Goal: Information Seeking & Learning: Learn about a topic

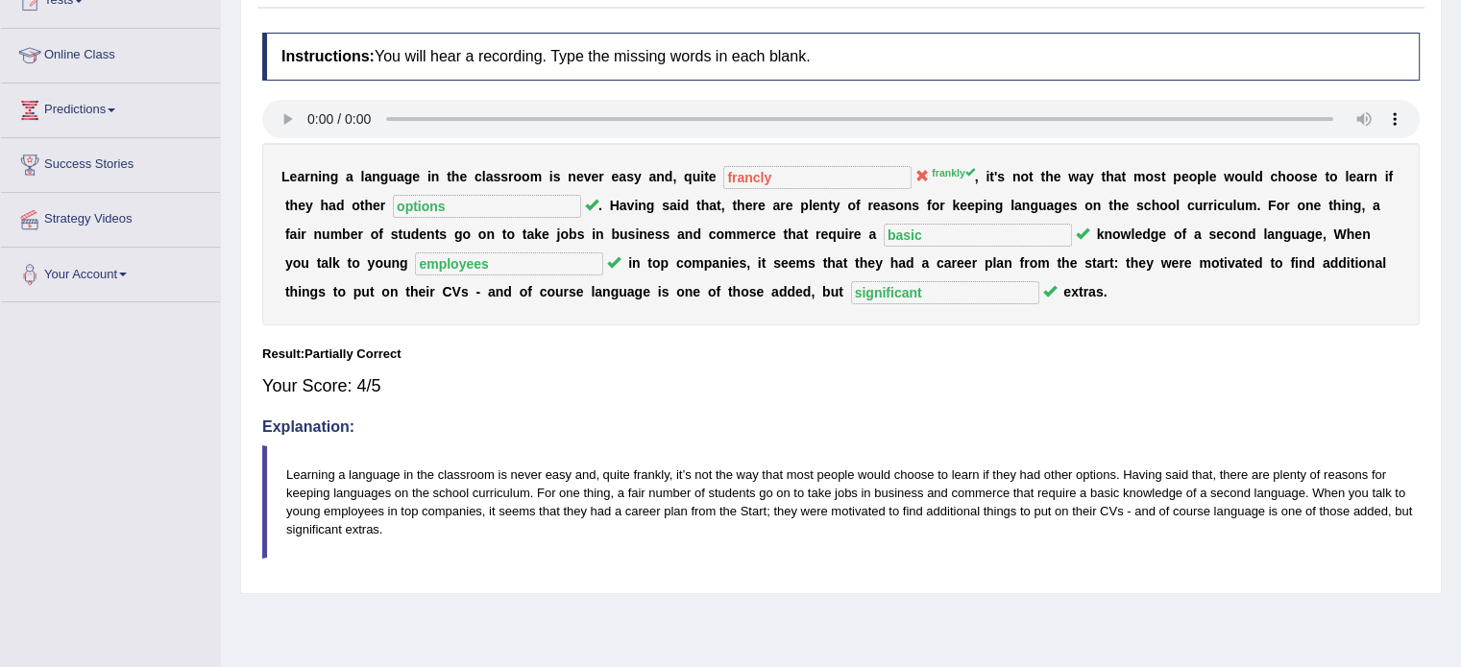
scroll to position [38, 0]
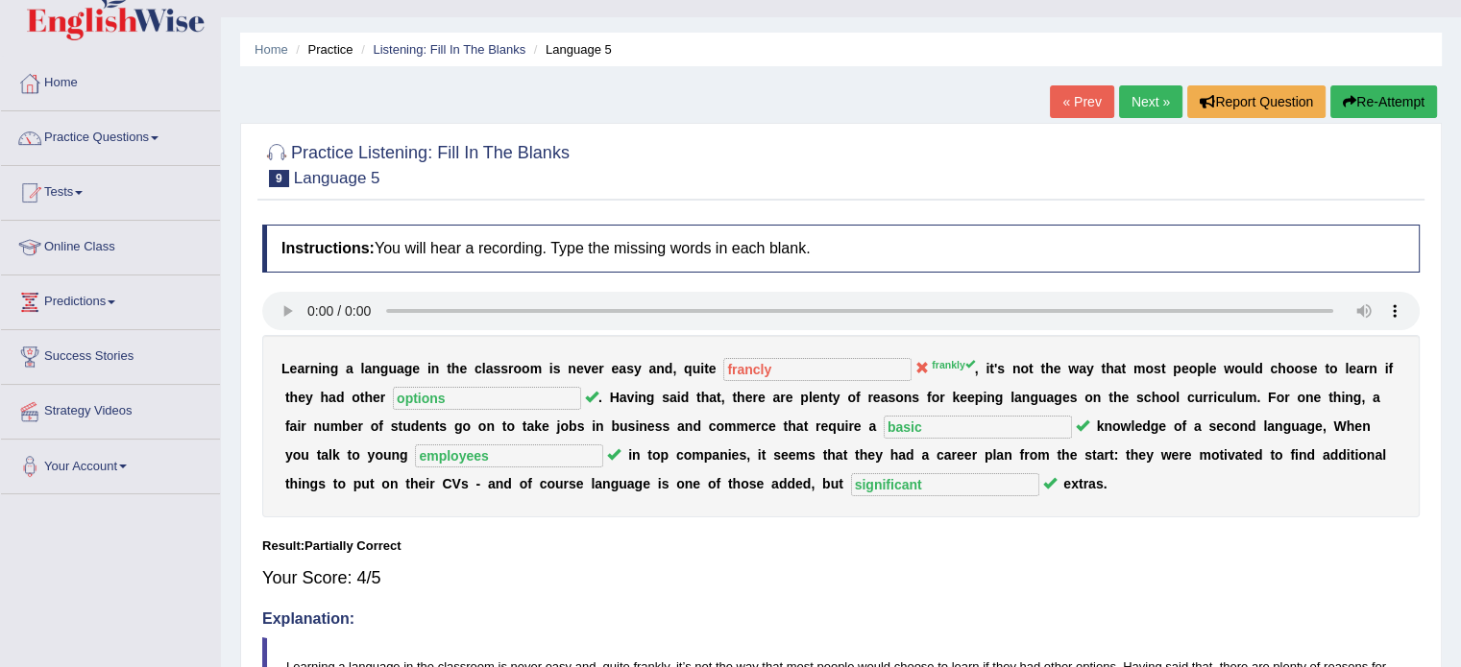
click at [1137, 91] on link "Next »" at bounding box center [1150, 101] width 63 height 33
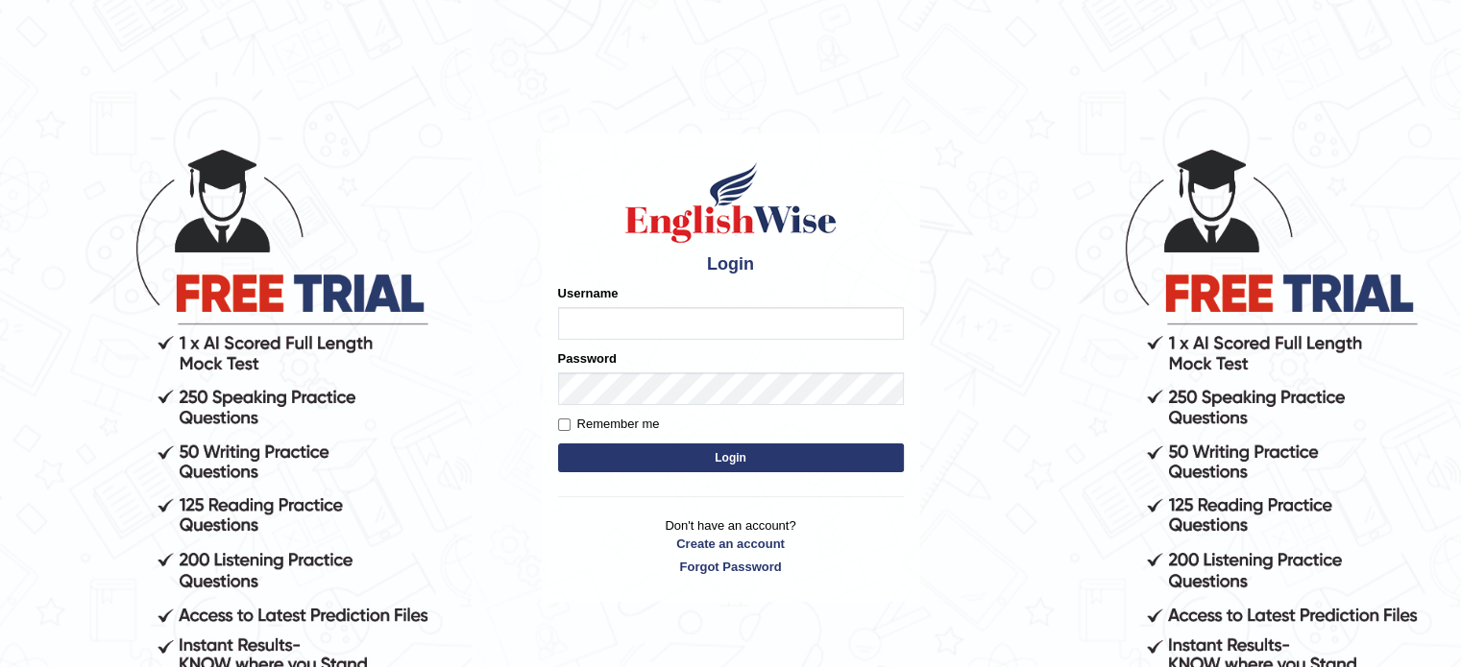
drag, startPoint x: 0, startPoint y: 0, endPoint x: 752, endPoint y: 327, distance: 820.1
click at [752, 327] on input "Username" at bounding box center [731, 323] width 346 height 33
type input "jcaugustoo"
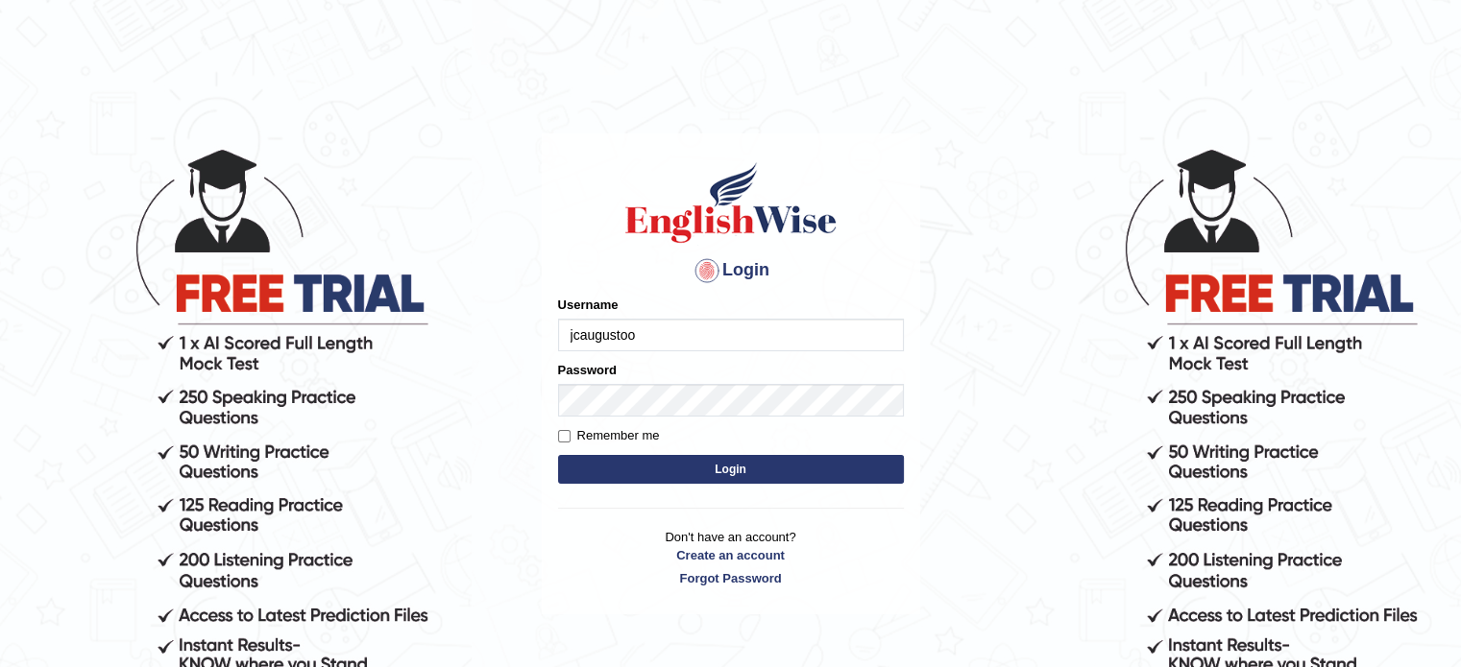
click at [614, 436] on label "Remember me" at bounding box center [609, 435] width 102 height 19
click at [570, 436] on input "Remember me" at bounding box center [564, 436] width 12 height 12
checkbox input "true"
click at [707, 467] on button "Login" at bounding box center [731, 469] width 346 height 29
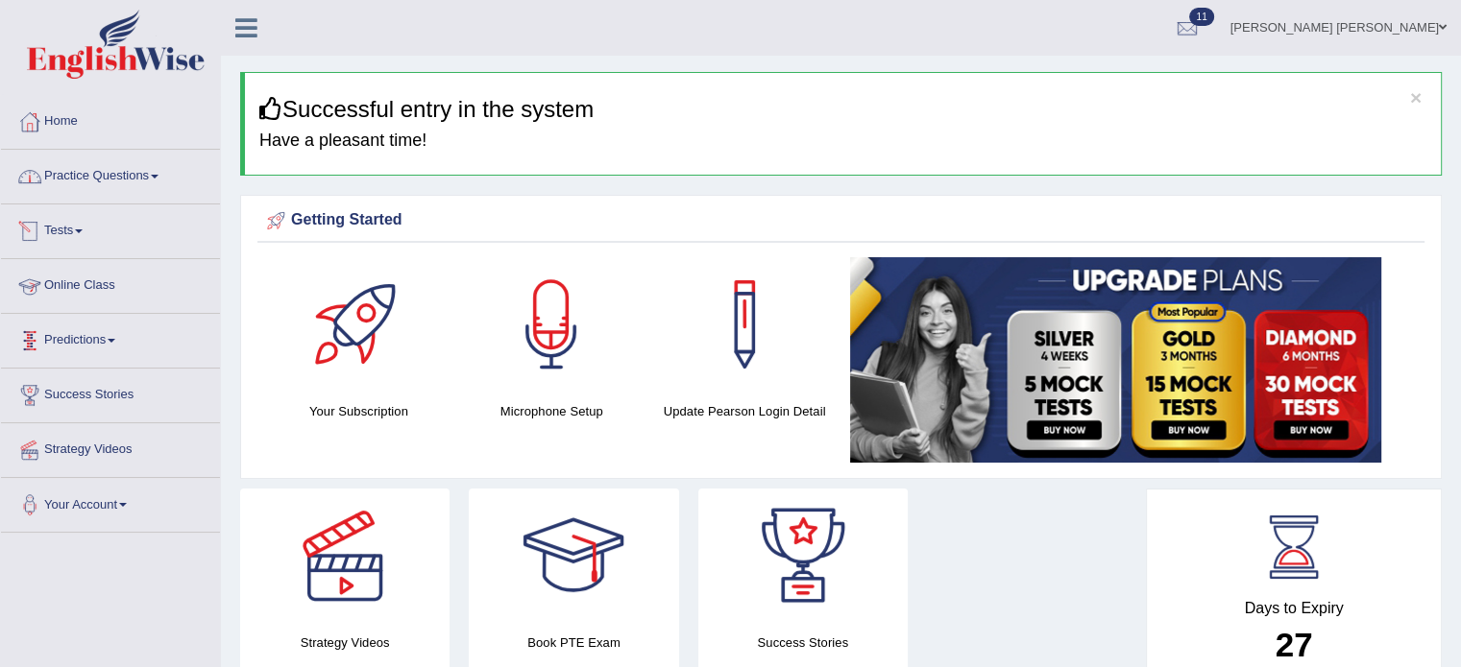
click at [154, 183] on link "Practice Questions" at bounding box center [110, 174] width 219 height 48
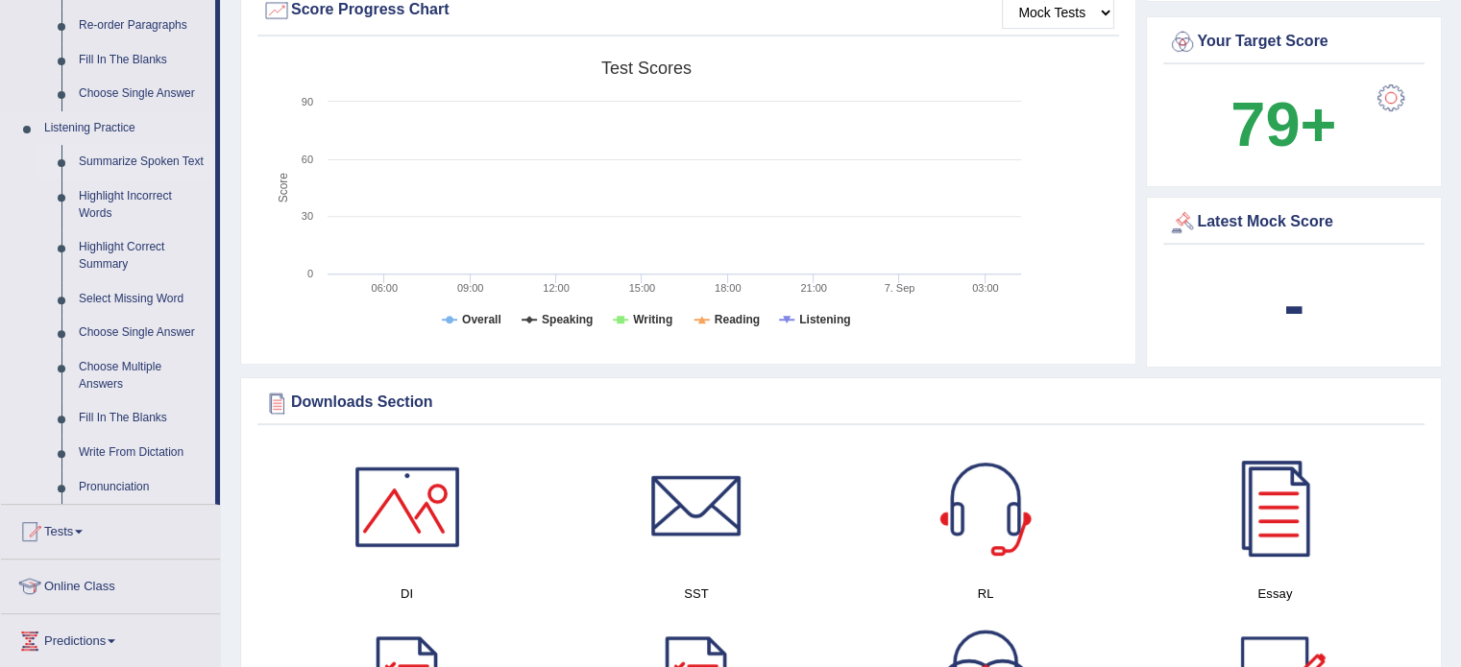
scroll to position [768, 0]
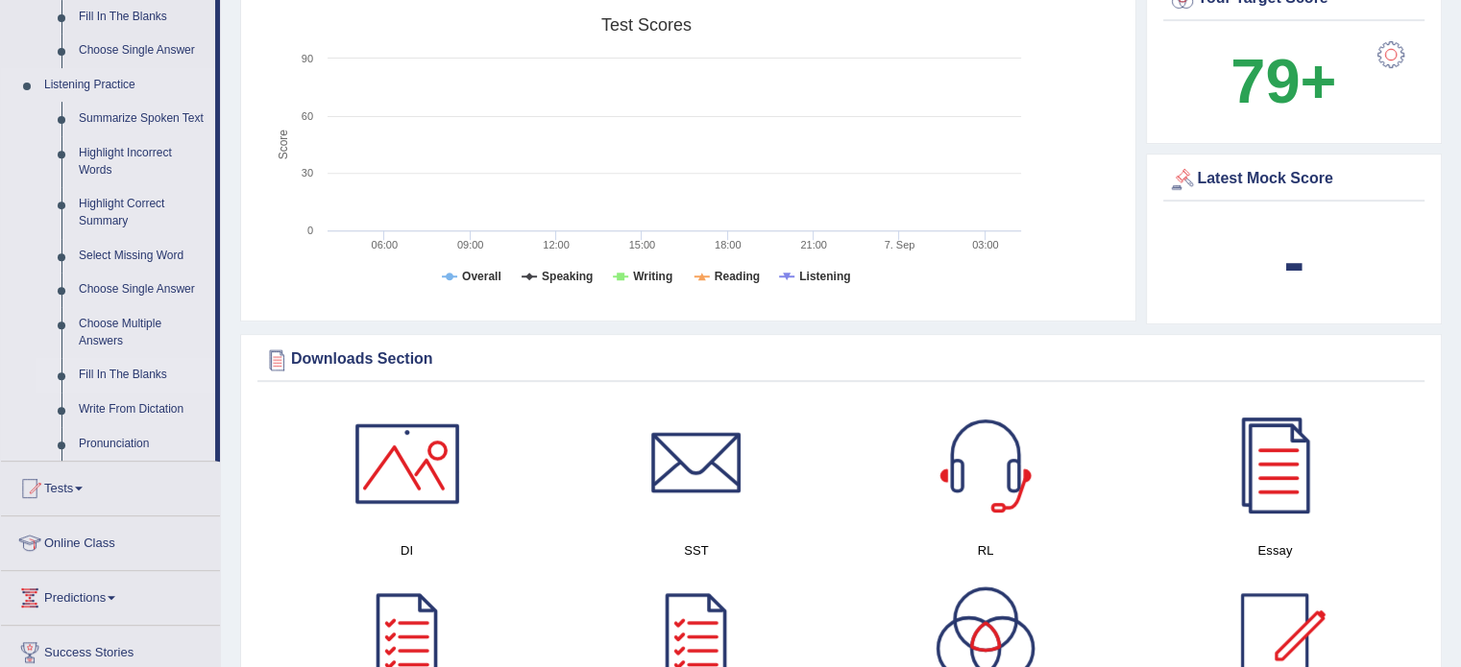
click at [117, 379] on link "Fill In The Blanks" at bounding box center [142, 375] width 145 height 35
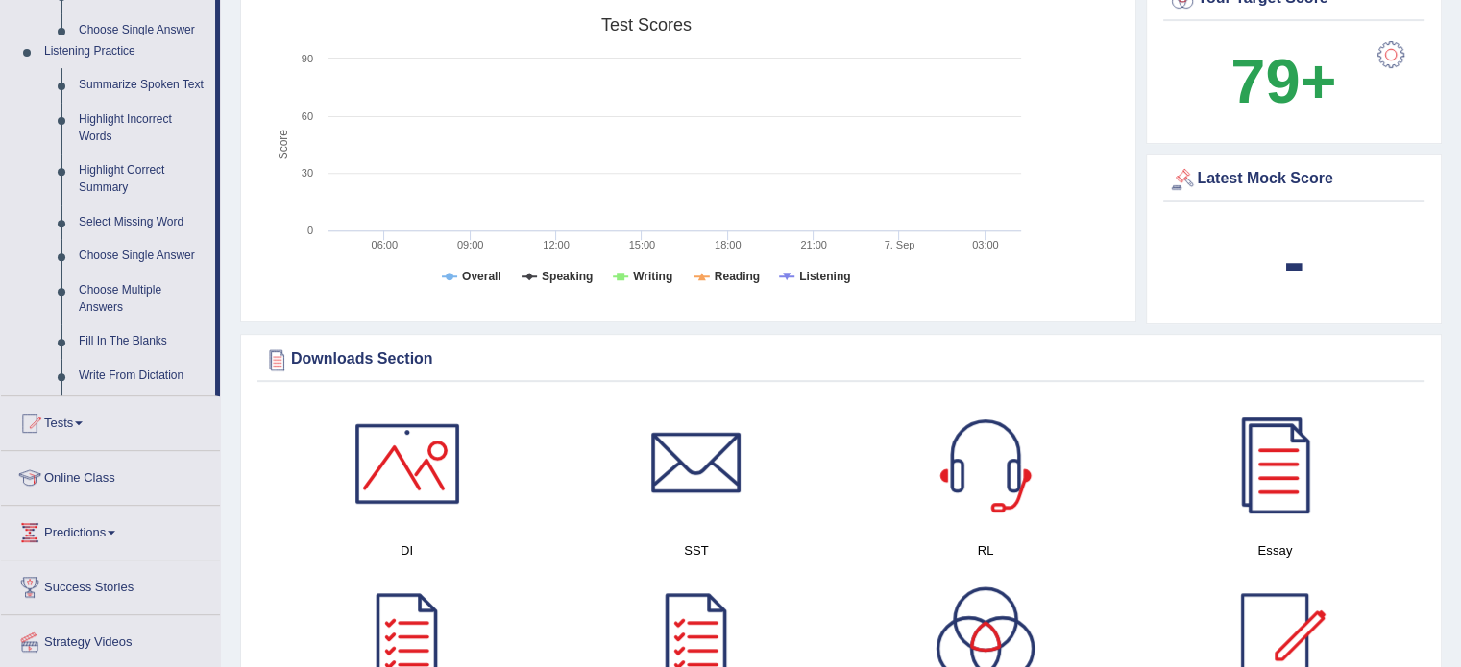
scroll to position [320, 0]
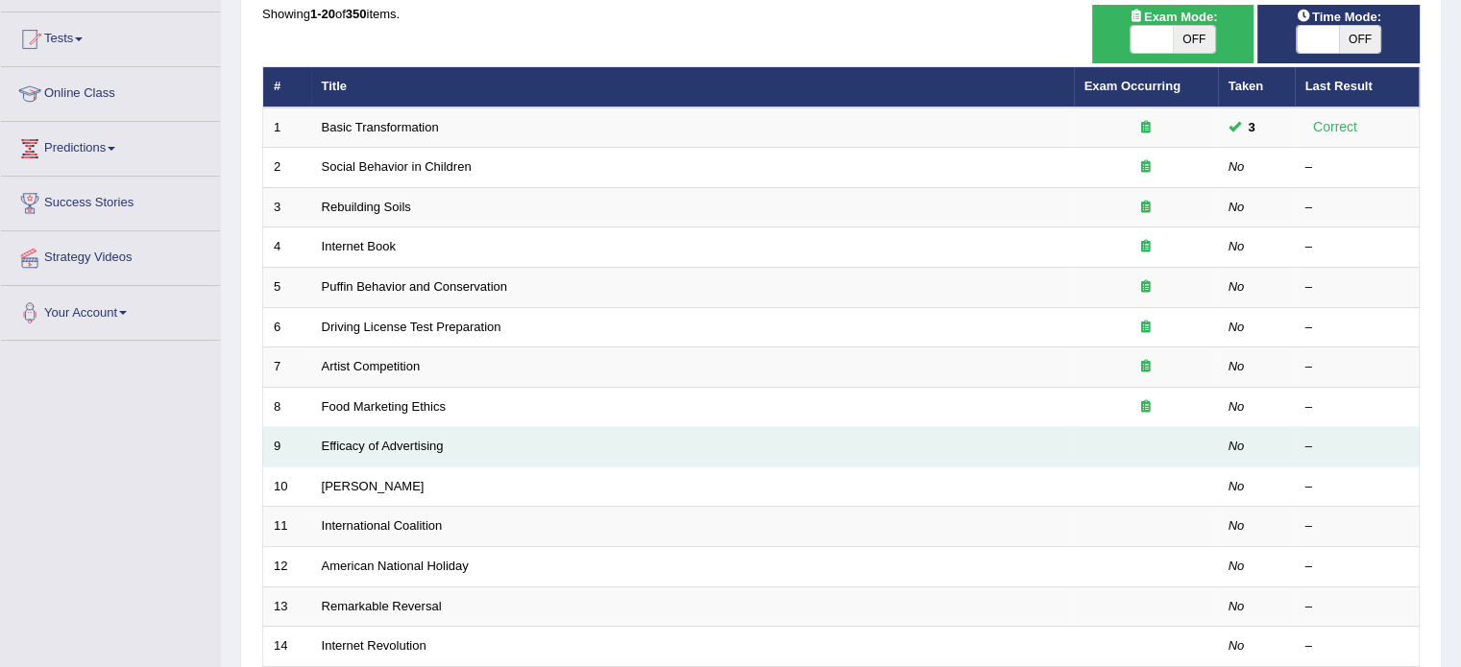
scroll to position [288, 0]
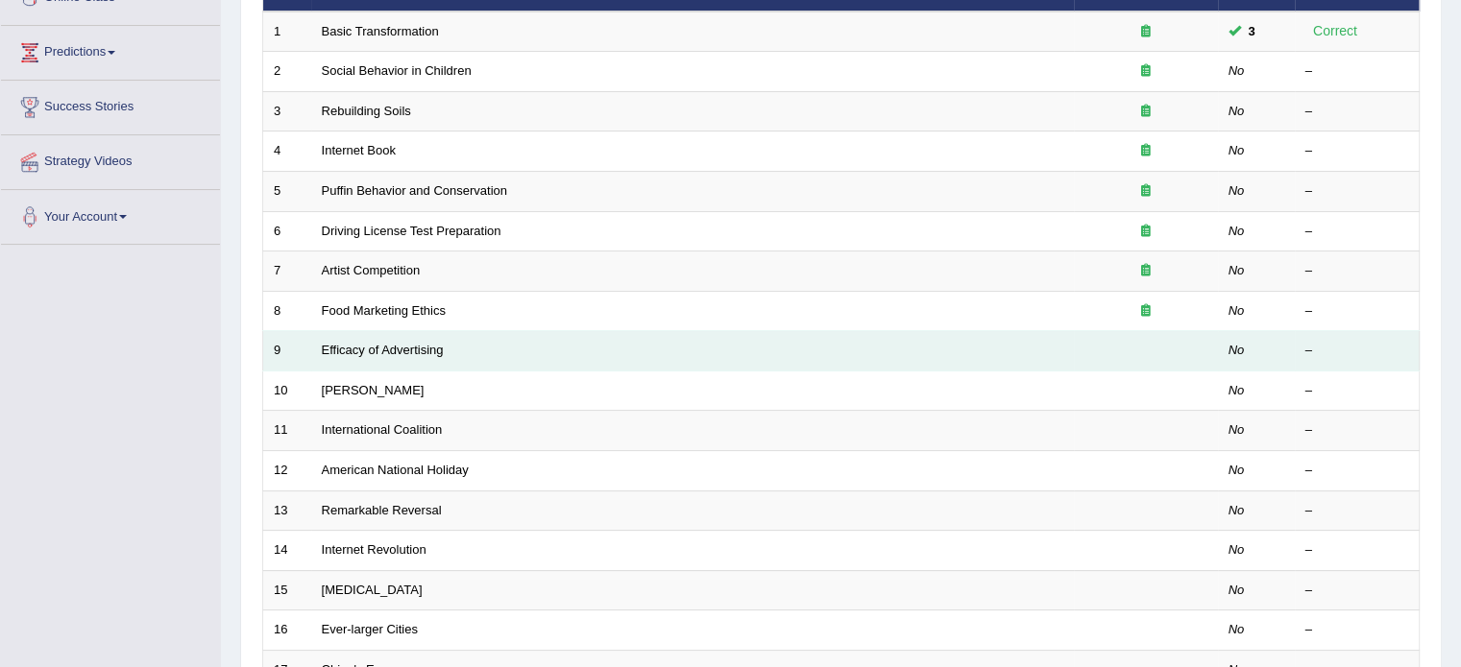
click at [828, 347] on td "Efficacy of Advertising" at bounding box center [692, 351] width 762 height 40
click at [447, 341] on td "Efficacy of Advertising" at bounding box center [692, 351] width 762 height 40
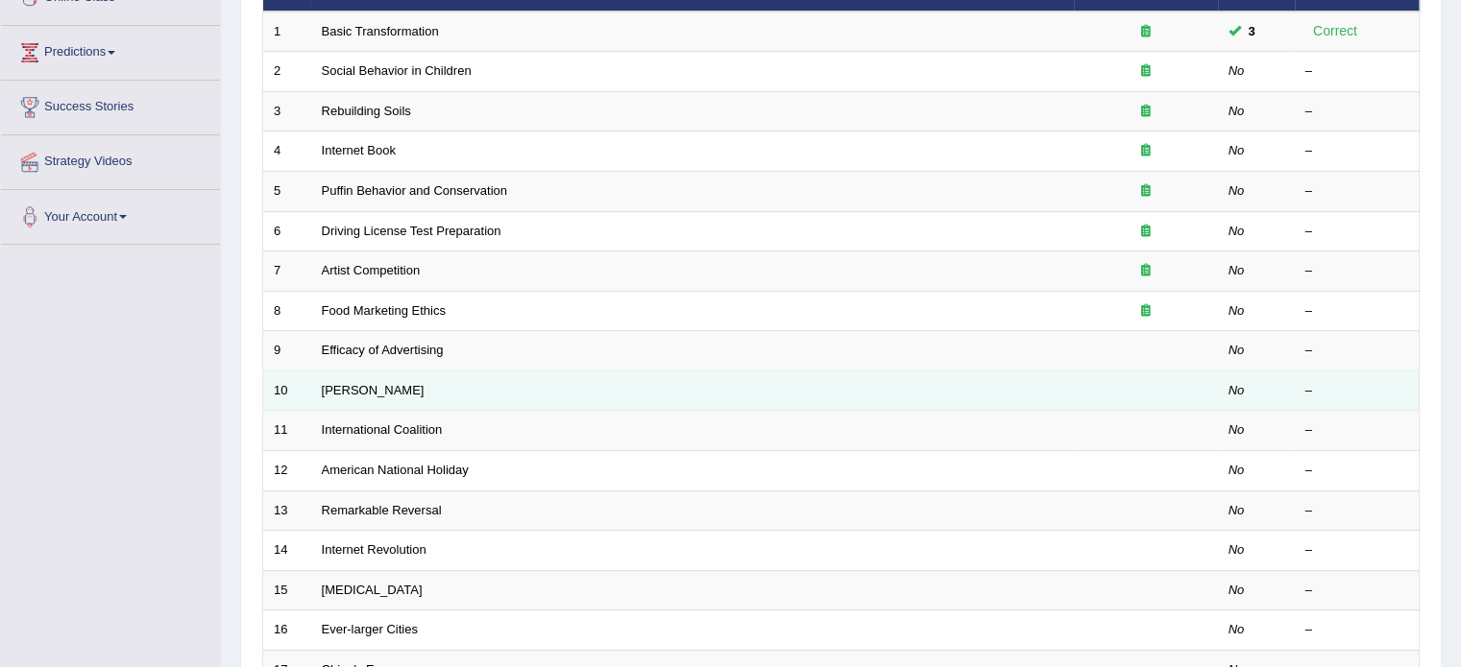
click at [1306, 371] on td "–" at bounding box center [1356, 391] width 125 height 40
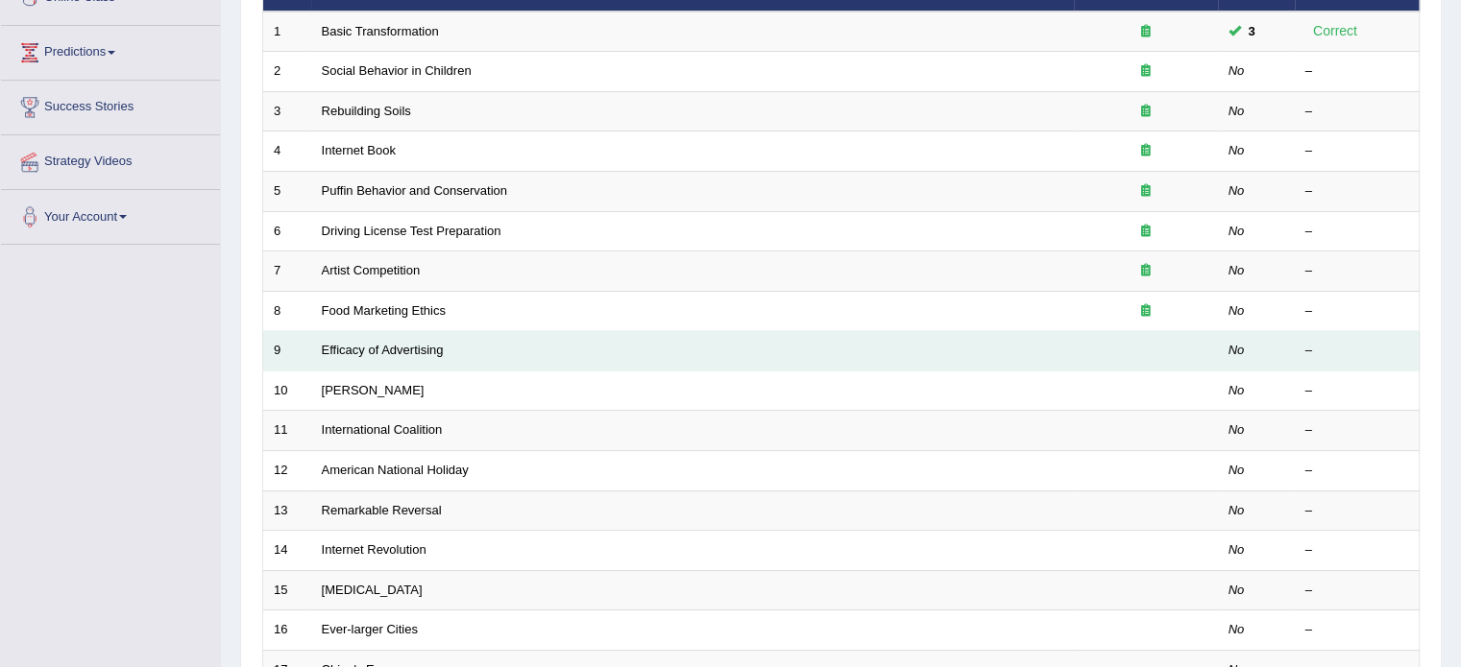
click at [1306, 356] on div "–" at bounding box center [1357, 351] width 104 height 18
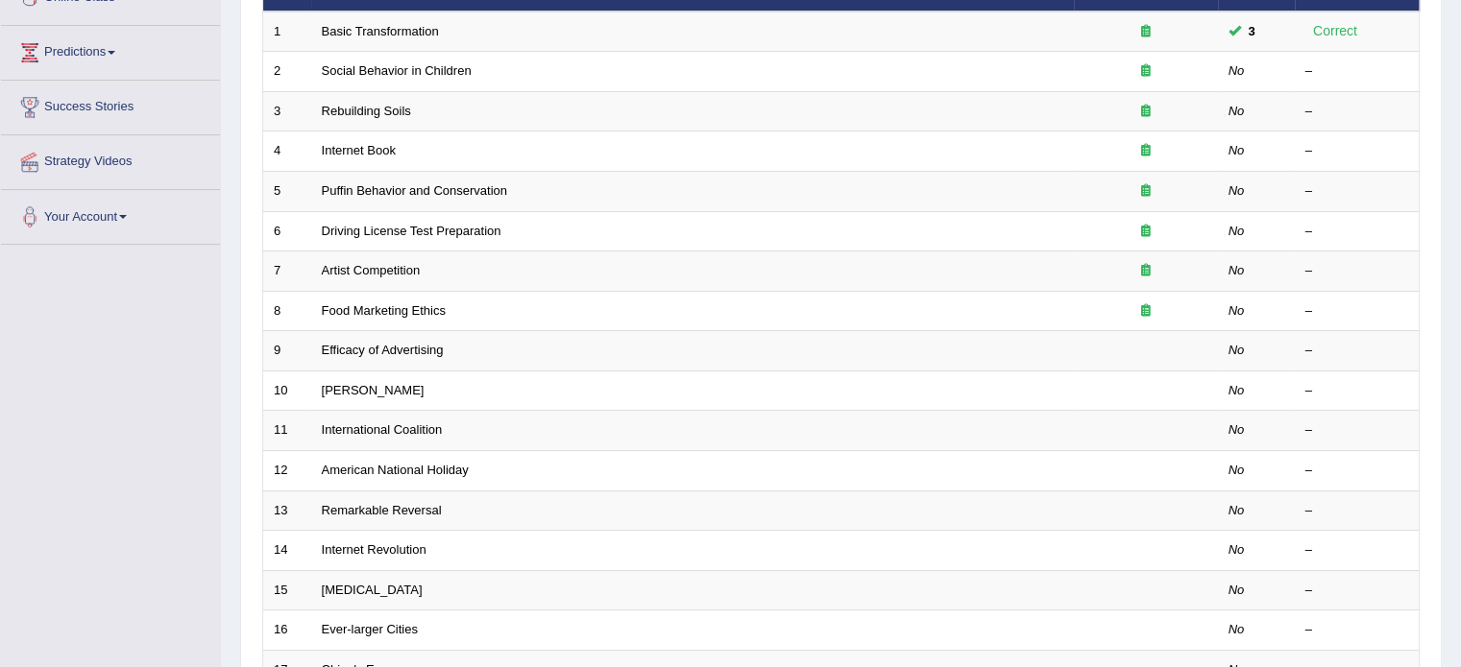
click at [259, 340] on div "Time Mode: ON OFF Exam Mode: ON OFF Showing 1-20 of 350 items. # Title Exam Occ…" at bounding box center [840, 410] width 1167 height 1002
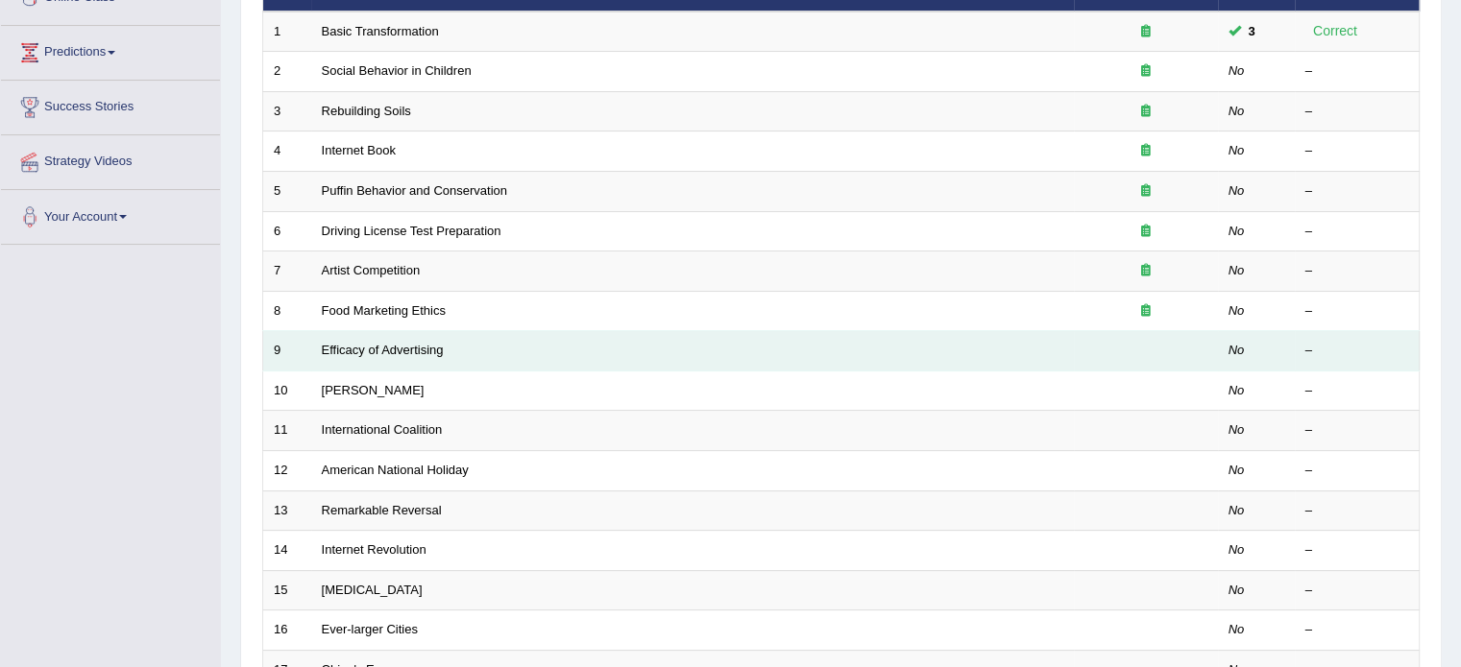
click at [308, 342] on td "9" at bounding box center [287, 351] width 48 height 40
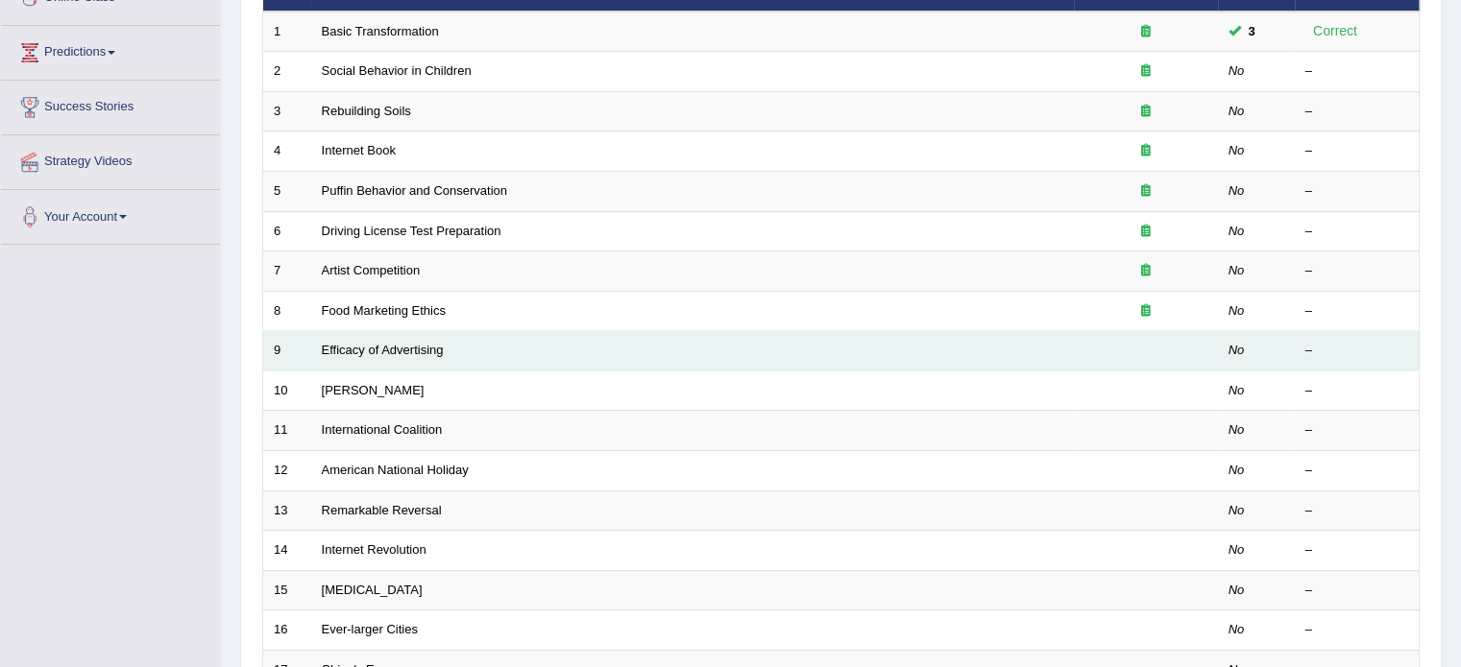
click at [393, 361] on td "Efficacy of Advertising" at bounding box center [692, 351] width 762 height 40
click at [1321, 358] on td "–" at bounding box center [1356, 351] width 125 height 40
click at [1319, 354] on div "–" at bounding box center [1357, 351] width 104 height 18
click at [1318, 354] on div "–" at bounding box center [1357, 351] width 104 height 18
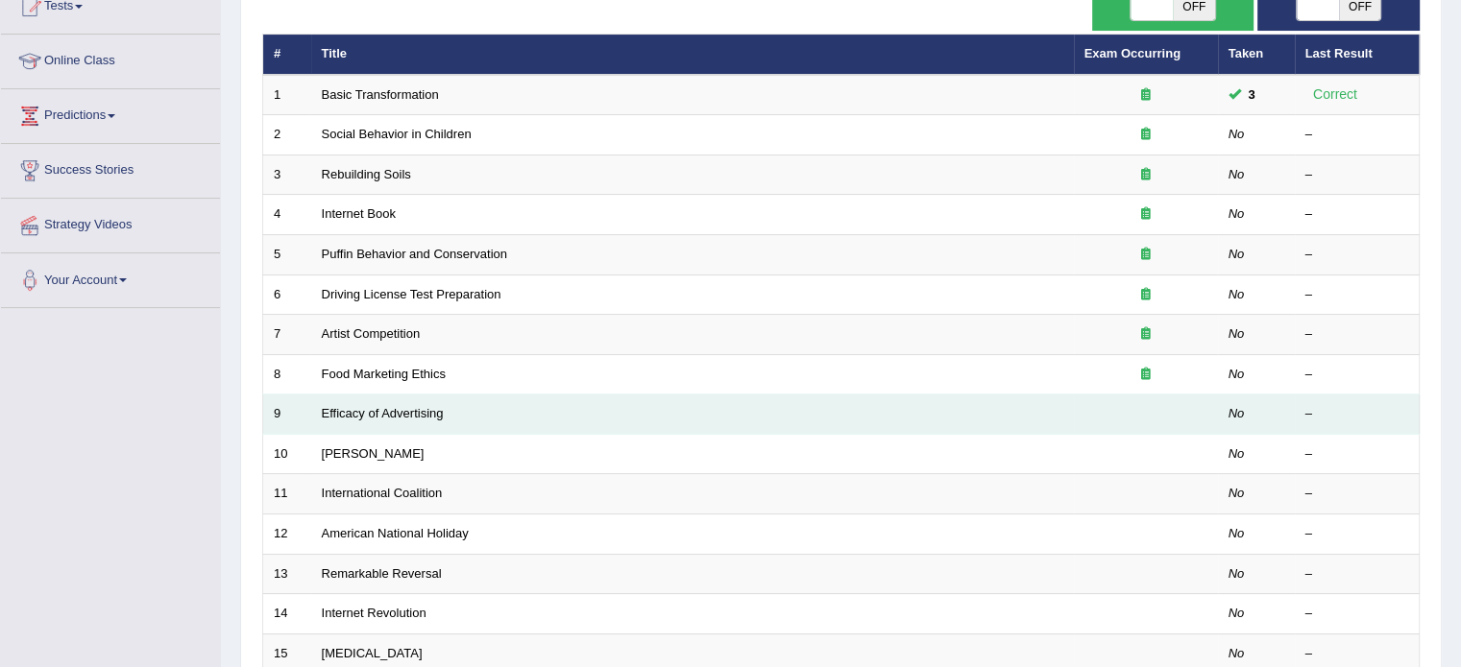
scroll to position [192, 0]
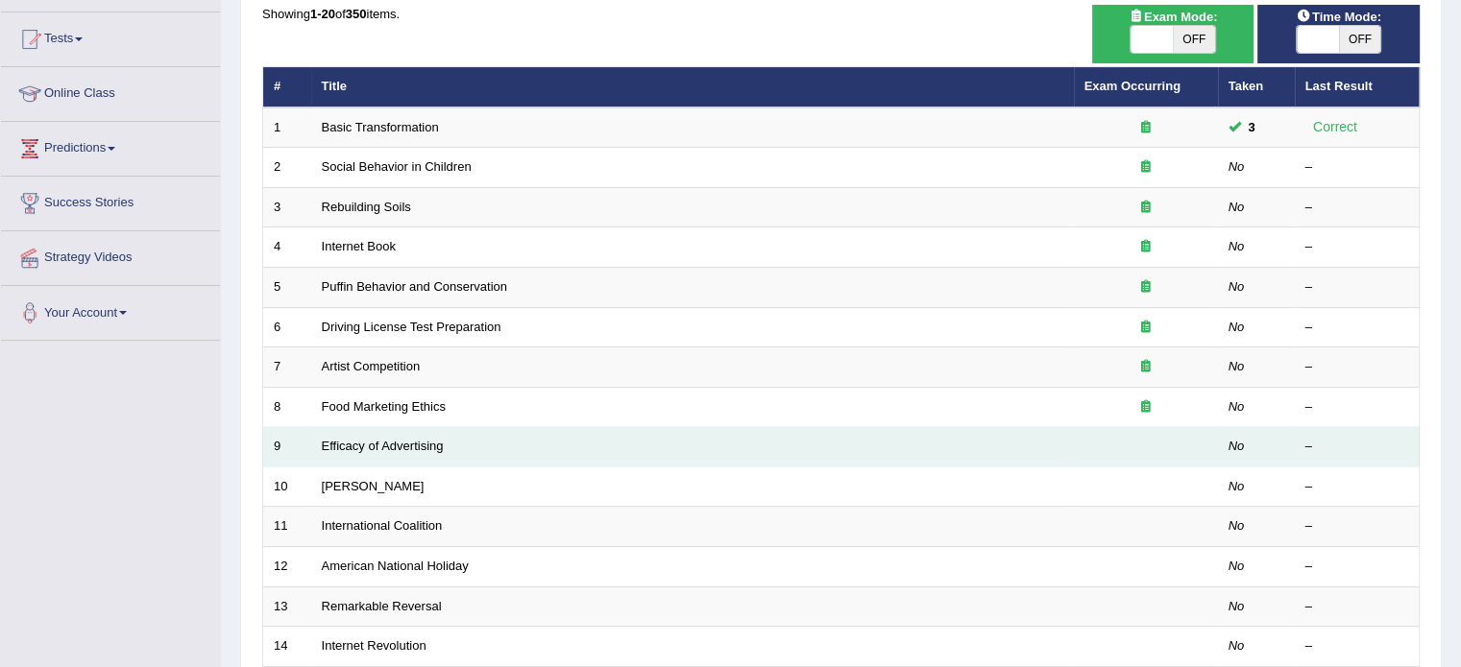
click at [1260, 428] on td "No" at bounding box center [1256, 447] width 77 height 40
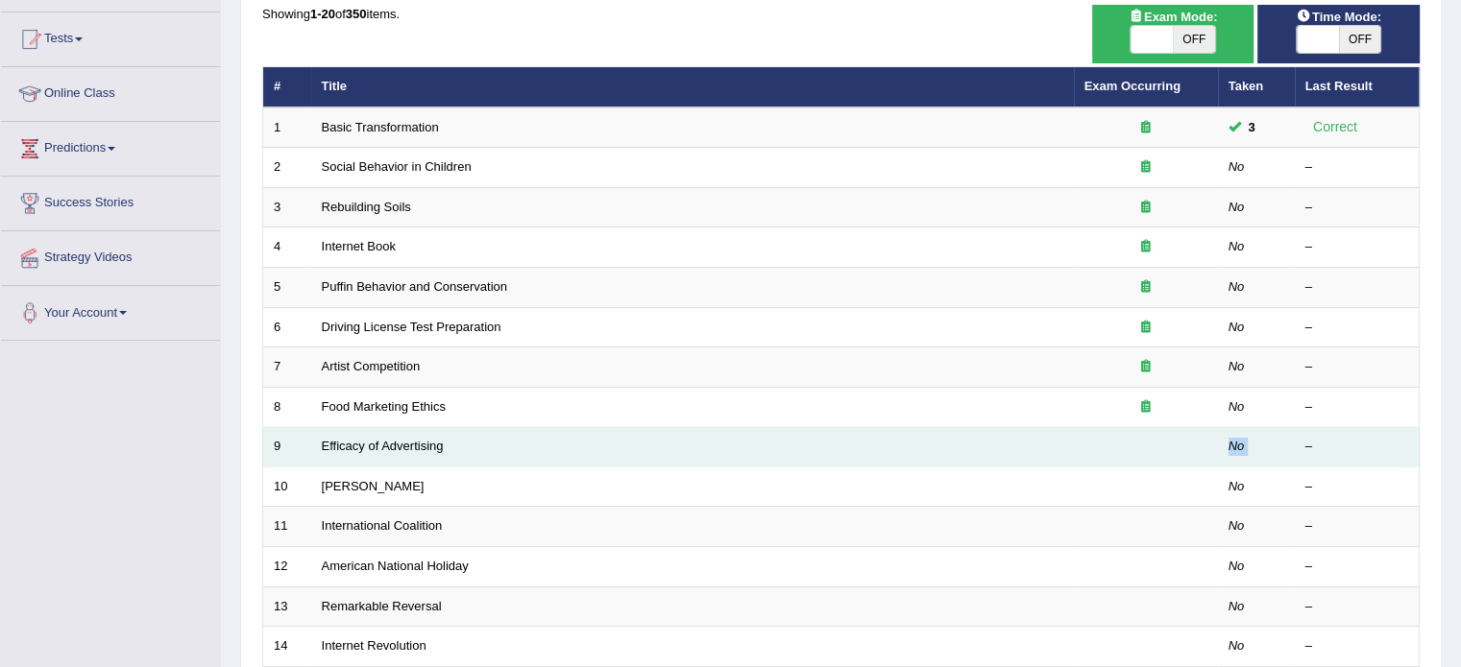
click at [1260, 428] on td "No" at bounding box center [1256, 447] width 77 height 40
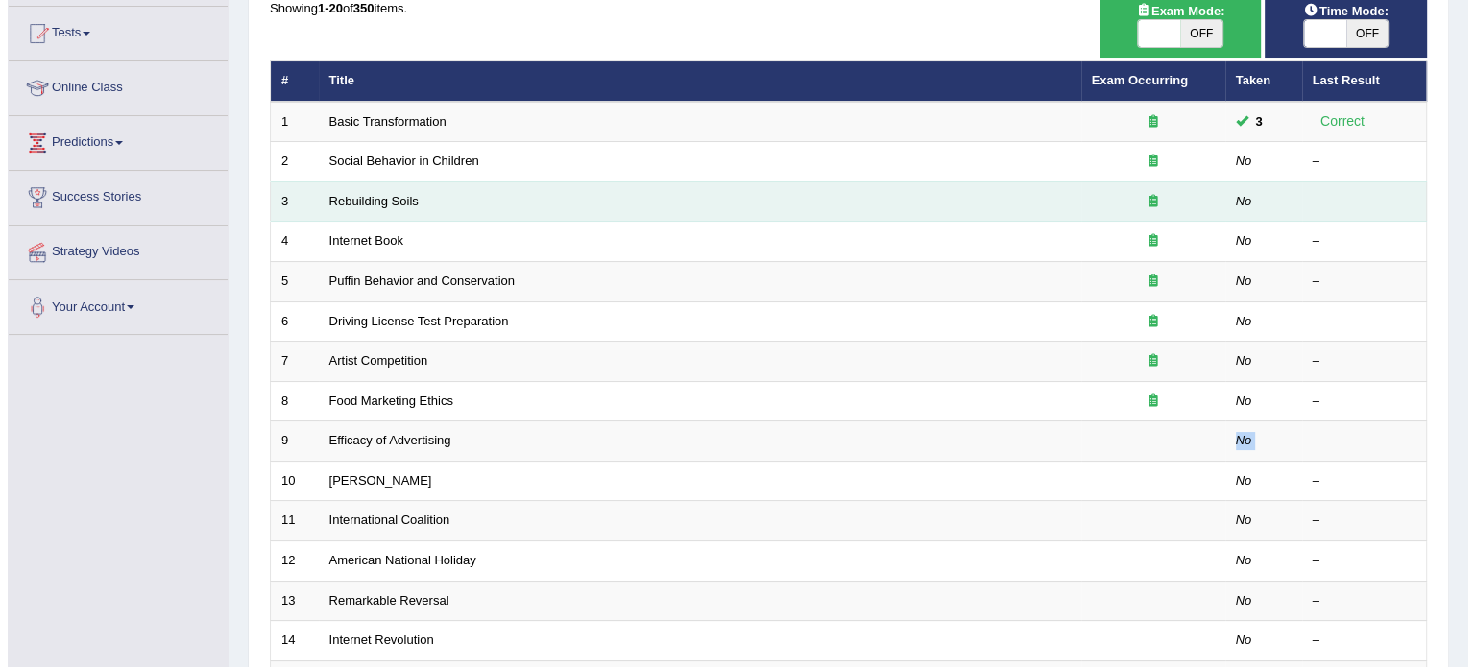
scroll to position [96, 0]
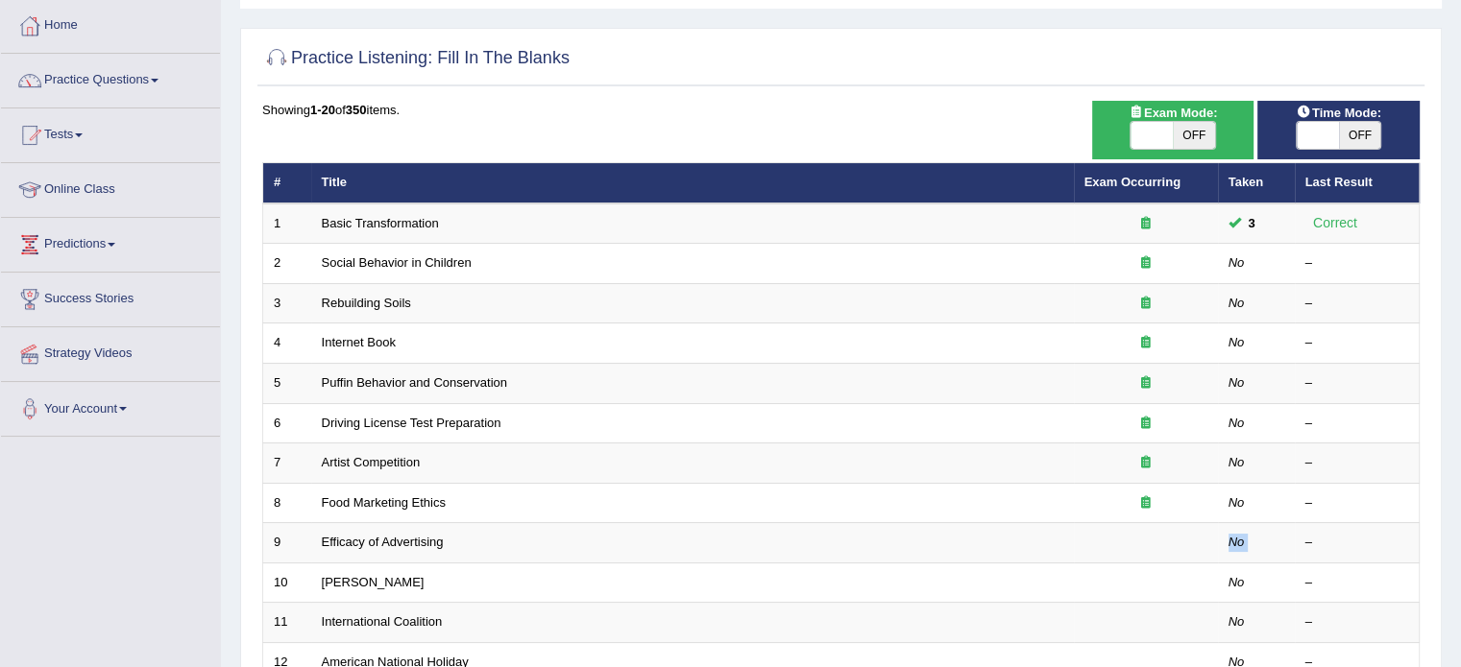
click at [1349, 128] on span "OFF" at bounding box center [1360, 135] width 42 height 27
checkbox input "true"
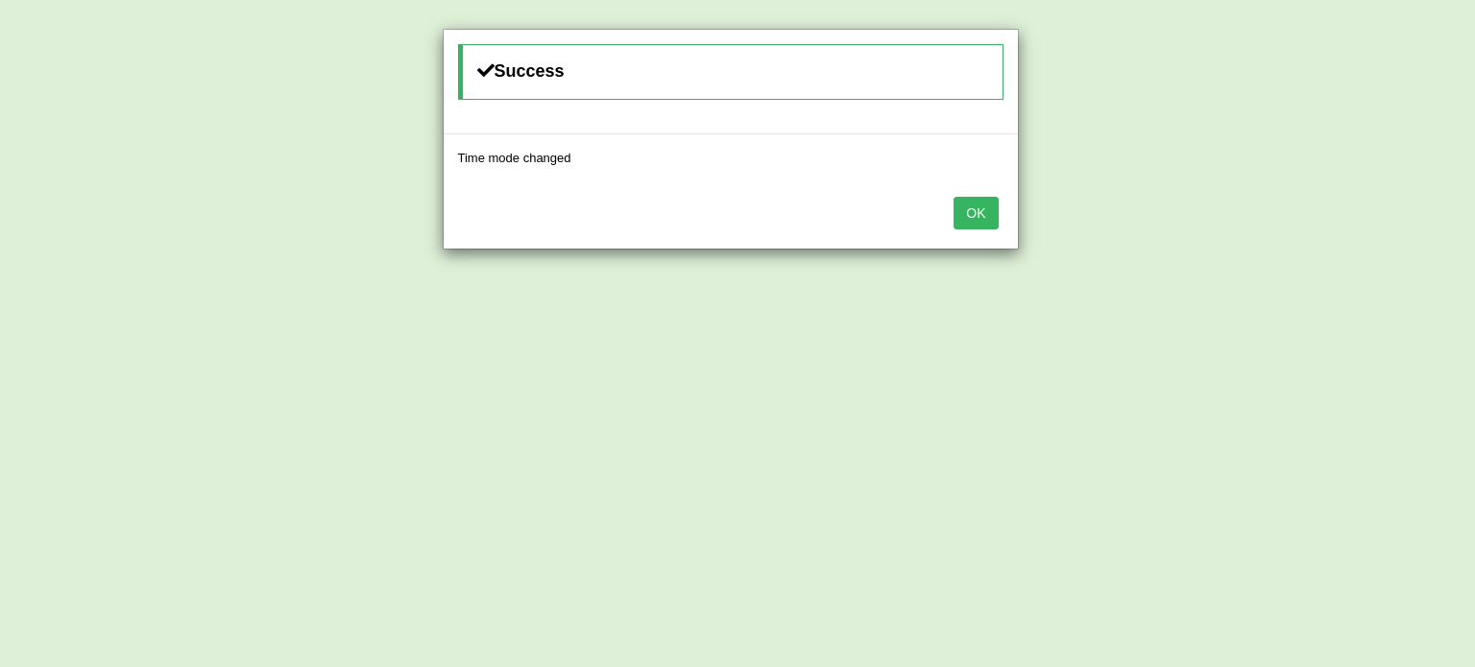
click at [968, 224] on button "OK" at bounding box center [976, 213] width 44 height 33
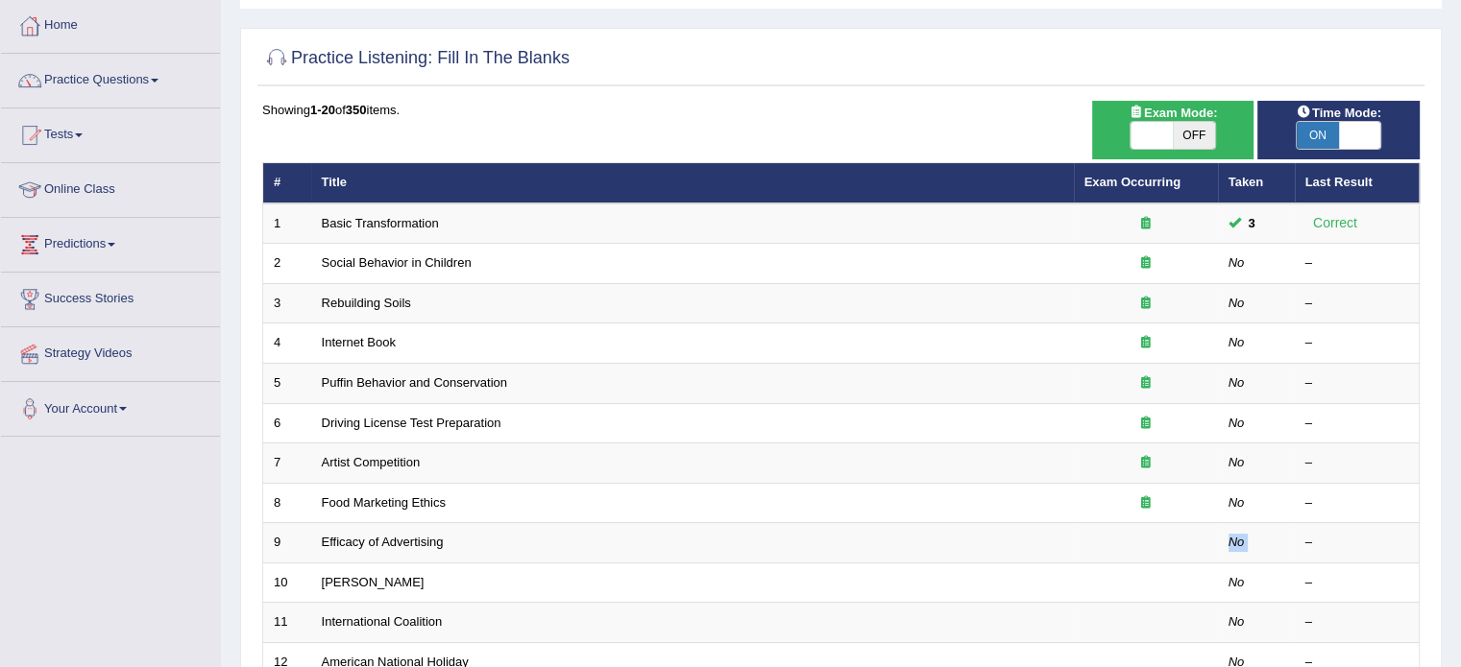
click at [1195, 133] on span "OFF" at bounding box center [1194, 135] width 42 height 27
checkbox input "true"
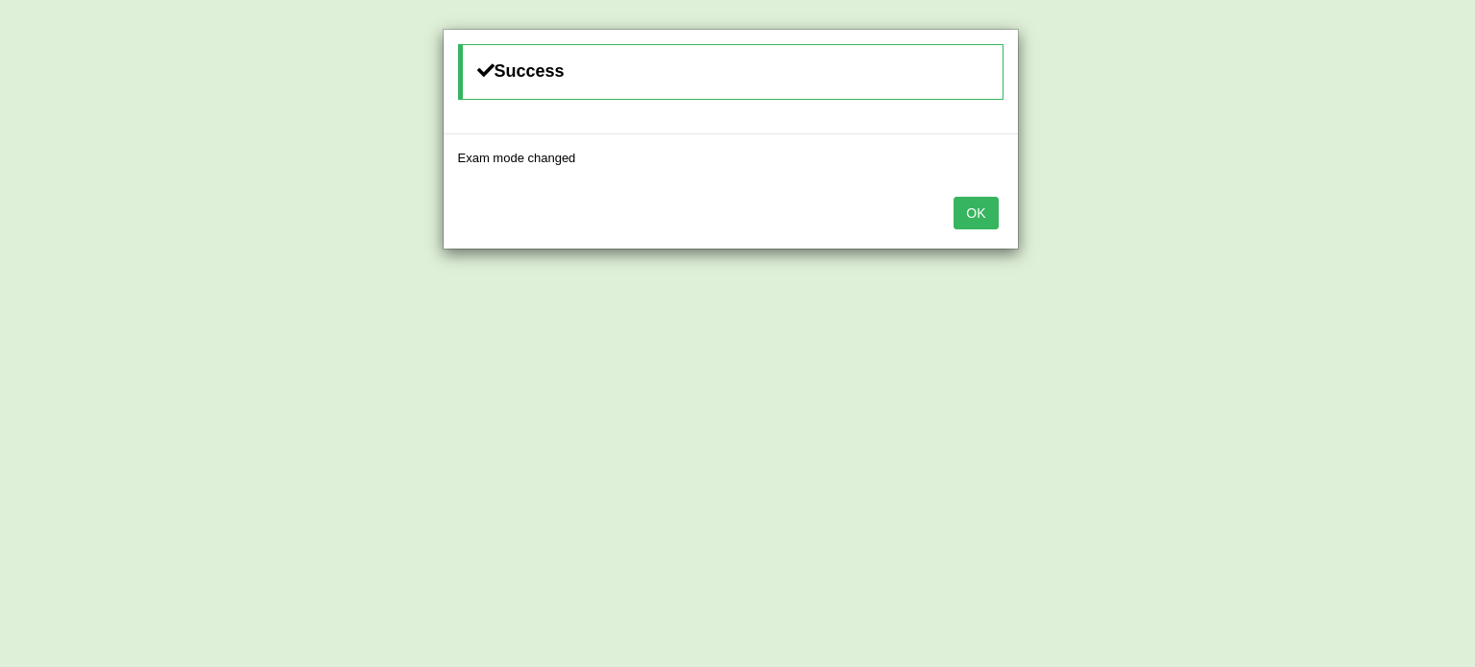
click at [976, 215] on button "OK" at bounding box center [976, 213] width 44 height 33
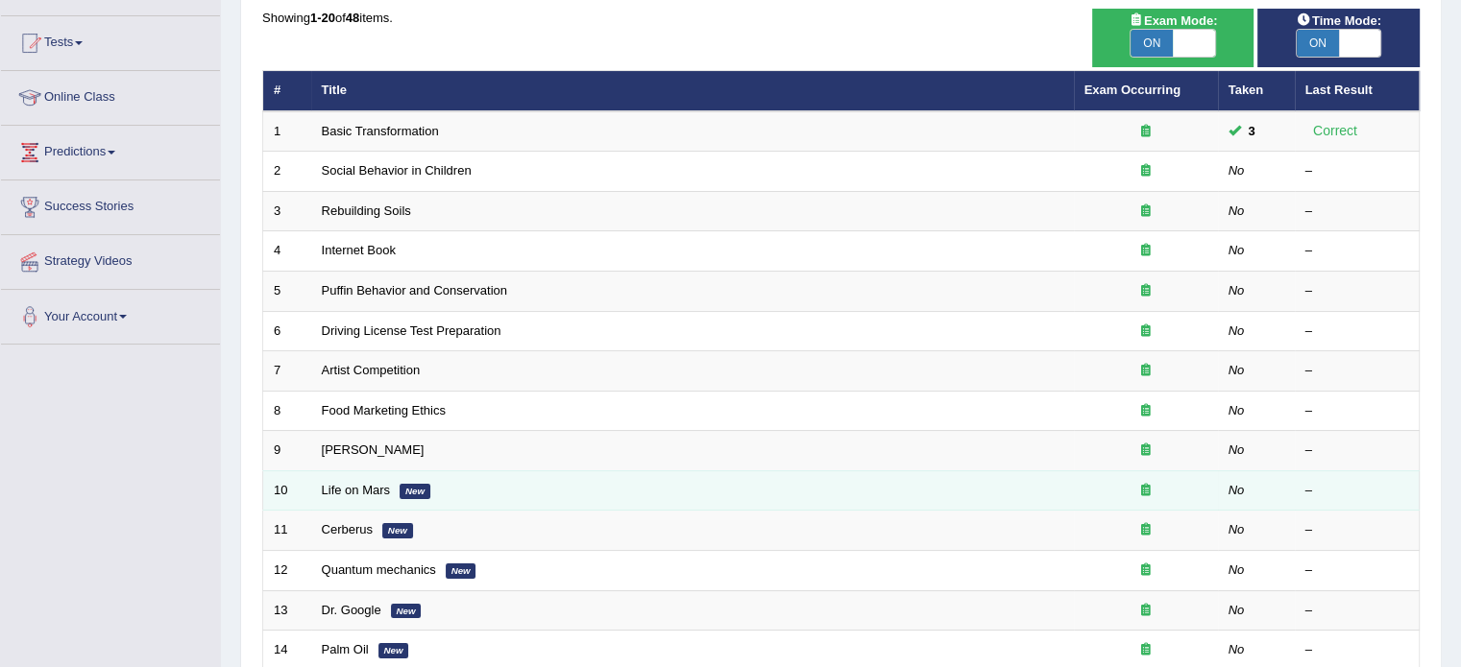
scroll to position [22, 0]
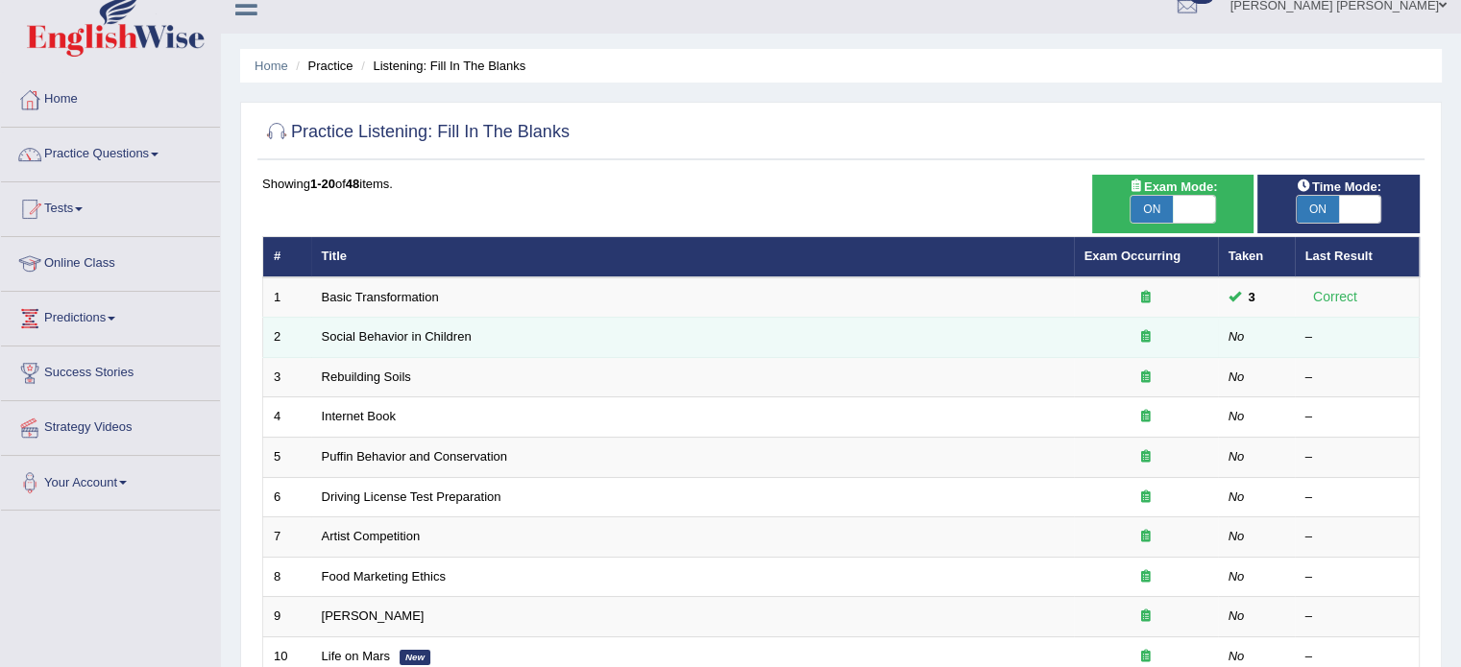
drag, startPoint x: 475, startPoint y: 330, endPoint x: 385, endPoint y: 323, distance: 90.6
click at [475, 329] on td "Social Behavior in Children" at bounding box center [692, 338] width 762 height 40
click at [307, 338] on td "2" at bounding box center [287, 338] width 48 height 40
click at [275, 337] on td "2" at bounding box center [287, 338] width 48 height 40
click at [360, 329] on link "Social Behavior in Children" at bounding box center [397, 336] width 150 height 14
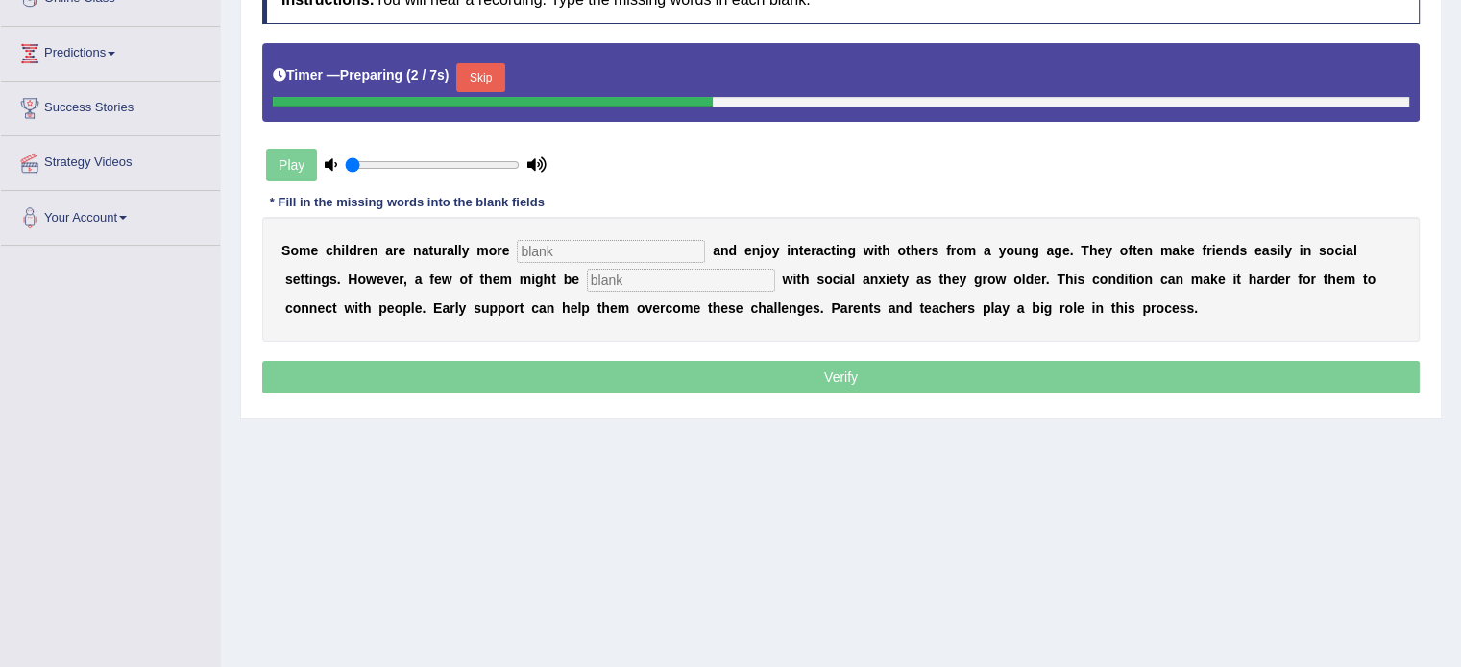
scroll to position [288, 0]
click at [618, 241] on input "text" at bounding box center [611, 250] width 188 height 23
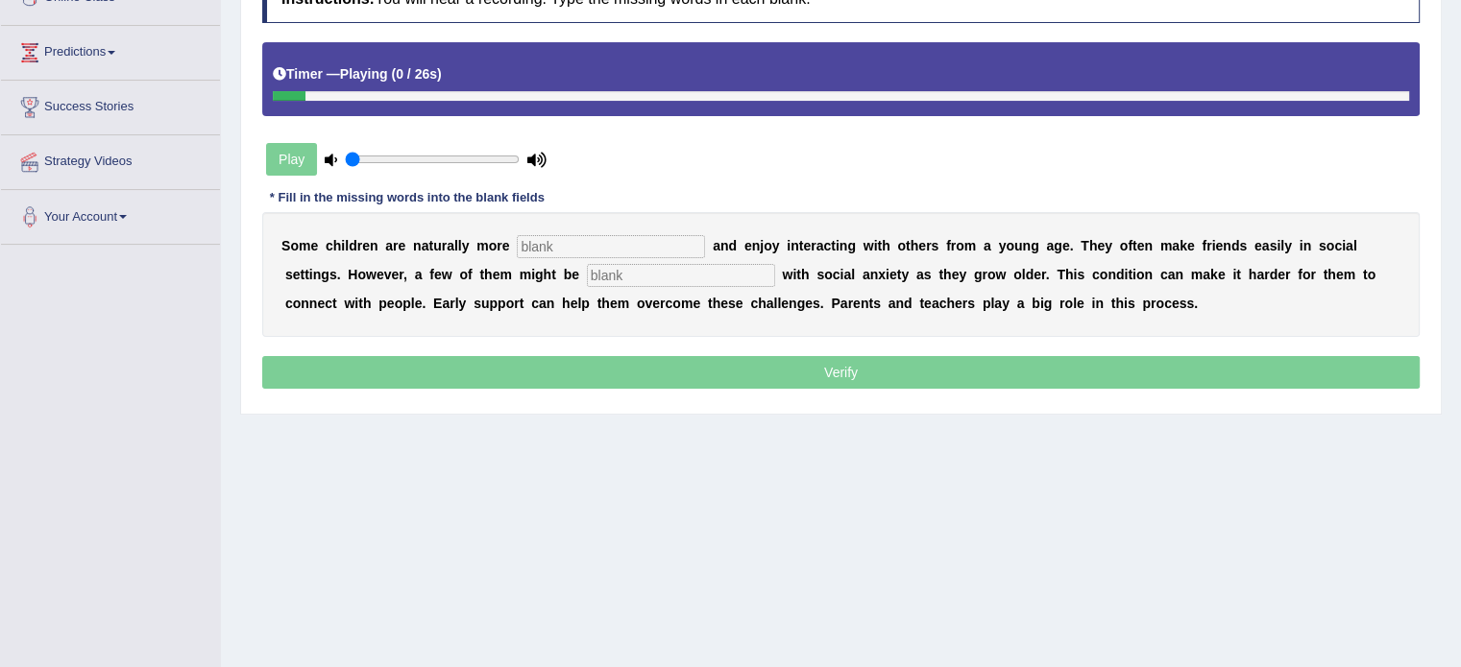
click at [611, 245] on input "text" at bounding box center [611, 246] width 188 height 23
type input "siciable"
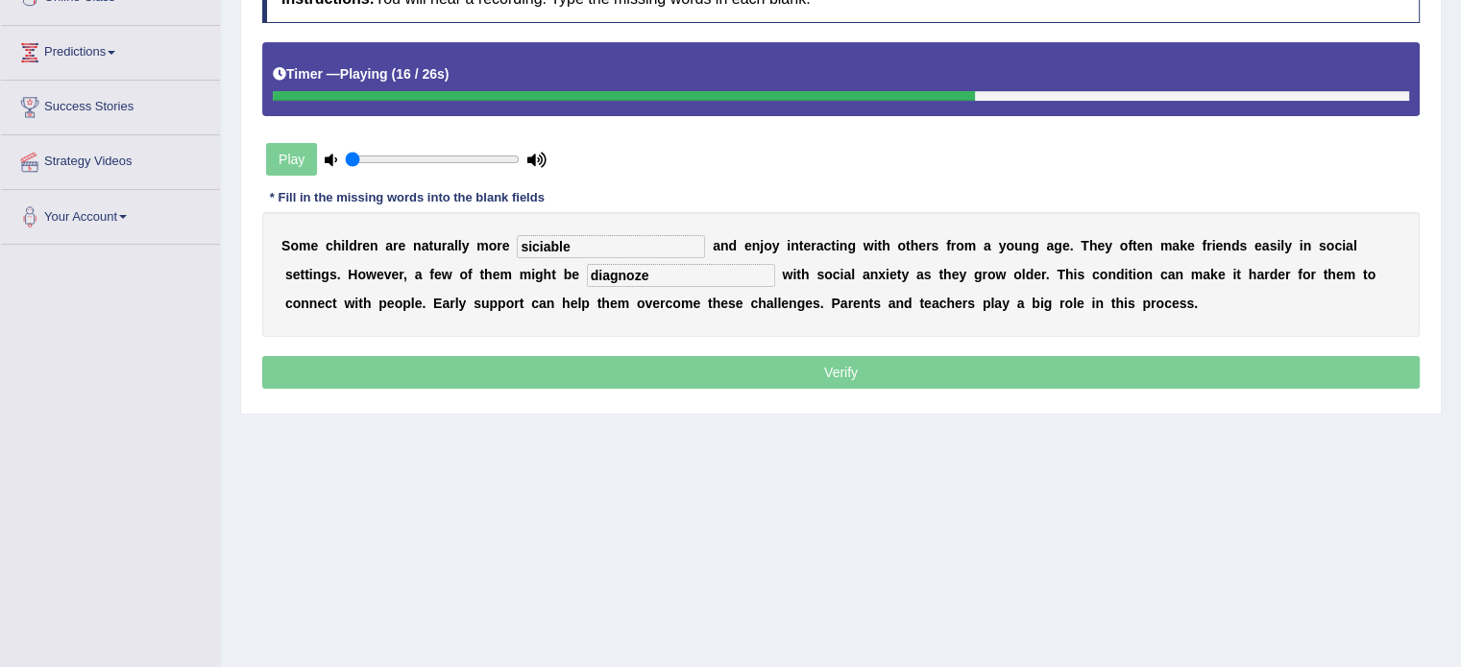
type input "diagnoze"
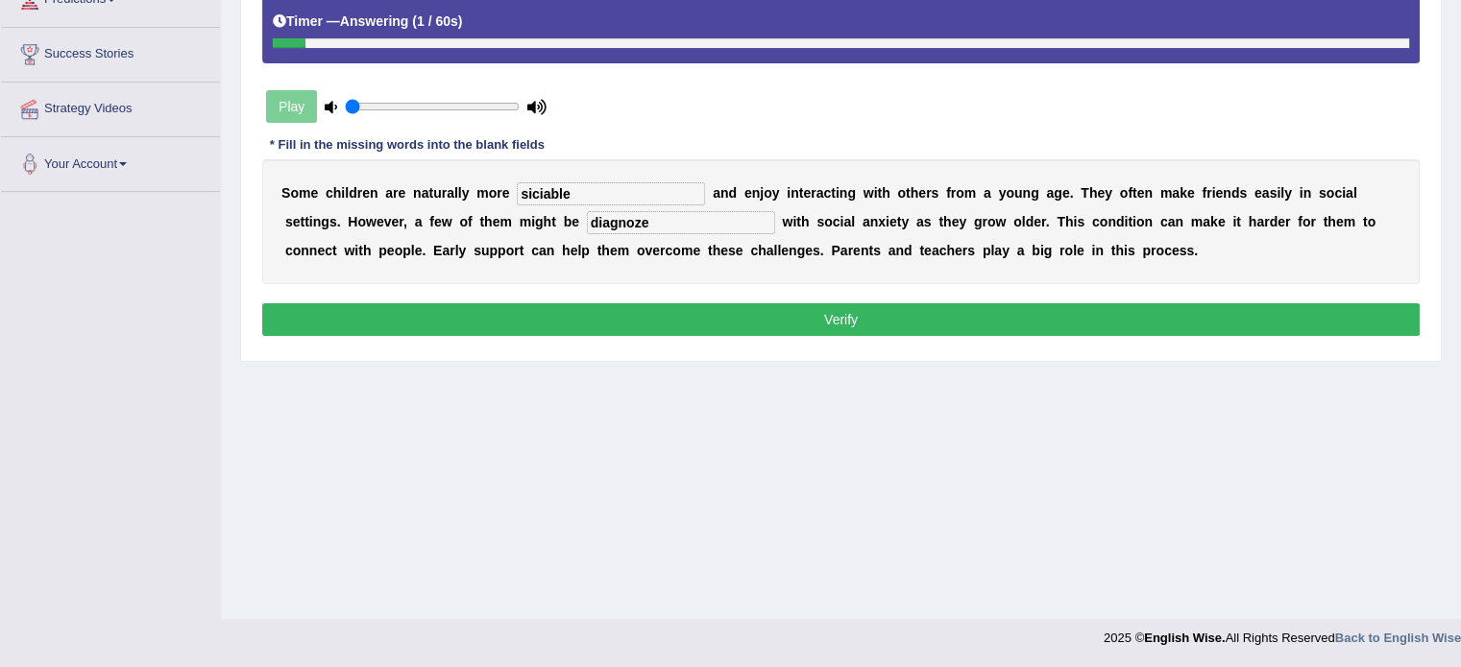
click at [534, 196] on input "siciable" at bounding box center [611, 193] width 188 height 23
type input "sociable"
click at [658, 223] on input "diagnoze" at bounding box center [681, 222] width 188 height 23
click at [718, 308] on button "Verify" at bounding box center [840, 319] width 1157 height 33
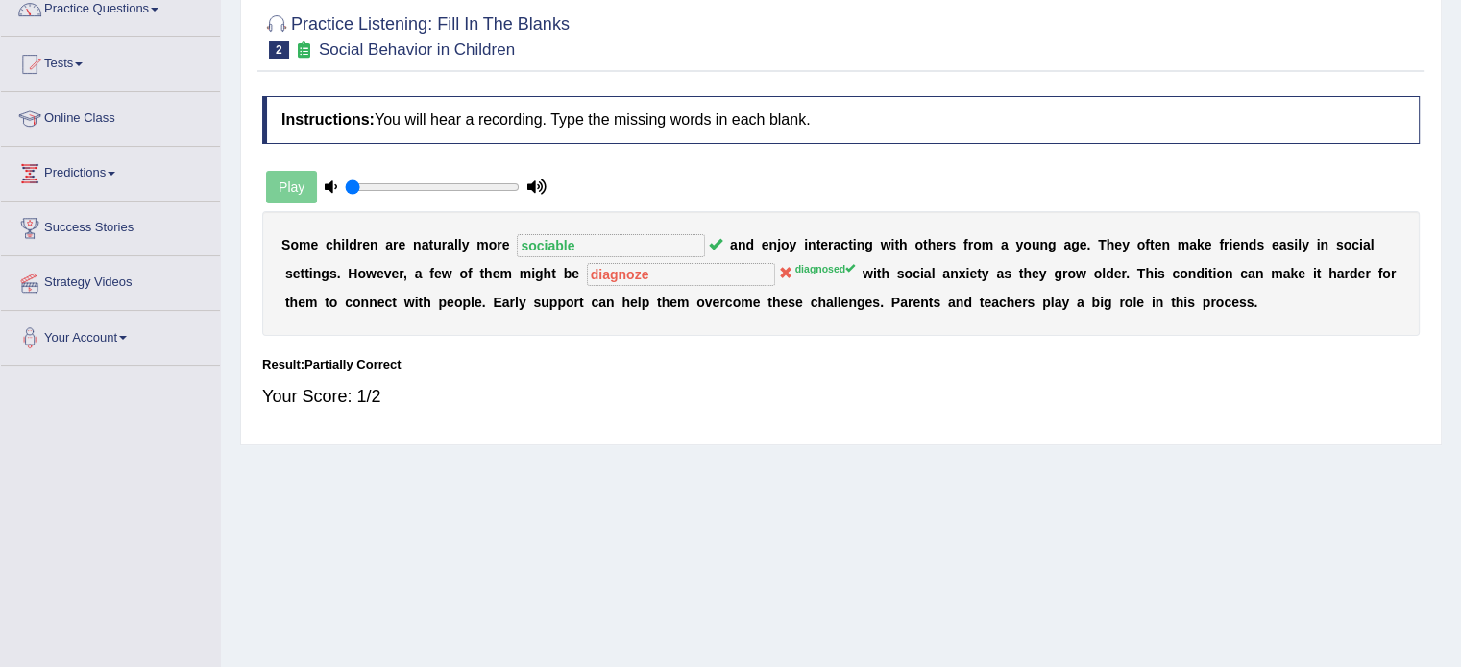
scroll to position [53, 0]
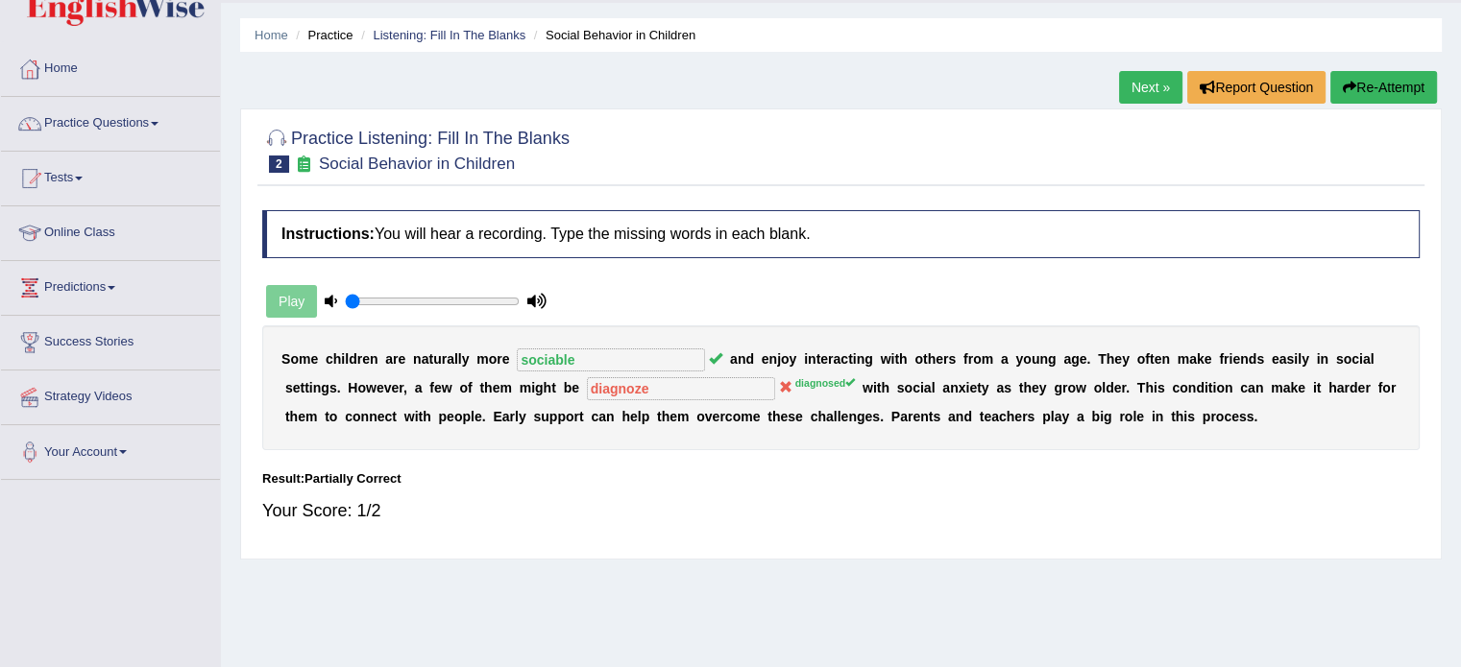
click at [1369, 78] on button "Re-Attempt" at bounding box center [1383, 87] width 107 height 33
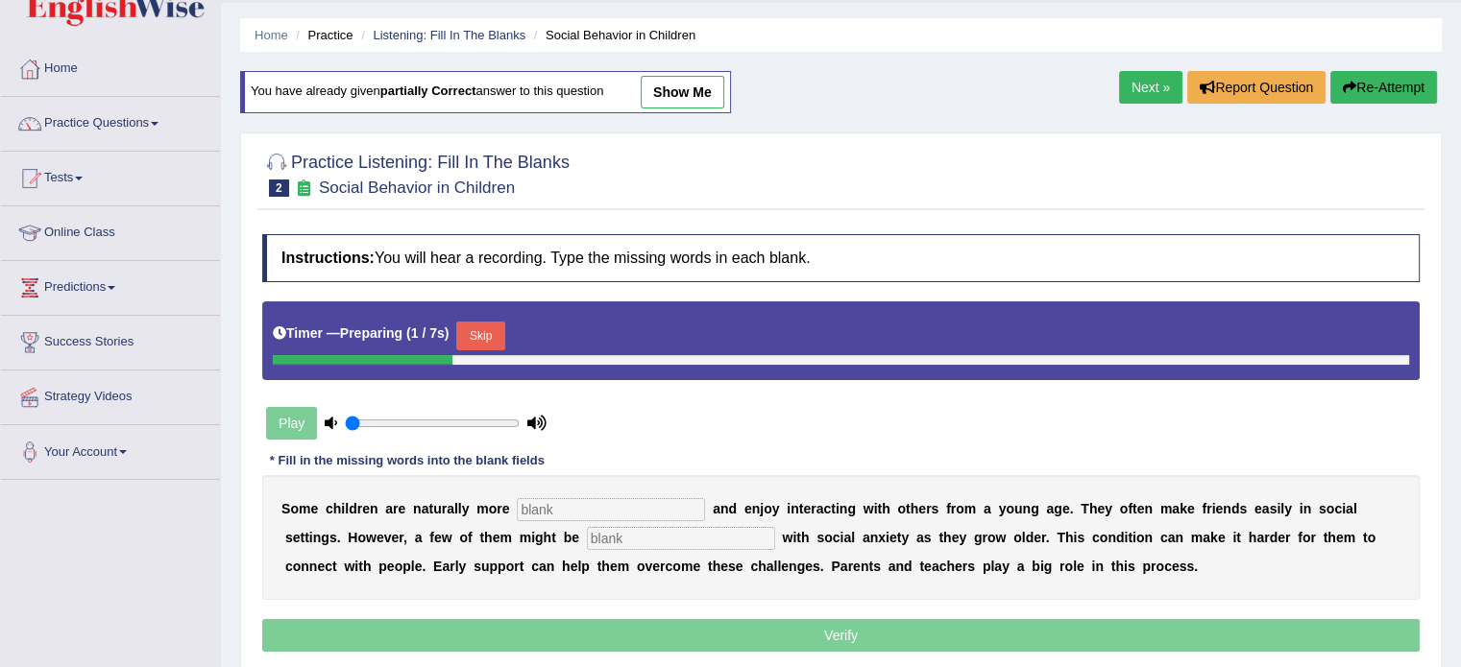
click at [469, 356] on div at bounding box center [841, 360] width 1136 height 10
click at [477, 342] on button "Skip" at bounding box center [480, 336] width 48 height 29
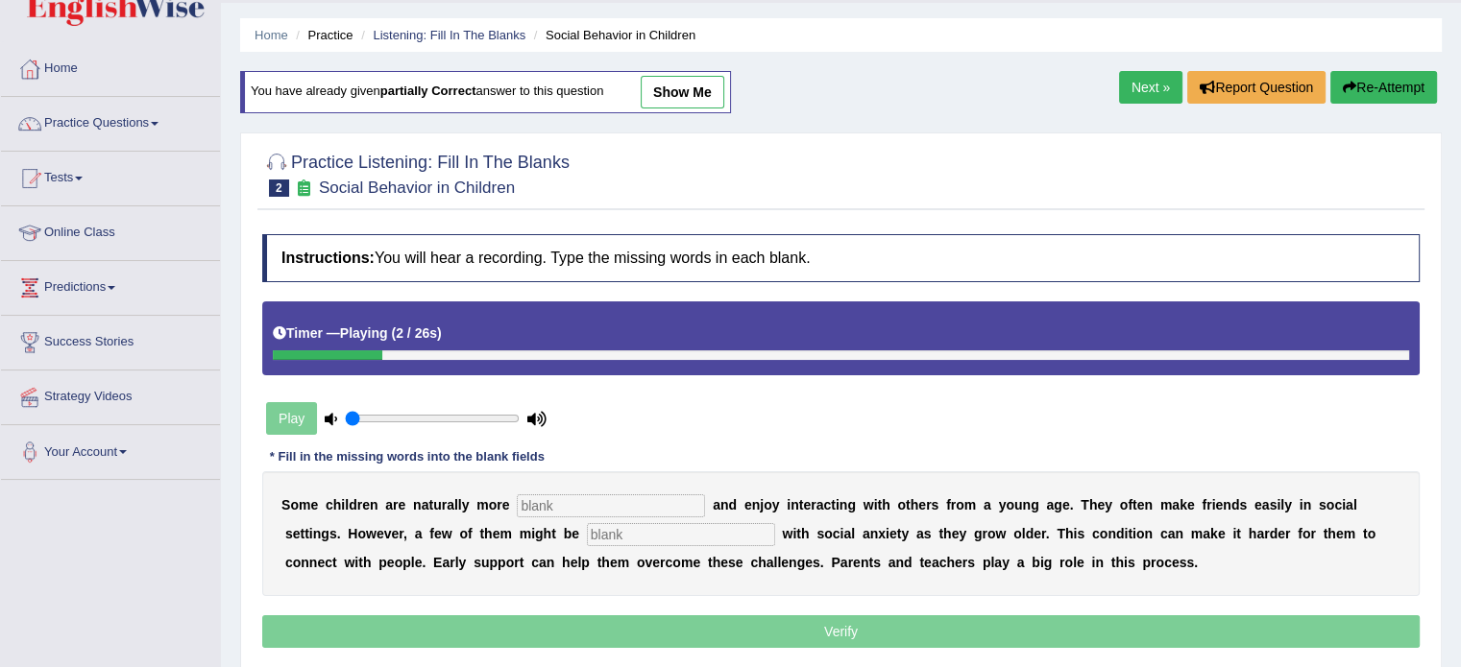
click at [628, 502] on input "text" at bounding box center [611, 506] width 188 height 23
click at [634, 526] on input "text" at bounding box center [681, 534] width 188 height 23
click at [584, 496] on input "text" at bounding box center [611, 506] width 188 height 23
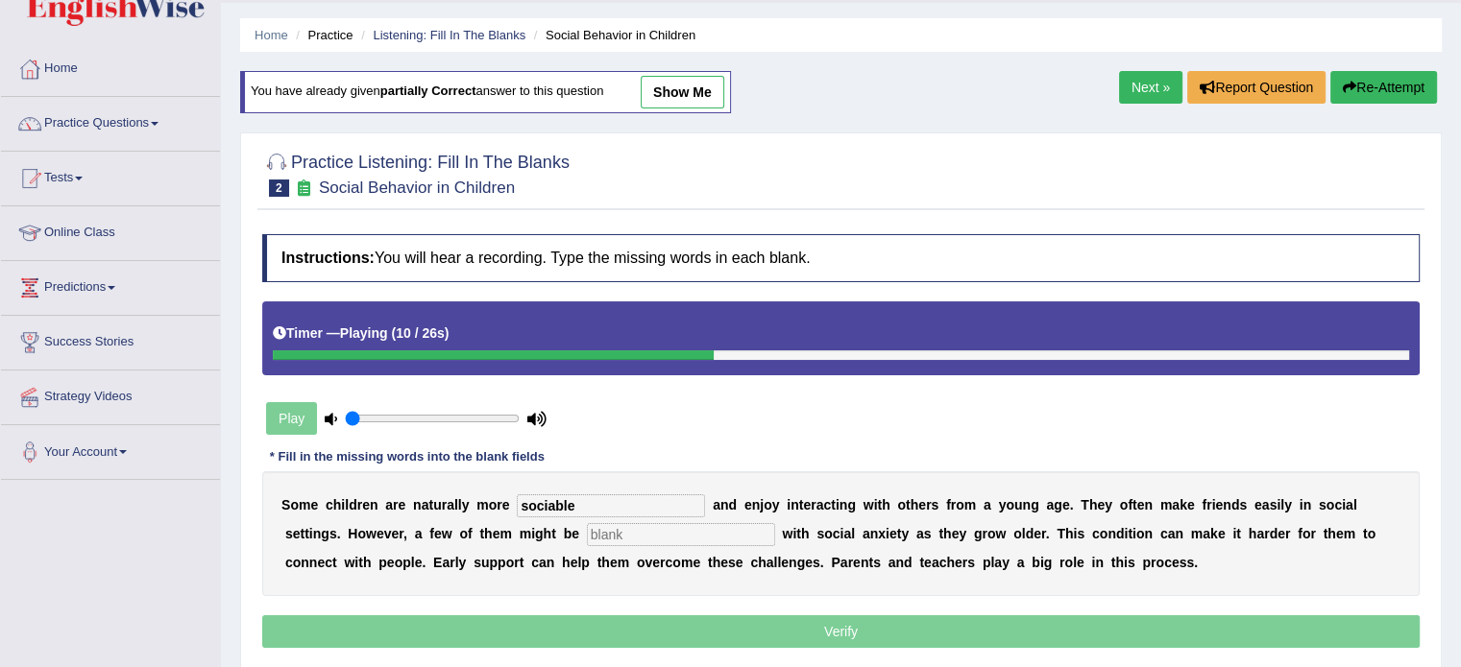
type input "sociable"
click at [630, 535] on input "text" at bounding box center [681, 534] width 188 height 23
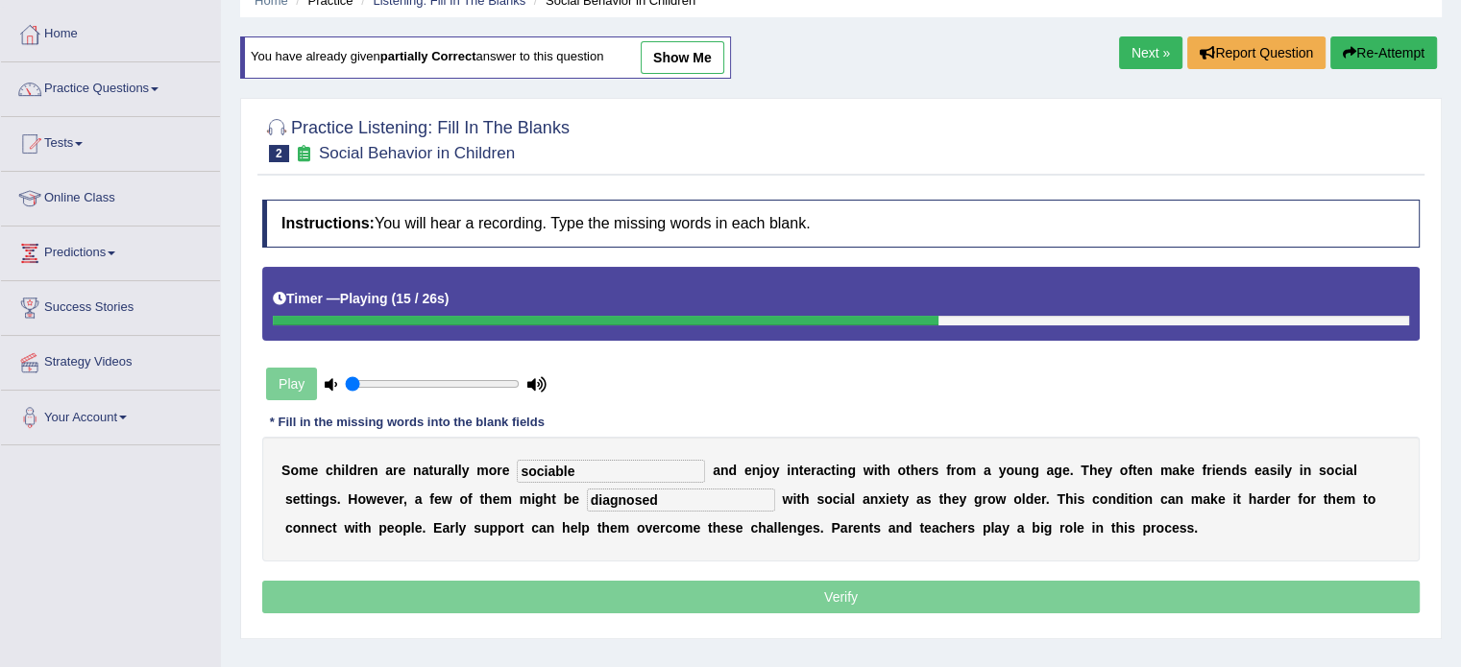
scroll to position [192, 0]
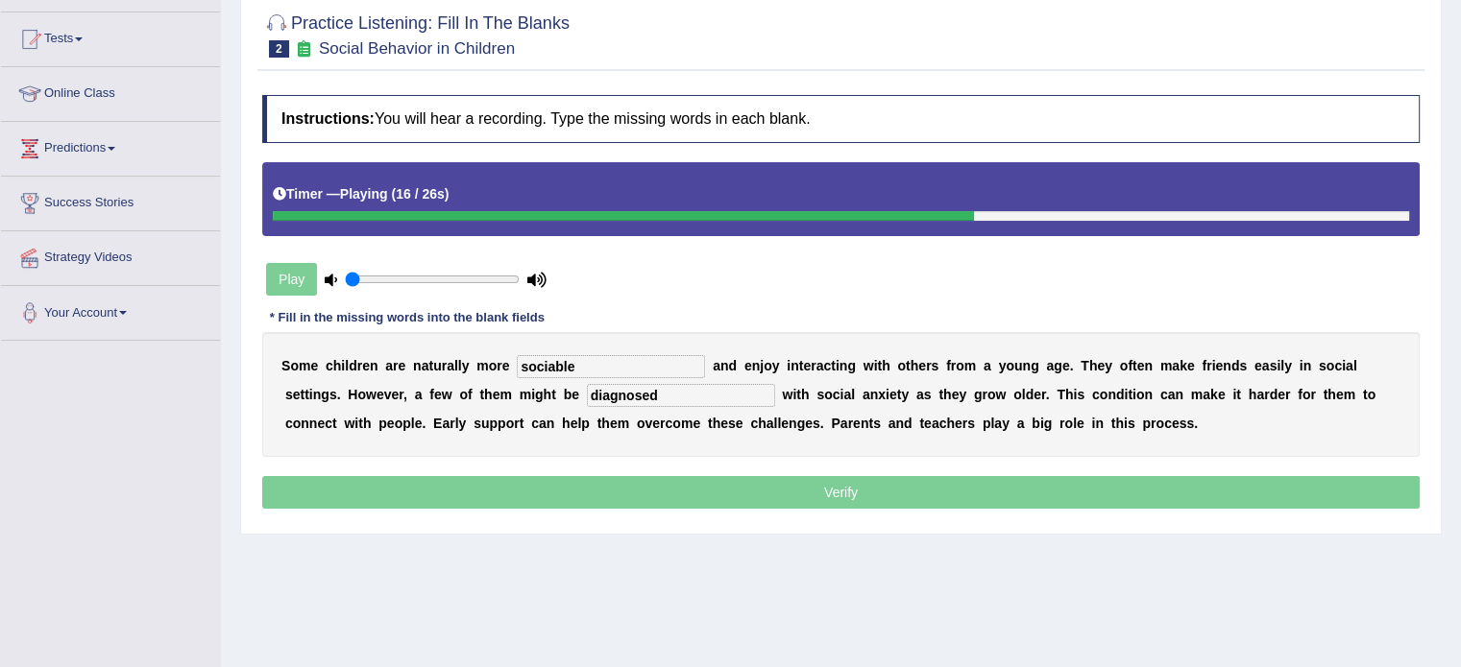
type input "diagnosed"
click at [280, 264] on div "Play" at bounding box center [406, 279] width 288 height 48
click at [287, 271] on div "Play" at bounding box center [406, 279] width 288 height 48
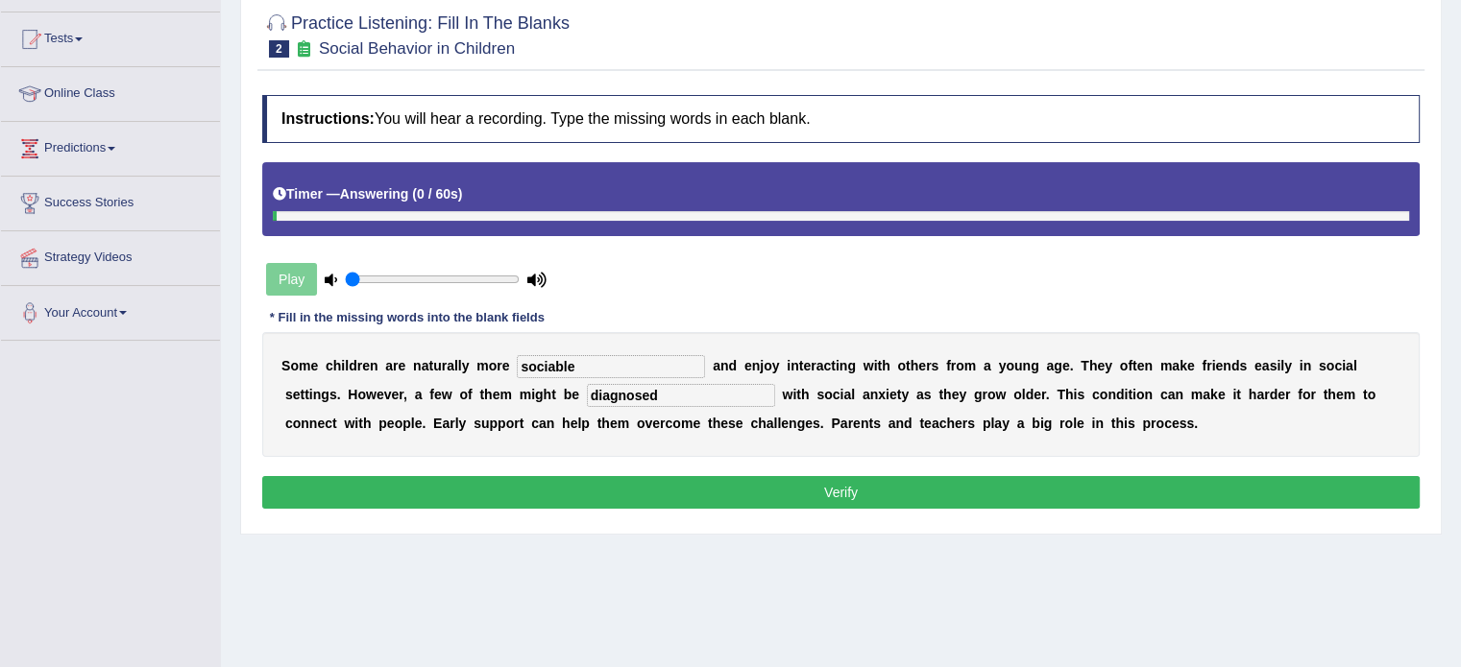
click at [919, 487] on button "Verify" at bounding box center [840, 492] width 1157 height 33
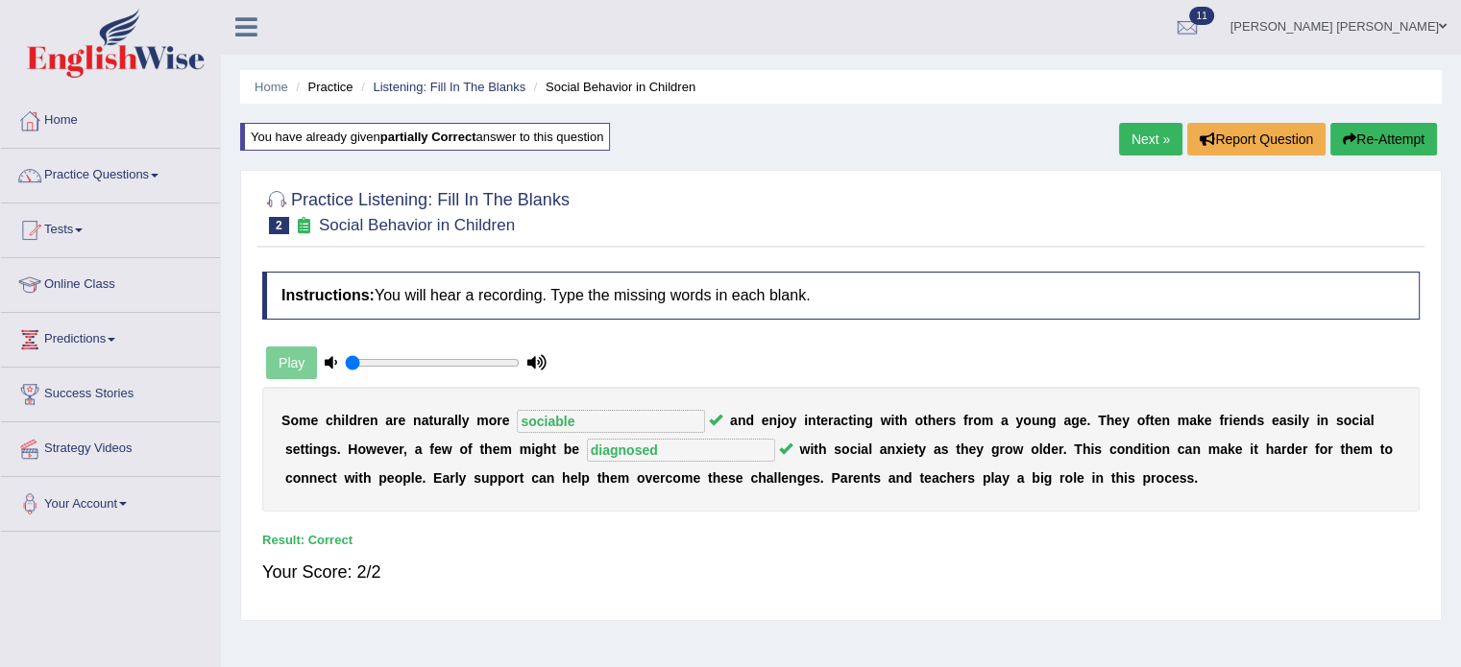
scroll to position [0, 0]
click at [1147, 135] on link "Next »" at bounding box center [1150, 140] width 63 height 33
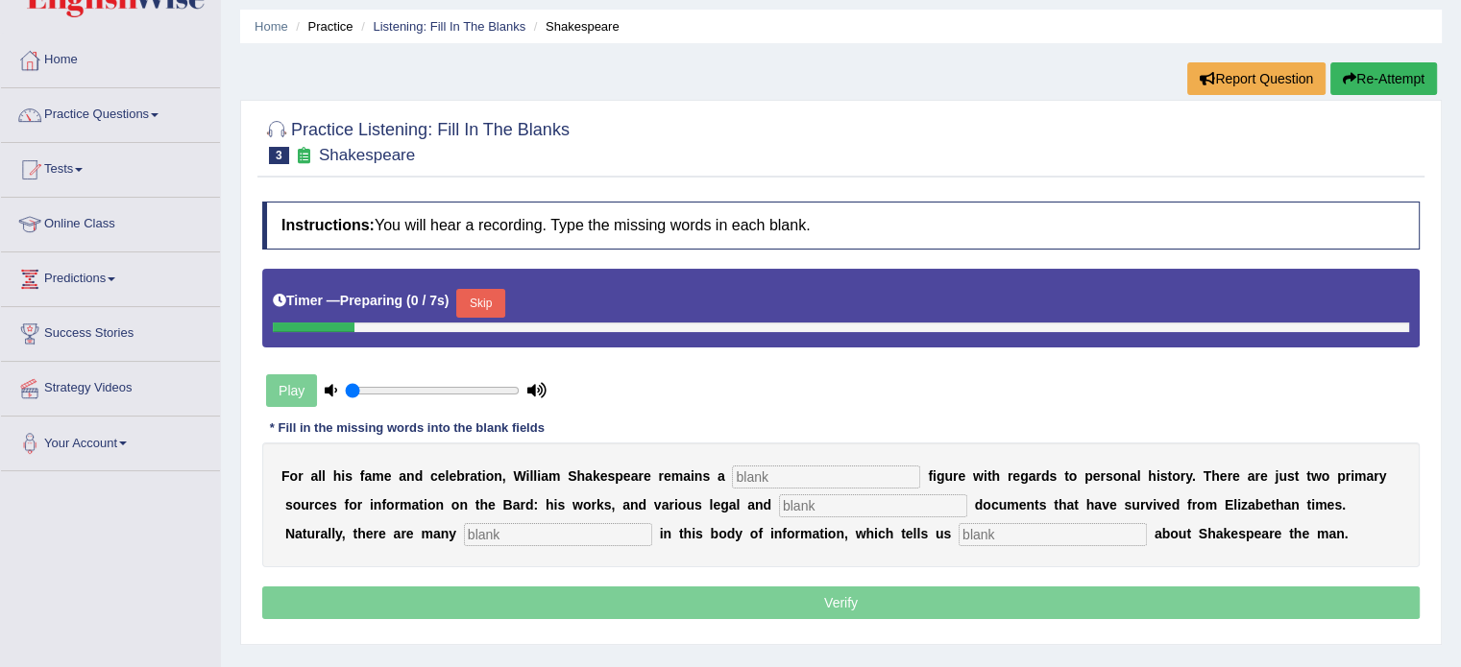
scroll to position [96, 0]
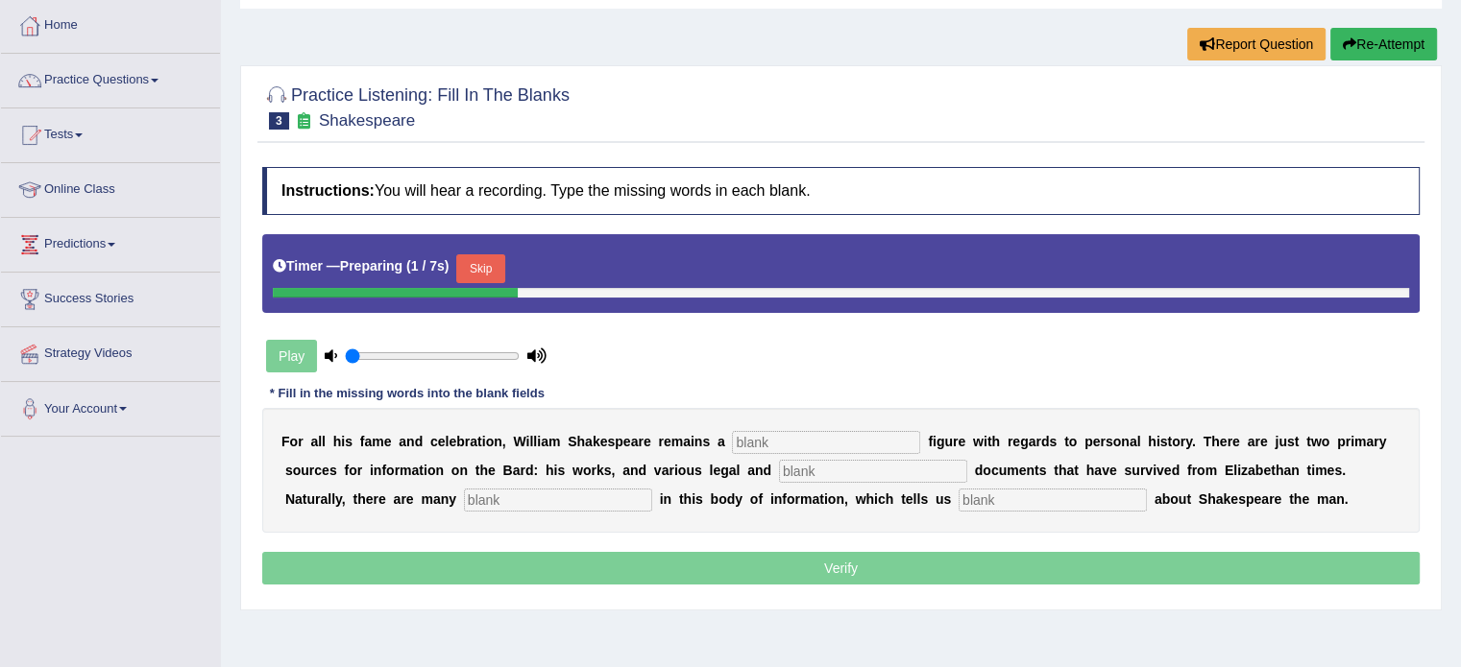
click at [784, 440] on input "text" at bounding box center [826, 442] width 188 height 23
click at [504, 270] on button "Skip" at bounding box center [480, 268] width 48 height 29
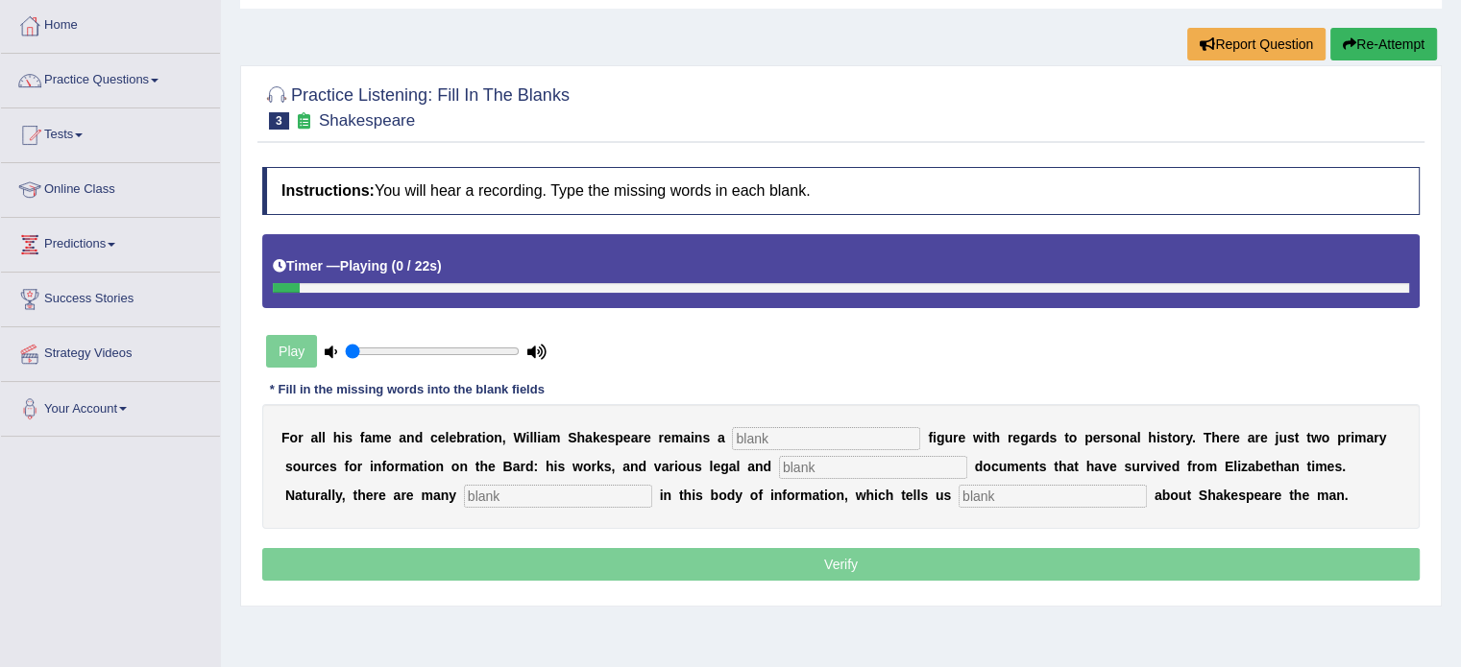
click at [862, 457] on input "text" at bounding box center [873, 467] width 188 height 23
click at [864, 445] on input "text" at bounding box center [826, 438] width 188 height 23
type input "misterious"
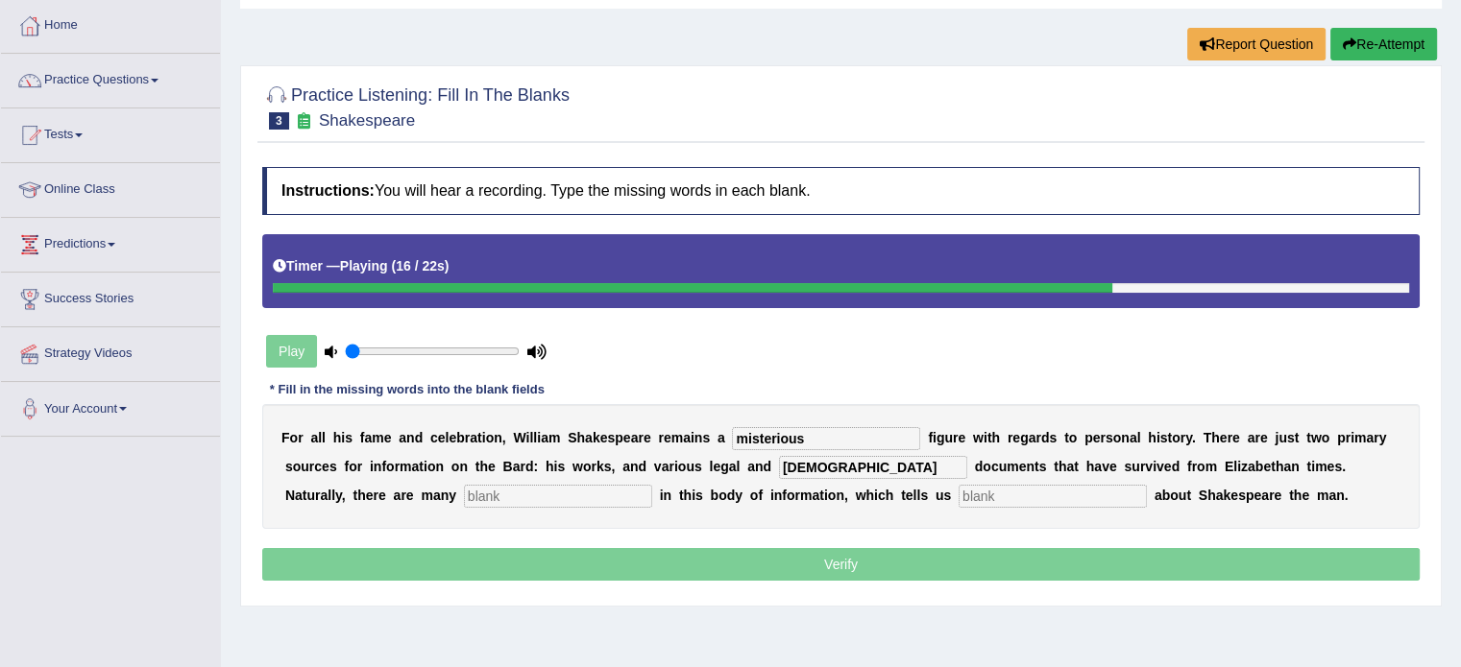
type input "[DEMOGRAPHIC_DATA]"
type input "gaps"
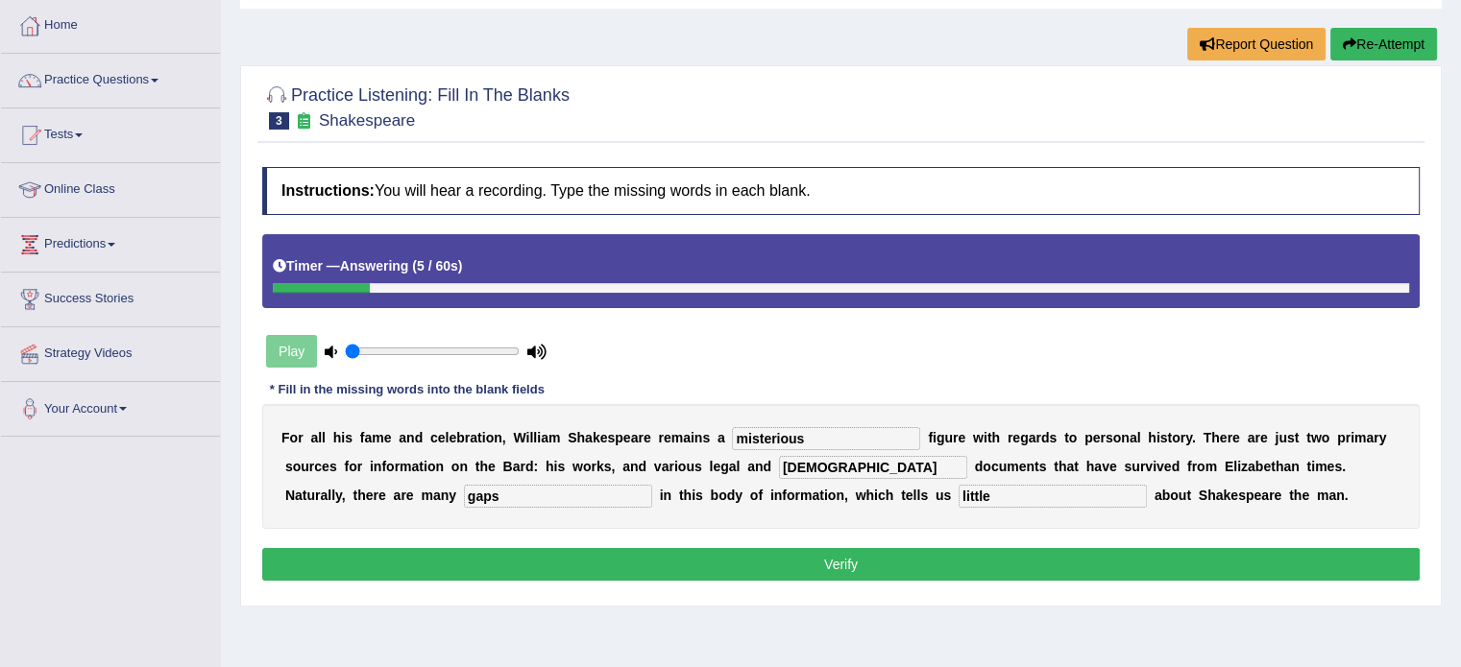
type input "little"
click at [814, 555] on button "Verify" at bounding box center [840, 564] width 1157 height 33
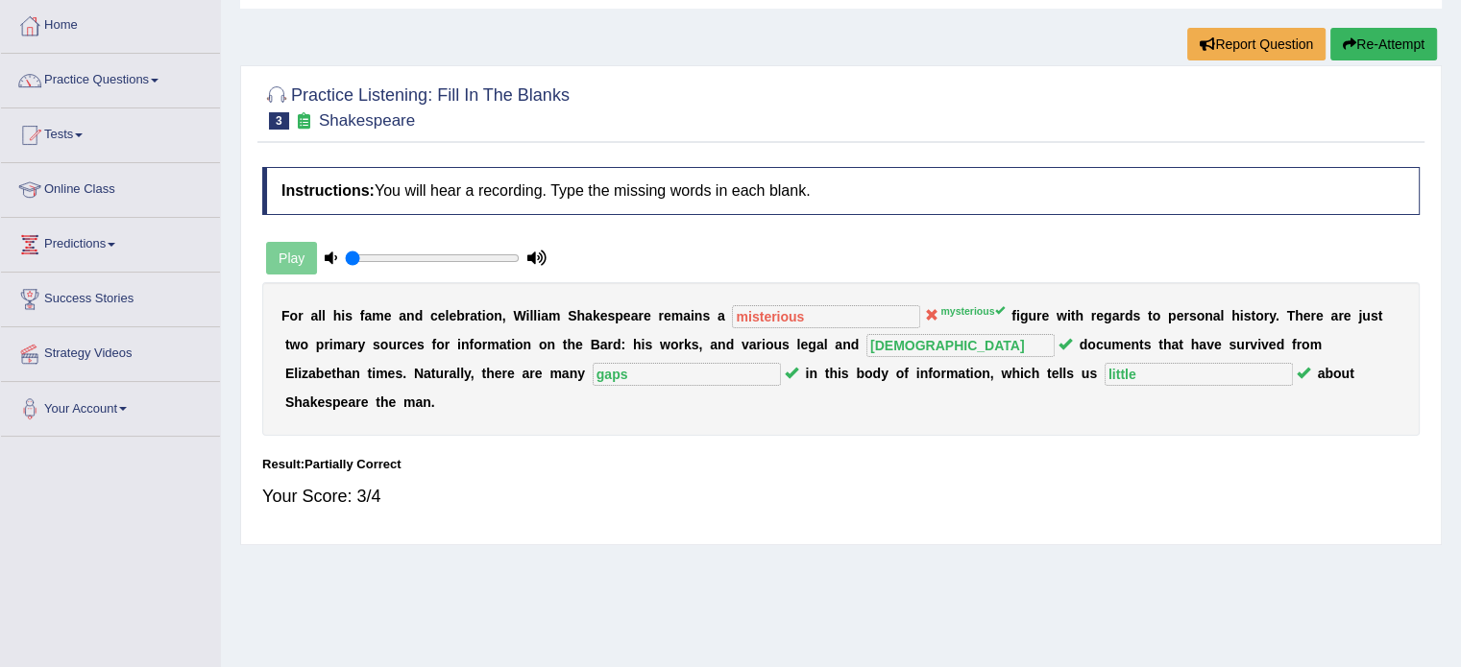
click at [1391, 42] on button "Re-Attempt" at bounding box center [1383, 44] width 107 height 33
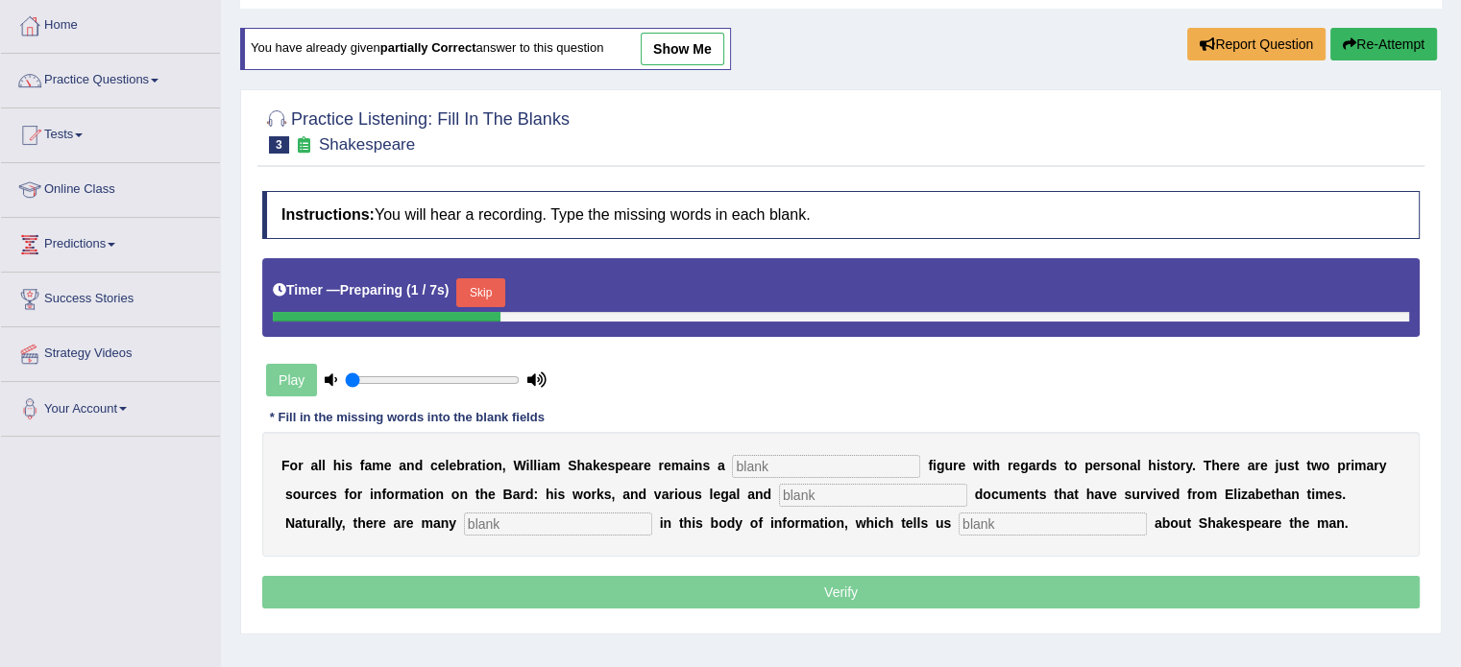
click at [791, 468] on input "text" at bounding box center [826, 466] width 188 height 23
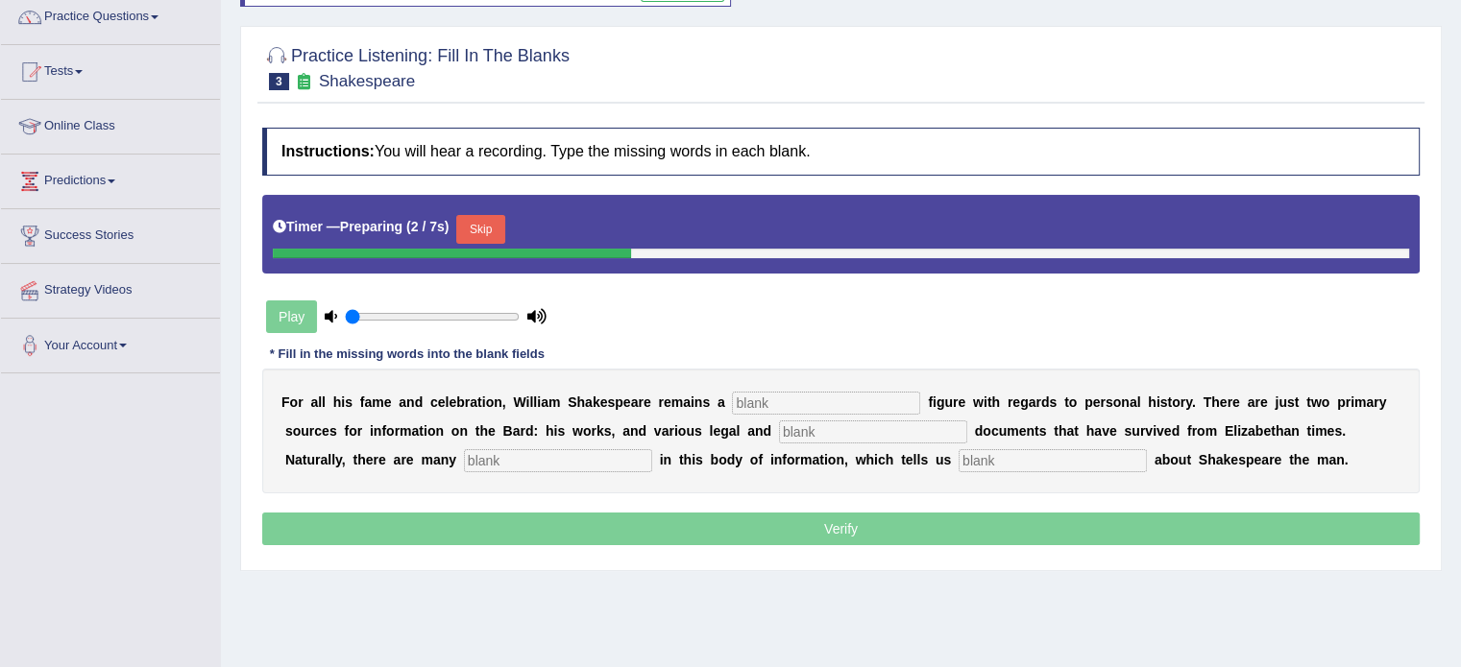
scroll to position [192, 0]
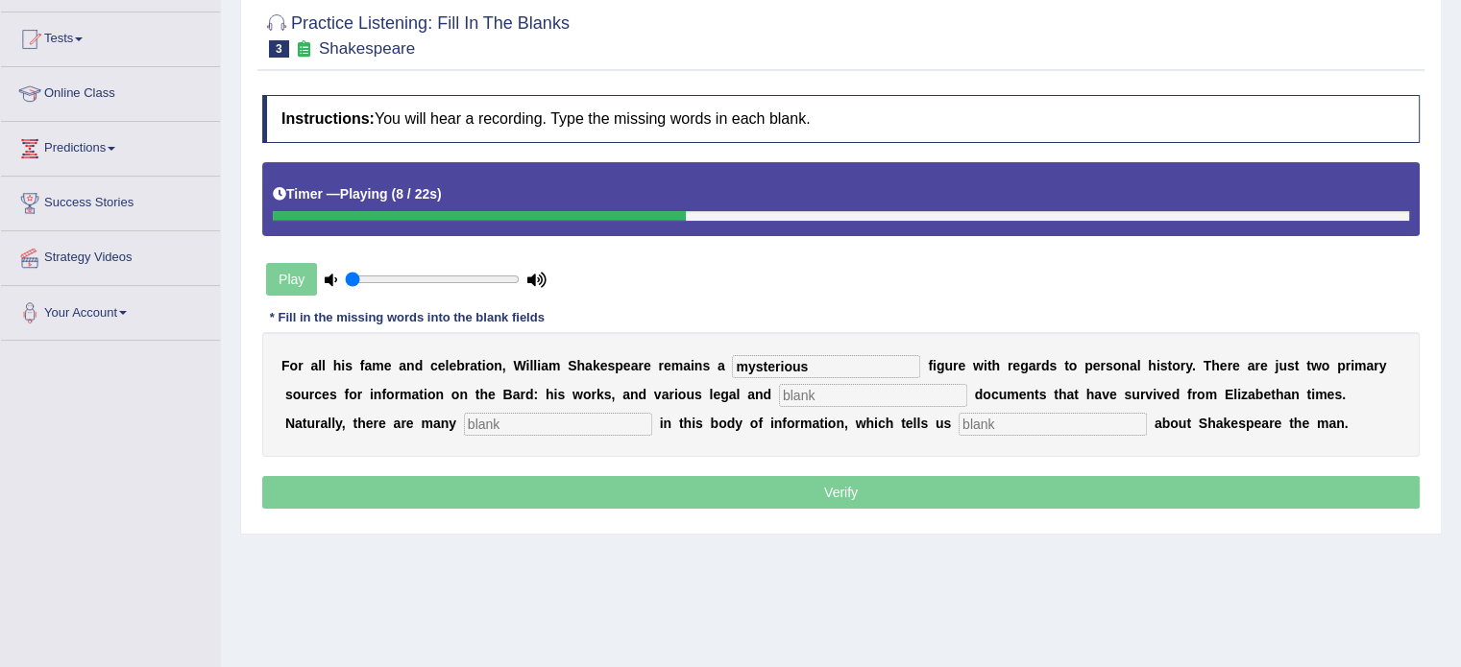
type input "mysterious"
type input "church"
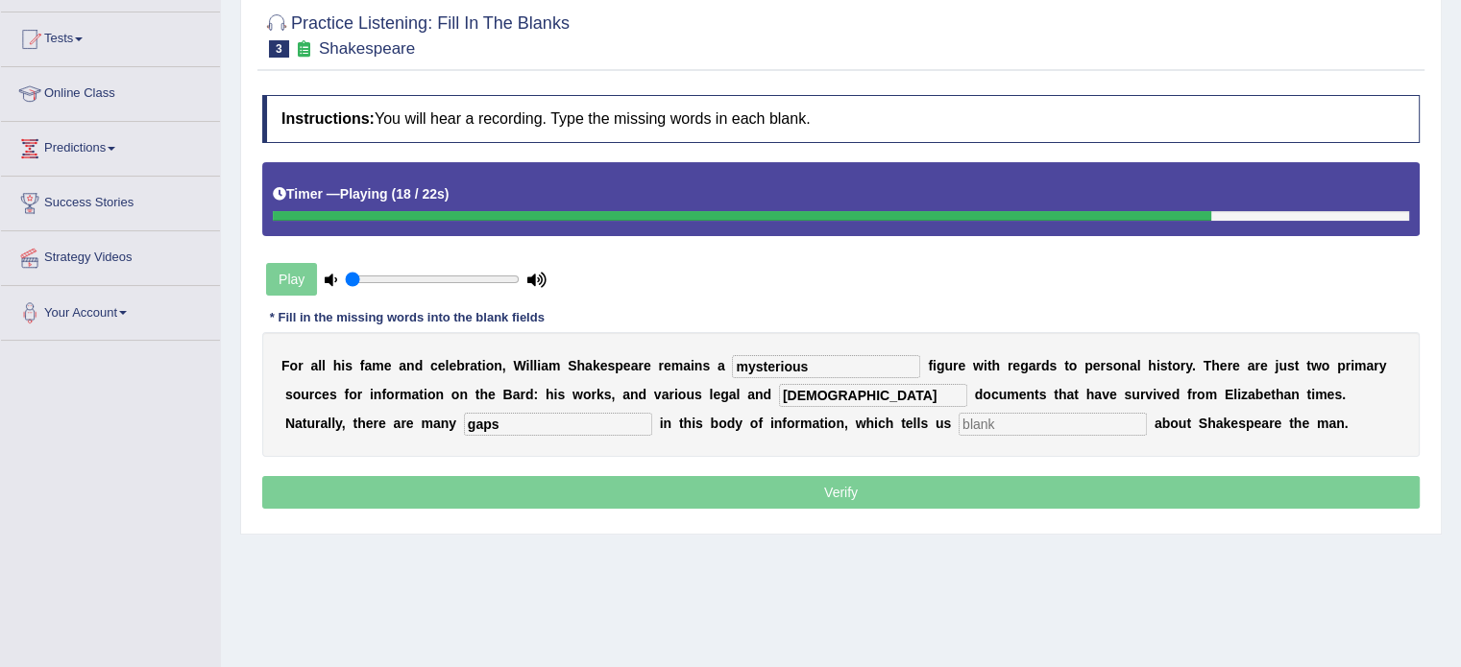
type input "gaps"
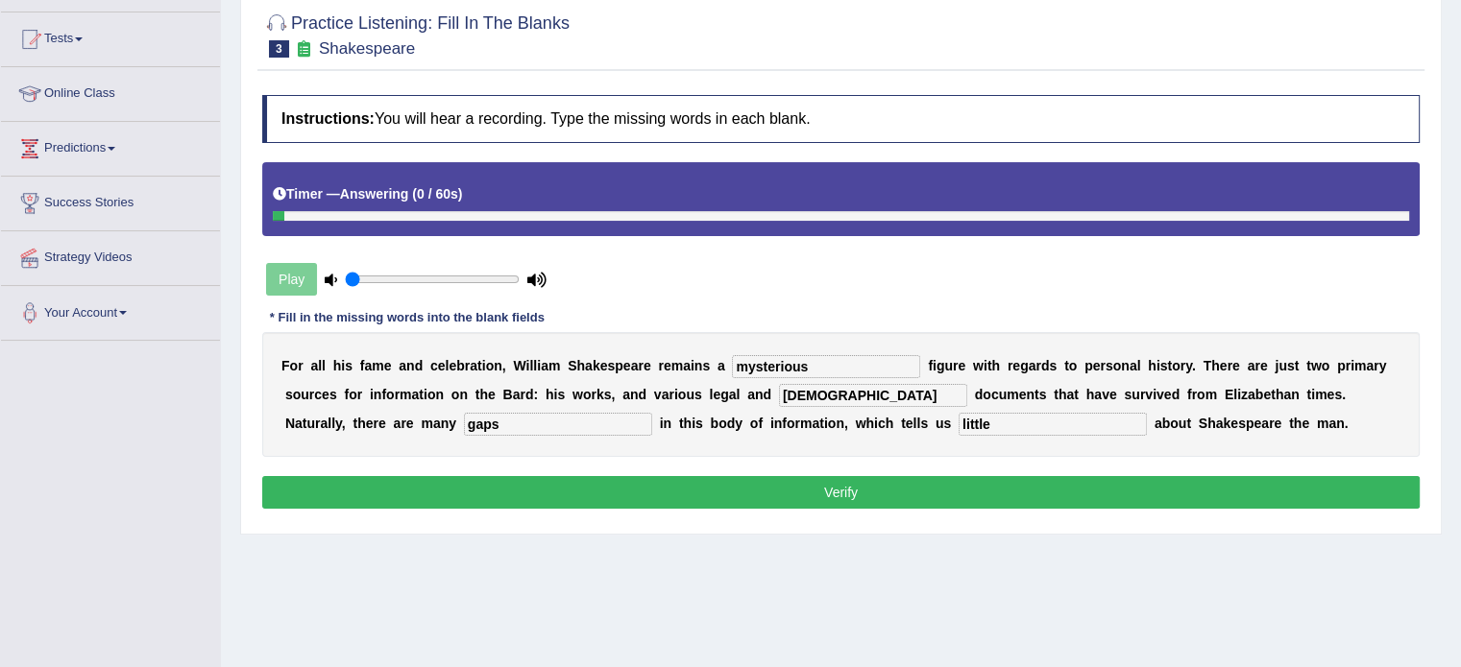
type input "little"
click at [969, 465] on div "Instructions: You will hear a recording. Type the missing words in each blank. …" at bounding box center [840, 304] width 1167 height 438
click at [956, 476] on button "Verify" at bounding box center [840, 492] width 1157 height 33
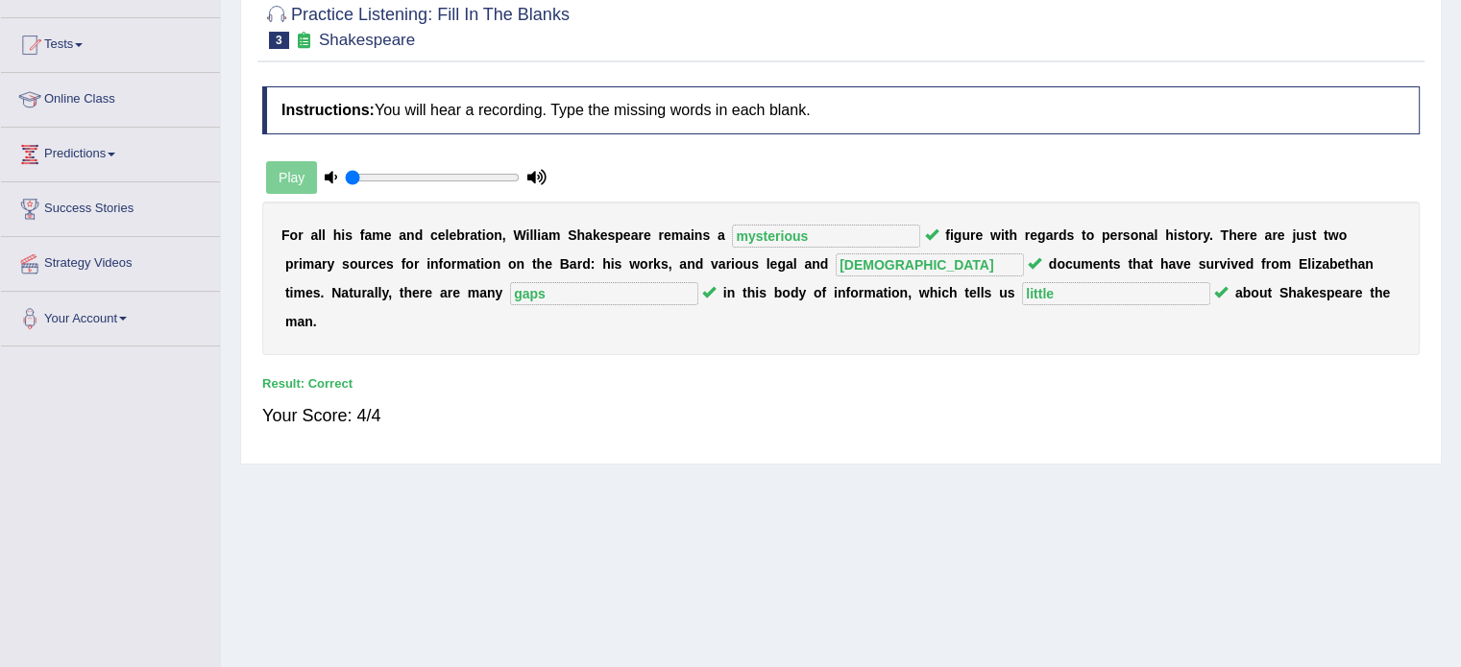
scroll to position [0, 0]
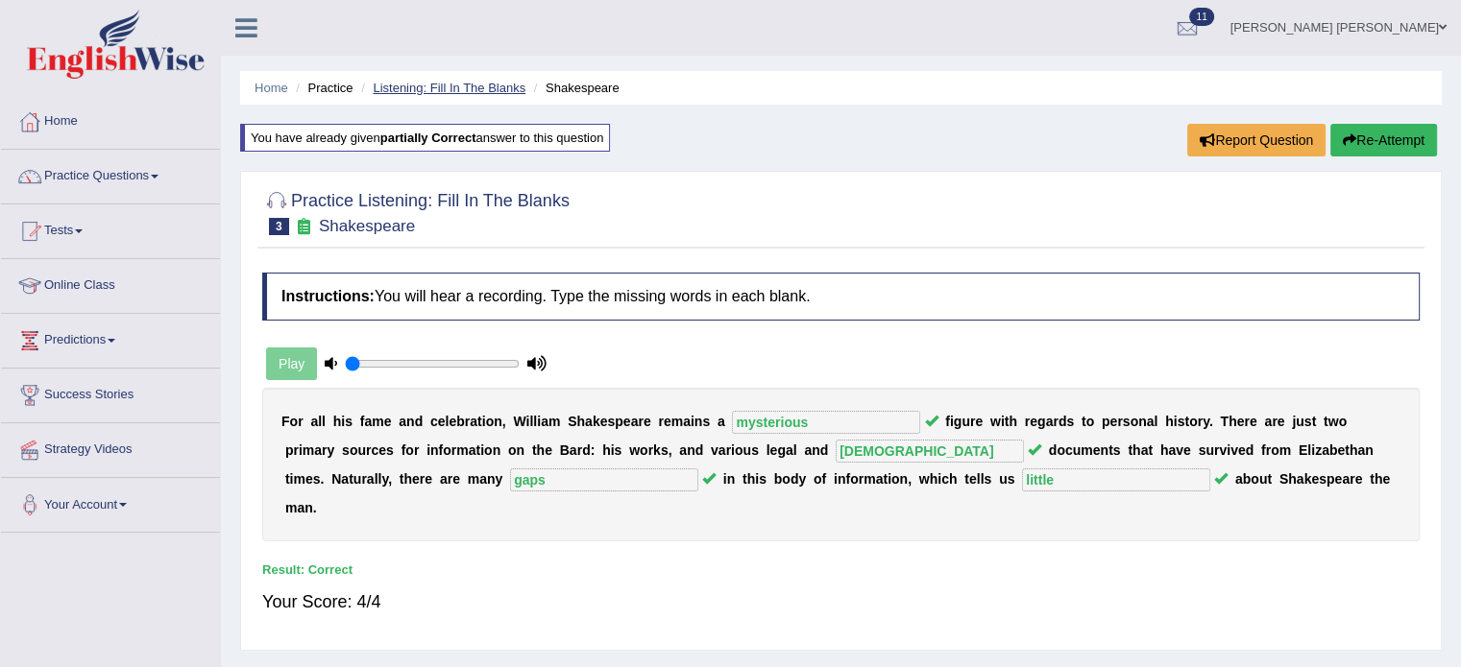
click at [492, 90] on link "Listening: Fill In The Blanks" at bounding box center [449, 88] width 153 height 14
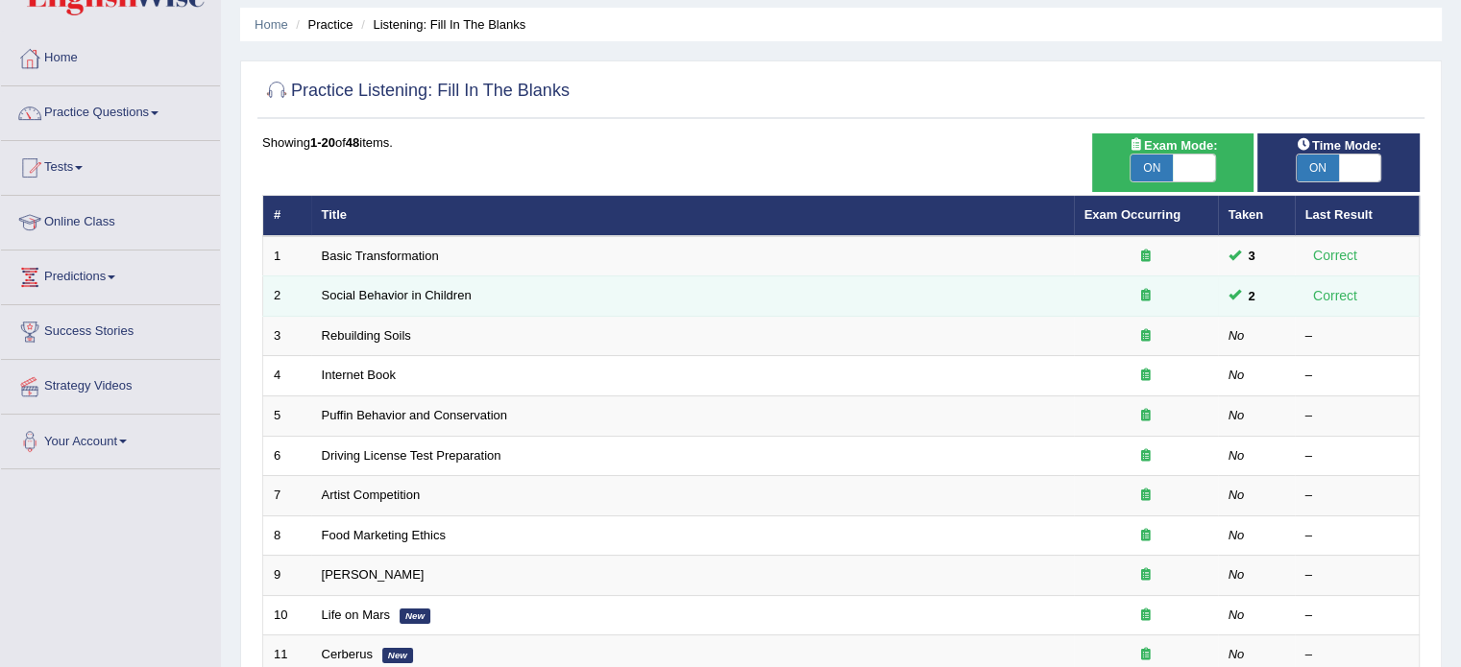
scroll to position [96, 0]
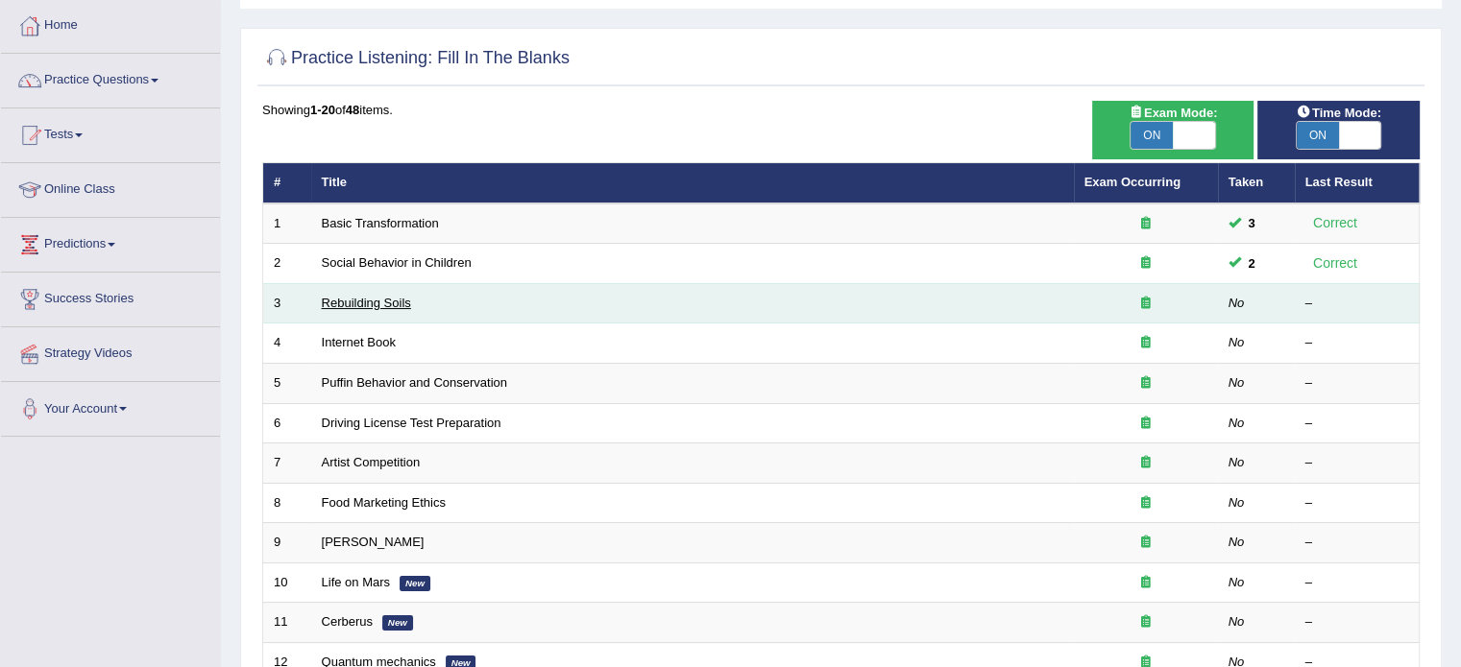
click at [385, 304] on link "Rebuilding Soils" at bounding box center [366, 303] width 89 height 14
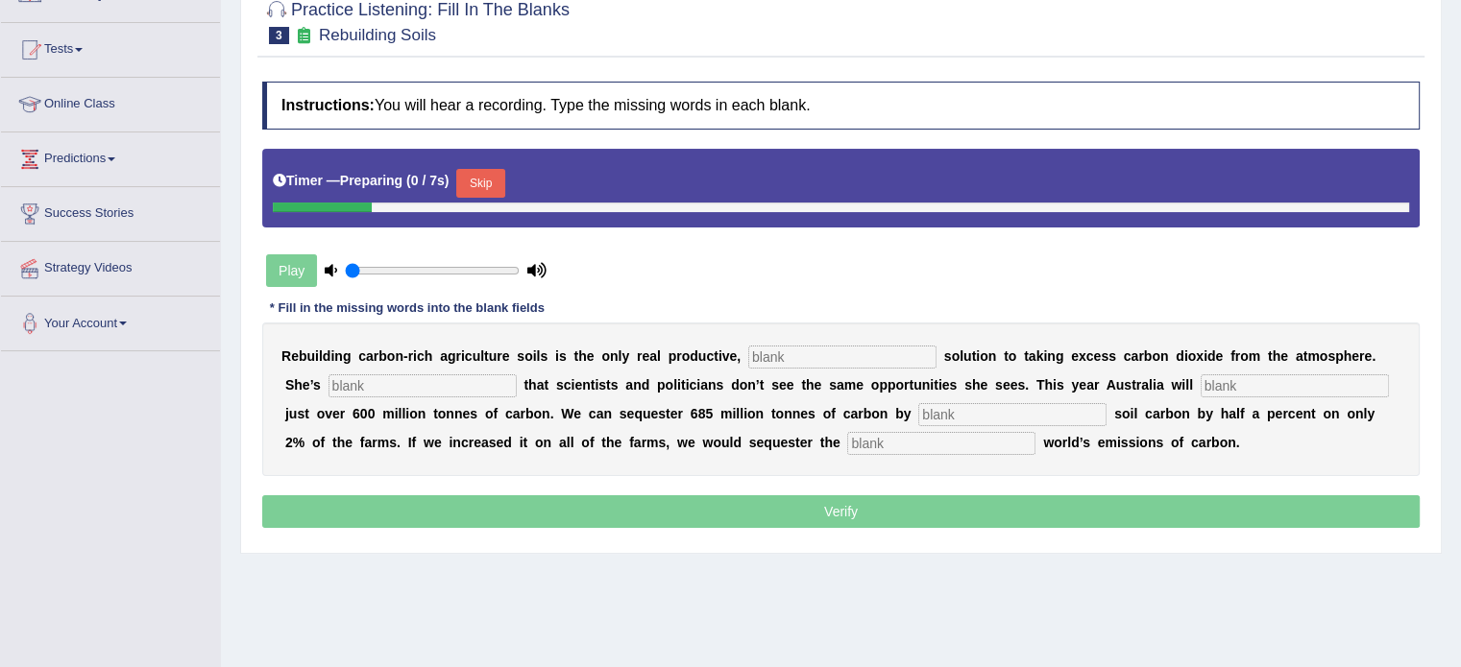
scroll to position [192, 0]
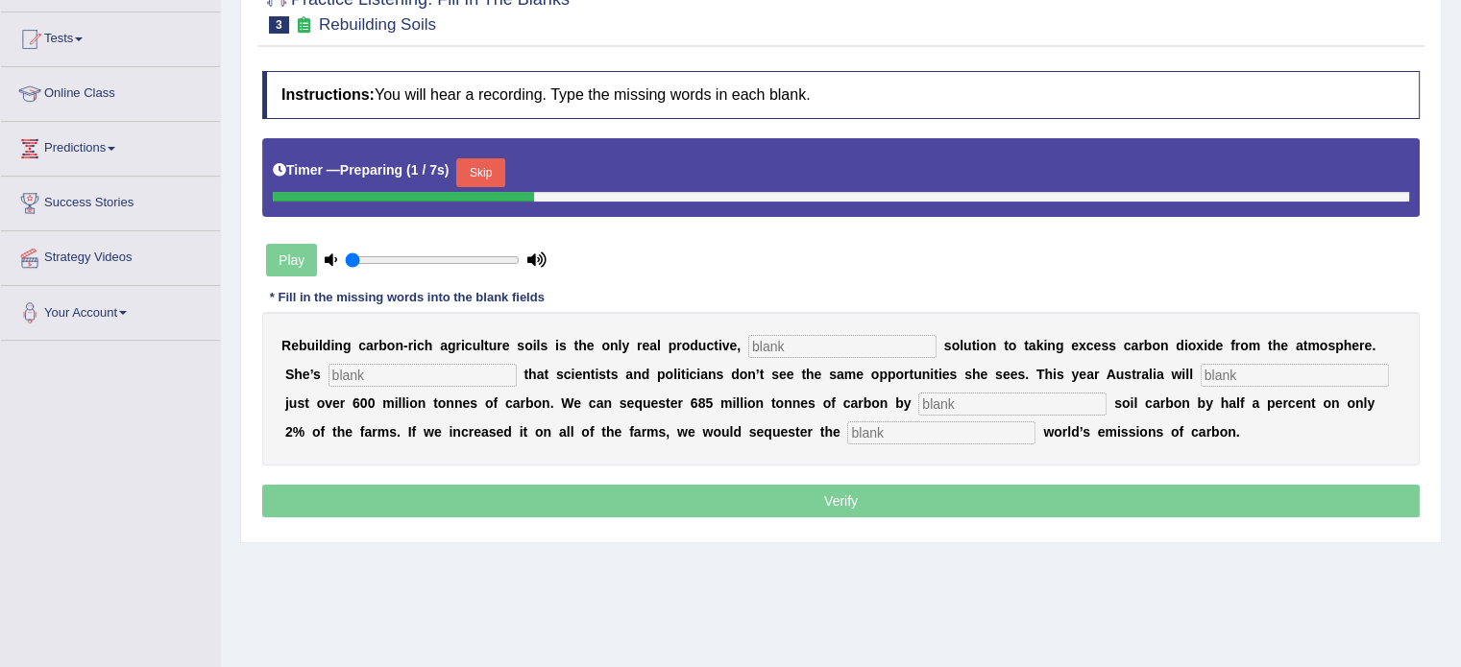
click at [849, 330] on div "R e b u i l d i n g c a r b o n - r i c h a g r i c u l t u r e s o i l s i s t…" at bounding box center [840, 389] width 1157 height 154
click at [849, 354] on input "text" at bounding box center [842, 346] width 188 height 23
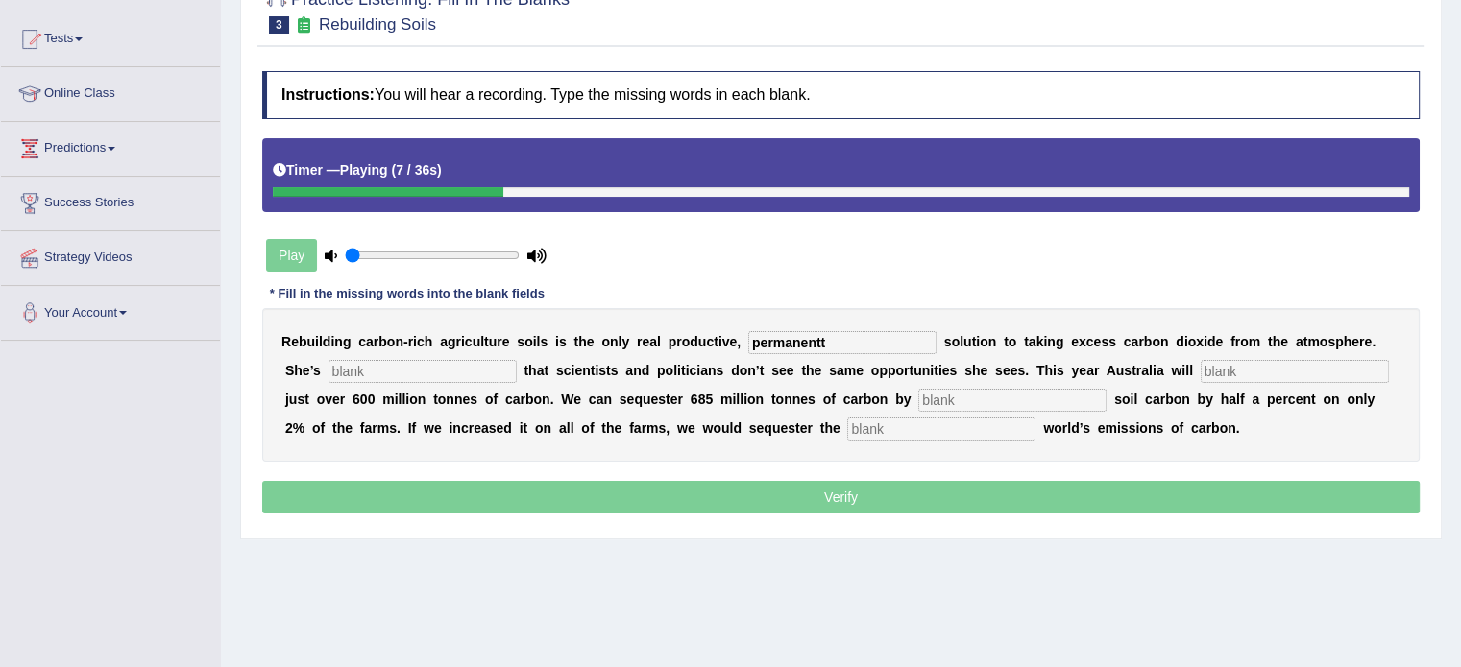
type input "permanentt"
type input "frustrated"
type input "admit"
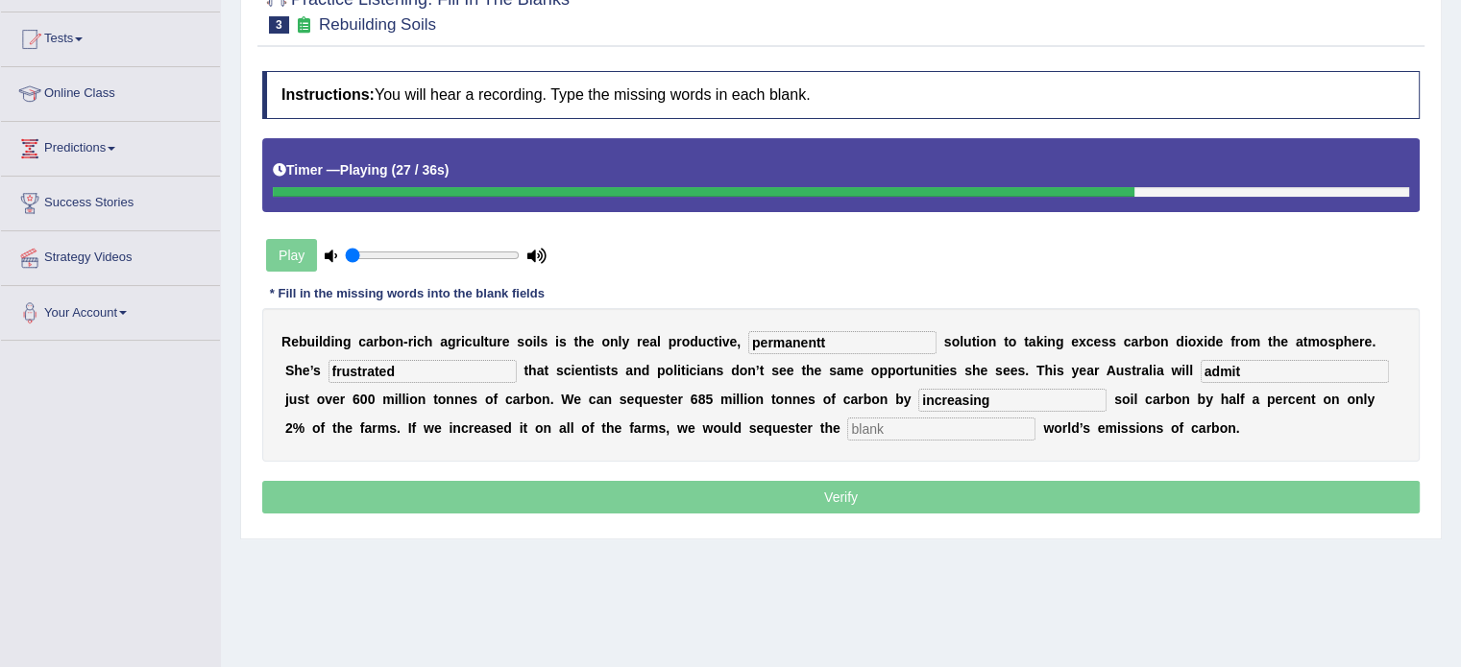
type input "increasing"
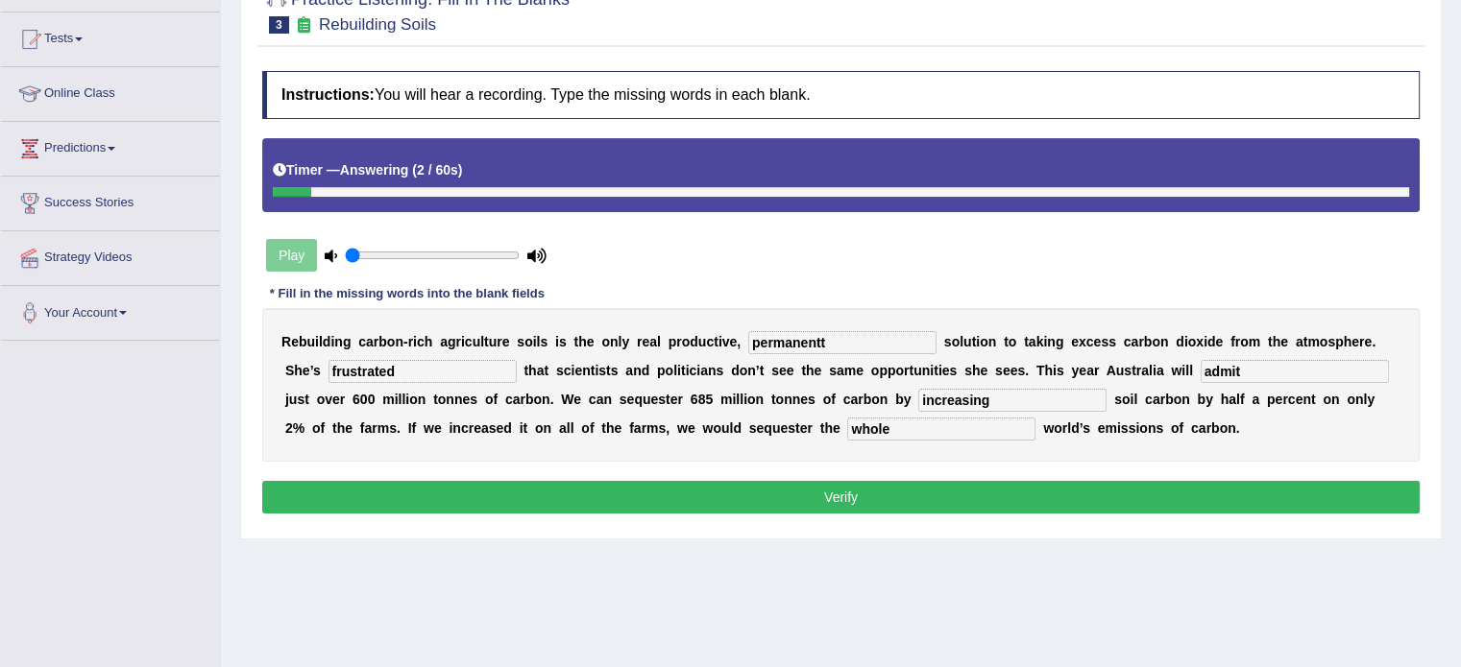
type input "whole"
click at [834, 352] on div "R e b u i l d i n g c a r b o n - r i c h a g r i c u l t u r e s o i l s i s t…" at bounding box center [840, 385] width 1157 height 154
click at [834, 346] on input "permanentt" at bounding box center [842, 342] width 188 height 23
type input "permanent"
drag, startPoint x: 1239, startPoint y: 368, endPoint x: 1255, endPoint y: 354, distance: 21.1
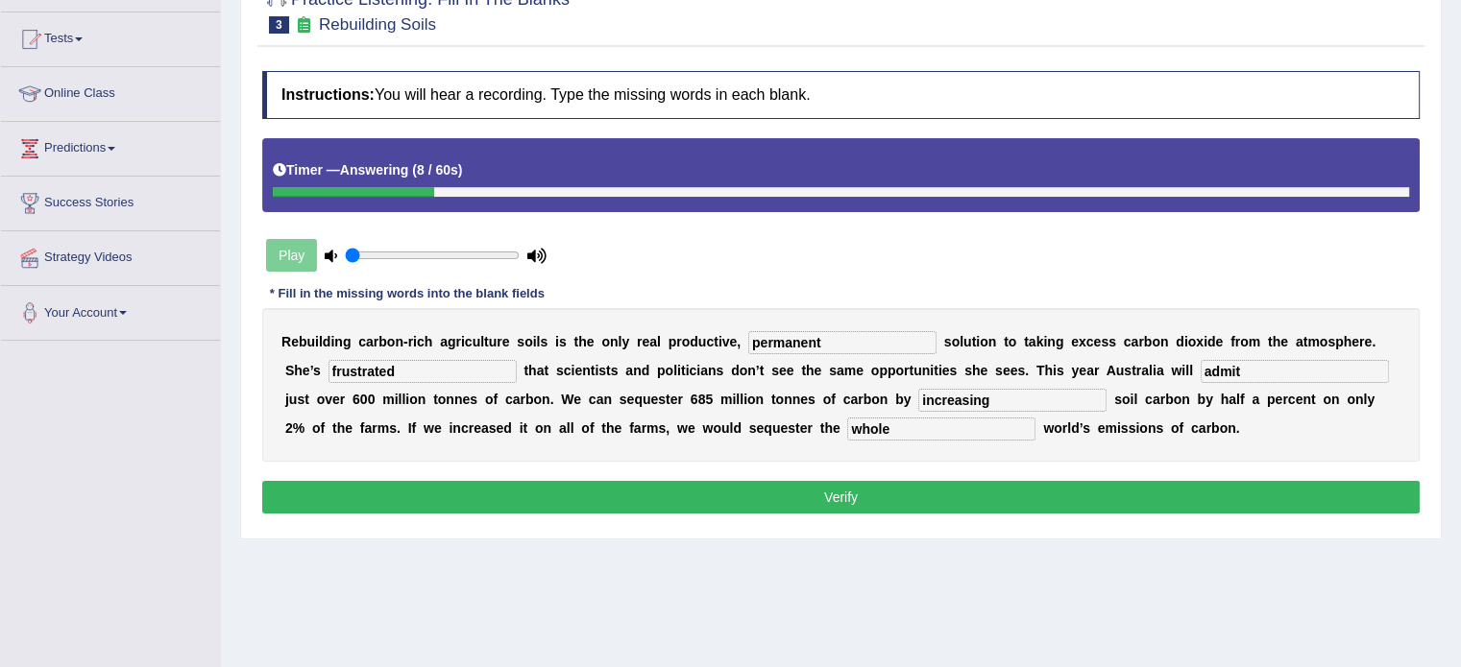
click at [1249, 356] on div "R e b u i l d i n g c a r b o n - r i c h a g r i c u l t u r e s o i l s i s t…" at bounding box center [840, 385] width 1157 height 154
click at [1225, 372] on input "admit" at bounding box center [1294, 371] width 188 height 23
type input "admit"
click at [1074, 482] on button "Verify" at bounding box center [840, 497] width 1157 height 33
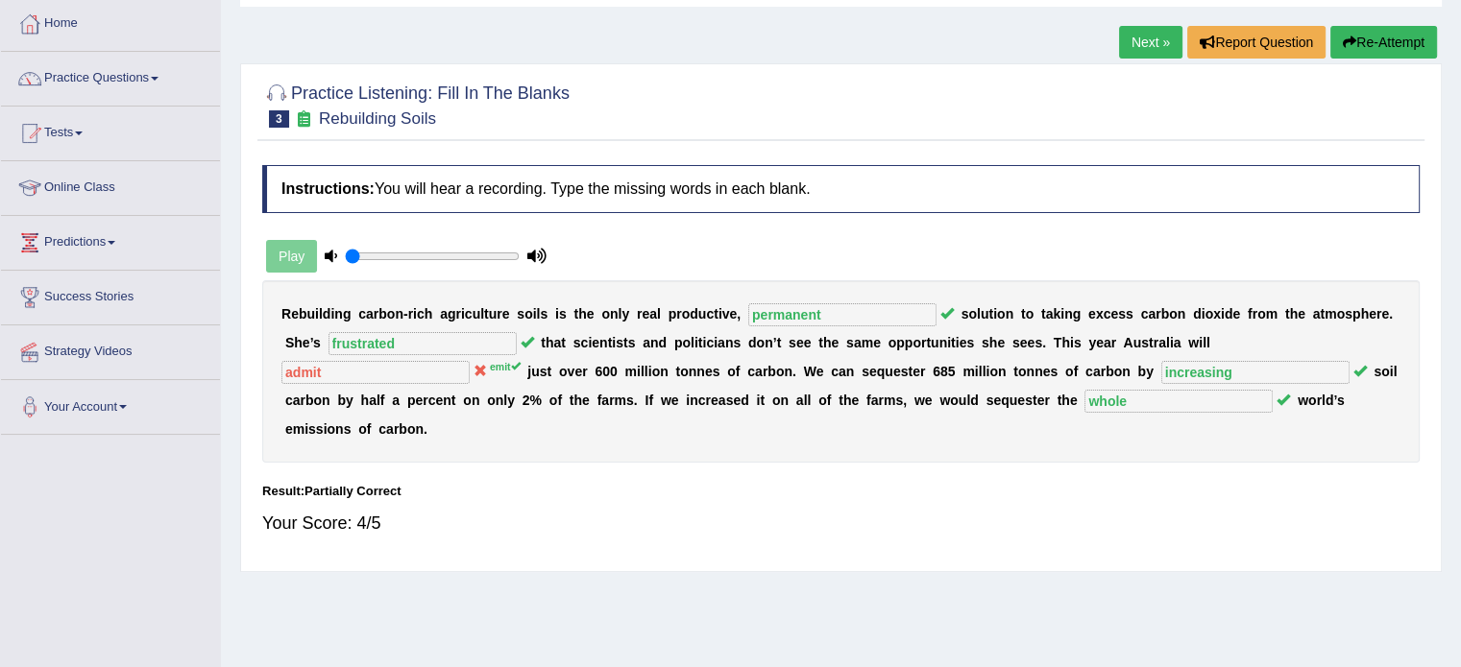
scroll to position [0, 0]
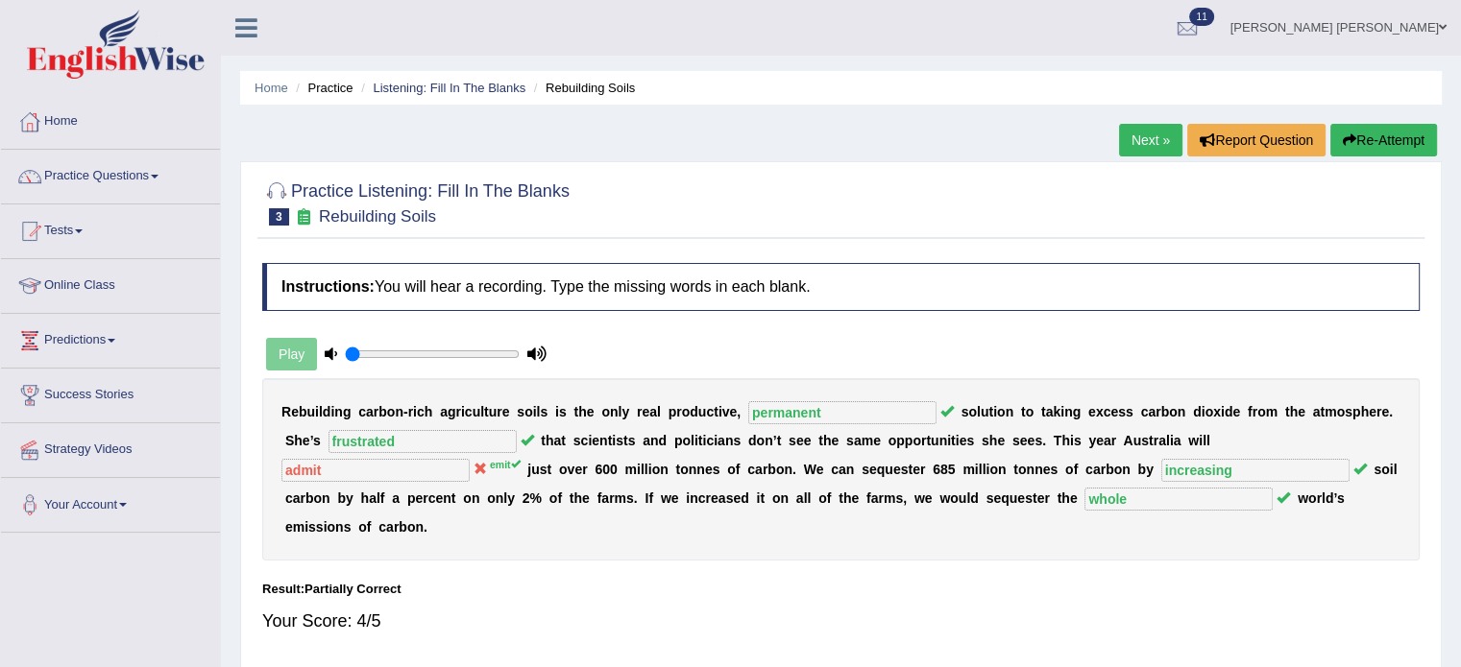
click at [1379, 143] on button "Re-Attempt" at bounding box center [1383, 140] width 107 height 33
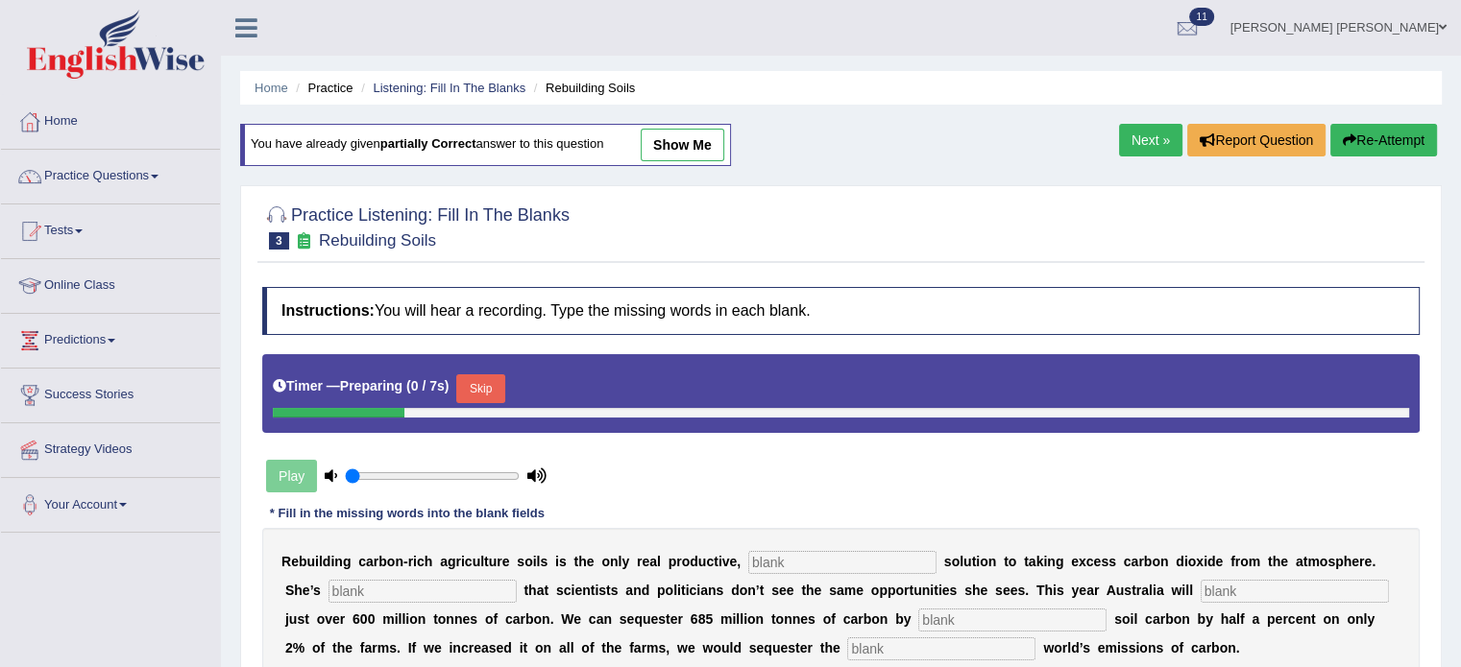
click at [496, 408] on div at bounding box center [841, 413] width 1136 height 10
click at [467, 388] on button "Skip" at bounding box center [480, 389] width 48 height 29
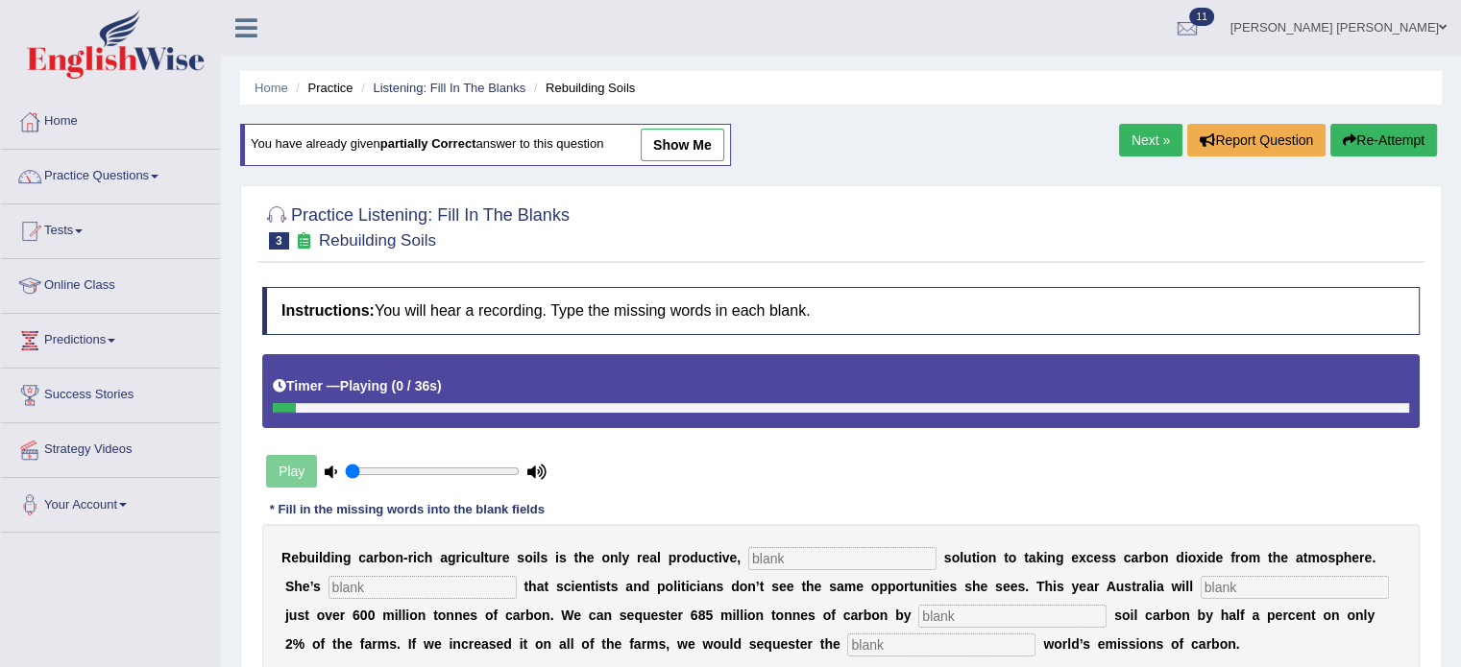
scroll to position [96, 0]
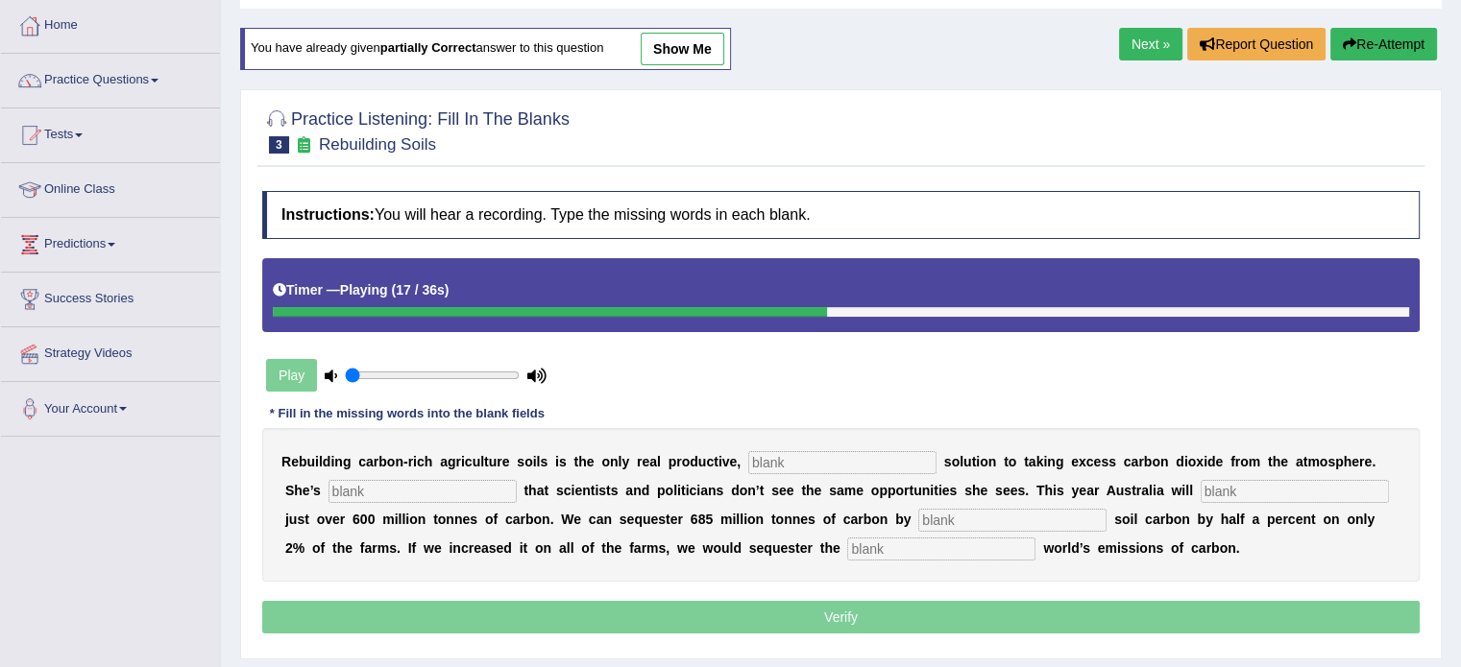
click at [1240, 490] on input "text" at bounding box center [1294, 491] width 188 height 23
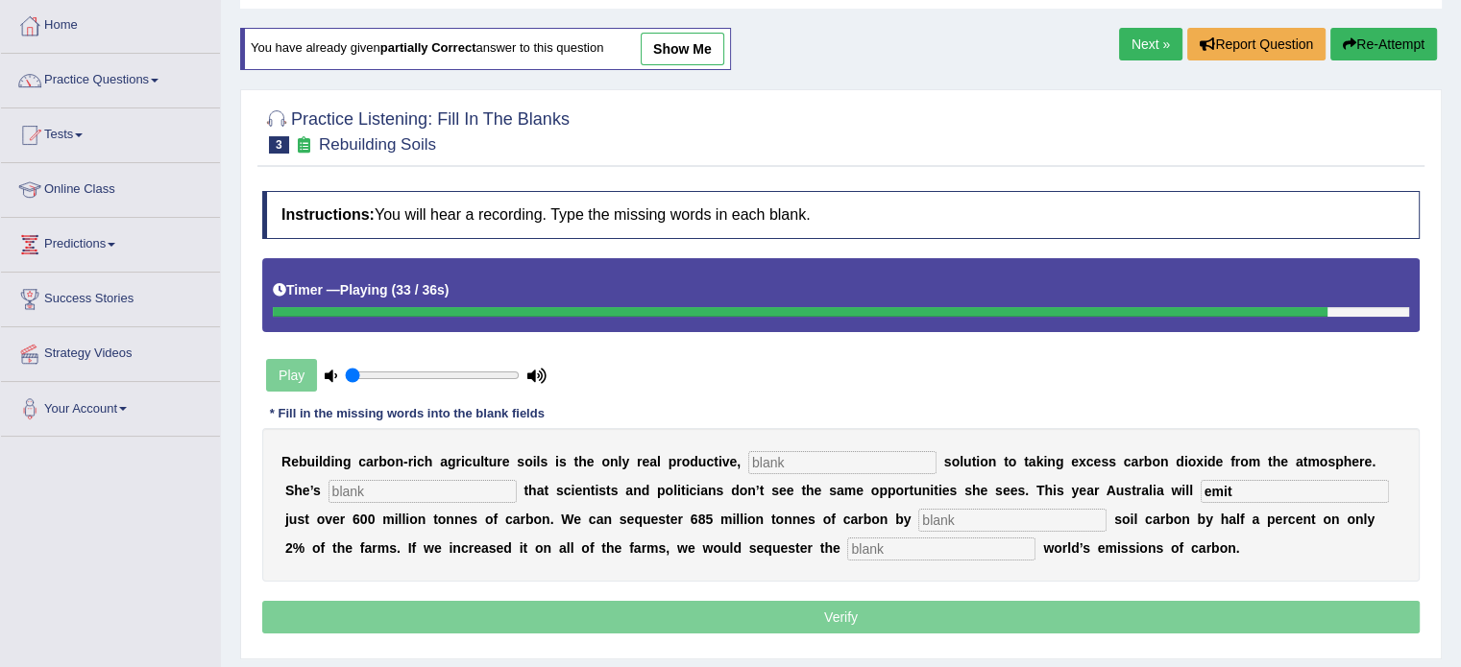
type input "emit"
click at [977, 545] on input "text" at bounding box center [941, 549] width 188 height 23
click at [784, 451] on input "text" at bounding box center [842, 462] width 188 height 23
type input "df"
click at [484, 466] on b "t" at bounding box center [486, 461] width 5 height 15
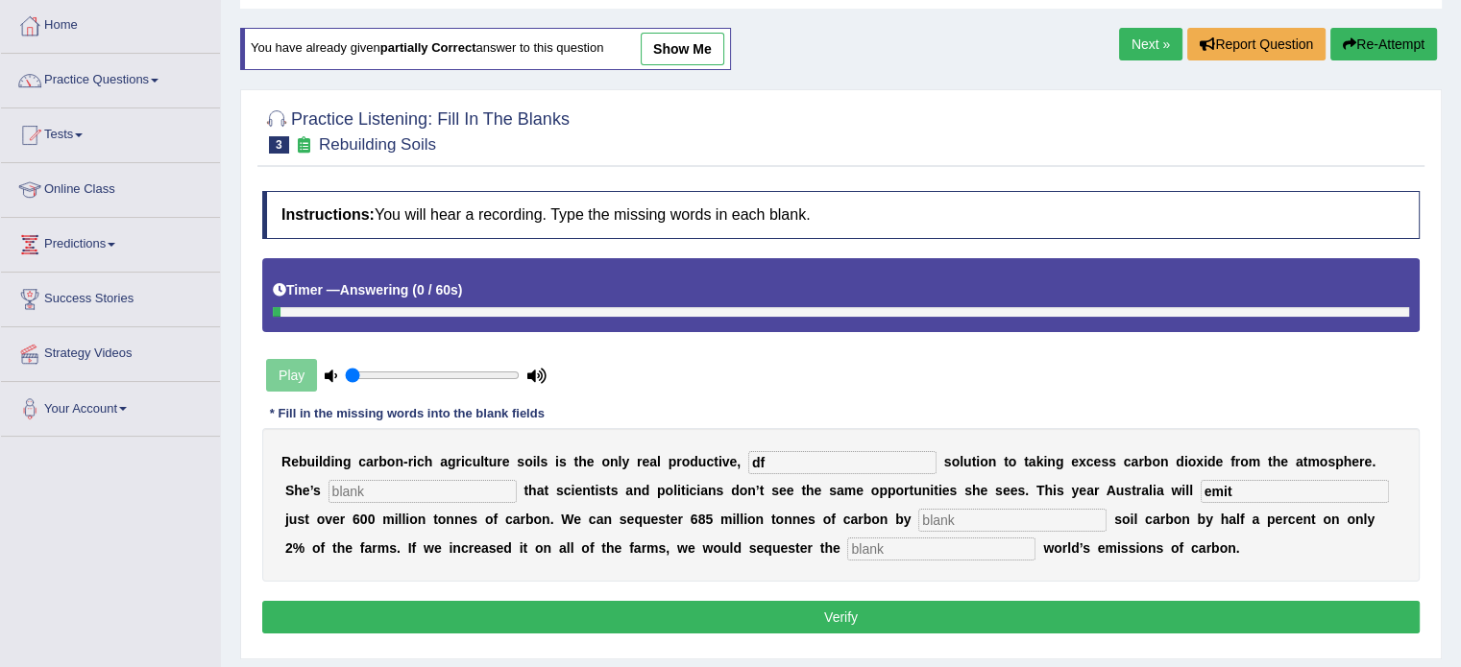
click at [484, 480] on input "text" at bounding box center [422, 491] width 188 height 23
type input "df"
click at [988, 520] on input "text" at bounding box center [1012, 520] width 188 height 23
type input "df"
click at [968, 549] on input "text" at bounding box center [941, 549] width 188 height 23
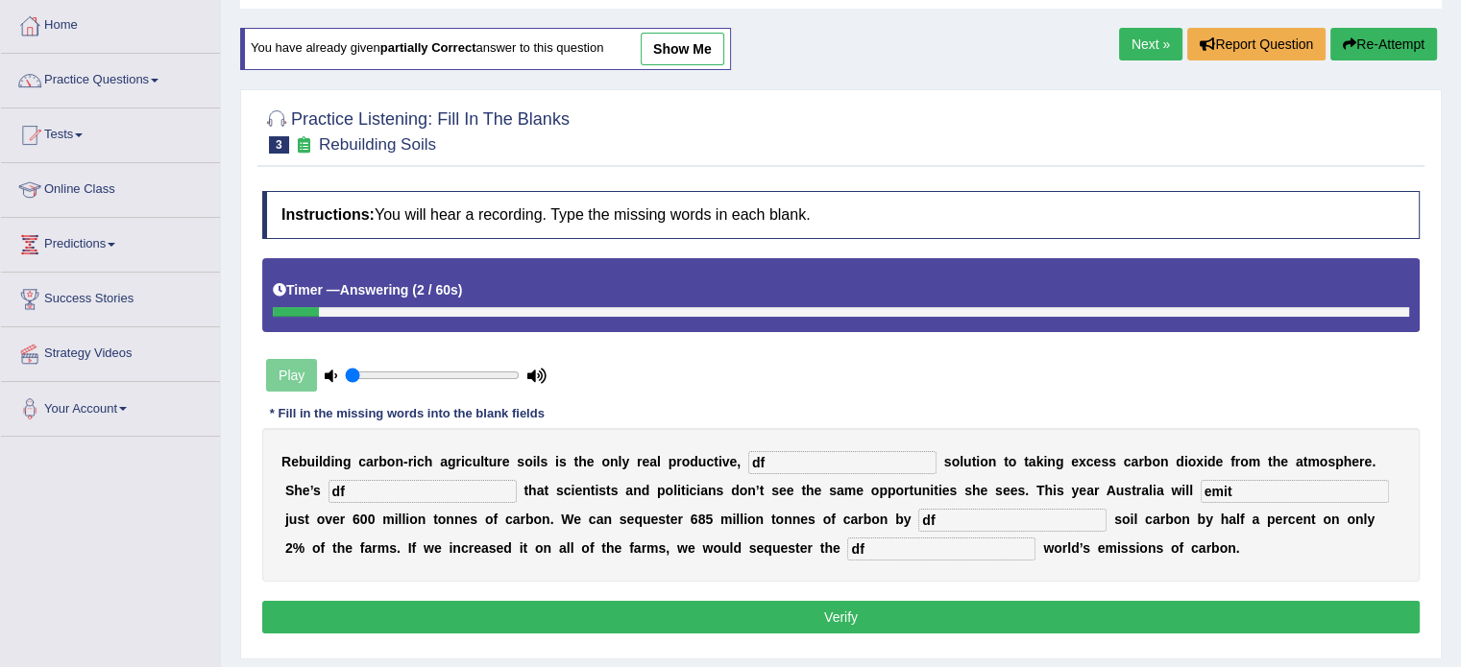
type input "df"
click at [985, 610] on button "Verify" at bounding box center [840, 617] width 1157 height 33
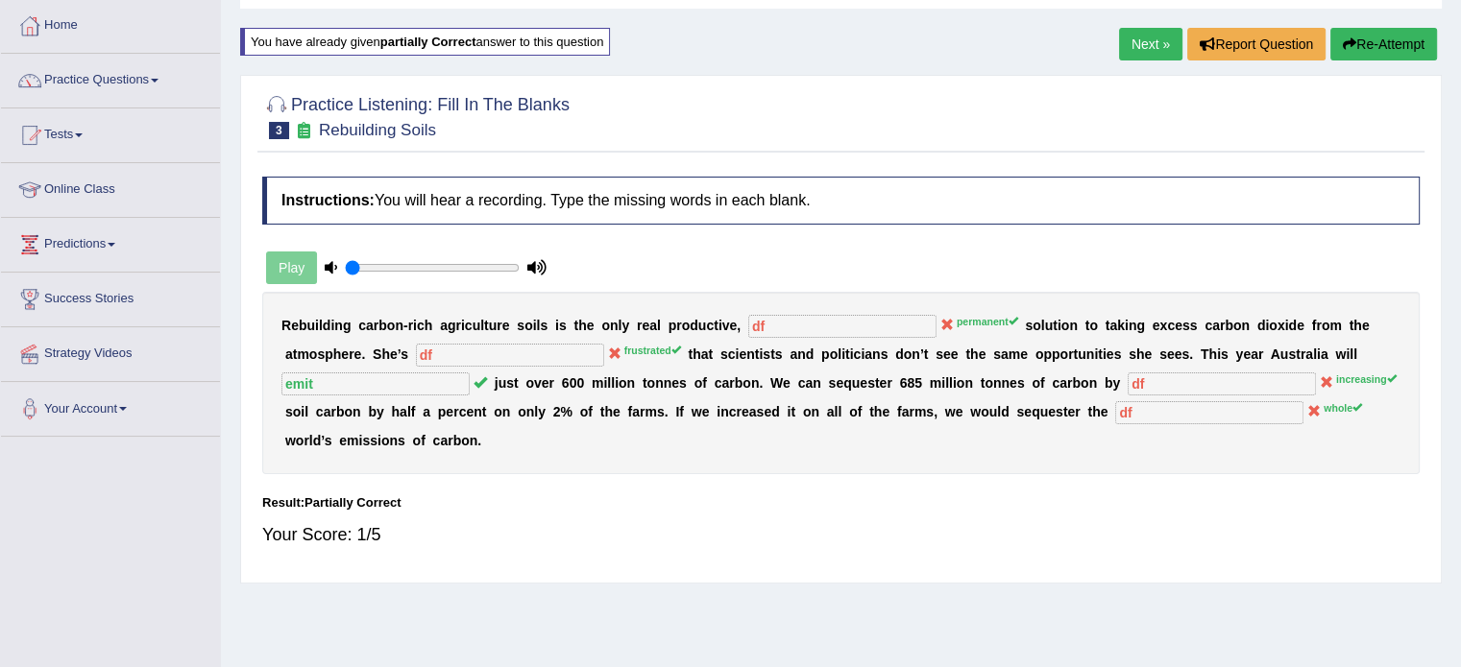
click at [1134, 50] on link "Next »" at bounding box center [1150, 44] width 63 height 33
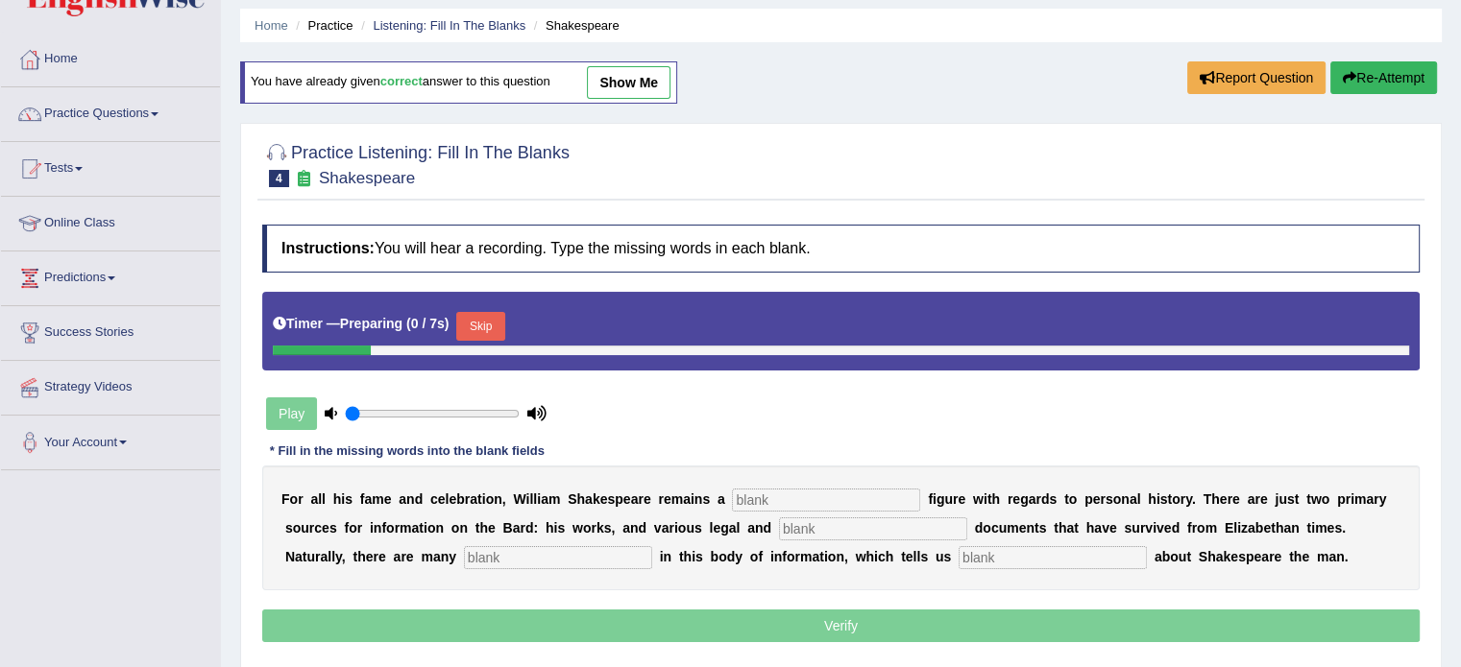
scroll to position [96, 0]
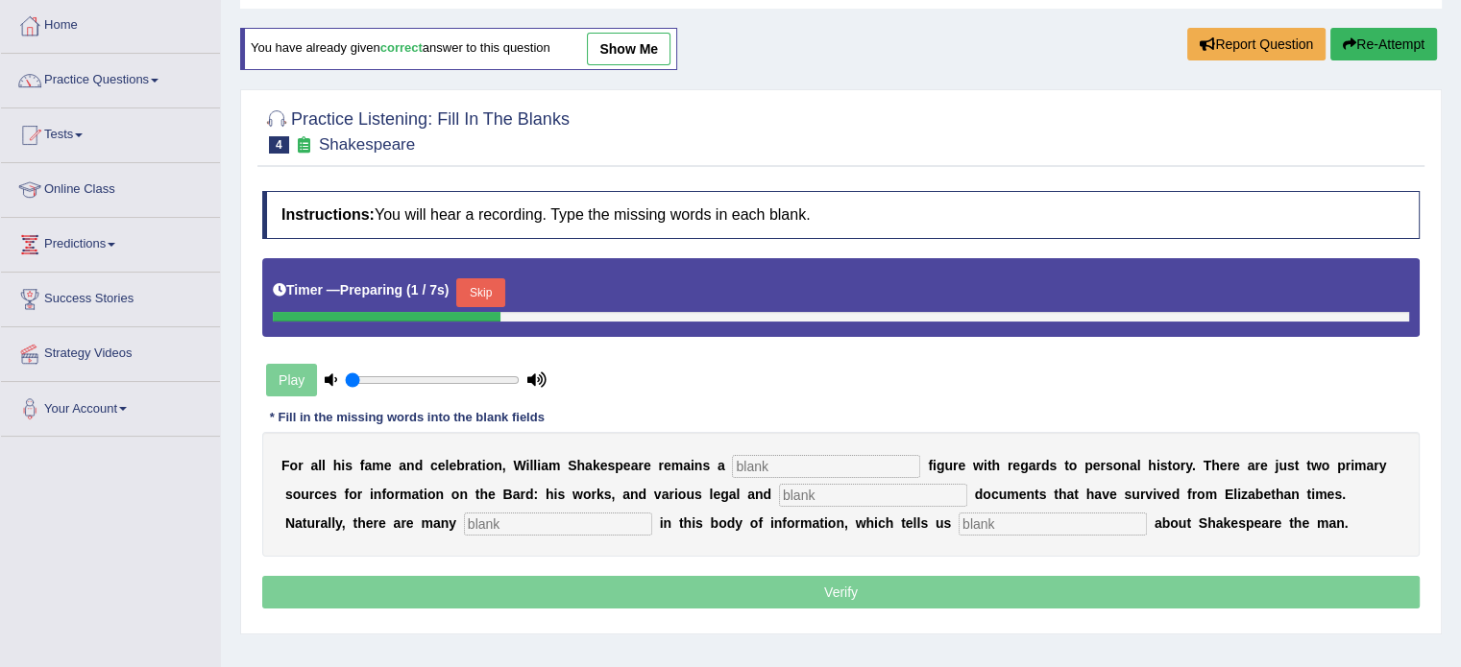
click at [839, 468] on input "text" at bounding box center [826, 466] width 188 height 23
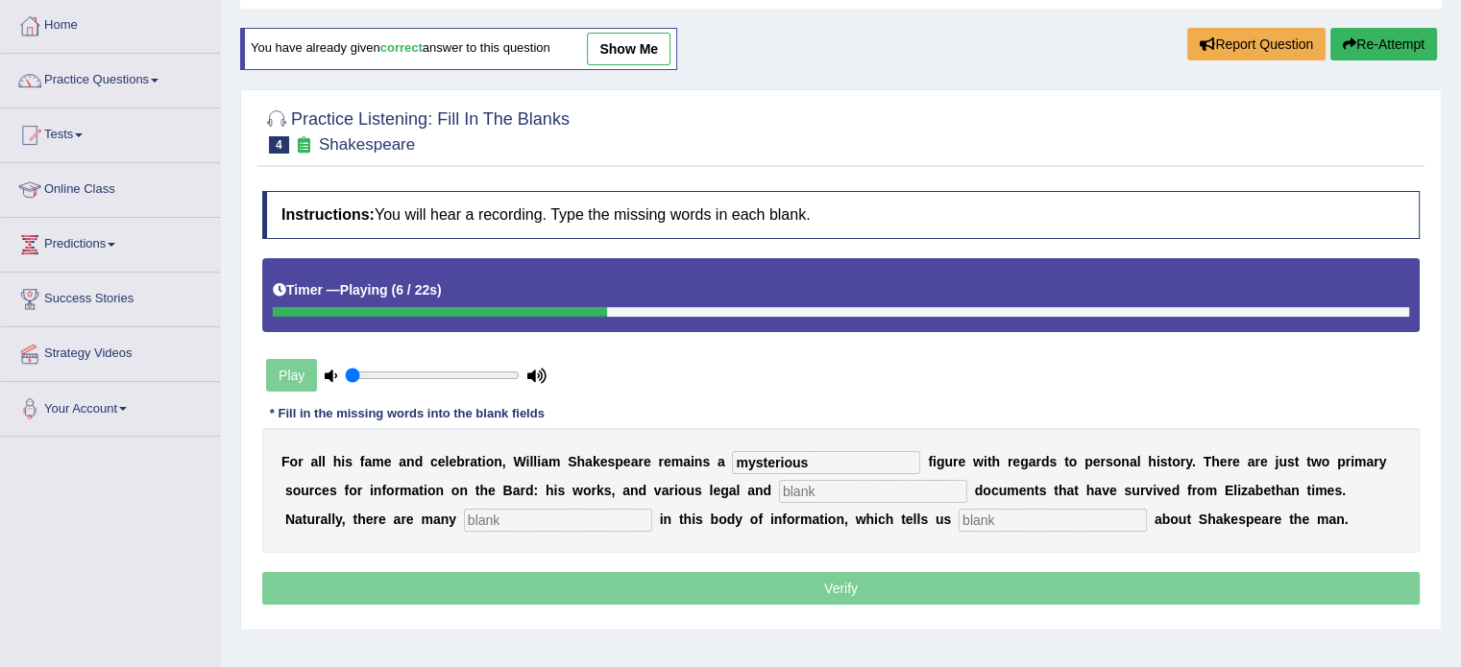
type input "mysterious"
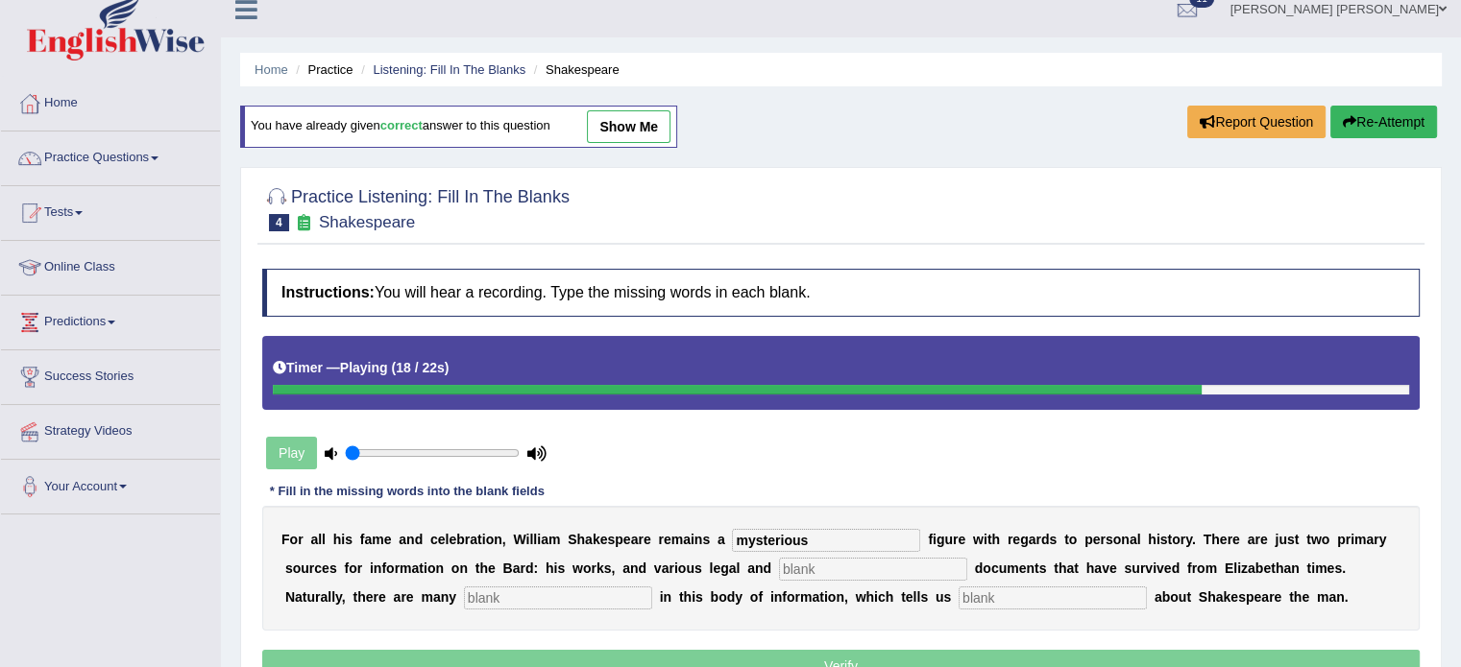
scroll to position [0, 0]
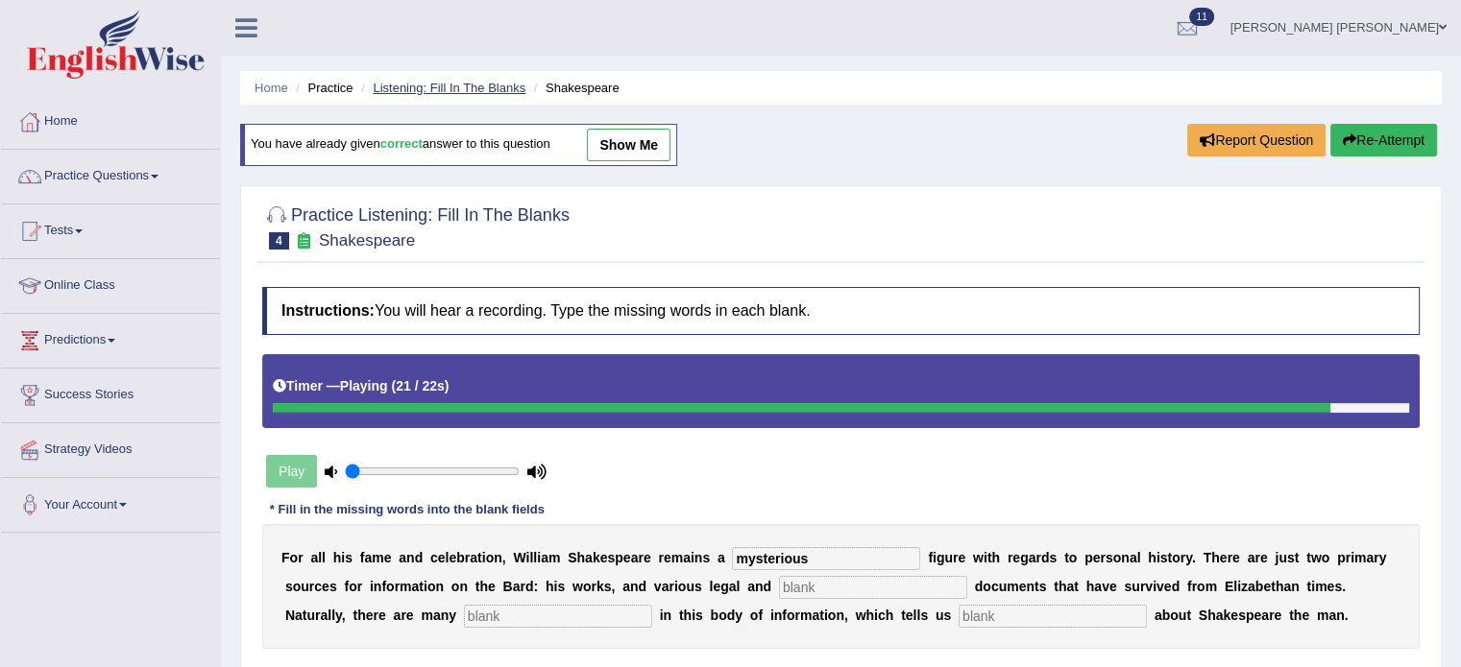
click at [482, 91] on link "Listening: Fill In The Blanks" at bounding box center [449, 88] width 153 height 14
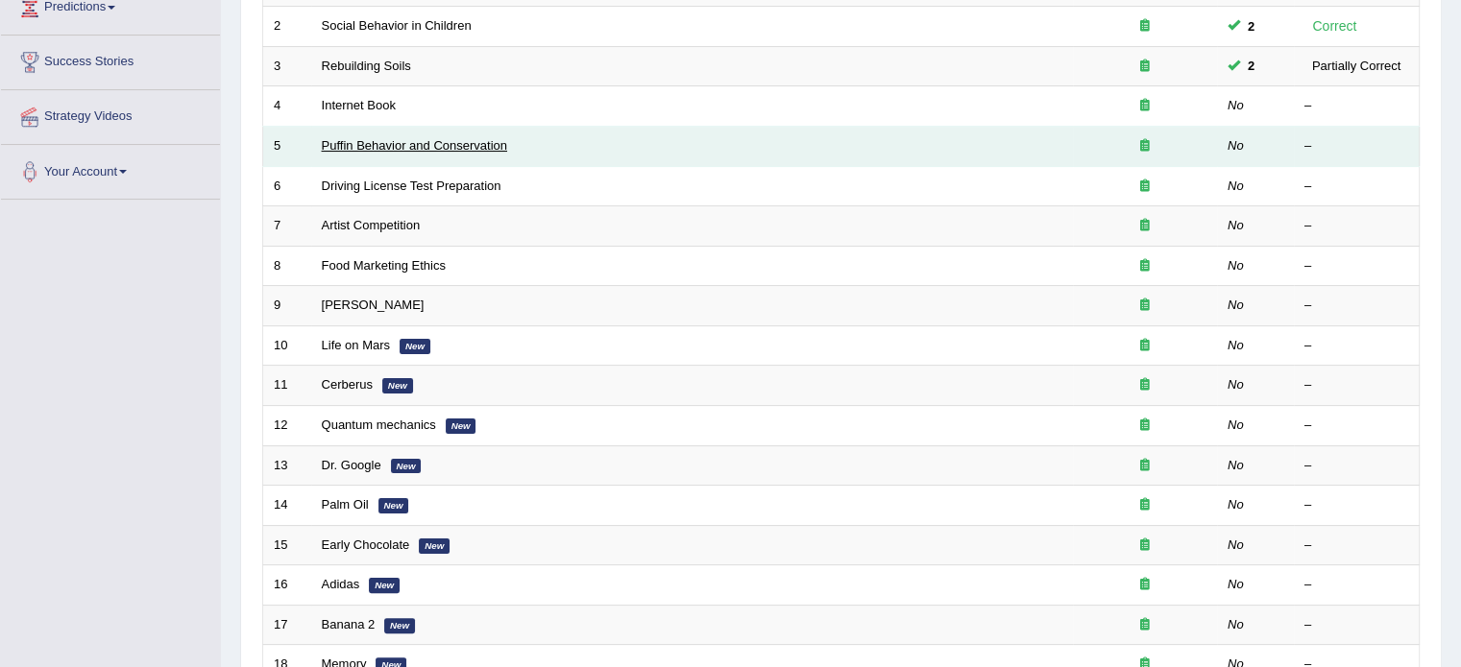
scroll to position [384, 0]
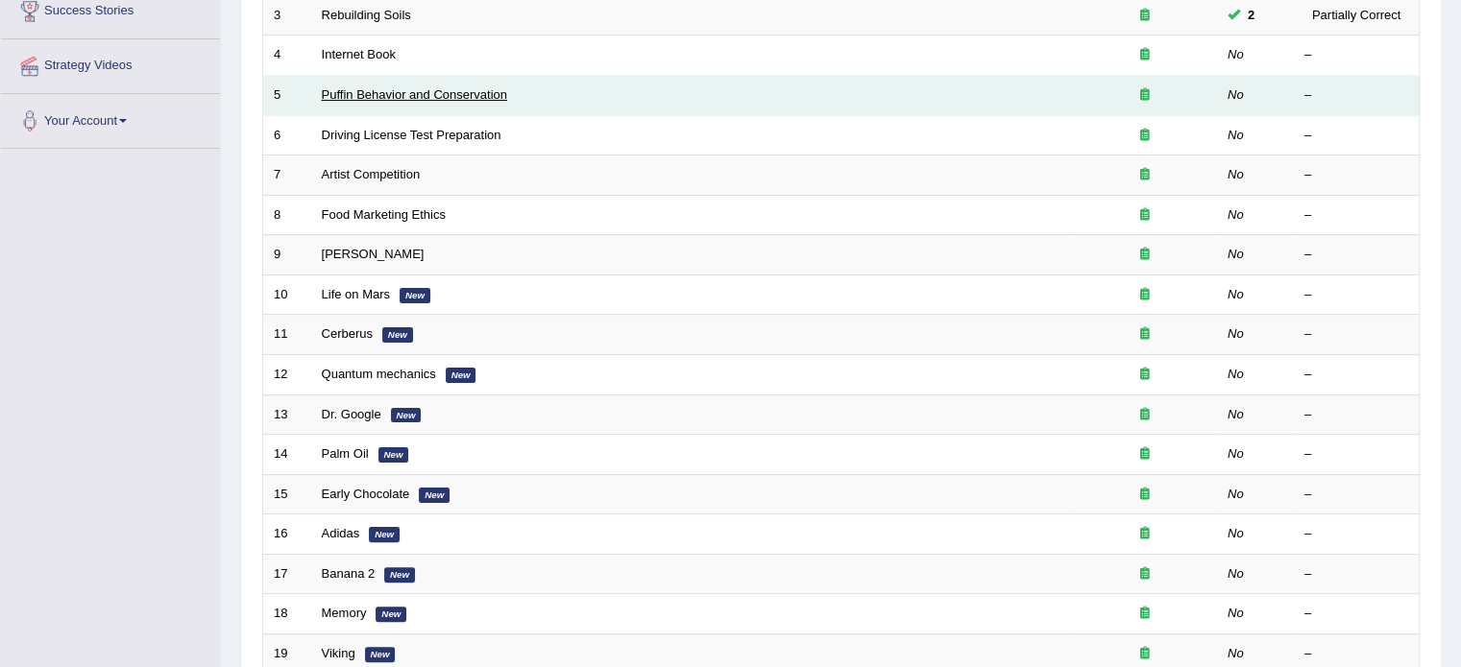
click at [442, 99] on link "Puffin Behavior and Conservation" at bounding box center [414, 94] width 185 height 14
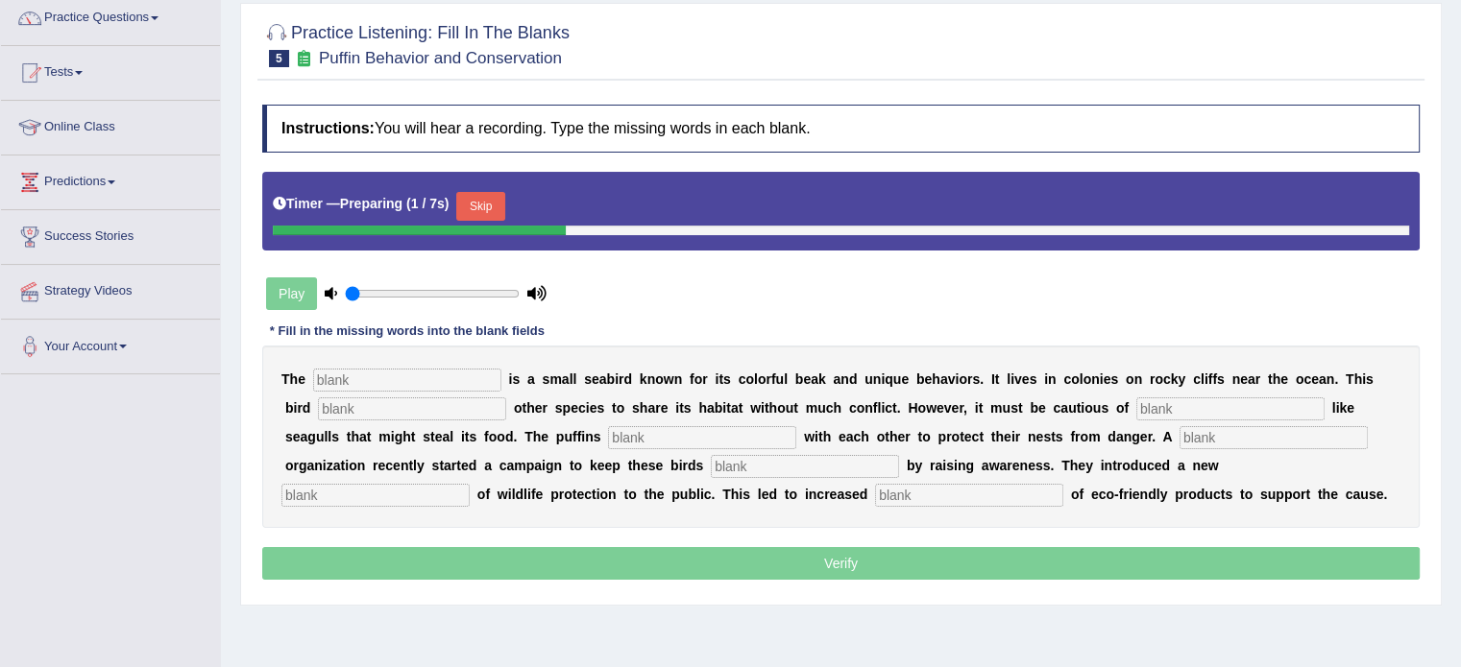
scroll to position [192, 0]
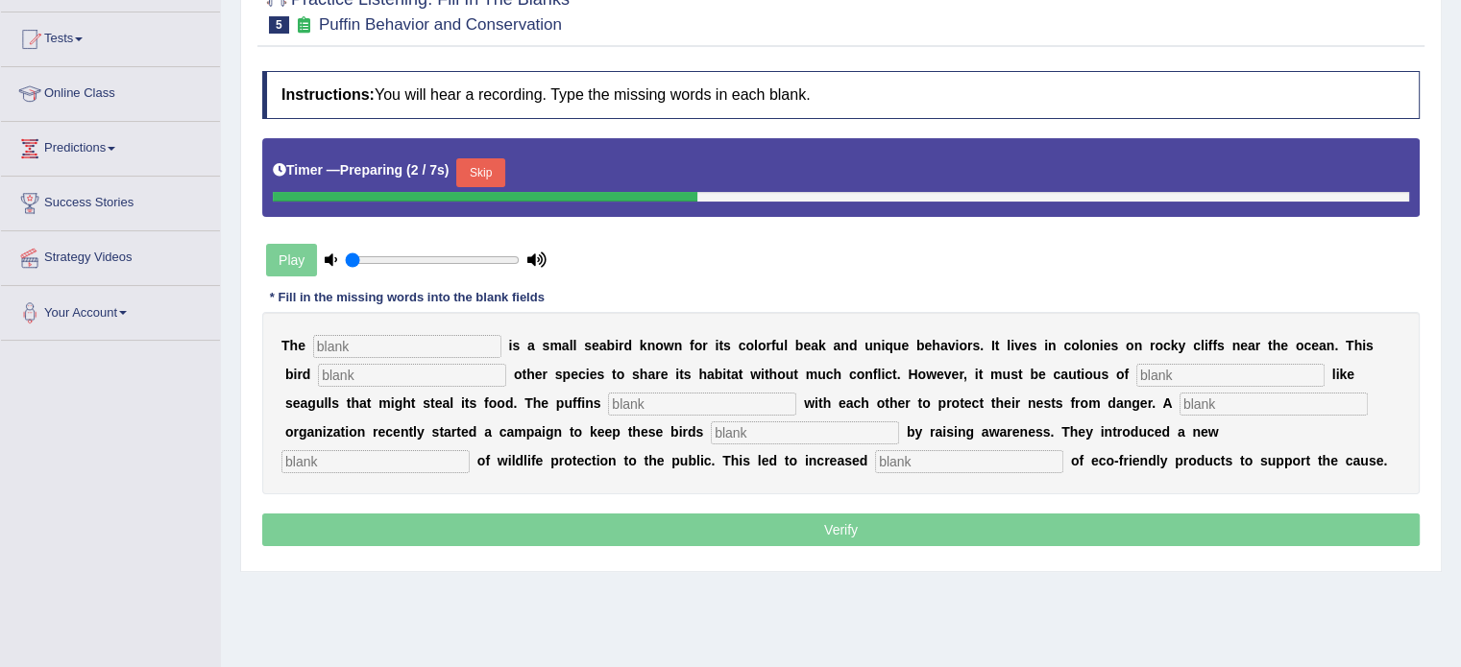
click at [387, 353] on input "text" at bounding box center [407, 346] width 188 height 23
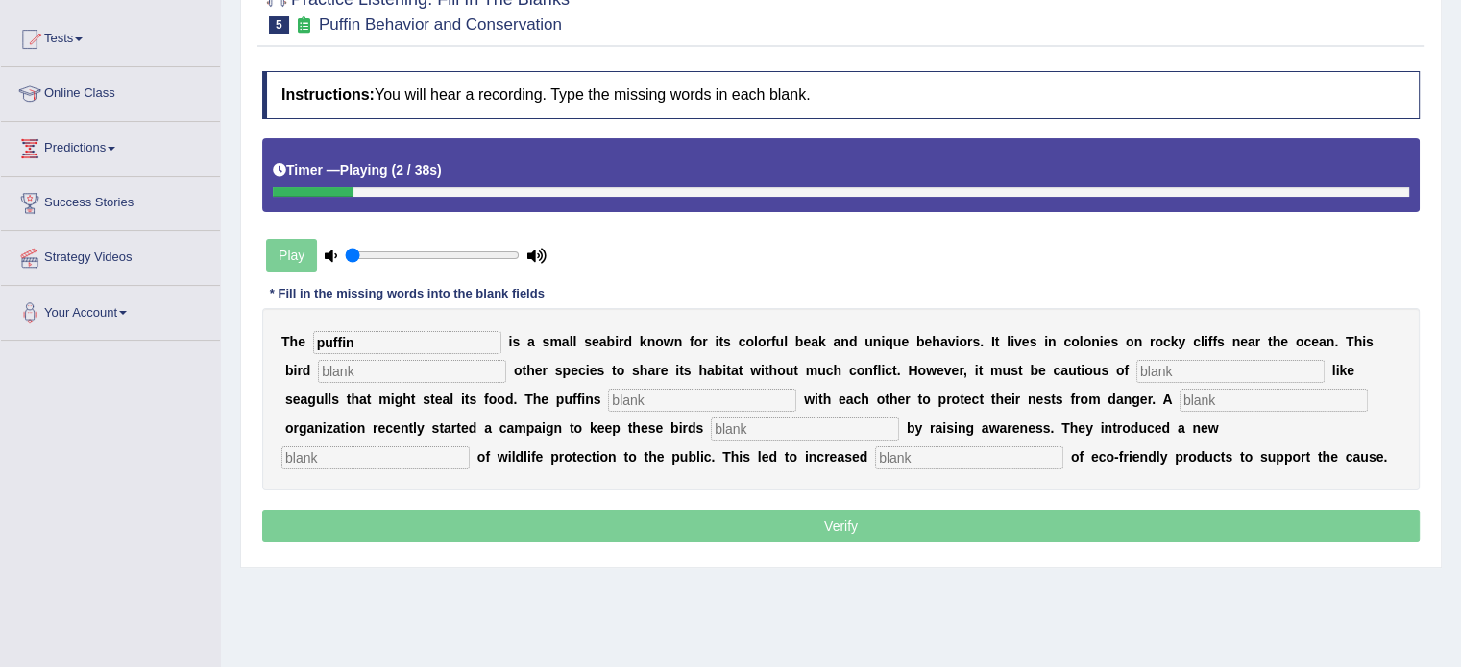
type input "puffin"
type input "allows"
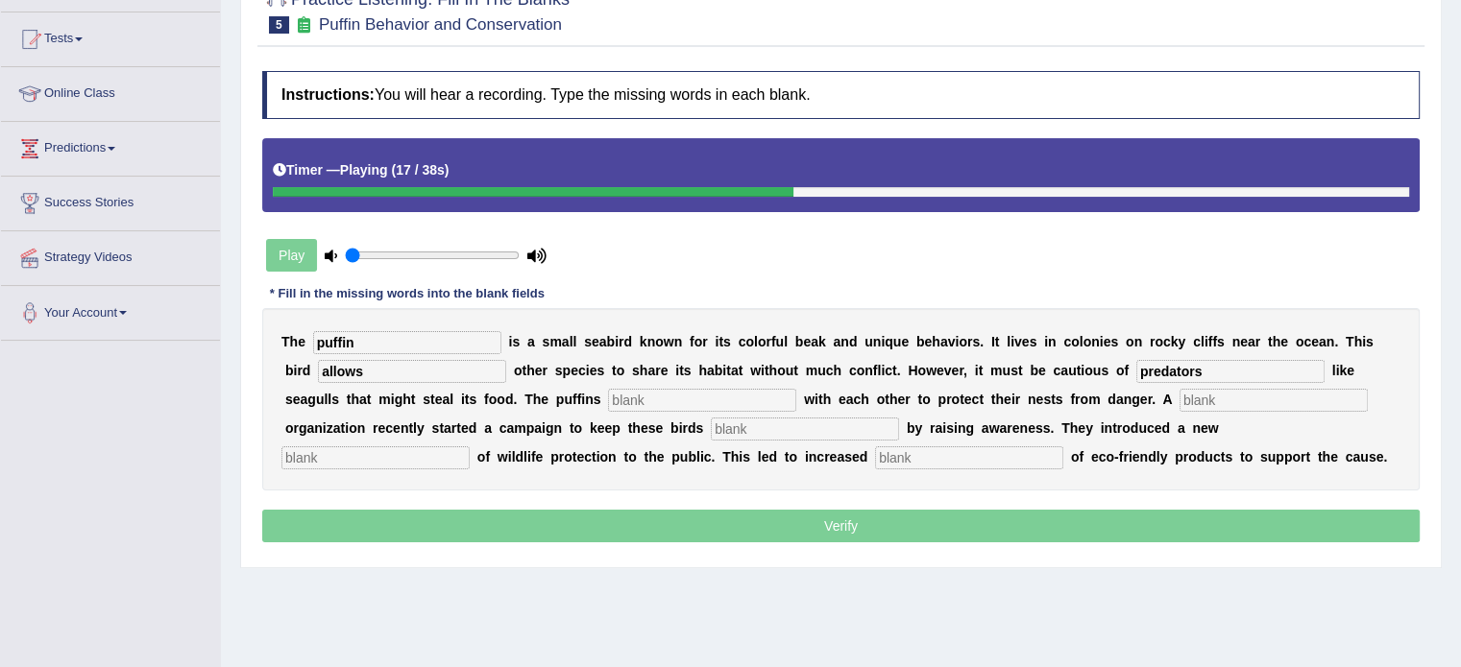
type input "predators"
type input "coperate"
type input "corporate"
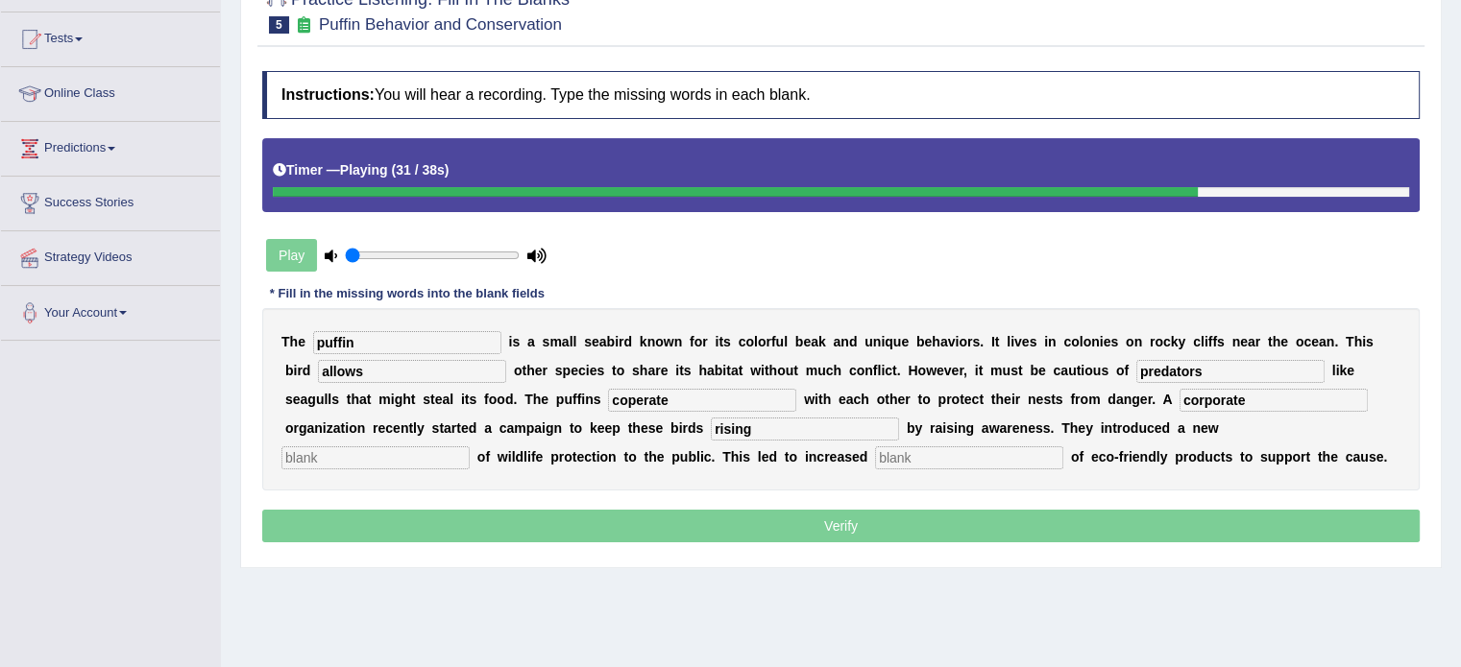
type input "rising"
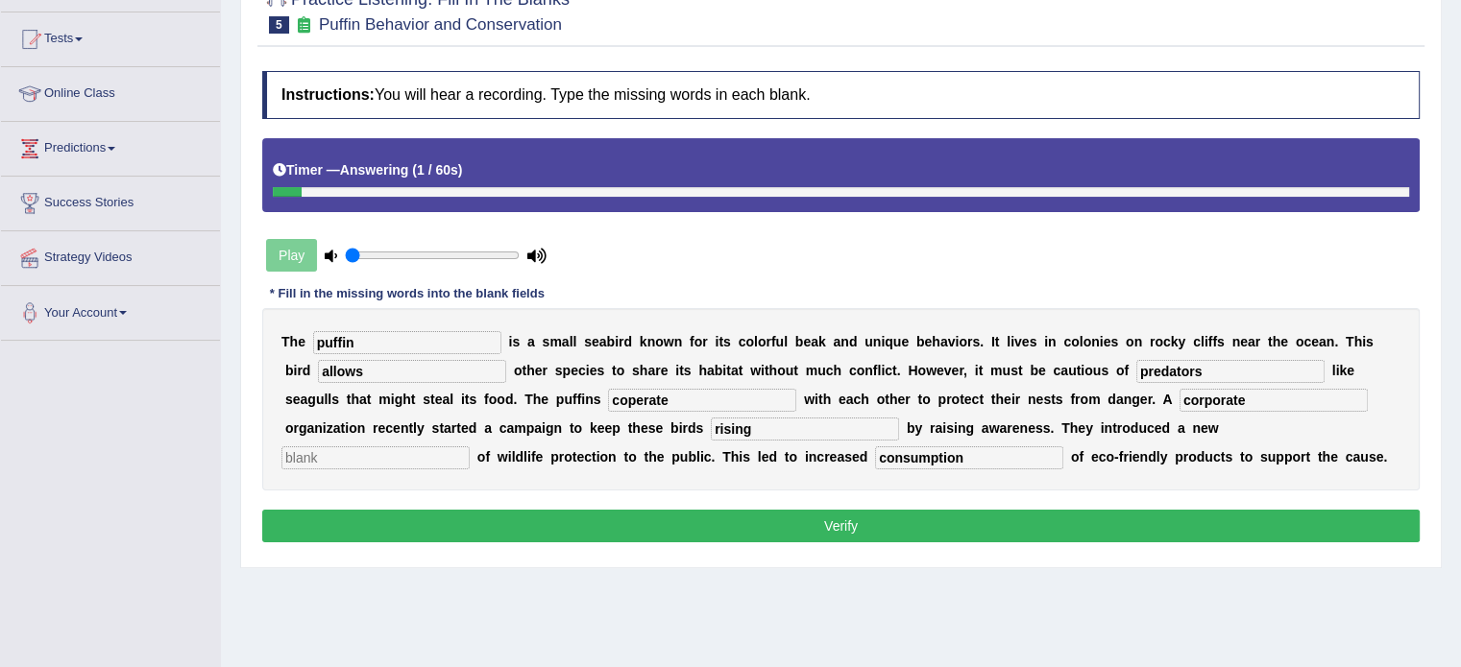
type input "consumption"
click at [411, 460] on input "text" at bounding box center [375, 458] width 188 height 23
type input "concept"
click at [620, 394] on input "coperate" at bounding box center [702, 400] width 188 height 23
type input "cooperate"
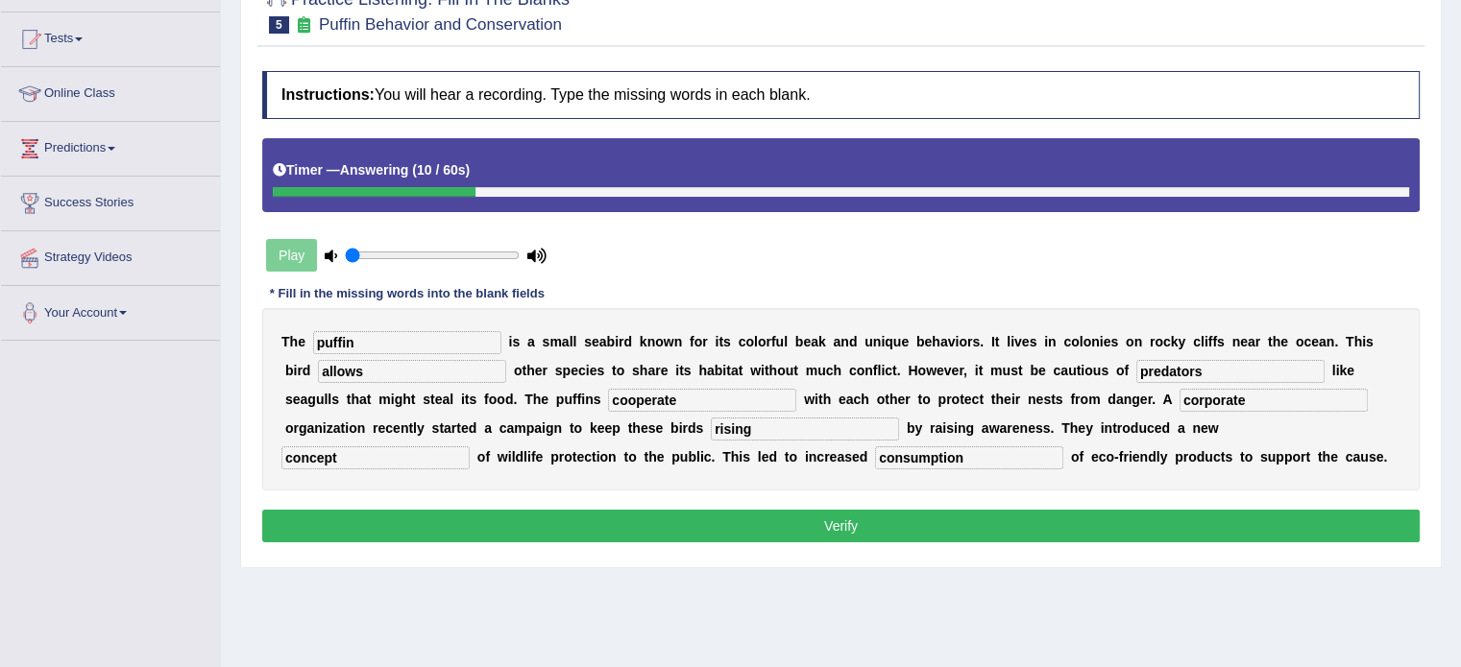
click at [421, 356] on div "T h e puffin i s a s m a l l s e a b i r d k n o w n f o r i t s c o l o r f u …" at bounding box center [840, 399] width 1157 height 182
click at [419, 360] on input "allows" at bounding box center [412, 371] width 188 height 23
click at [1198, 393] on input "corporate" at bounding box center [1273, 400] width 188 height 23
type input "coorporate"
click at [974, 502] on div "Instructions: You will hear a recording. Type the missing words in each blank. …" at bounding box center [840, 309] width 1167 height 496
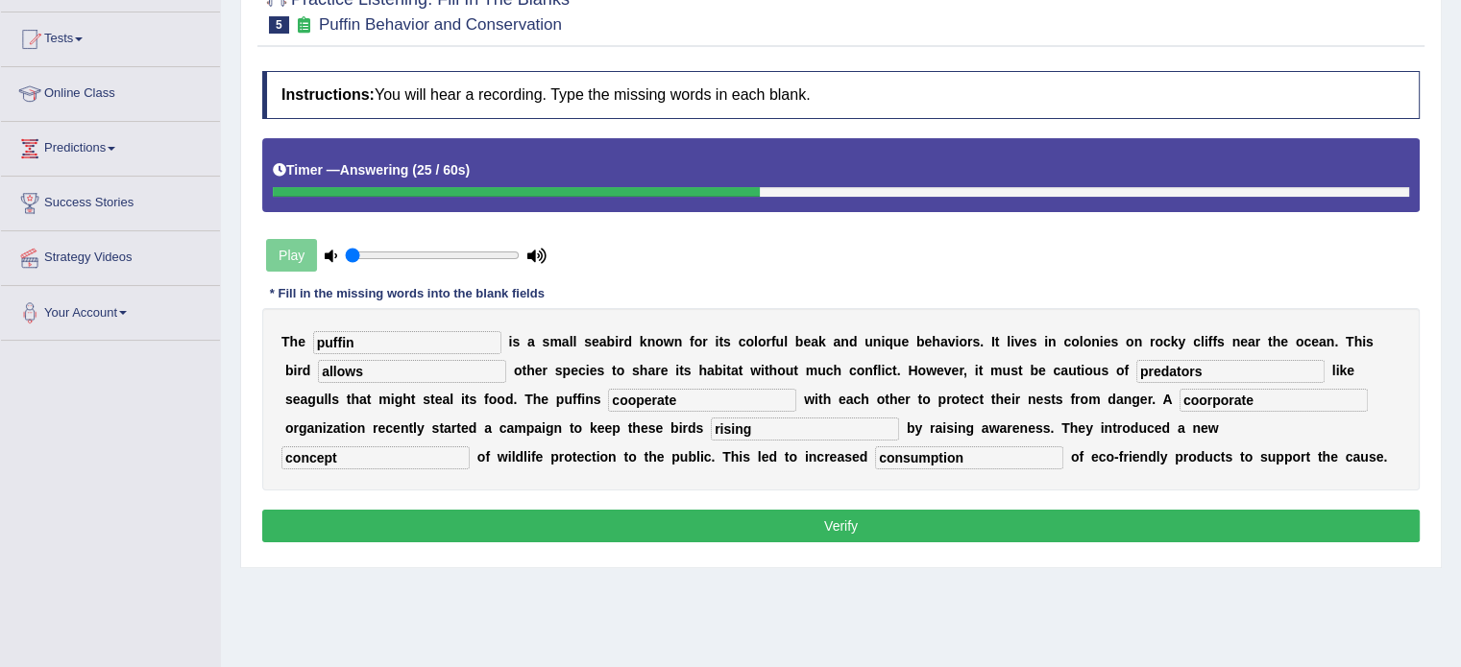
click at [956, 523] on button "Verify" at bounding box center [840, 526] width 1157 height 33
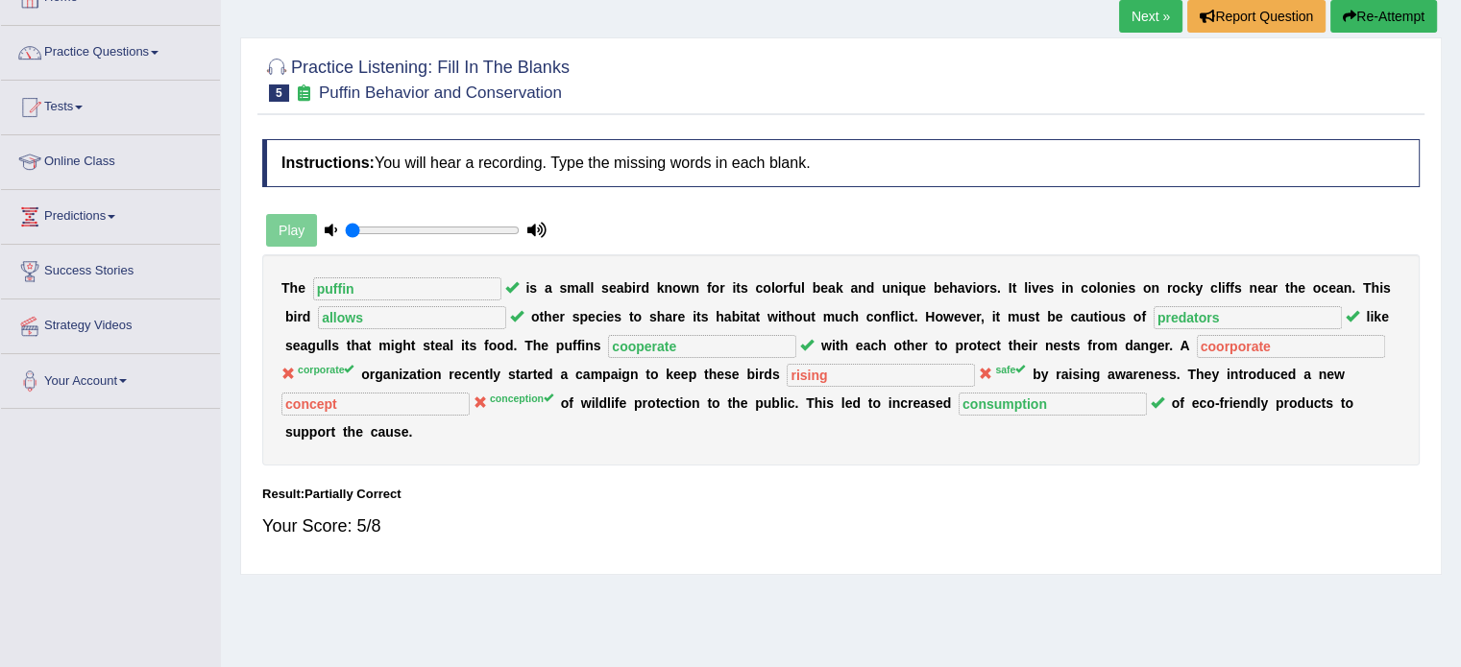
scroll to position [96, 0]
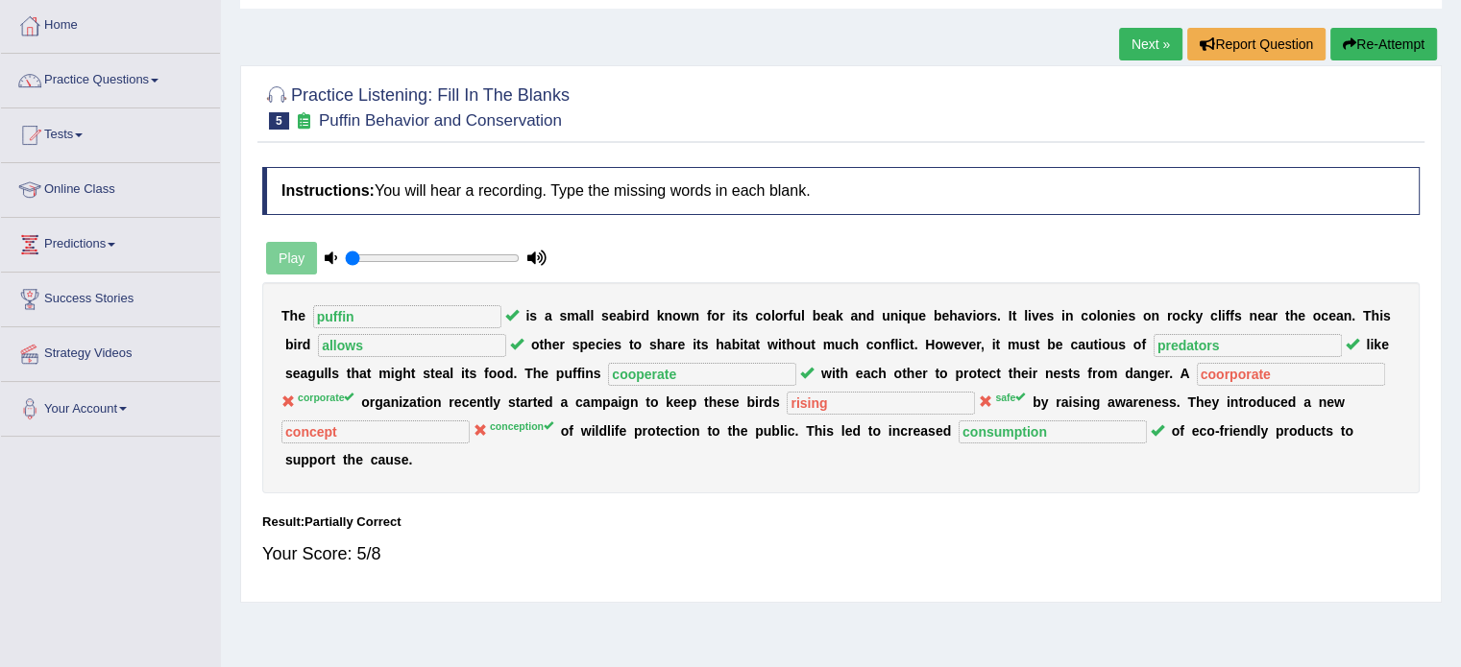
click at [1396, 41] on button "Re-Attempt" at bounding box center [1383, 44] width 107 height 33
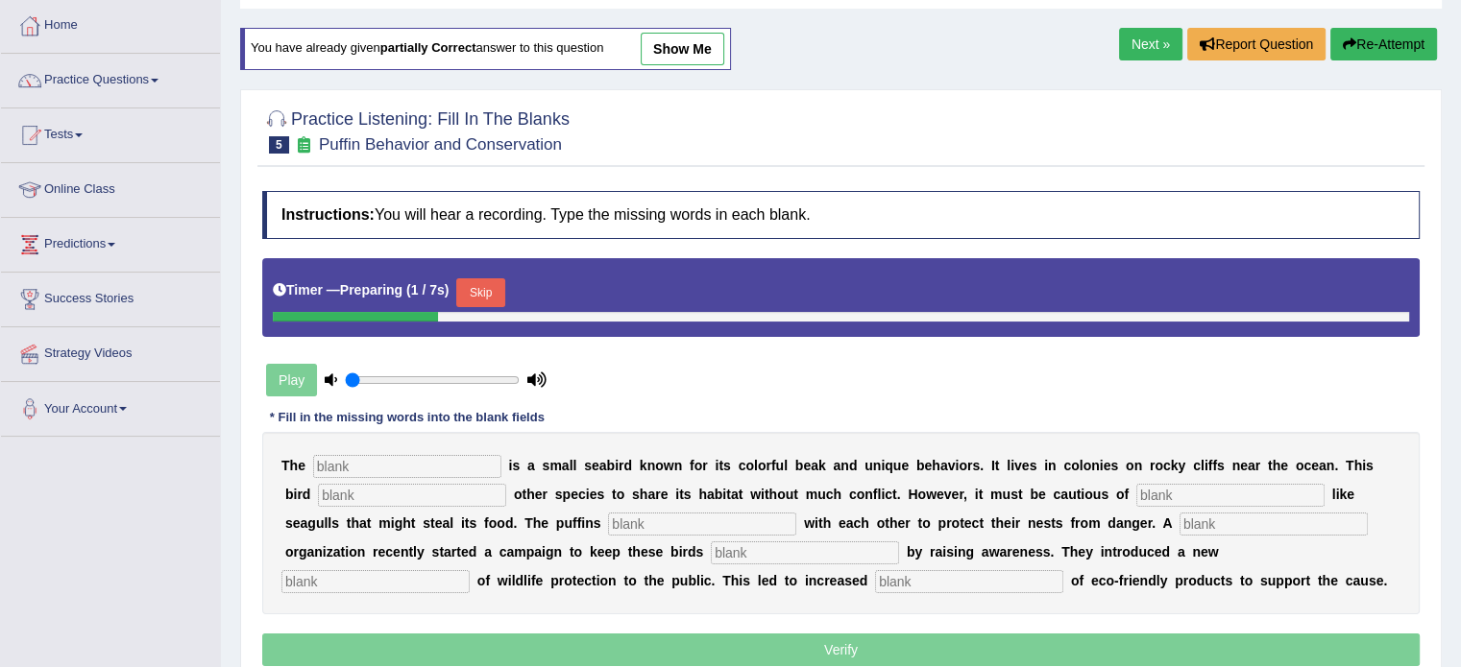
click at [457, 473] on input "text" at bounding box center [407, 466] width 188 height 23
click at [304, 370] on div "Play" at bounding box center [406, 380] width 288 height 48
click at [364, 464] on input "text" at bounding box center [407, 466] width 188 height 23
click at [476, 279] on button "Skip" at bounding box center [480, 292] width 48 height 29
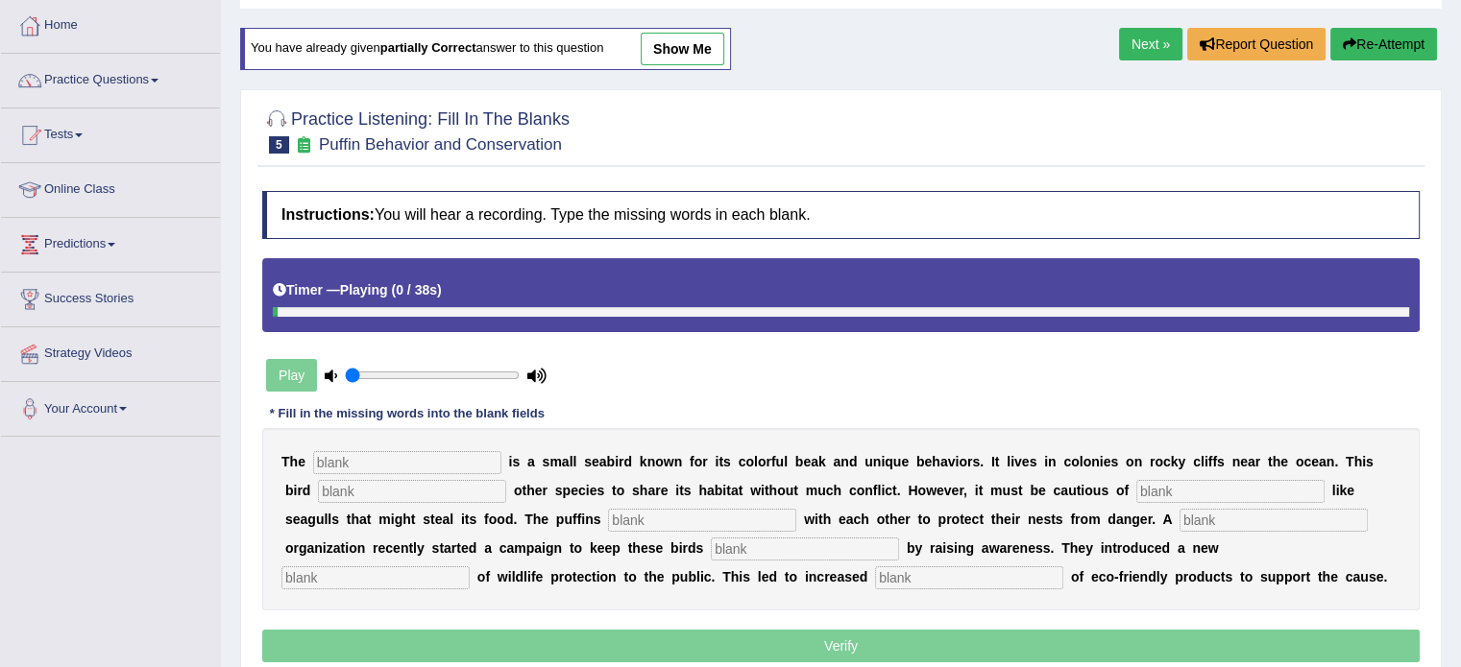
click at [424, 446] on div "T h e i s a s m a l l s e a b i r d k n o w n f o r i t s c o l o r f u l b e a…" at bounding box center [840, 519] width 1157 height 182
click at [423, 451] on input "text" at bounding box center [407, 462] width 188 height 23
type input "o"
type input "puffin"
type input "allows"
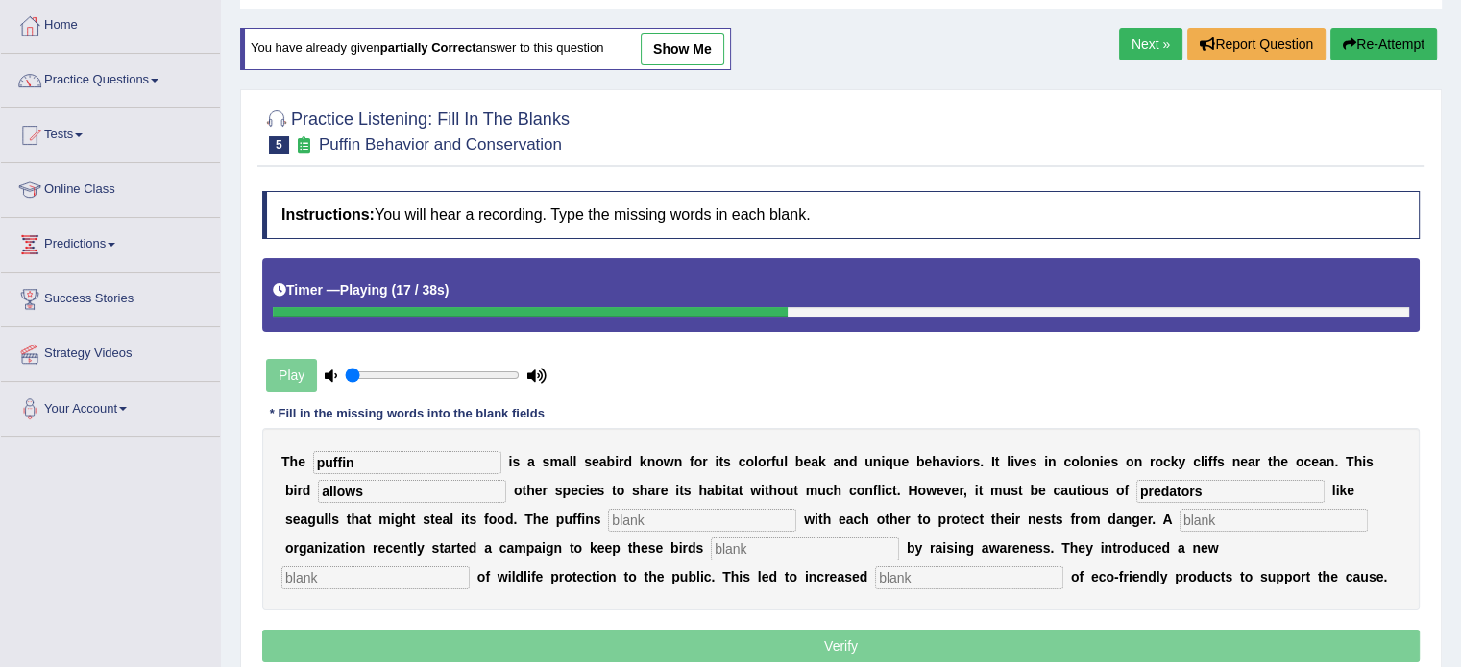
type input "predators"
type input "cooperate"
type input "corporate"
type input "safe"
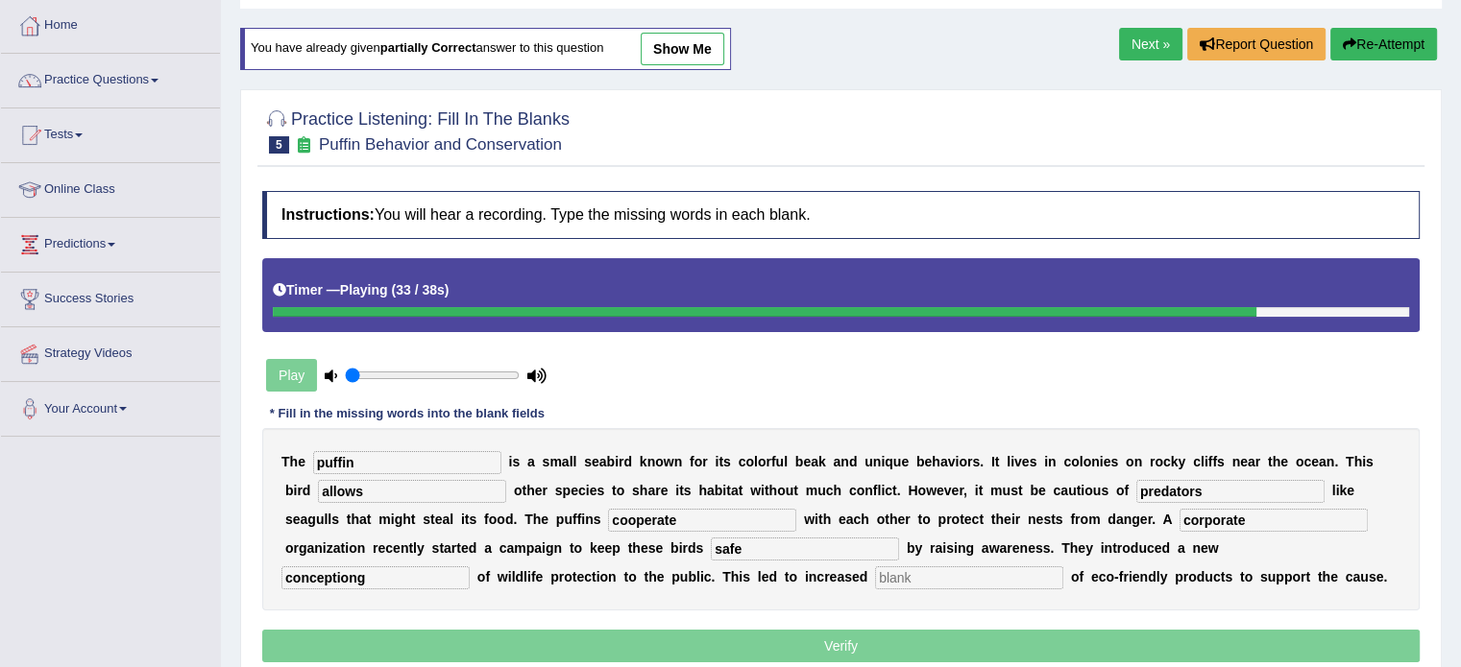
type input "conceptiong"
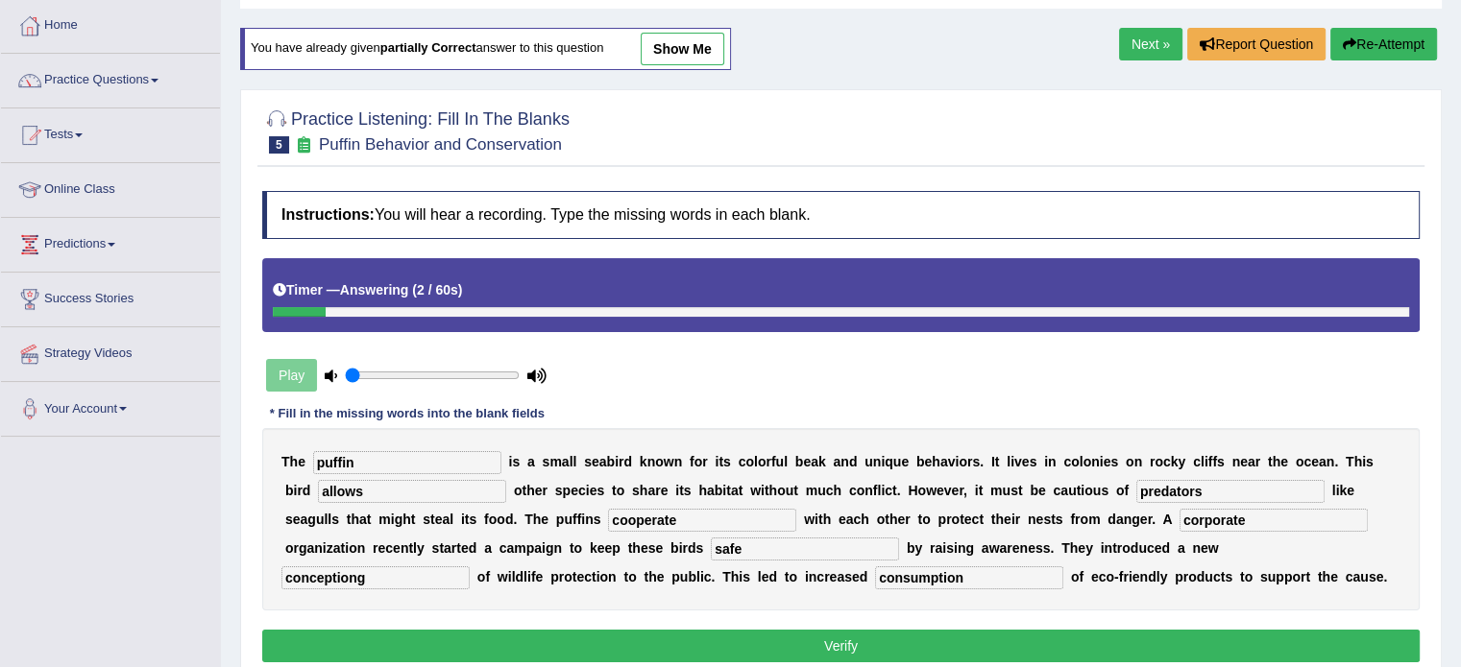
type input "consumption"
click at [376, 583] on input "conceptiong" at bounding box center [375, 578] width 188 height 23
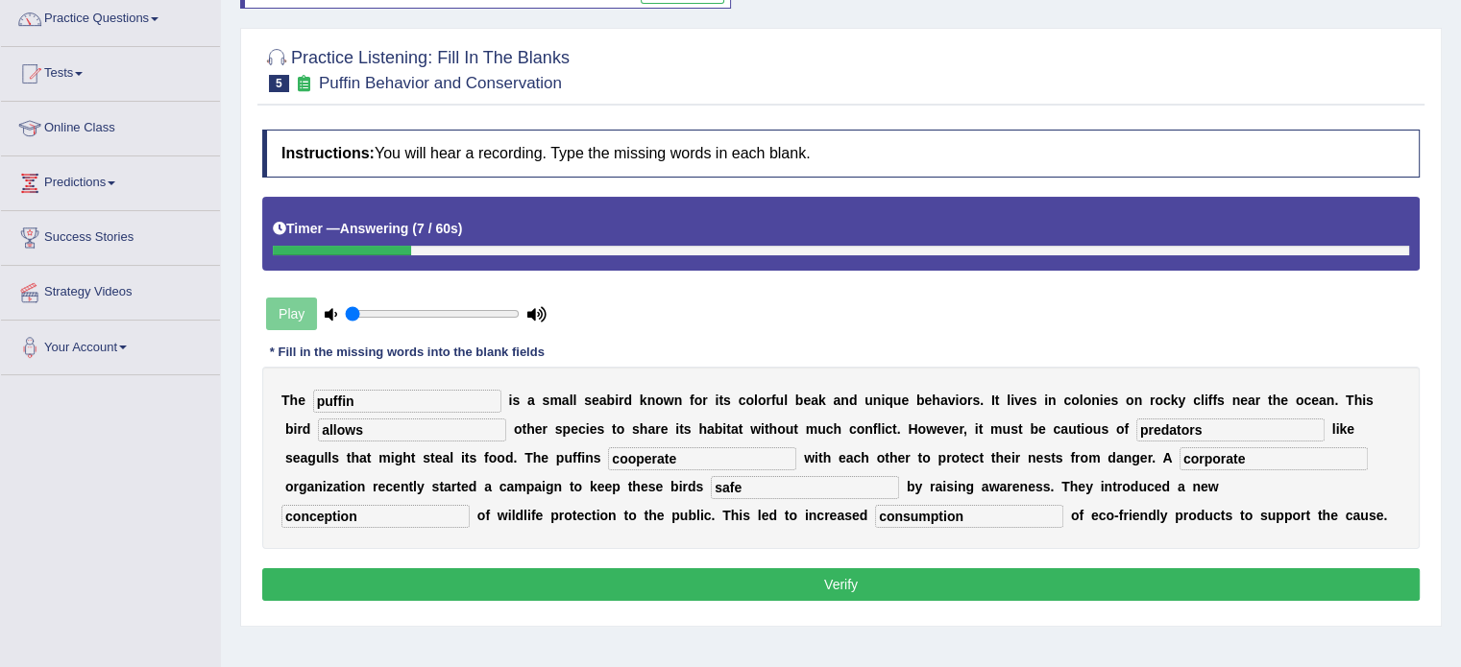
scroll to position [192, 0]
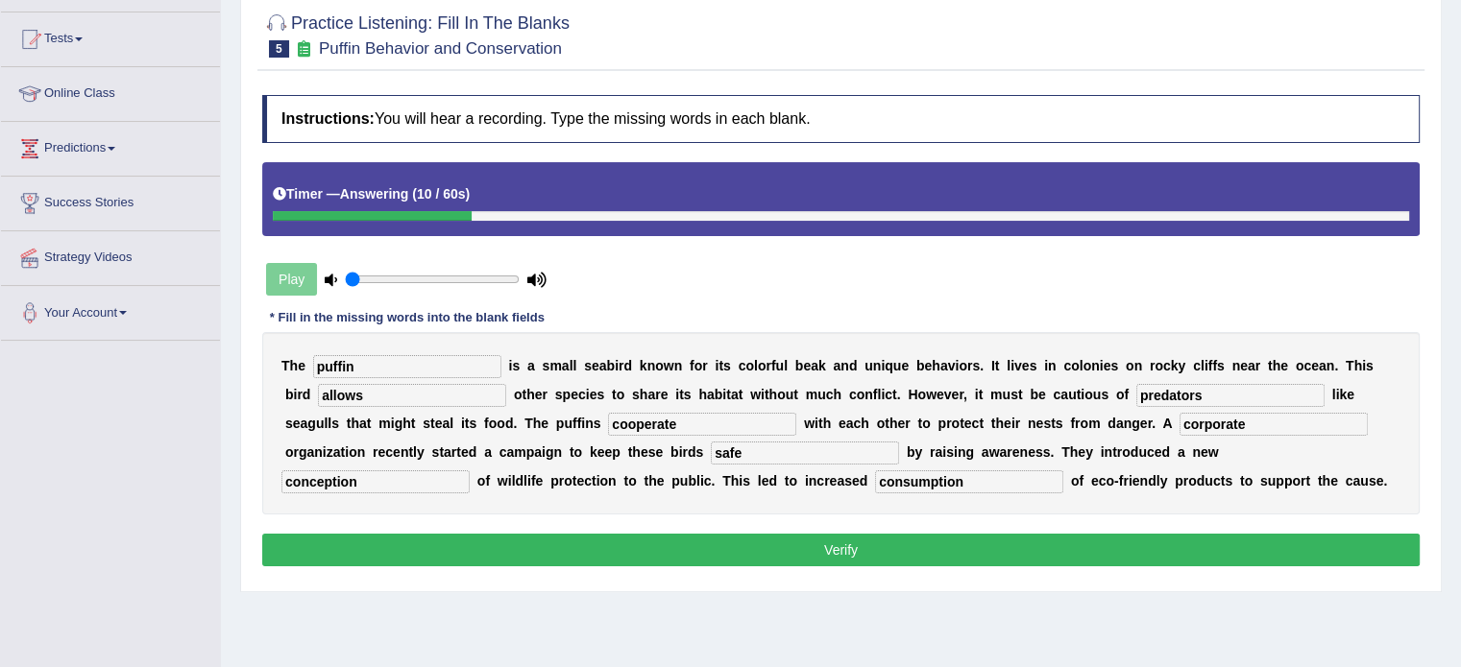
type input "conception"
click at [861, 548] on button "Verify" at bounding box center [840, 550] width 1157 height 33
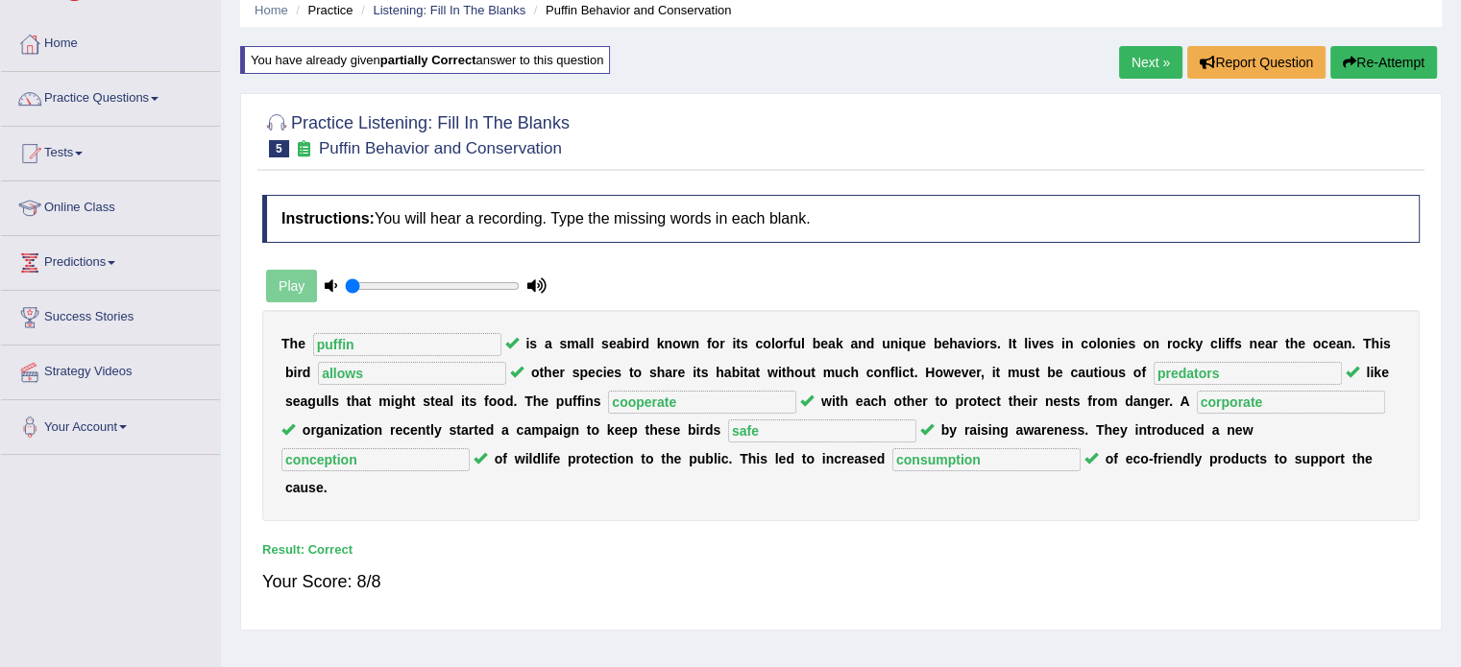
scroll to position [0, 0]
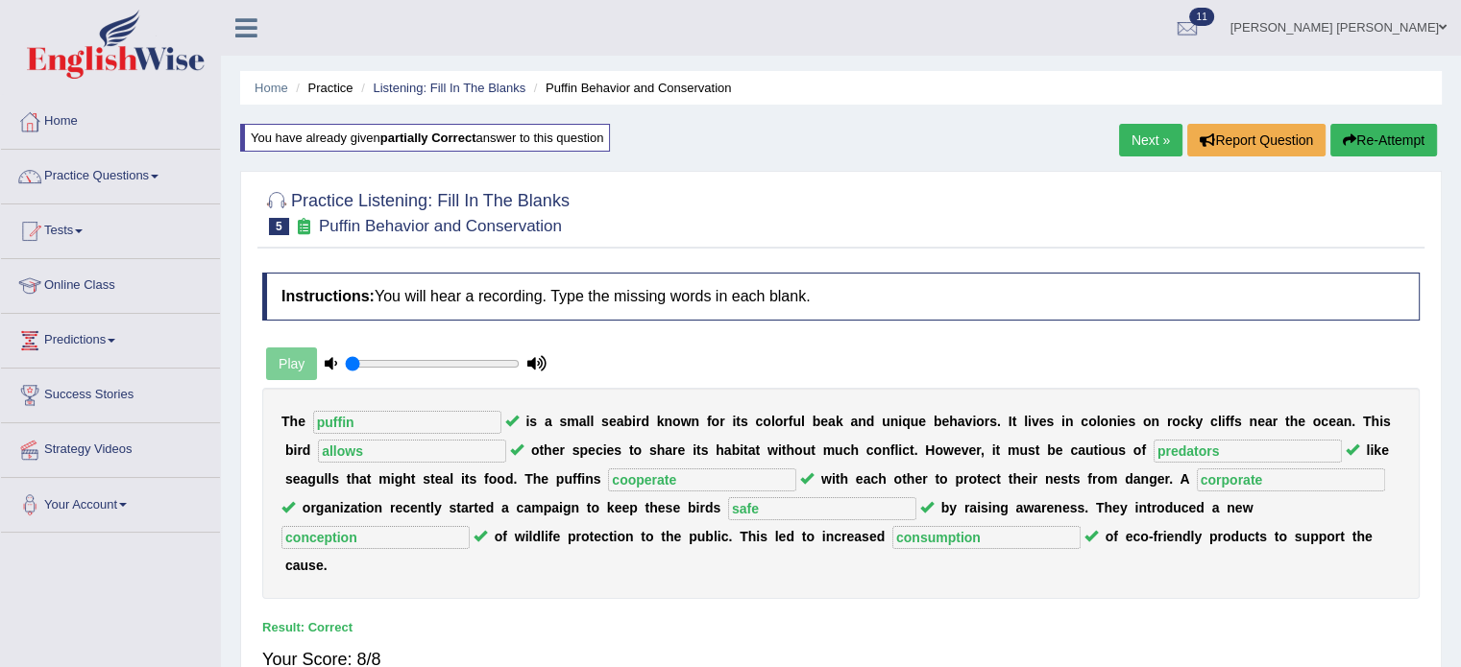
click at [1123, 129] on link "Next »" at bounding box center [1150, 140] width 63 height 33
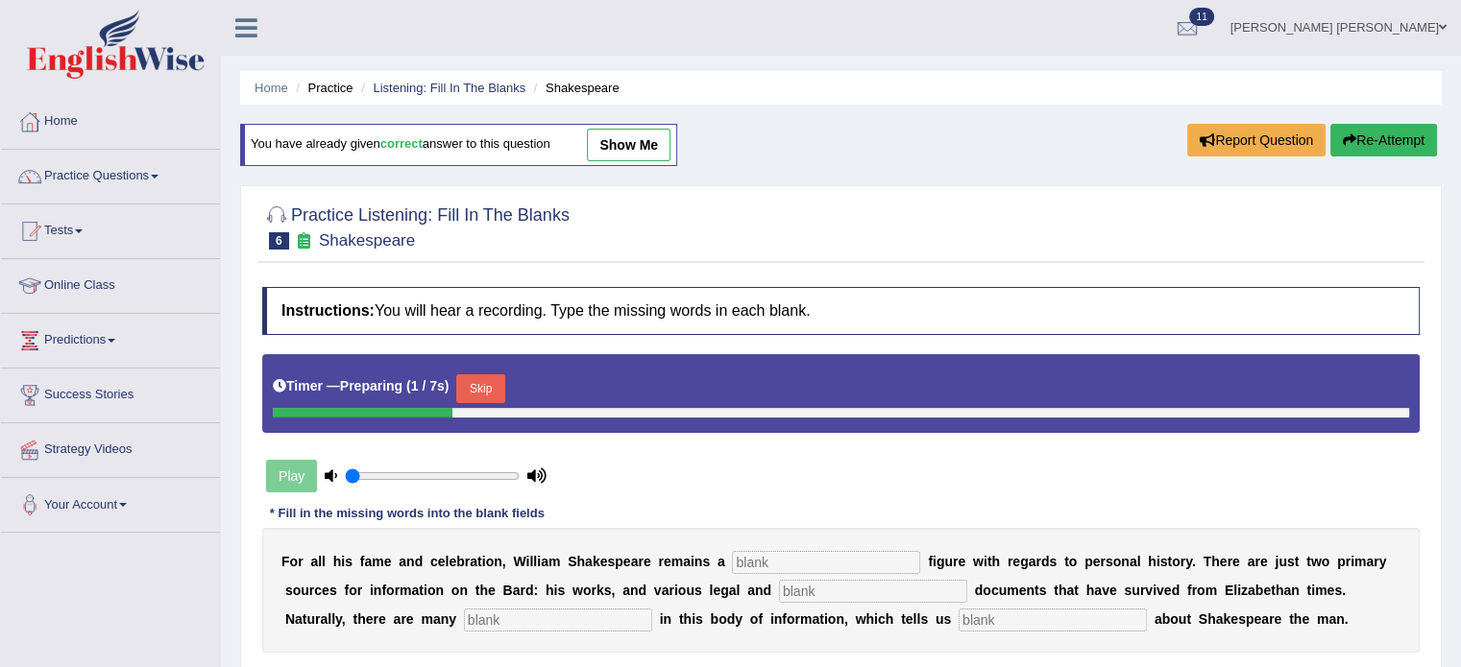
scroll to position [96, 0]
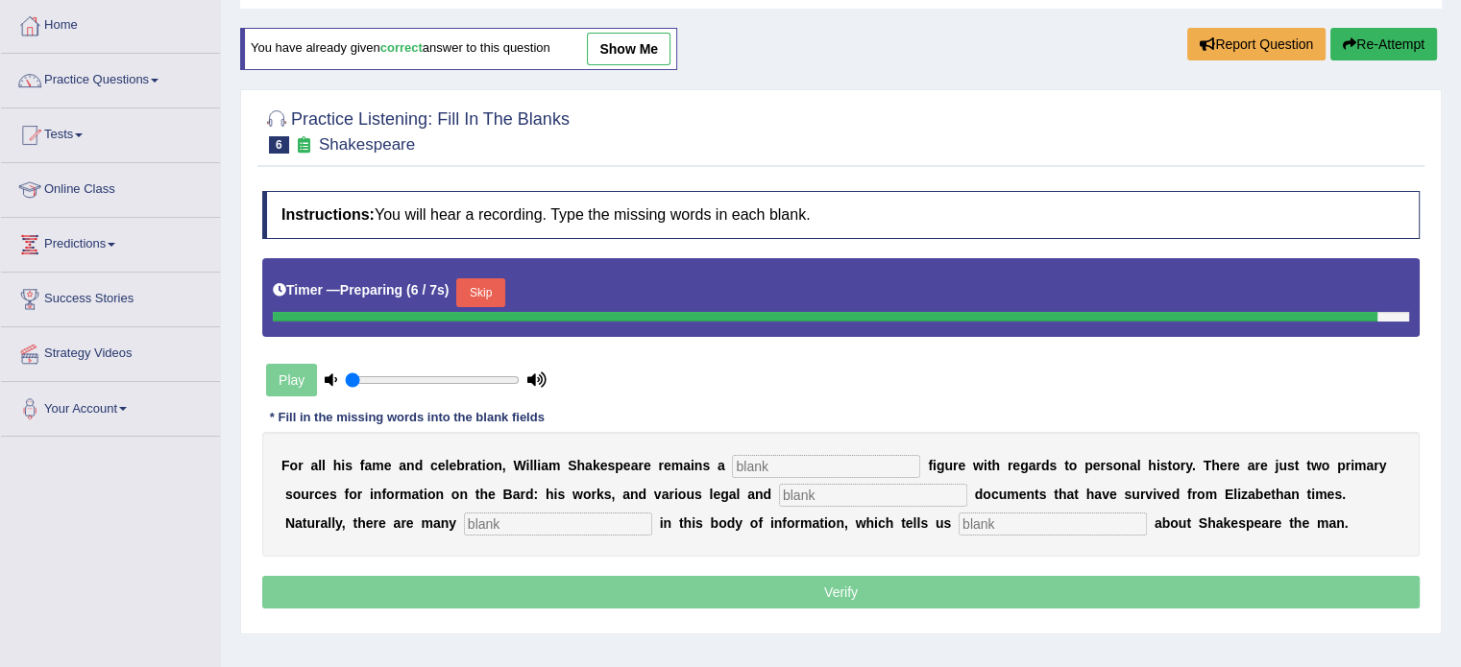
click at [807, 468] on input "text" at bounding box center [826, 466] width 188 height 23
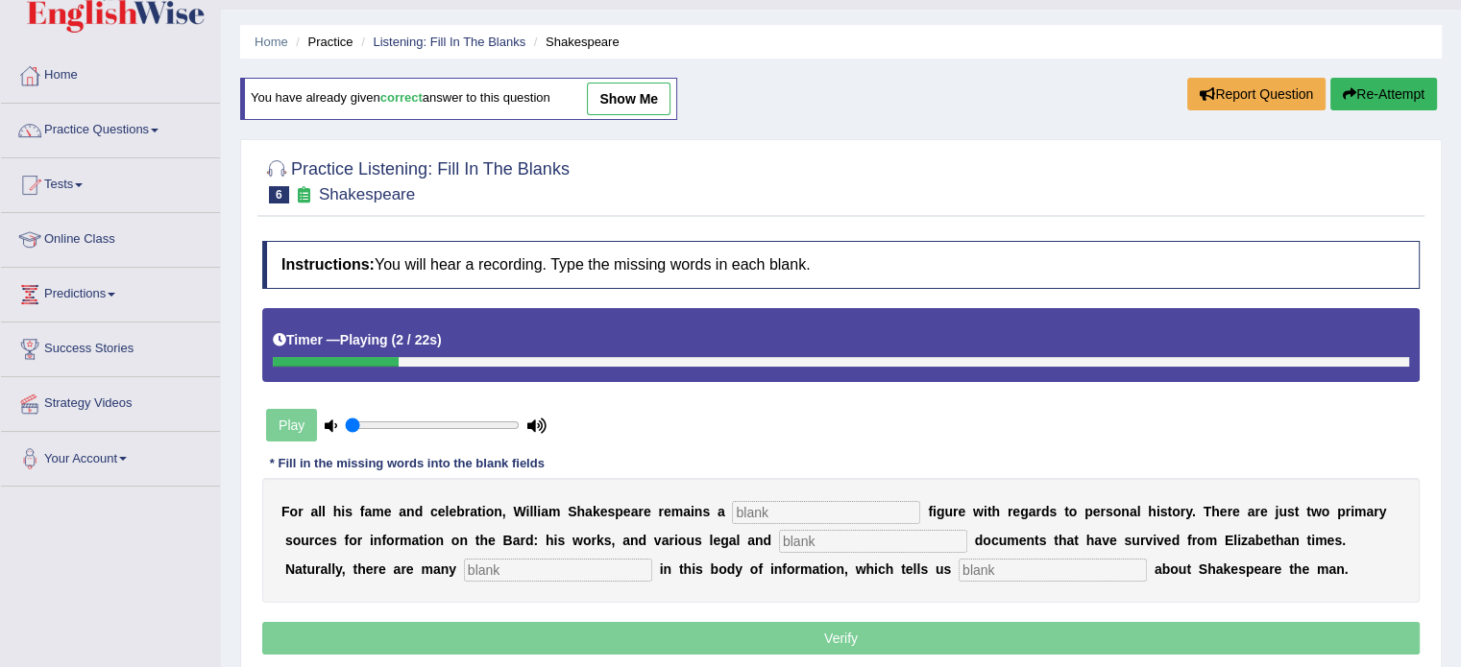
scroll to position [0, 0]
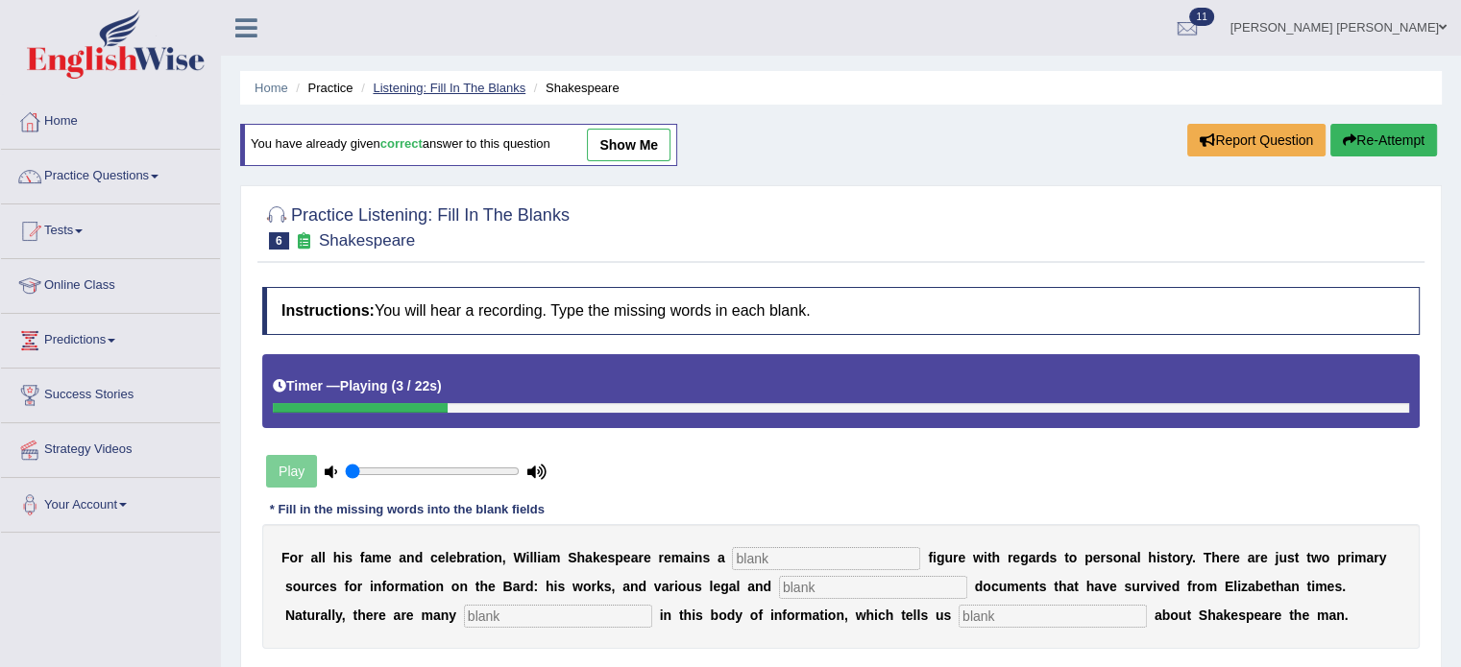
click at [484, 81] on link "Listening: Fill In The Blanks" at bounding box center [449, 88] width 153 height 14
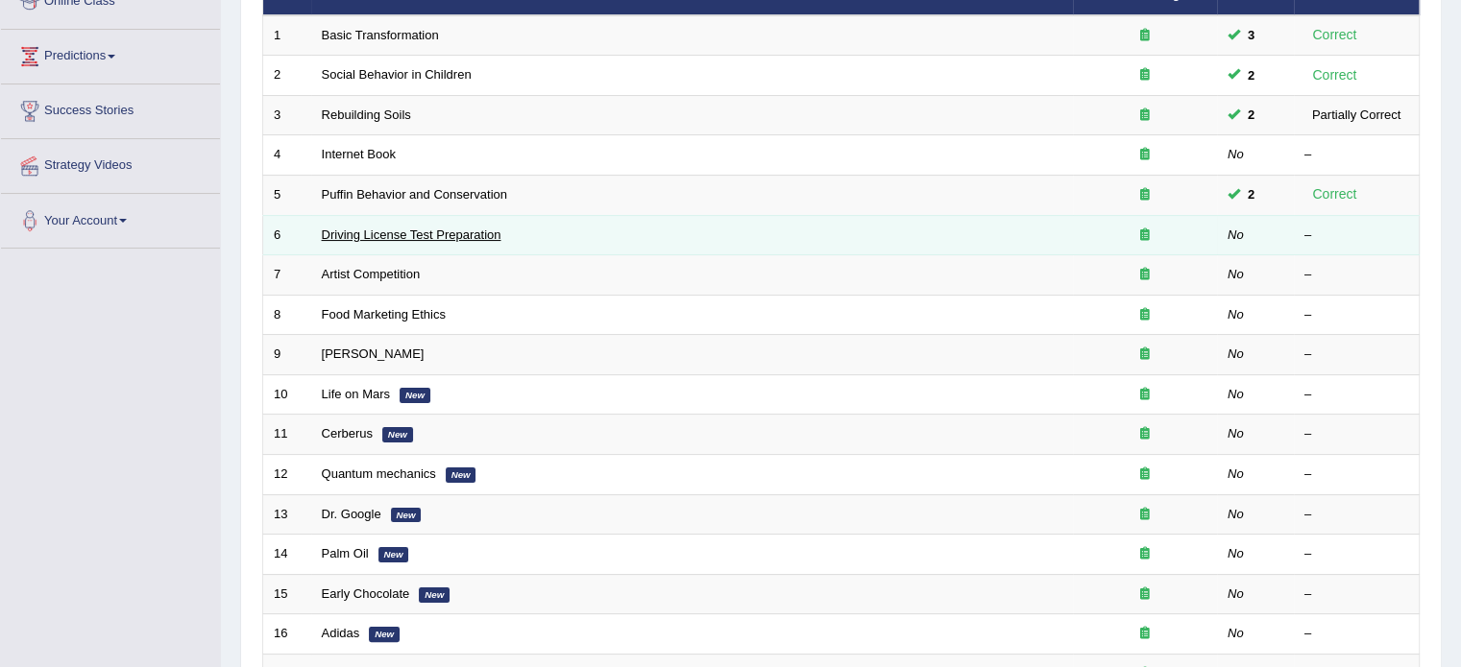
scroll to position [288, 0]
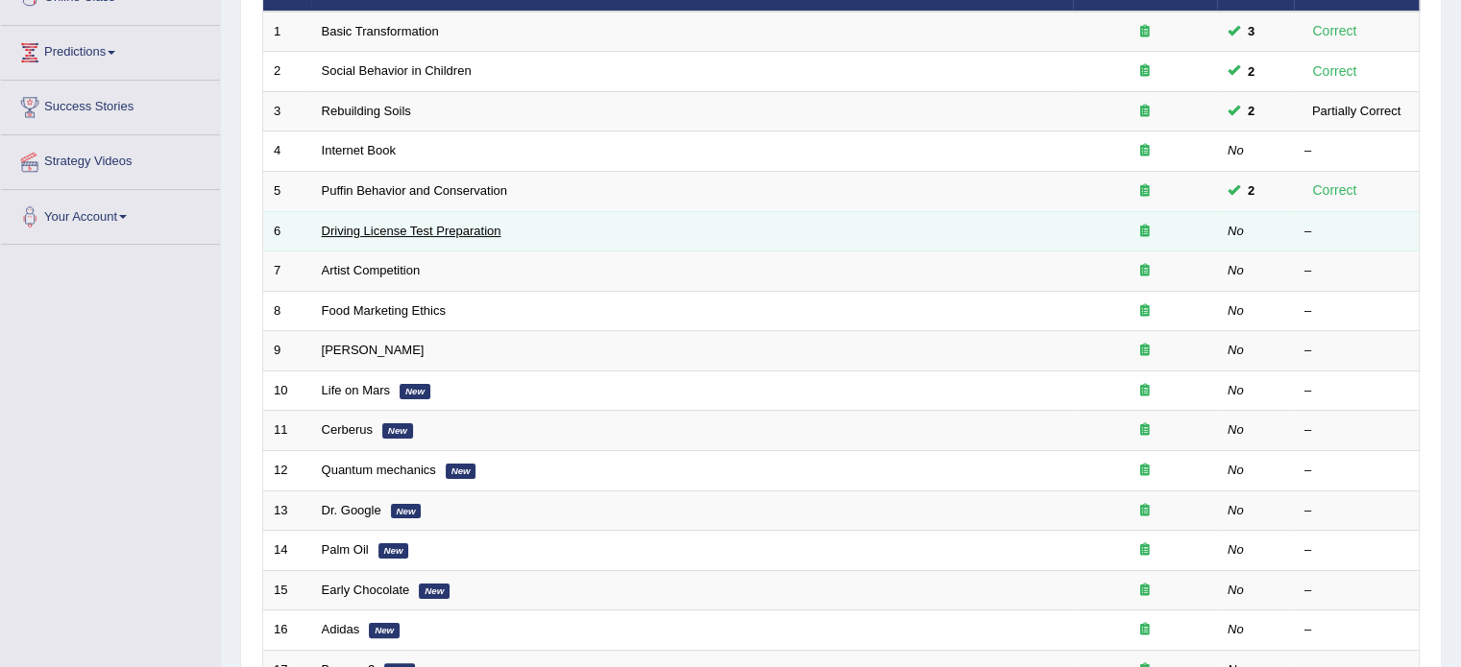
click at [485, 224] on link "Driving License Test Preparation" at bounding box center [412, 231] width 180 height 14
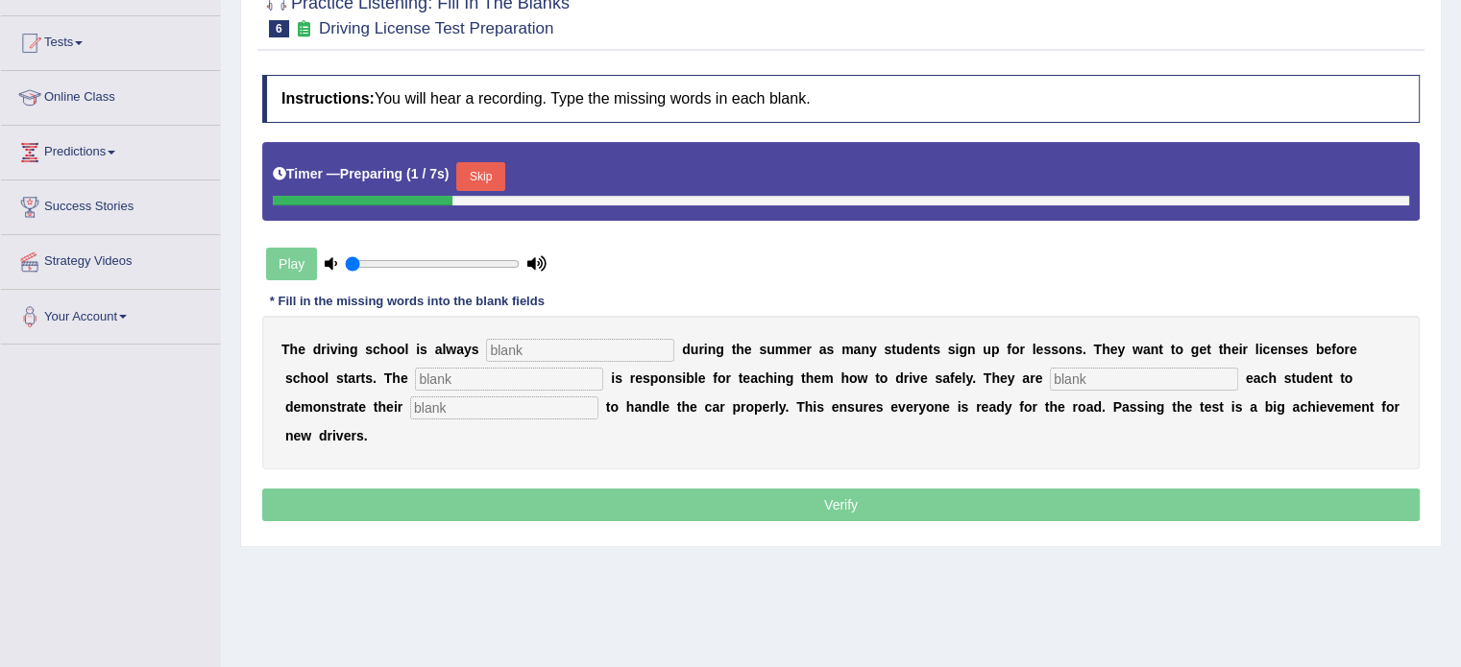
scroll to position [192, 0]
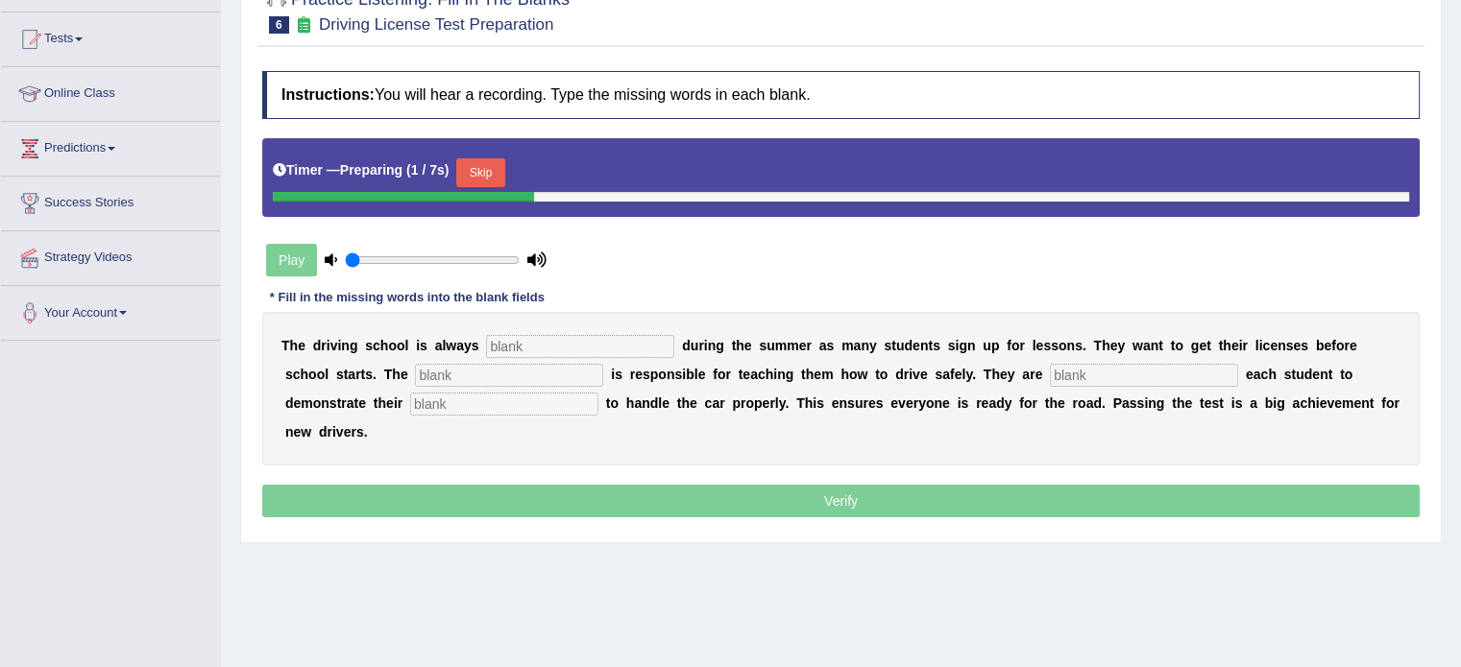
click at [535, 337] on input "text" at bounding box center [580, 346] width 188 height 23
click at [480, 168] on button "Skip" at bounding box center [480, 172] width 48 height 29
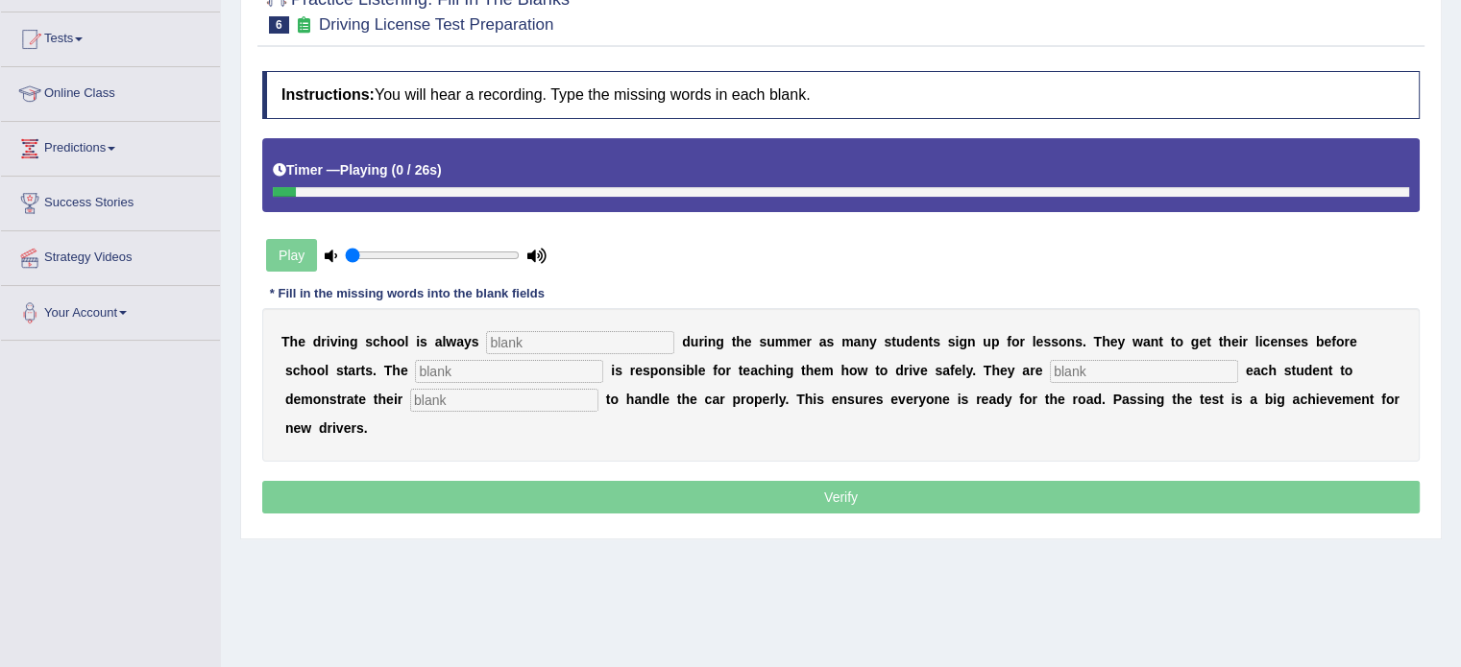
click at [605, 351] on div "T h e d r i v i n g s c h o o l i s a l w a y s d u r i n g t h e s u m m e r a…" at bounding box center [840, 385] width 1157 height 154
click at [607, 341] on input "text" at bounding box center [580, 342] width 188 height 23
type input "busy"
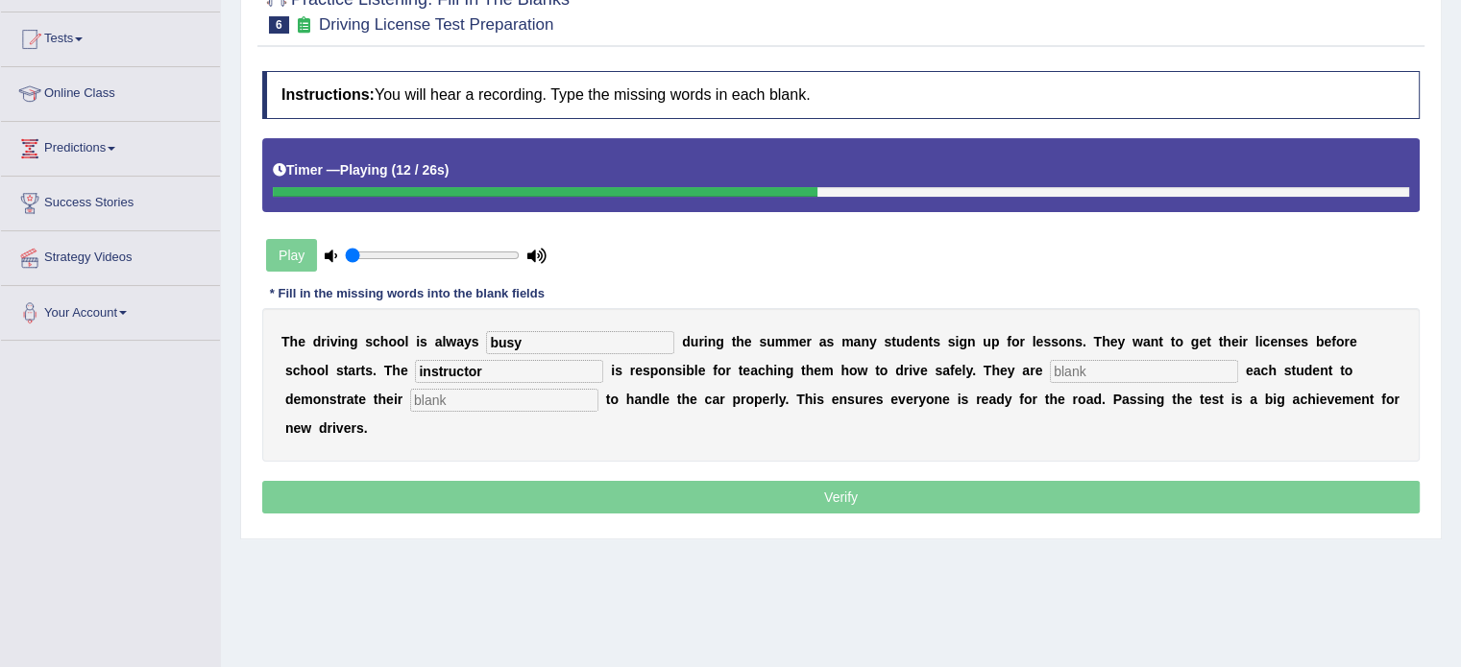
type input "instructor"
type input "requering"
type input "h"
type input "a"
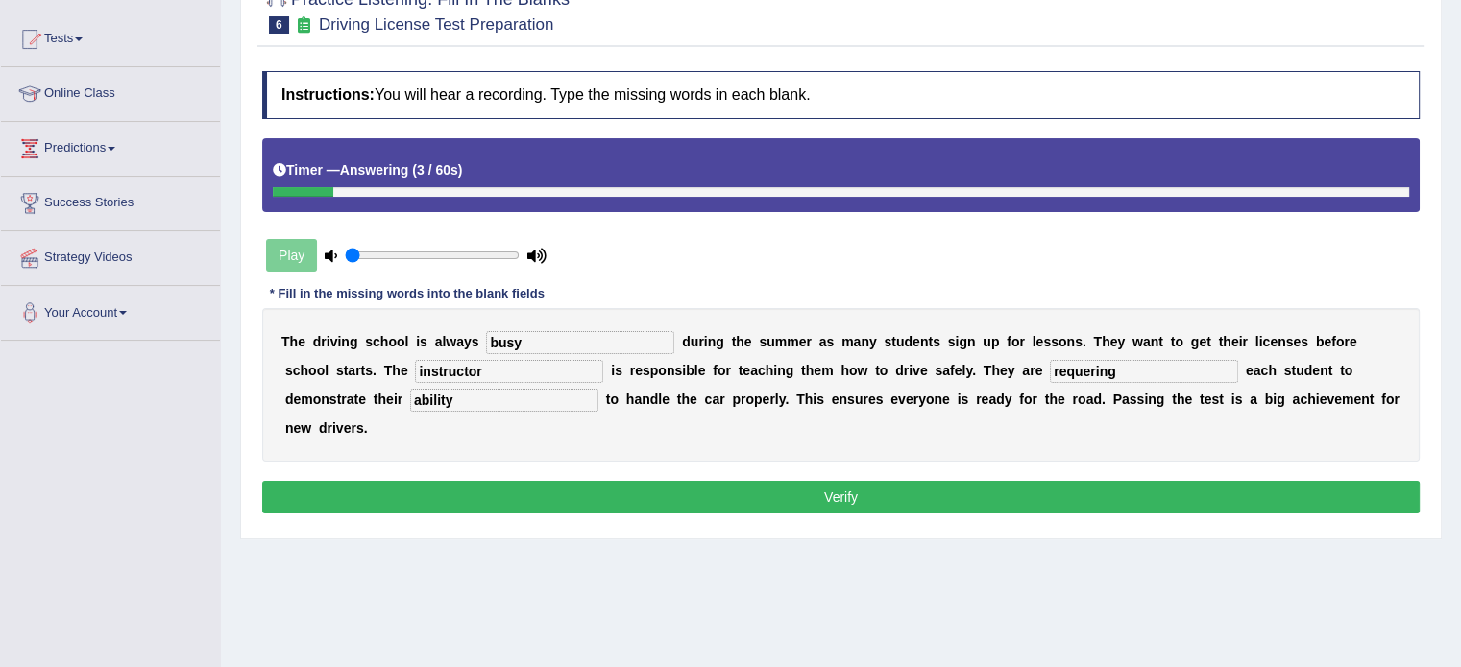
type input "ability"
click at [845, 502] on button "Verify" at bounding box center [840, 497] width 1157 height 33
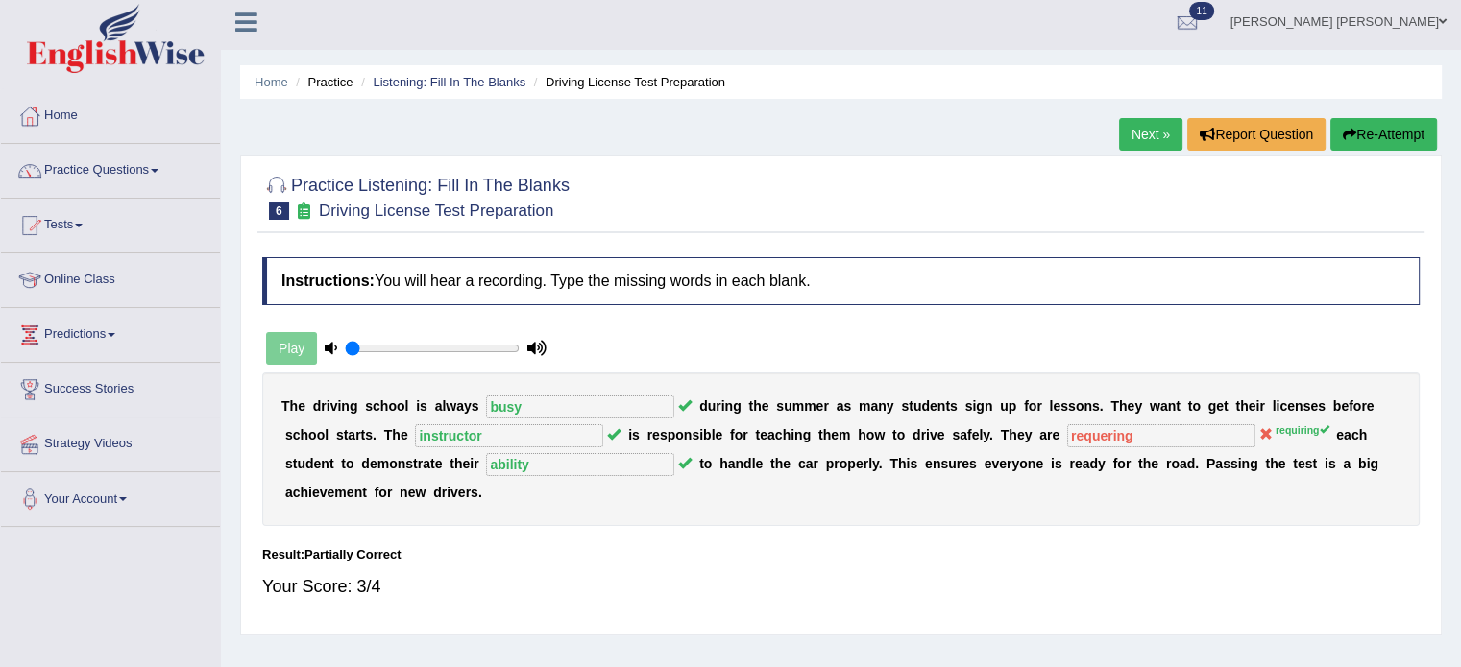
scroll to position [0, 0]
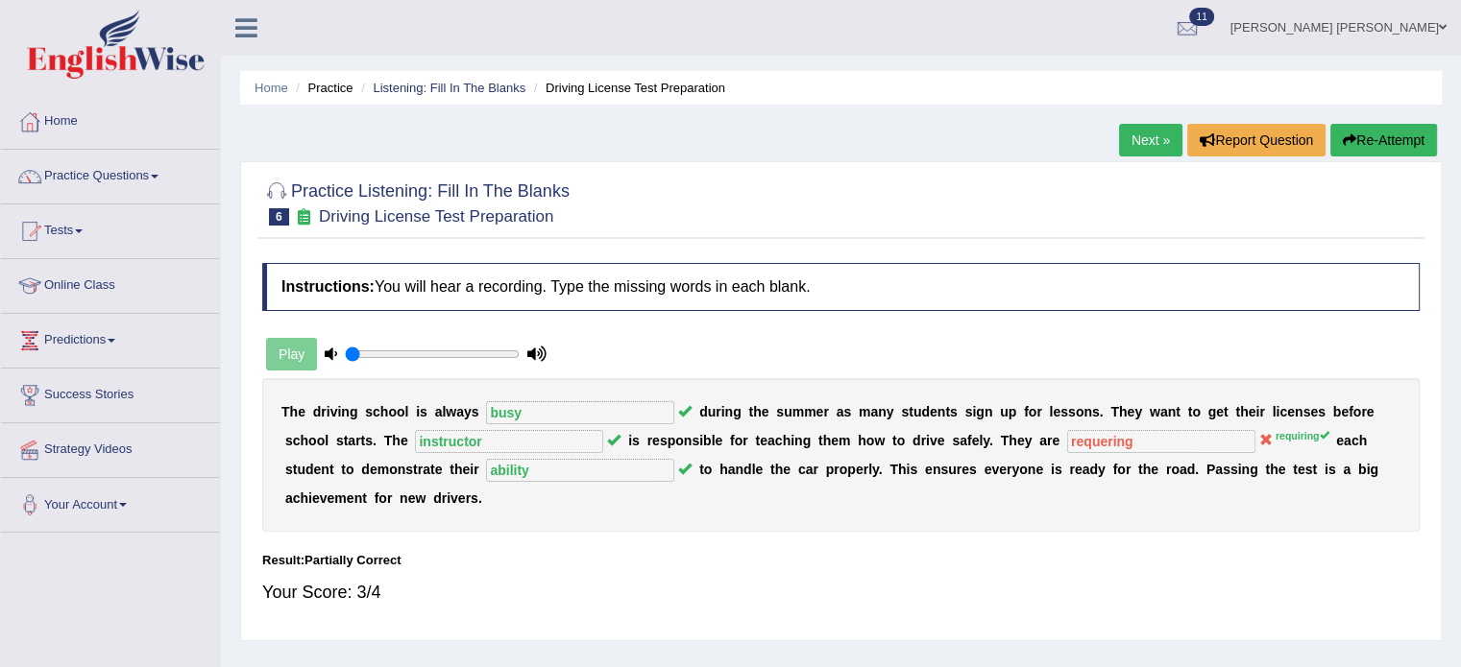
click at [1149, 153] on link "Next »" at bounding box center [1150, 140] width 63 height 33
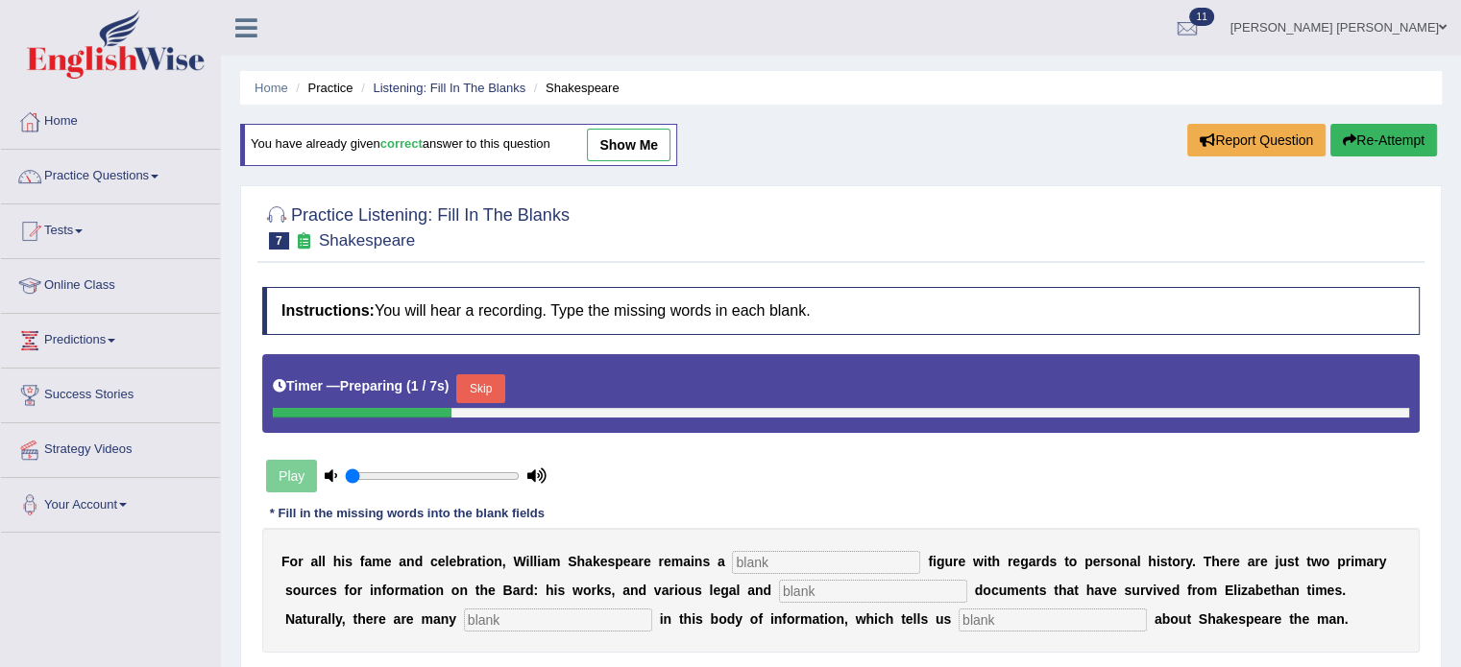
scroll to position [192, 0]
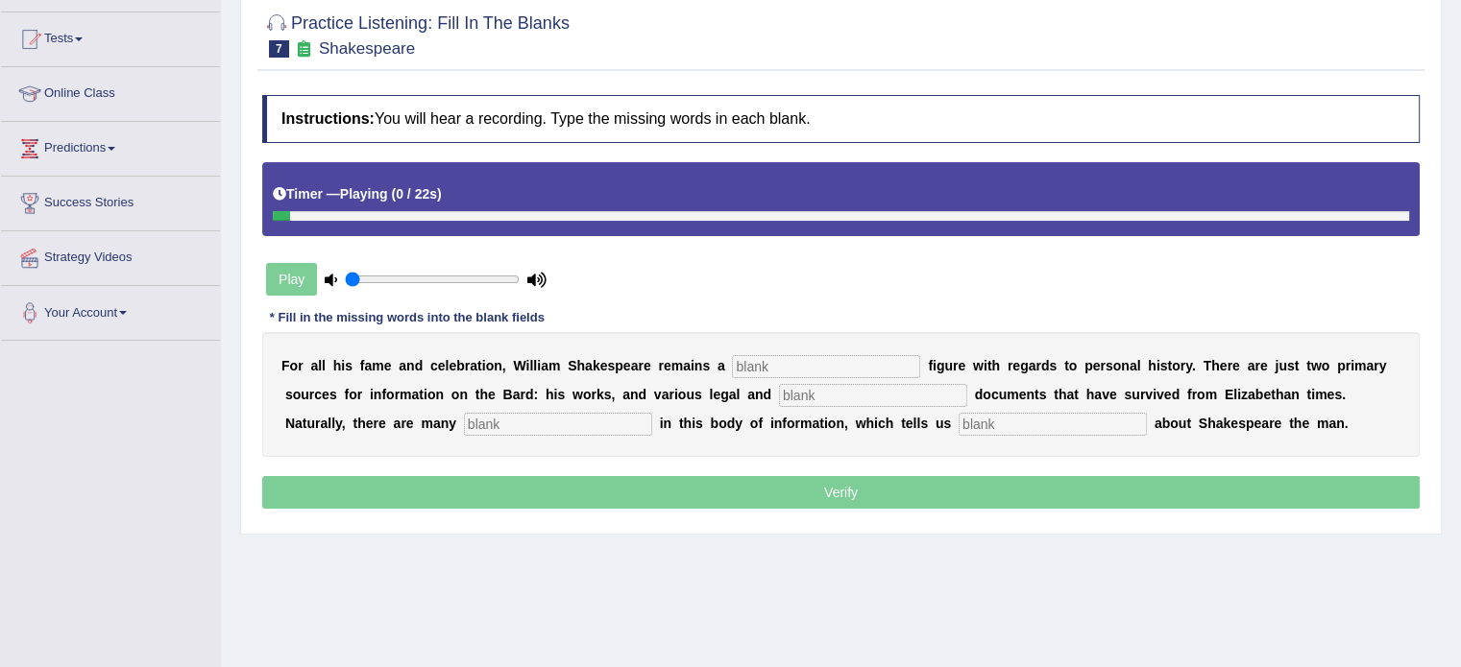
click at [788, 368] on input "text" at bounding box center [826, 366] width 188 height 23
type input "mysterious"
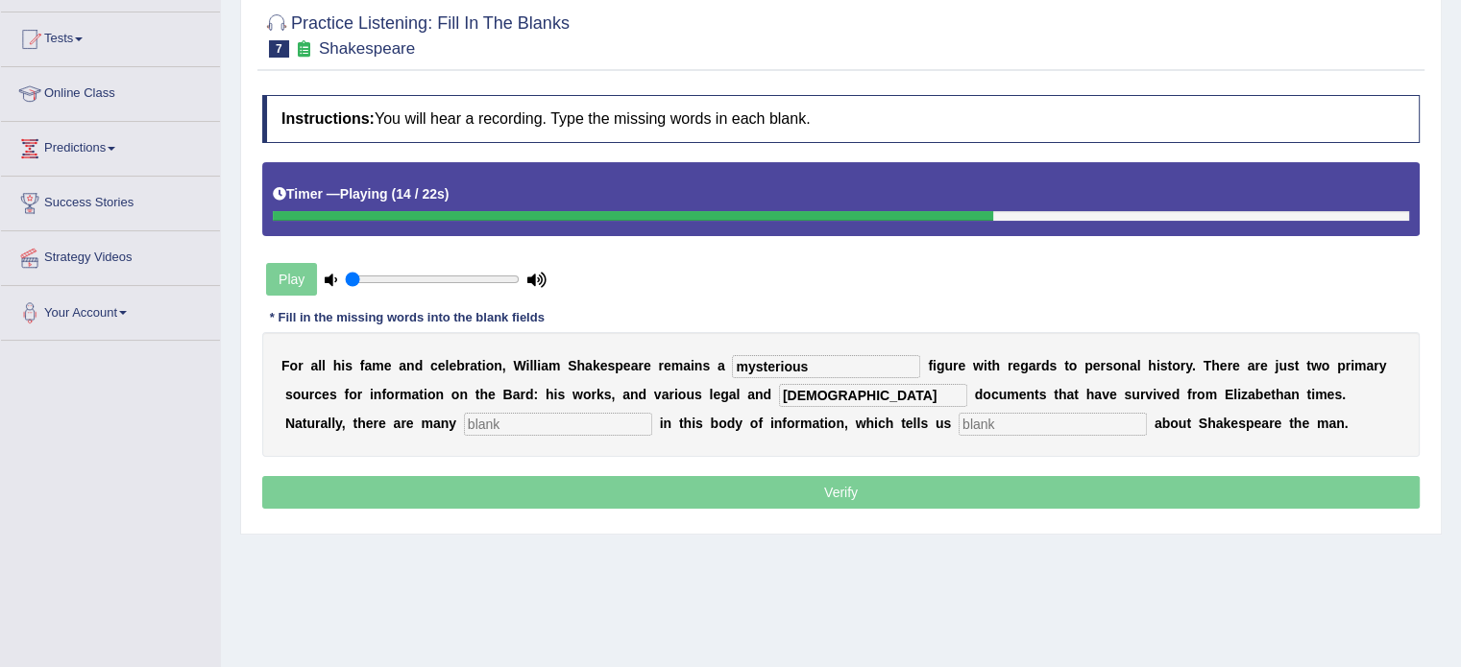
type input "church"
type input "h"
type input "gaps"
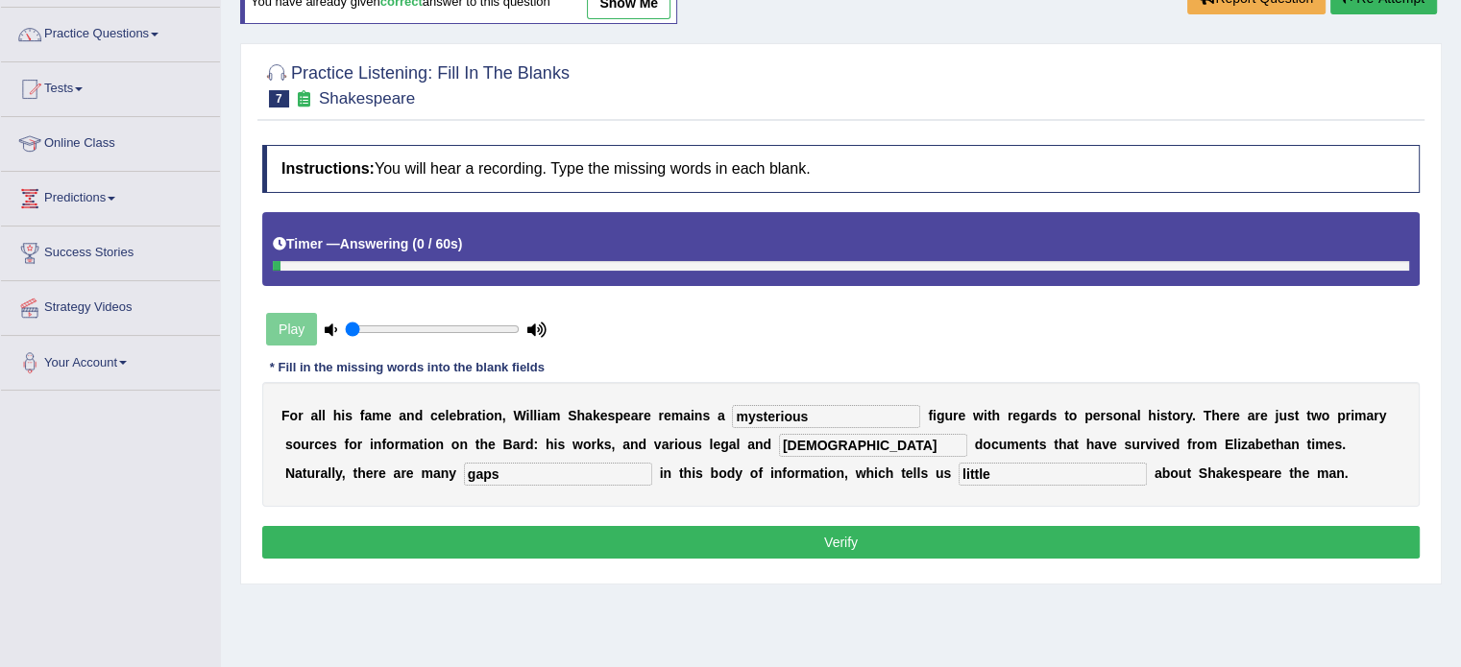
scroll to position [96, 0]
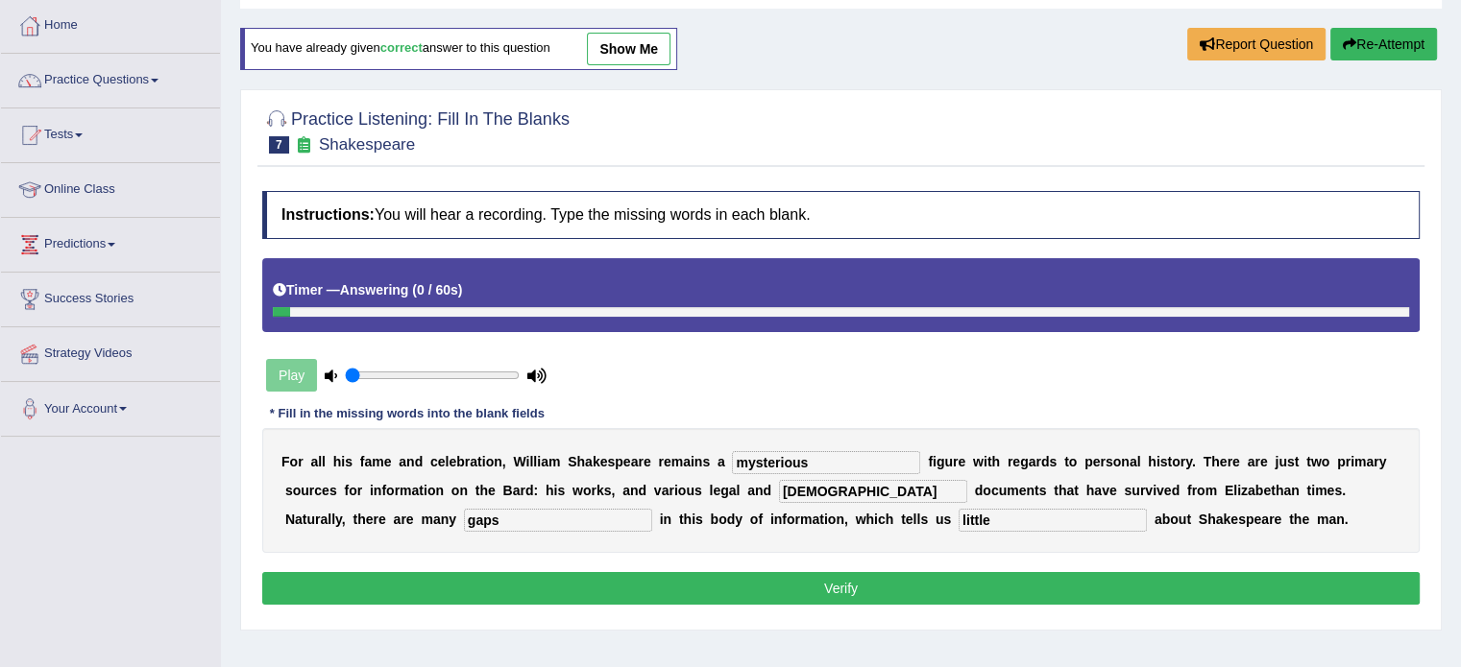
type input "little"
click at [940, 572] on button "Verify" at bounding box center [840, 588] width 1157 height 33
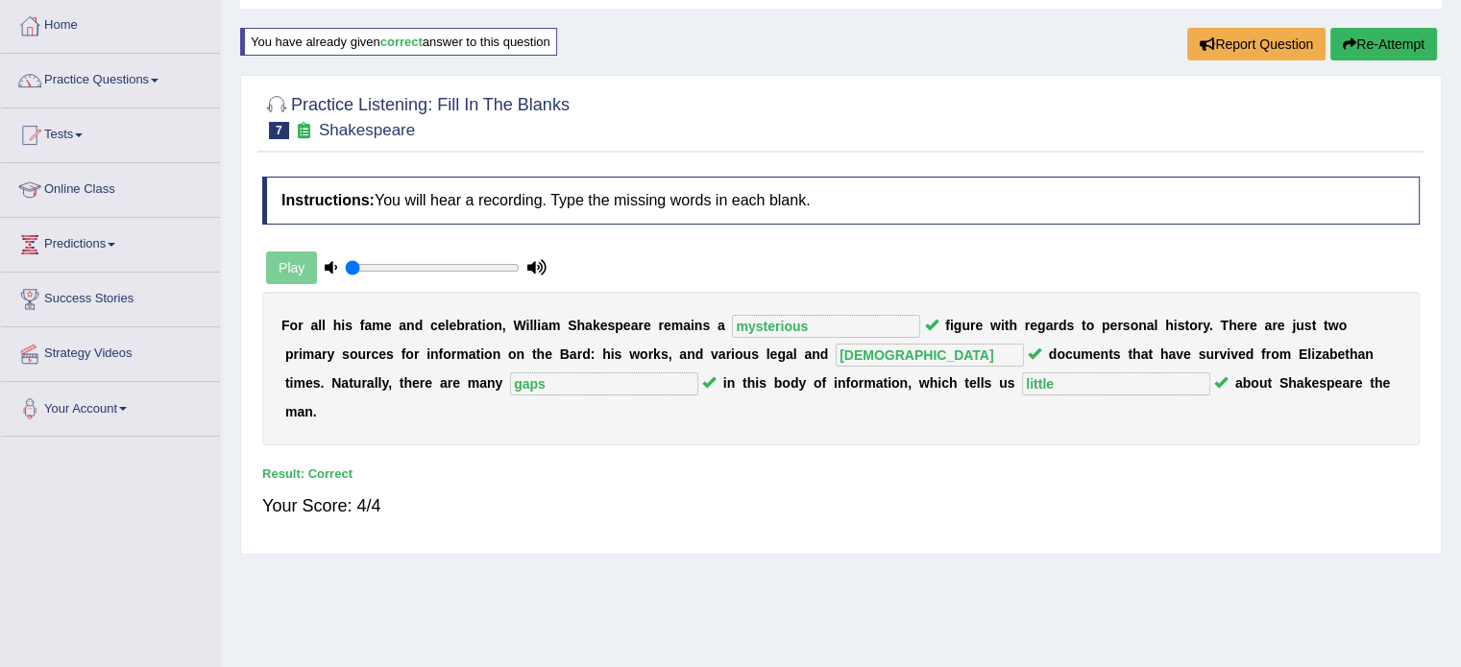
click at [1343, 45] on icon "button" at bounding box center [1348, 43] width 13 height 13
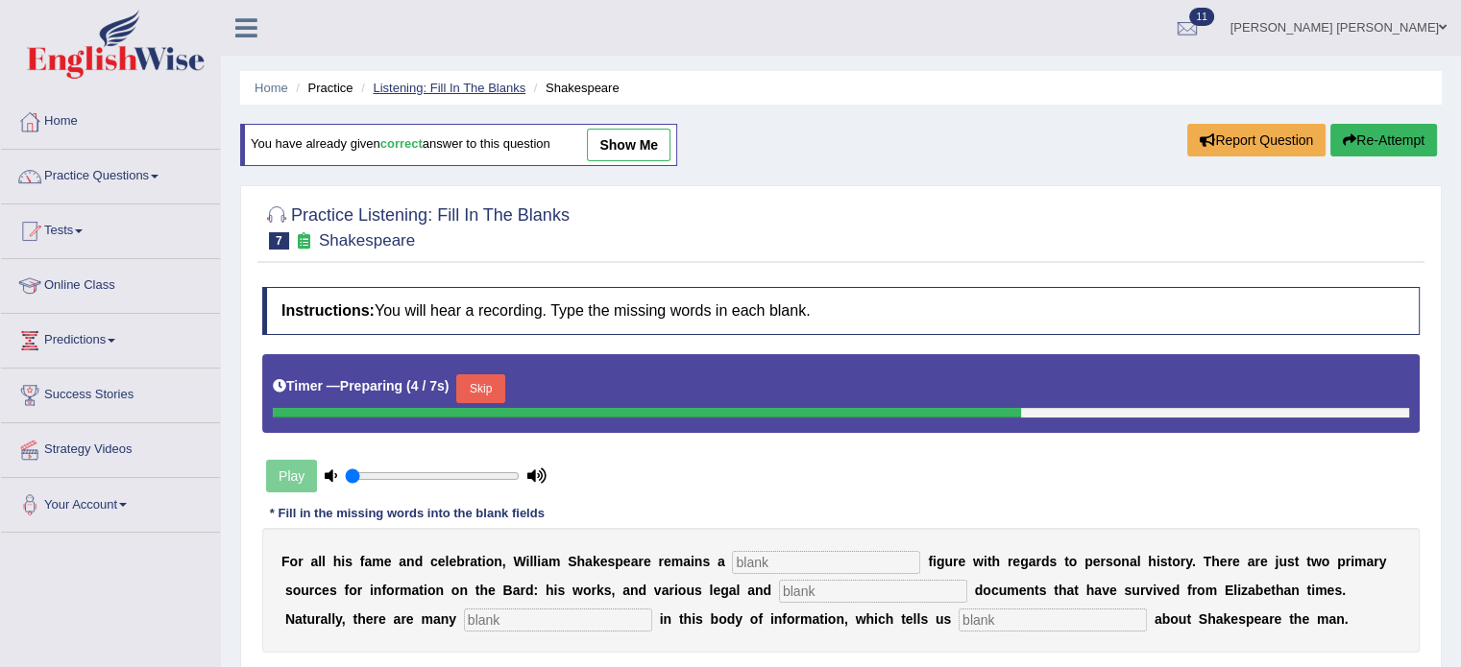
click at [448, 88] on link "Listening: Fill In The Blanks" at bounding box center [449, 88] width 153 height 14
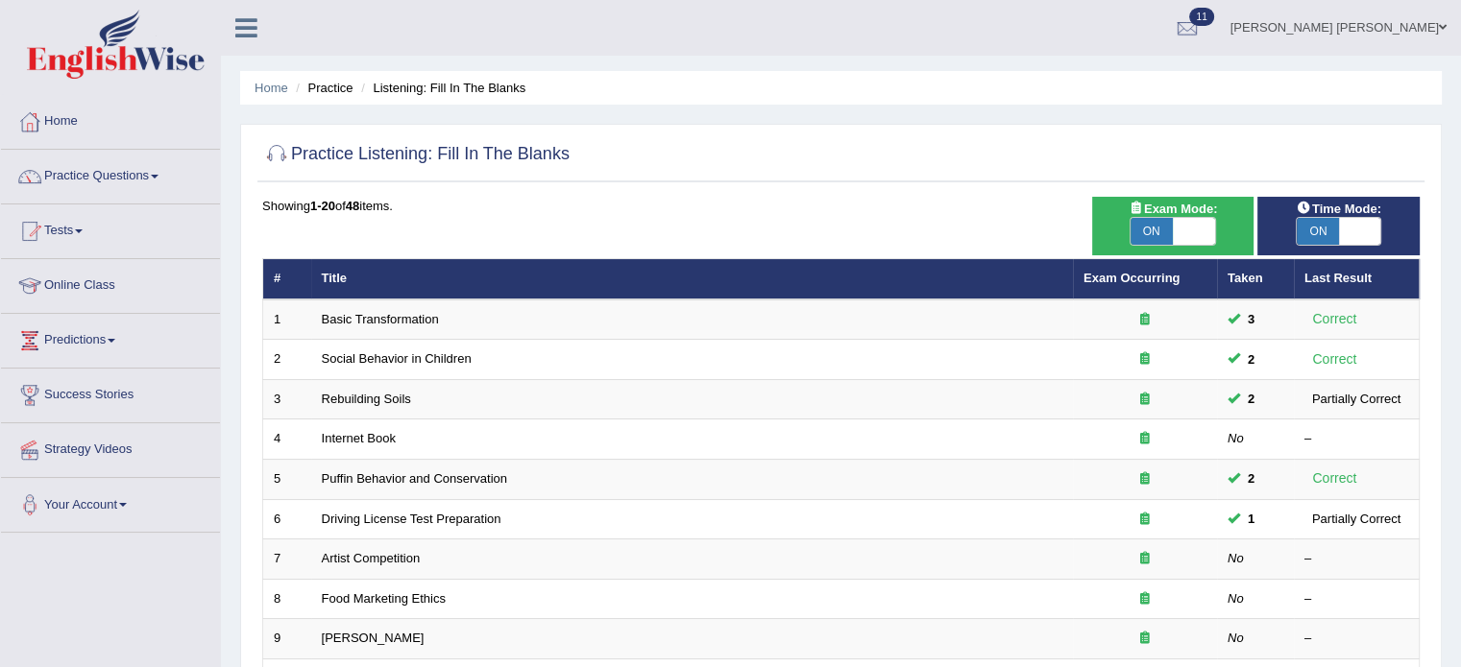
scroll to position [96, 0]
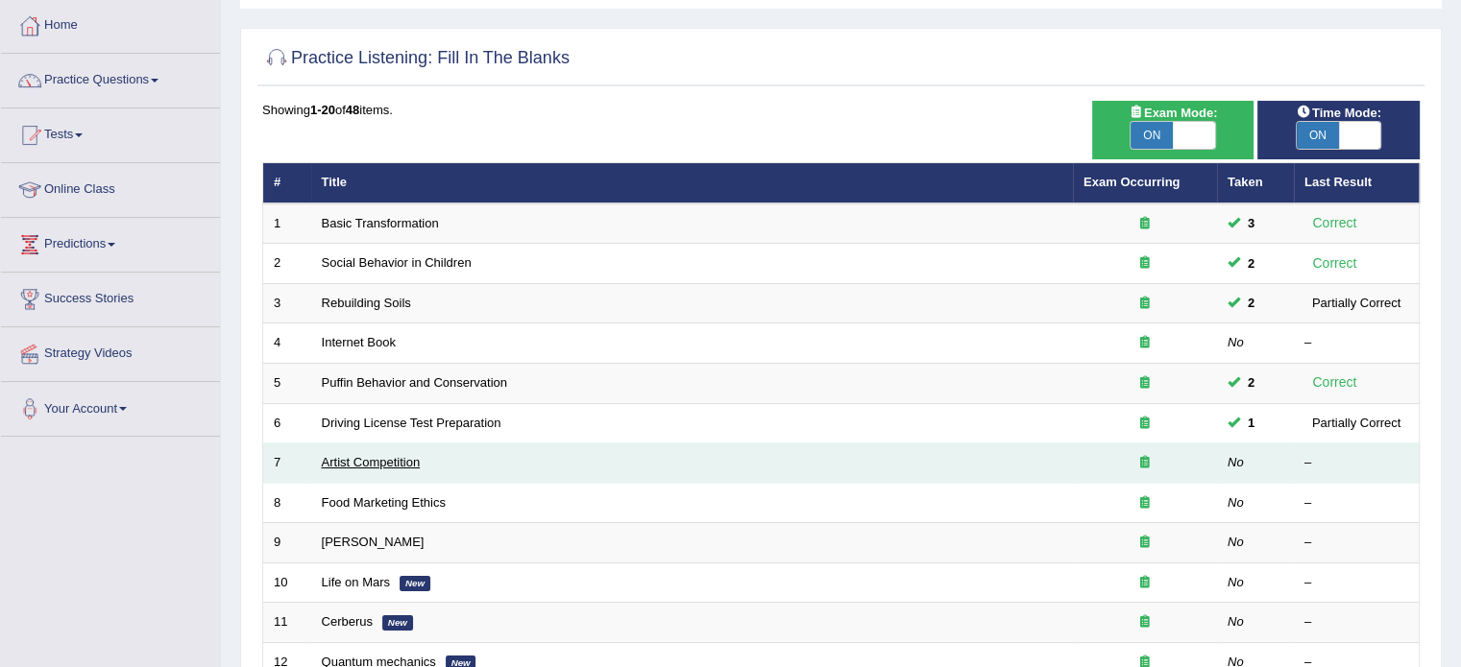
click at [397, 463] on link "Artist Competition" at bounding box center [371, 462] width 99 height 14
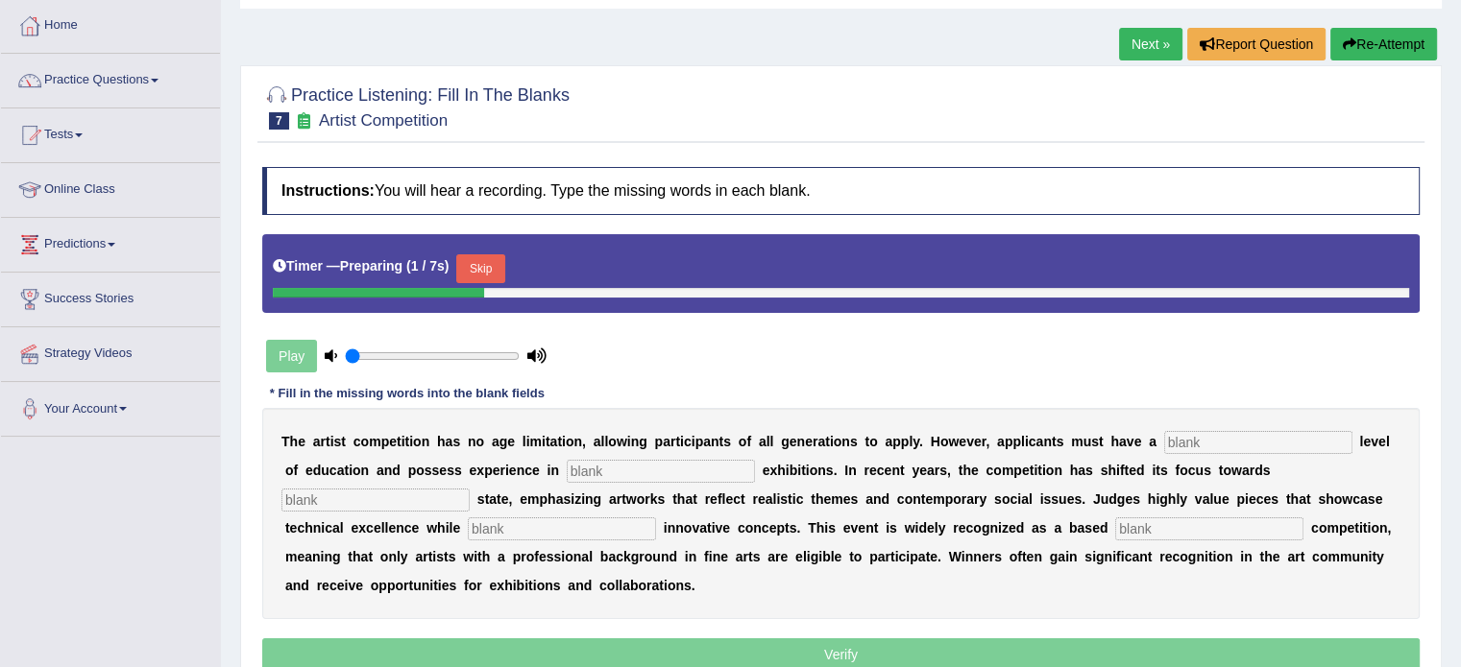
scroll to position [192, 0]
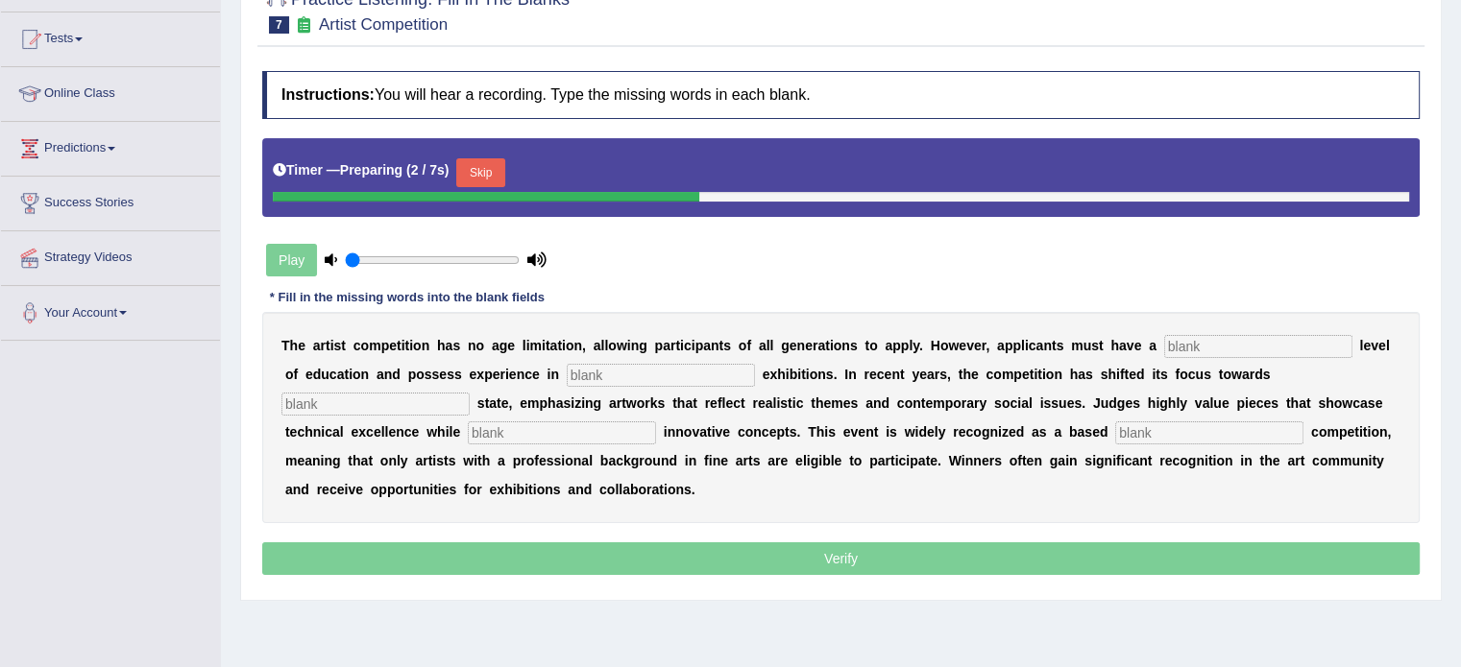
click at [1241, 353] on input "text" at bounding box center [1258, 346] width 188 height 23
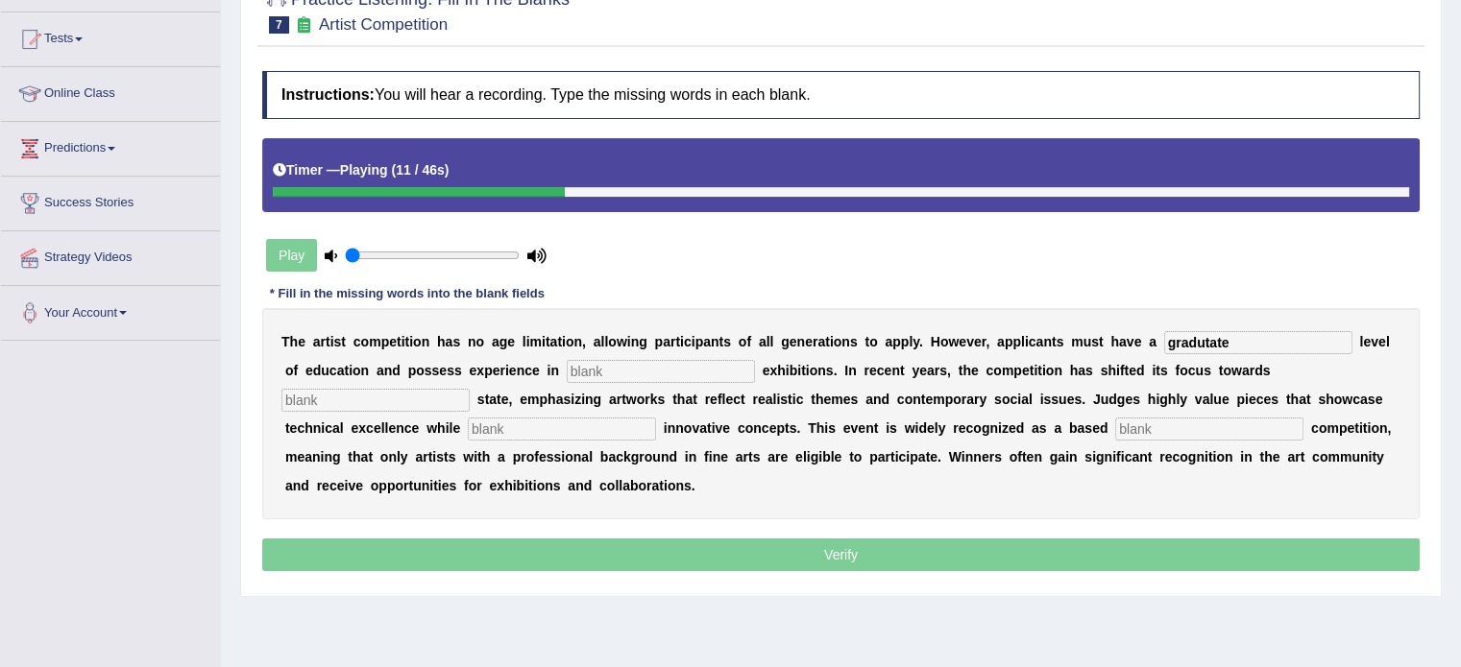
type input "gradutate"
type input "scultire"
type input "real"
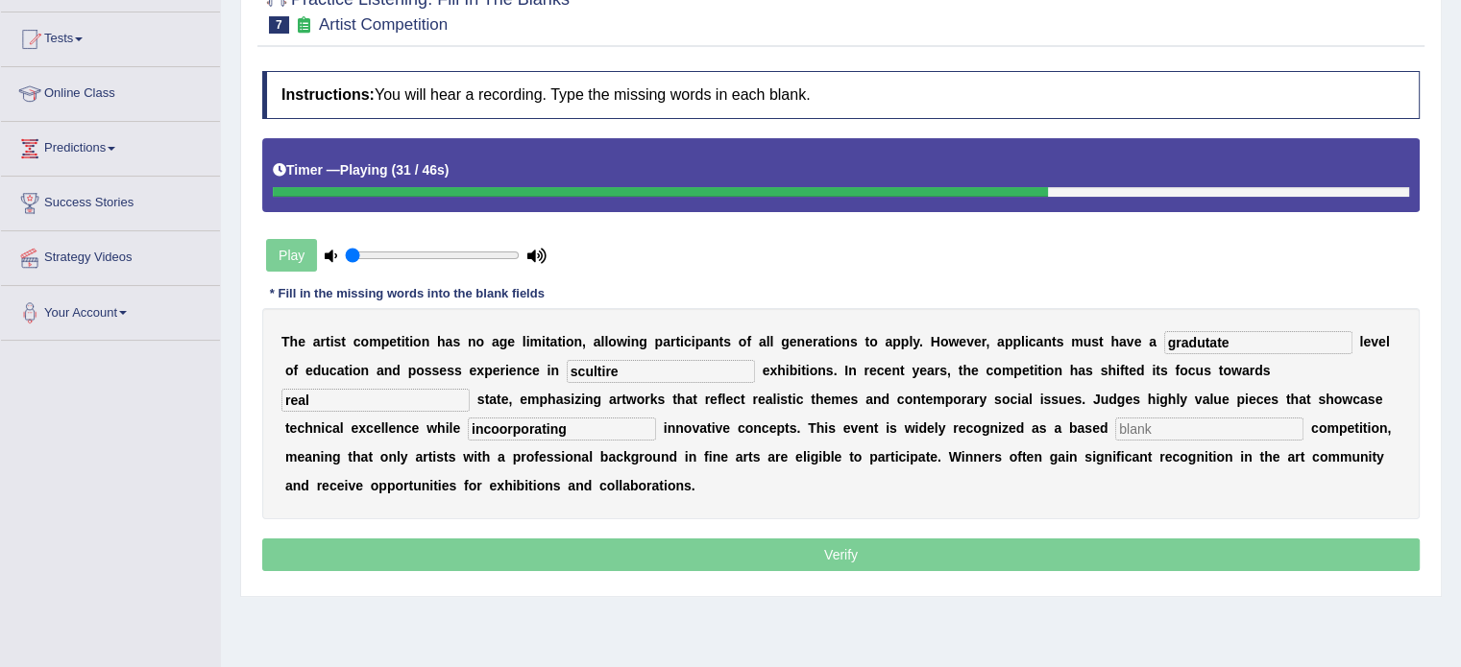
type input "incoorporating"
type input "professions"
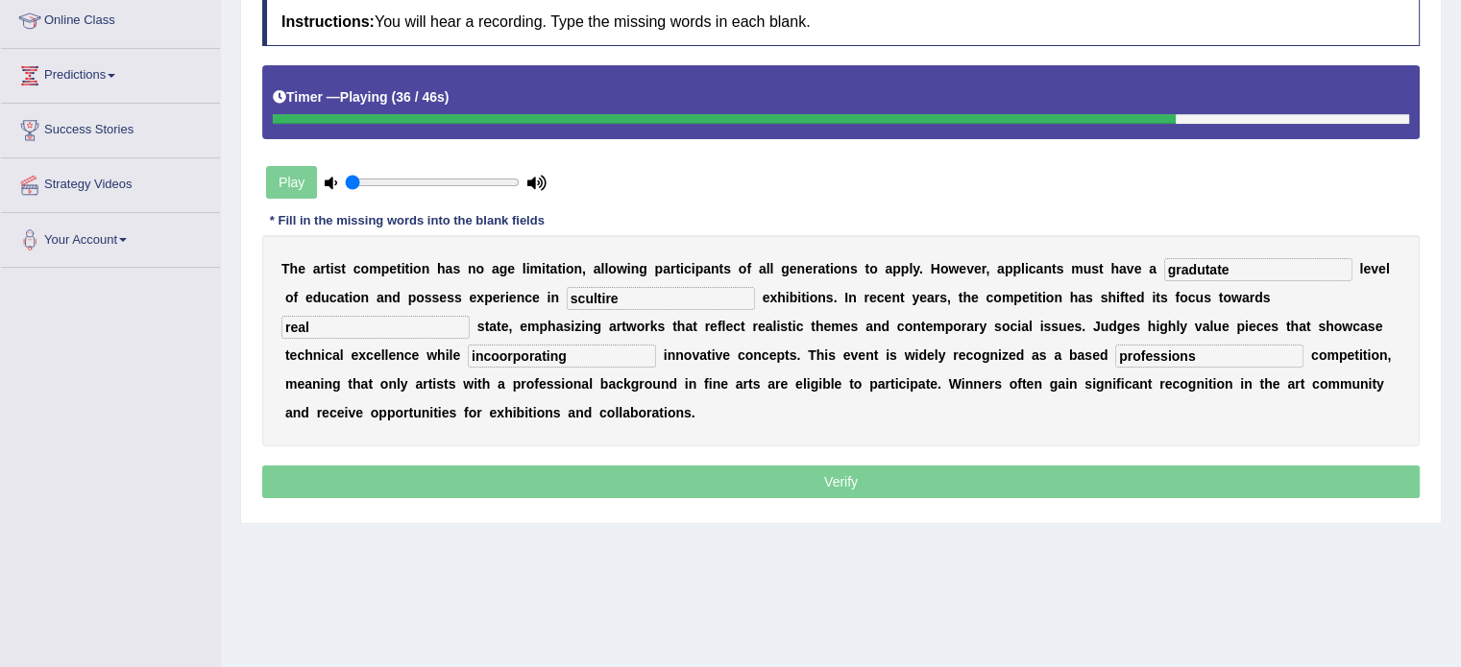
scroll to position [149, 0]
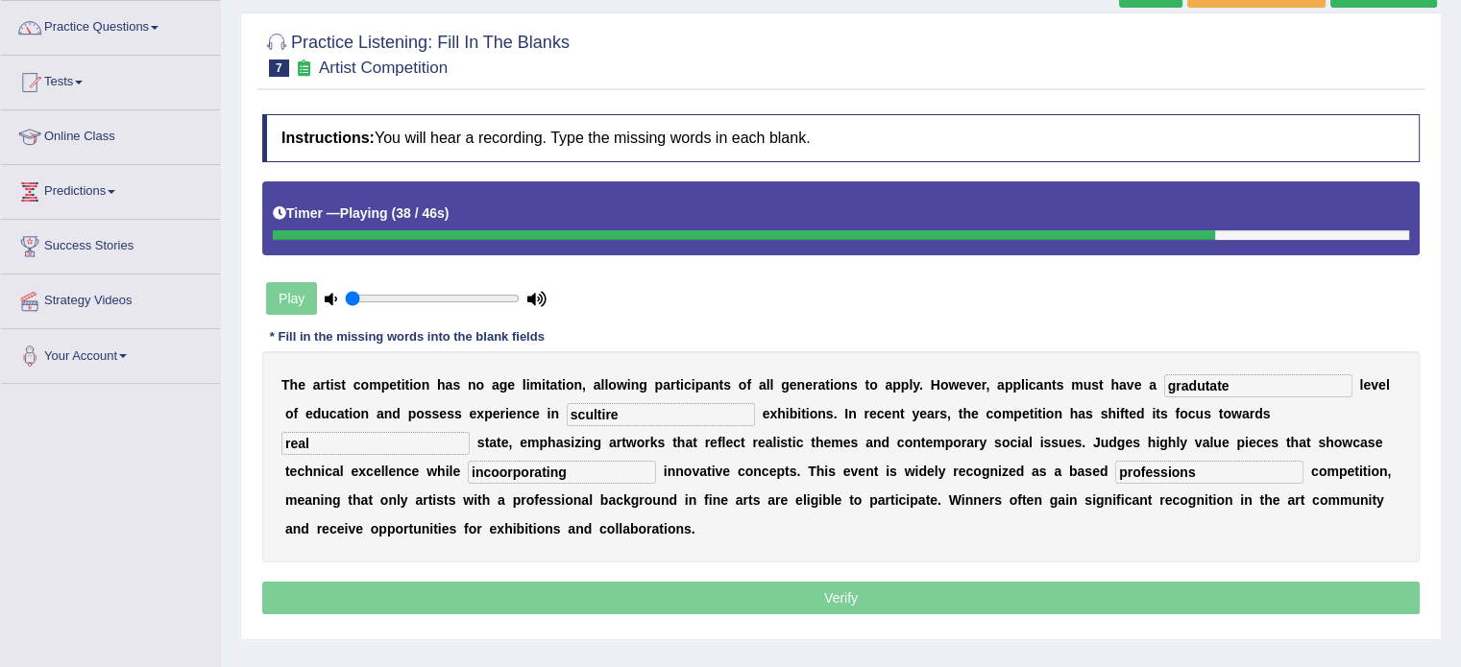
click at [1241, 387] on input "gradutate" at bounding box center [1258, 386] width 188 height 23
click at [1217, 387] on input "gradutate" at bounding box center [1258, 386] width 188 height 23
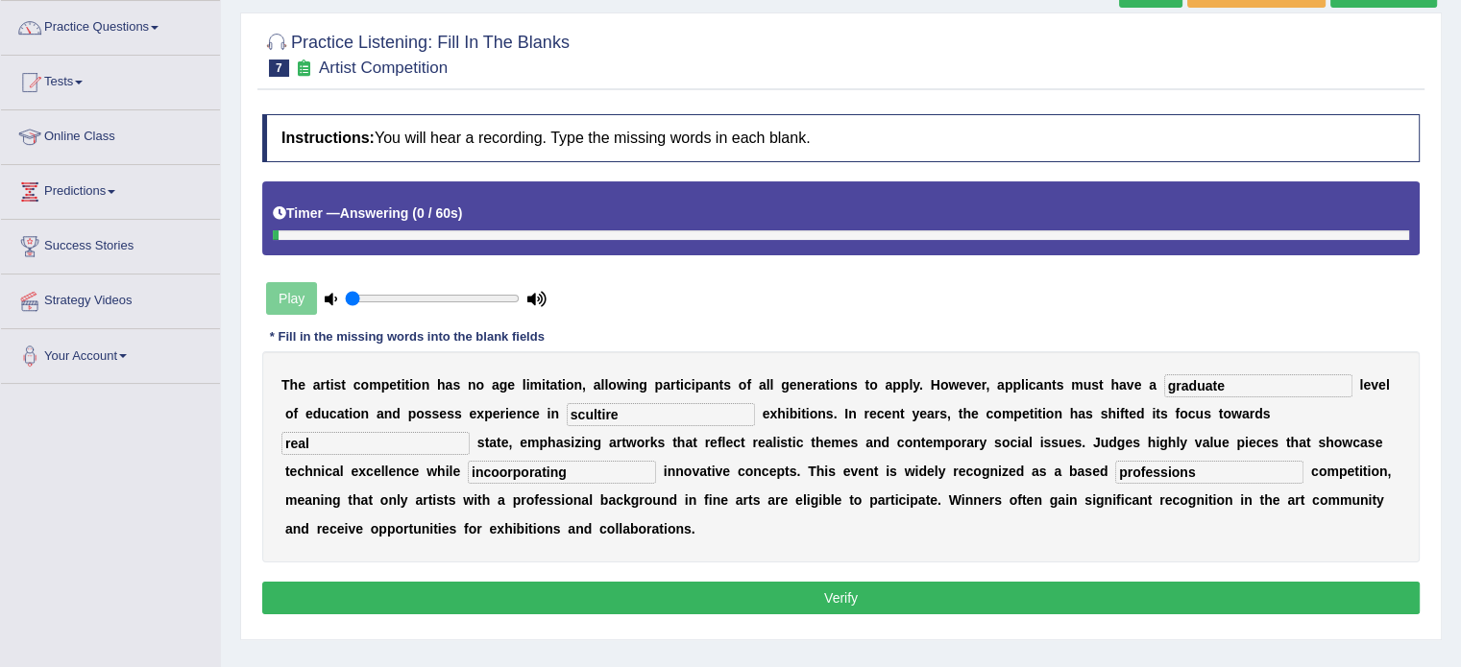
type input "graduate"
click at [621, 409] on input "scultire" at bounding box center [661, 414] width 188 height 23
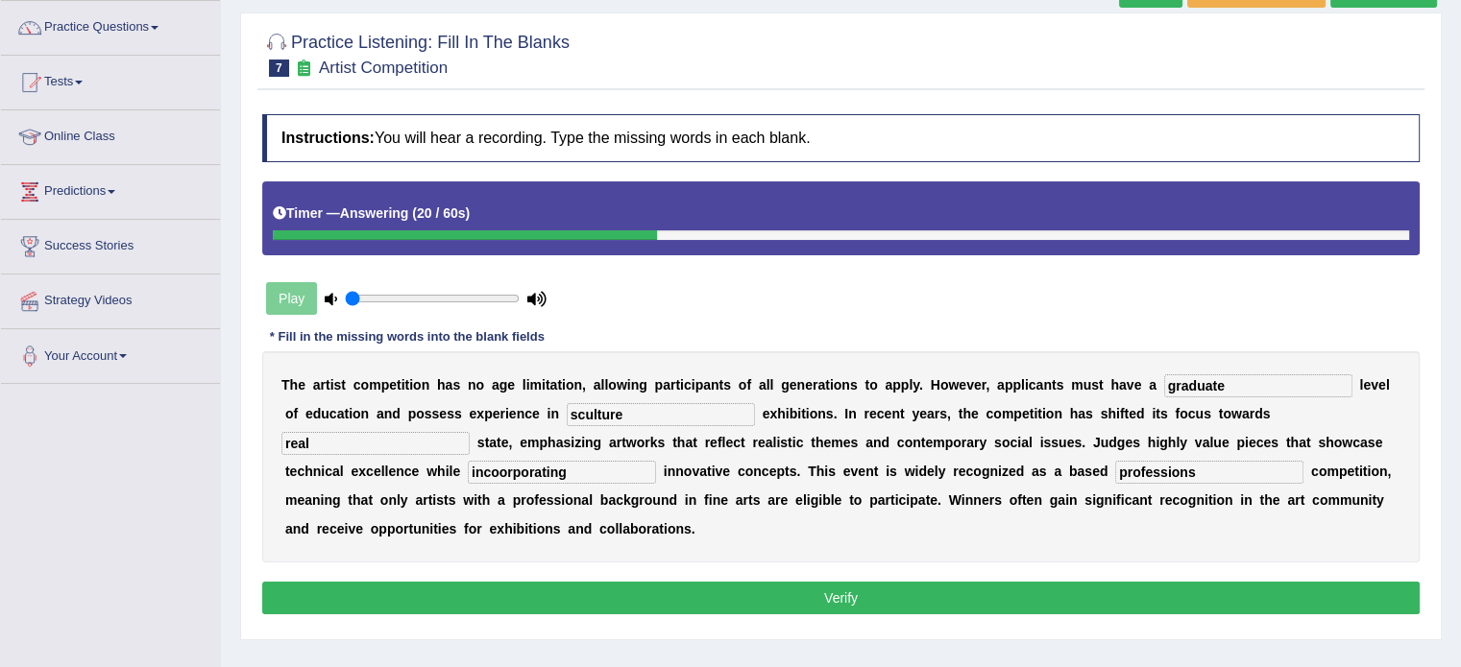
type input "sculture"
click at [900, 591] on button "Verify" at bounding box center [840, 598] width 1157 height 33
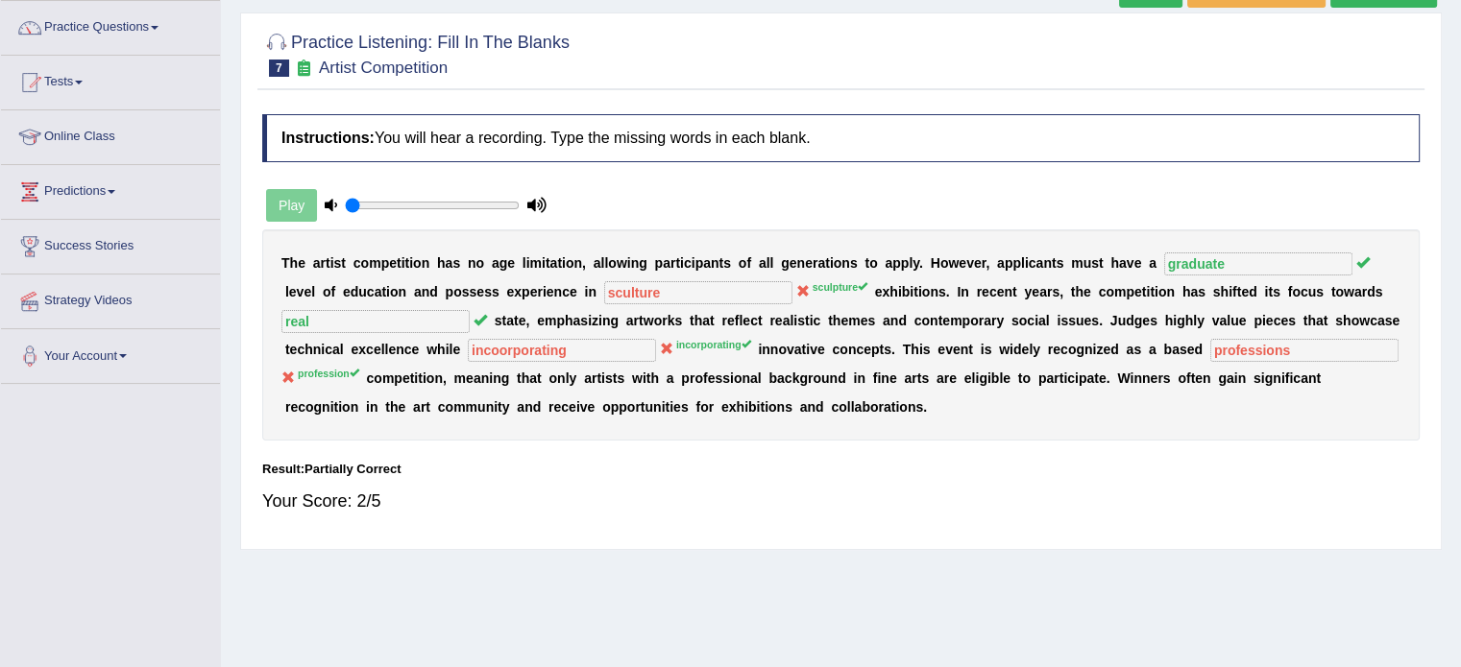
click at [657, 315] on b "o" at bounding box center [658, 320] width 9 height 15
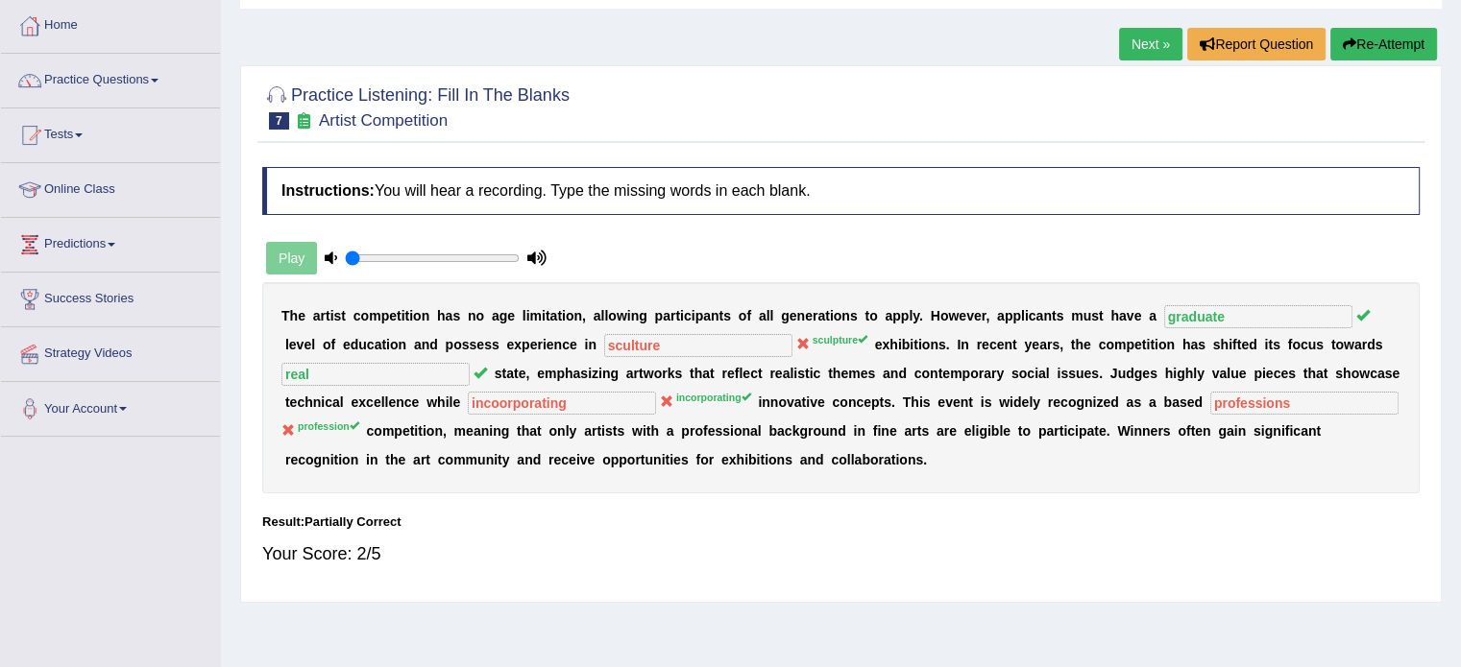
scroll to position [53, 0]
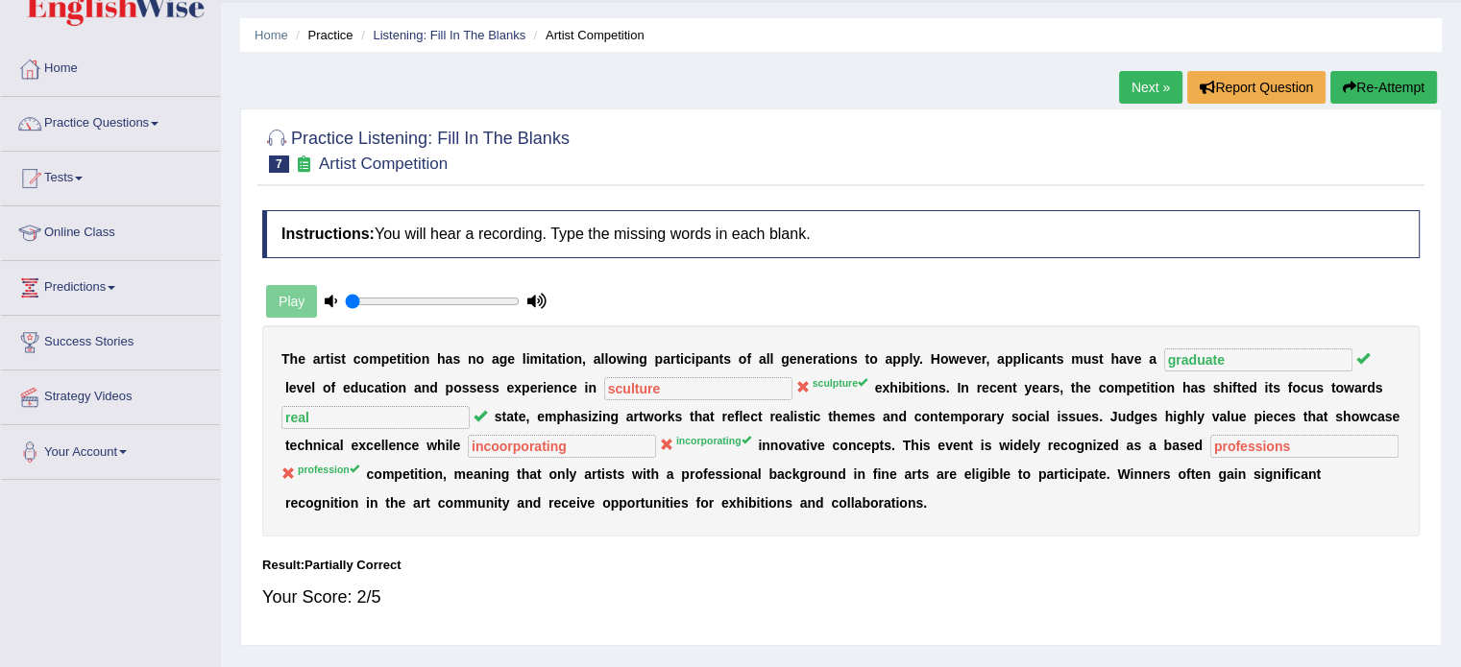
click at [1367, 85] on button "Re-Attempt" at bounding box center [1383, 87] width 107 height 33
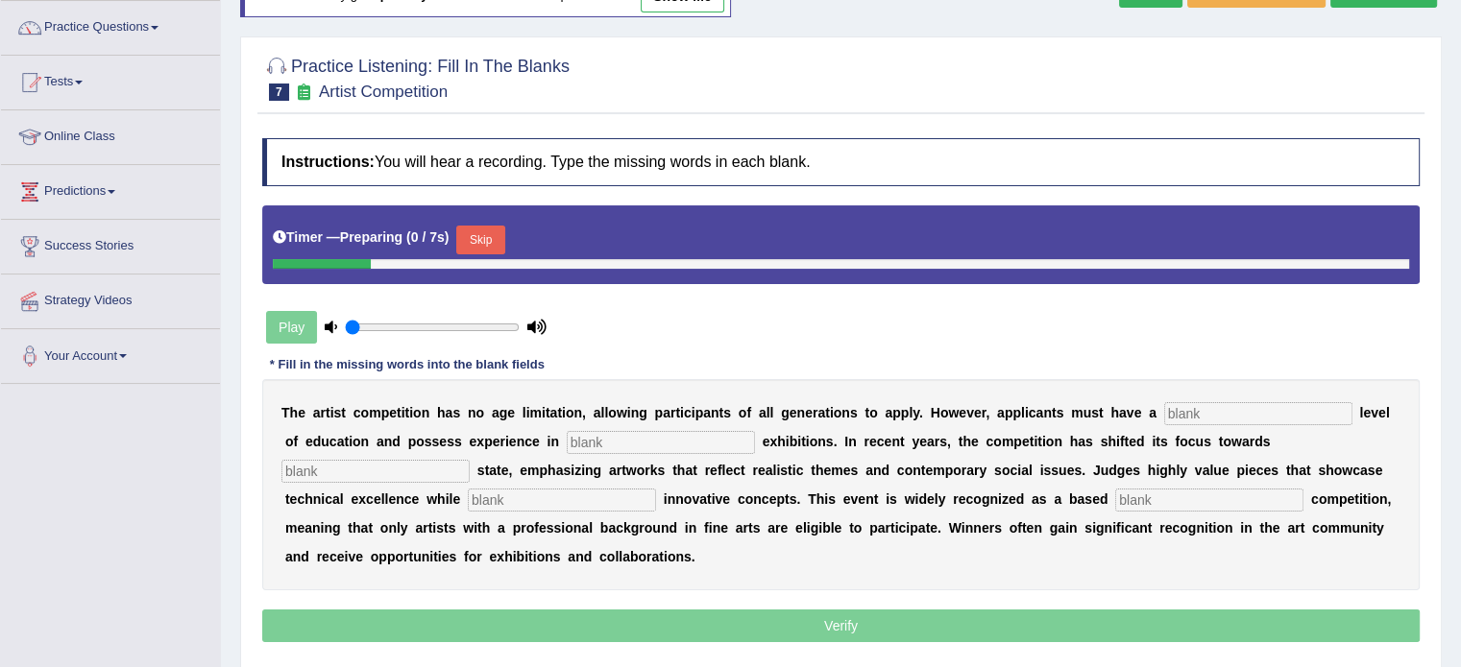
scroll to position [245, 0]
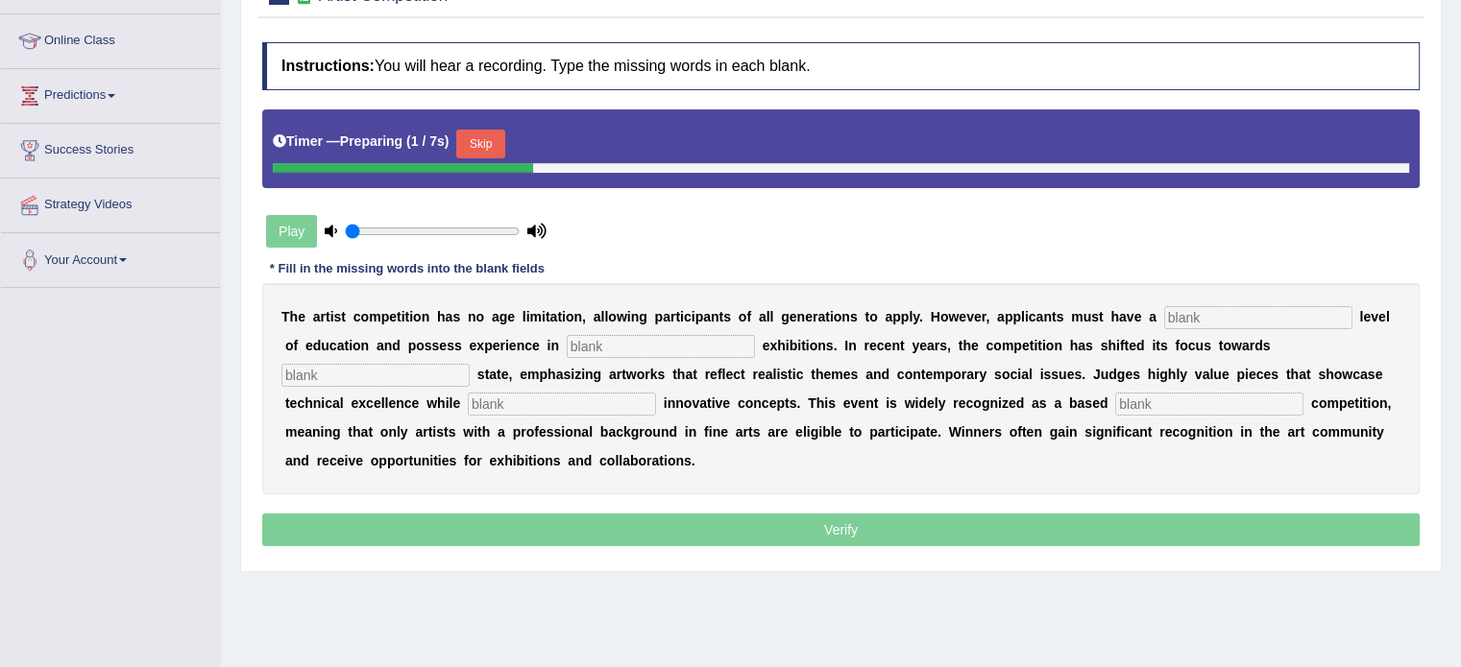
click at [1242, 318] on input "text" at bounding box center [1258, 317] width 188 height 23
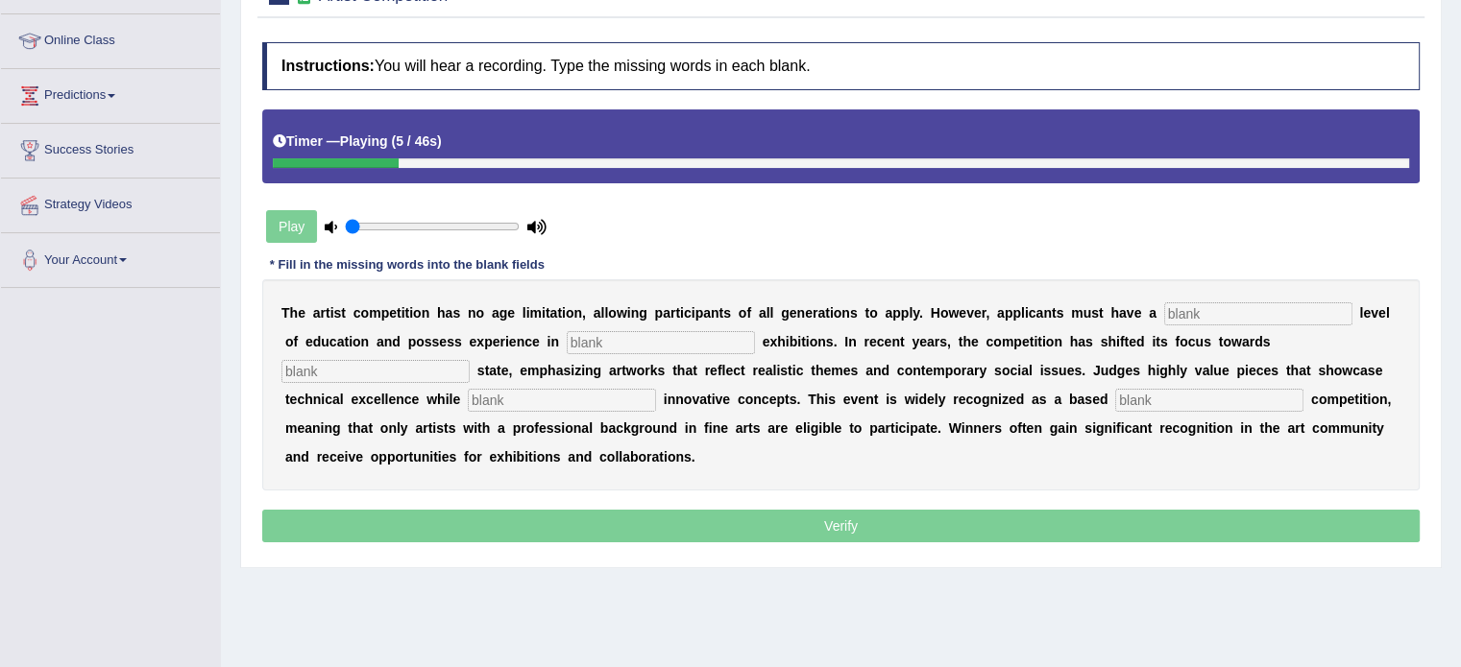
click at [1241, 318] on input "text" at bounding box center [1258, 313] width 188 height 23
type input "gratuate"
type input "sculpture"
type input "real"
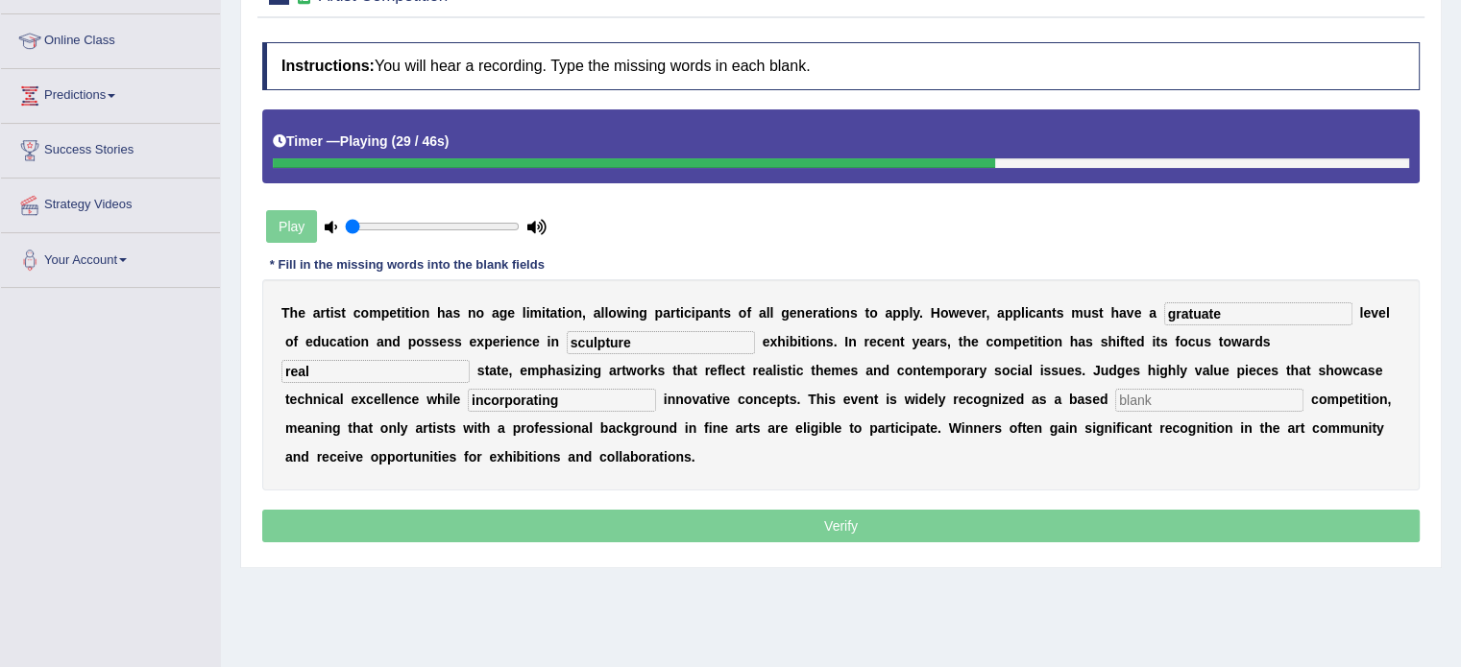
type input "incorporating"
type input "profession"
click at [1189, 312] on input "gratuate" at bounding box center [1258, 313] width 188 height 23
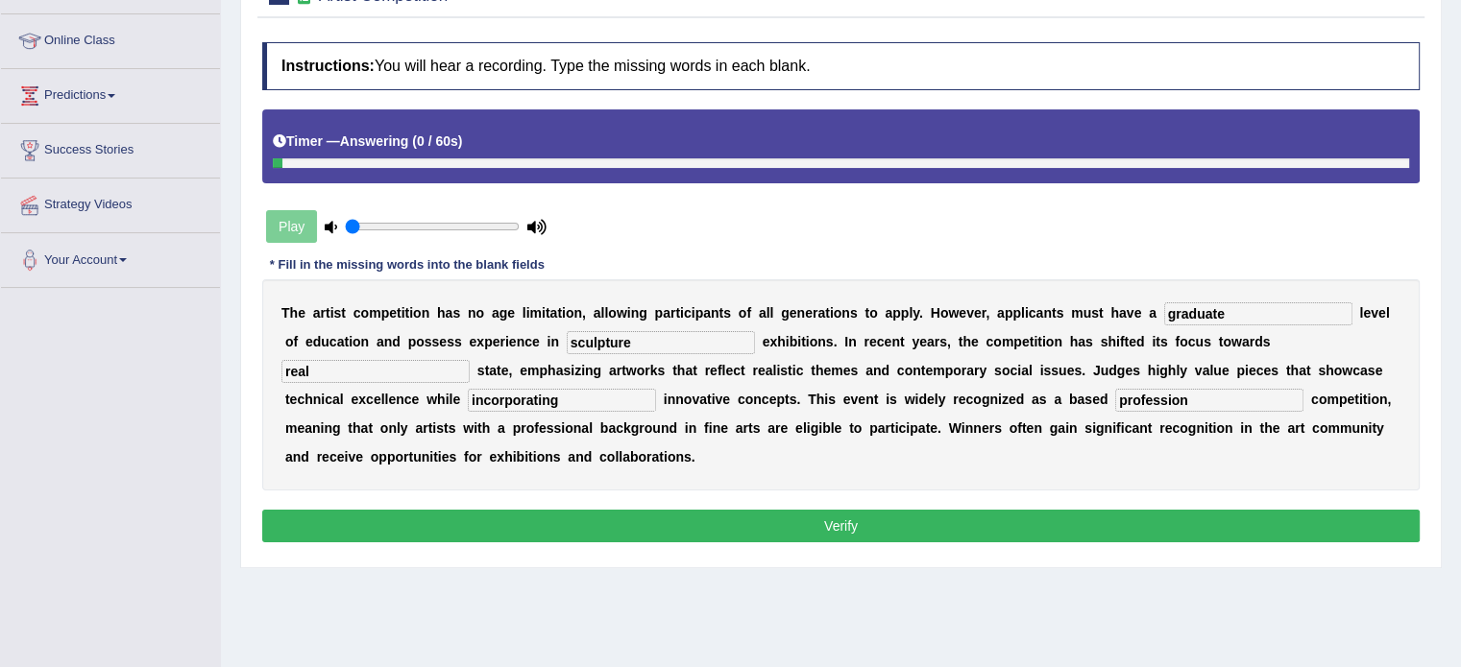
type input "graduate"
click at [834, 521] on button "Verify" at bounding box center [840, 526] width 1157 height 33
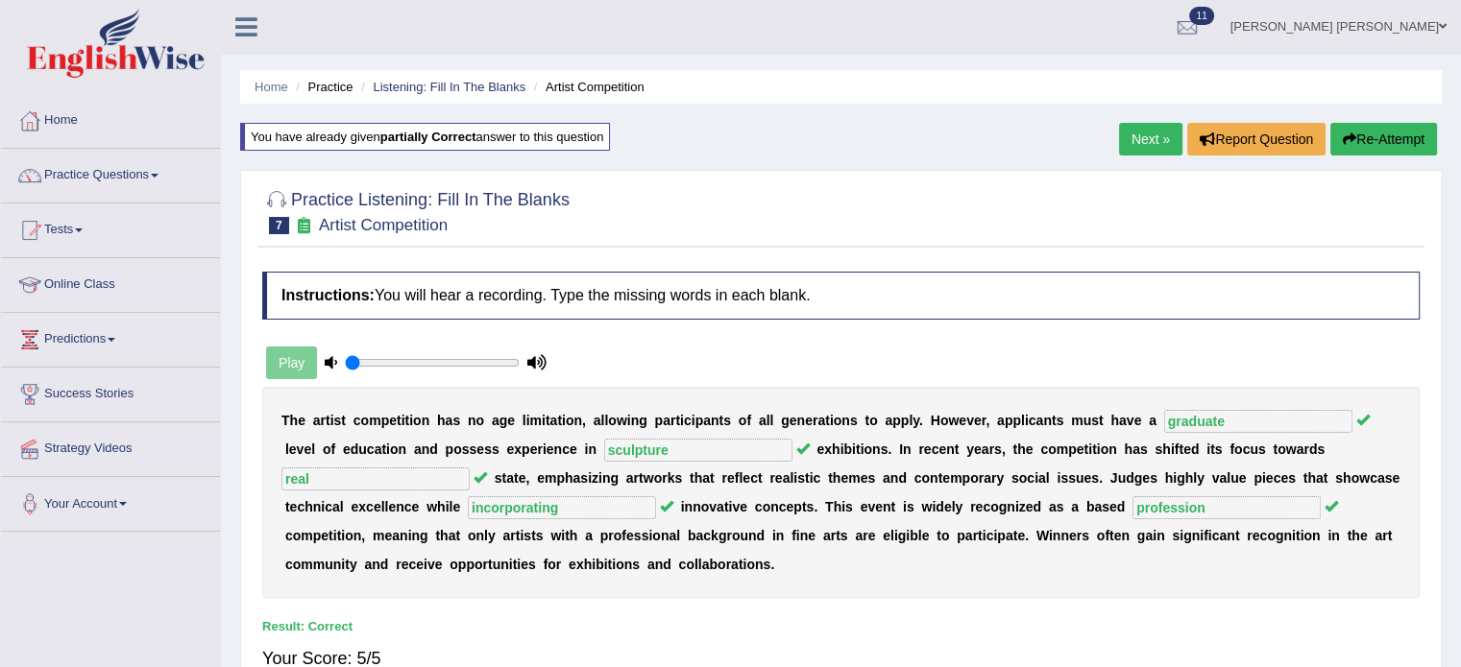
scroll to position [0, 0]
click at [1143, 144] on link "Next »" at bounding box center [1150, 140] width 63 height 33
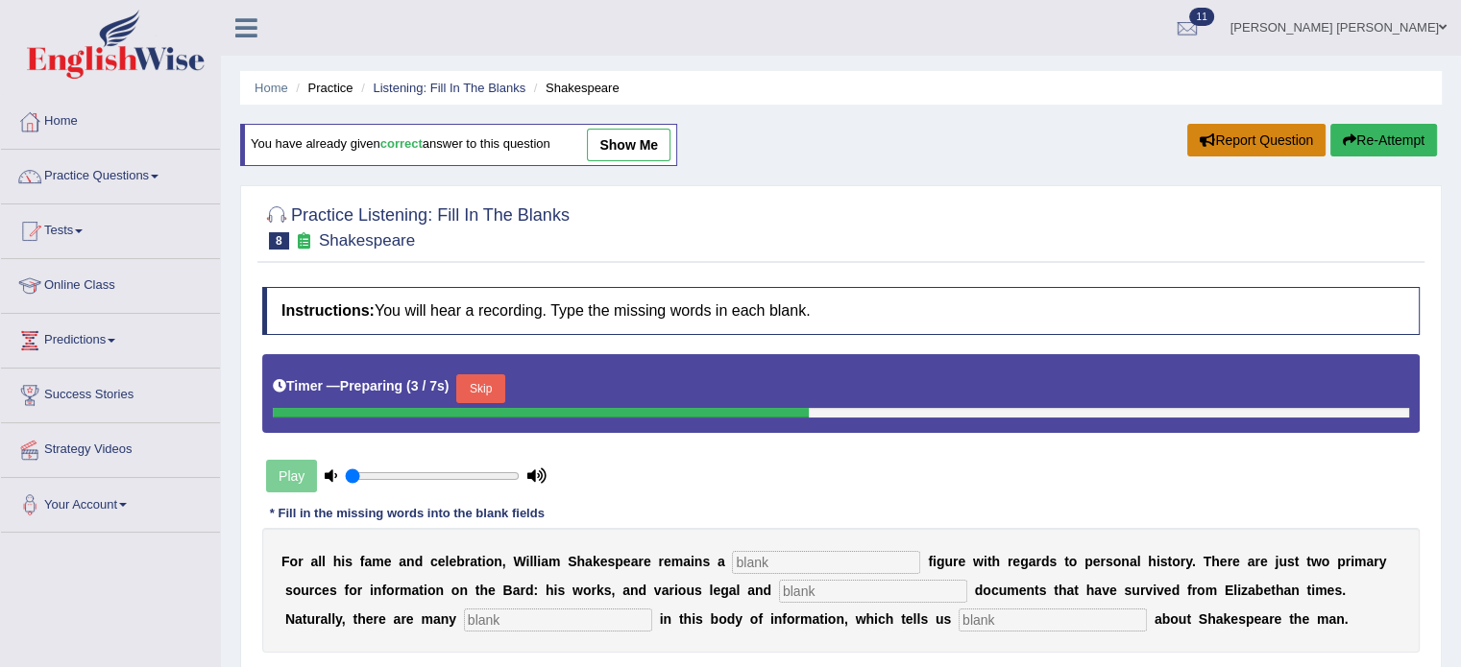
click at [1200, 141] on icon "button" at bounding box center [1206, 139] width 15 height 13
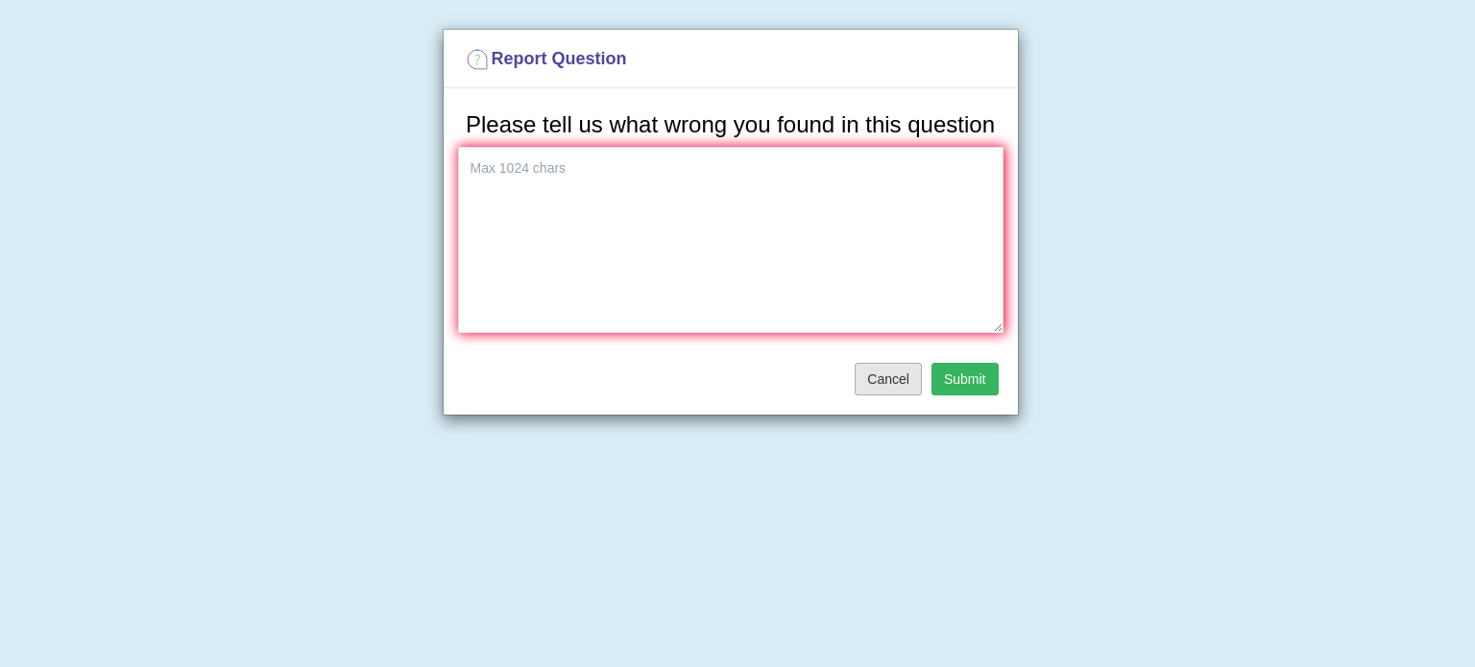
click at [887, 369] on button "Cancel" at bounding box center [888, 379] width 67 height 33
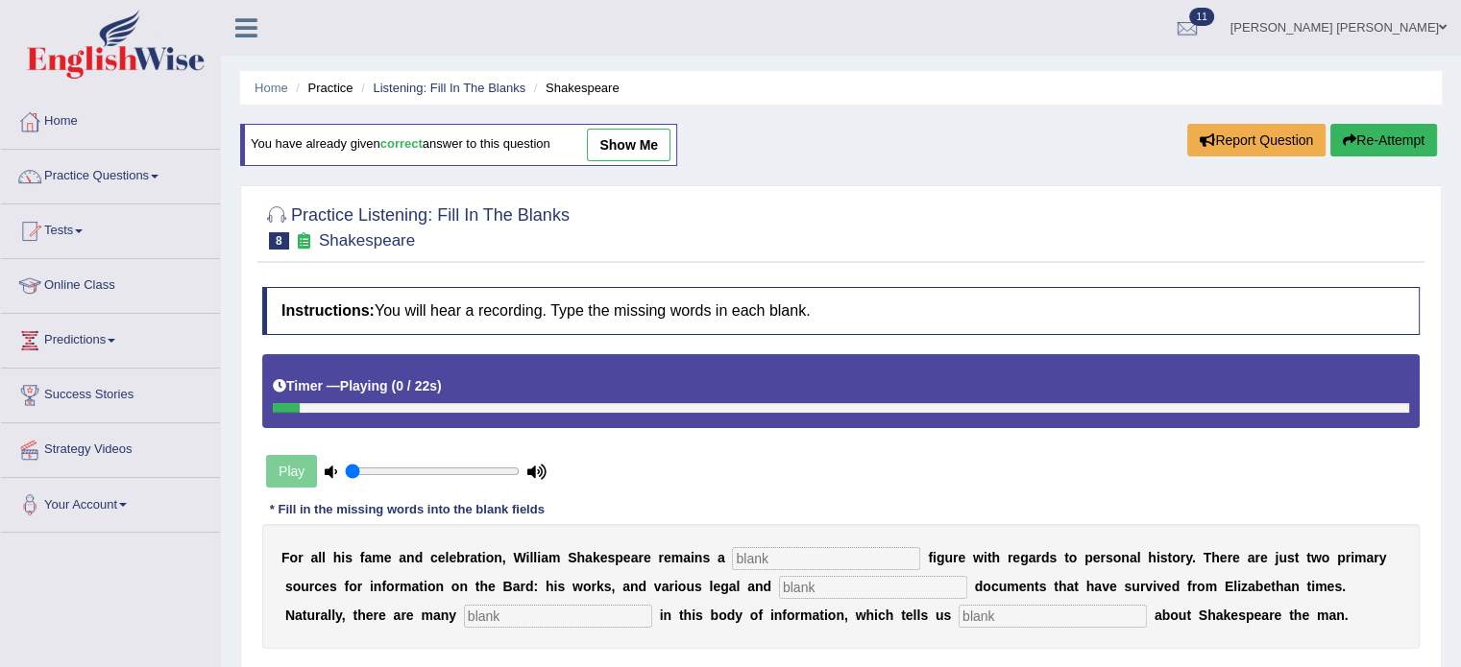
click at [626, 141] on link "show me" at bounding box center [629, 145] width 84 height 33
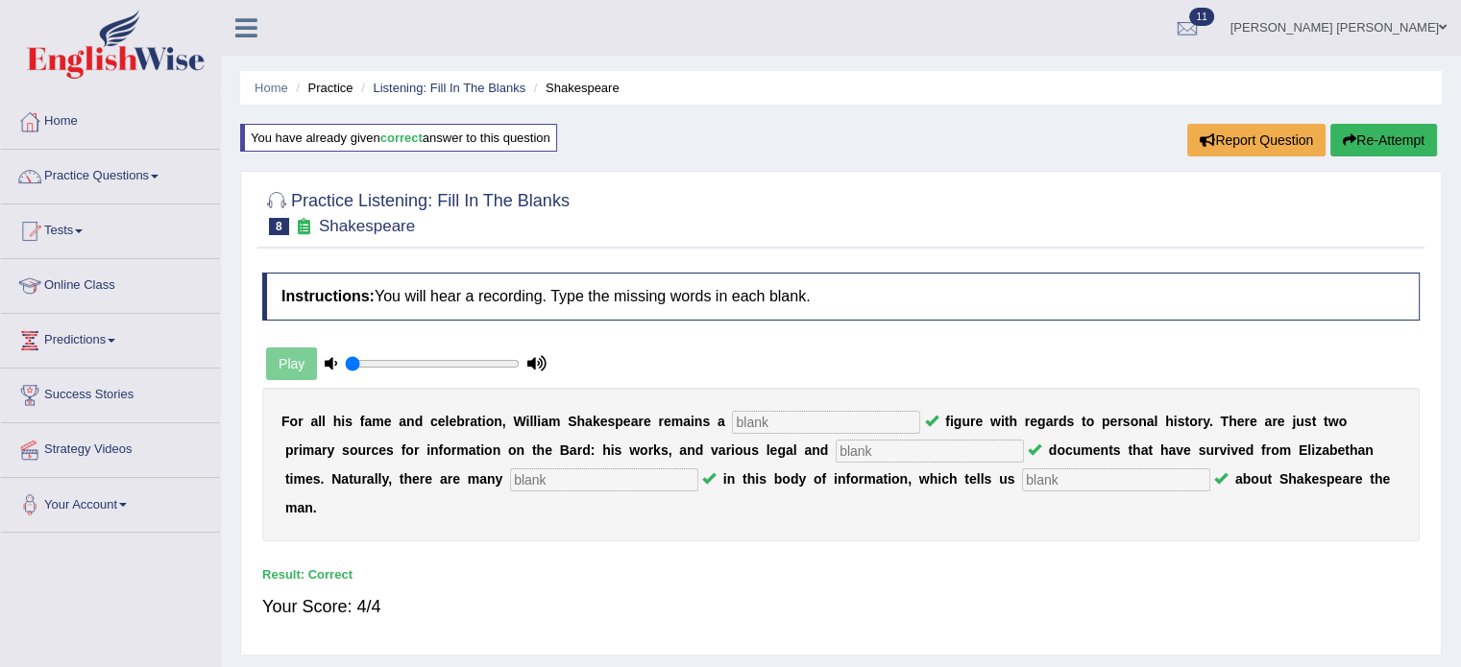
type input "mysterious"
type input "church"
type input "gaps"
type input "little"
click at [403, 91] on link "Listening: Fill In The Blanks" at bounding box center [449, 88] width 153 height 14
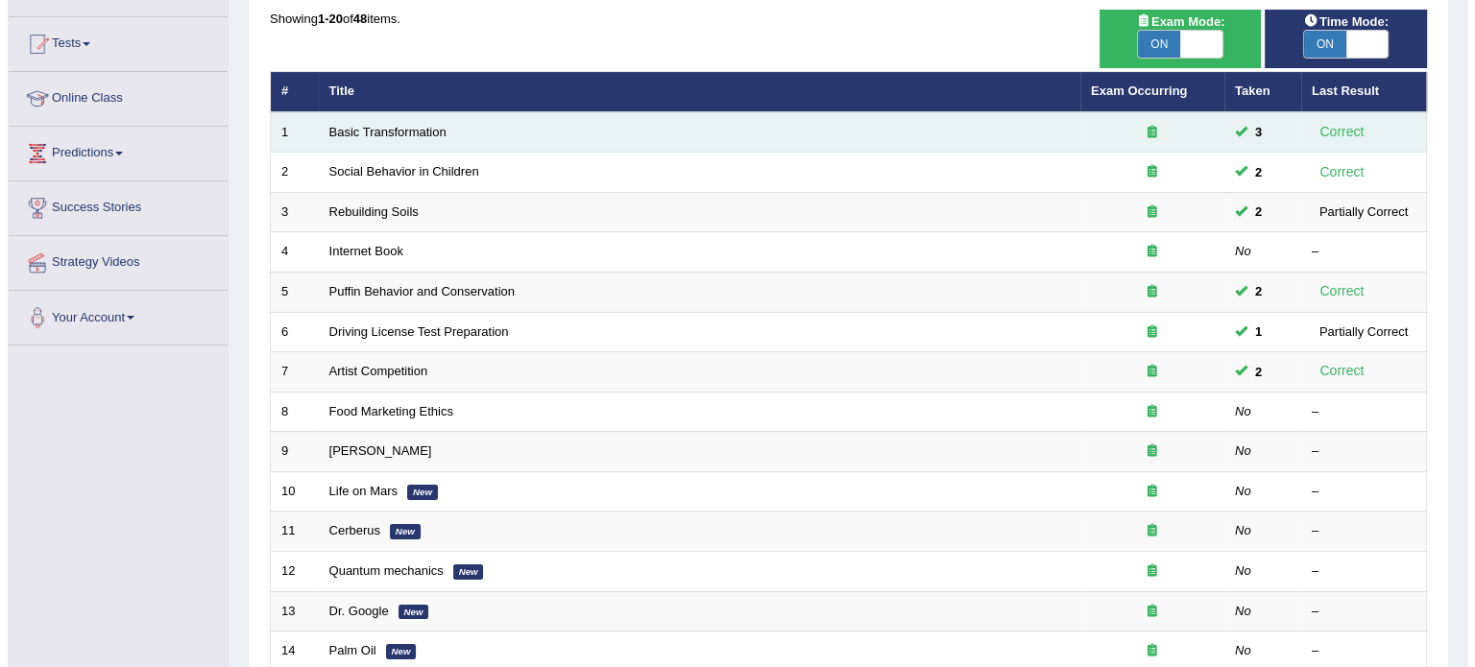
scroll to position [192, 0]
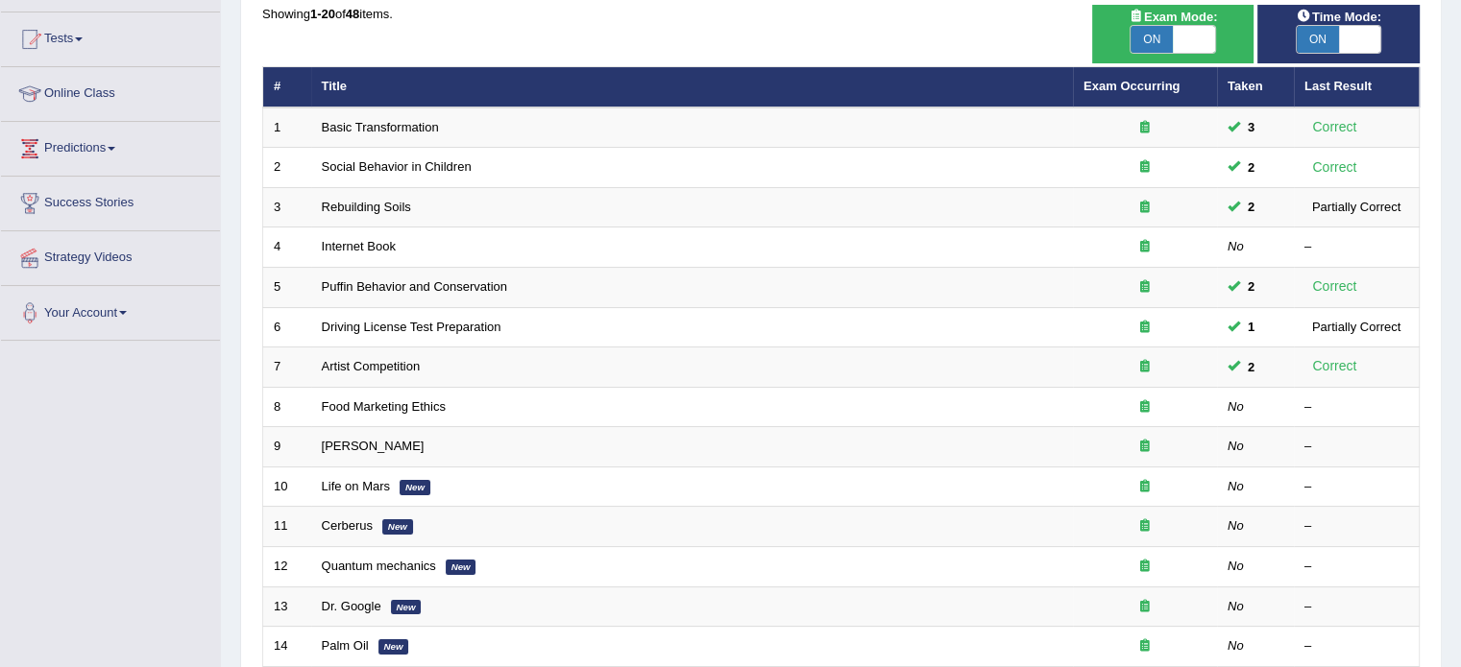
click at [1160, 37] on span "ON" at bounding box center [1151, 39] width 42 height 27
checkbox input "false"
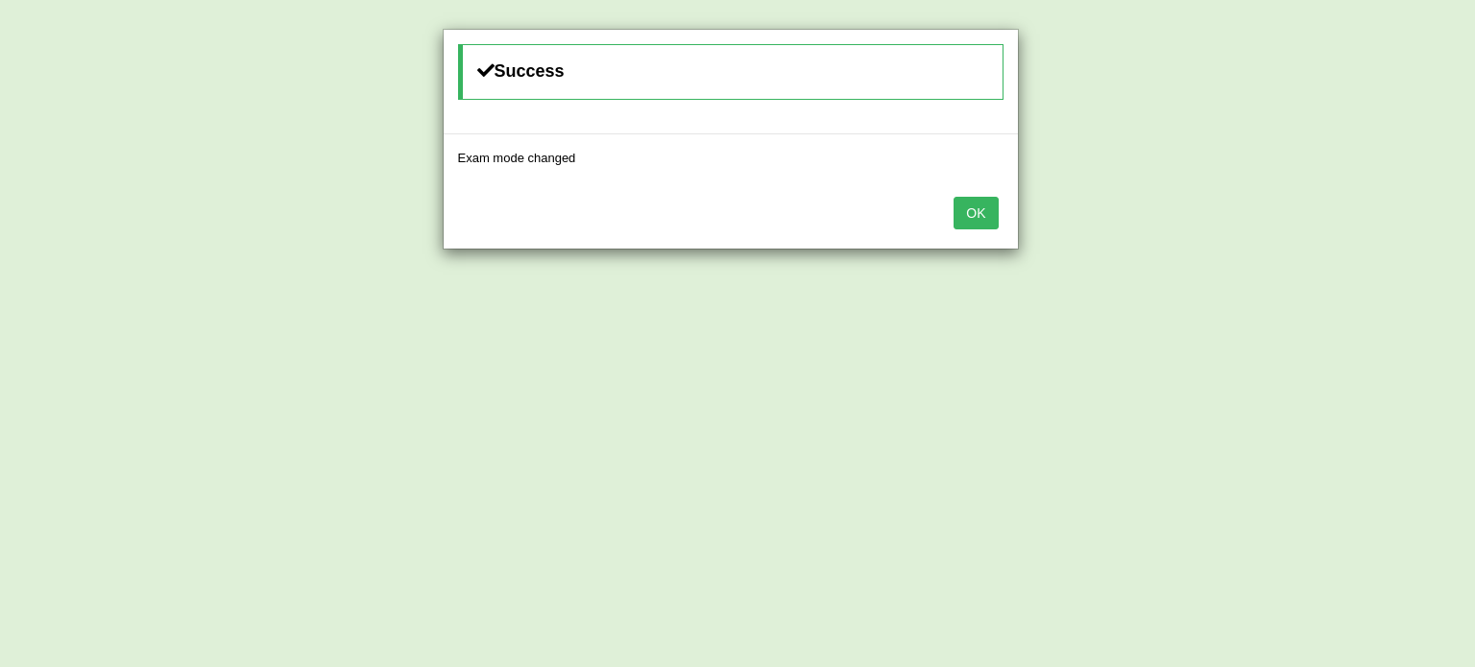
click at [987, 192] on div "OK" at bounding box center [731, 214] width 574 height 67
click at [975, 218] on button "OK" at bounding box center [976, 213] width 44 height 33
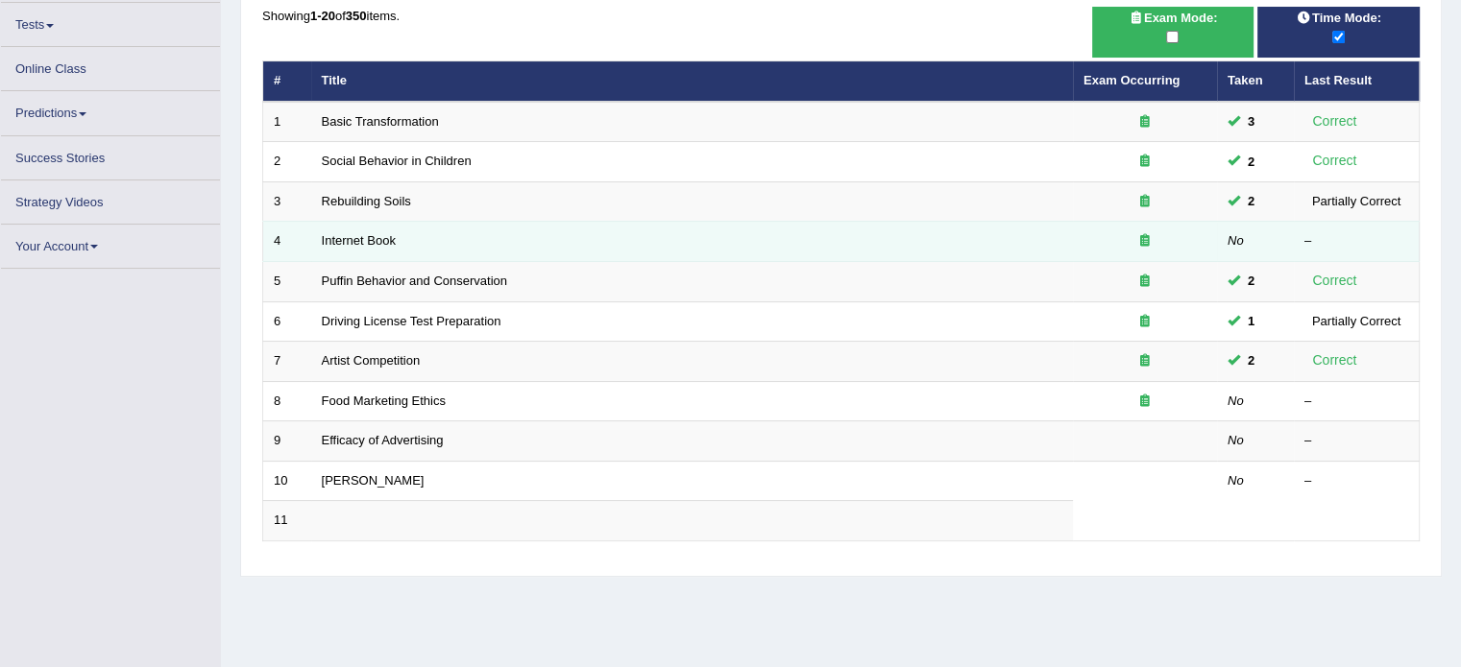
scroll to position [192, 0]
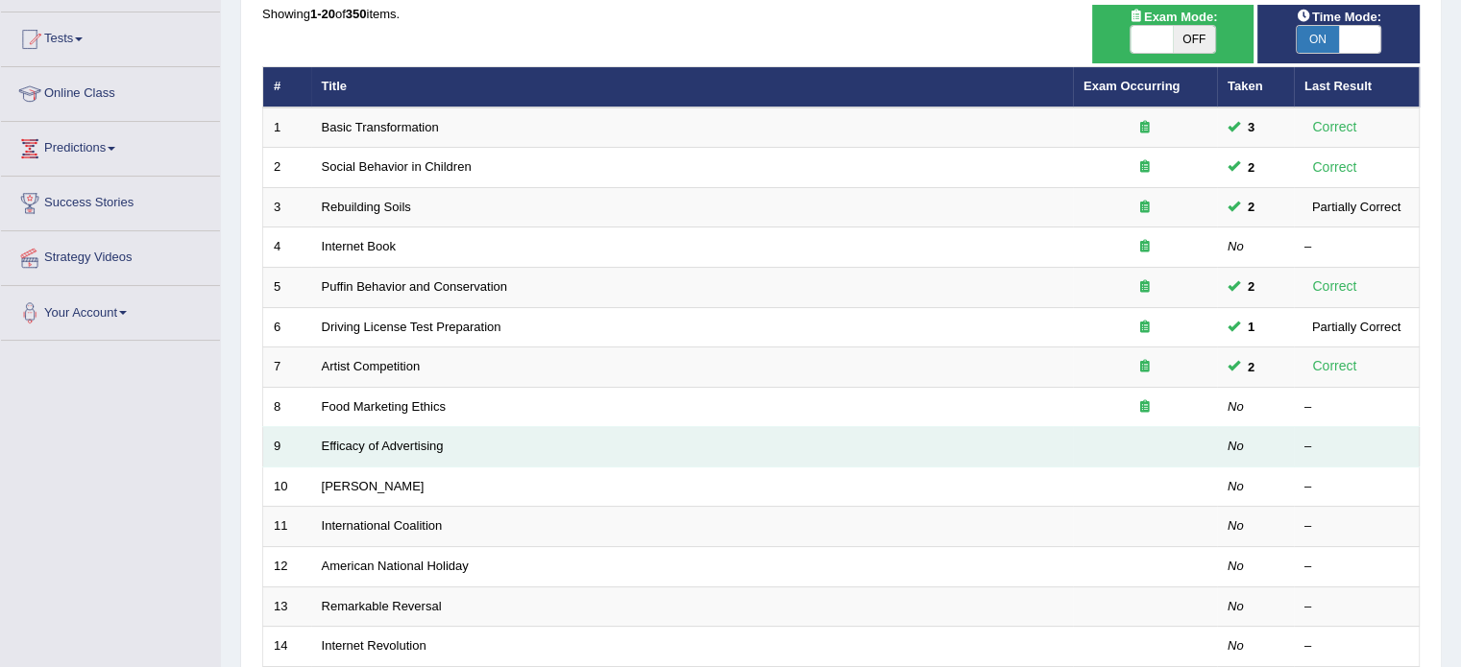
click at [757, 450] on td "Efficacy of Advertising" at bounding box center [692, 447] width 762 height 40
click at [403, 445] on link "Efficacy of Advertising" at bounding box center [383, 446] width 122 height 14
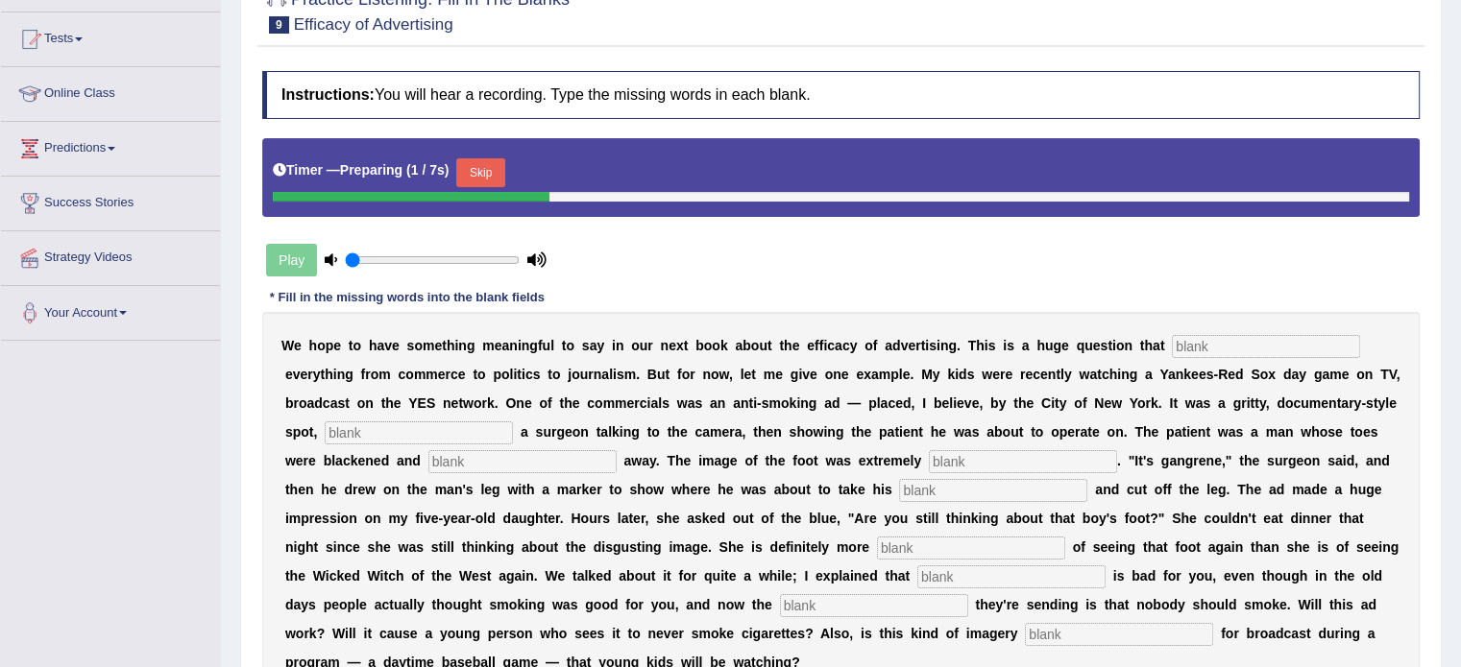
scroll to position [288, 0]
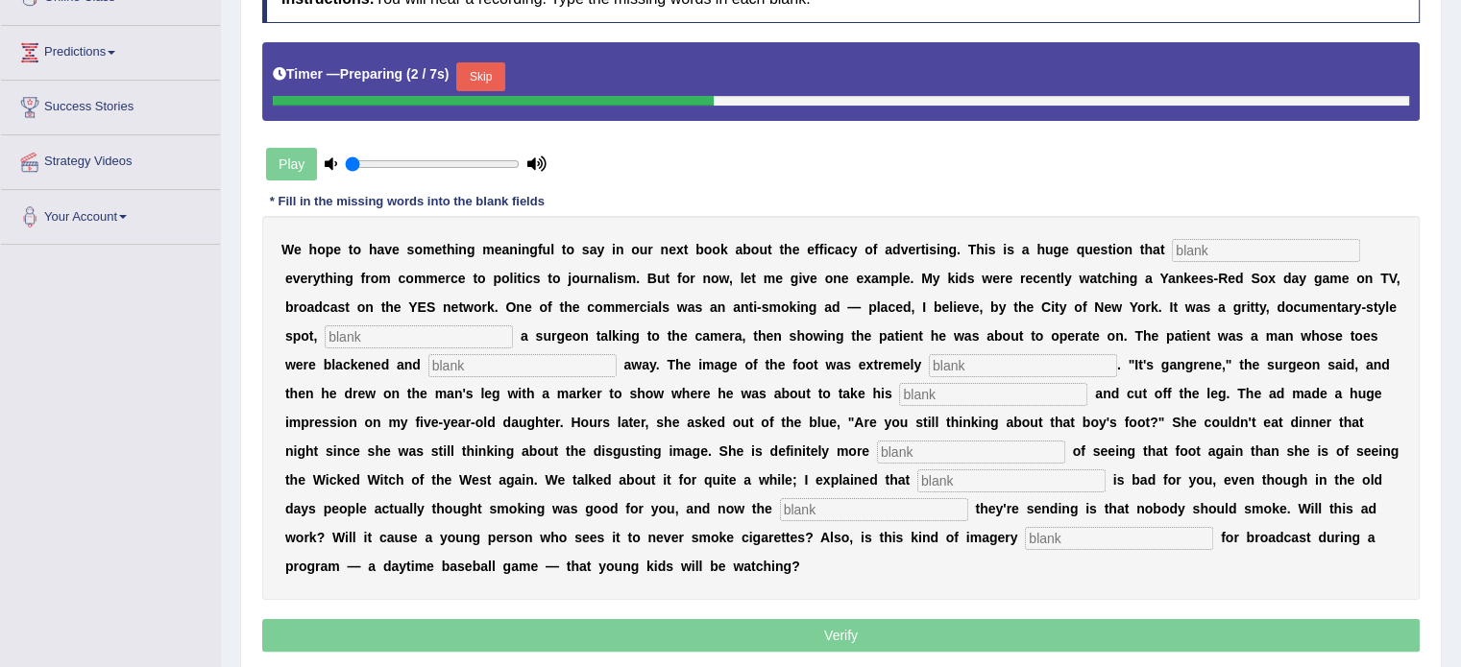
click at [472, 340] on input "text" at bounding box center [419, 337] width 188 height 23
click at [503, 68] on button "Skip" at bounding box center [480, 76] width 48 height 29
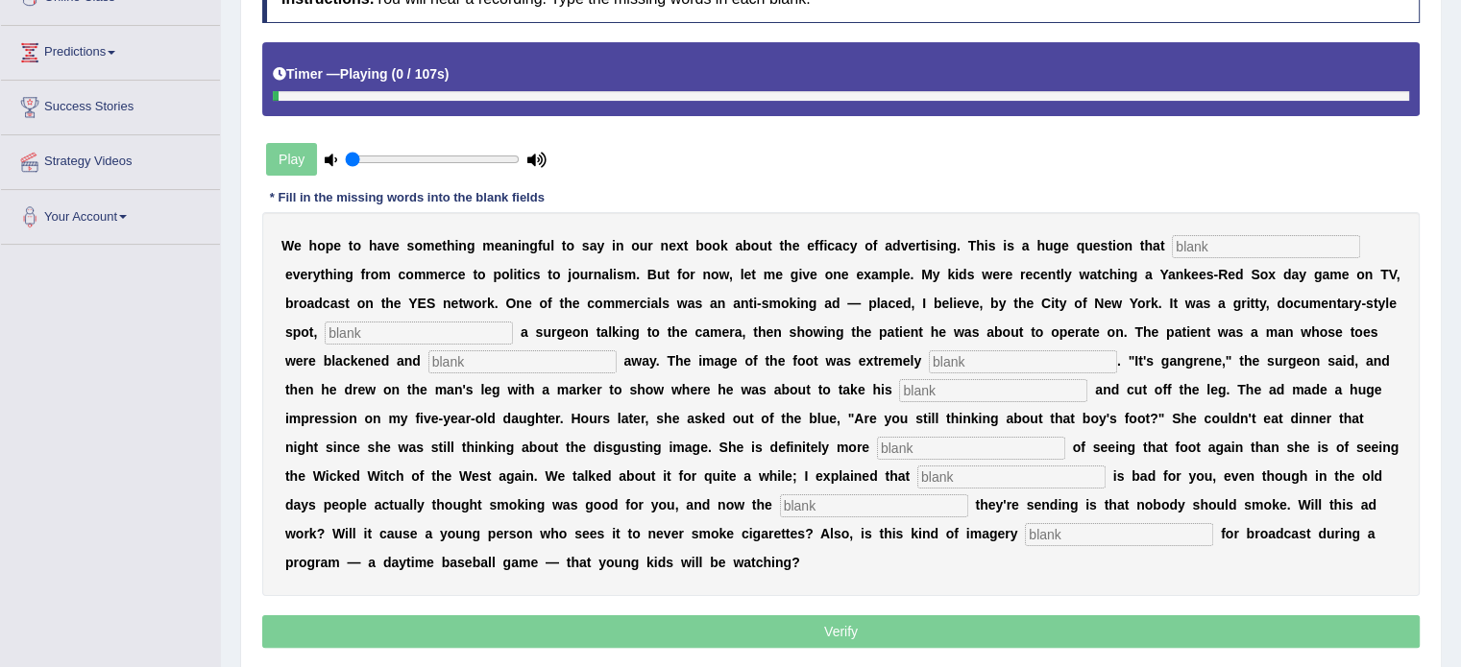
click at [1276, 245] on input "text" at bounding box center [1266, 246] width 188 height 23
type input "impacts"
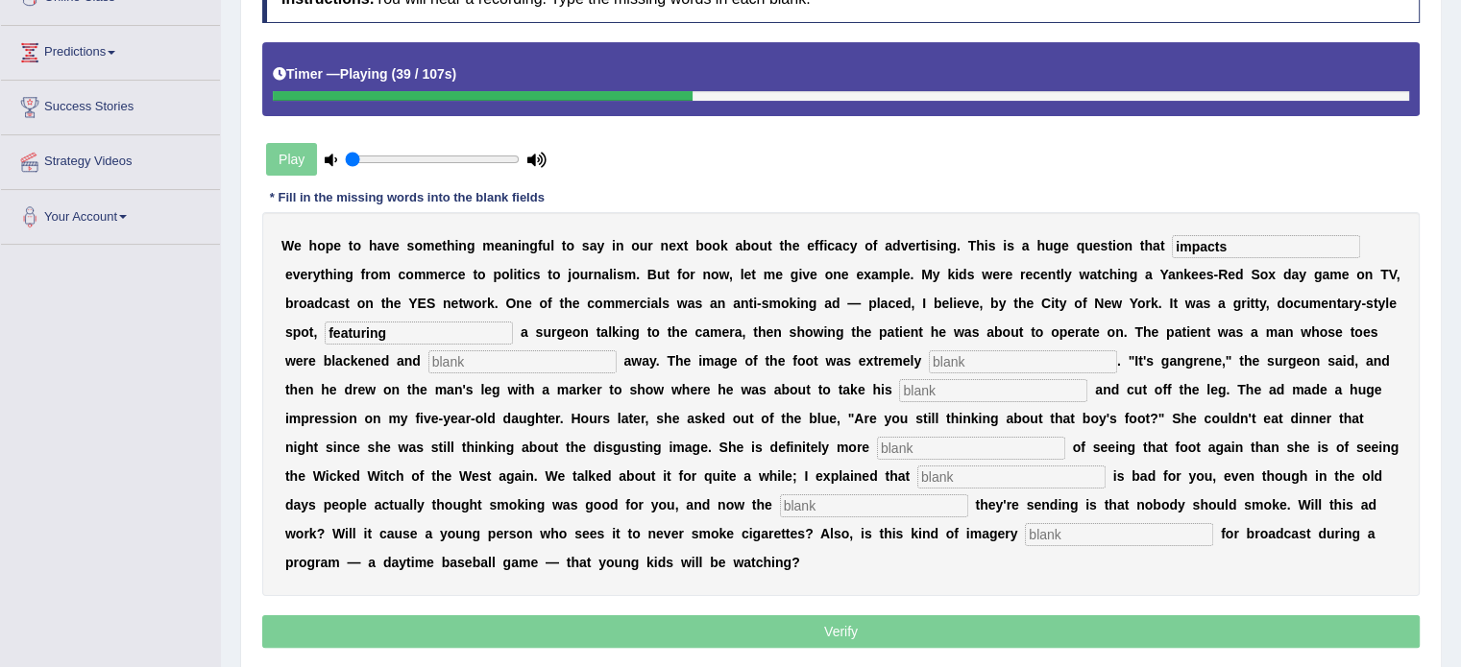
type input "featuring"
type input "running"
type input "discusting"
type input "ax"
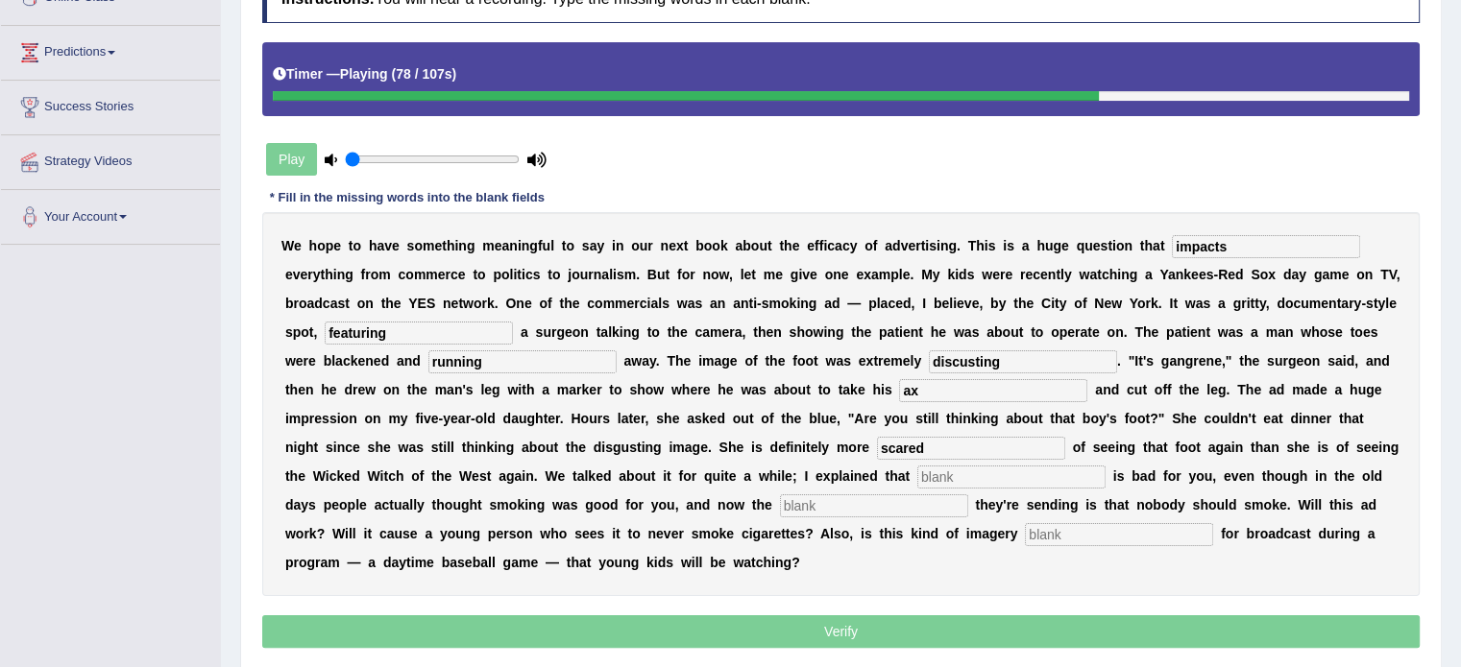
type input "scared"
type input "smoking"
type input "message"
type input "appropiate"
click at [960, 359] on input "discusting" at bounding box center [1023, 362] width 188 height 23
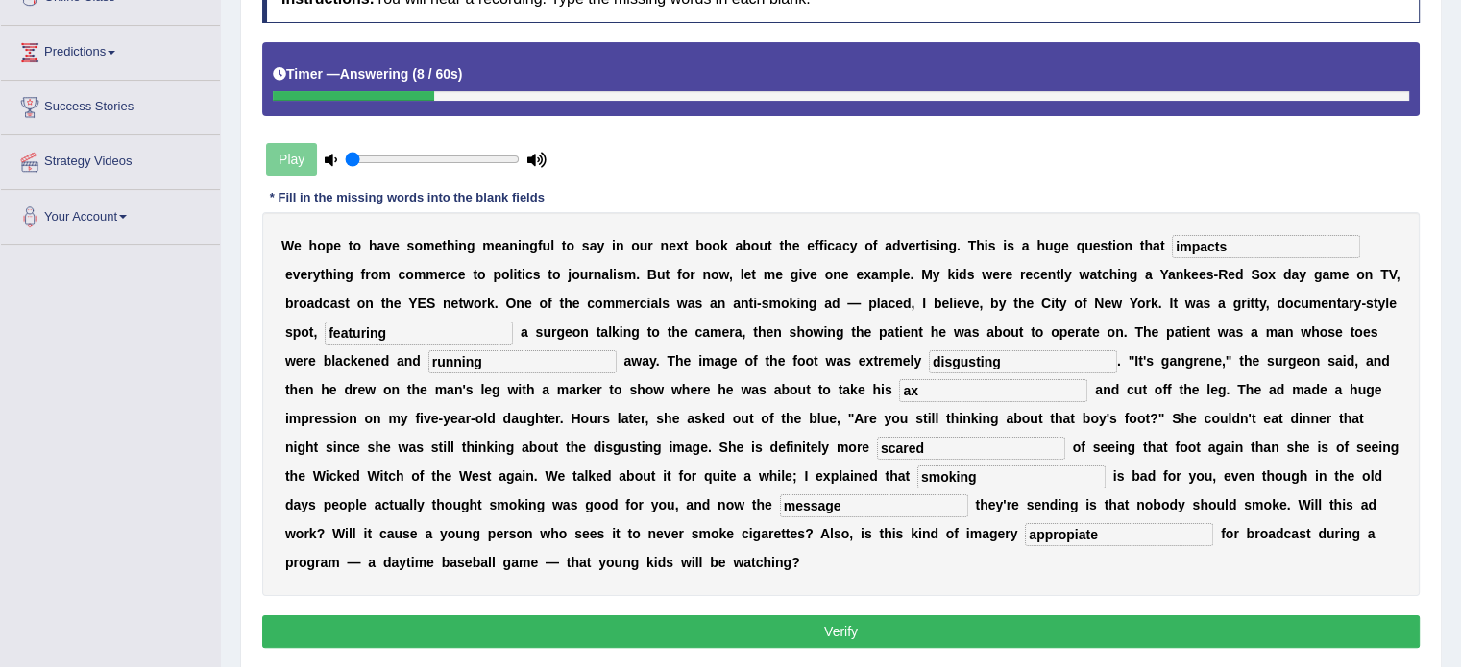
type input "disgusting"
click at [899, 626] on button "Verify" at bounding box center [840, 632] width 1157 height 33
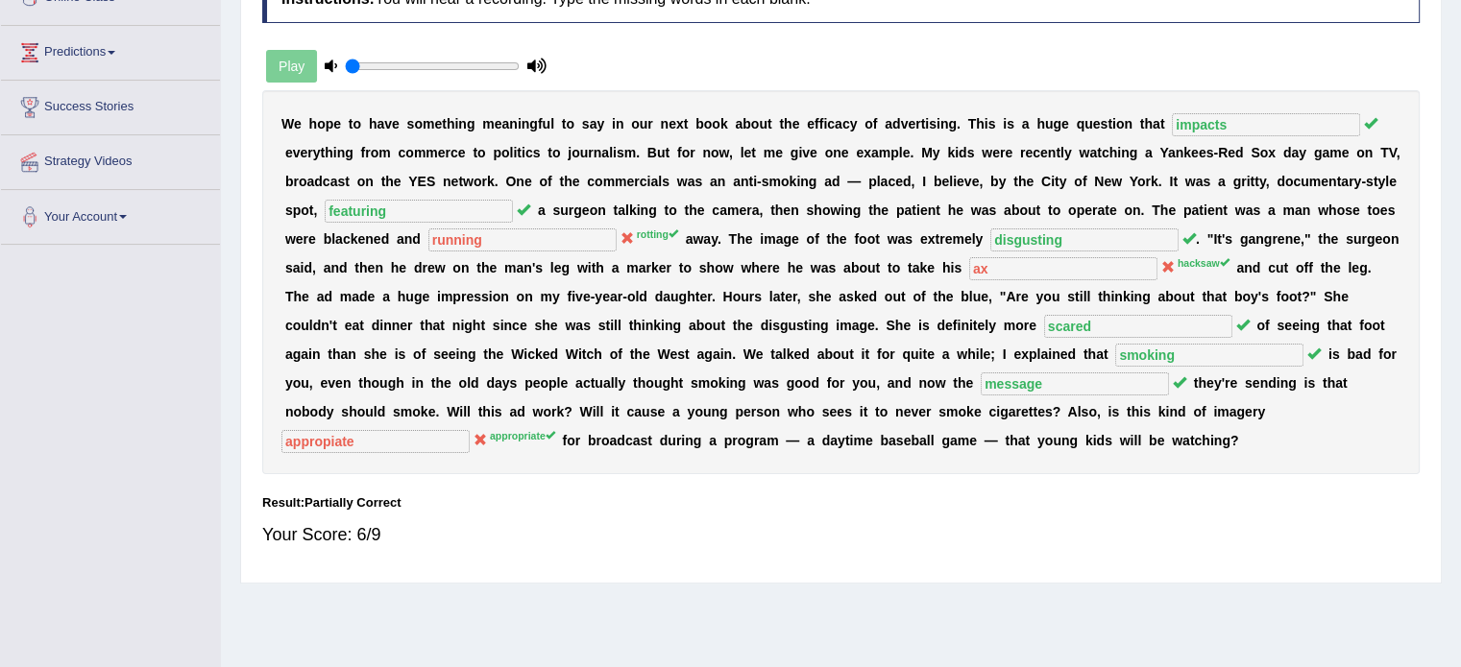
click at [340, 458] on div "W e h o p e t o h a v e s o m e t h i n g m e a n i n g f u l t o s a y i n o u…" at bounding box center [840, 282] width 1157 height 384
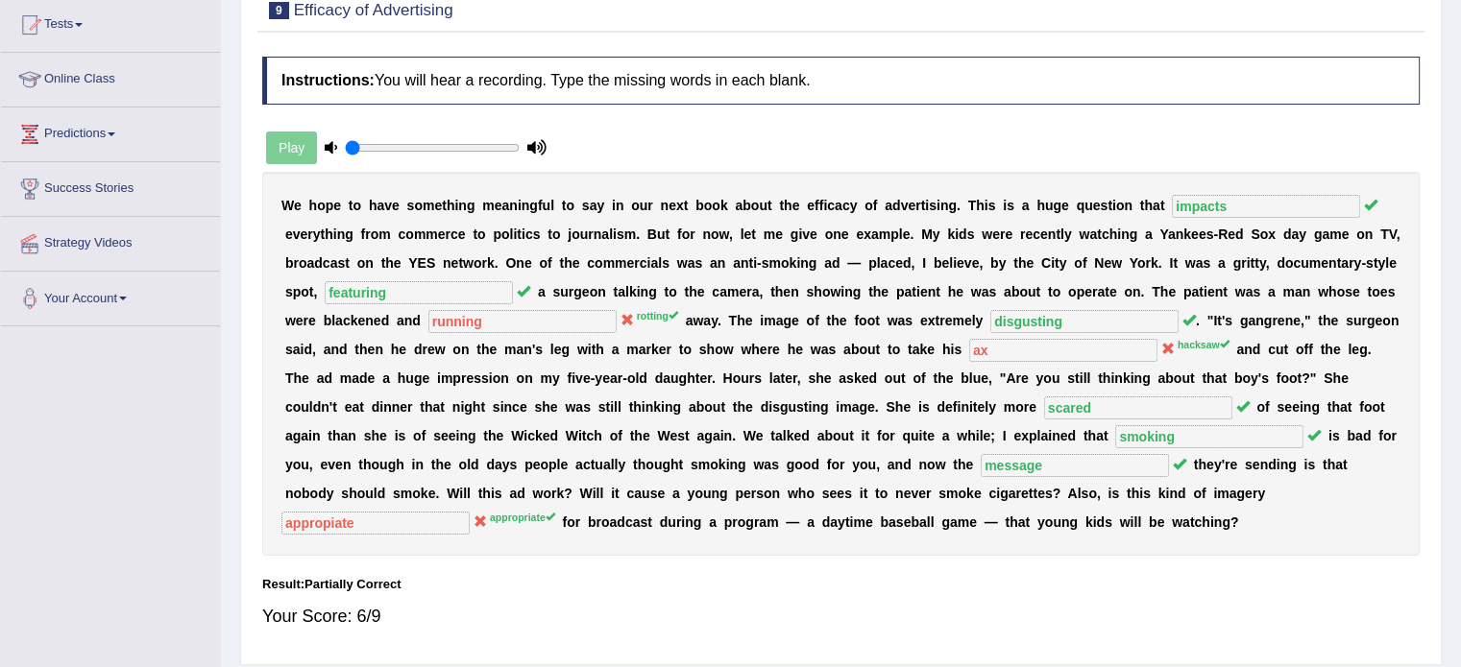
scroll to position [96, 0]
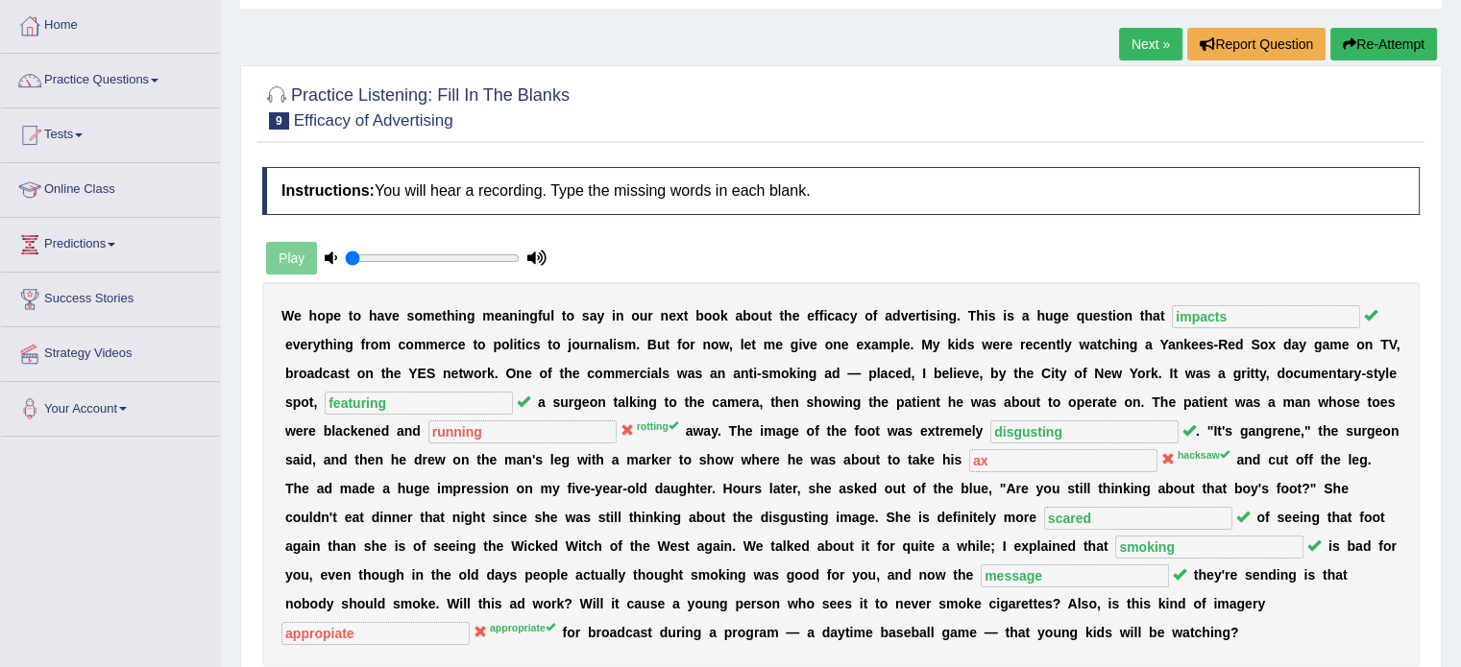
click at [1352, 35] on button "Re-Attempt" at bounding box center [1383, 44] width 107 height 33
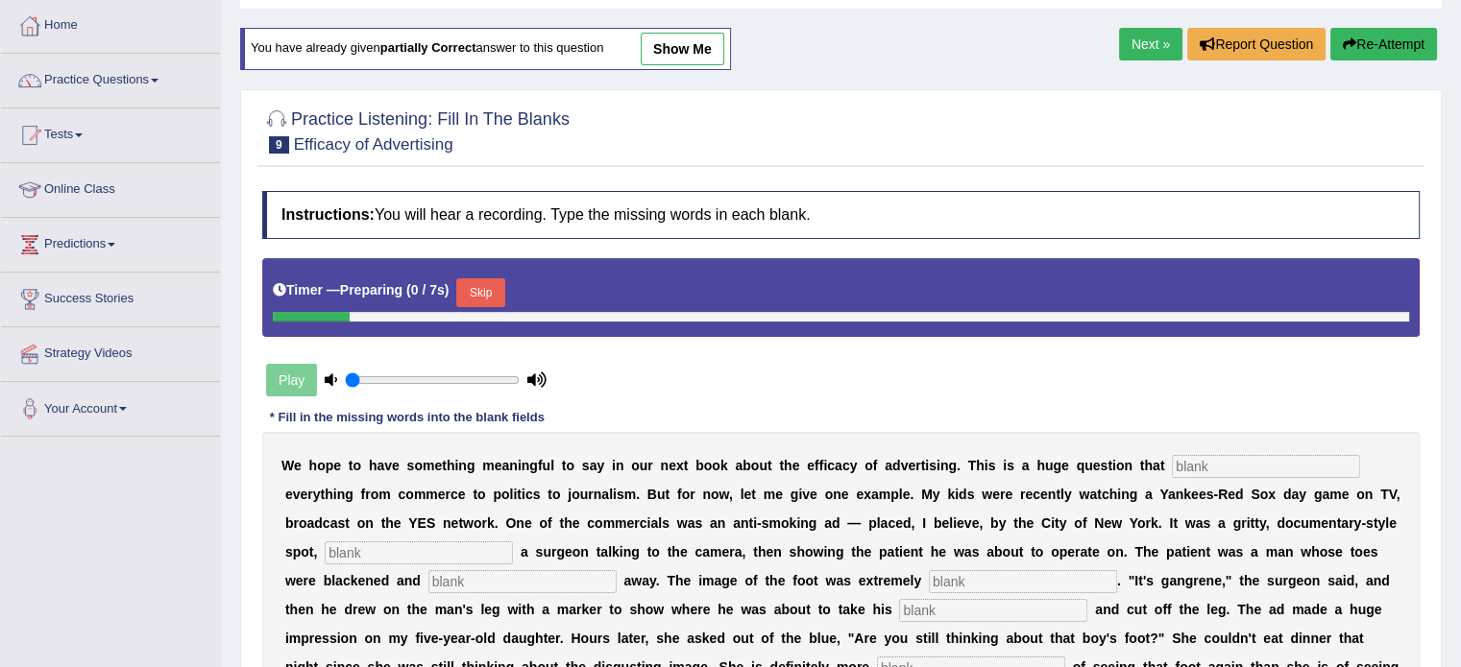
scroll to position [96, 0]
click at [489, 292] on button "Skip" at bounding box center [480, 292] width 48 height 29
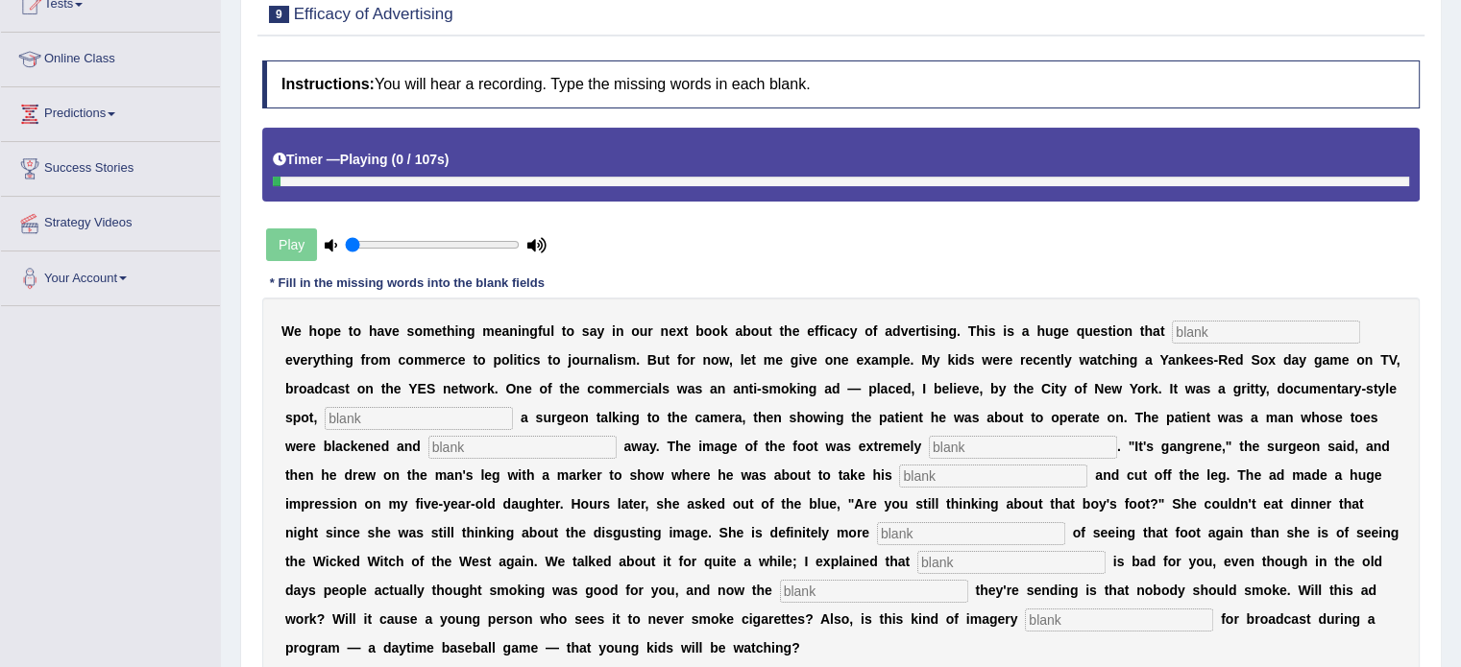
scroll to position [377, 0]
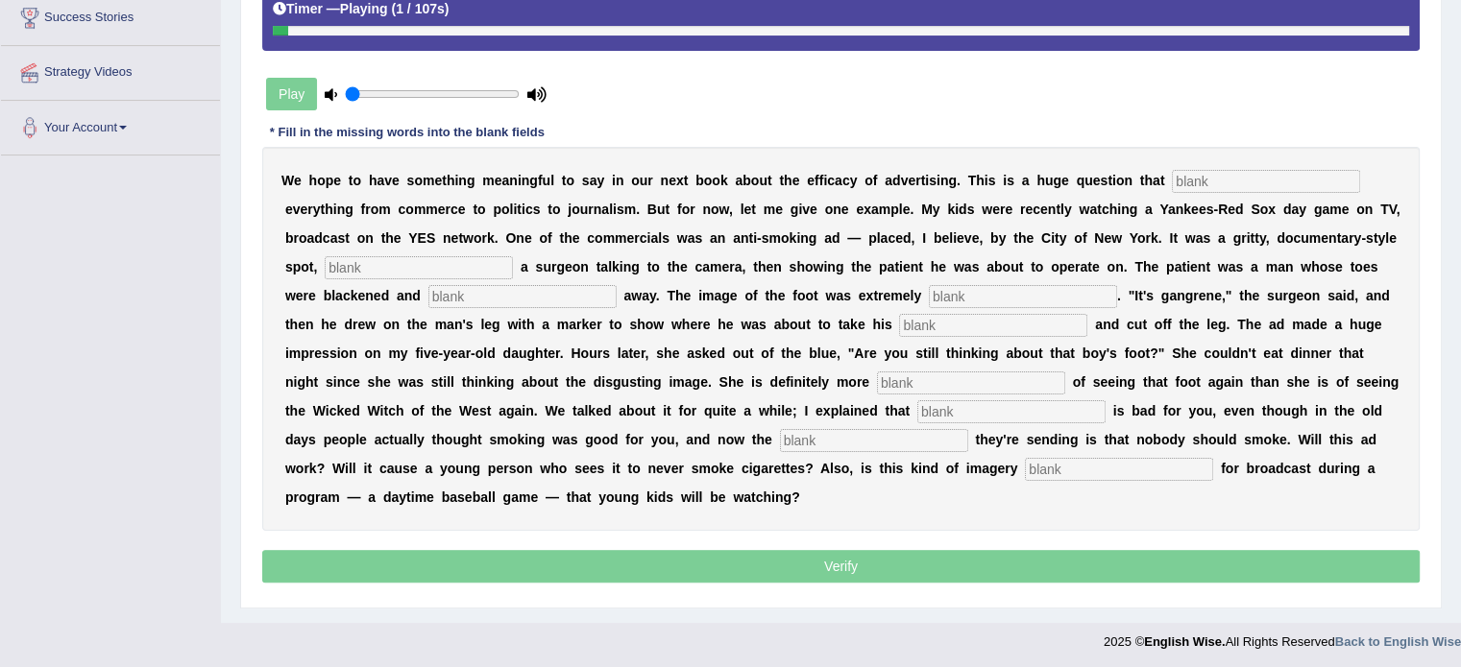
click at [1211, 175] on input "text" at bounding box center [1266, 181] width 188 height 23
type input "impacts"
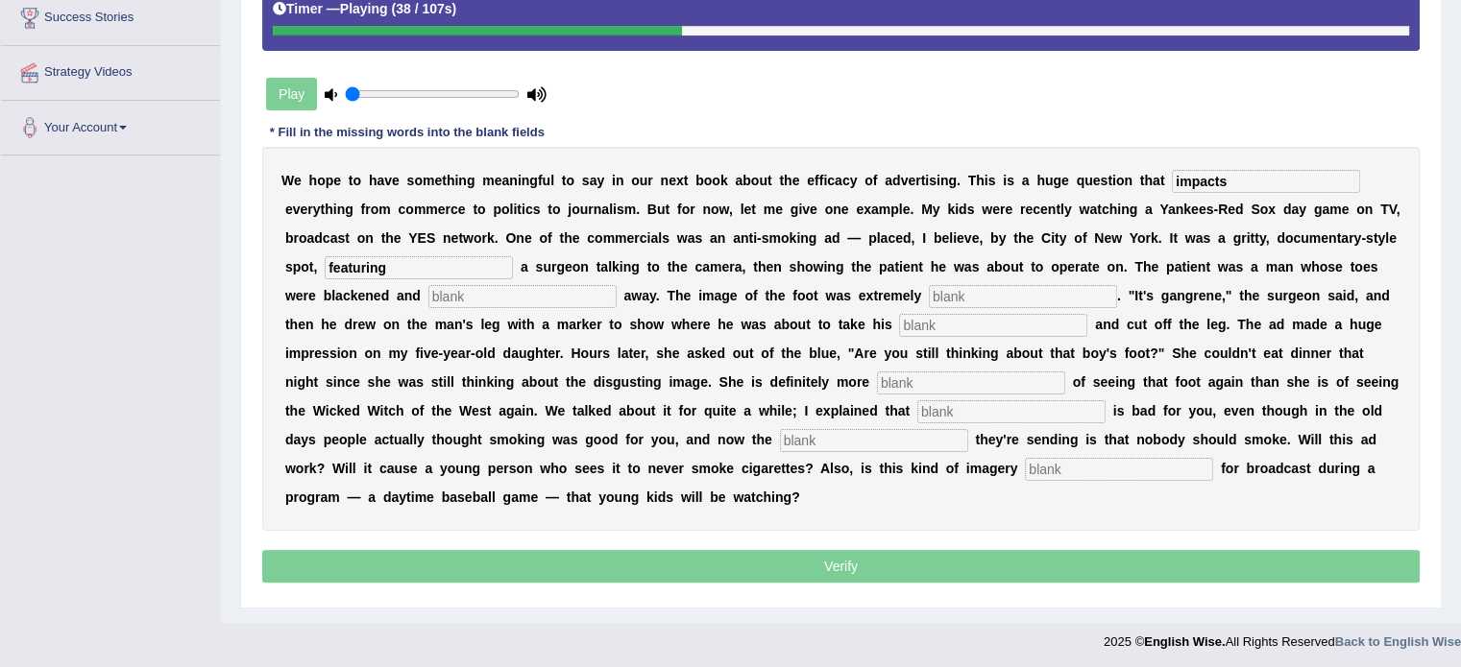
type input "featuring"
type input "running"
type input "disgusting"
type input "hacksaw"
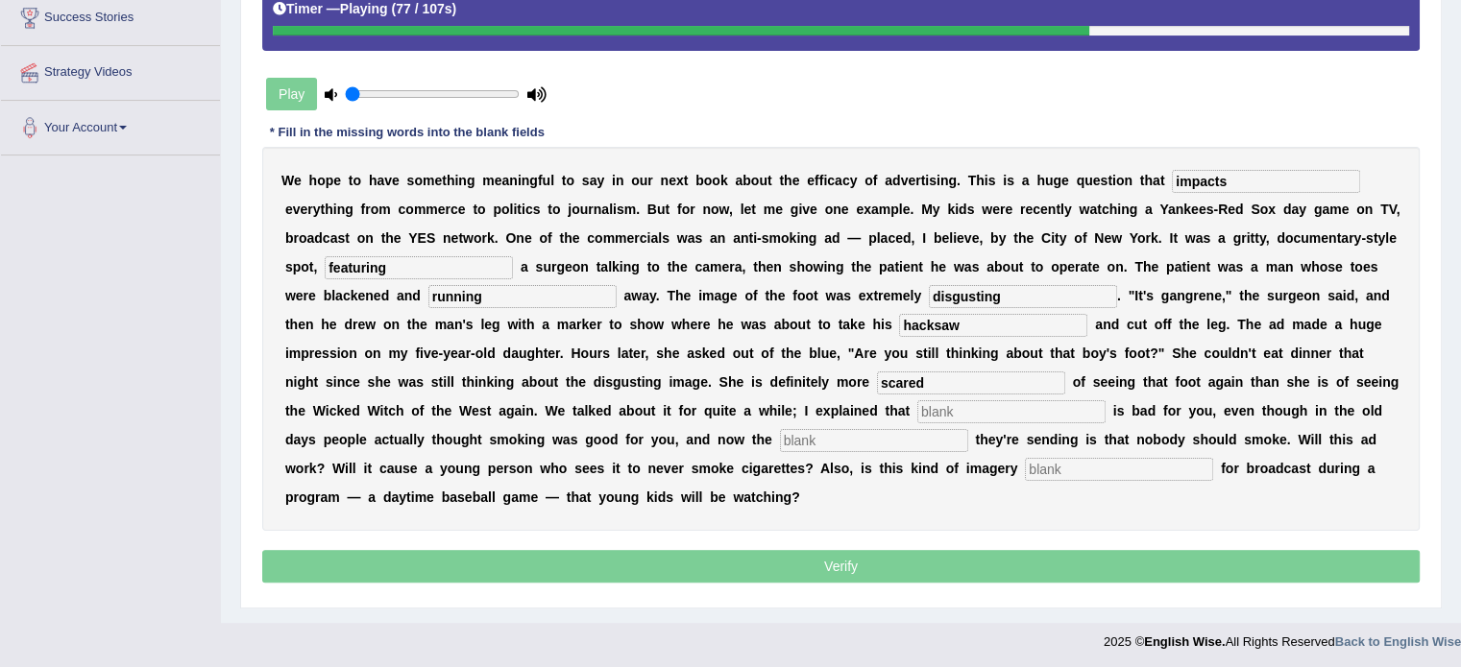
type input "scared"
type input "smoking"
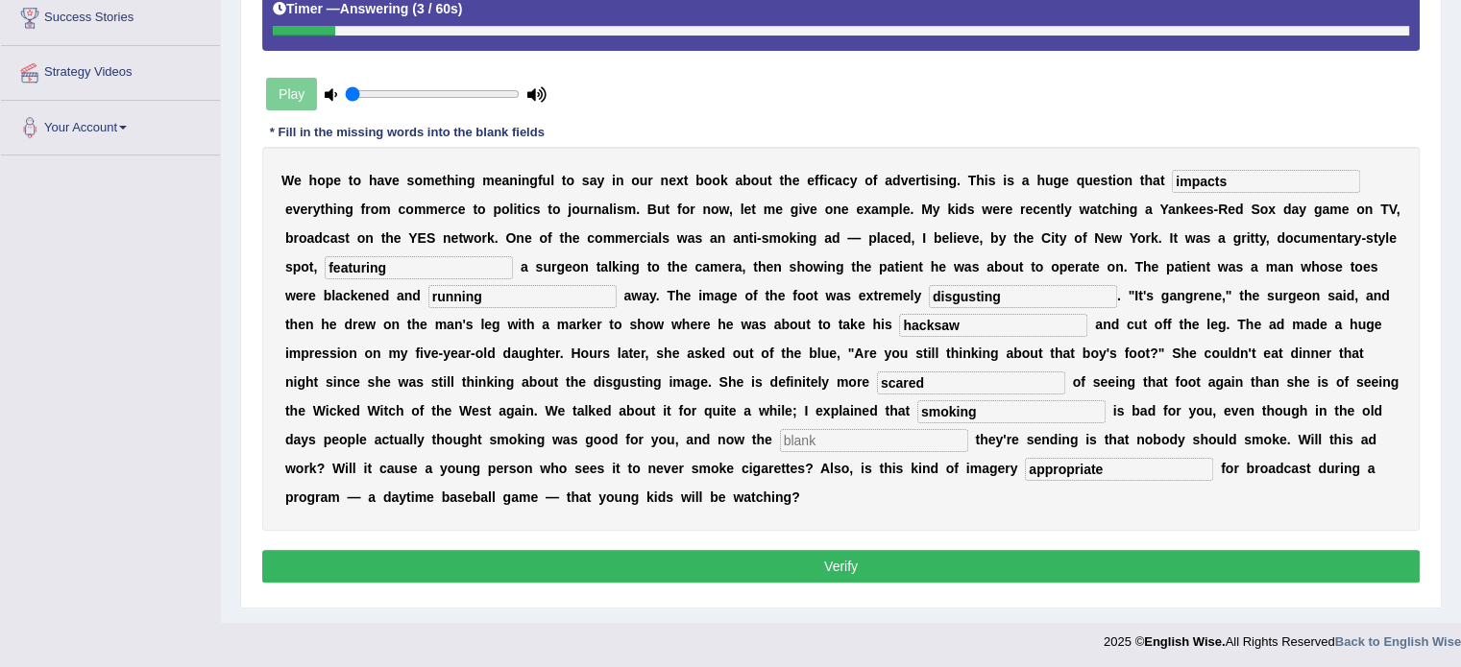
type input "appropriate"
click at [882, 439] on input "text" at bounding box center [874, 440] width 188 height 23
type input "image"
click at [907, 560] on button "Verify" at bounding box center [840, 566] width 1157 height 33
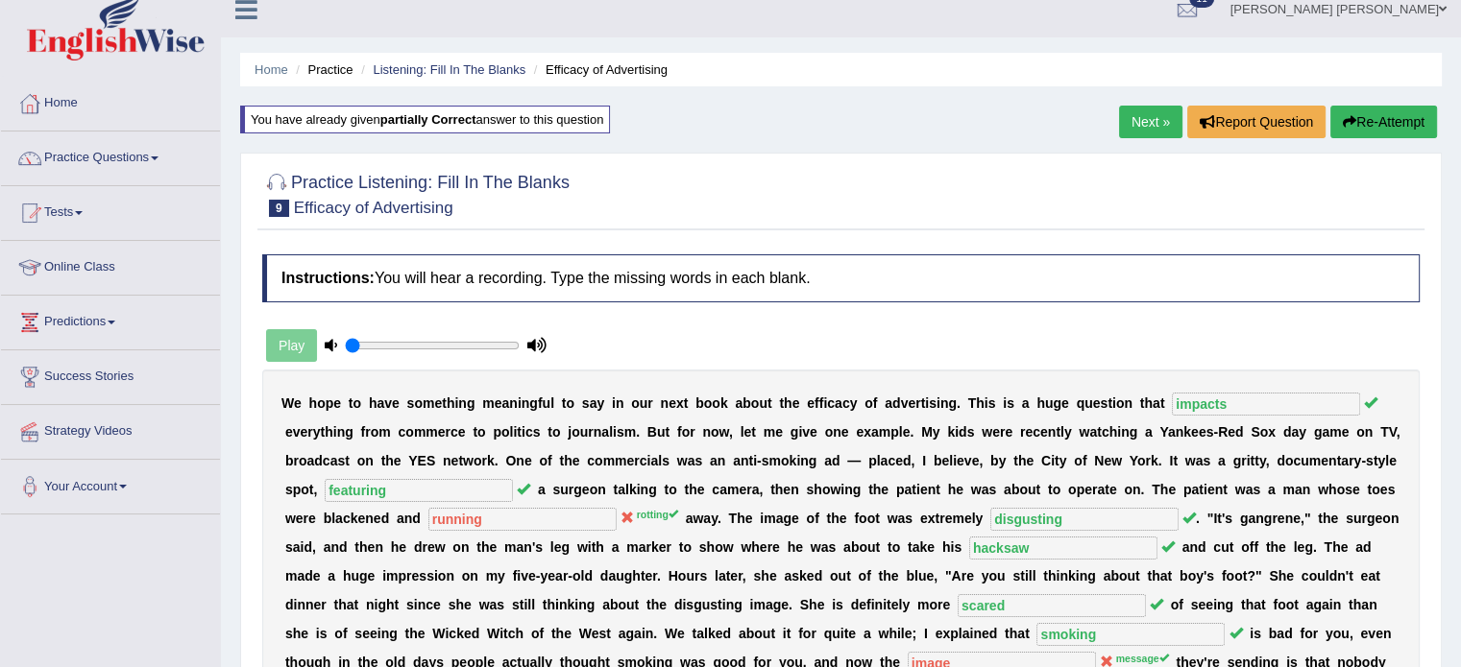
scroll to position [0, 0]
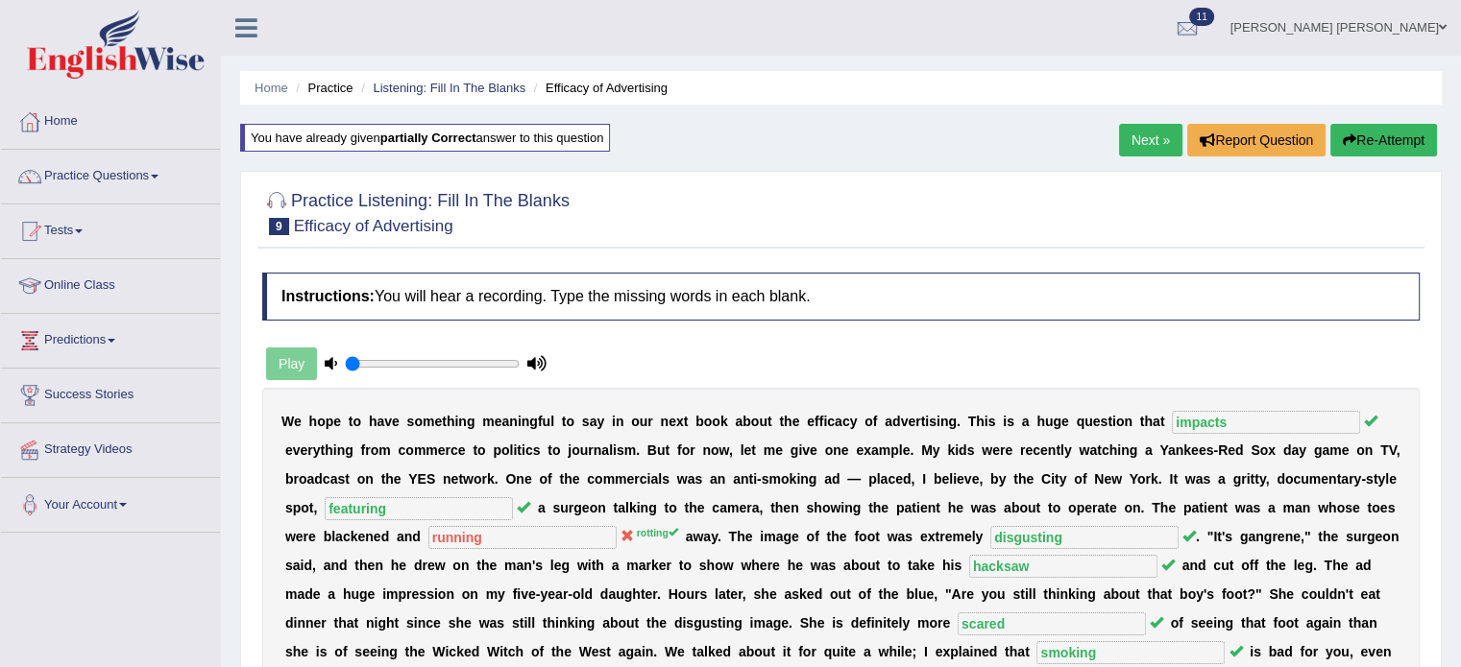
click at [1108, 141] on div "Home Practice Listening: Fill In The Blanks Efficacy of Advertising You have al…" at bounding box center [841, 480] width 1240 height 960
click at [1119, 137] on link "Next »" at bounding box center [1150, 140] width 63 height 33
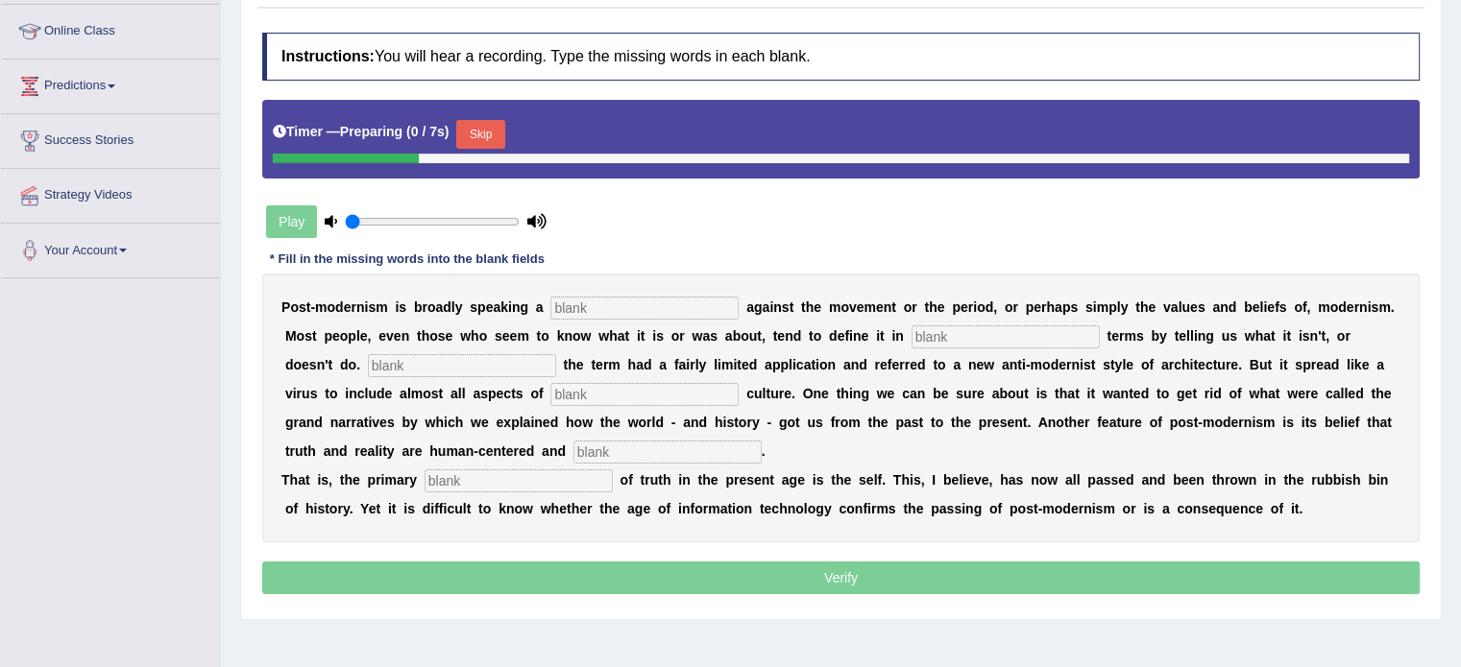
scroll to position [288, 0]
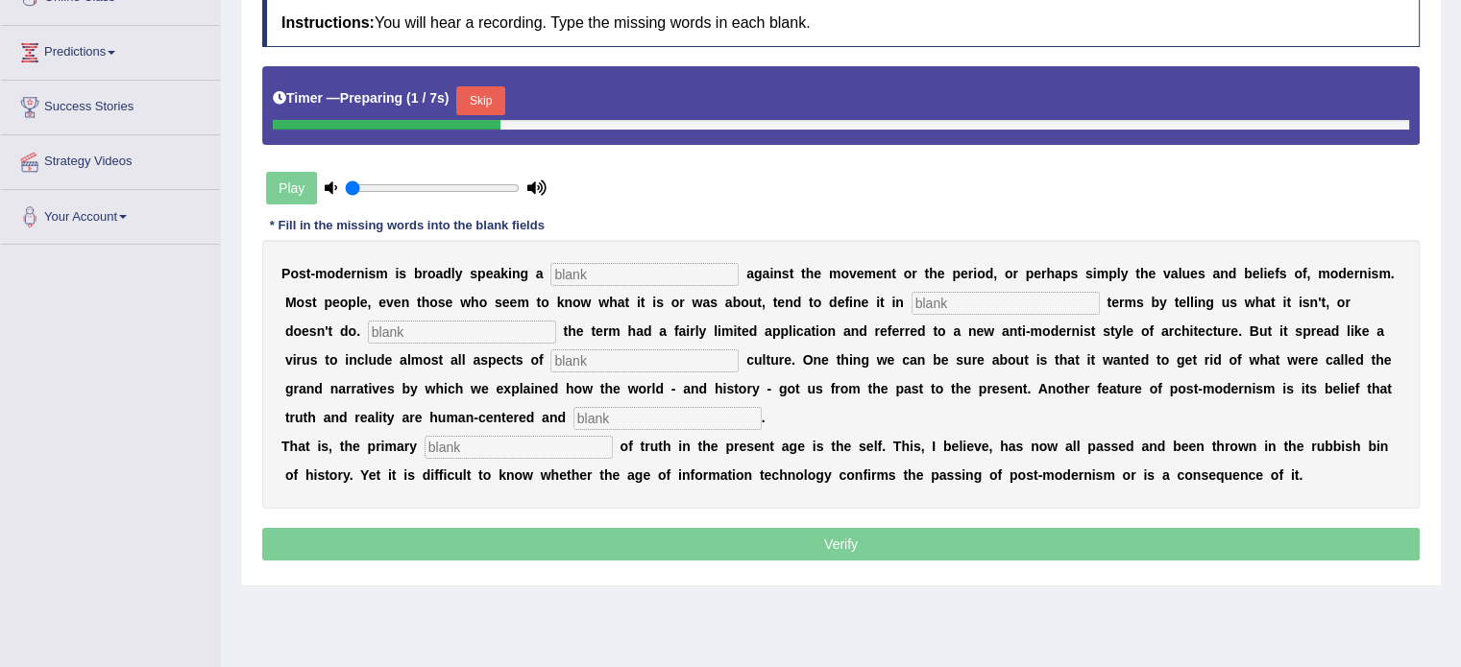
click at [679, 266] on input "text" at bounding box center [644, 274] width 188 height 23
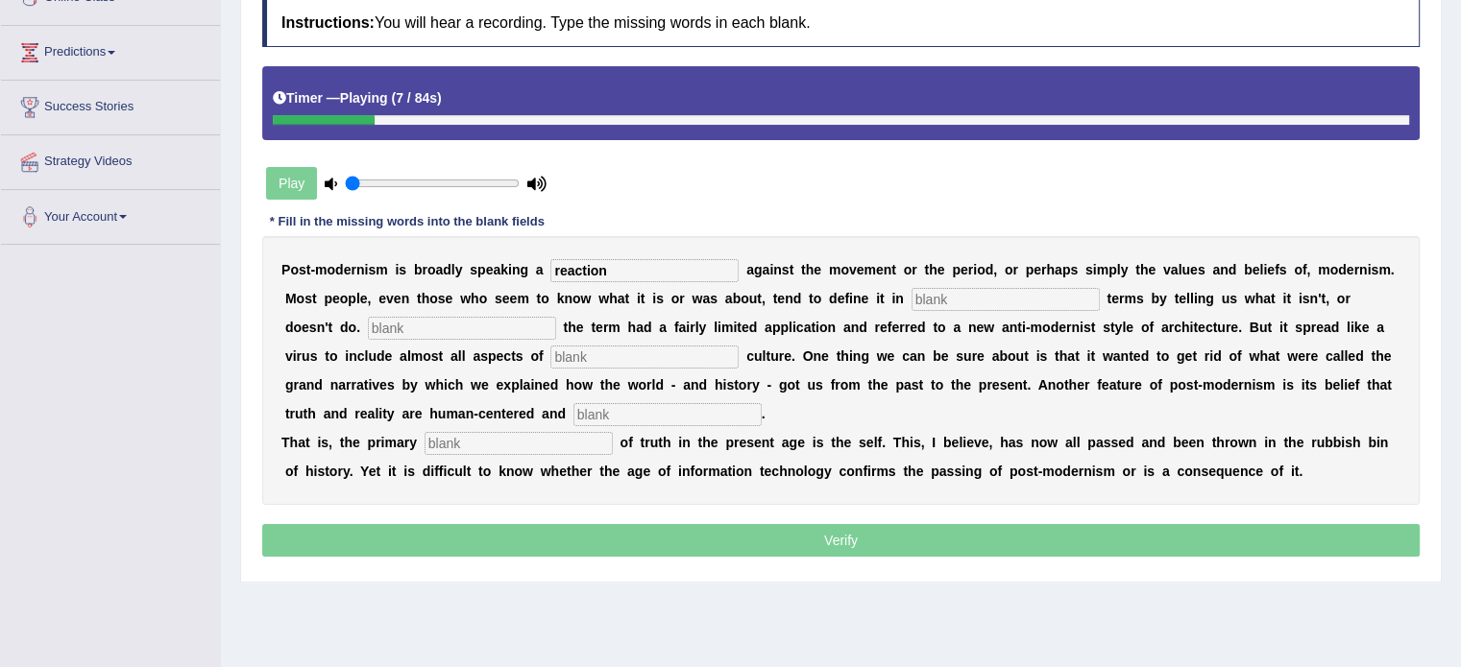
type input "reaction"
type input "negative"
type input "initially"
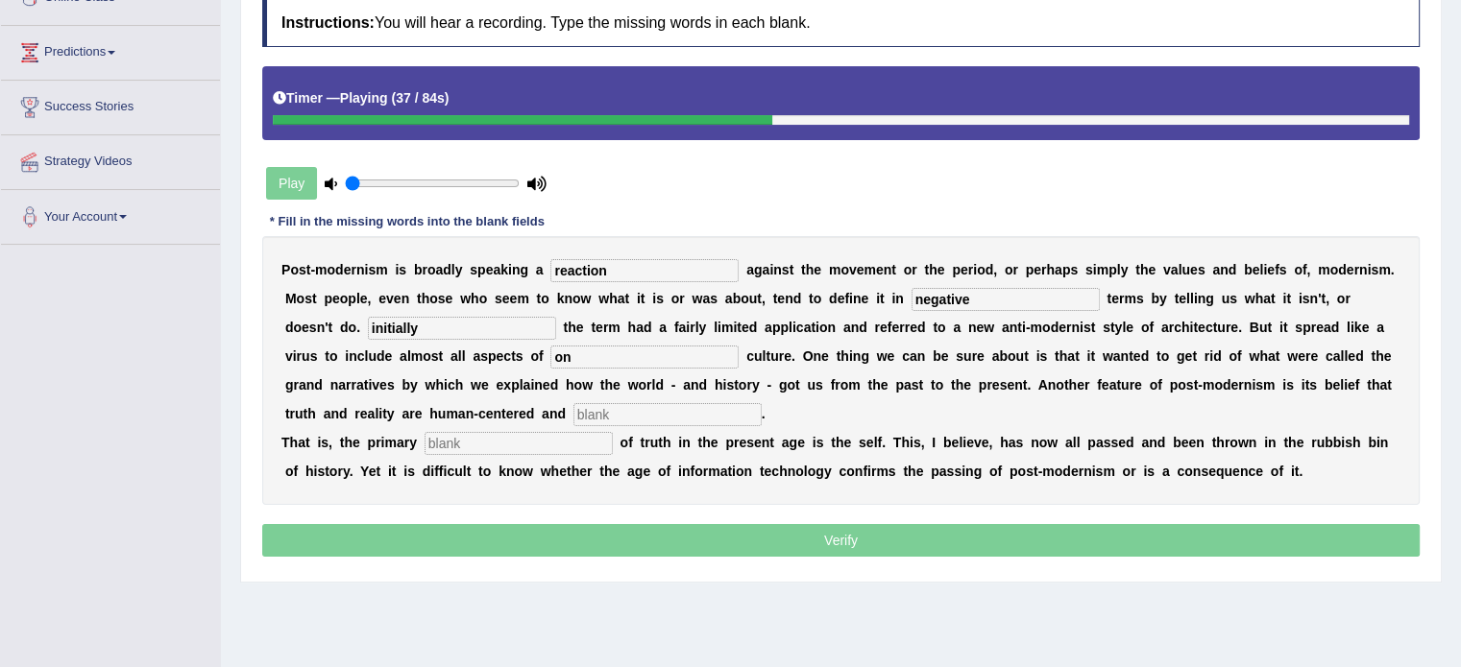
type input "o"
type input "comtemporaty"
type input "internal"
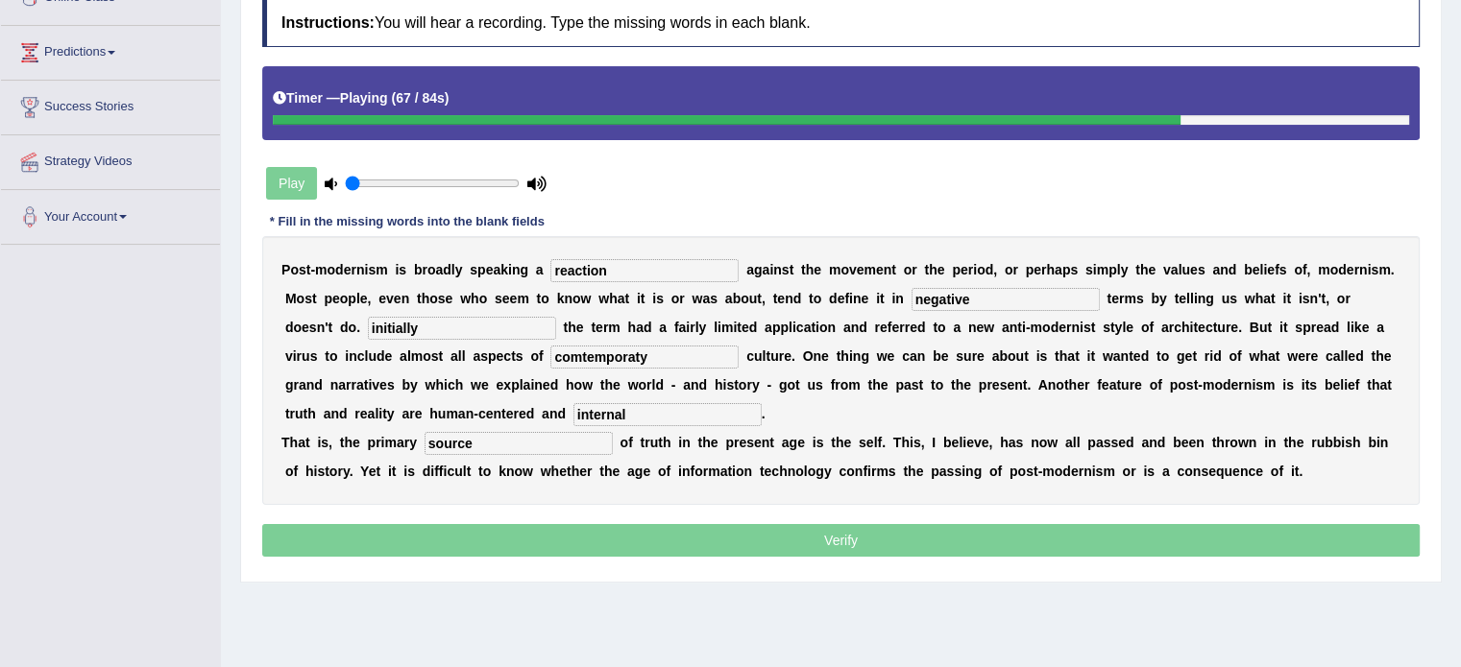
type input "source"
click at [646, 358] on input "comtemporaty" at bounding box center [644, 357] width 188 height 23
type input "comtemporary"
click at [855, 534] on p "Verify" at bounding box center [840, 540] width 1157 height 33
click at [884, 535] on p "Verify" at bounding box center [840, 540] width 1157 height 33
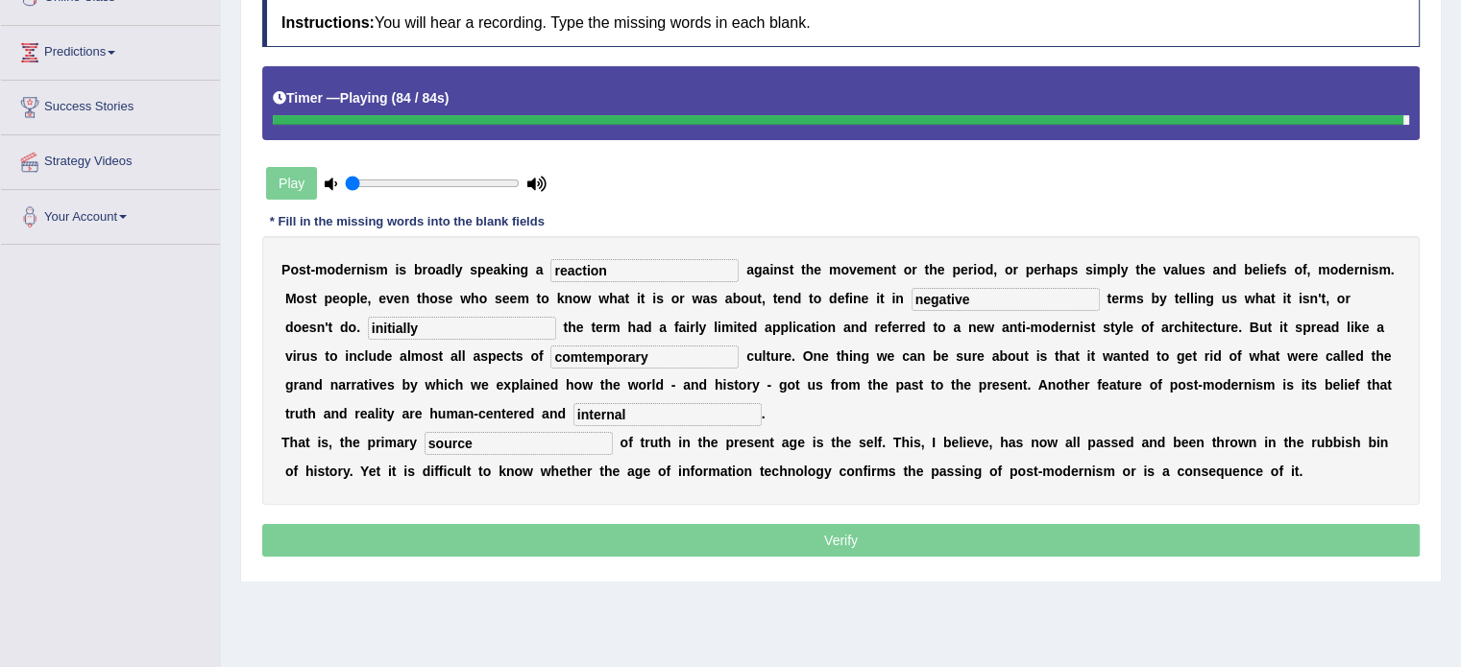
click at [880, 536] on p "Verify" at bounding box center [840, 540] width 1157 height 33
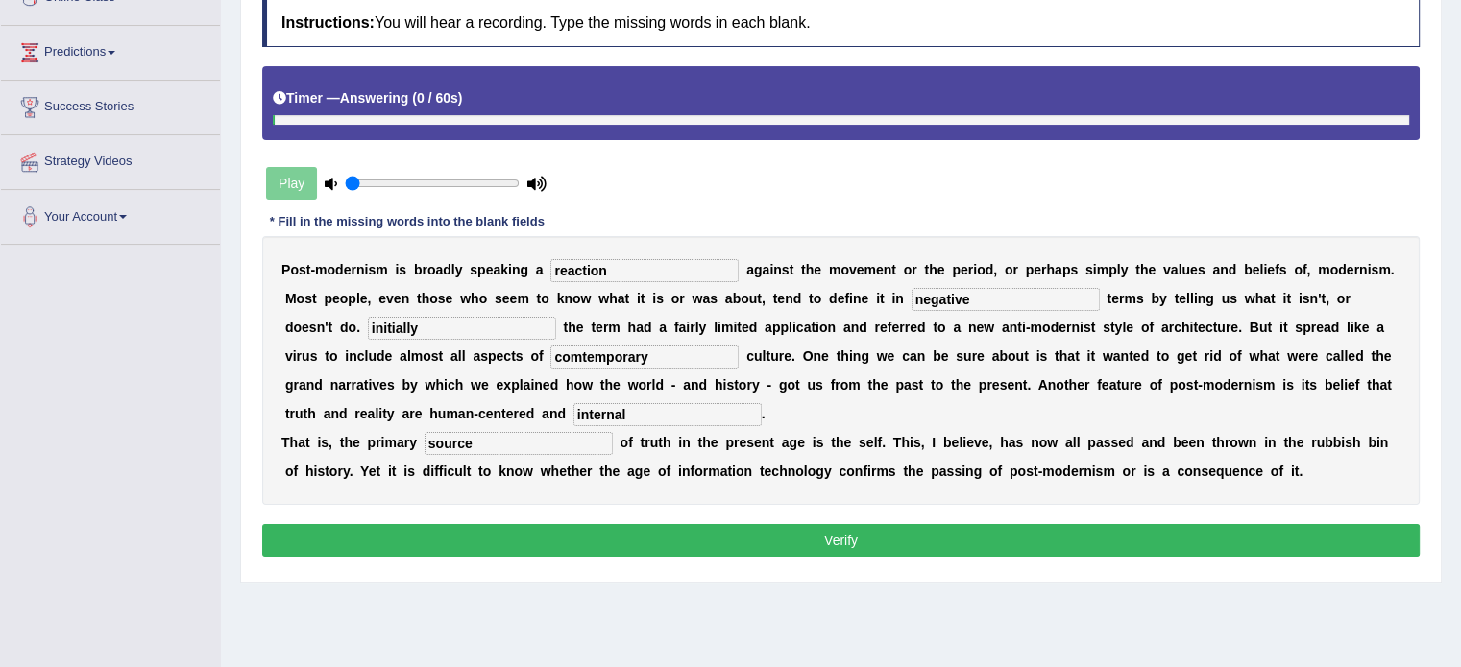
click at [880, 536] on button "Verify" at bounding box center [840, 540] width 1157 height 33
click at [880, 536] on div "Home Practice Listening: Fill In The Blanks Culture 4 You have already given pa…" at bounding box center [841, 192] width 1240 height 960
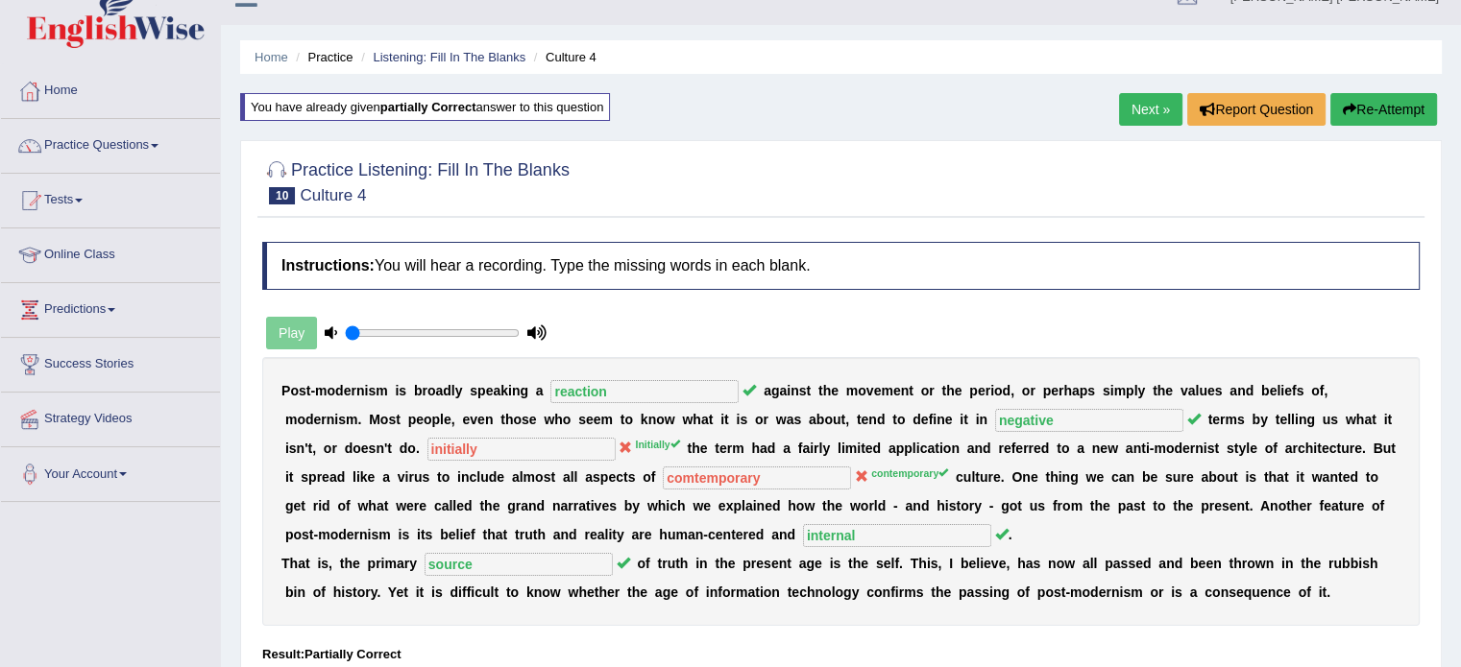
scroll to position [0, 0]
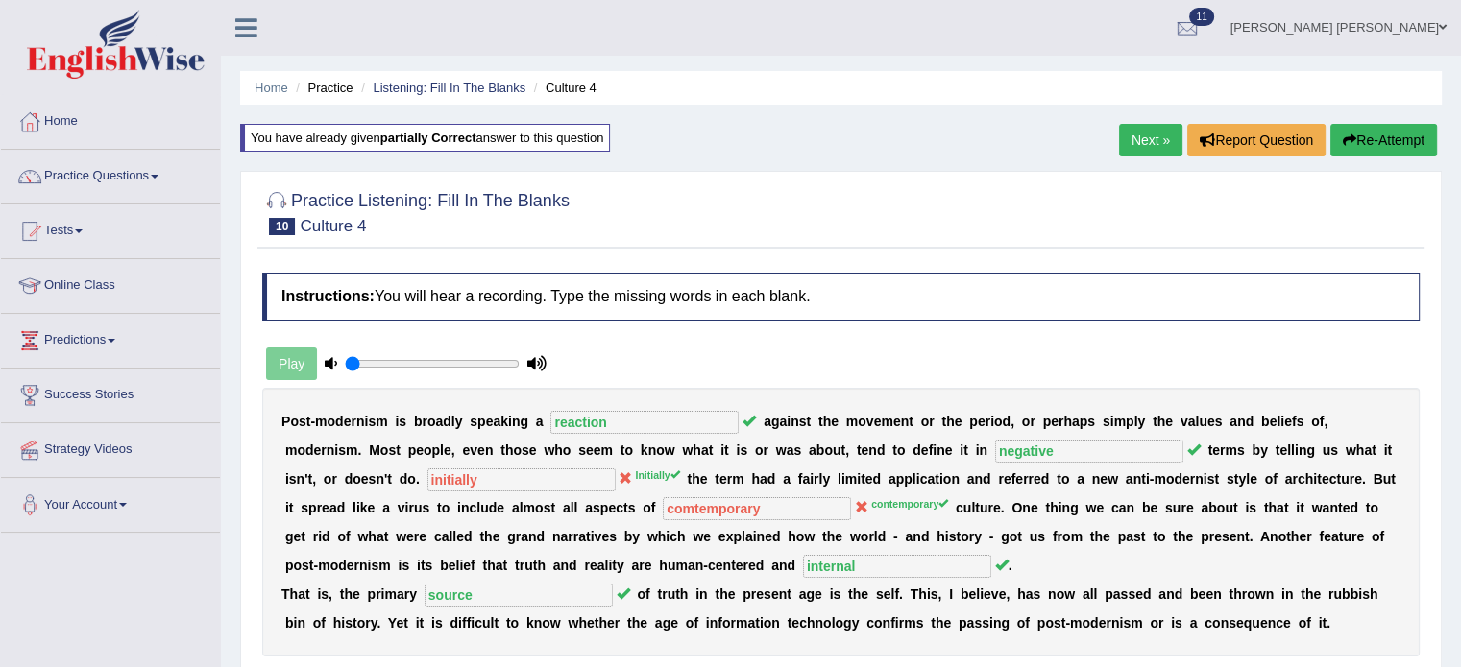
click at [1119, 137] on link "Next »" at bounding box center [1150, 140] width 63 height 33
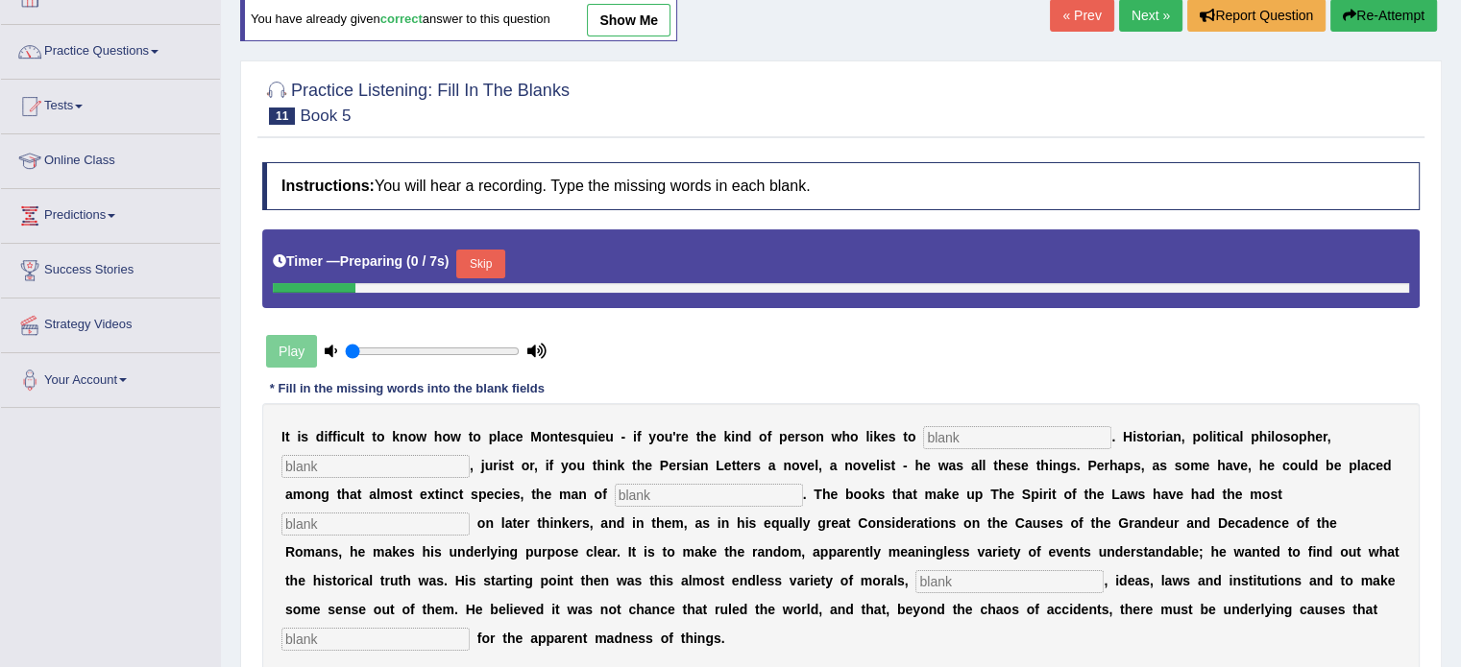
scroll to position [192, 0]
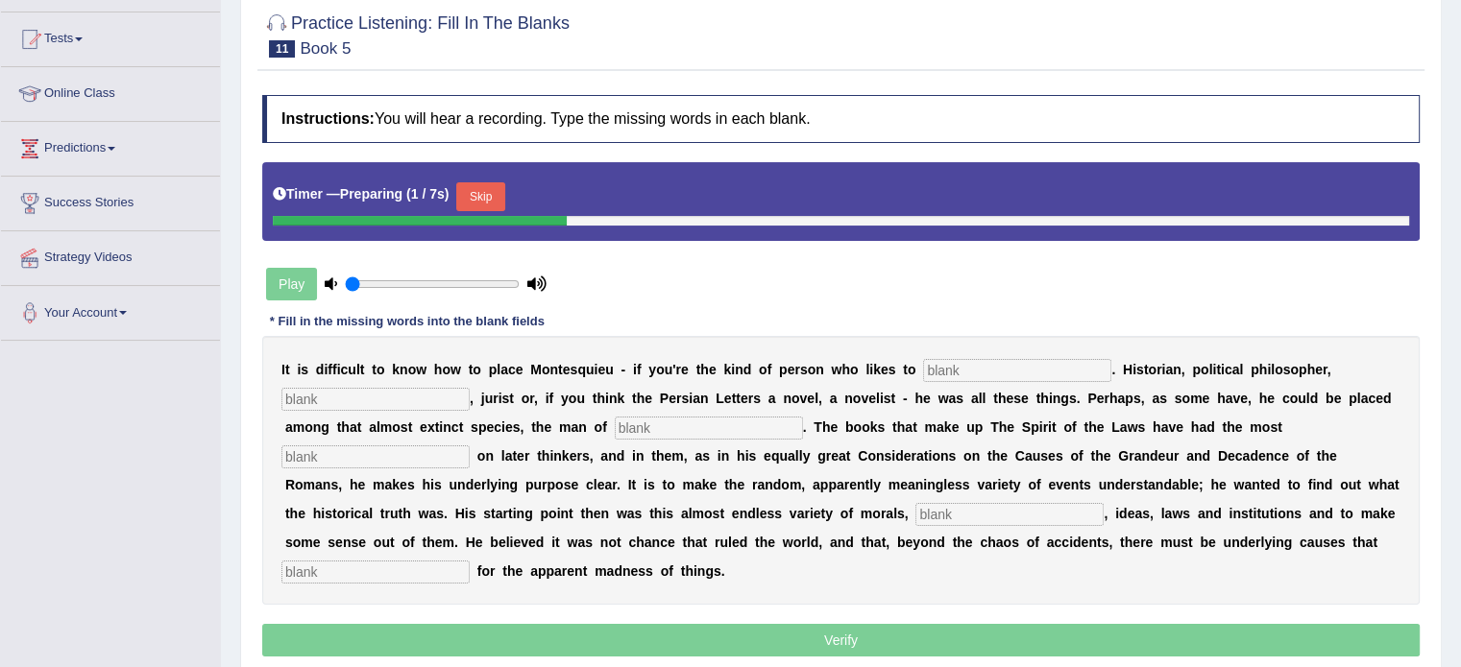
click at [1029, 360] on input "text" at bounding box center [1017, 370] width 188 height 23
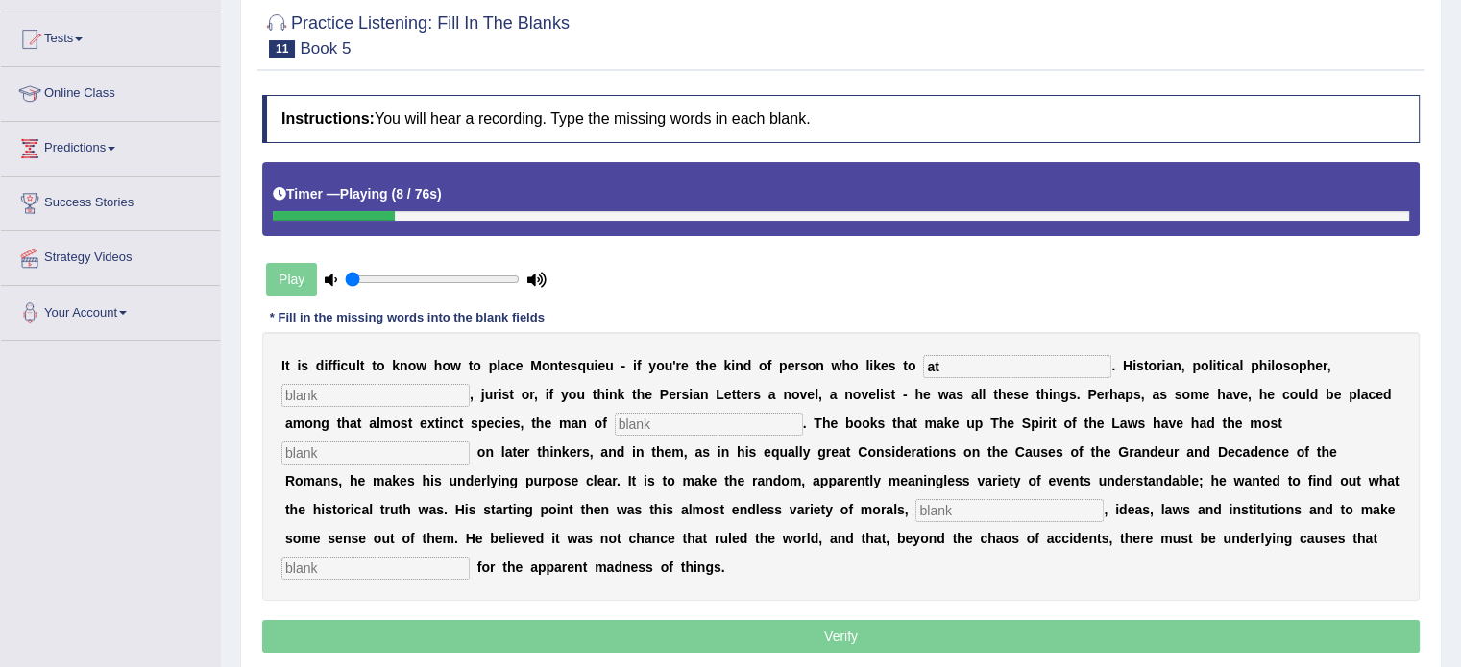
type input "a"
type input "categoire"
type input "sociologist"
click at [1028, 368] on input "categoire" at bounding box center [1017, 366] width 188 height 23
type input "categoraize"
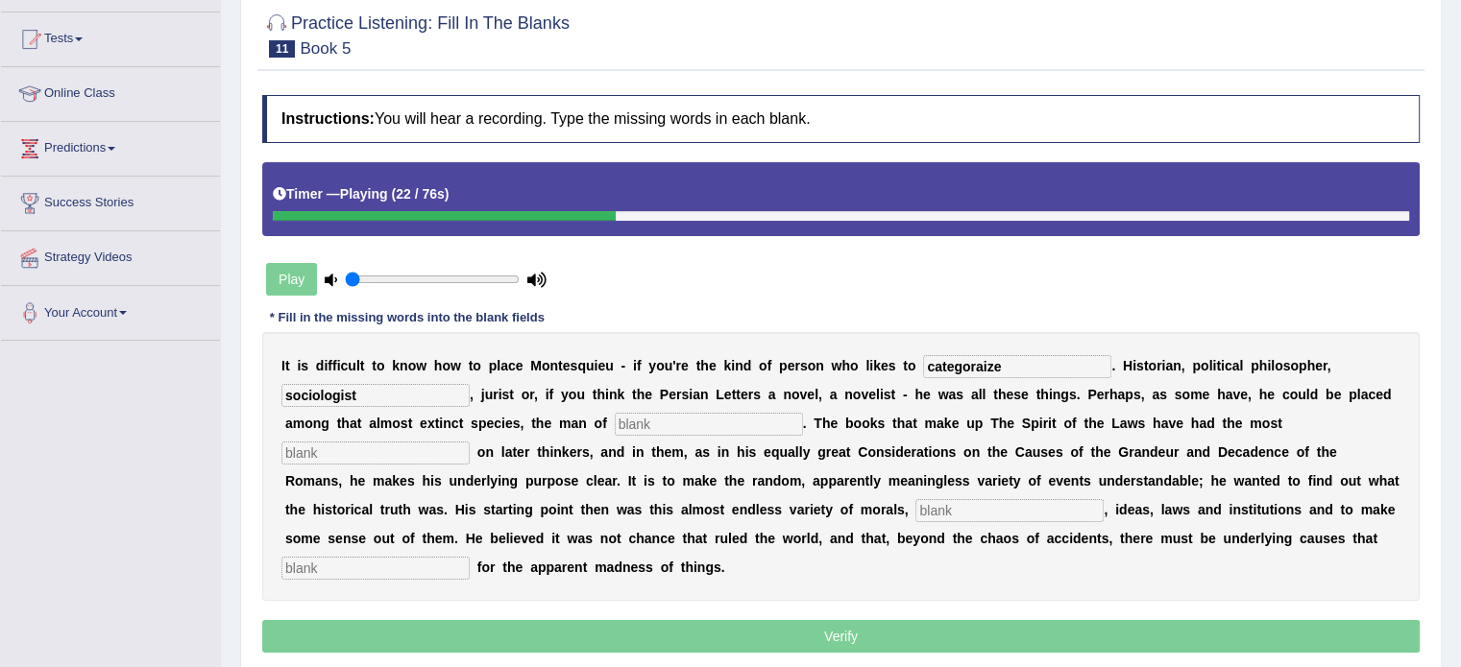
click at [669, 414] on input "text" at bounding box center [709, 424] width 188 height 23
type input "letters"
type input "influence"
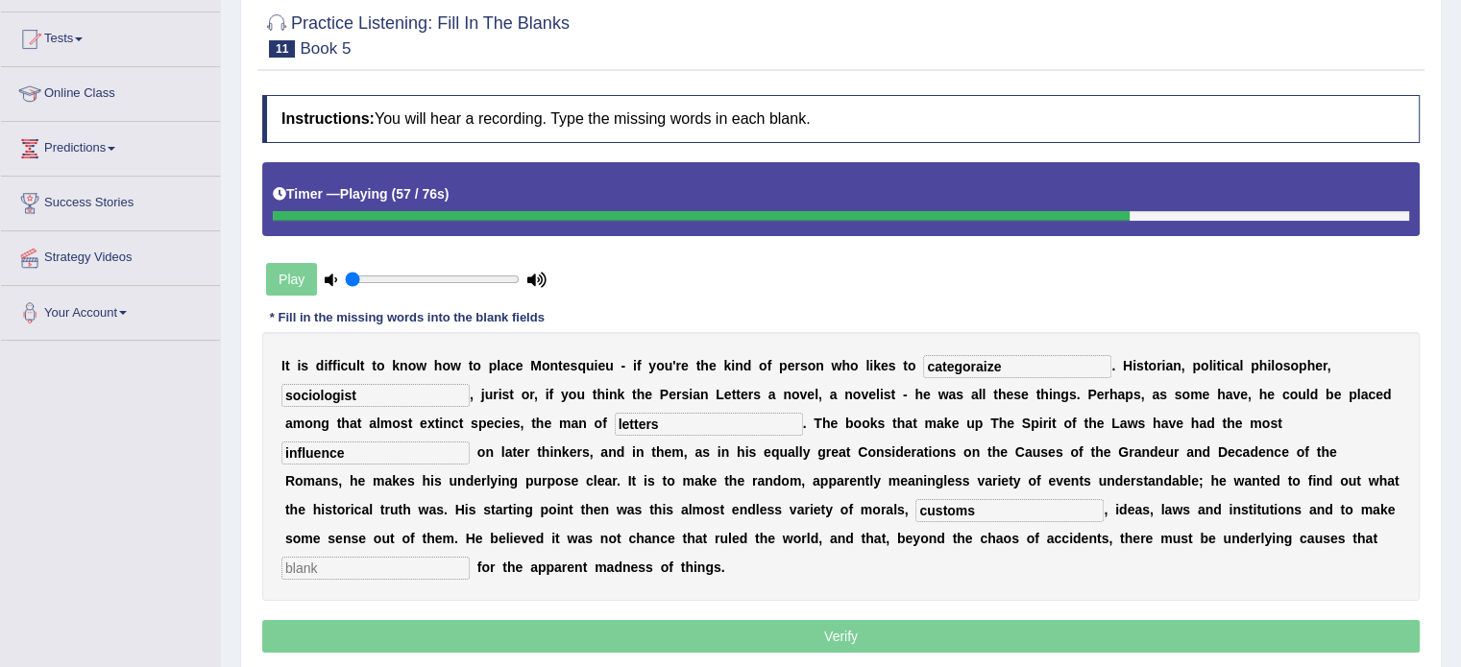
type input "customs"
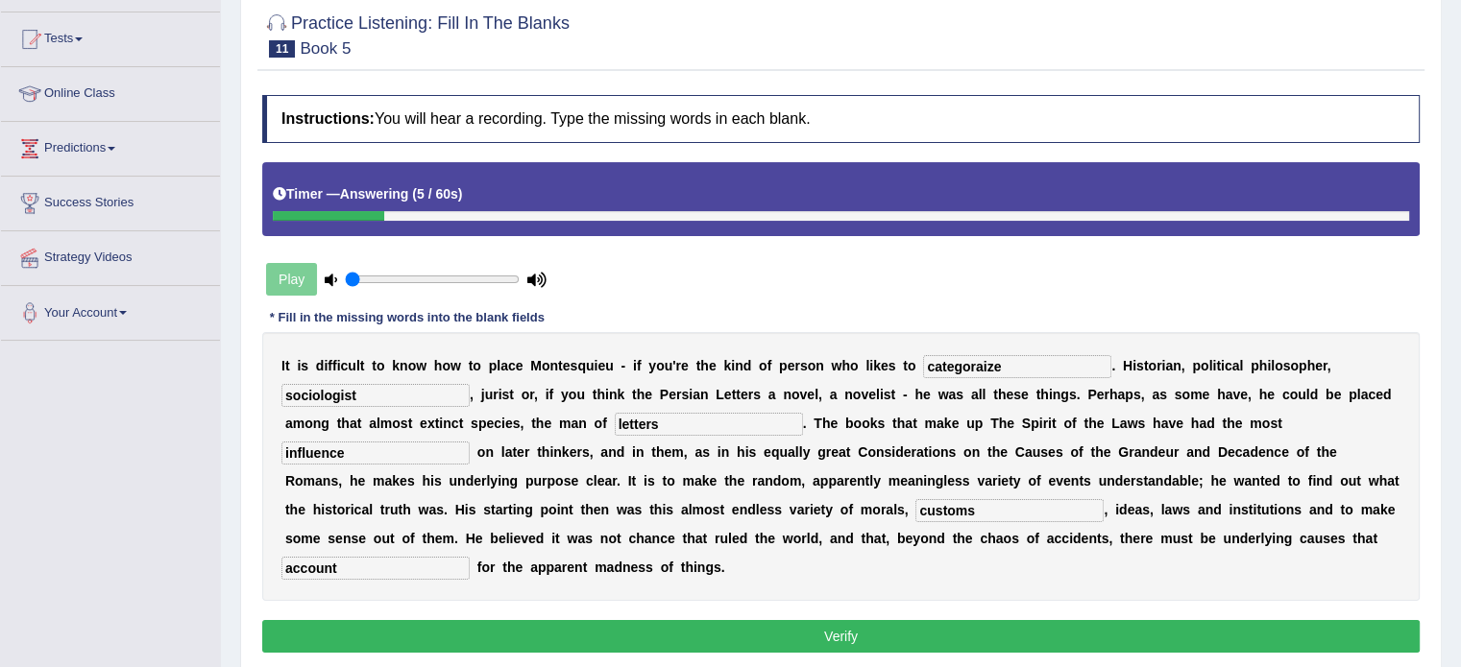
type input "account"
click at [989, 360] on input "categoraize" at bounding box center [1017, 366] width 188 height 23
type input "categorize"
click at [907, 629] on button "Verify" at bounding box center [840, 636] width 1157 height 33
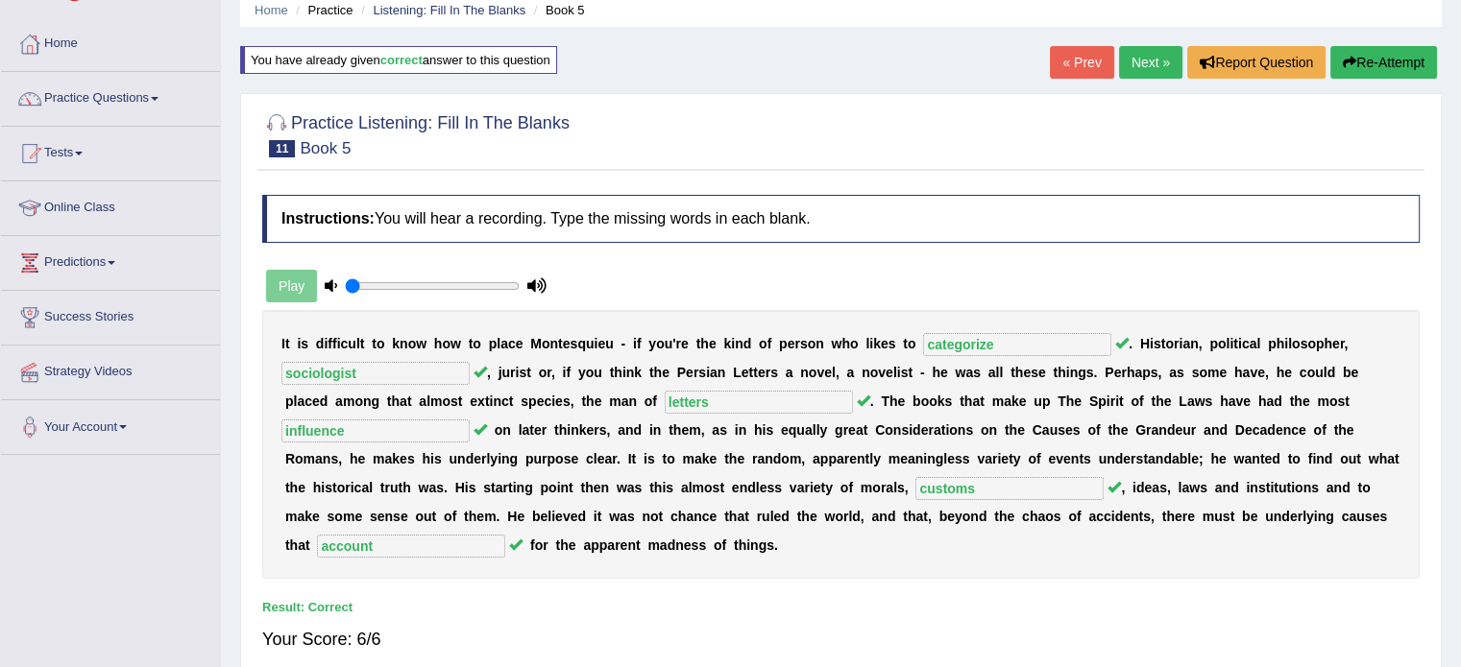
scroll to position [0, 0]
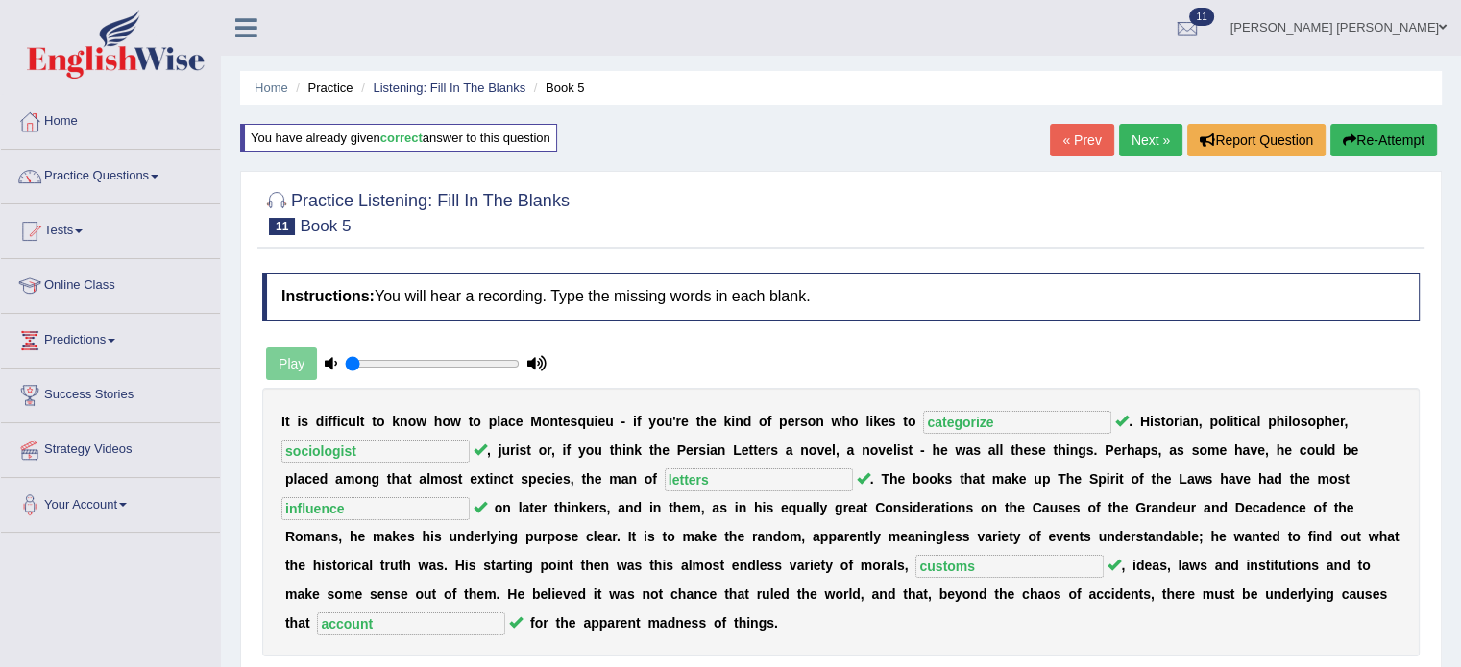
click at [1164, 132] on link "Next »" at bounding box center [1150, 140] width 63 height 33
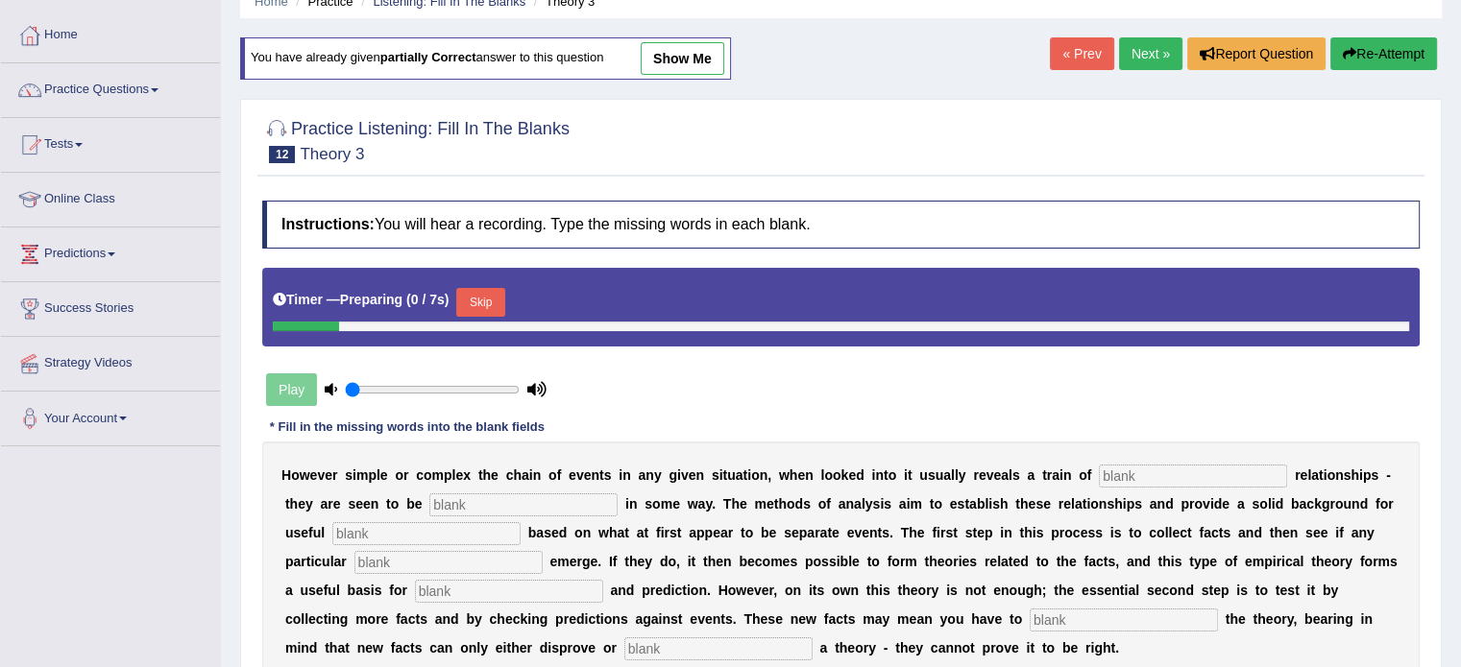
scroll to position [192, 0]
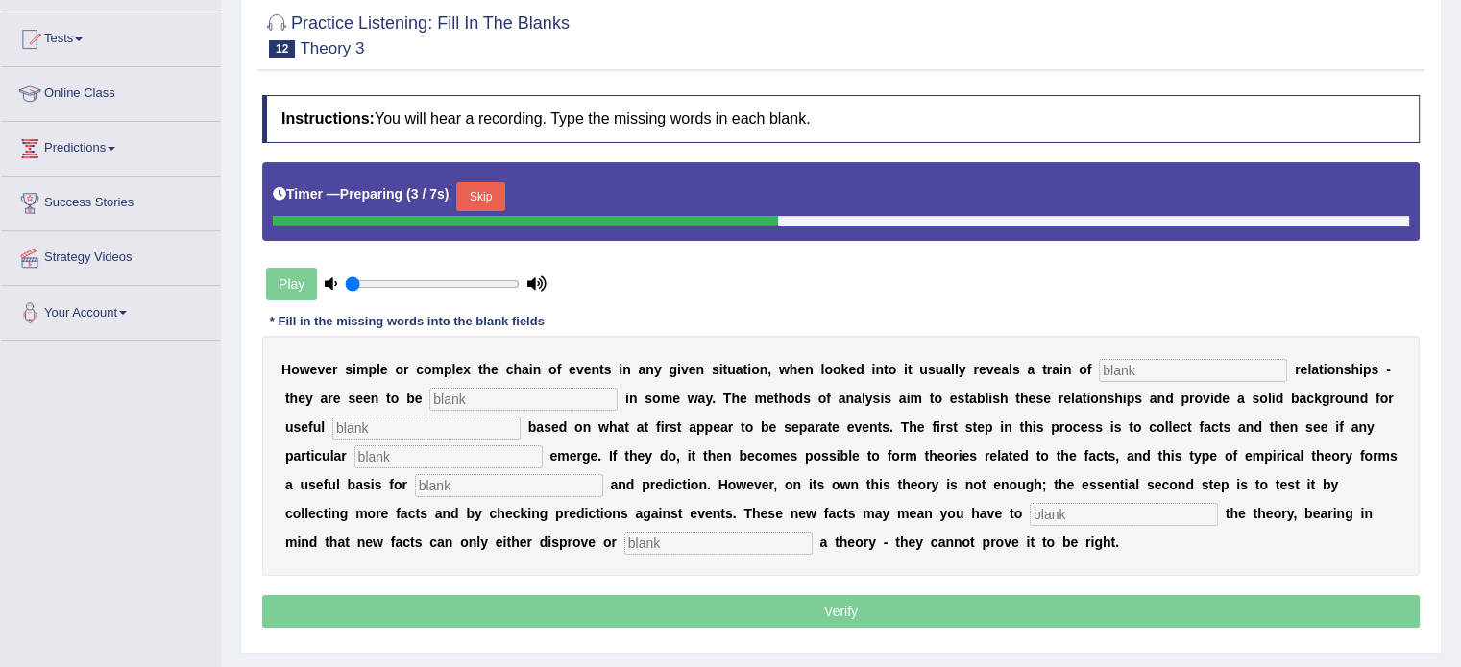
click at [1164, 365] on input "text" at bounding box center [1193, 370] width 188 height 23
click at [501, 182] on button "Skip" at bounding box center [480, 196] width 48 height 29
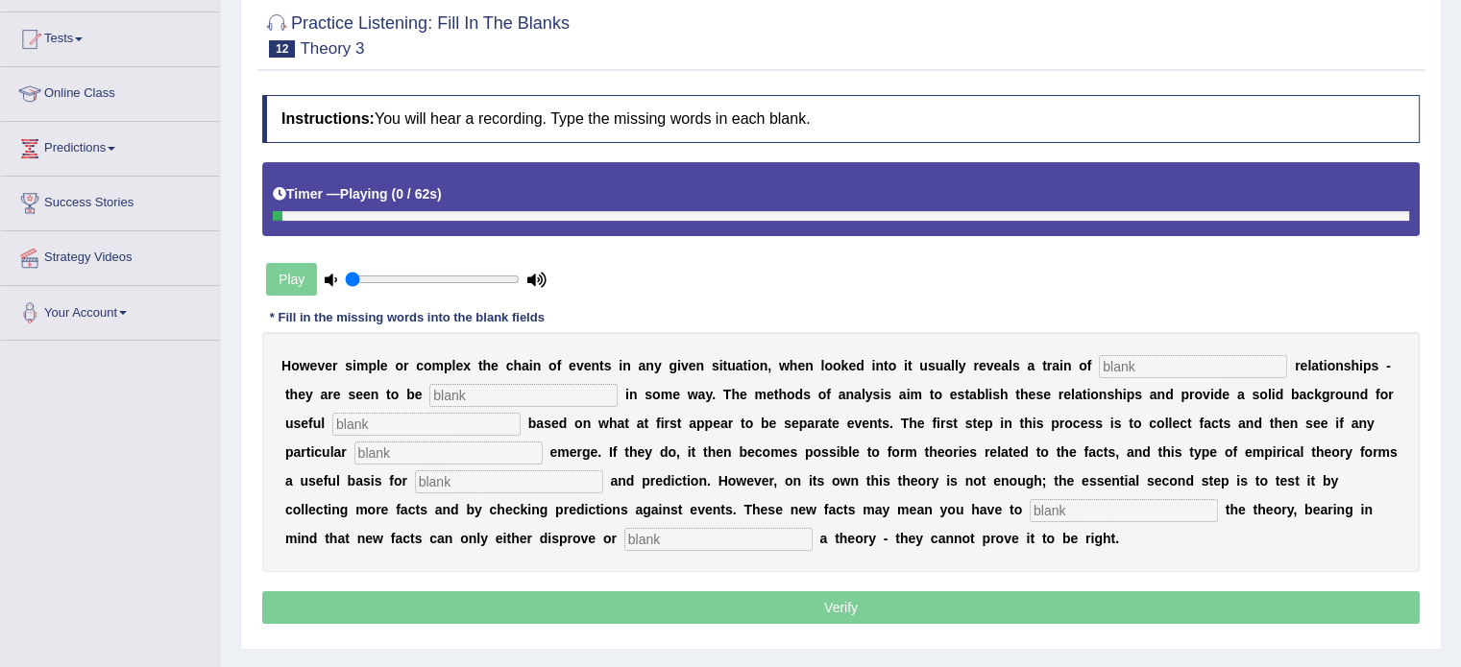
click at [1127, 364] on input "text" at bounding box center [1193, 366] width 188 height 23
type input "course"
type input "i"
type input "linked"
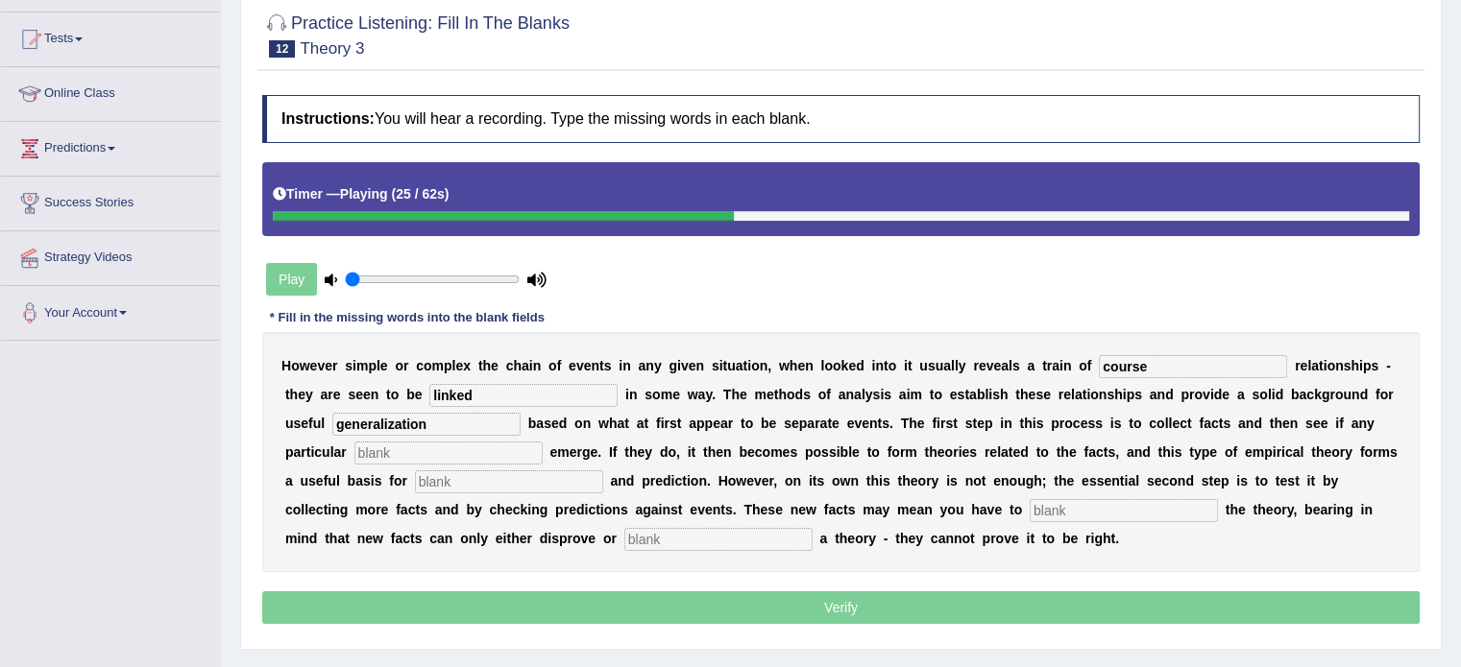
type input "generalization"
type input "a"
type input "patterns"
type input "analyzis"
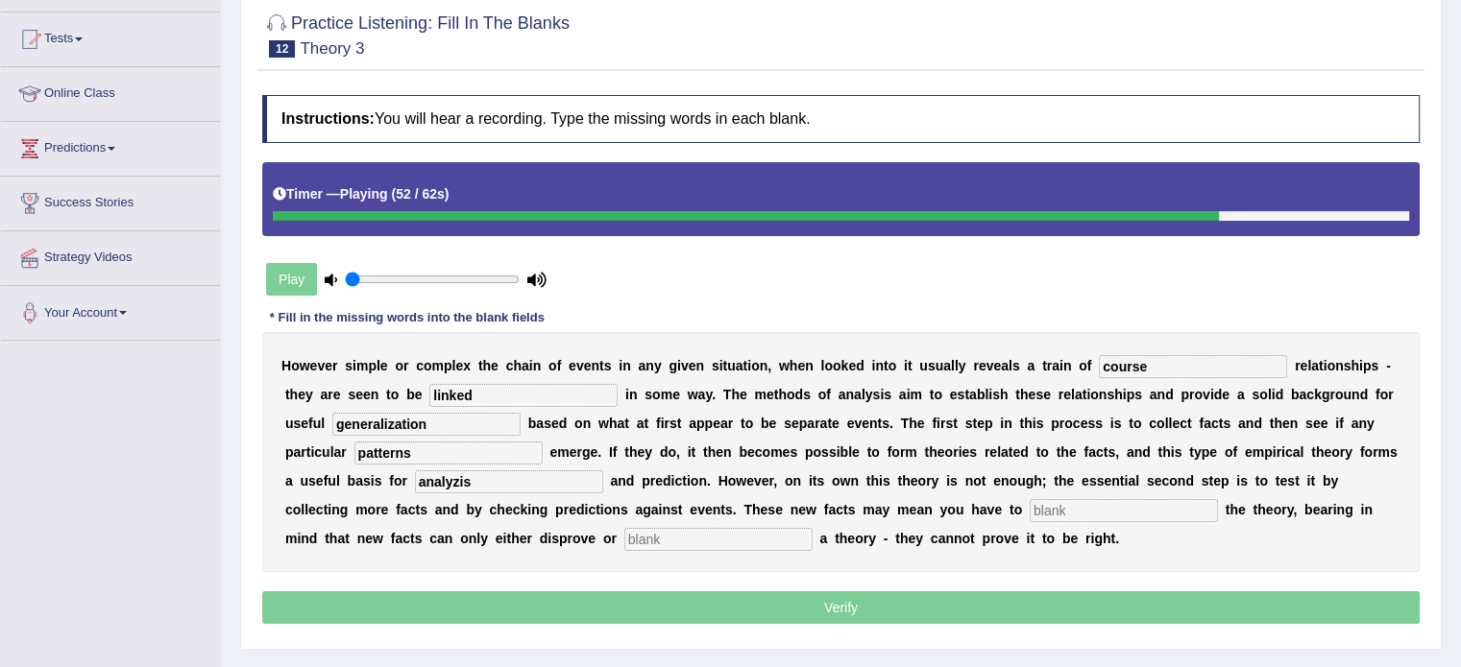
type input "t"
type input "modify"
type input "support"
click at [561, 391] on input "linked" at bounding box center [523, 395] width 188 height 23
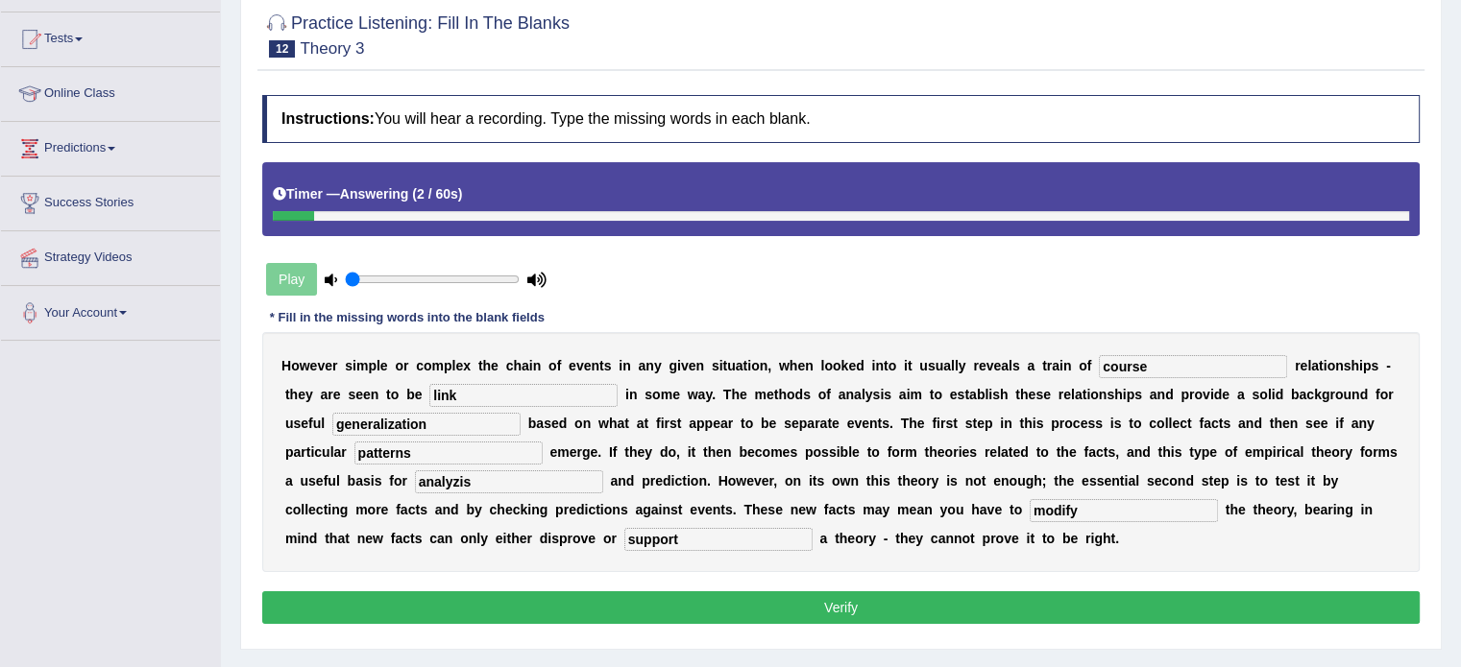
type input "link"
click at [860, 614] on button "Verify" at bounding box center [840, 608] width 1157 height 33
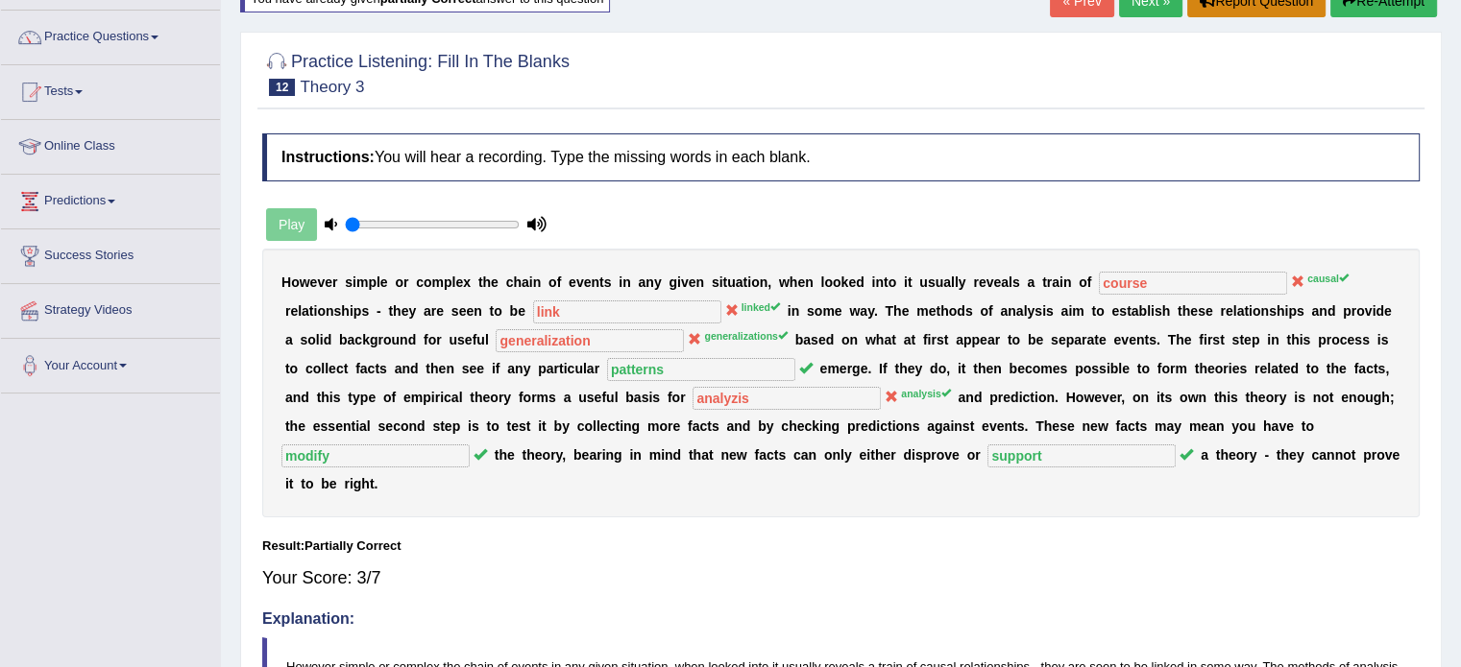
scroll to position [96, 0]
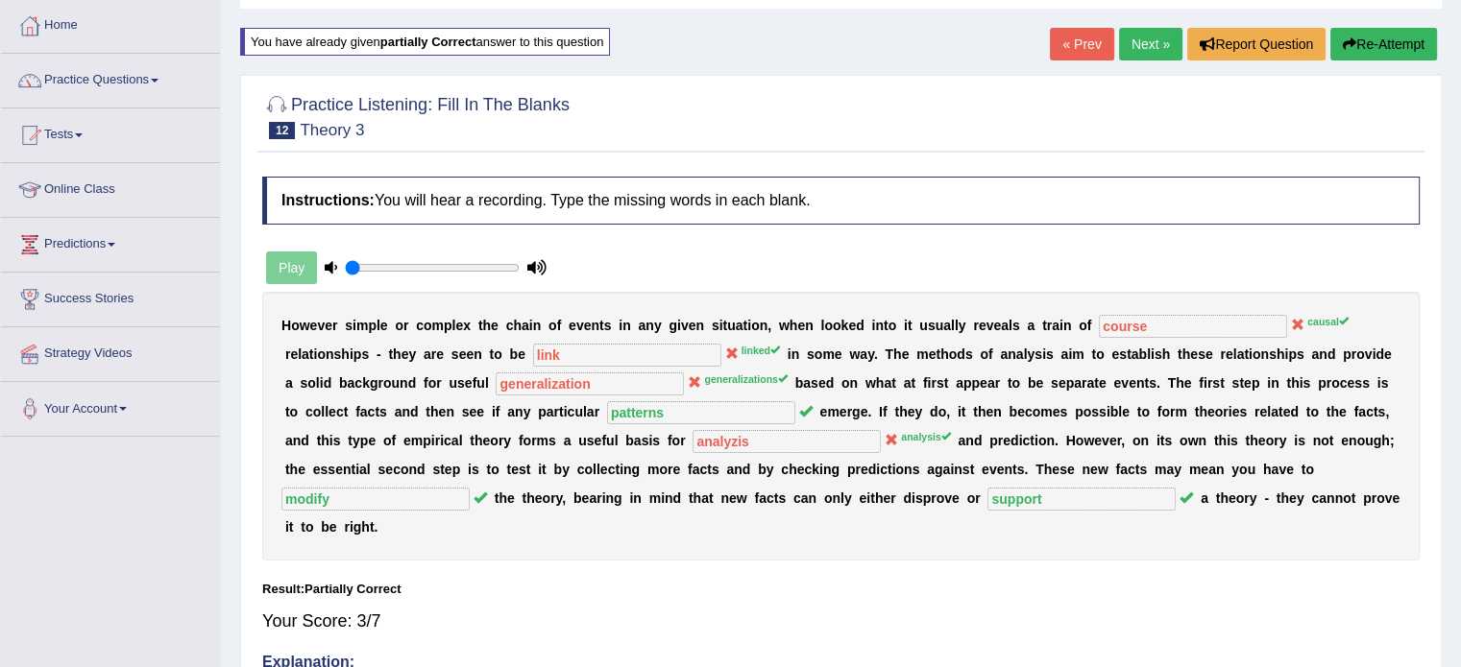
click at [1379, 38] on button "Re-Attempt" at bounding box center [1383, 44] width 107 height 33
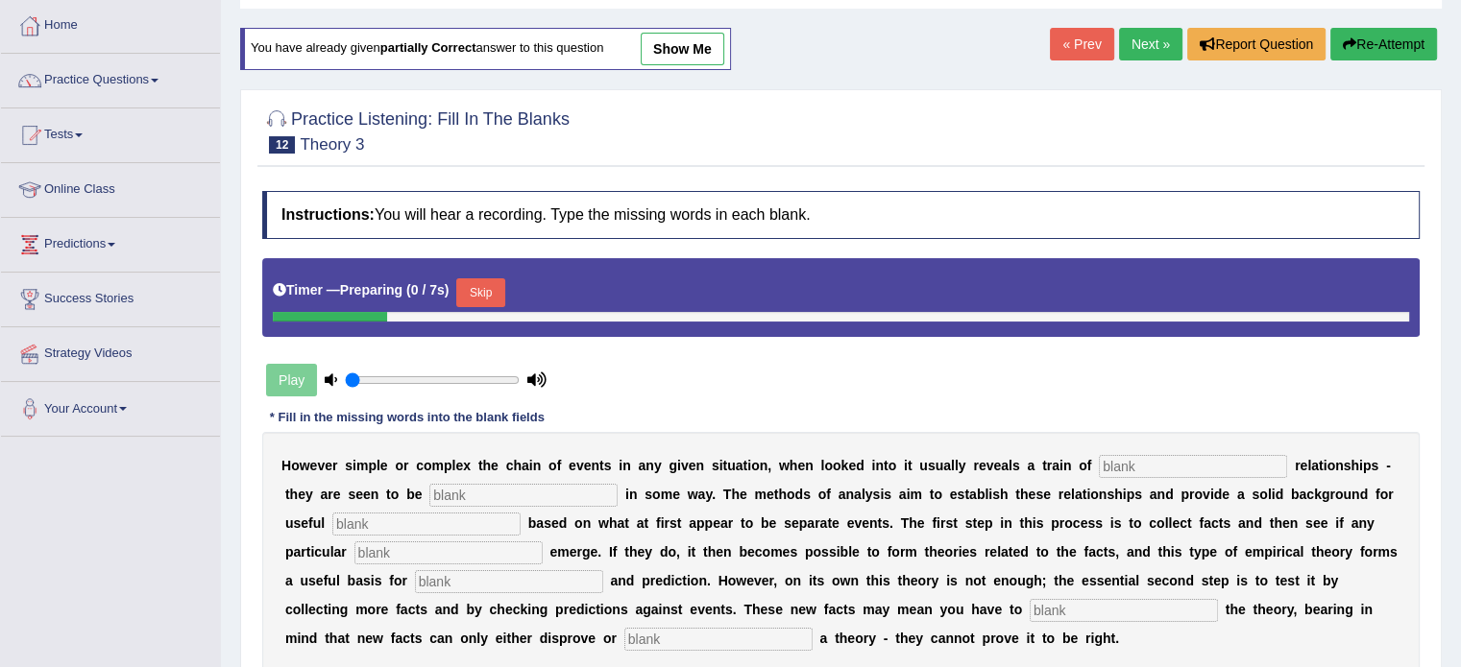
click at [298, 380] on div "Play" at bounding box center [406, 380] width 288 height 48
click at [490, 283] on button "Skip" at bounding box center [480, 292] width 48 height 29
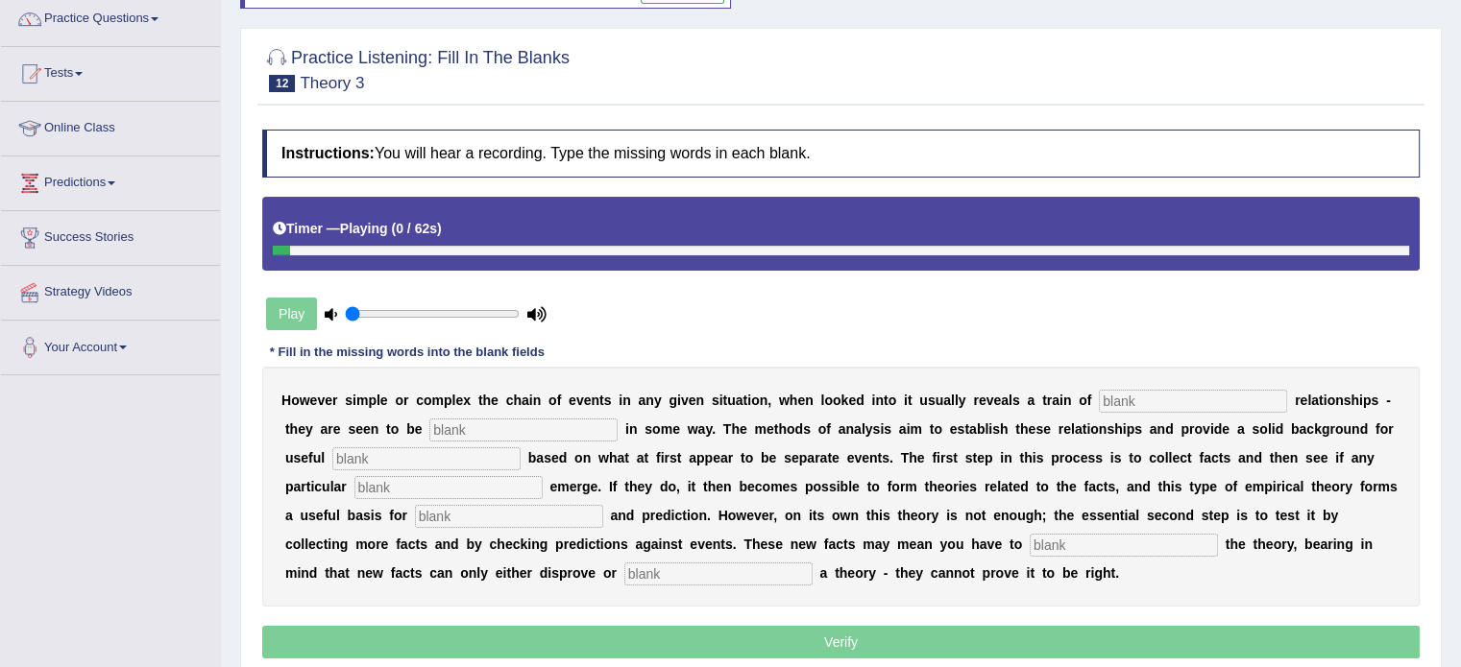
scroll to position [192, 0]
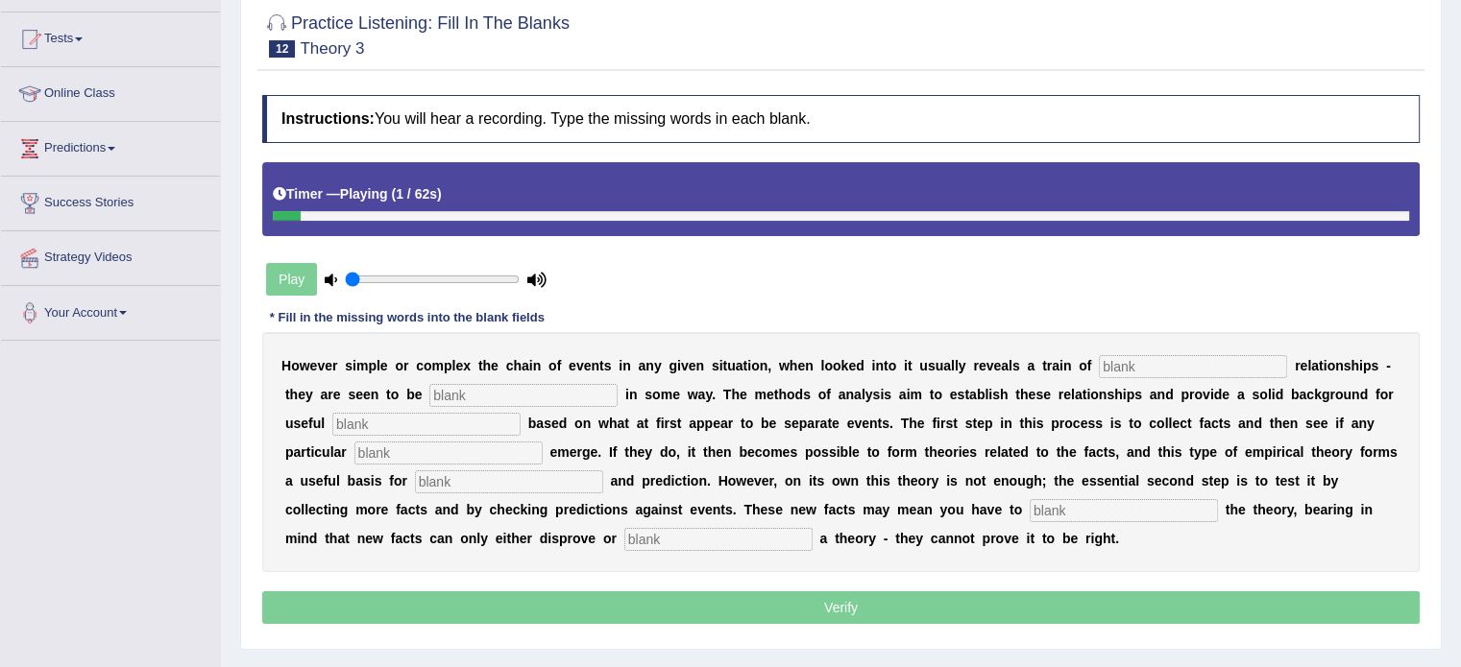
click at [1150, 360] on input "text" at bounding box center [1193, 366] width 188 height 23
type input "causal"
type input "linked"
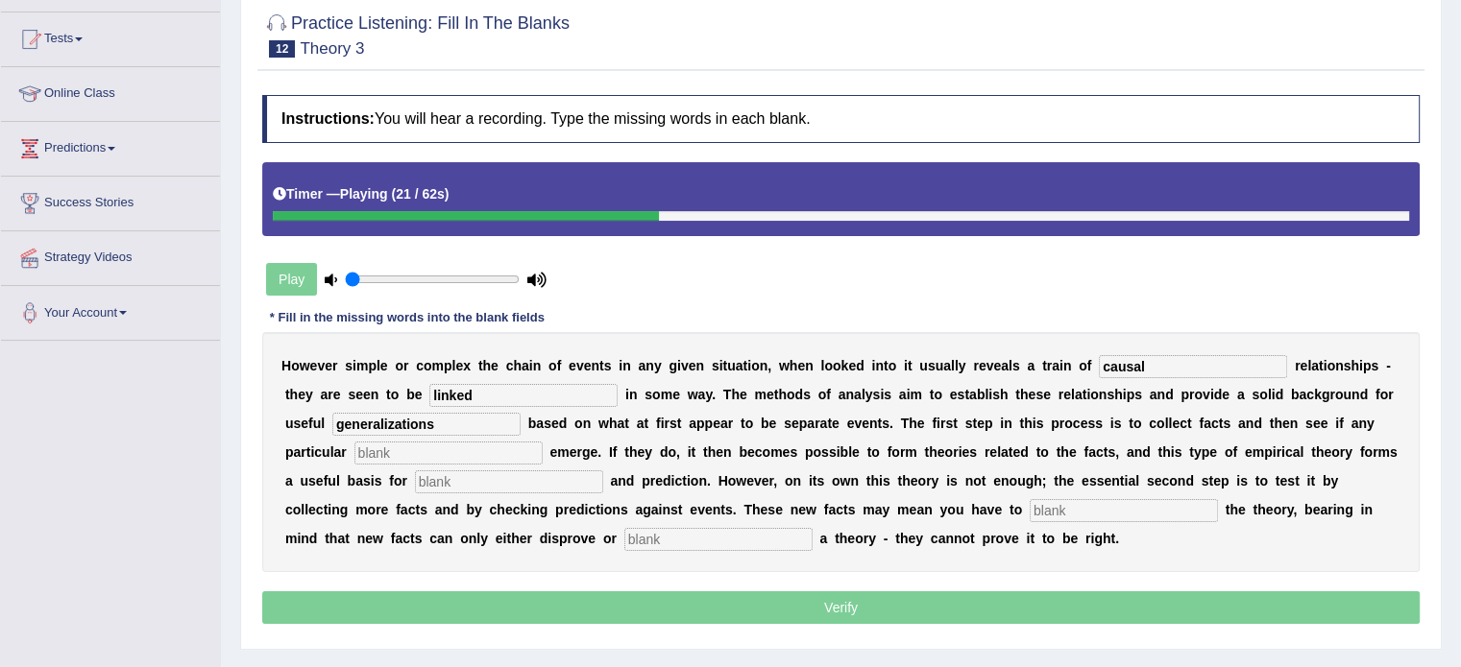
type input "generalizations"
type input "patterns"
type input "analysis"
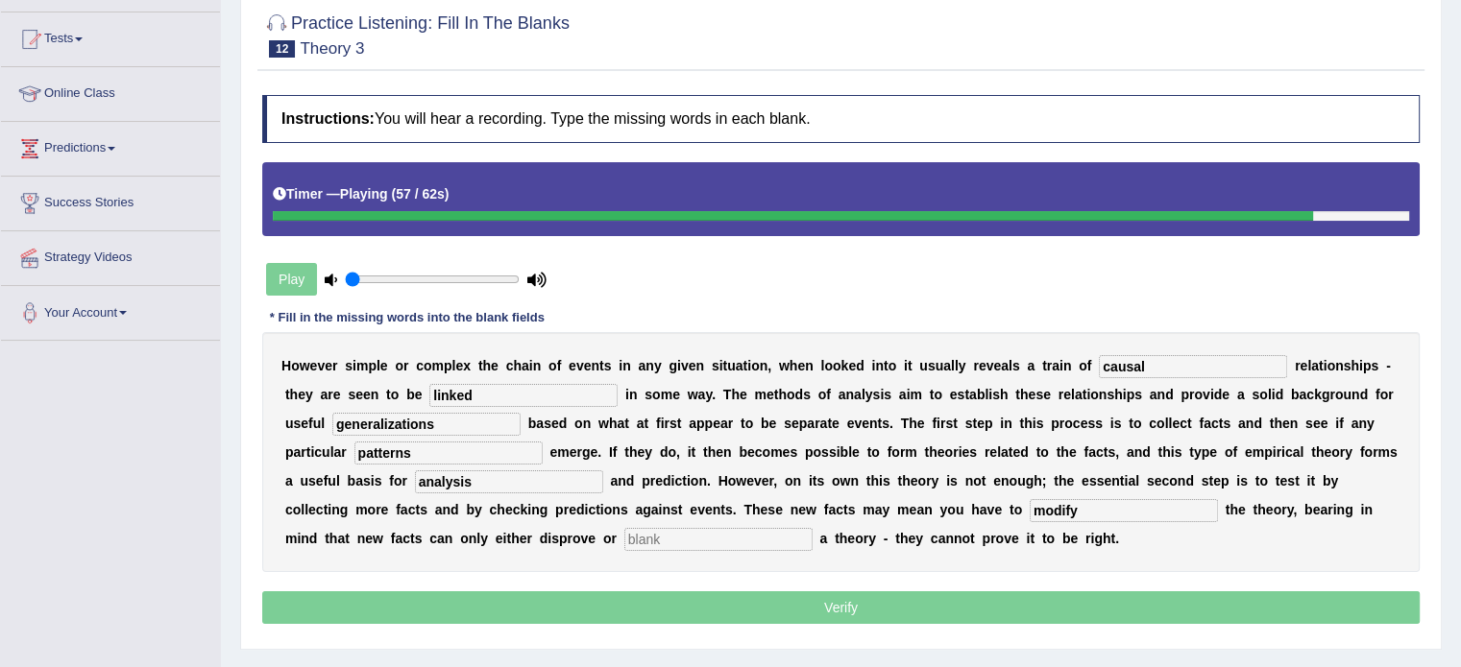
type input "modify"
type input "support"
drag, startPoint x: 1017, startPoint y: 582, endPoint x: 1006, endPoint y: 592, distance: 14.3
click at [1012, 585] on div "Instructions: You will hear a recording. Type the missing words in each blank. …" at bounding box center [840, 361] width 1167 height 553
click at [1001, 595] on p "Verify" at bounding box center [840, 608] width 1157 height 33
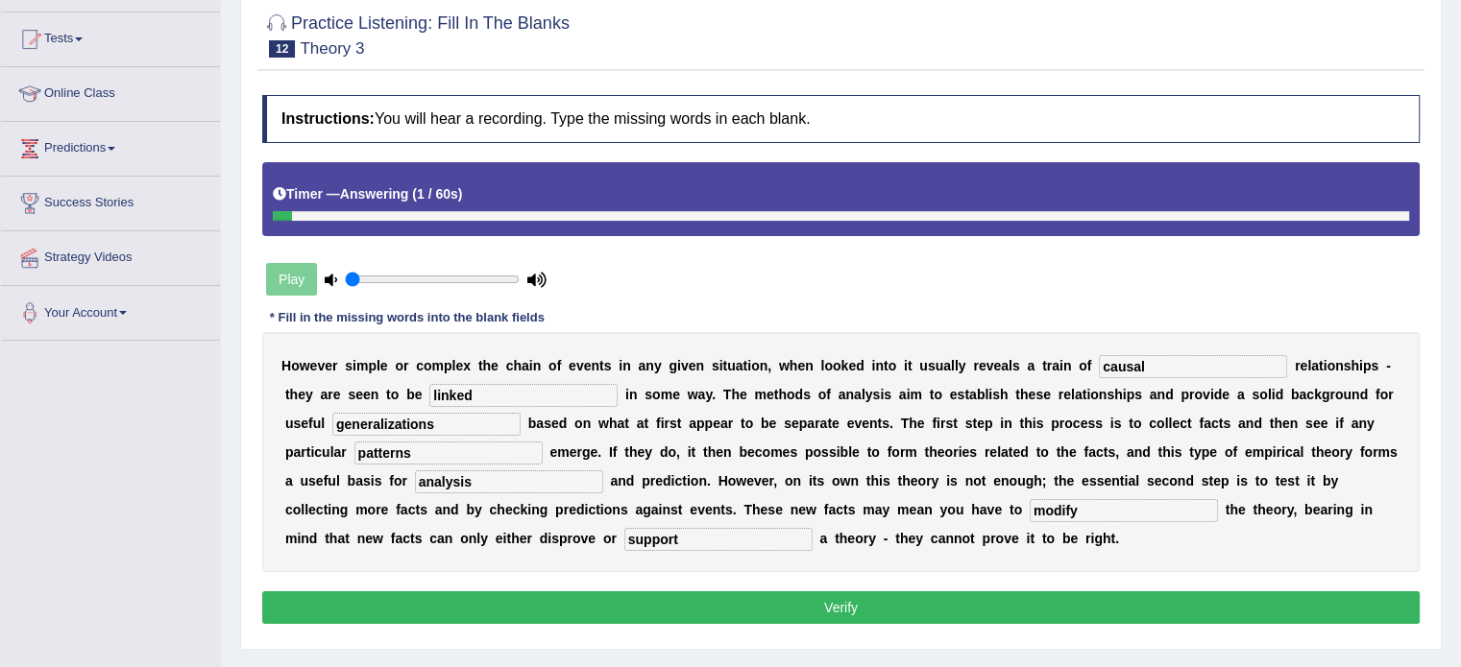
click at [912, 612] on button "Verify" at bounding box center [840, 608] width 1157 height 33
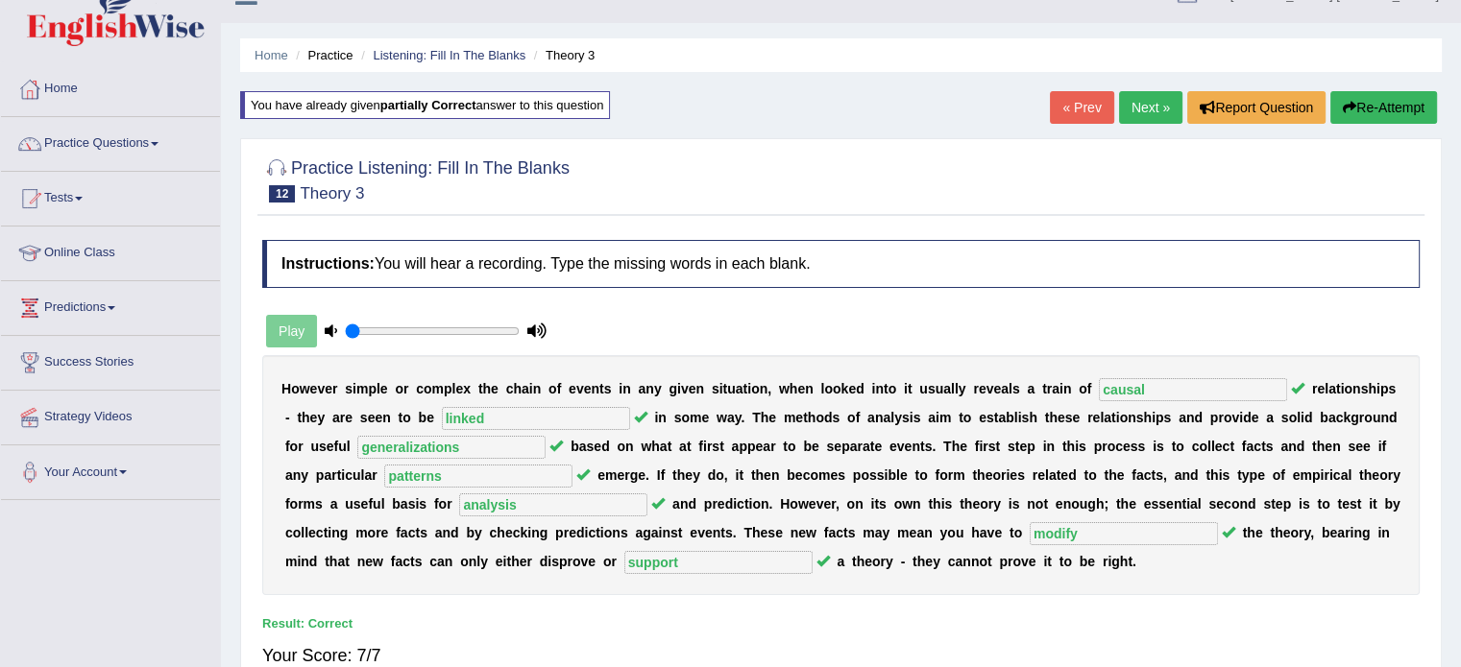
scroll to position [0, 0]
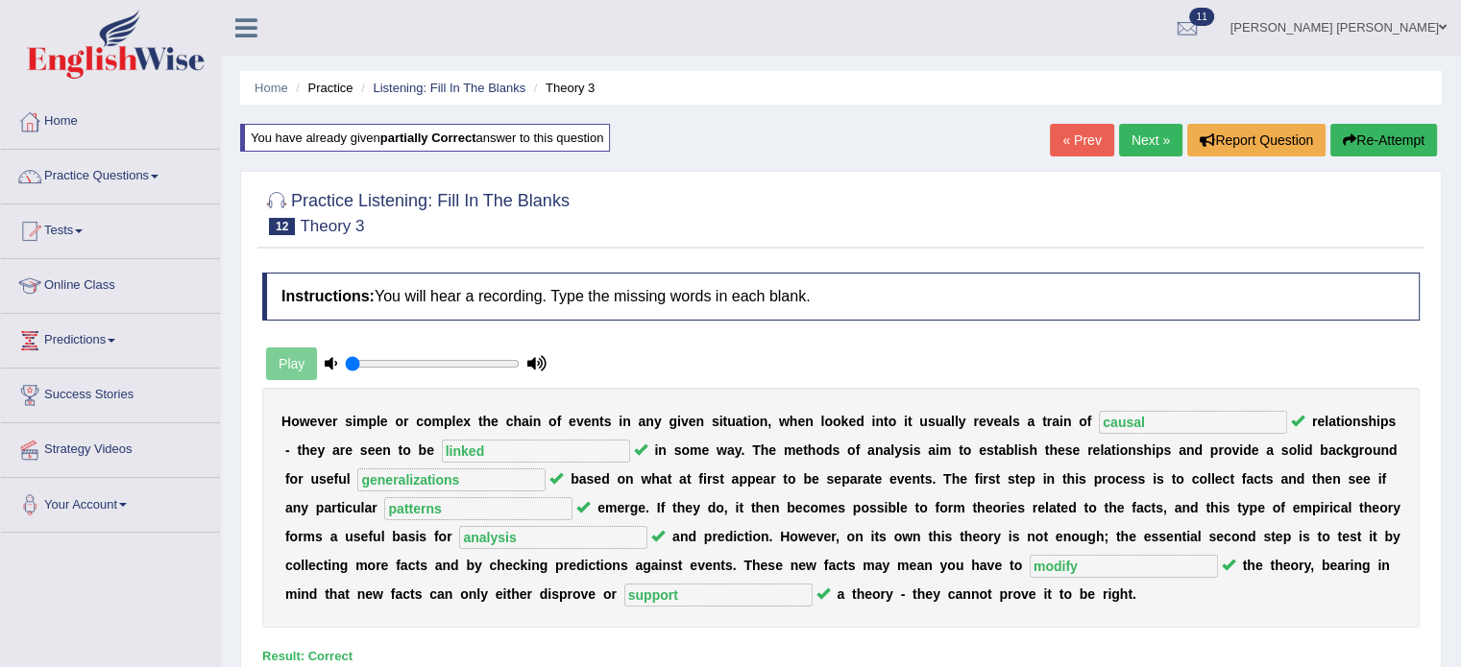
click at [1144, 133] on link "Next »" at bounding box center [1150, 140] width 63 height 33
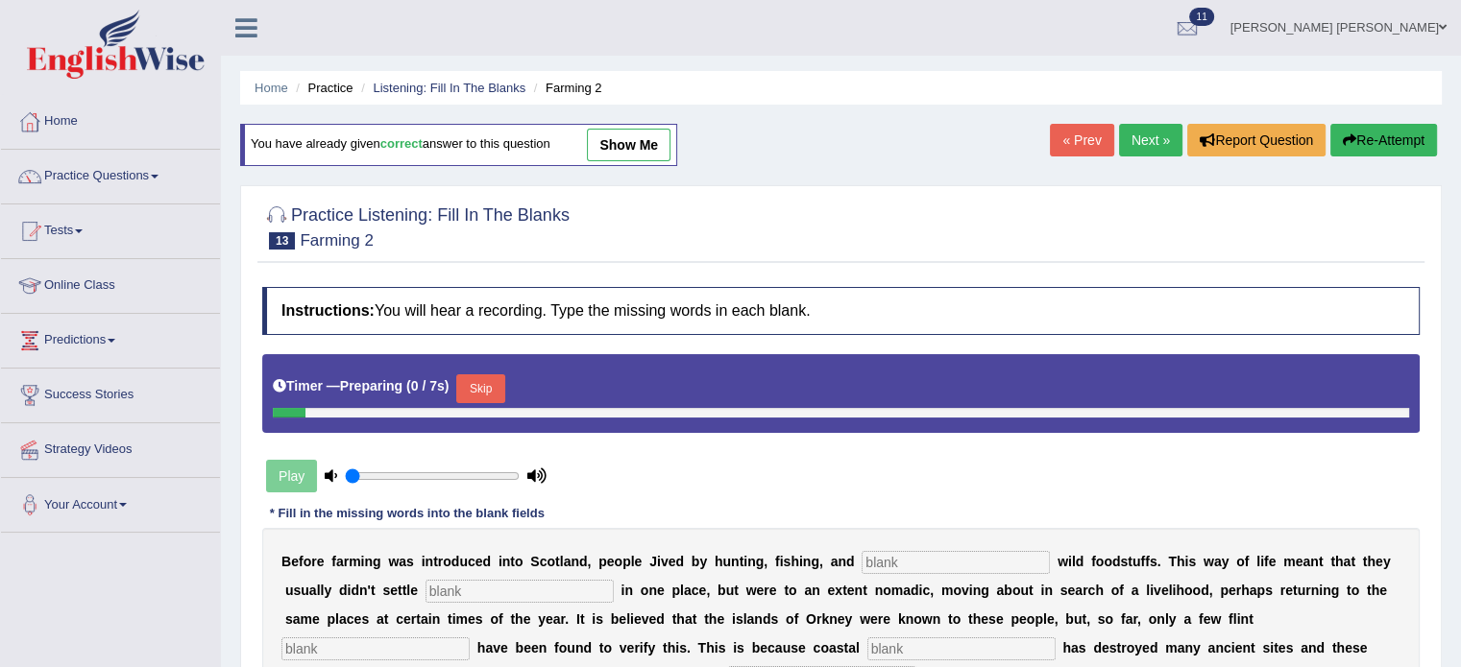
scroll to position [96, 0]
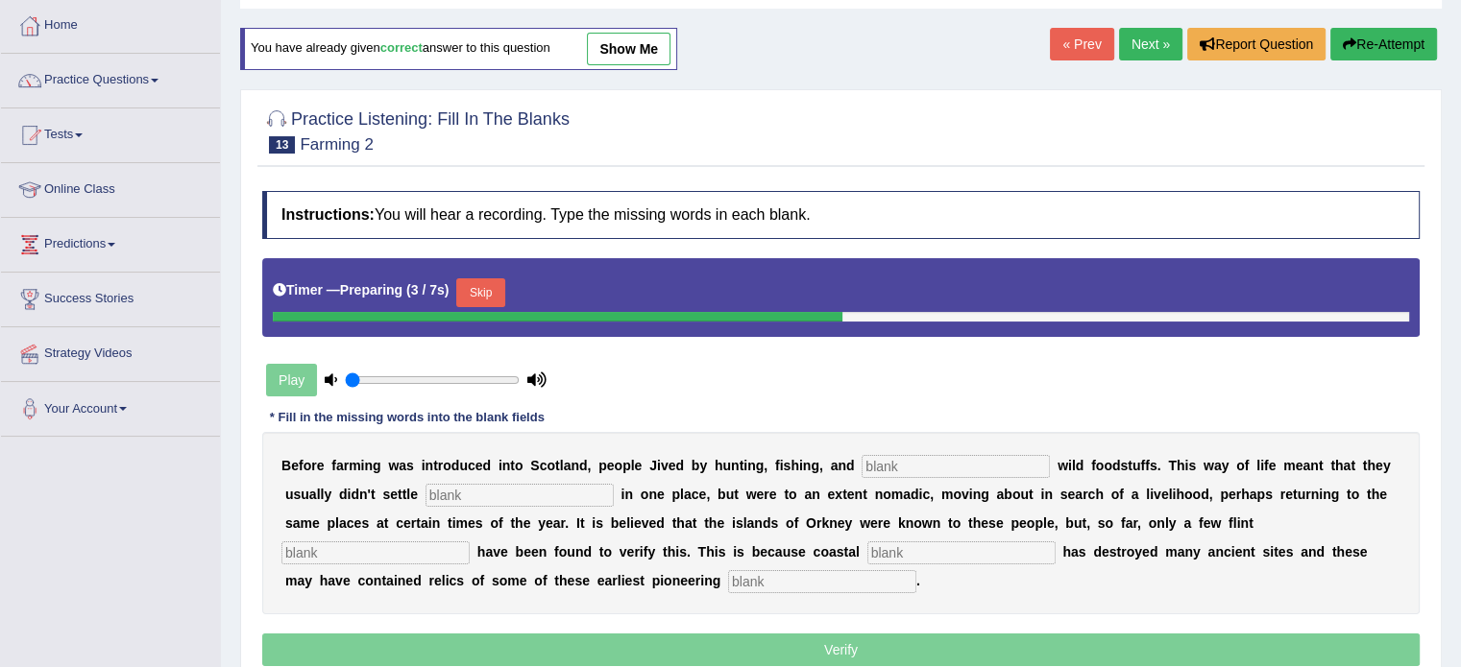
click at [885, 467] on input "text" at bounding box center [955, 466] width 188 height 23
click at [472, 285] on button "Skip" at bounding box center [480, 292] width 48 height 29
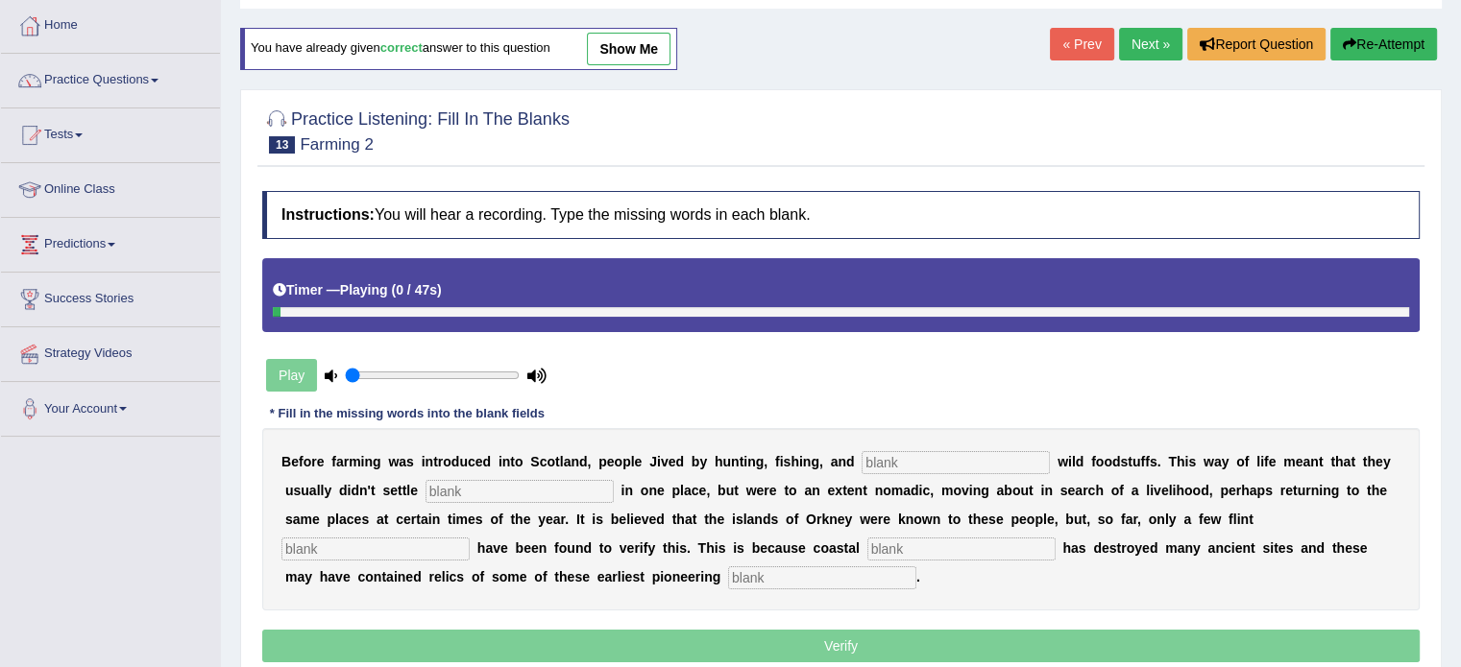
click at [991, 443] on div "B e f o r e f a r m i n g w a s i n t r o d u c e d i n t o S c o t l a n d , p…" at bounding box center [840, 519] width 1157 height 182
click at [987, 452] on input "text" at bounding box center [955, 462] width 188 height 23
type input "gathering"
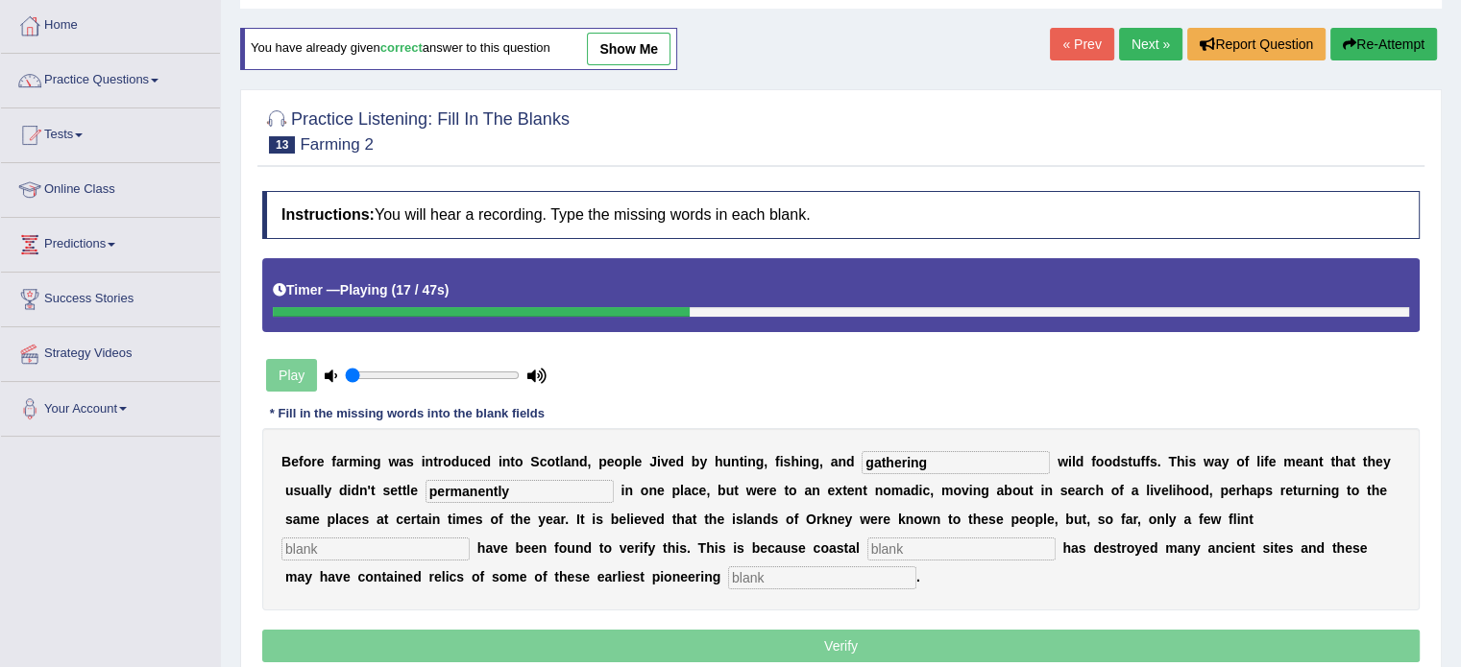
type input "permanently"
type input "tools"
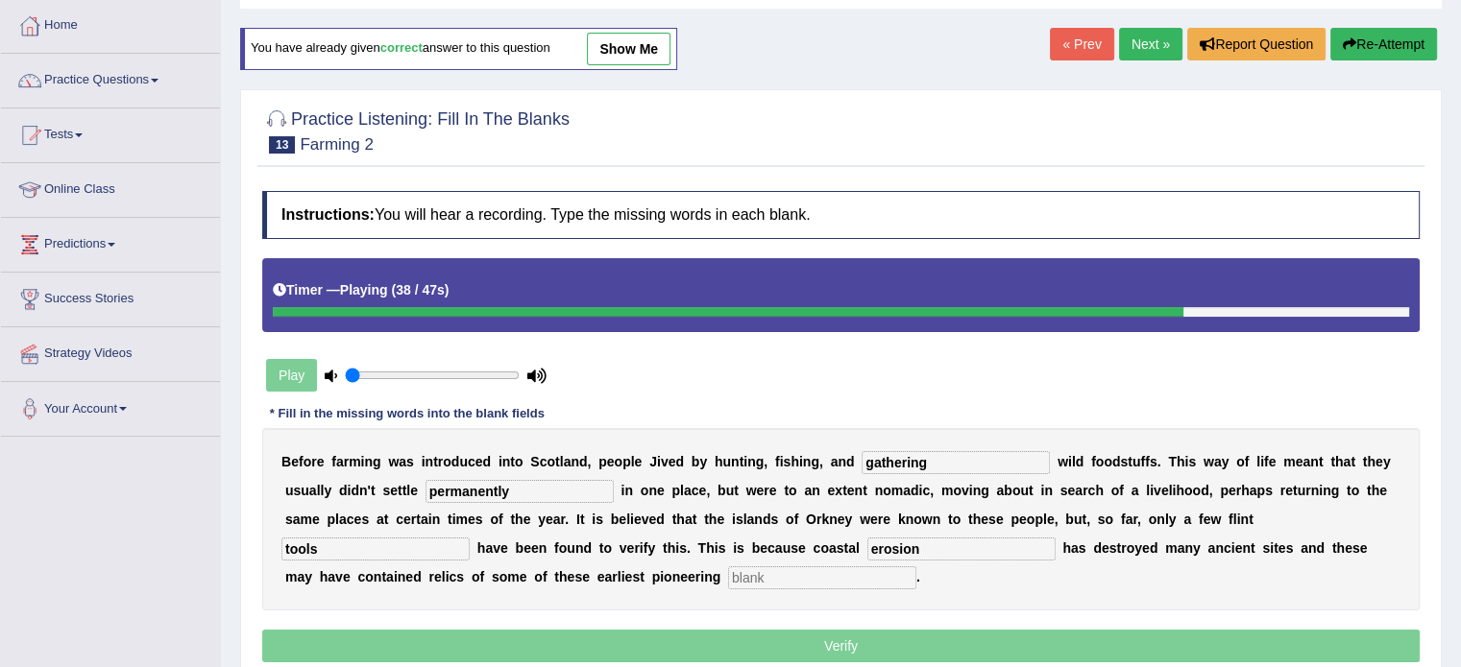
type input "erosion"
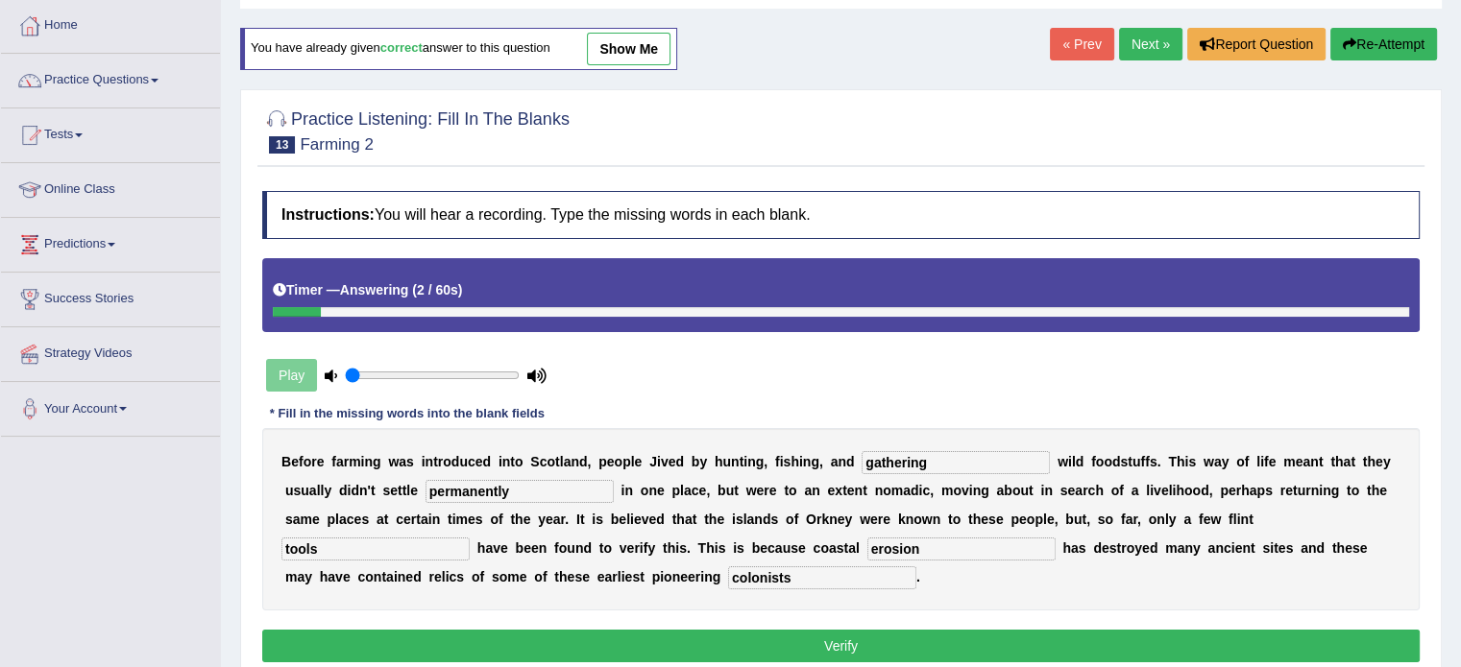
type input "colonists"
click at [927, 641] on button "Verify" at bounding box center [840, 646] width 1157 height 33
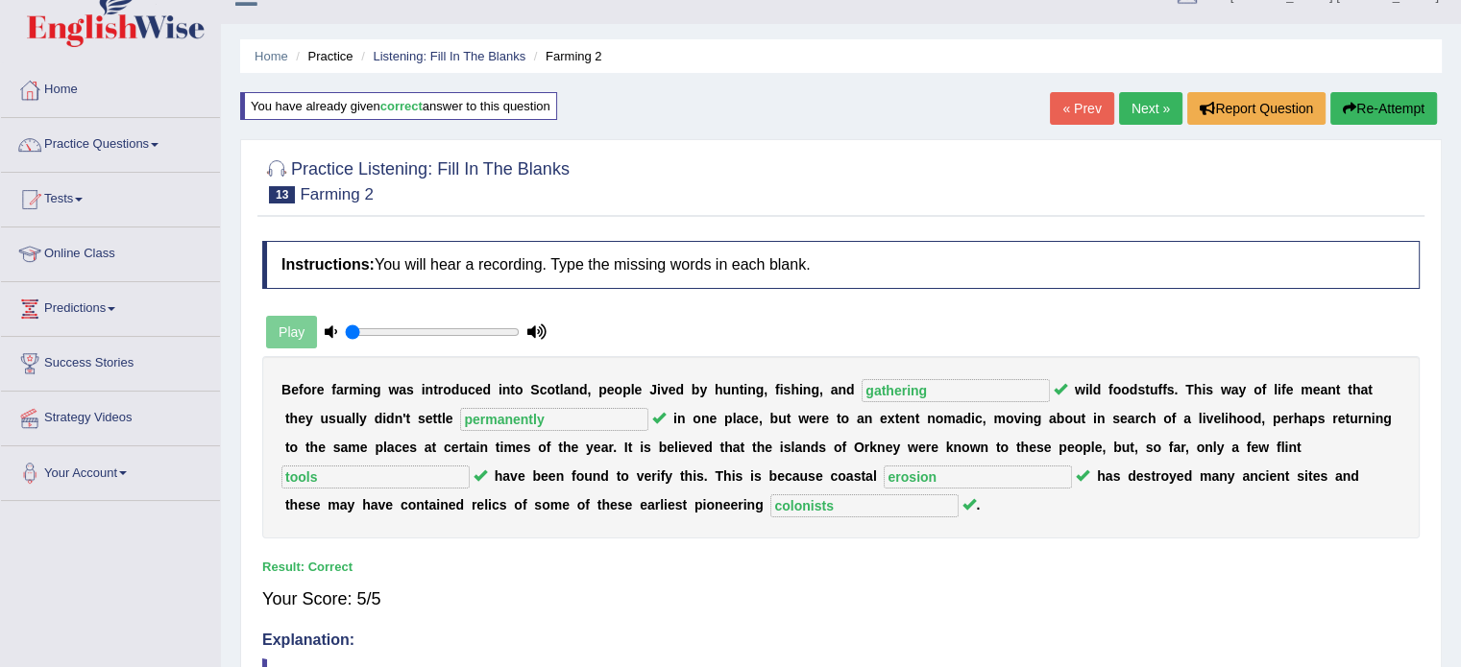
scroll to position [0, 0]
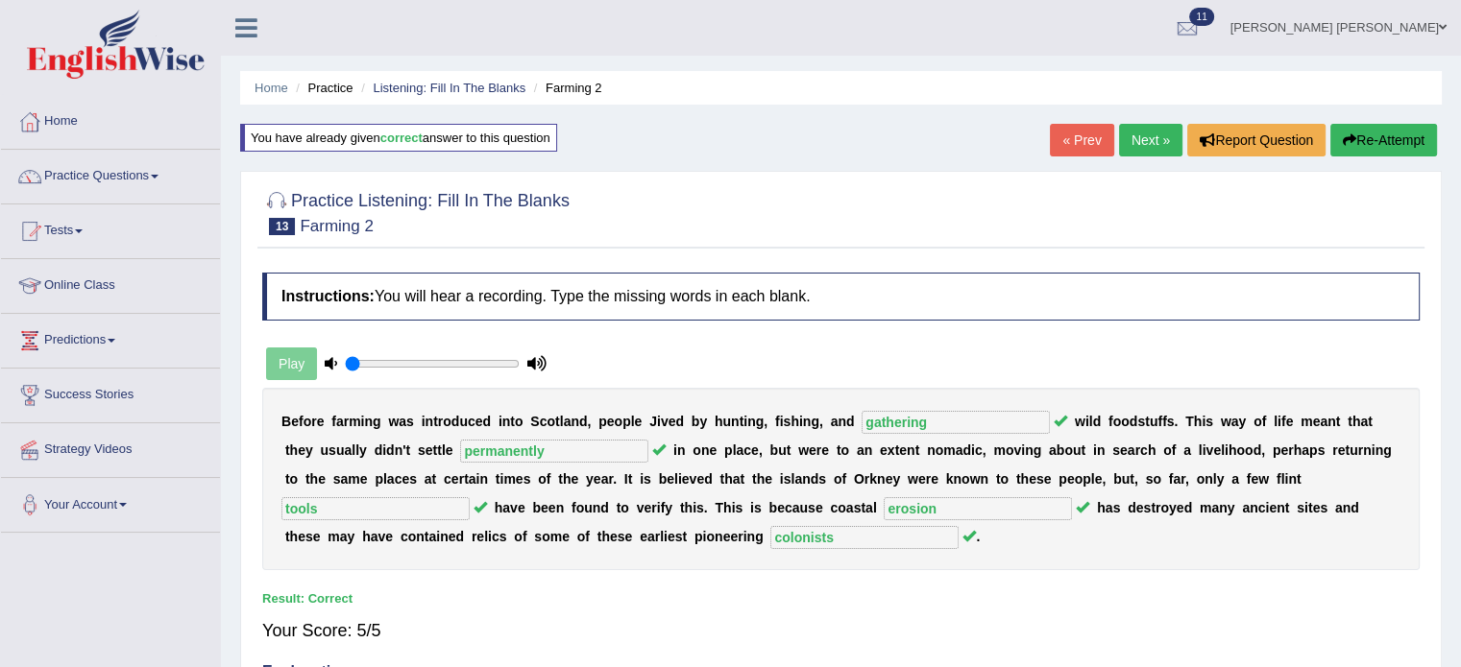
click at [1152, 127] on link "Next »" at bounding box center [1150, 140] width 63 height 33
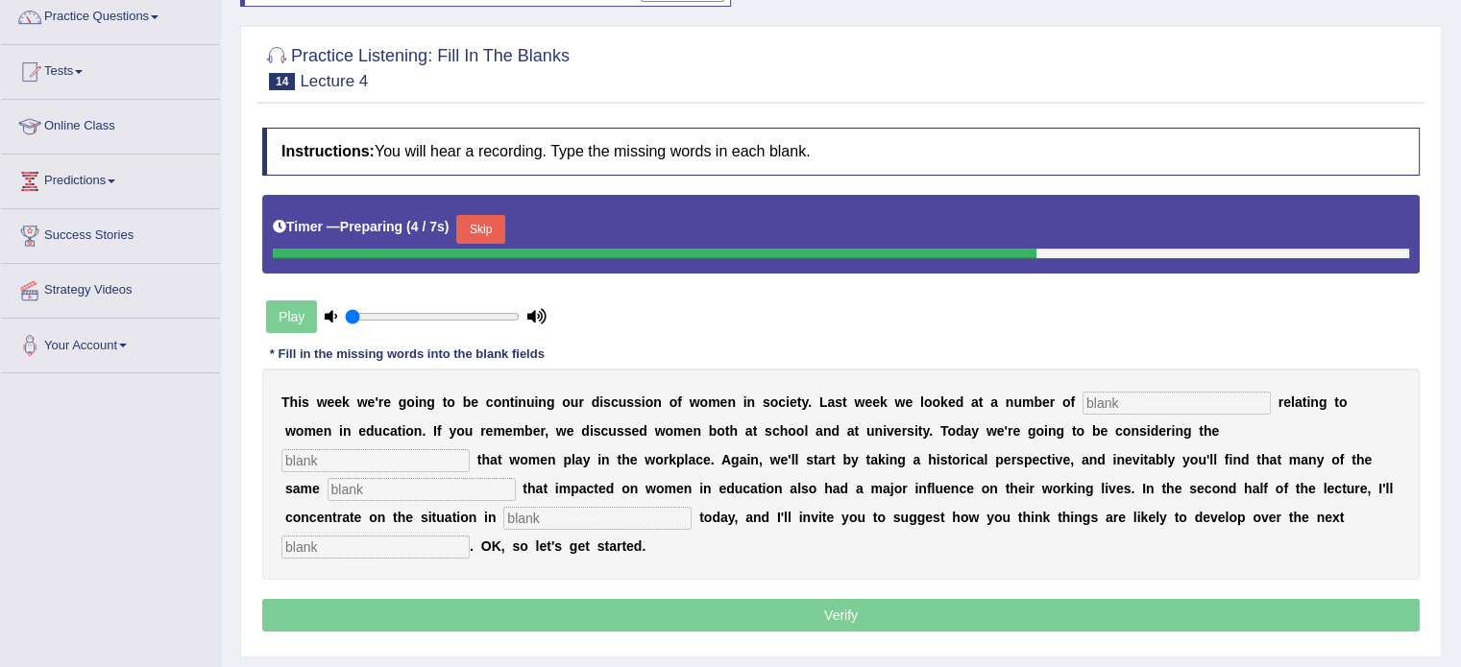
scroll to position [192, 0]
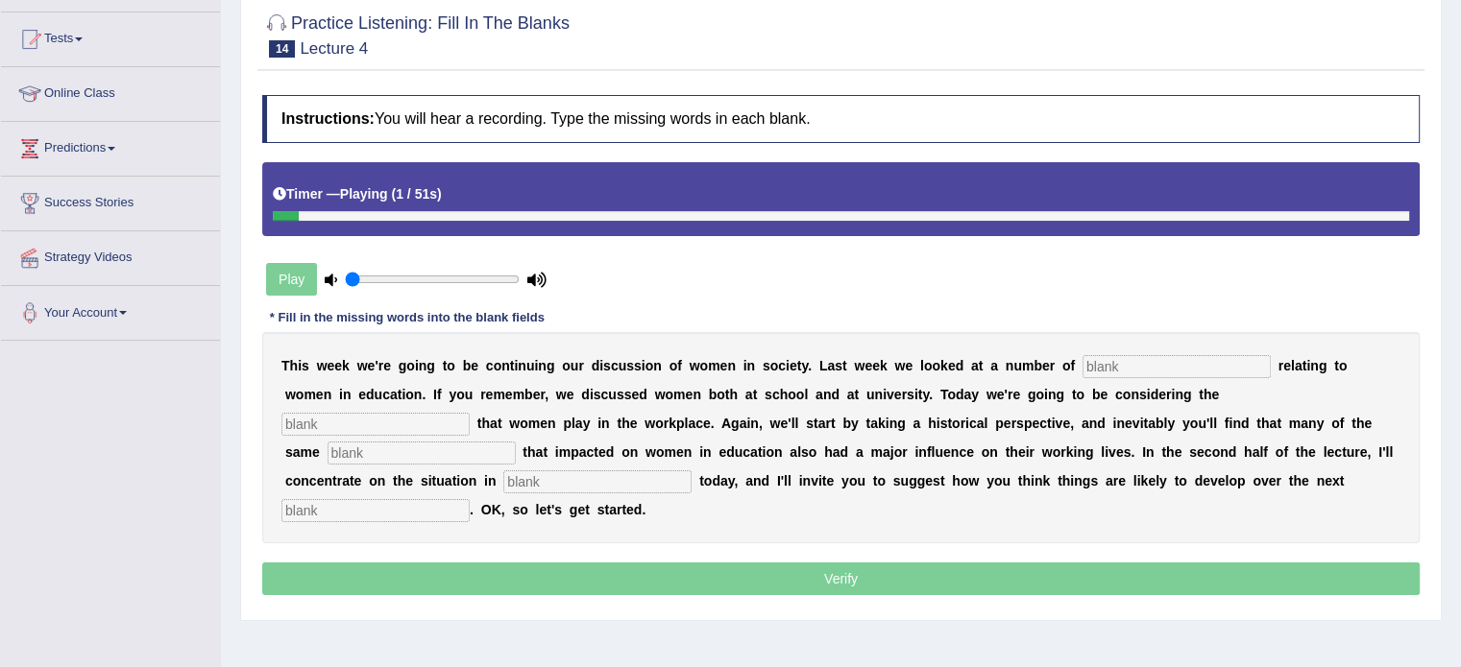
click at [1102, 358] on input "text" at bounding box center [1176, 366] width 188 height 23
type input "issues"
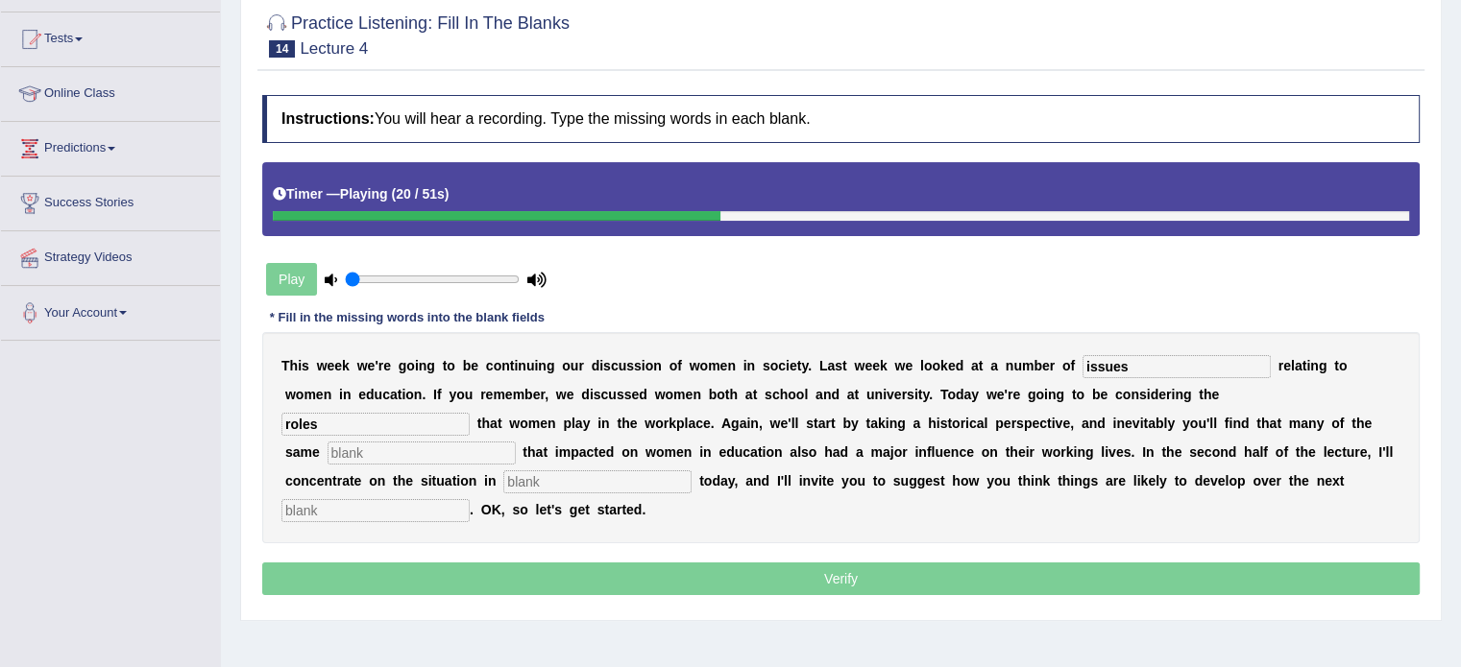
type input "roles"
type input "events"
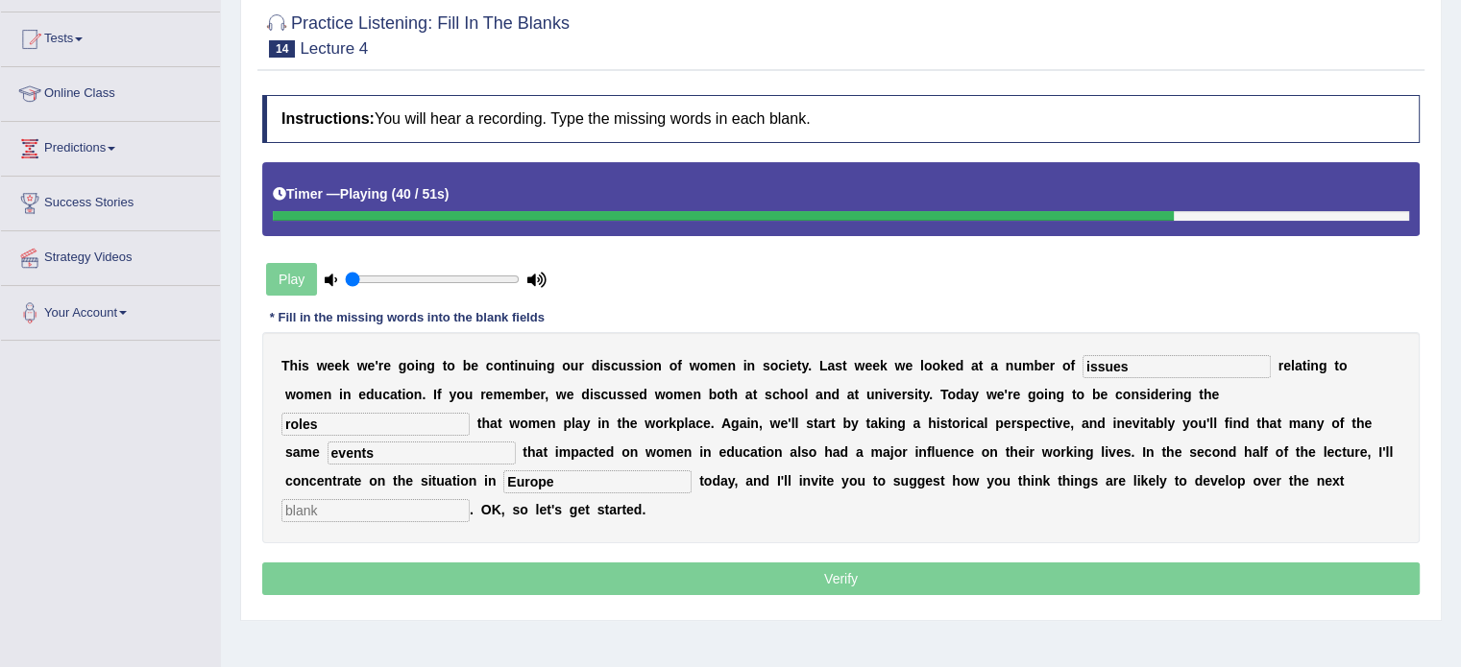
type input "Europe"
type input "decade"
click at [303, 416] on input "roles" at bounding box center [375, 424] width 188 height 23
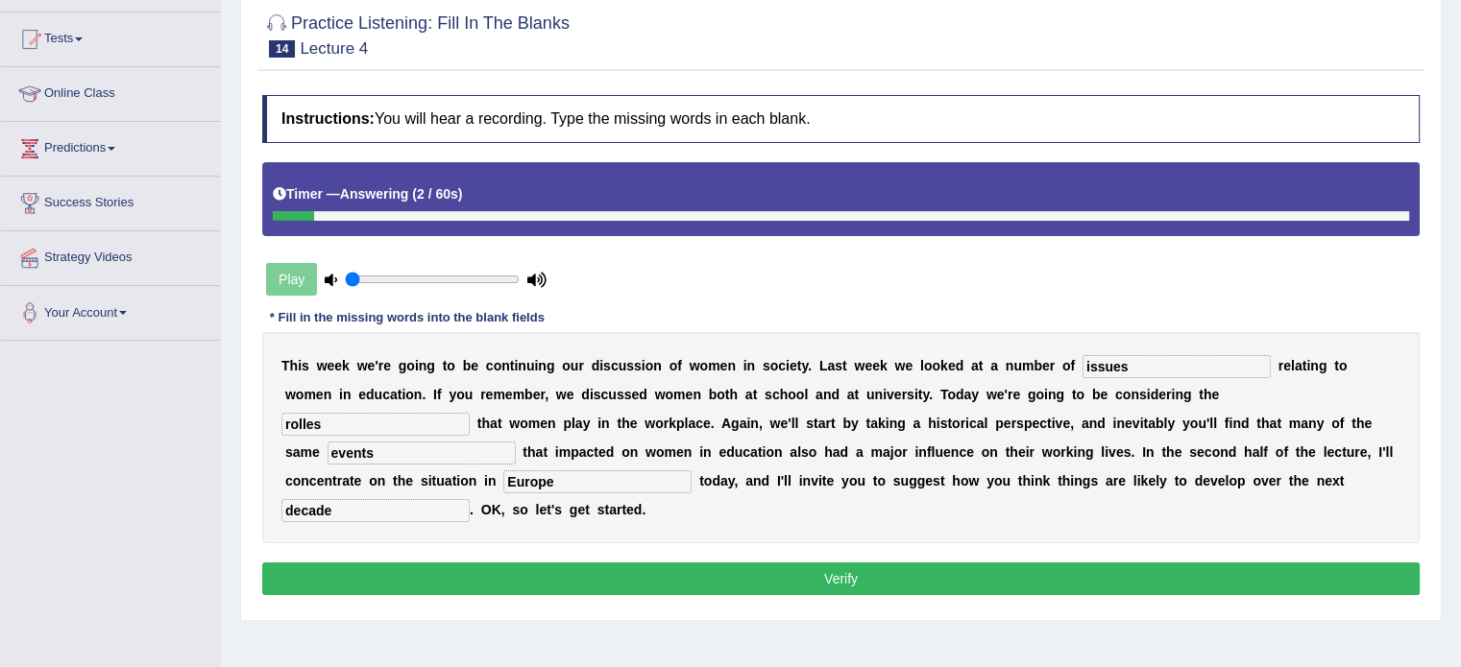
type input "rolles"
click at [520, 570] on button "Verify" at bounding box center [840, 579] width 1157 height 33
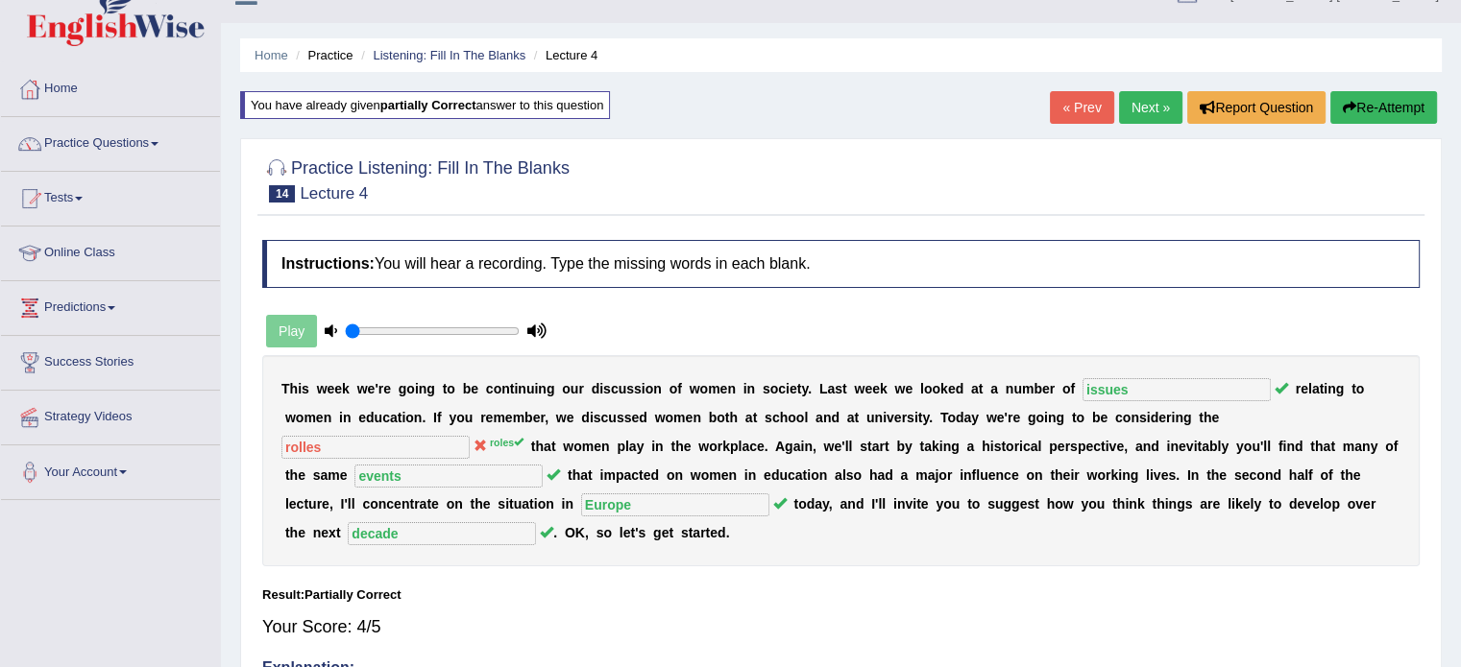
scroll to position [0, 0]
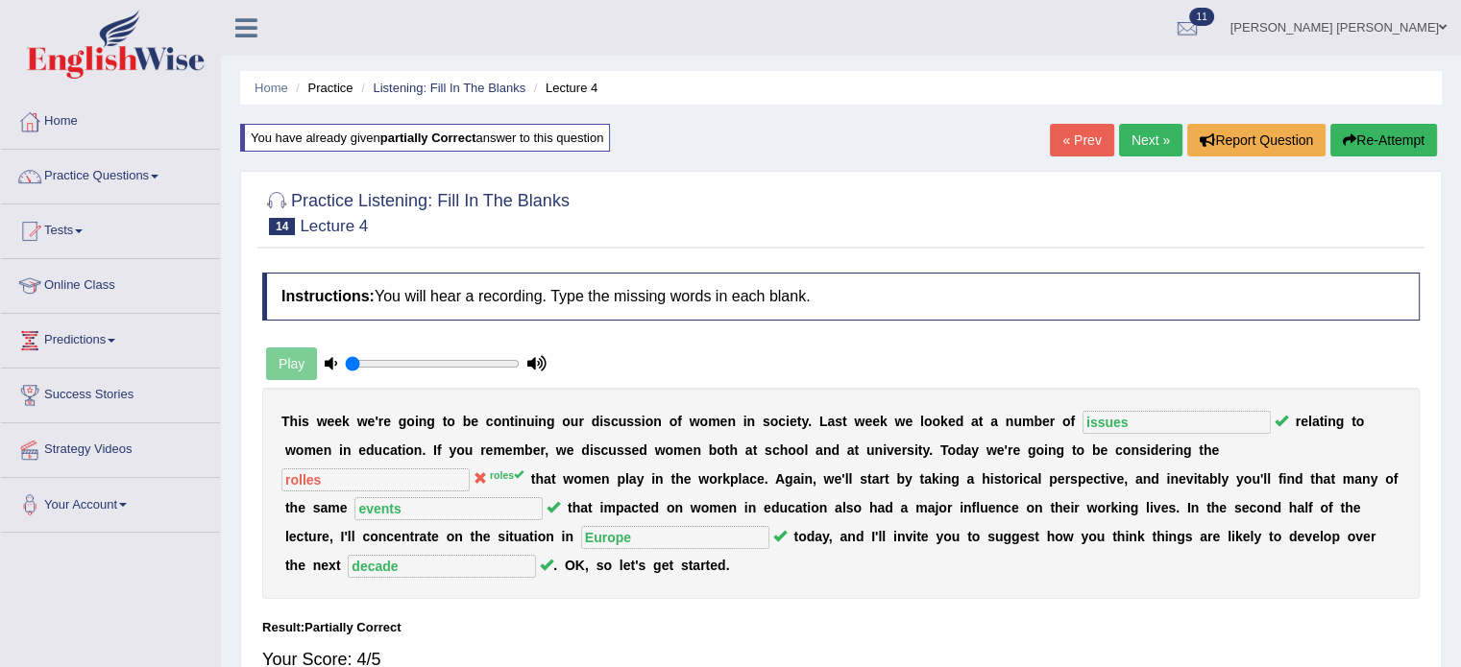
click at [1149, 143] on link "Next »" at bounding box center [1150, 140] width 63 height 33
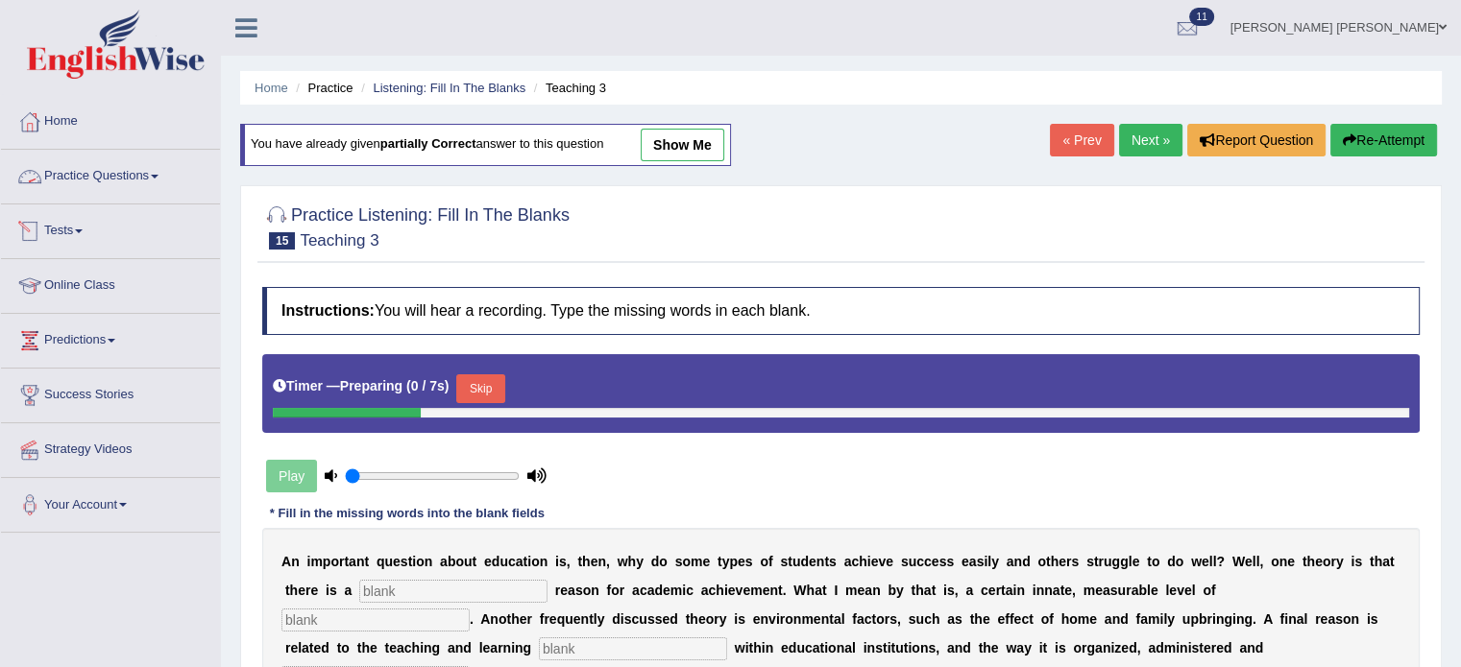
scroll to position [192, 0]
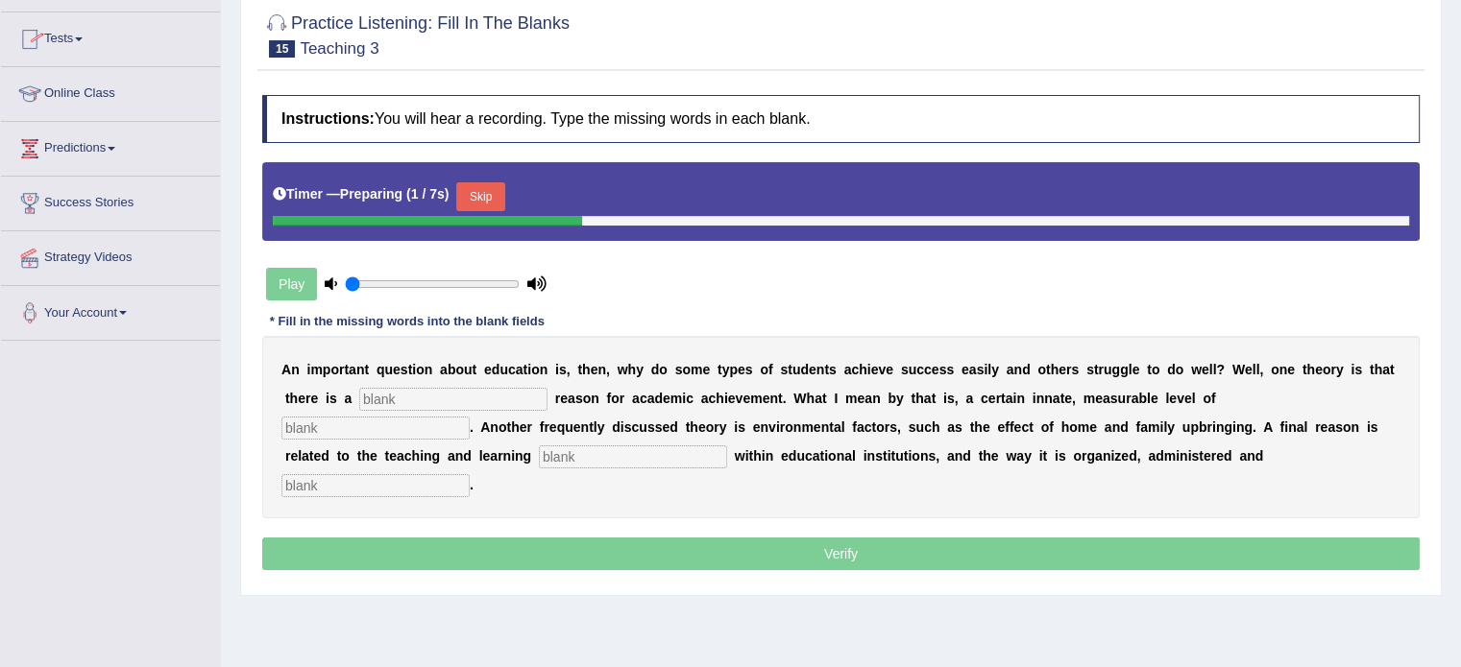
click at [495, 396] on input "text" at bounding box center [453, 399] width 188 height 23
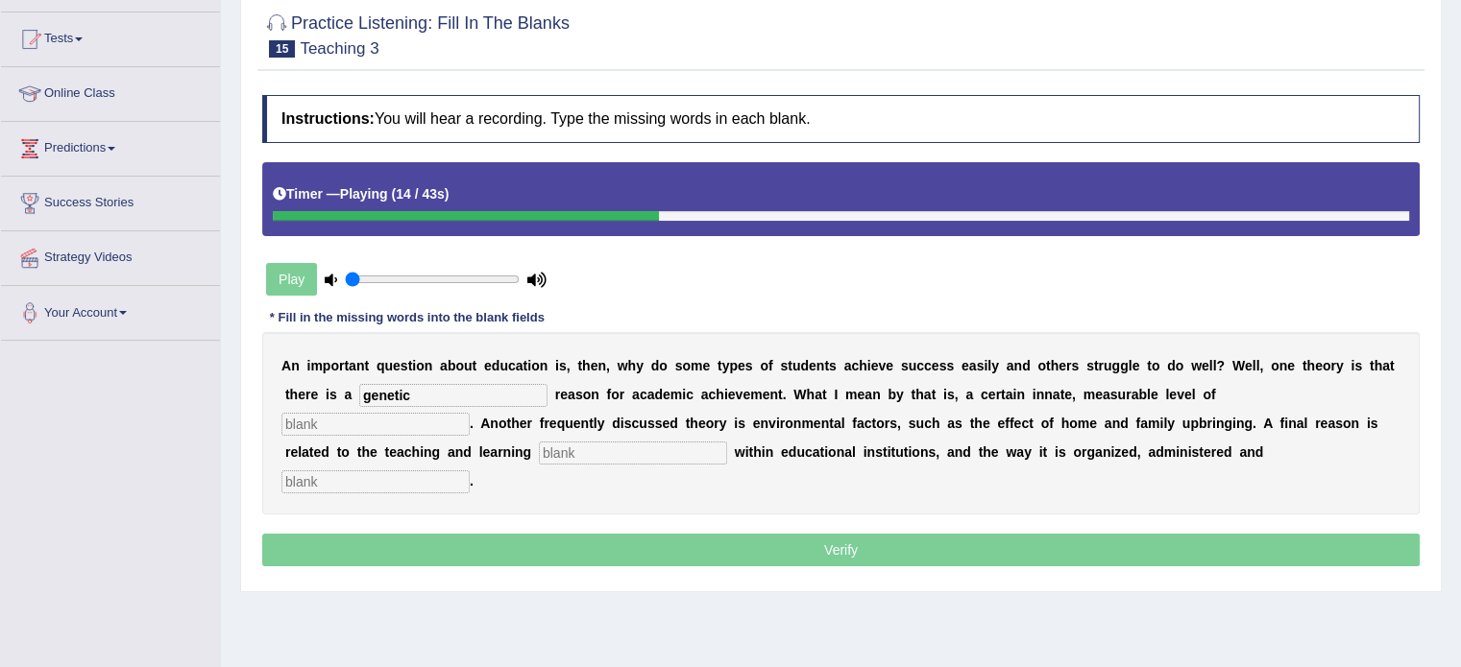
type input "genetic"
type input "intelligence"
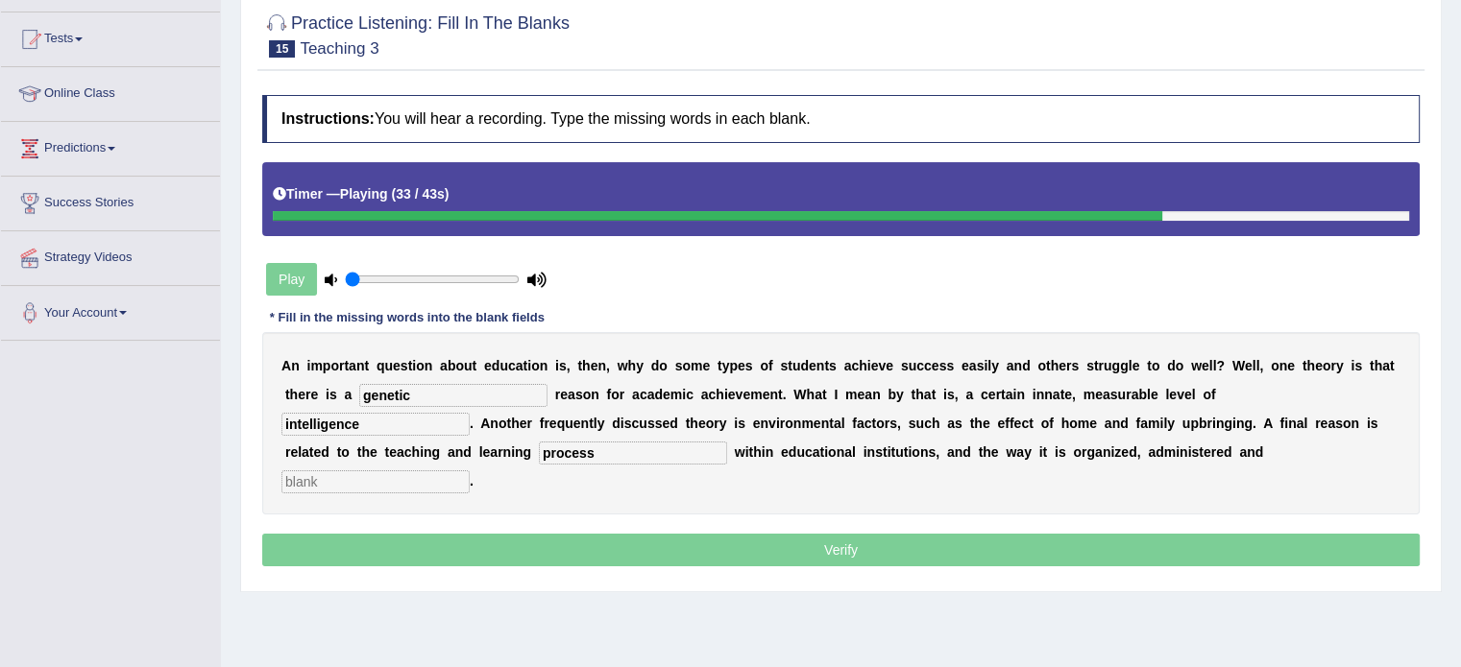
type input "process"
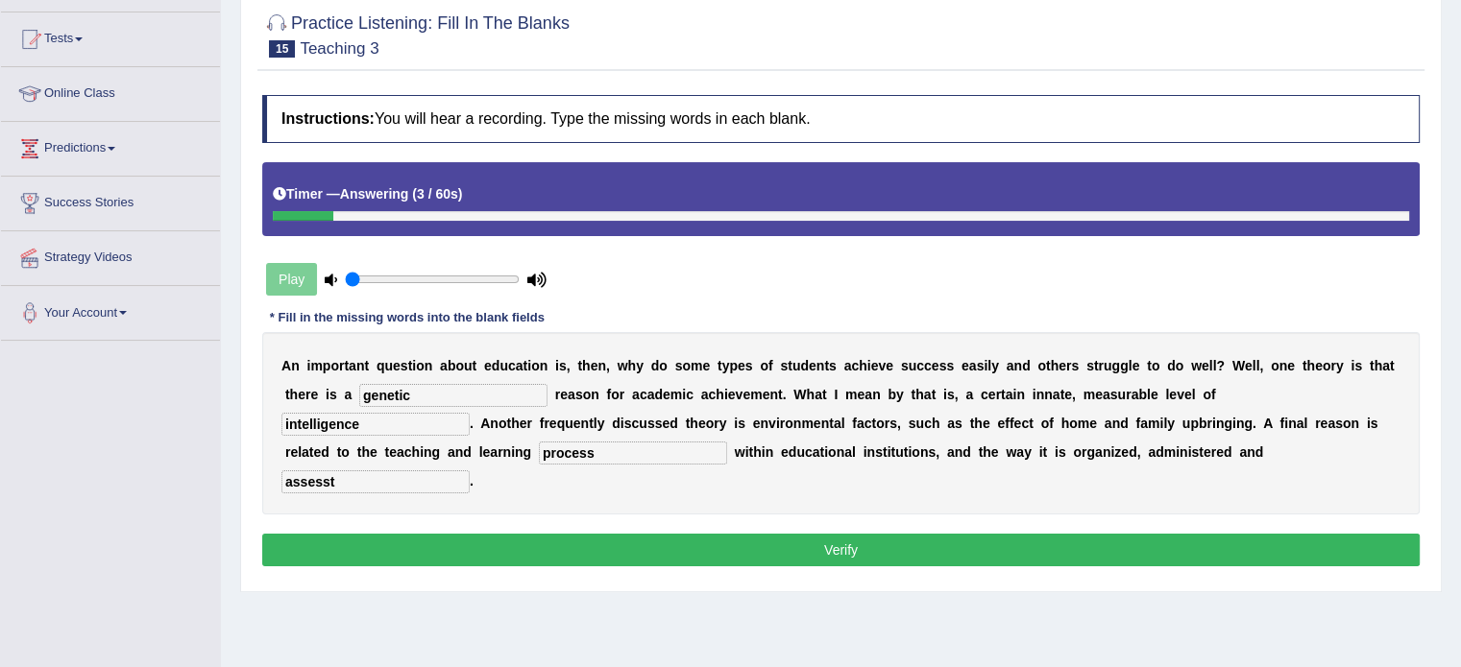
type input "assesst"
click at [931, 552] on button "Verify" at bounding box center [840, 550] width 1157 height 33
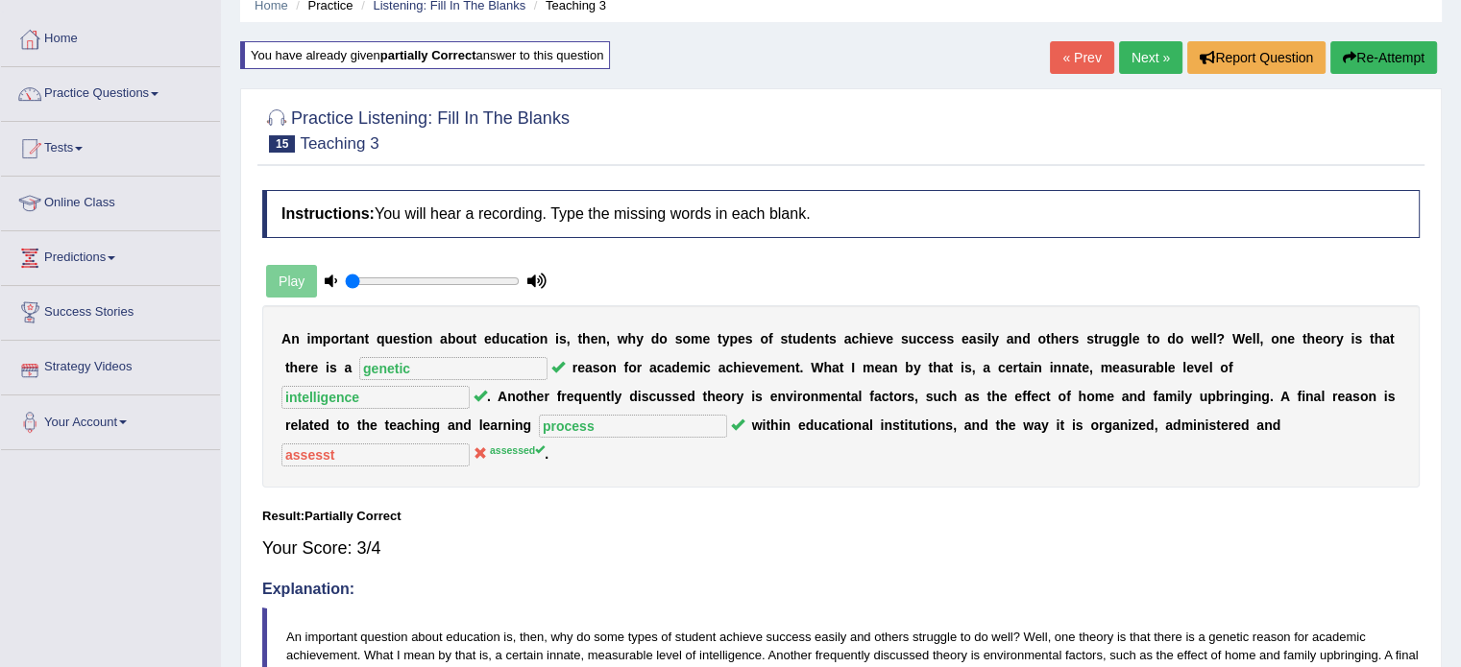
scroll to position [0, 0]
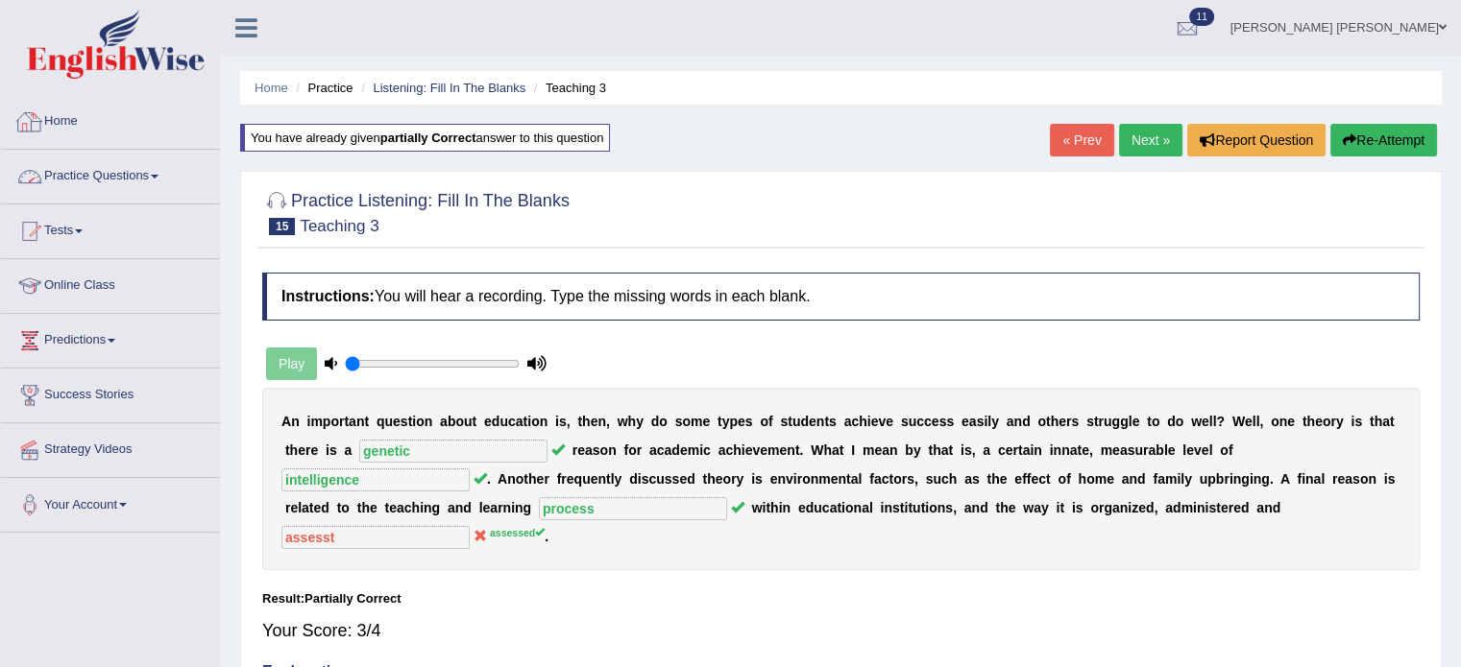
click at [92, 170] on link "Practice Questions" at bounding box center [110, 174] width 219 height 48
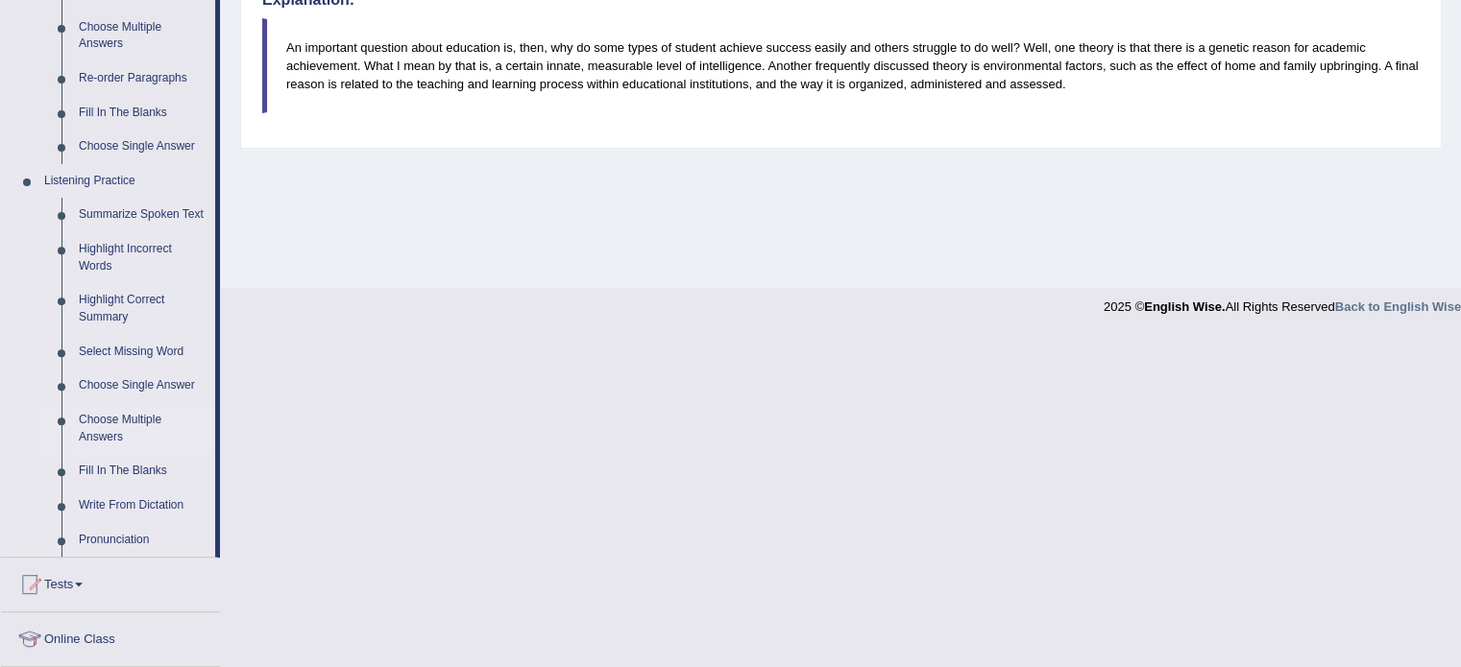
scroll to position [864, 0]
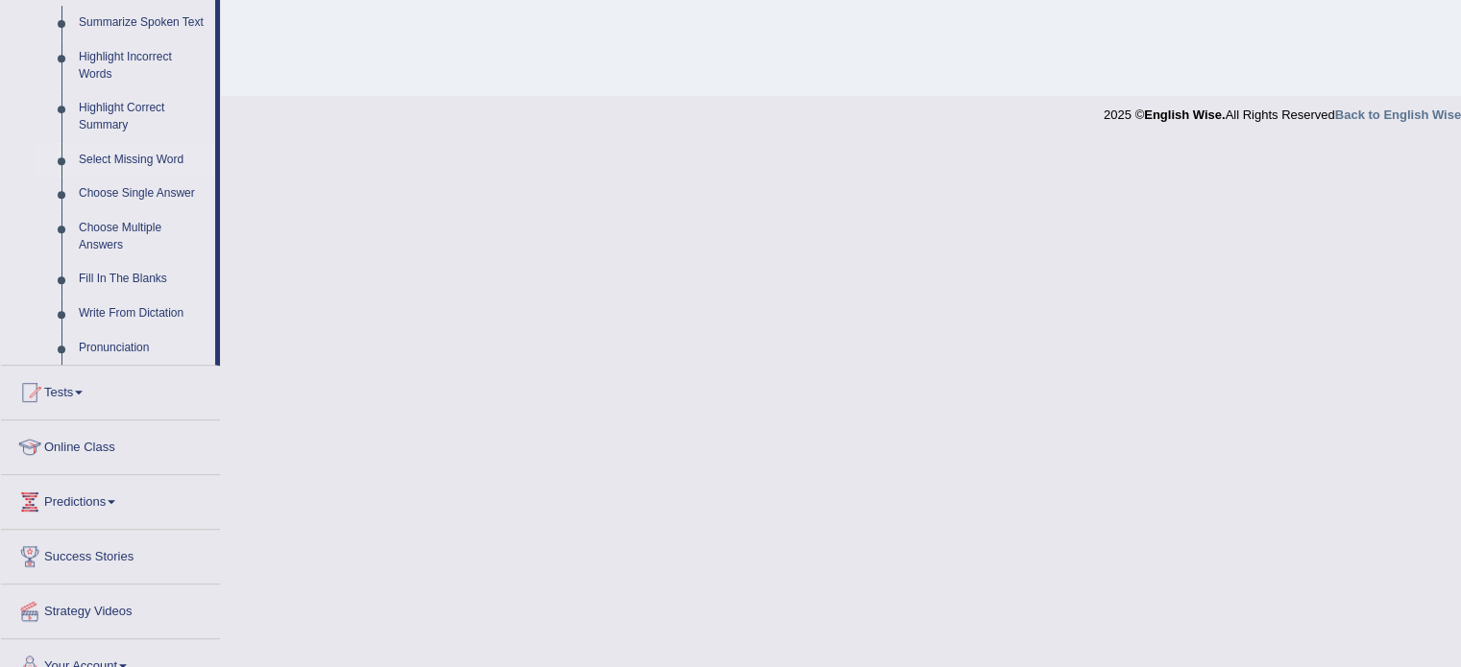
click at [142, 154] on link "Select Missing Word" at bounding box center [142, 160] width 145 height 35
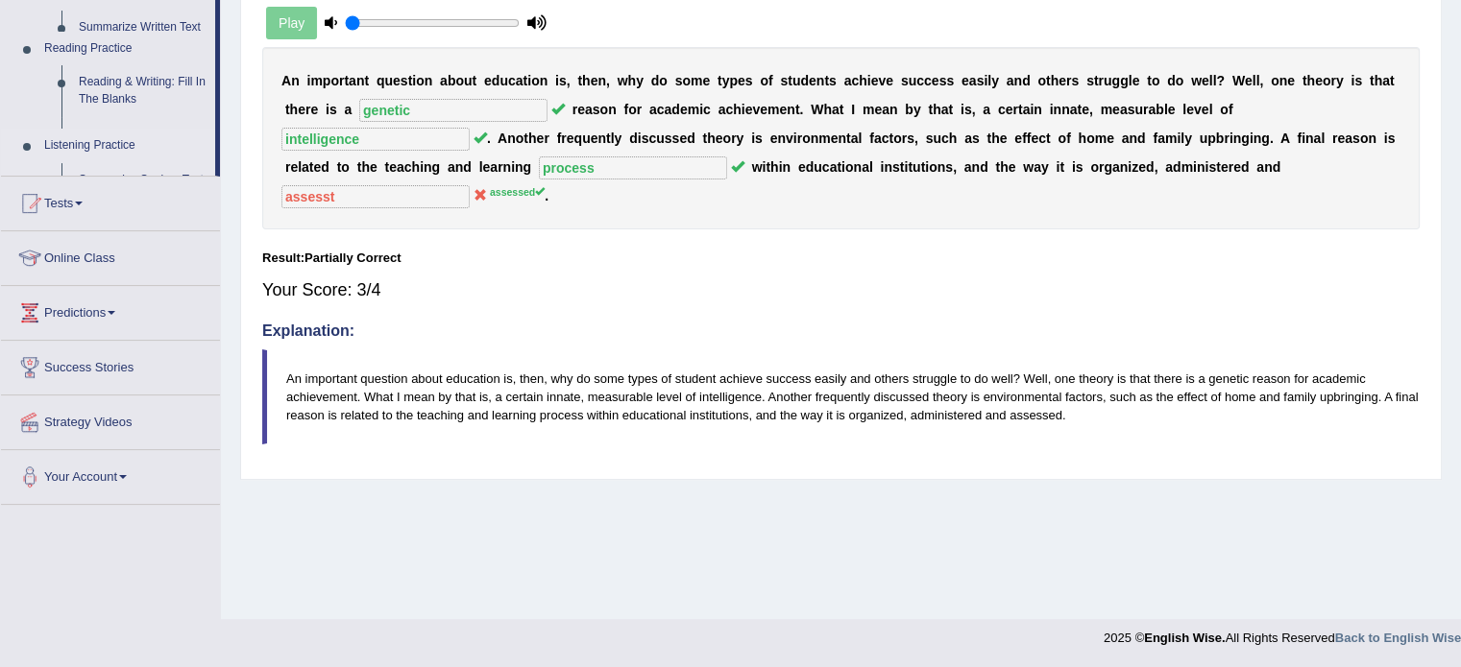
scroll to position [341, 0]
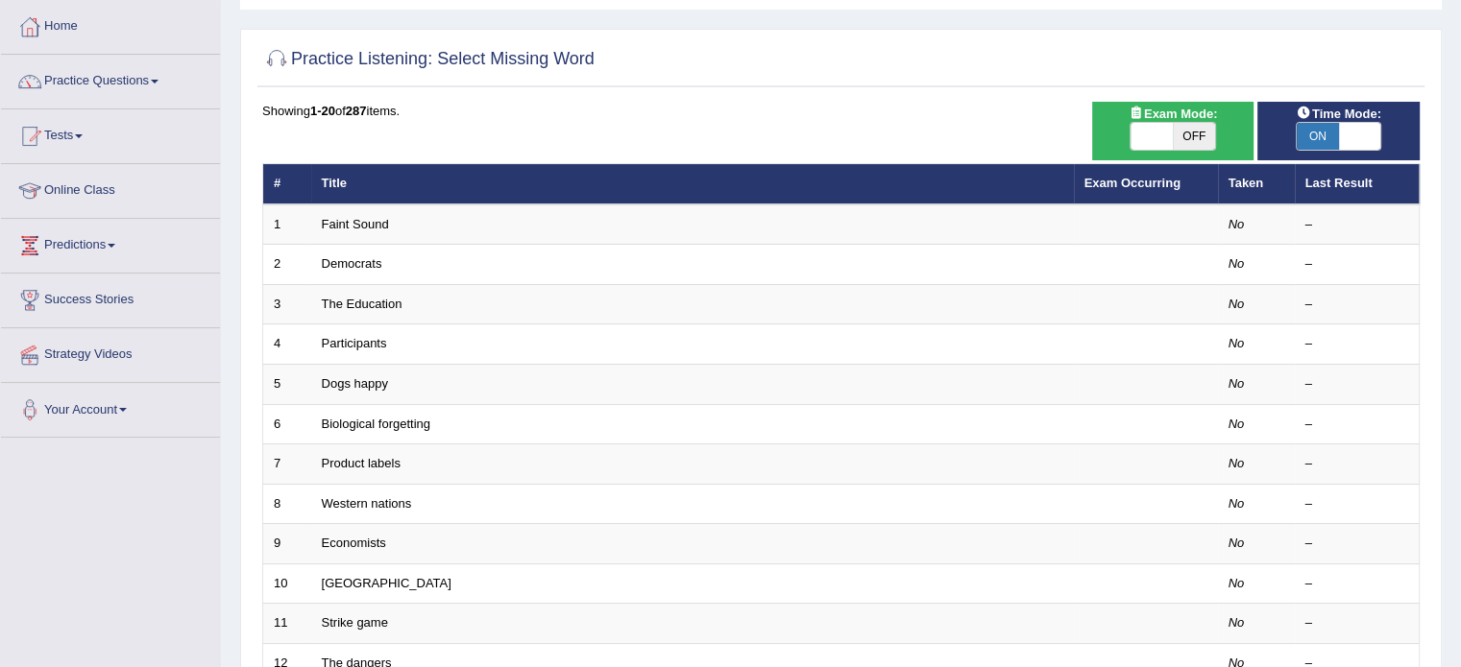
scroll to position [96, 0]
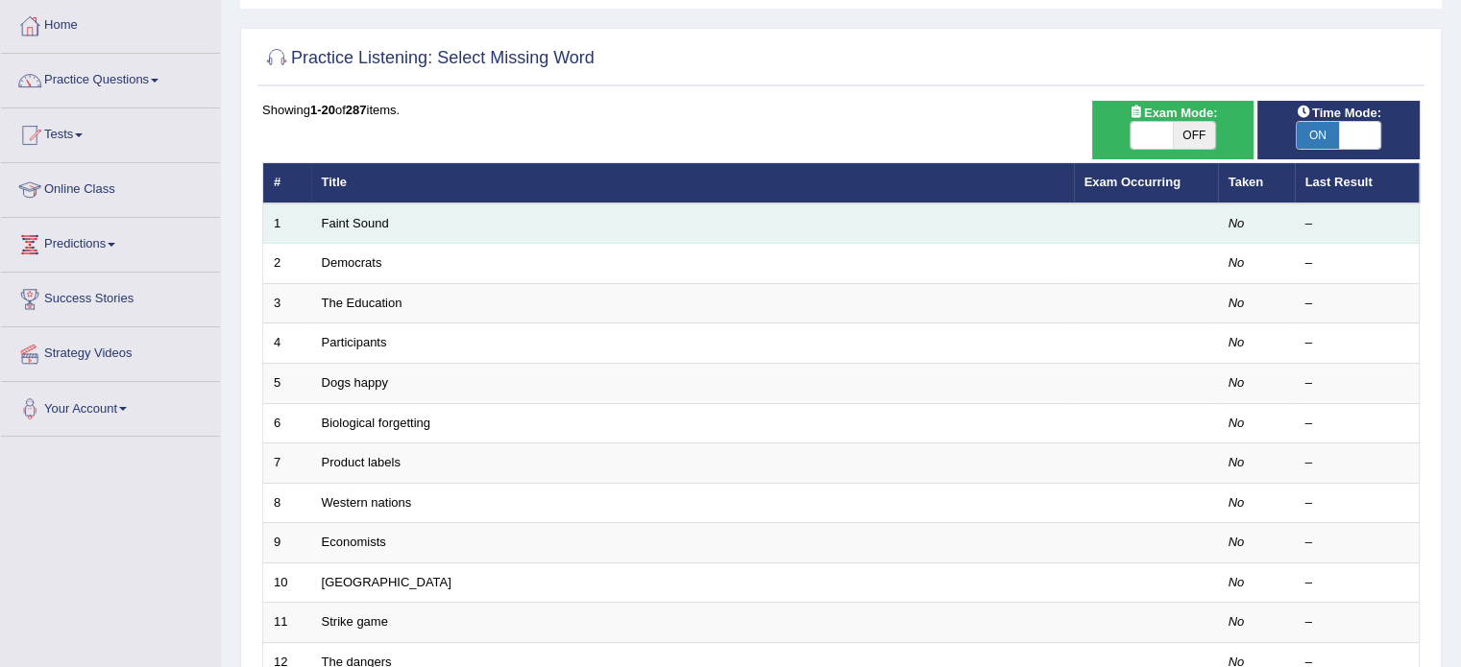
click at [397, 222] on td "Faint Sound" at bounding box center [692, 224] width 762 height 40
click at [340, 222] on link "Faint Sound" at bounding box center [355, 223] width 67 height 14
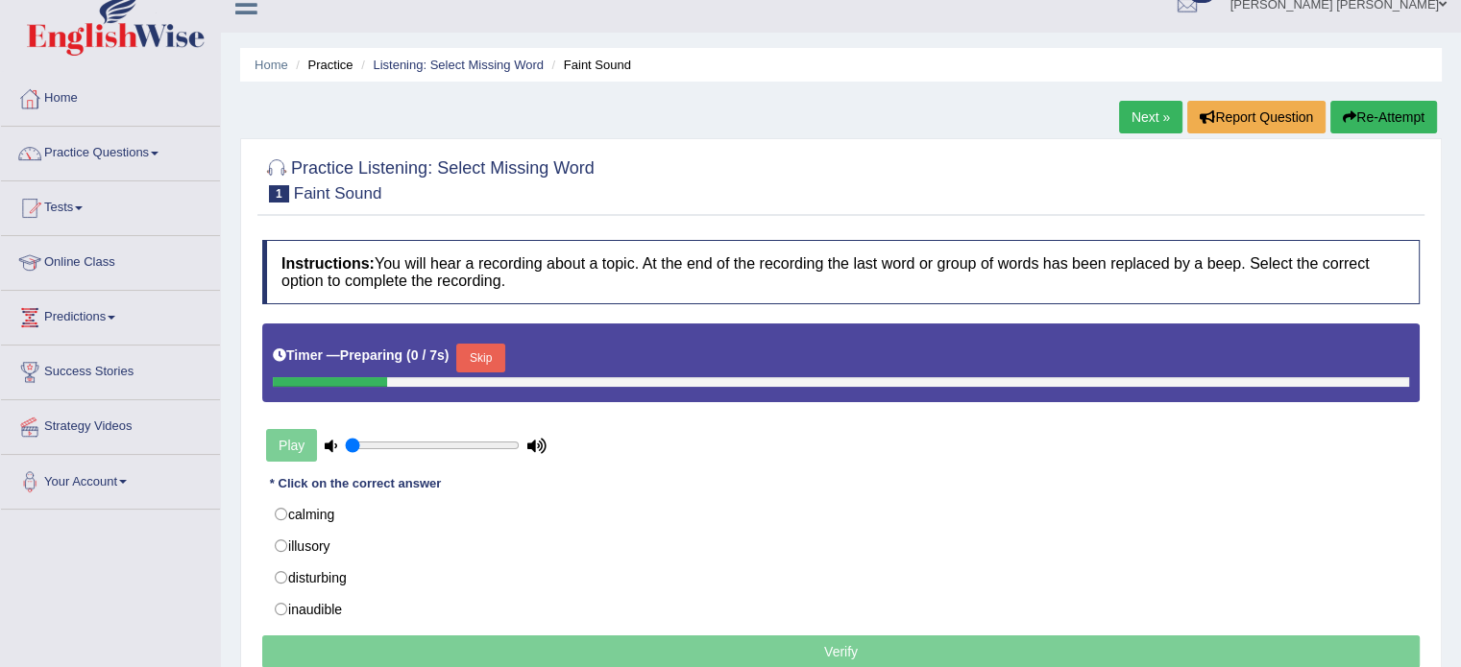
scroll to position [96, 0]
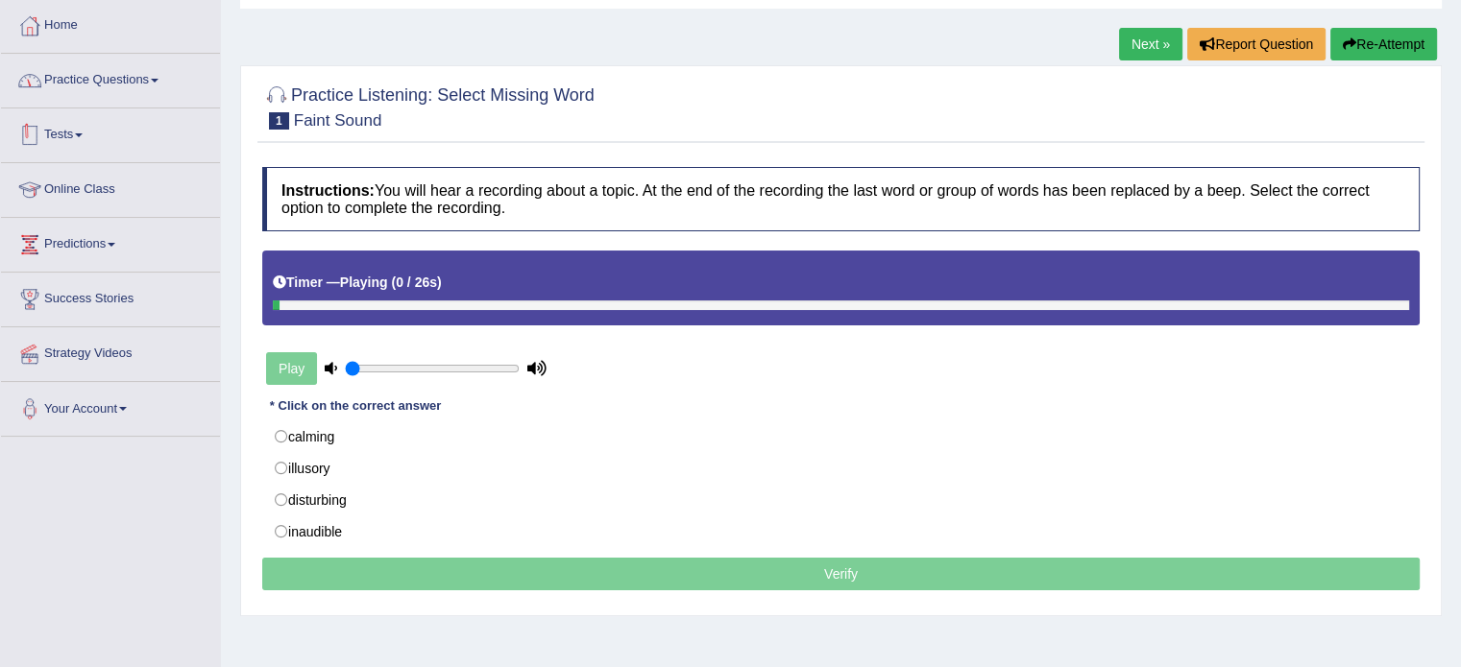
click at [134, 84] on link "Practice Questions" at bounding box center [110, 78] width 219 height 48
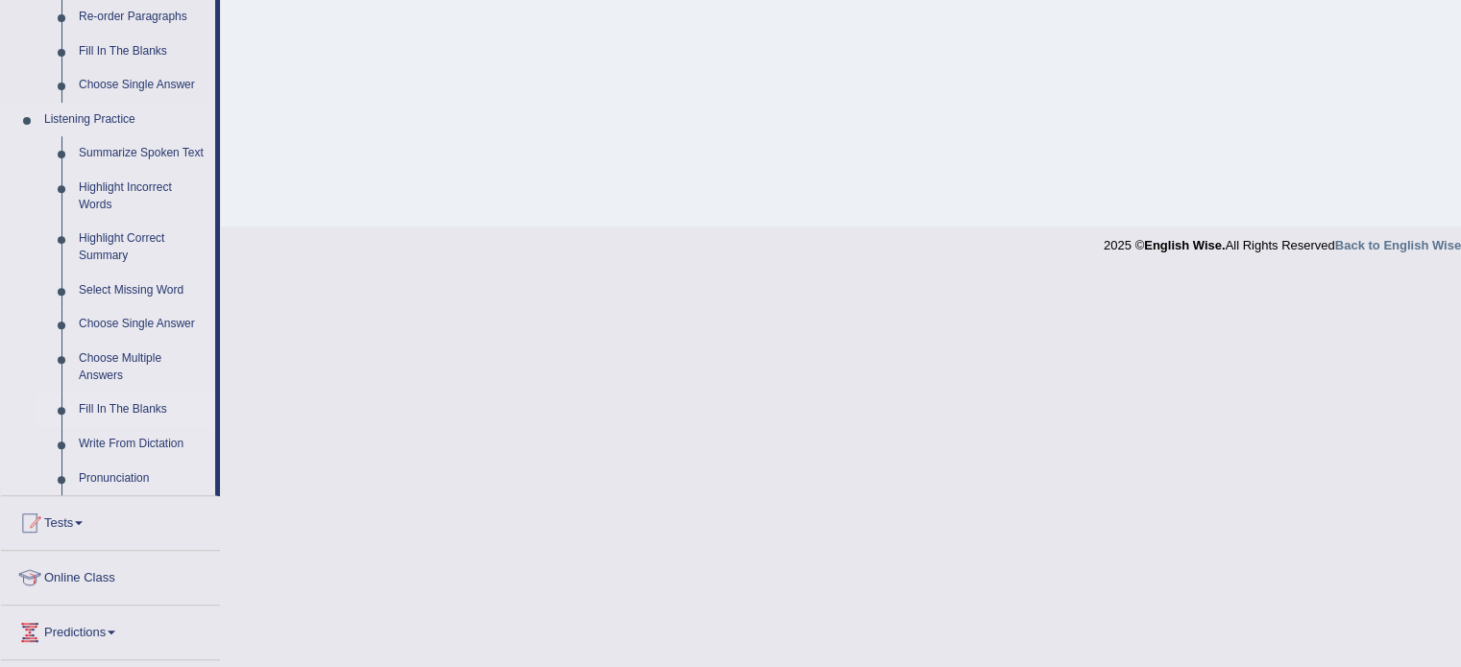
scroll to position [768, 0]
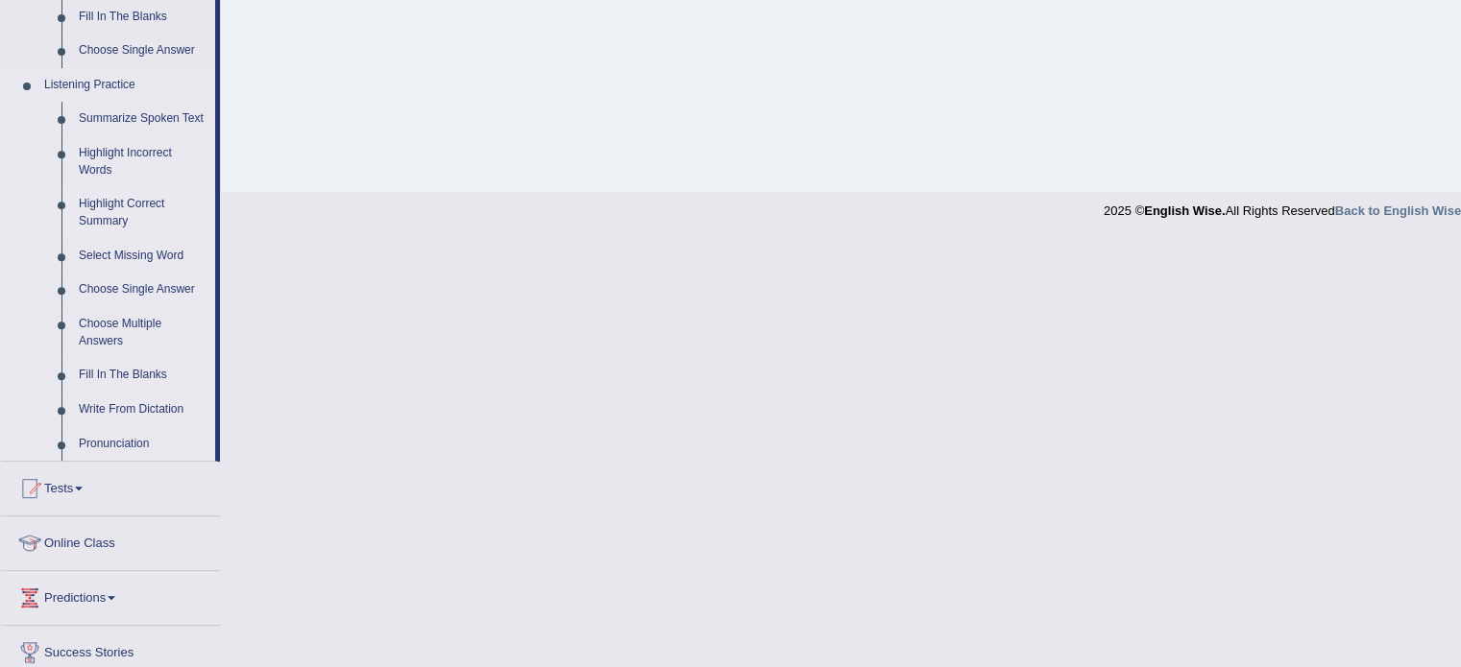
click at [102, 196] on link "Highlight Correct Summary" at bounding box center [142, 212] width 145 height 51
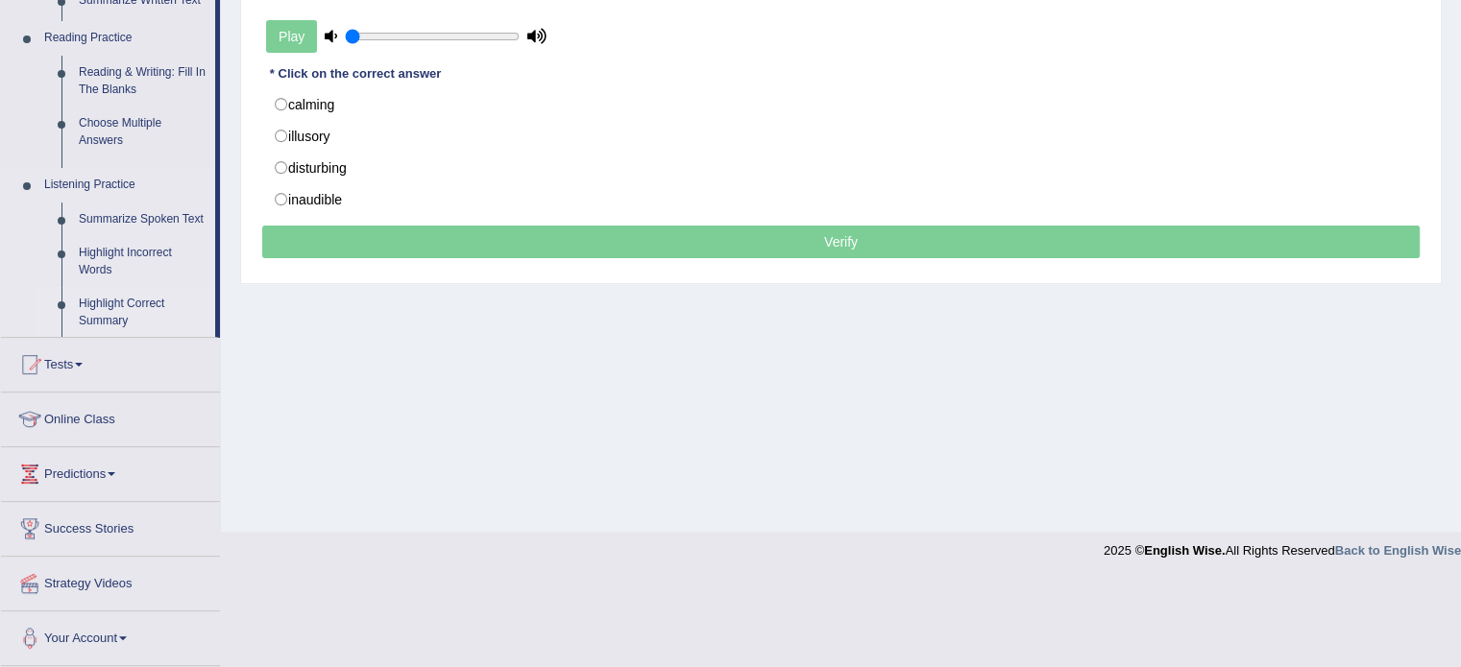
scroll to position [264, 0]
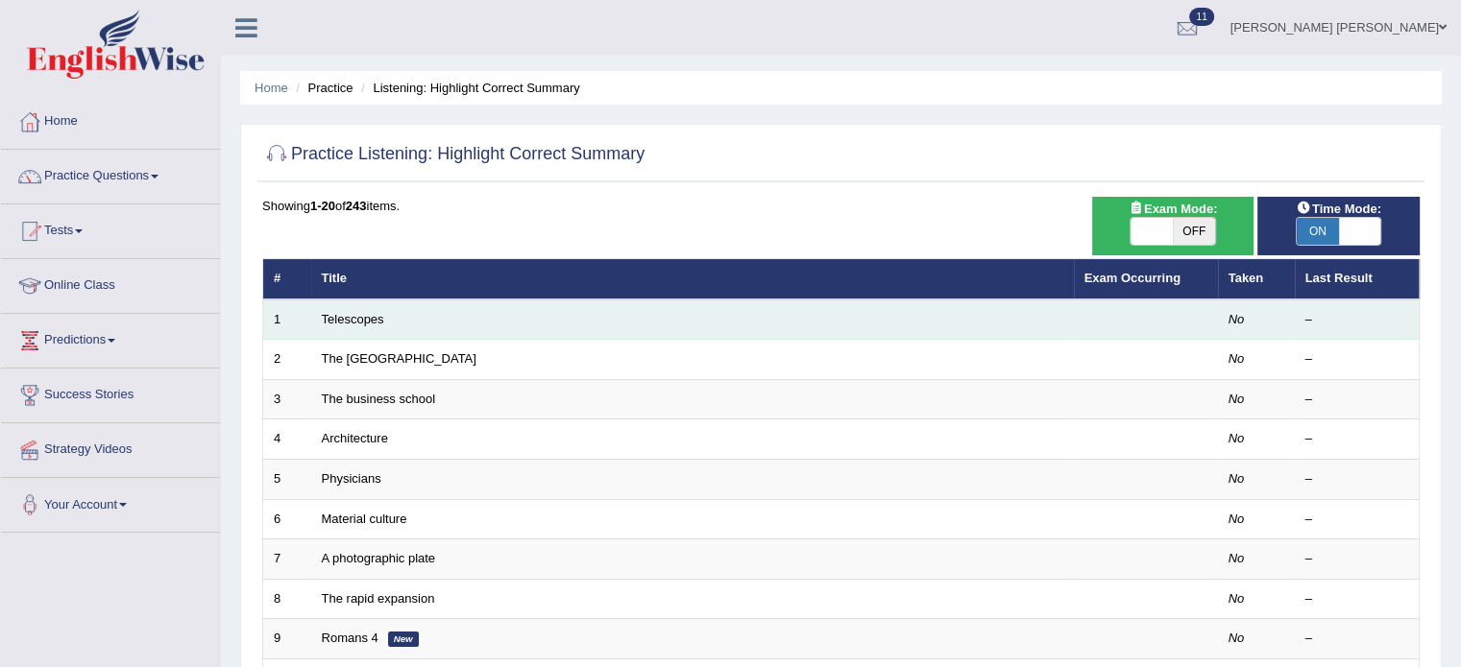
click at [335, 304] on td "Telescopes" at bounding box center [692, 320] width 762 height 40
click at [340, 314] on link "Telescopes" at bounding box center [353, 319] width 62 height 14
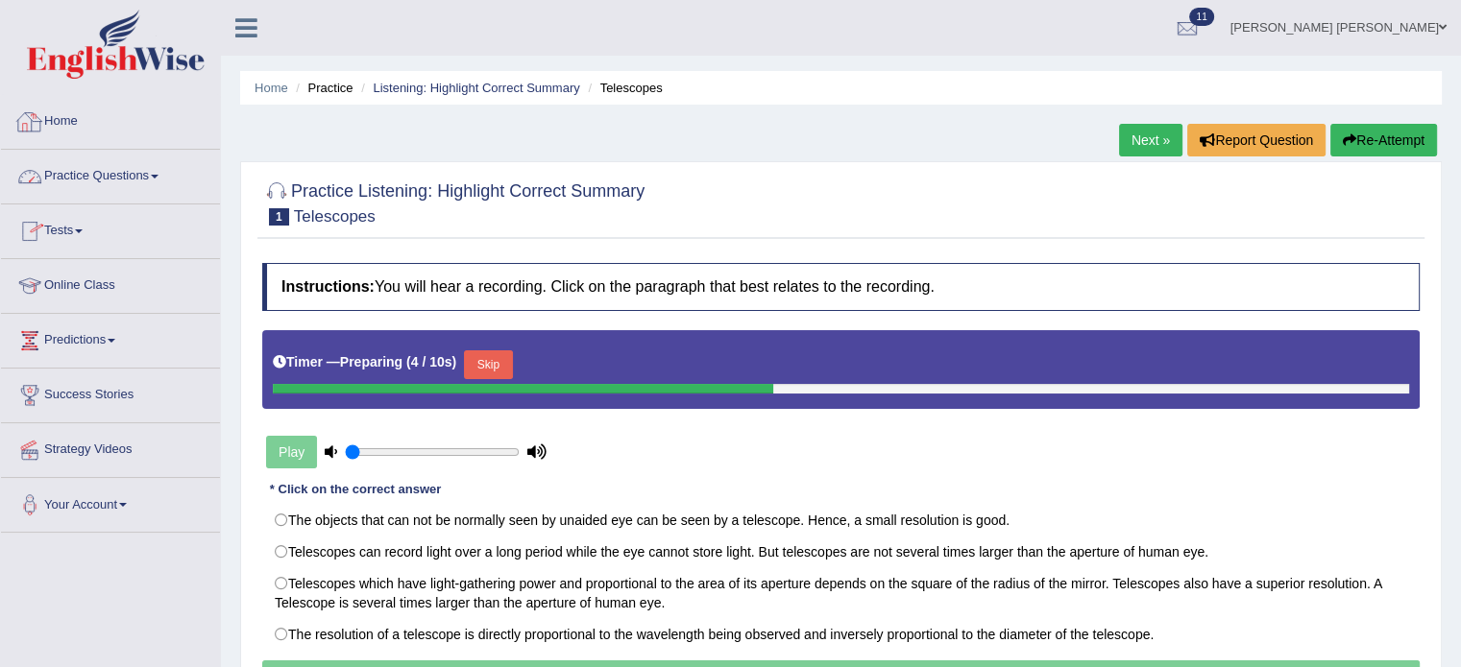
click at [89, 176] on link "Practice Questions" at bounding box center [110, 174] width 219 height 48
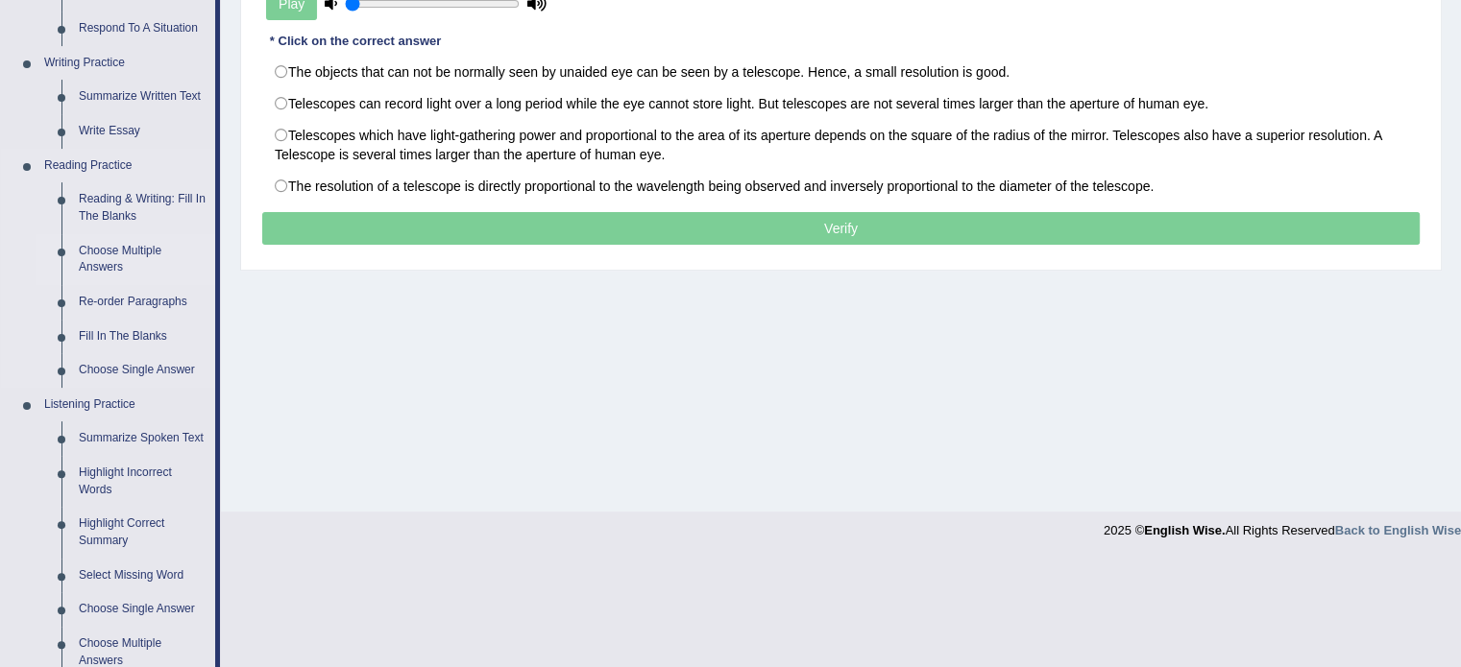
scroll to position [576, 0]
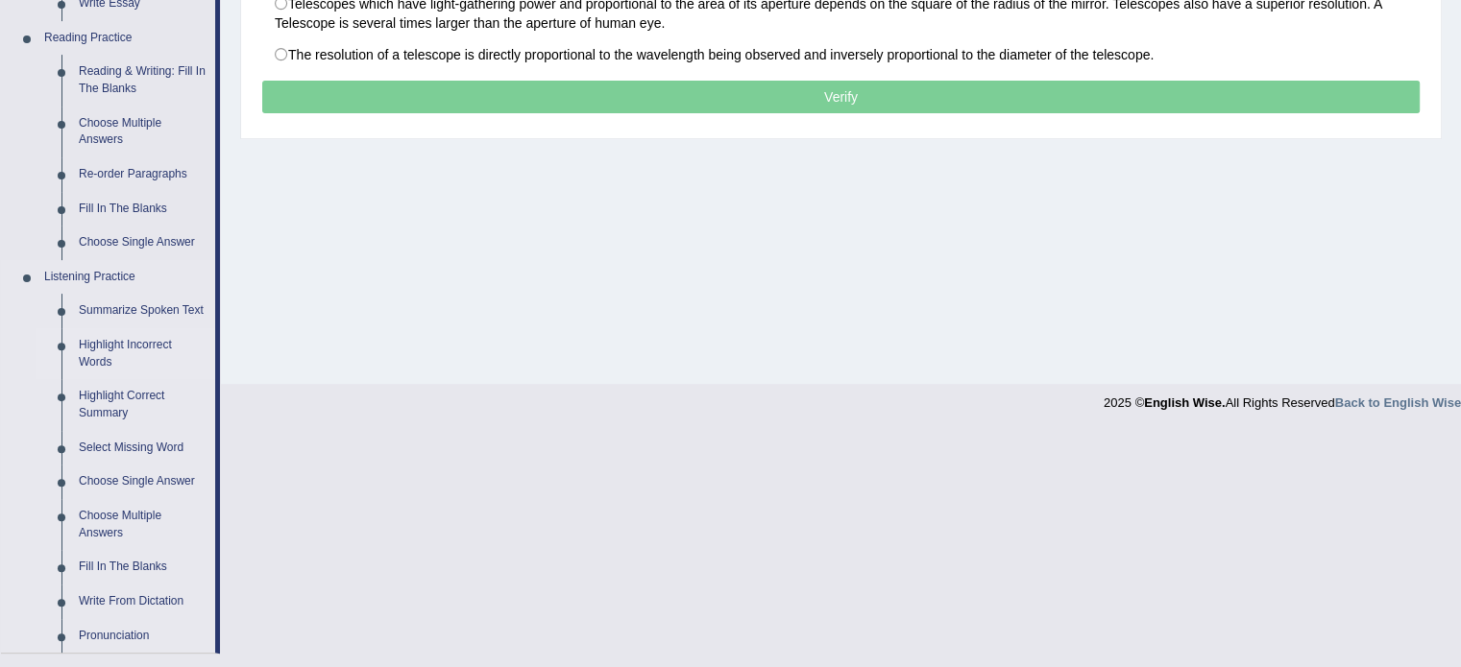
click at [127, 347] on link "Highlight Incorrect Words" at bounding box center [142, 353] width 145 height 51
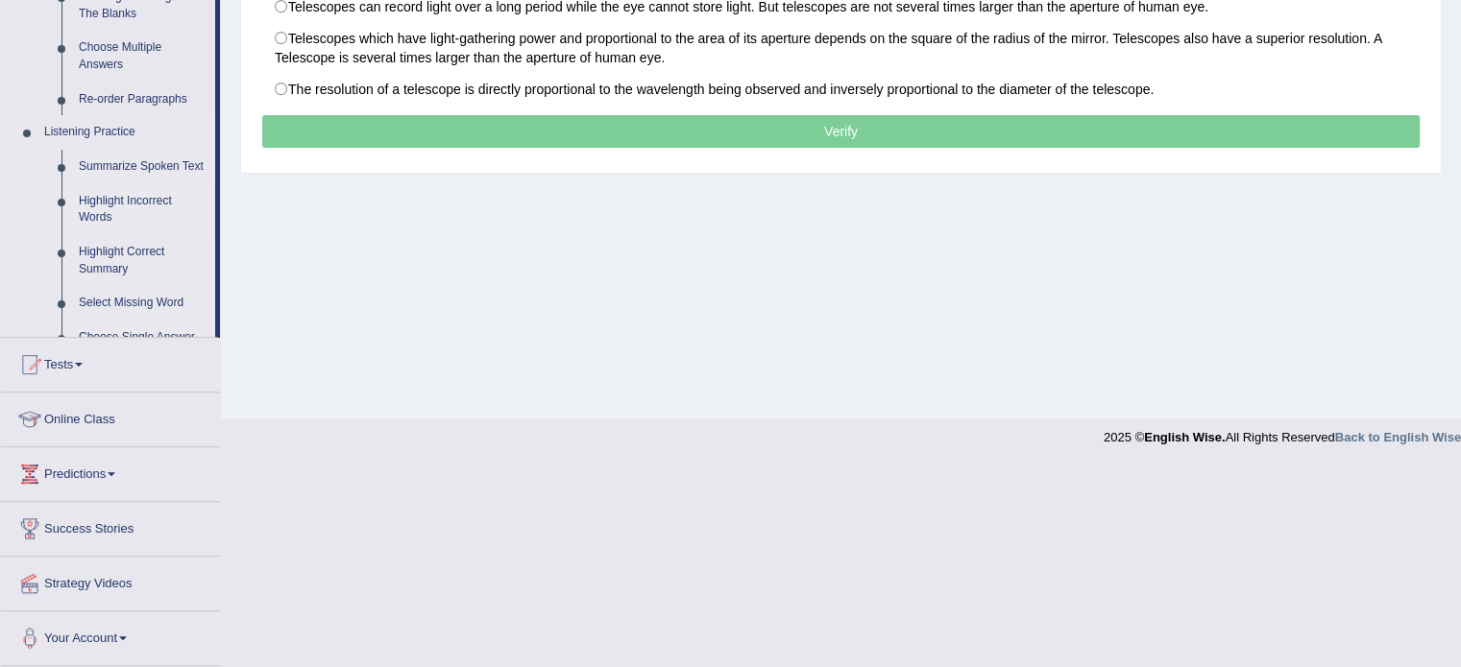
scroll to position [341, 0]
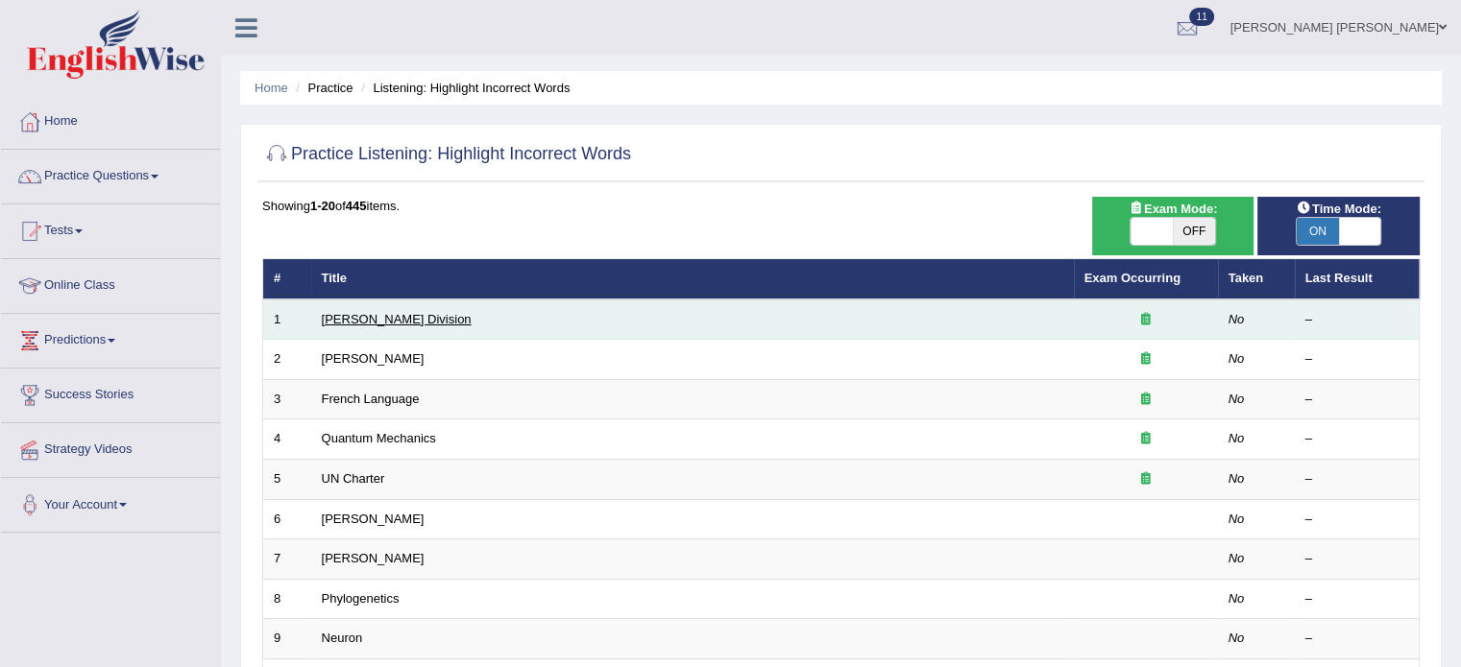
click at [340, 317] on link "[PERSON_NAME] Division" at bounding box center [397, 319] width 150 height 14
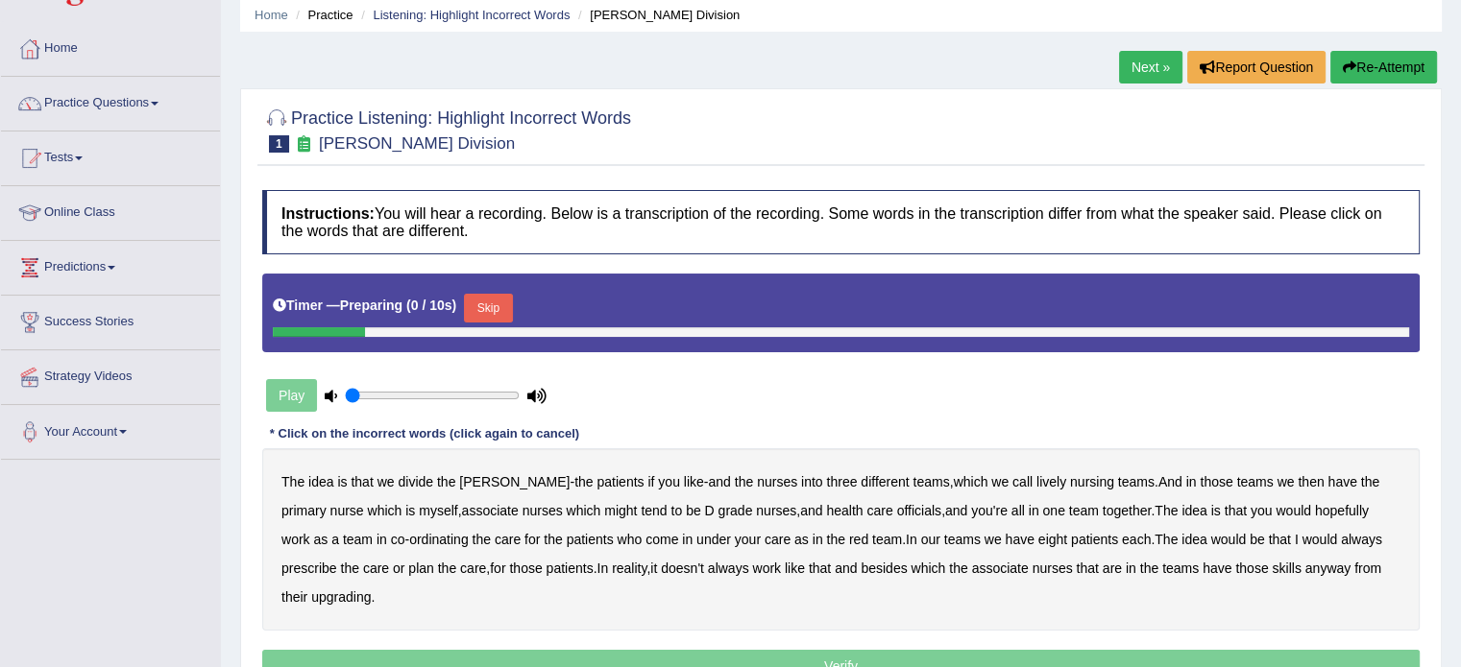
scroll to position [192, 0]
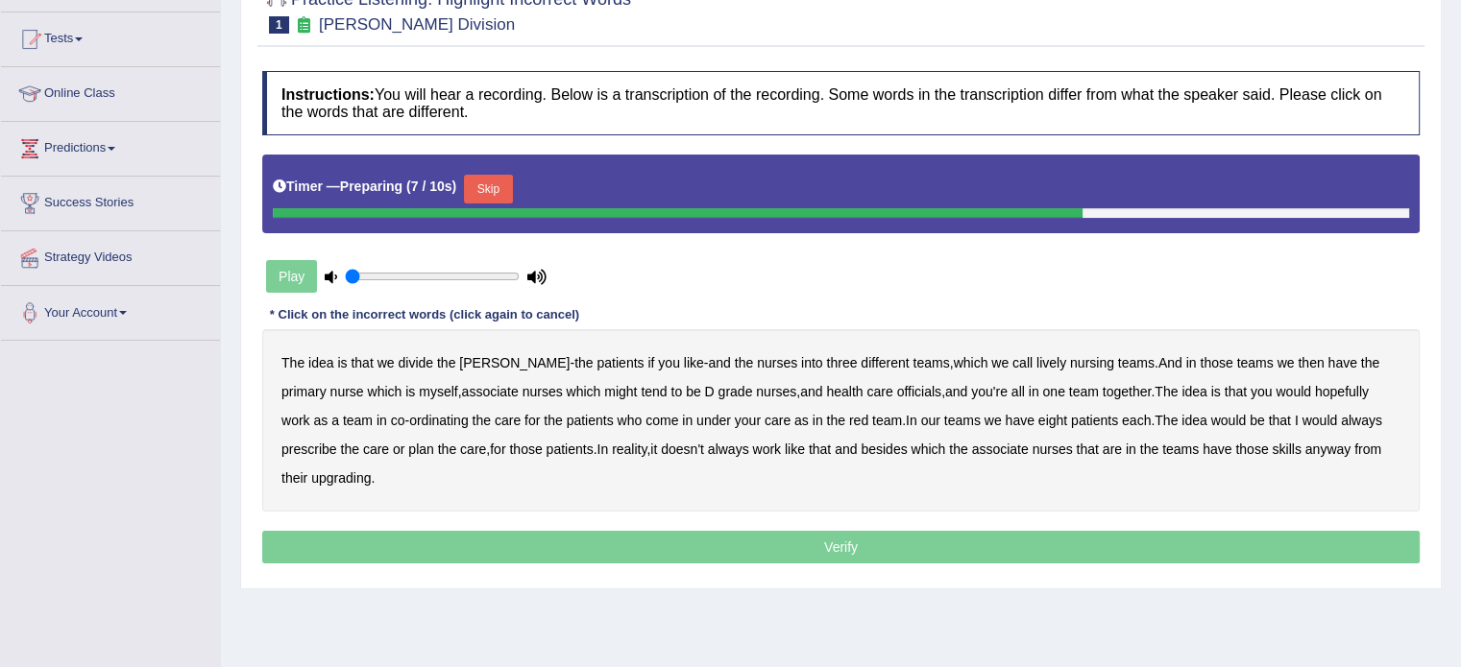
click at [492, 182] on button "Skip" at bounding box center [488, 189] width 48 height 29
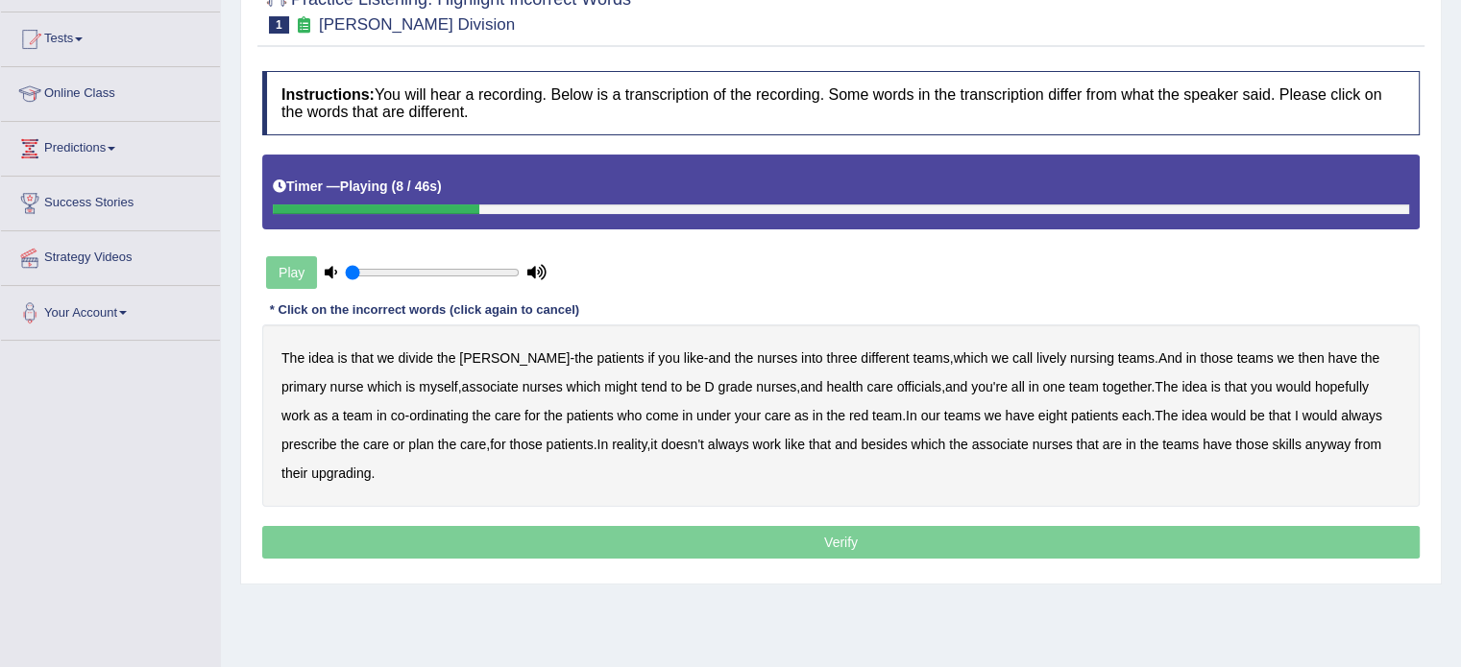
drag, startPoint x: 457, startPoint y: 205, endPoint x: 314, endPoint y: 211, distance: 143.2
click at [314, 211] on div at bounding box center [376, 210] width 206 height 10
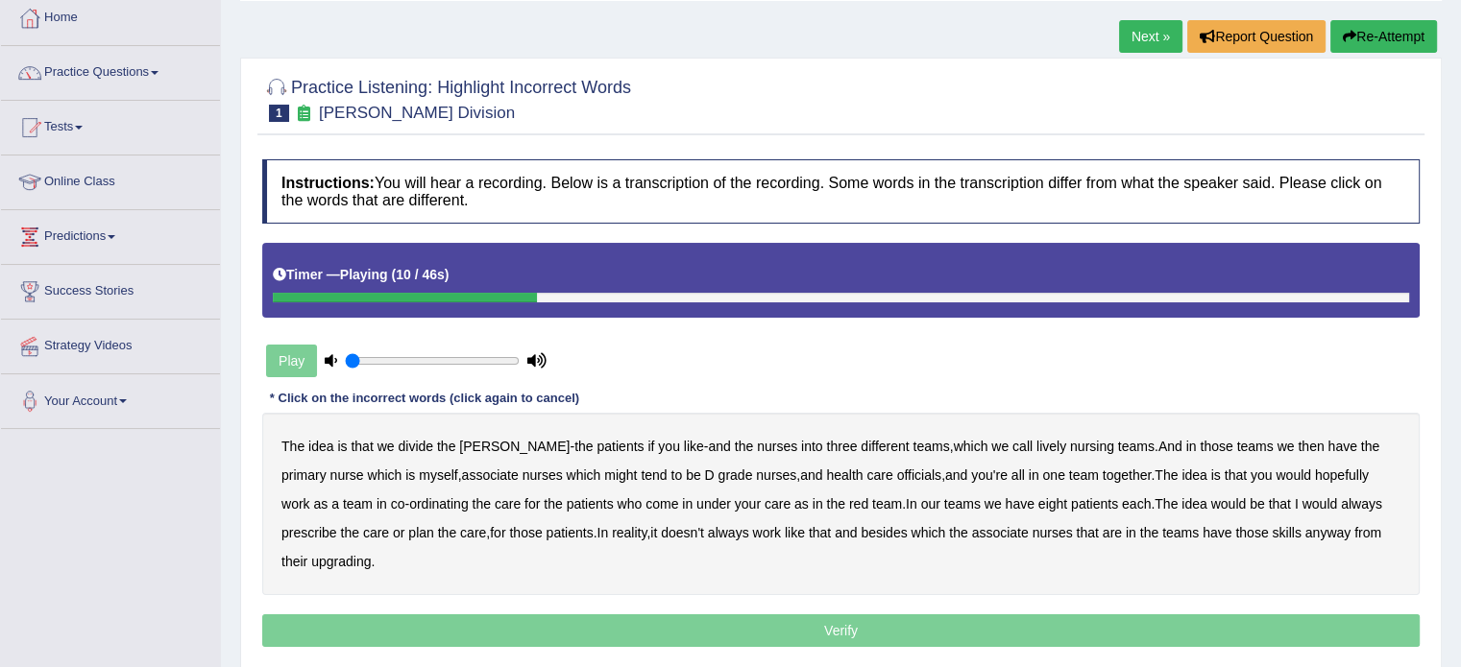
scroll to position [0, 0]
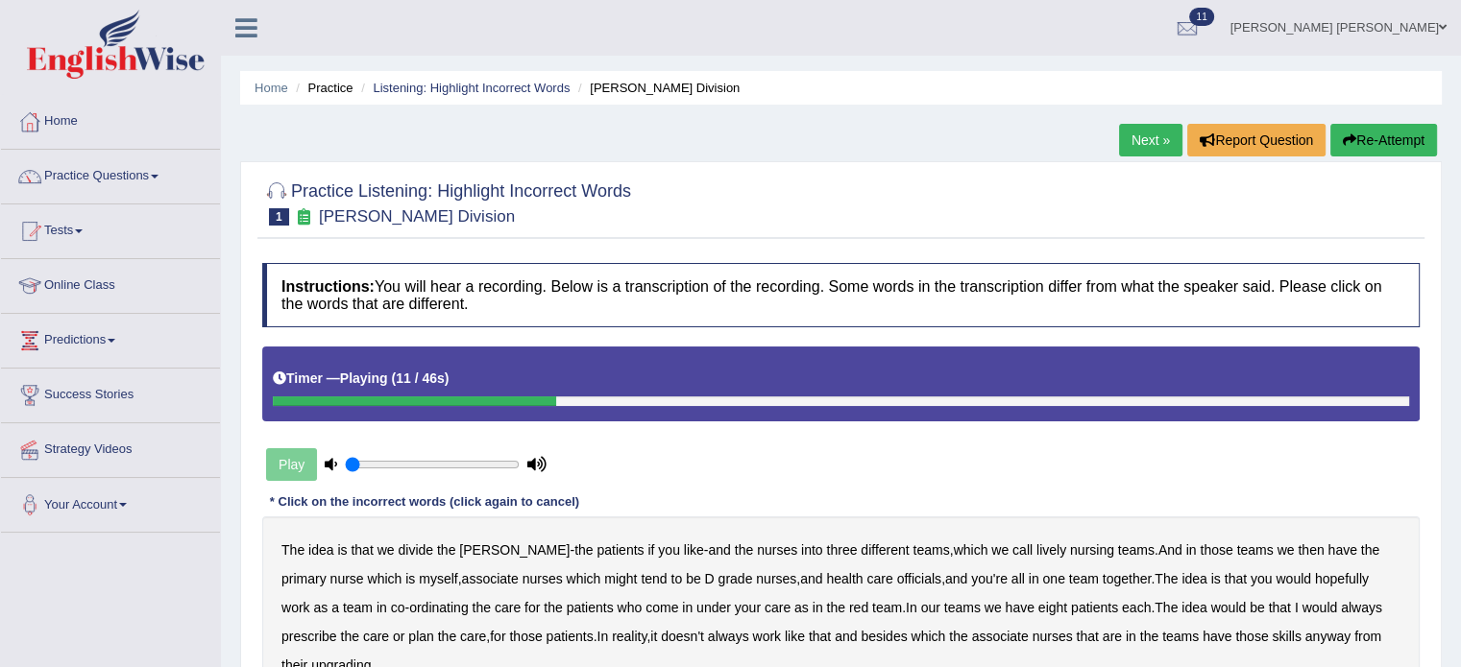
click at [1356, 135] on button "Re-Attempt" at bounding box center [1383, 140] width 107 height 33
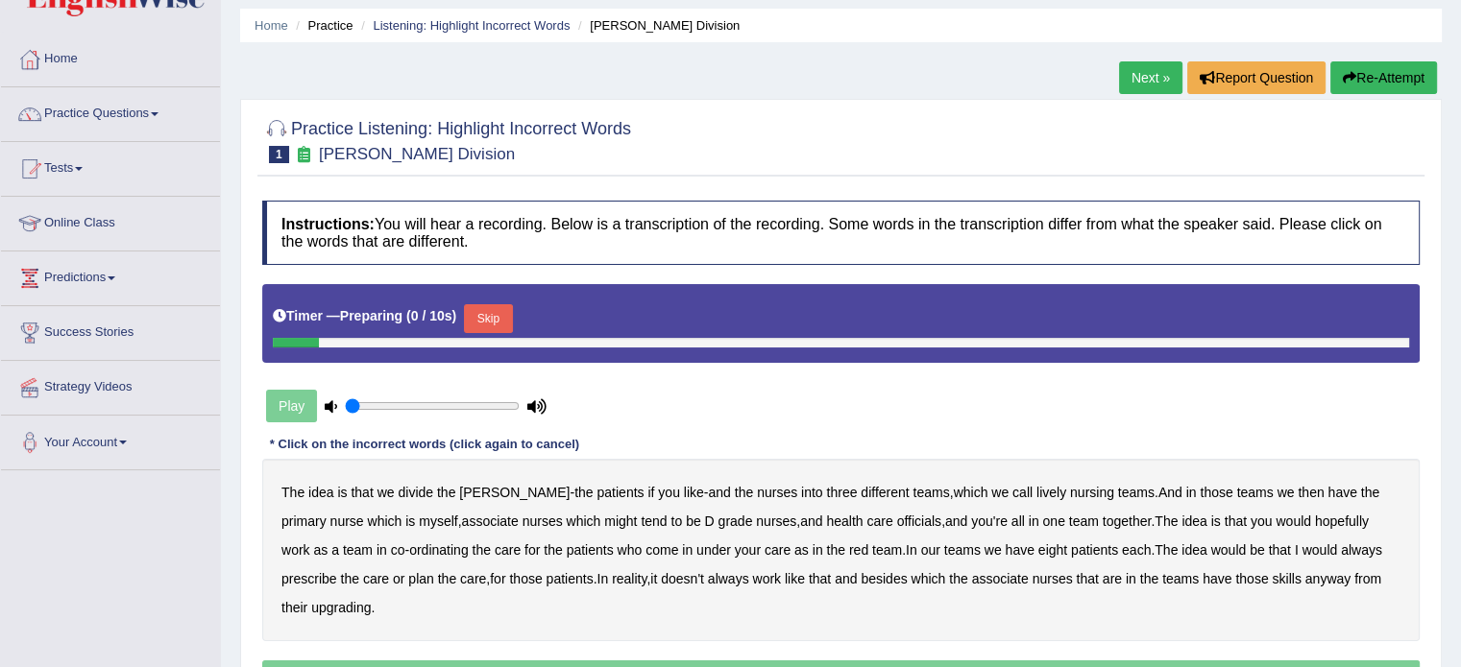
scroll to position [96, 0]
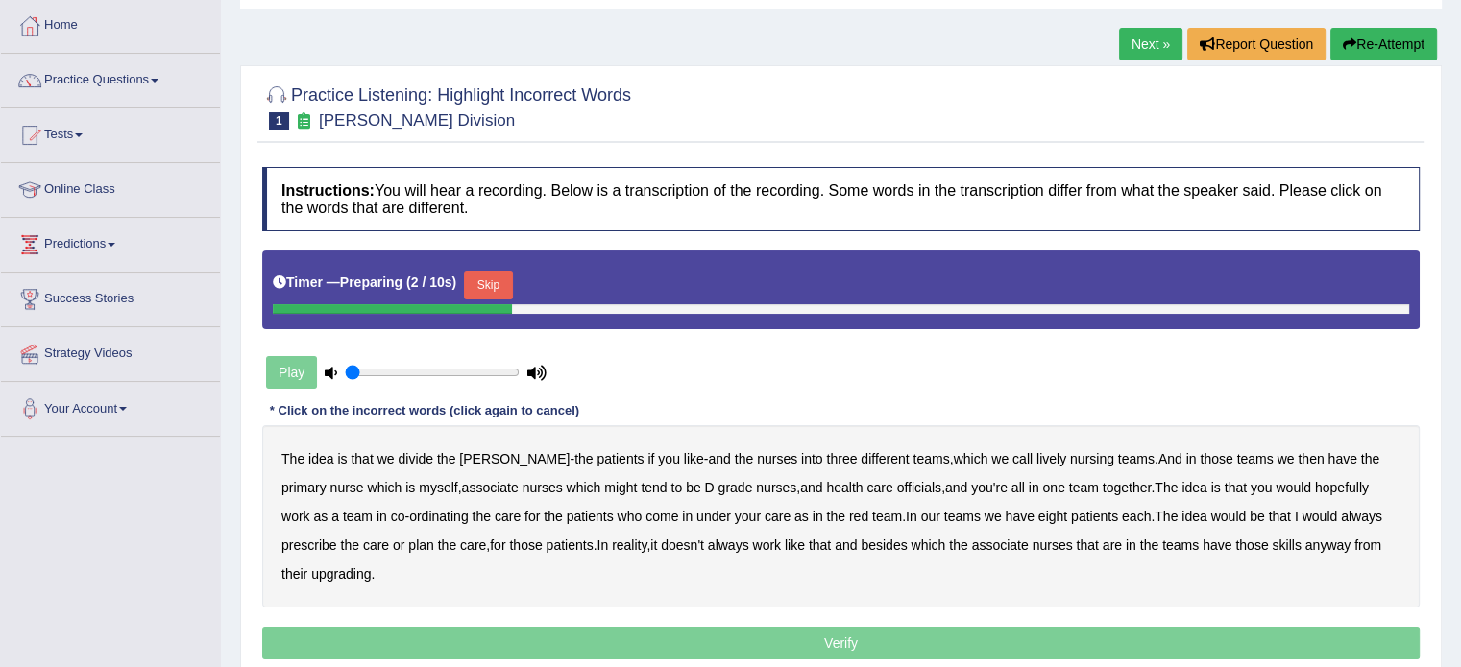
click at [484, 282] on button "Skip" at bounding box center [488, 285] width 48 height 29
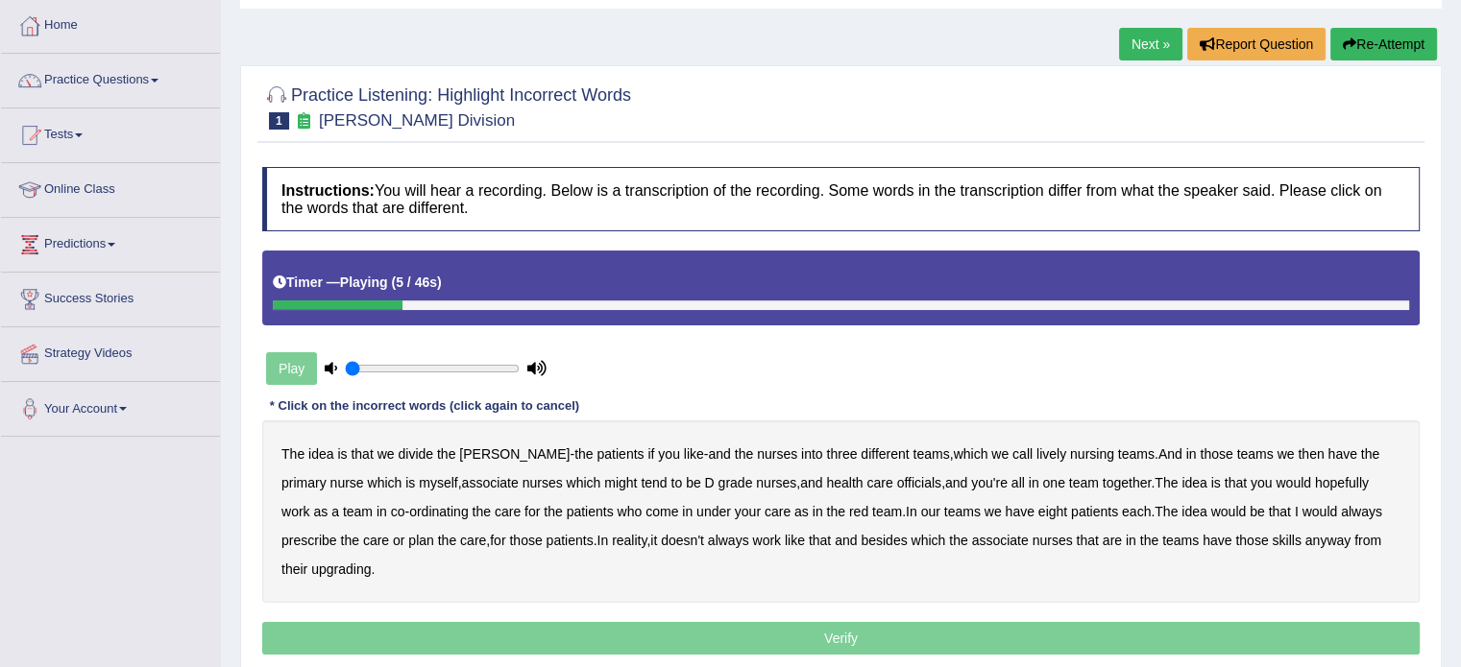
click at [473, 455] on b "ward" at bounding box center [514, 454] width 110 height 15
click at [476, 451] on b "ward" at bounding box center [514, 454] width 110 height 15
drag, startPoint x: 996, startPoint y: 459, endPoint x: 1096, endPoint y: 459, distance: 99.9
click at [1036, 459] on b "lively" at bounding box center [1051, 454] width 30 height 15
click at [1385, 50] on button "Re-Attempt" at bounding box center [1383, 44] width 107 height 33
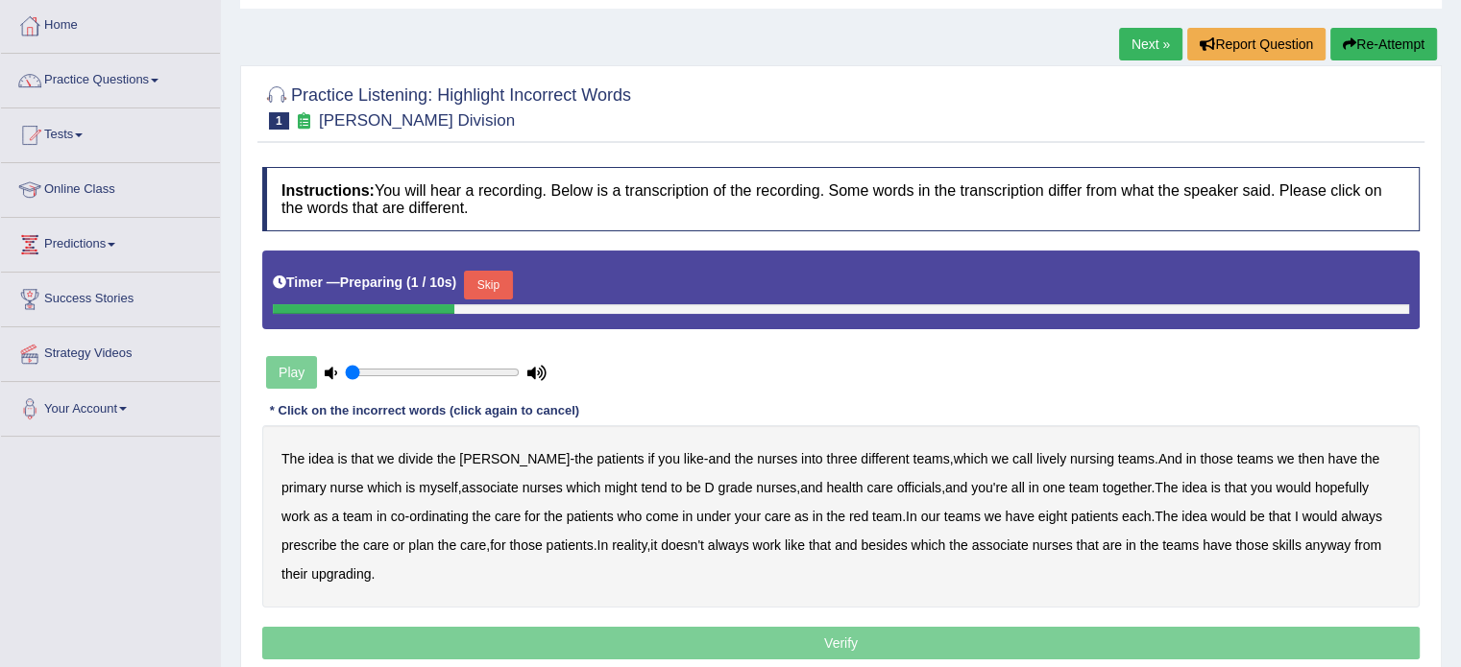
click at [496, 292] on button "Skip" at bounding box center [488, 285] width 48 height 29
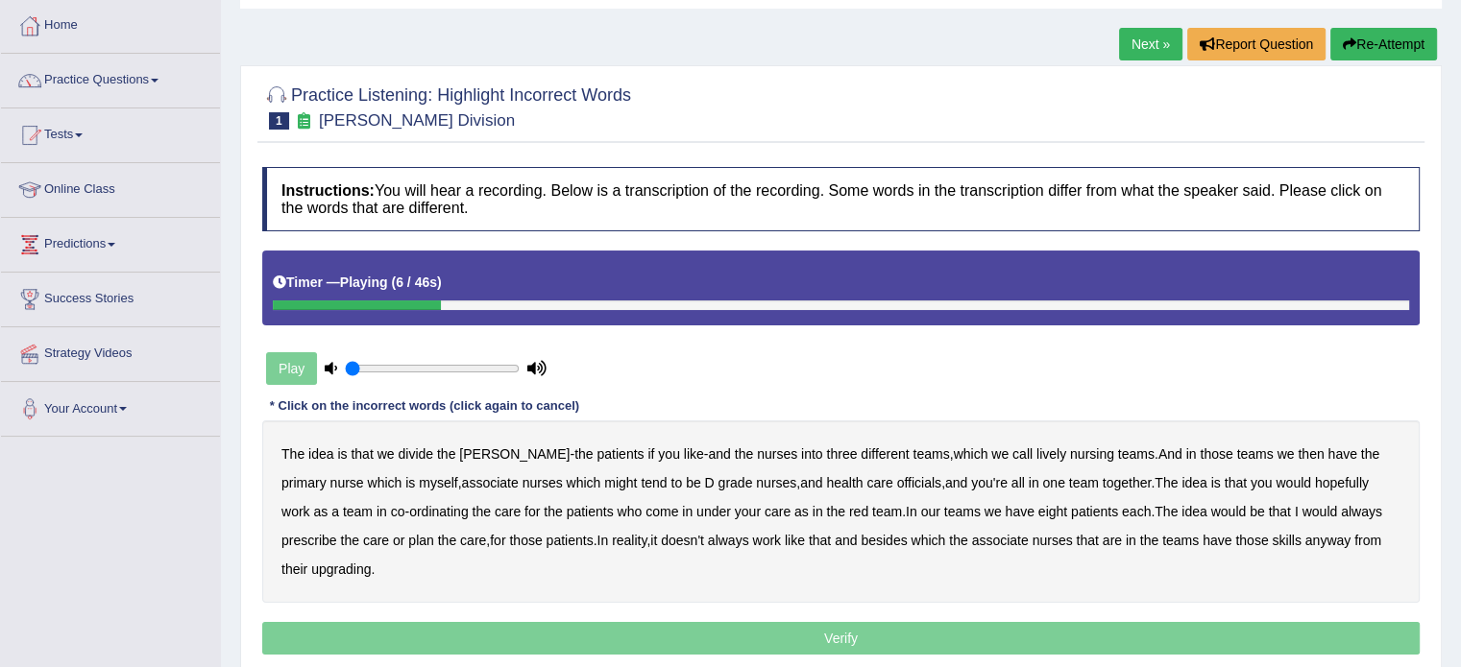
drag, startPoint x: 681, startPoint y: 452, endPoint x: 713, endPoint y: 457, distance: 33.0
click at [710, 456] on div "The idea is that we divide the ward - the patients if you like - and the nurses…" at bounding box center [840, 512] width 1157 height 182
click at [1036, 456] on b "lively" at bounding box center [1051, 454] width 30 height 15
click at [604, 482] on b "might" at bounding box center [620, 482] width 33 height 15
click at [897, 487] on b "officials" at bounding box center [919, 482] width 44 height 15
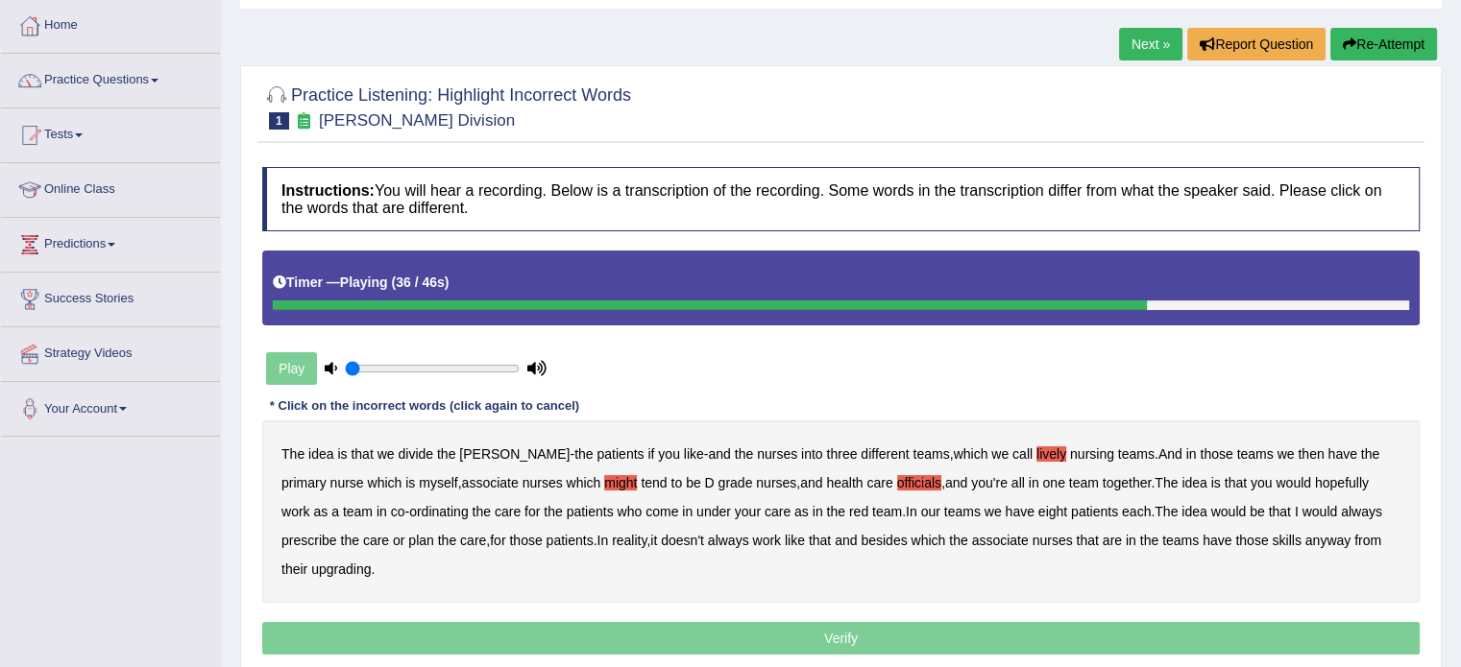
click at [1341, 510] on b "always" at bounding box center [1361, 511] width 41 height 15
click at [326, 571] on b "upgrading" at bounding box center [341, 569] width 60 height 15
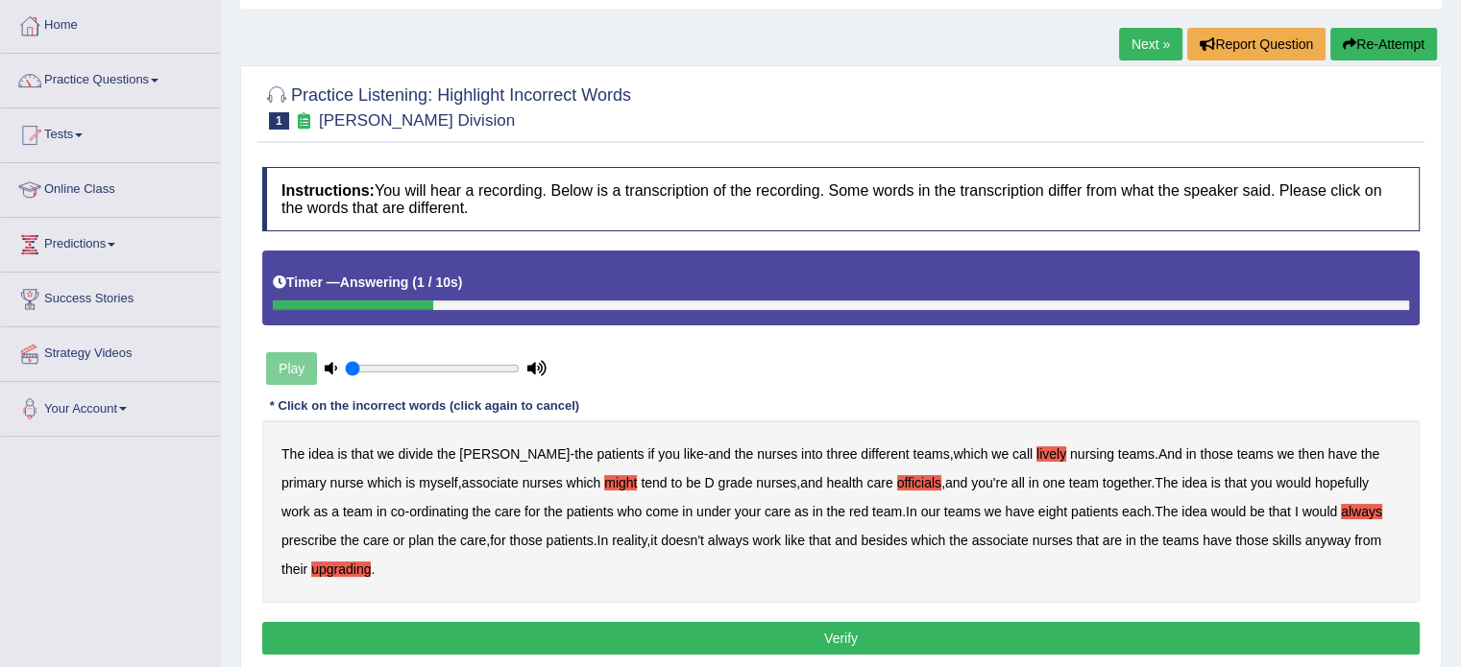
click at [857, 629] on button "Verify" at bounding box center [840, 638] width 1157 height 33
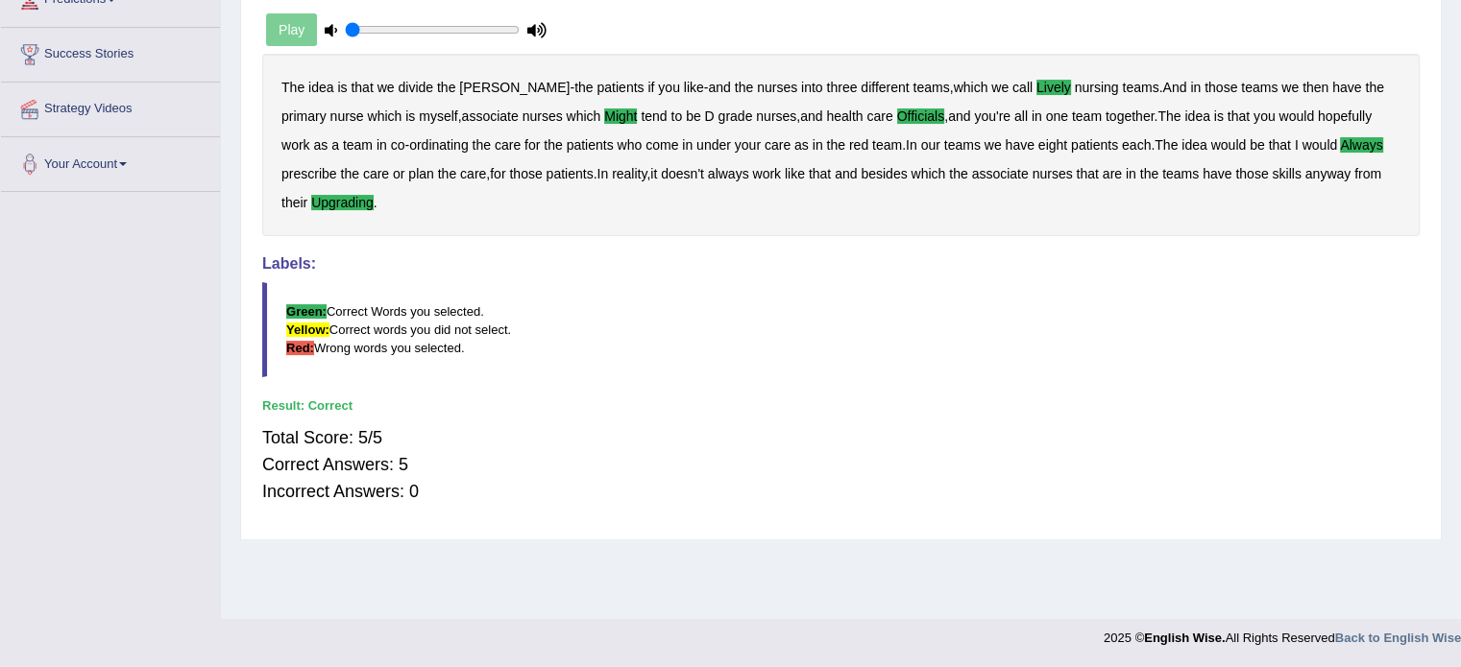
scroll to position [53, 0]
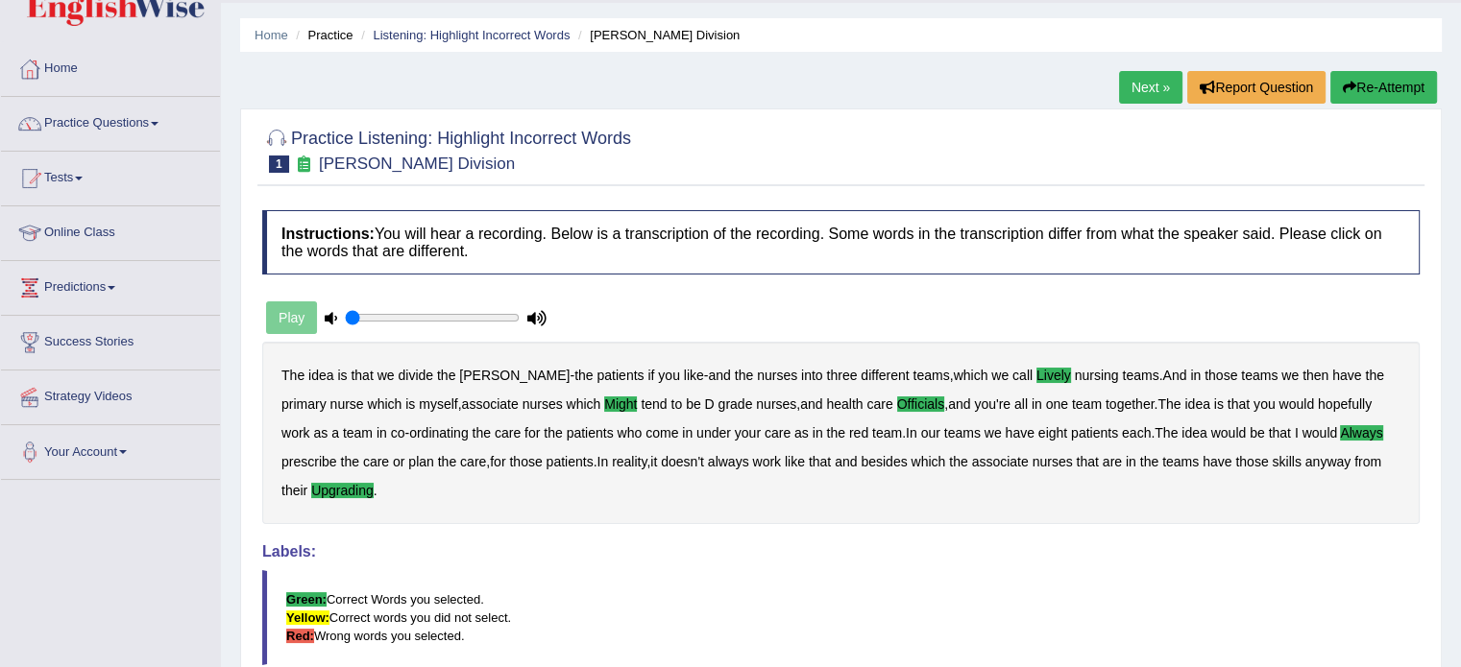
click at [1143, 80] on link "Next »" at bounding box center [1150, 87] width 63 height 33
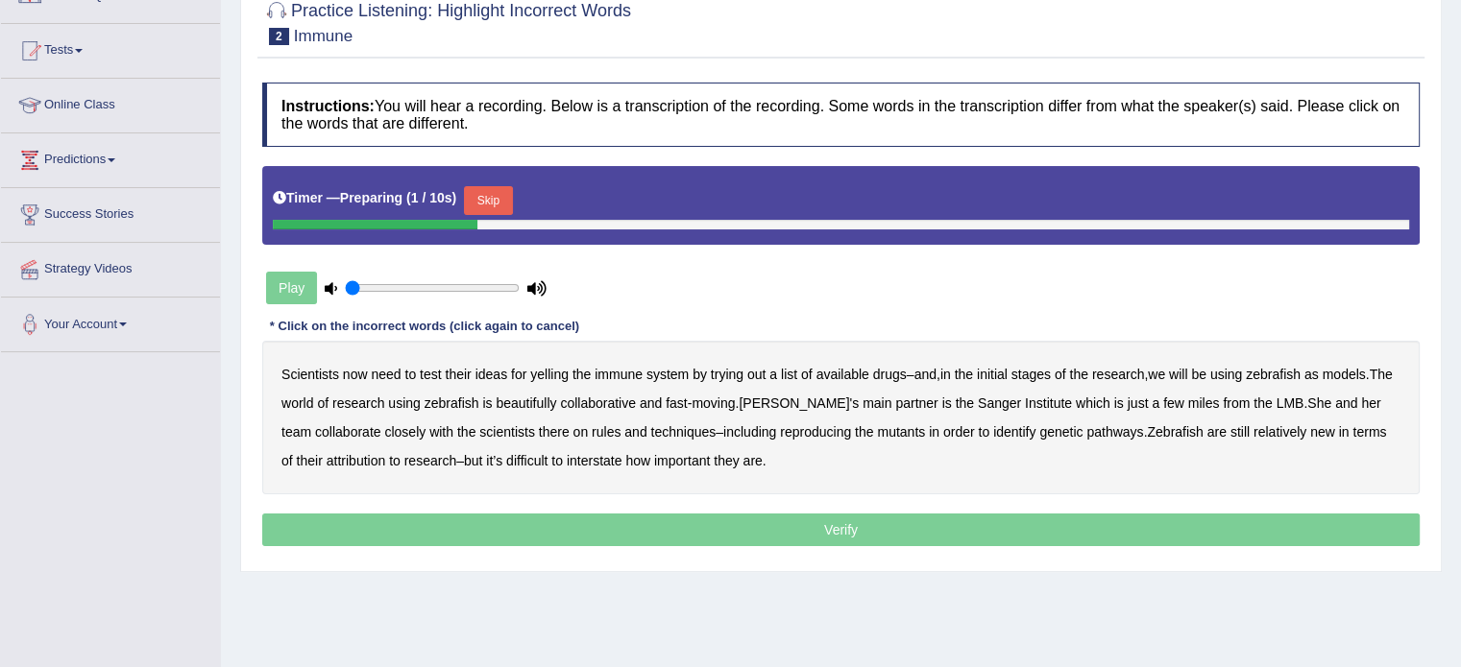
scroll to position [192, 0]
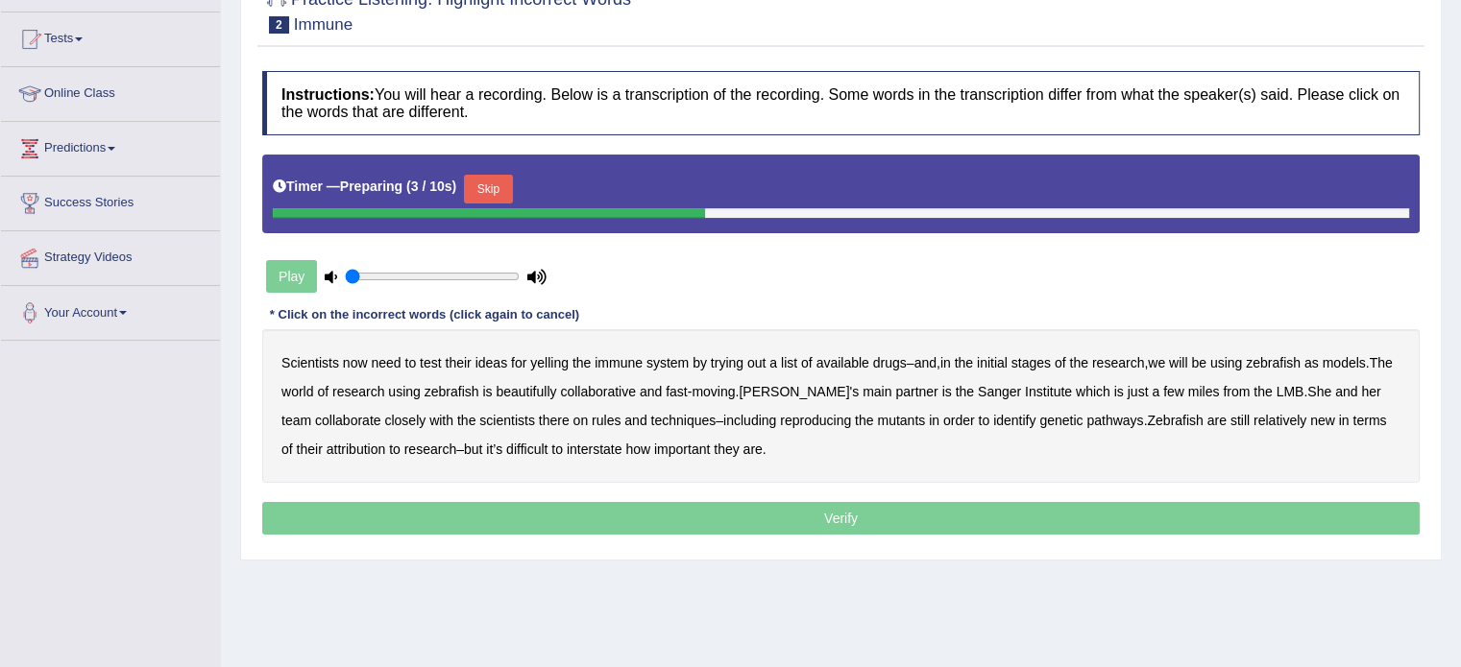
click at [492, 187] on button "Skip" at bounding box center [488, 189] width 48 height 29
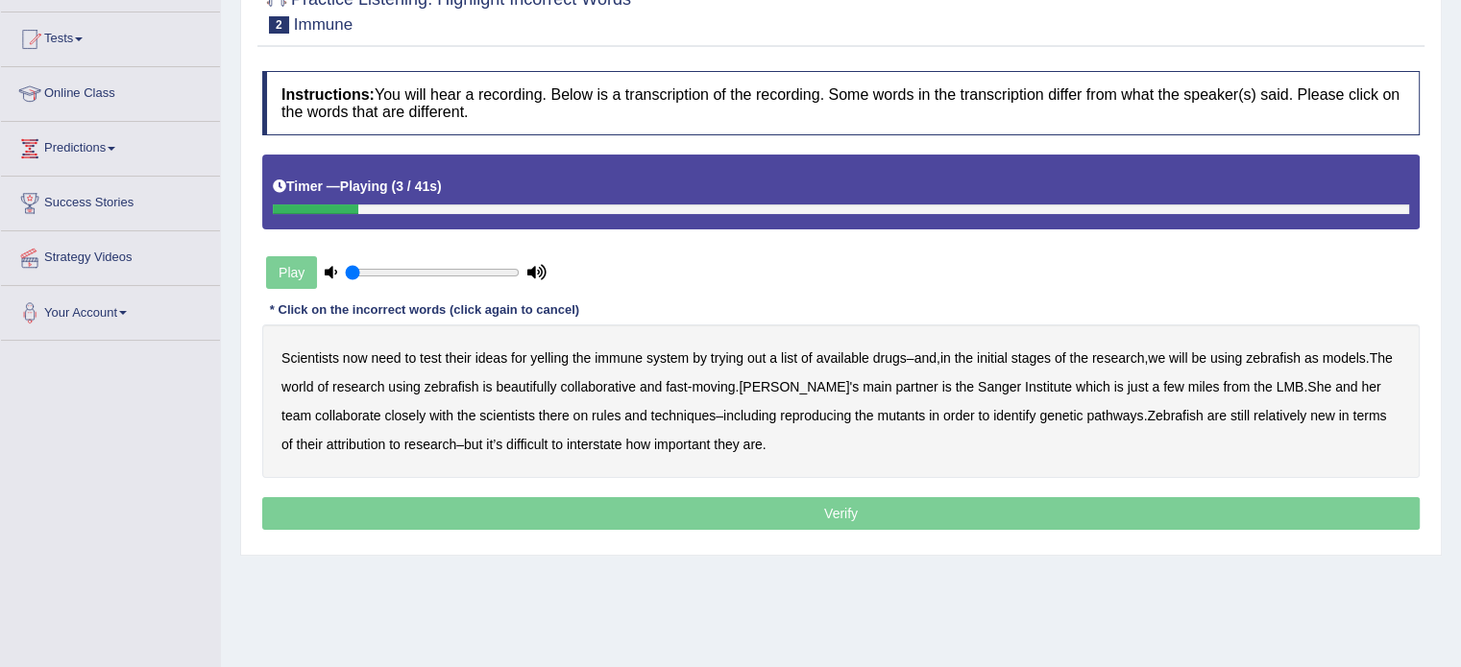
drag, startPoint x: 539, startPoint y: 356, endPoint x: 626, endPoint y: 364, distance: 87.7
click at [543, 354] on b "yelling" at bounding box center [549, 358] width 38 height 15
click at [1165, 351] on b "we" at bounding box center [1156, 358] width 17 height 15
click at [556, 379] on b "beautifully" at bounding box center [526, 386] width 60 height 15
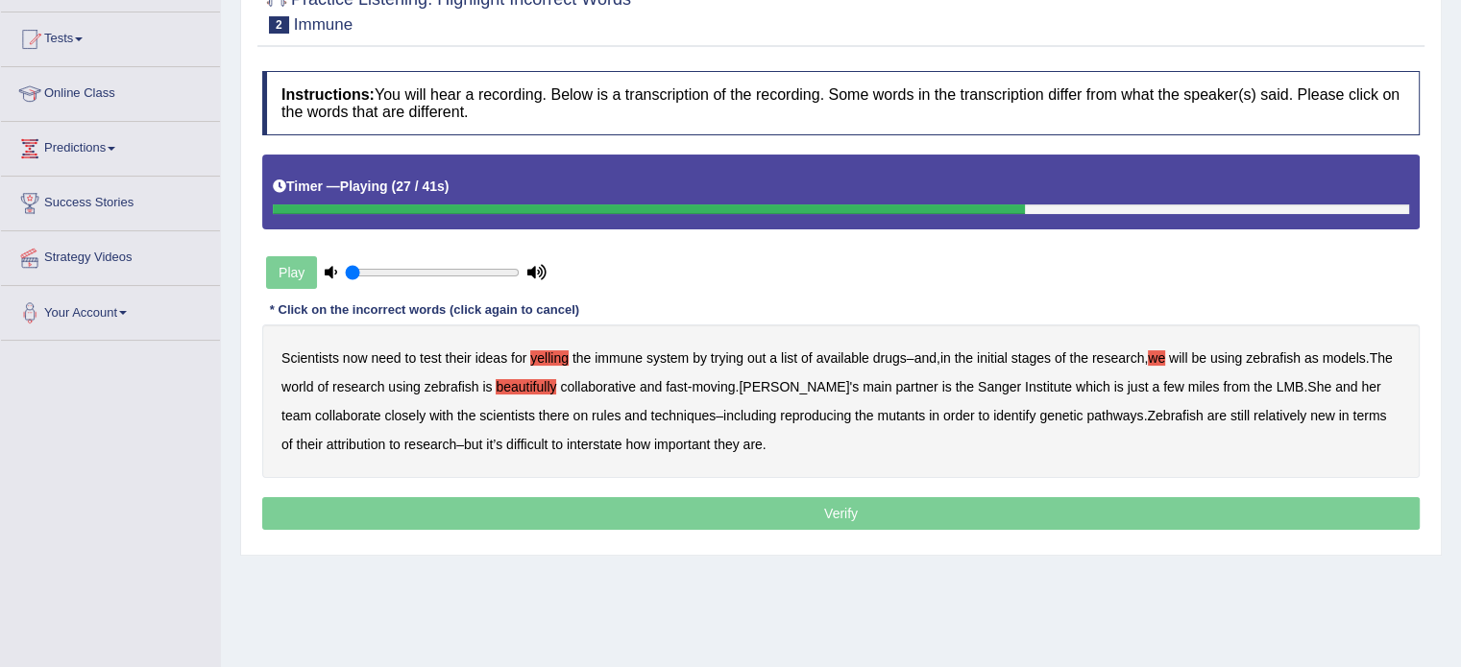
click at [607, 414] on b "rules" at bounding box center [606, 415] width 29 height 15
click at [361, 444] on b "attribution" at bounding box center [355, 444] width 59 height 15
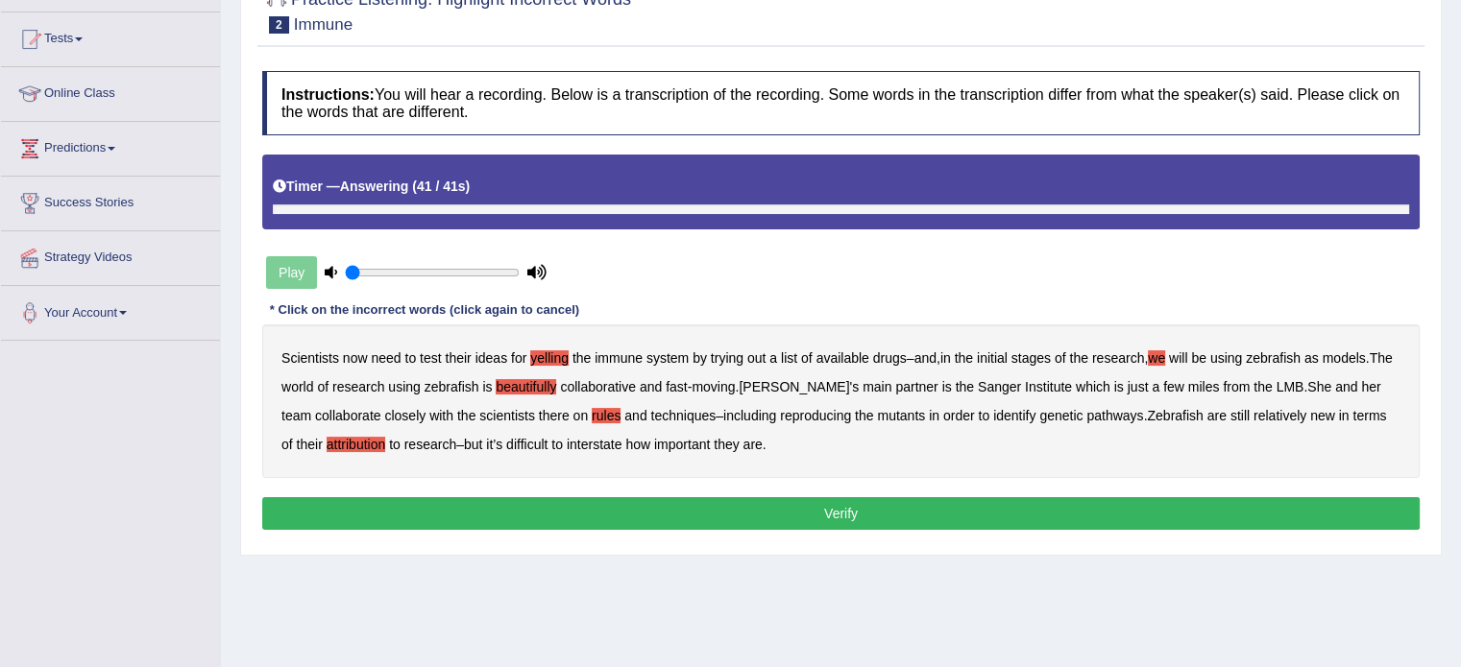
click at [606, 447] on b "interstate" at bounding box center [595, 444] width 56 height 15
click at [660, 505] on button "Verify" at bounding box center [840, 513] width 1157 height 33
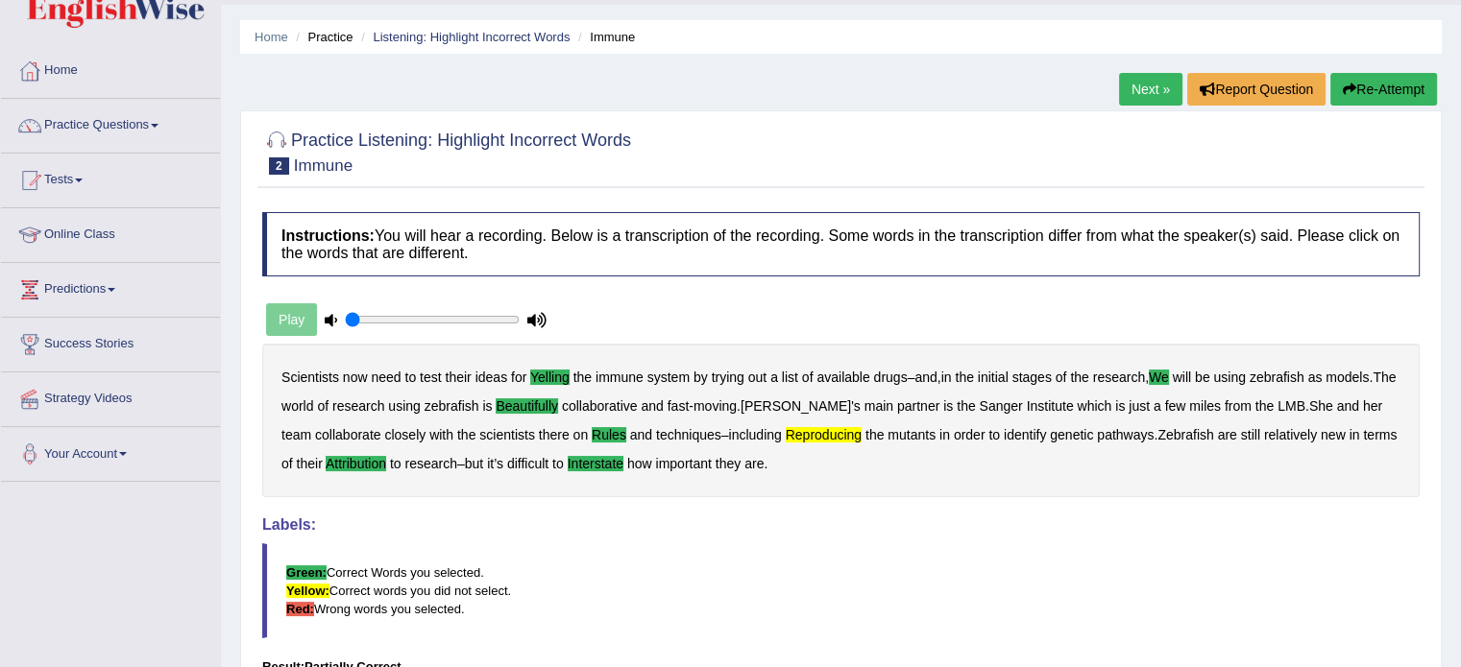
scroll to position [0, 0]
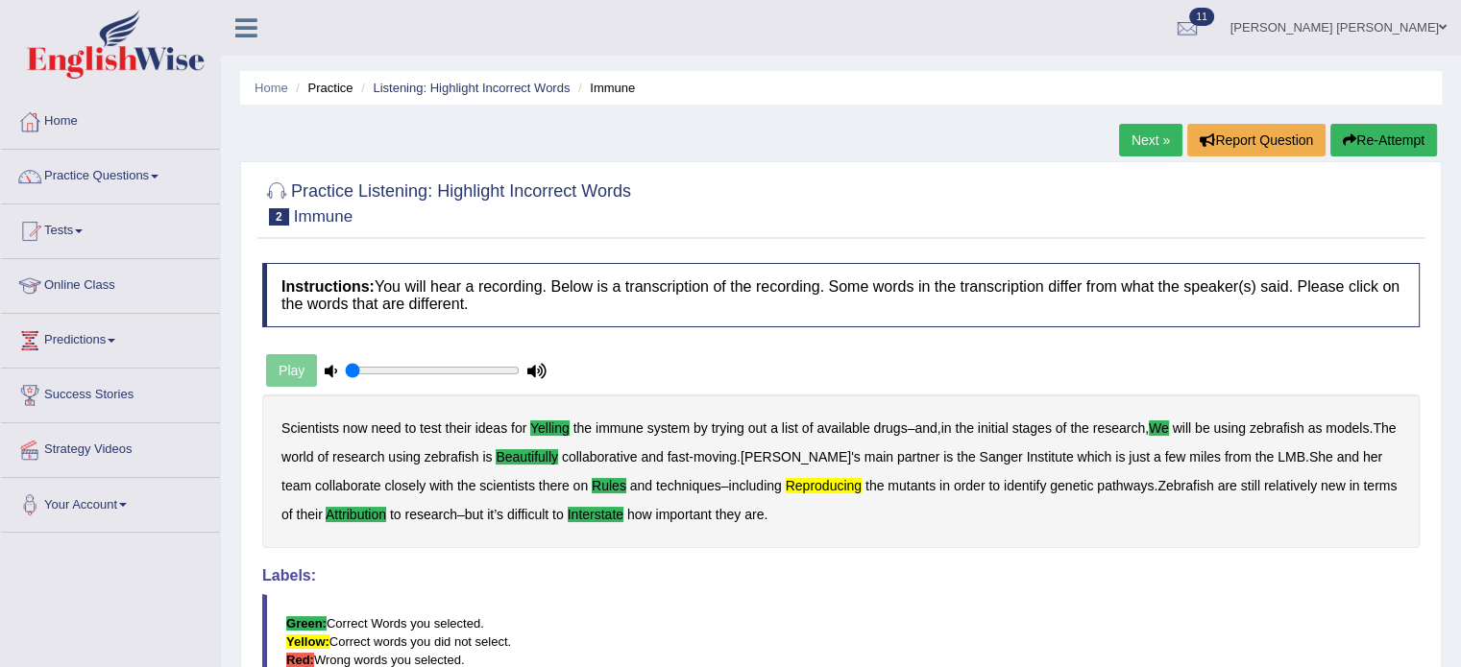
click at [1156, 145] on link "Next »" at bounding box center [1150, 140] width 63 height 33
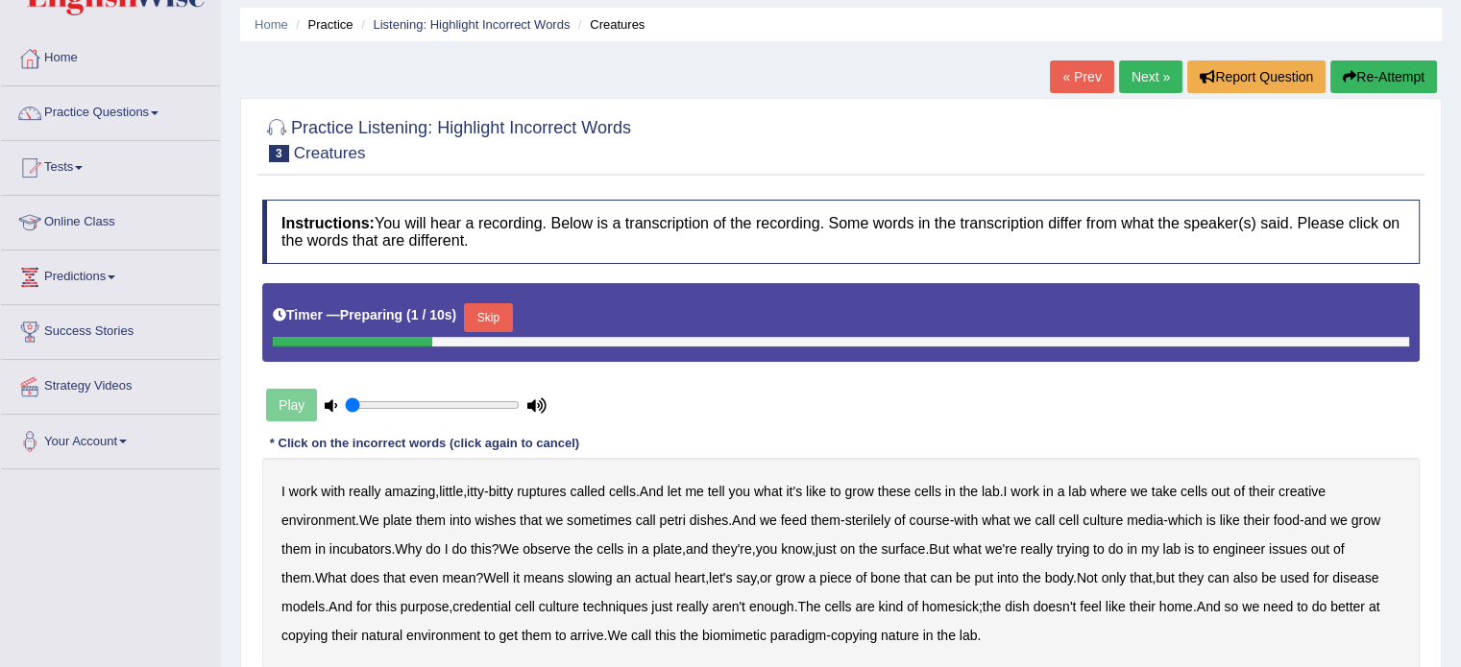
scroll to position [96, 0]
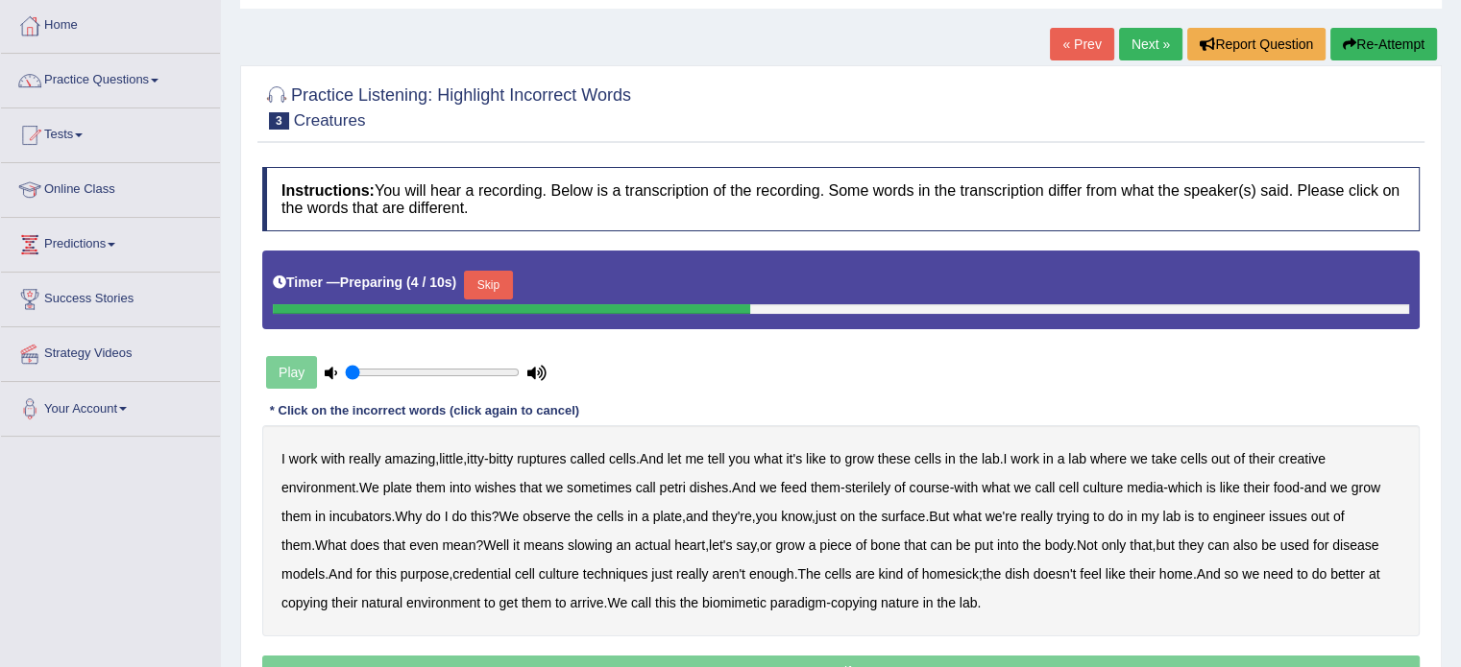
click at [482, 299] on div "Skip" at bounding box center [488, 288] width 48 height 34
drag, startPoint x: 489, startPoint y: 291, endPoint x: 458, endPoint y: 318, distance: 40.8
click at [488, 291] on button "Skip" at bounding box center [488, 285] width 48 height 29
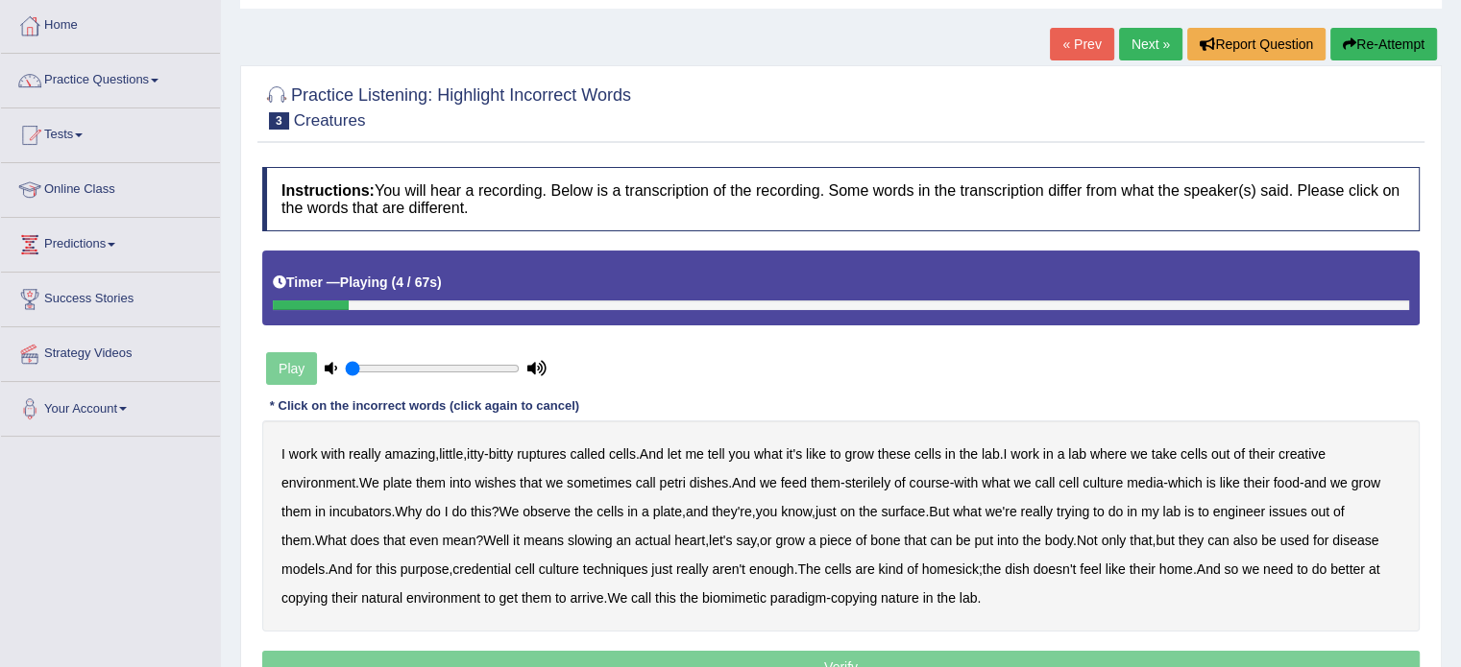
click at [566, 454] on b "ruptures" at bounding box center [541, 454] width 49 height 15
click at [1305, 452] on b "creative" at bounding box center [1301, 454] width 47 height 15
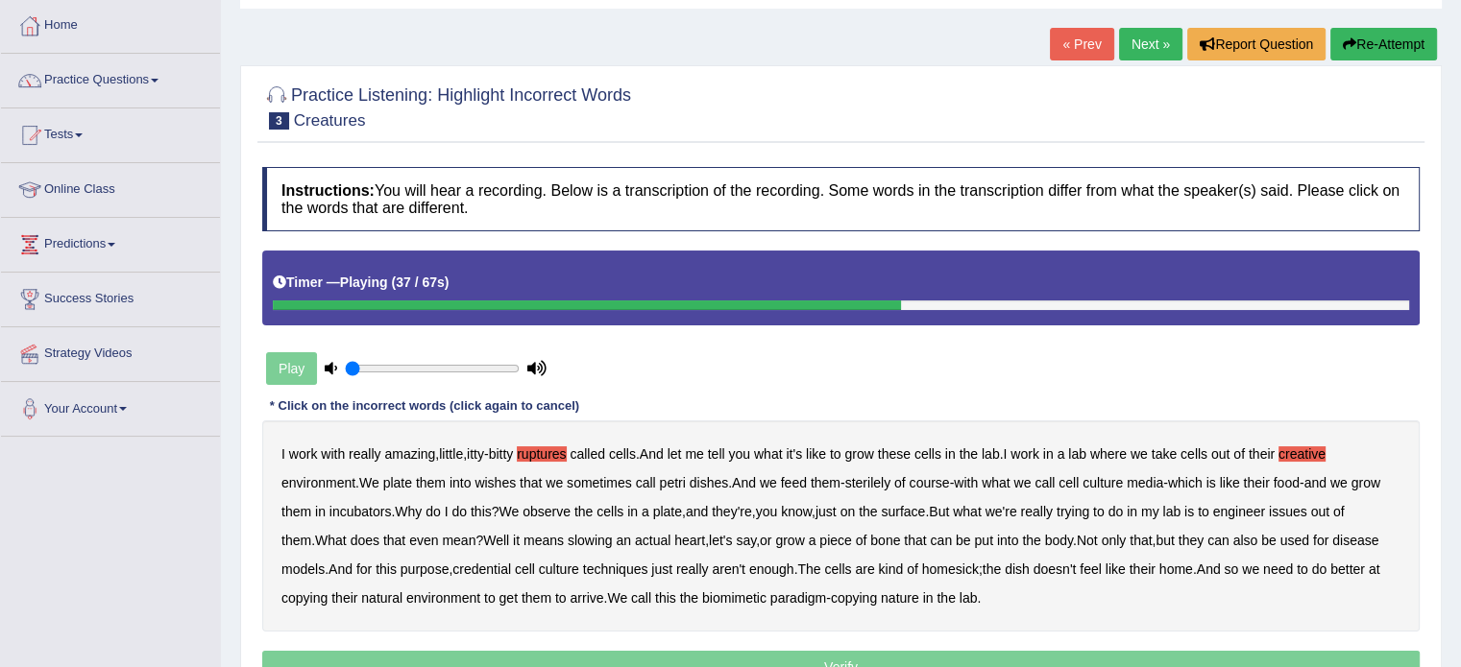
drag, startPoint x: 1352, startPoint y: 510, endPoint x: 1386, endPoint y: 508, distance: 33.7
click at [1307, 509] on b "issues" at bounding box center [1288, 511] width 38 height 15
click at [600, 538] on b "slowing" at bounding box center [590, 540] width 45 height 15
drag, startPoint x: 562, startPoint y: 571, endPoint x: 695, endPoint y: 571, distance: 133.5
click at [511, 570] on b "credential" at bounding box center [481, 569] width 59 height 15
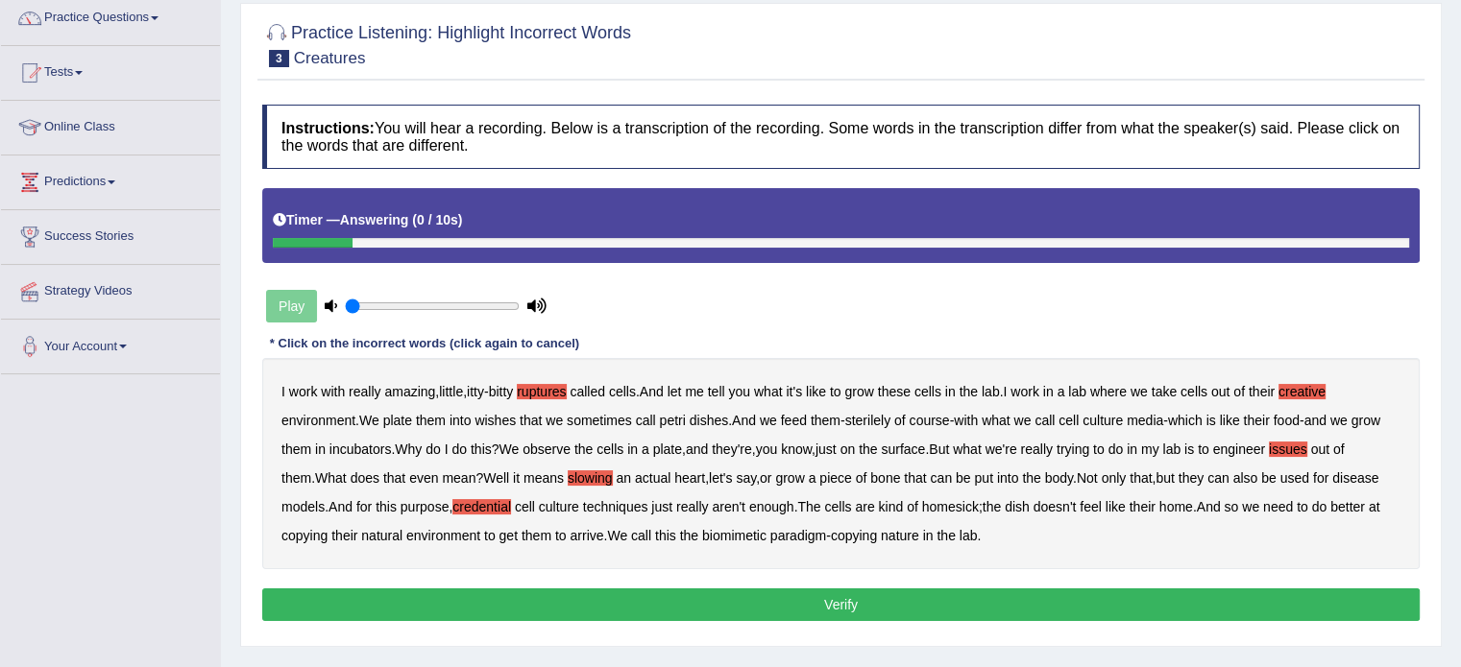
scroll to position [192, 0]
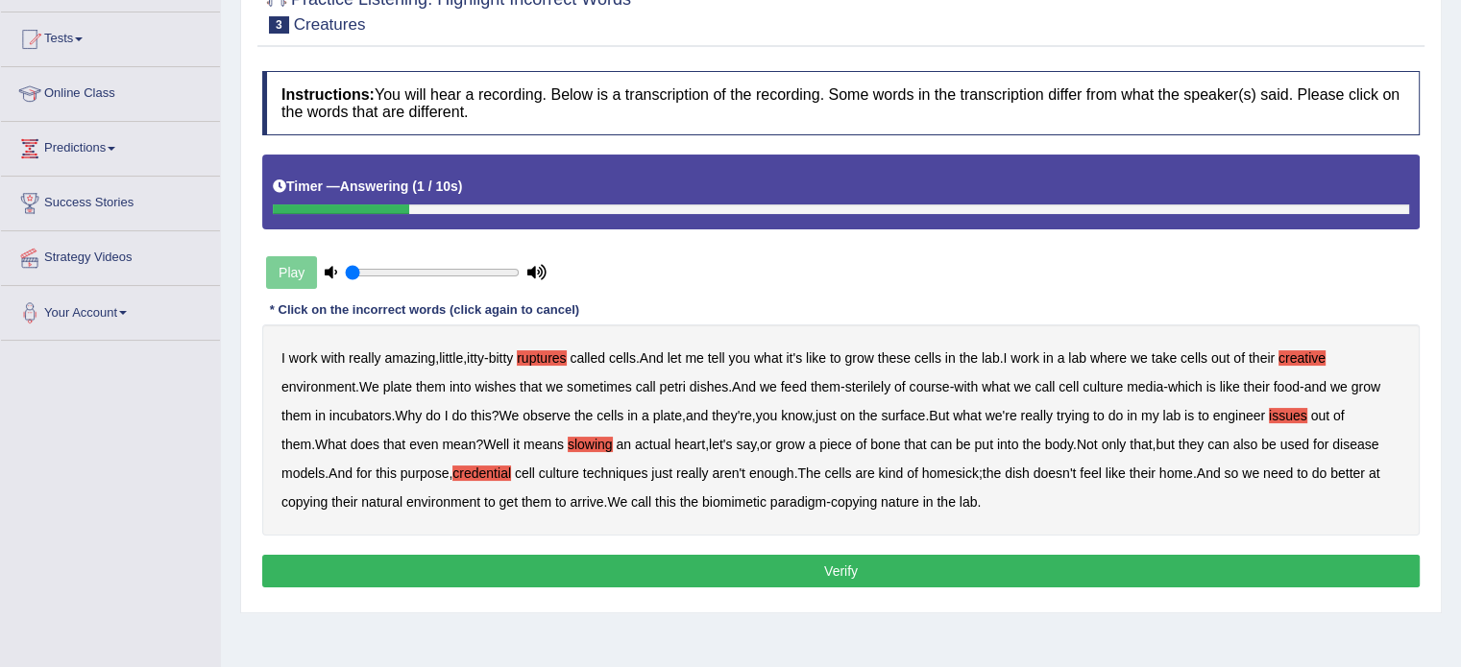
click at [814, 559] on button "Verify" at bounding box center [840, 571] width 1157 height 33
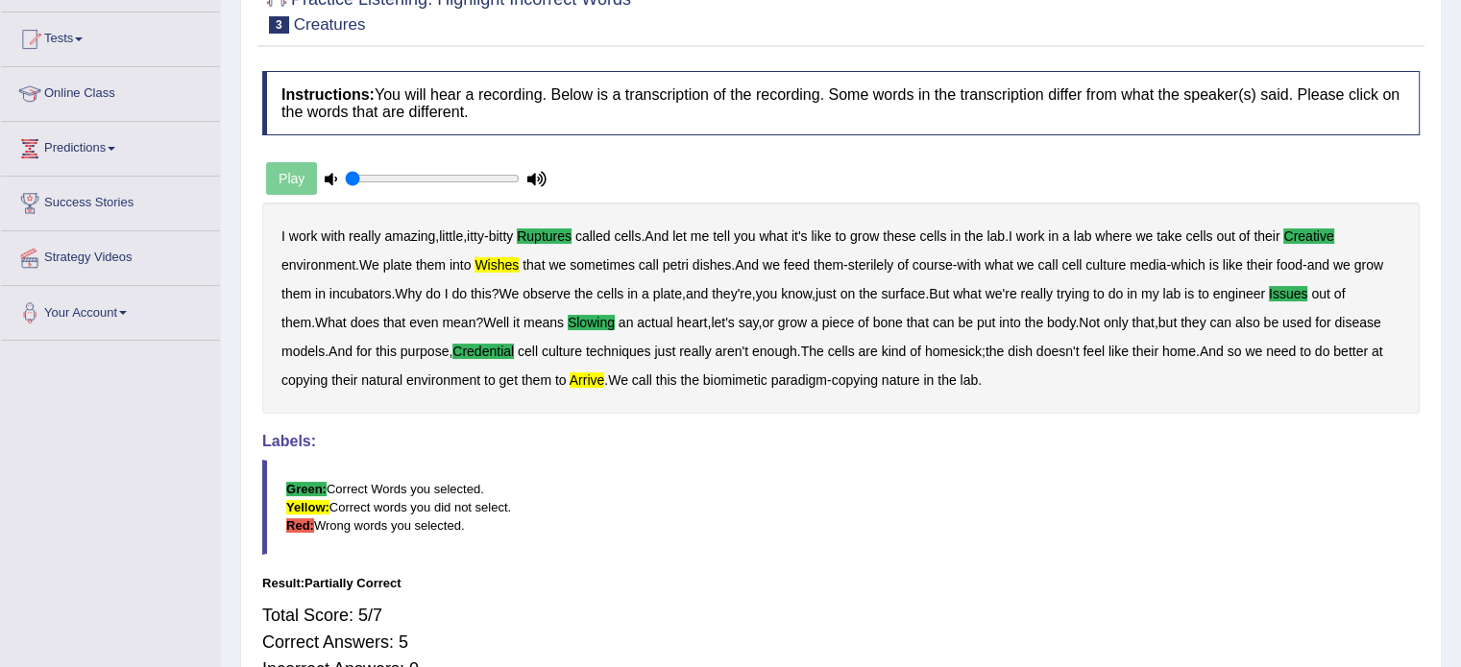
scroll to position [0, 0]
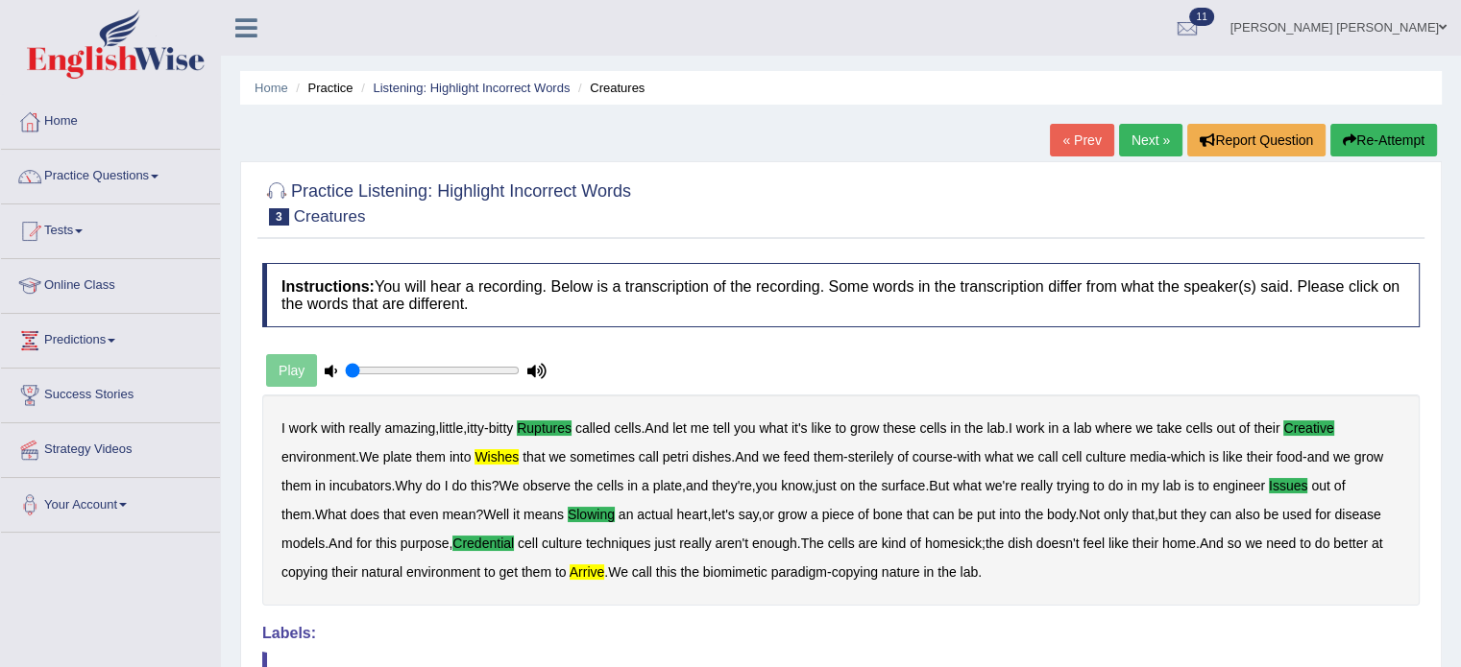
click at [1158, 145] on link "Next »" at bounding box center [1150, 140] width 63 height 33
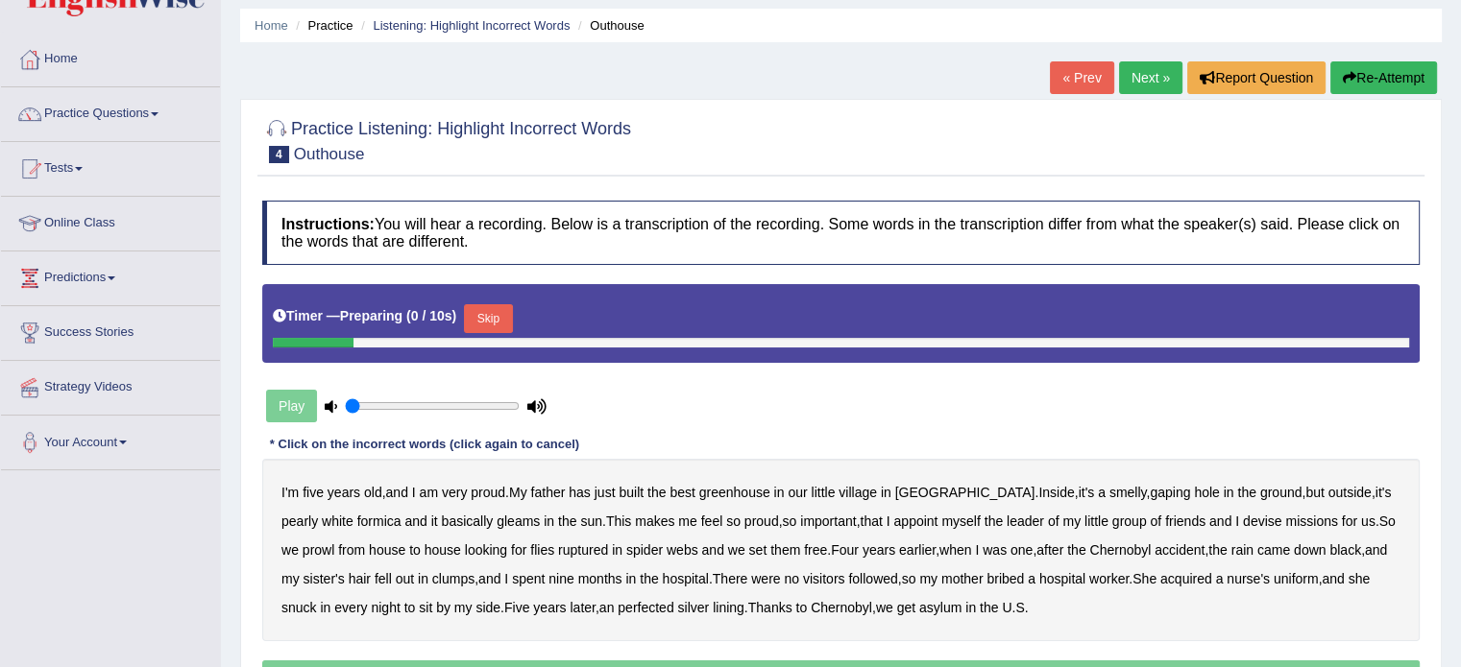
scroll to position [96, 0]
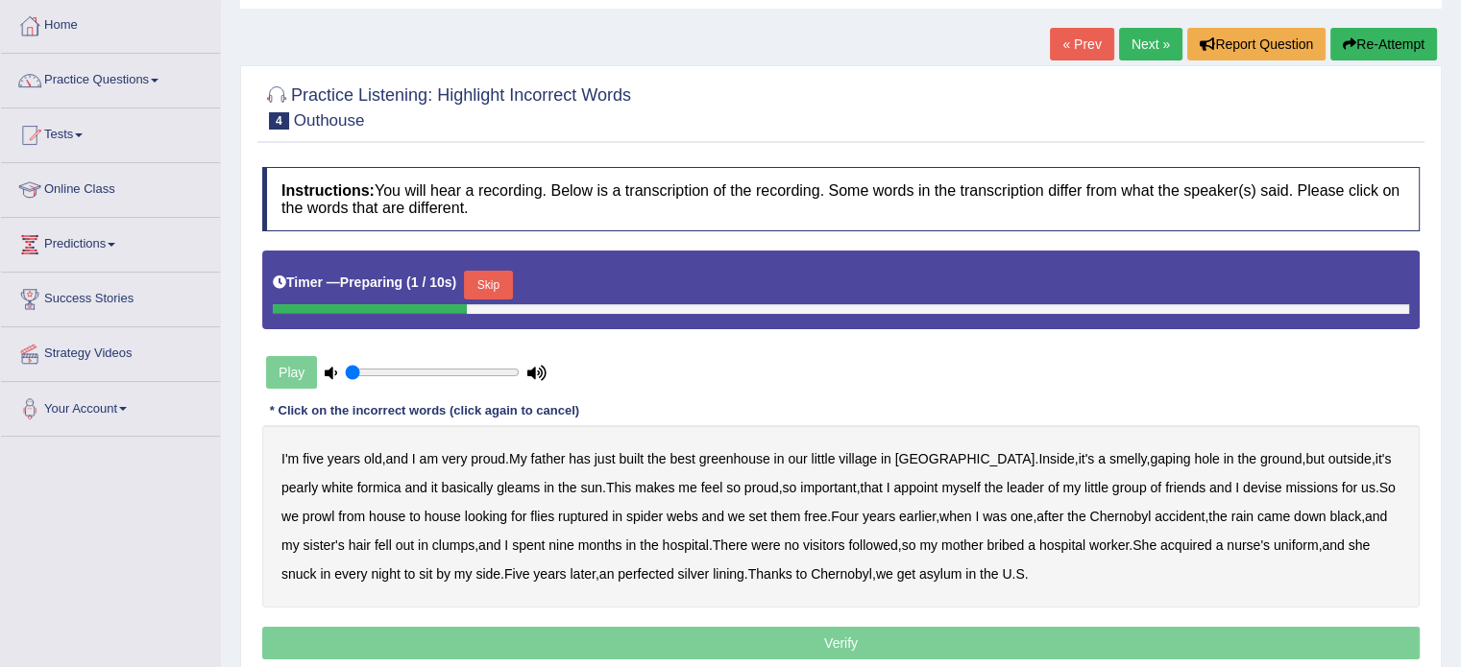
click at [482, 282] on button "Skip" at bounding box center [488, 285] width 48 height 29
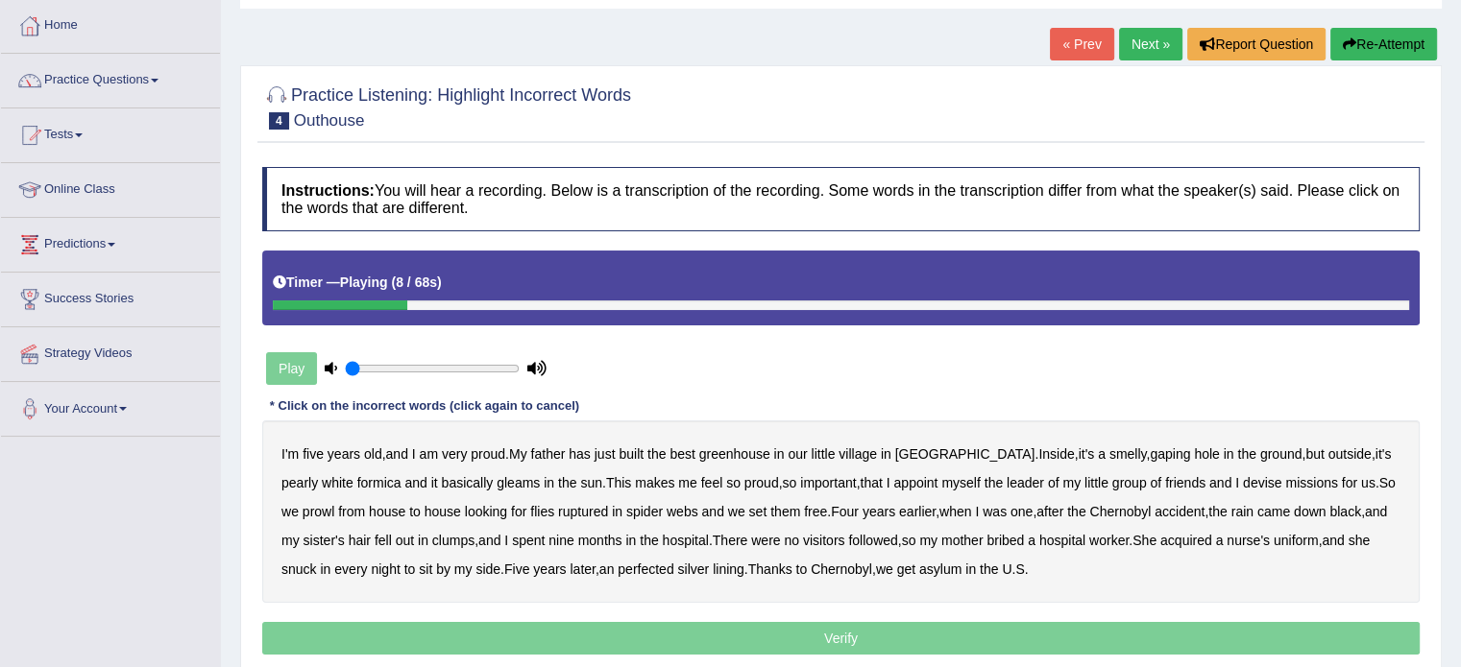
click at [758, 456] on b "greenhouse" at bounding box center [734, 454] width 71 height 15
drag, startPoint x: 392, startPoint y: 482, endPoint x: 544, endPoint y: 481, distance: 152.7
click at [442, 482] on b "basically" at bounding box center [468, 482] width 52 height 15
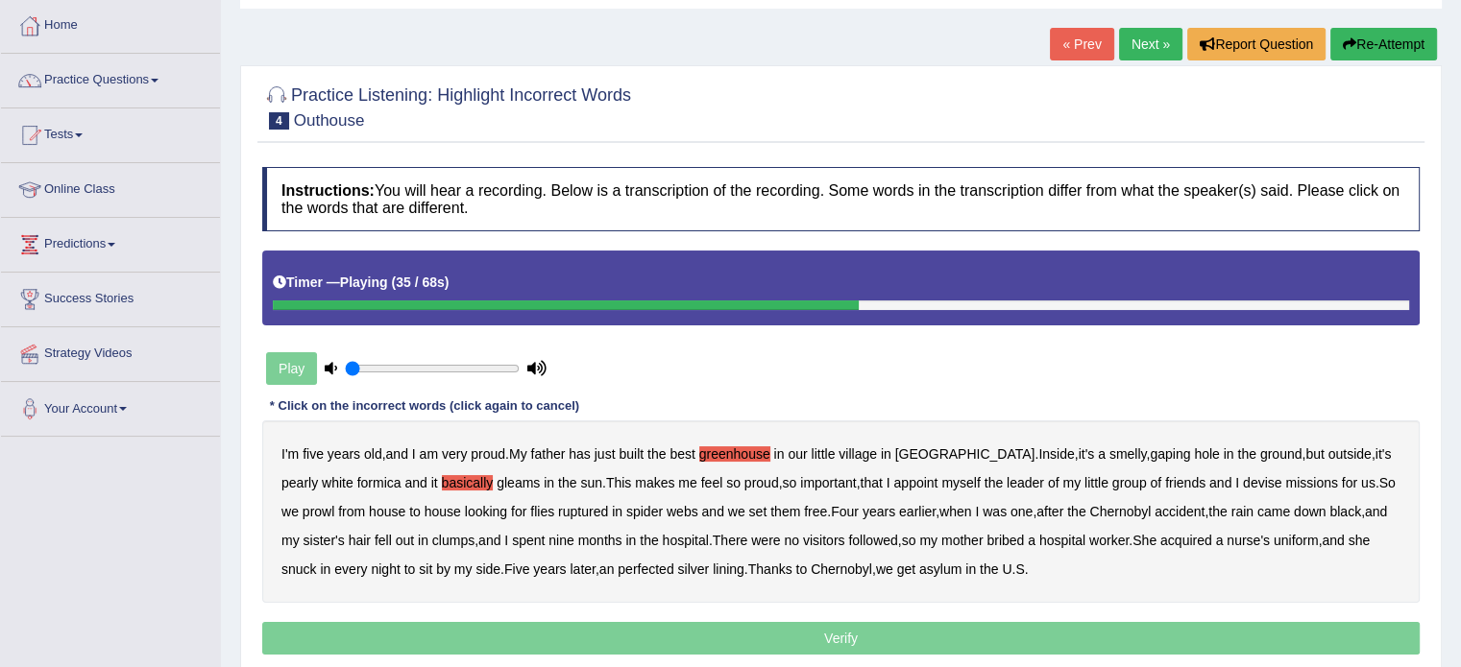
drag, startPoint x: 536, startPoint y: 510, endPoint x: 619, endPoint y: 506, distance: 83.6
click at [558, 508] on b "ruptured" at bounding box center [583, 511] width 50 height 15
drag, startPoint x: 853, startPoint y: 544, endPoint x: 911, endPoint y: 541, distance: 58.6
click at [853, 544] on b "followed" at bounding box center [872, 540] width 49 height 15
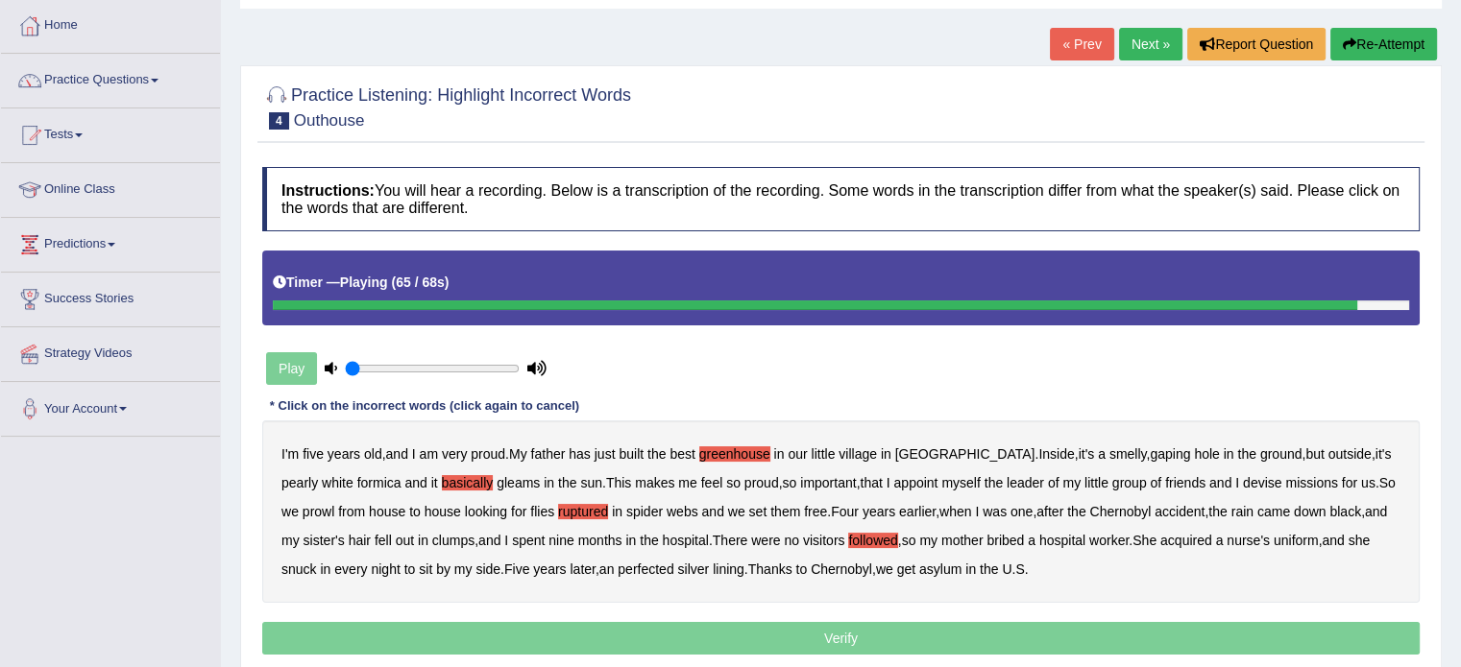
click at [676, 577] on div "I'm five years old , and I am very proud . My father has just built the best gr…" at bounding box center [840, 512] width 1157 height 182
click at [672, 571] on b "perfected" at bounding box center [645, 569] width 56 height 15
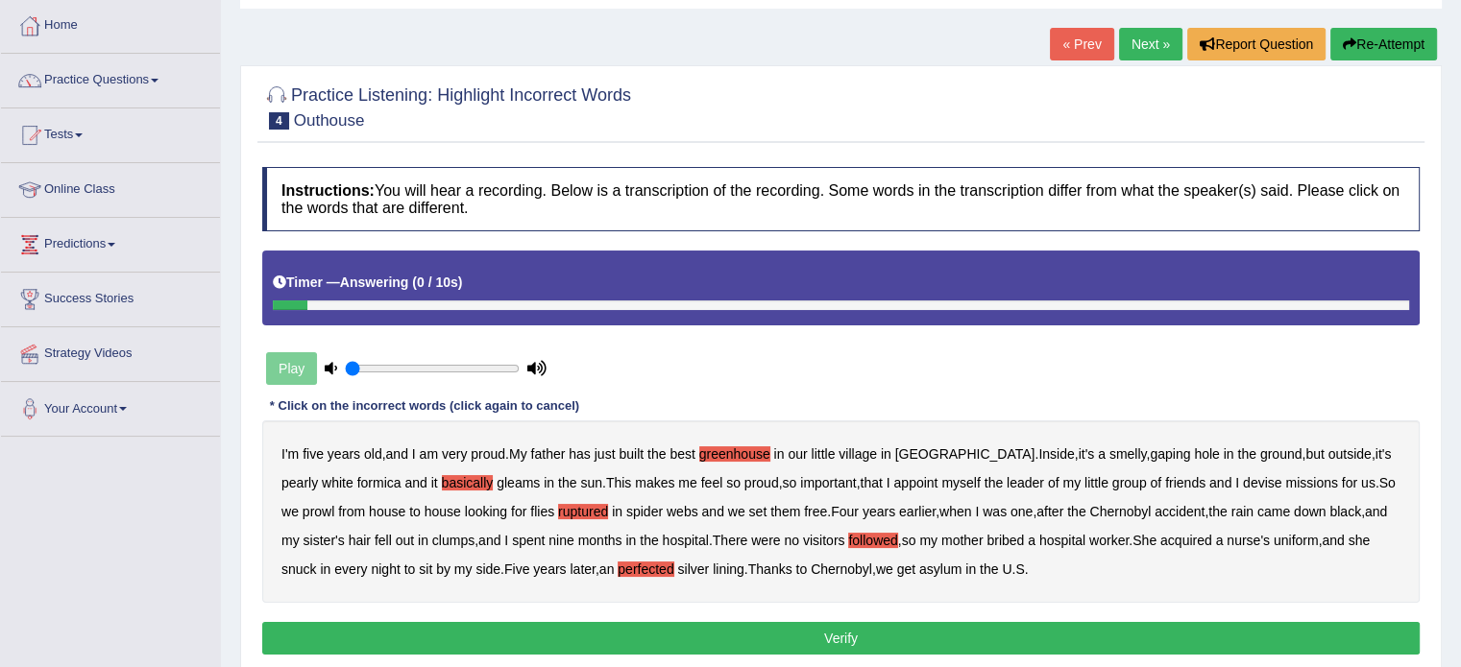
click at [943, 631] on button "Verify" at bounding box center [840, 638] width 1157 height 33
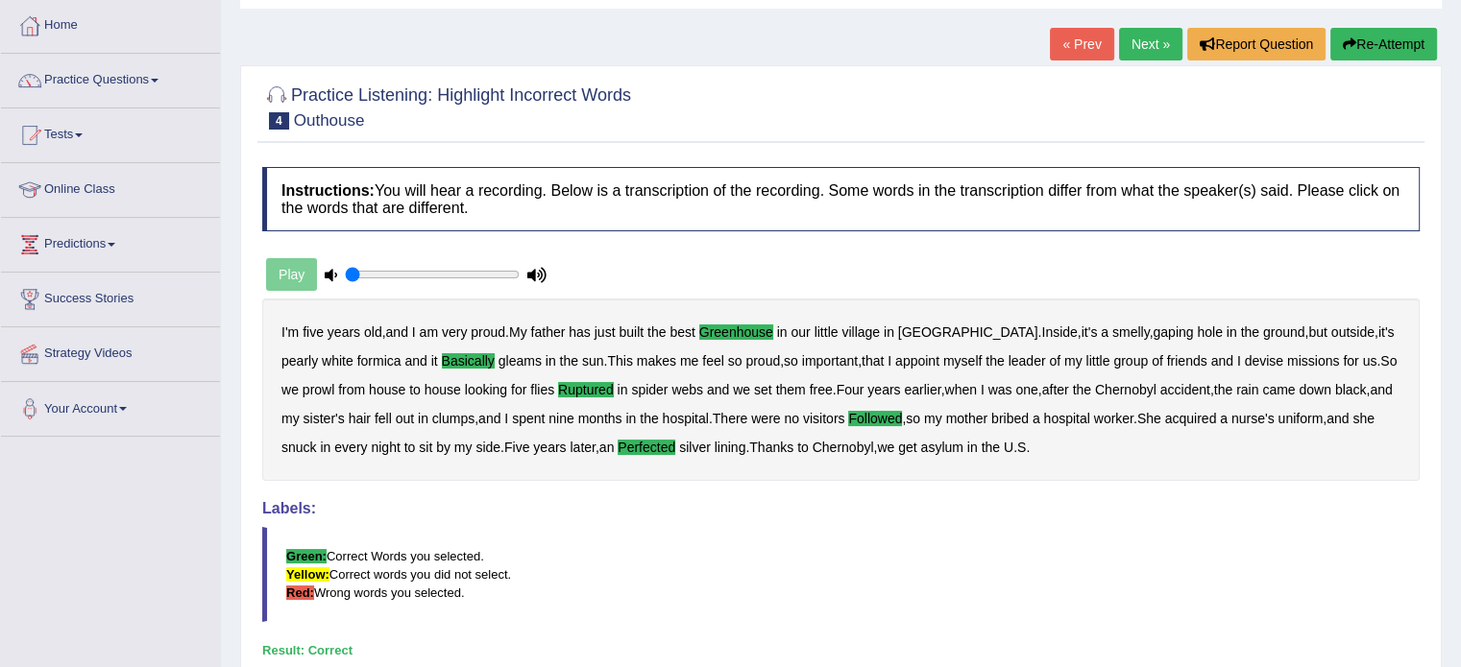
click at [1158, 57] on link "Next »" at bounding box center [1150, 44] width 63 height 33
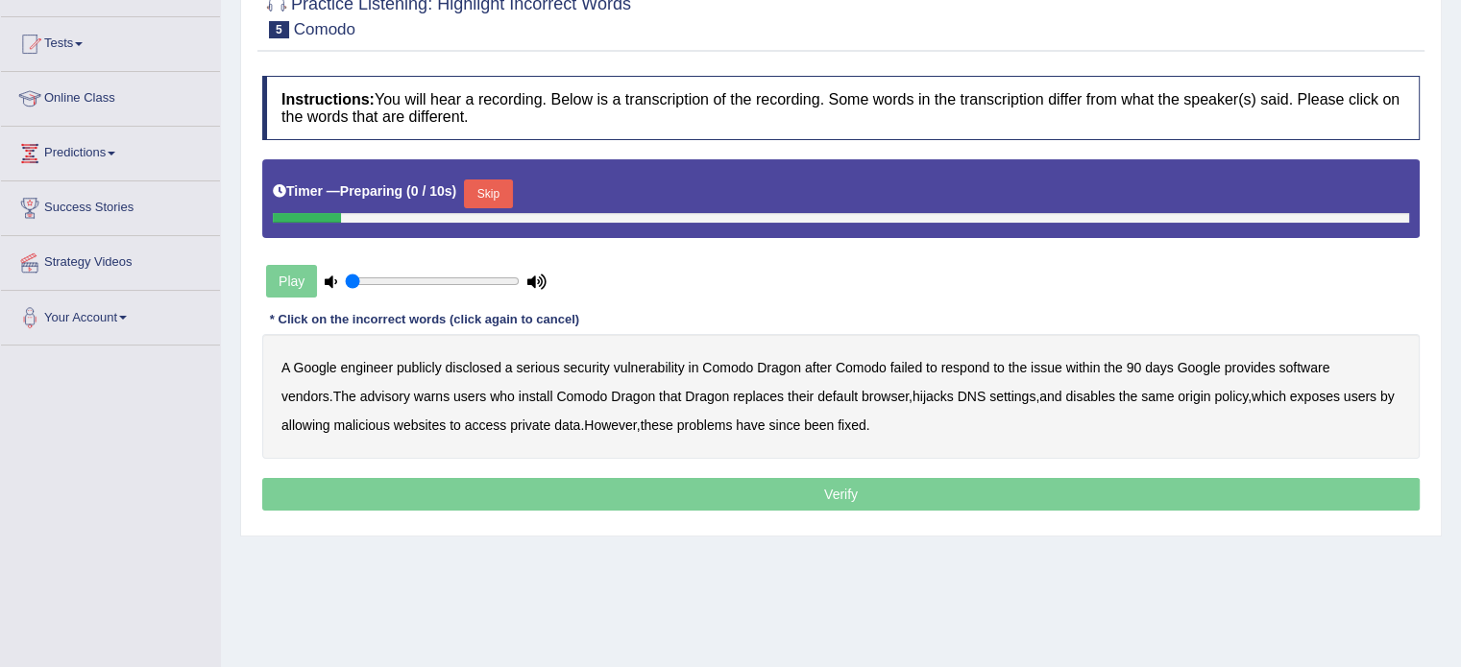
scroll to position [192, 0]
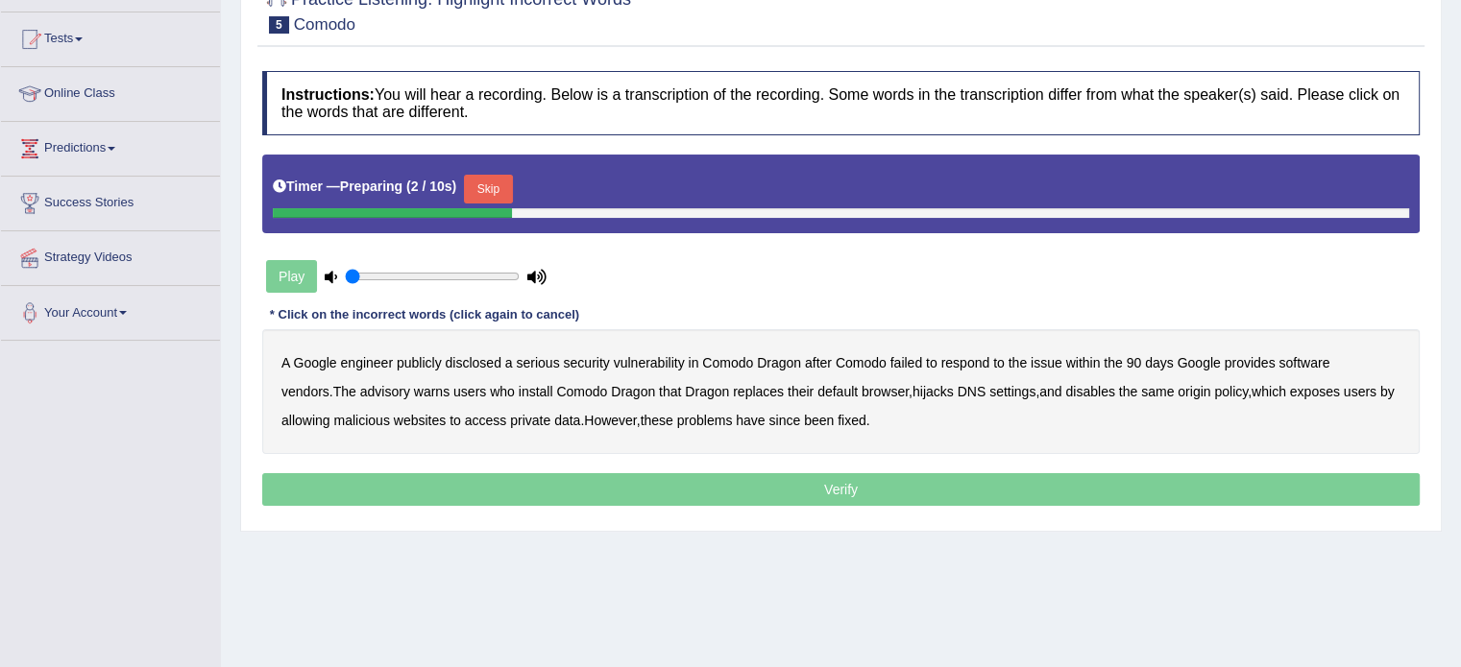
click at [508, 179] on button "Skip" at bounding box center [488, 189] width 48 height 29
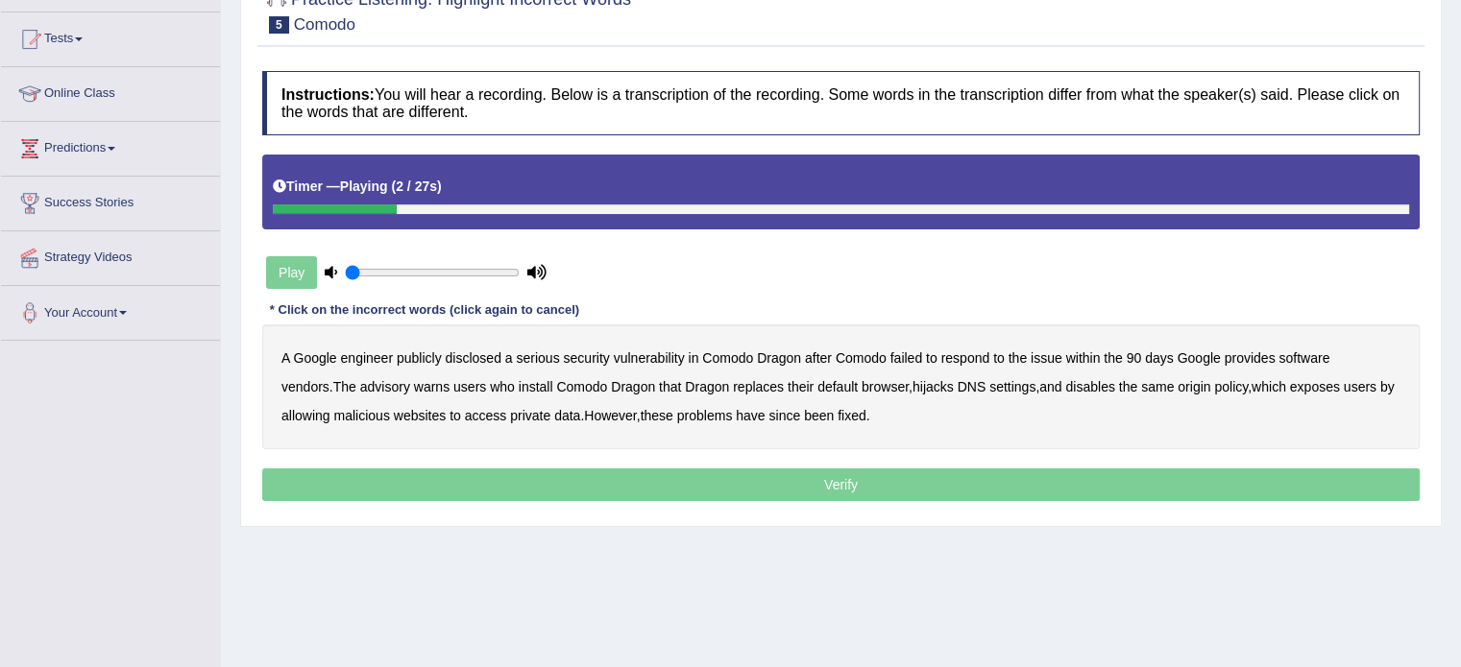
click at [500, 362] on div "A Google engineer publicly disclosed a serious security vulnerability in Comodo…" at bounding box center [840, 387] width 1157 height 125
click at [479, 358] on b "disclosed" at bounding box center [474, 358] width 56 height 15
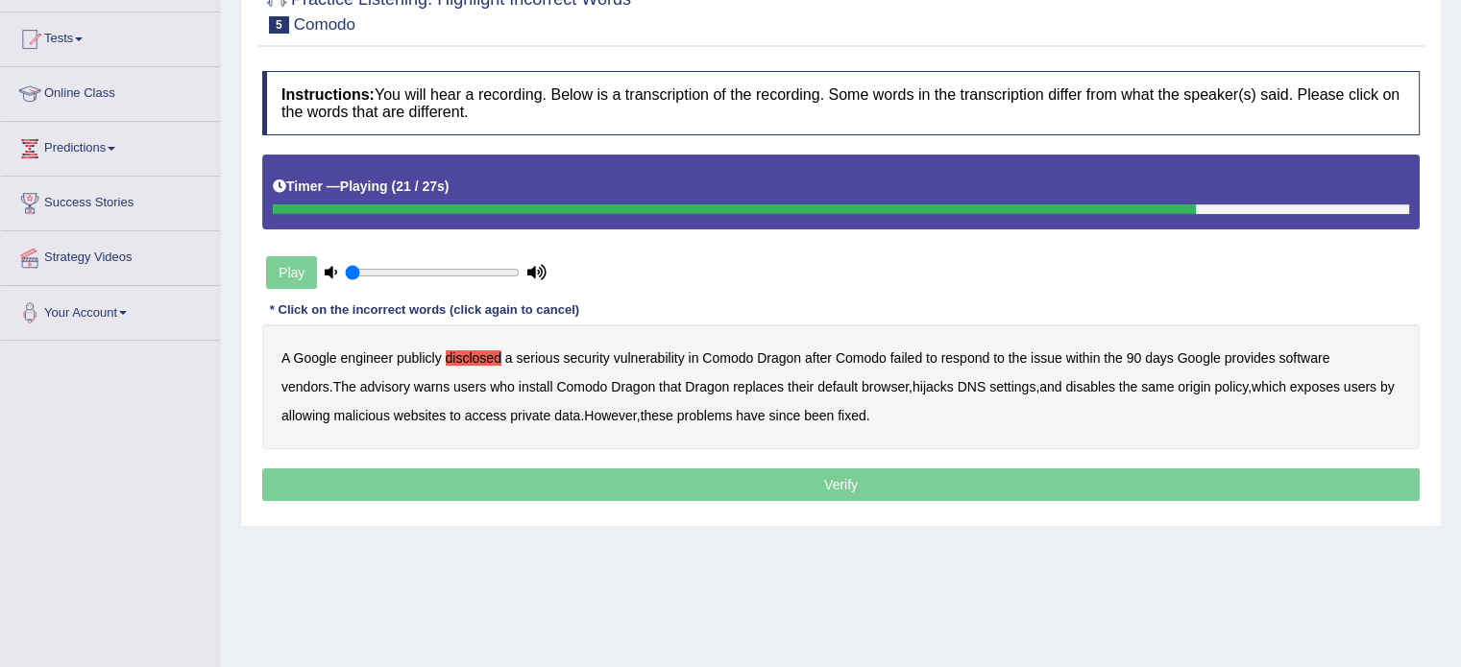
drag, startPoint x: 367, startPoint y: 410, endPoint x: 394, endPoint y: 409, distance: 26.9
click at [368, 409] on b "malicious" at bounding box center [361, 415] width 56 height 15
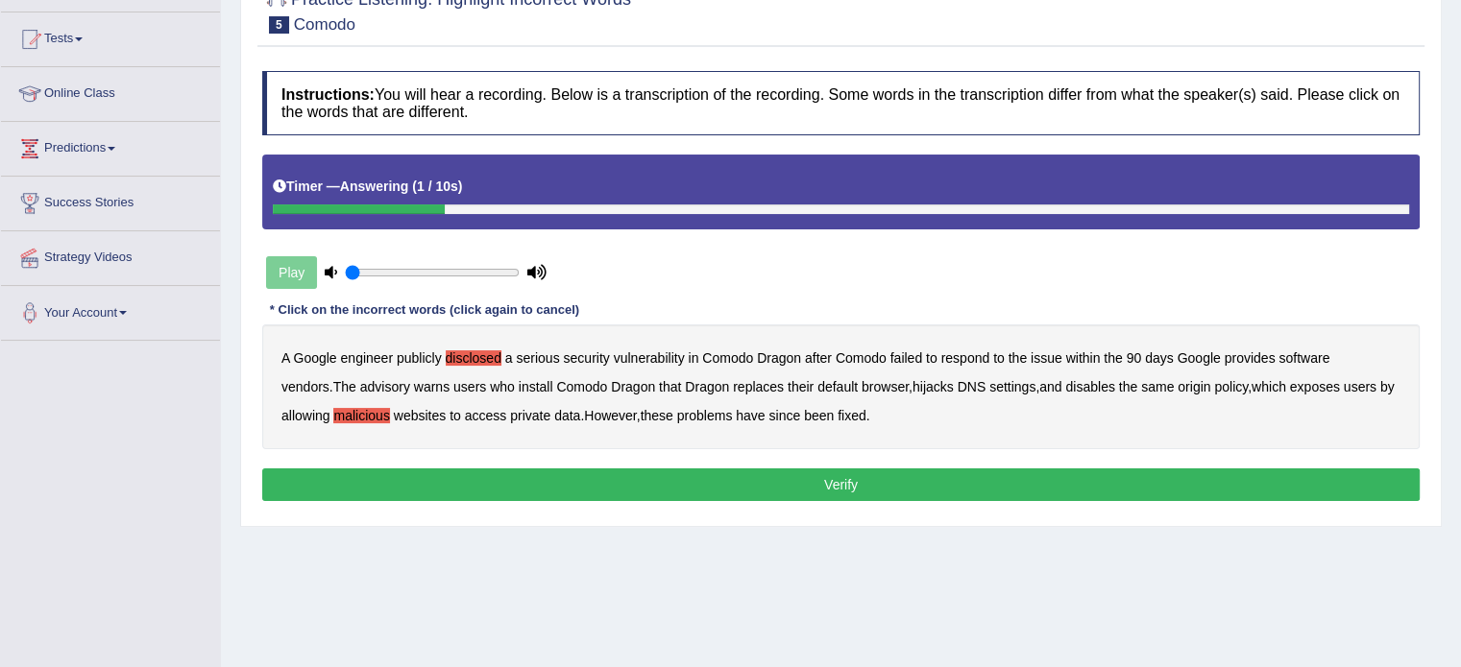
click at [845, 484] on button "Verify" at bounding box center [840, 485] width 1157 height 33
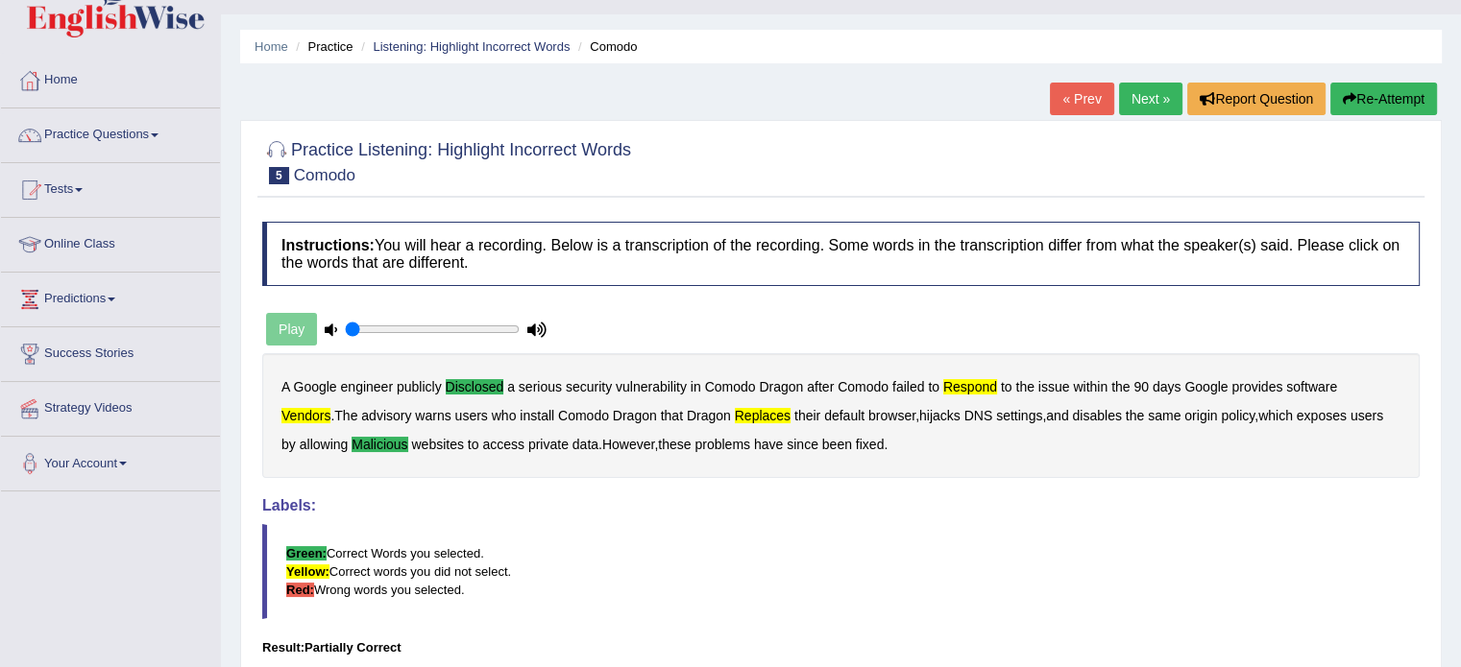
scroll to position [0, 0]
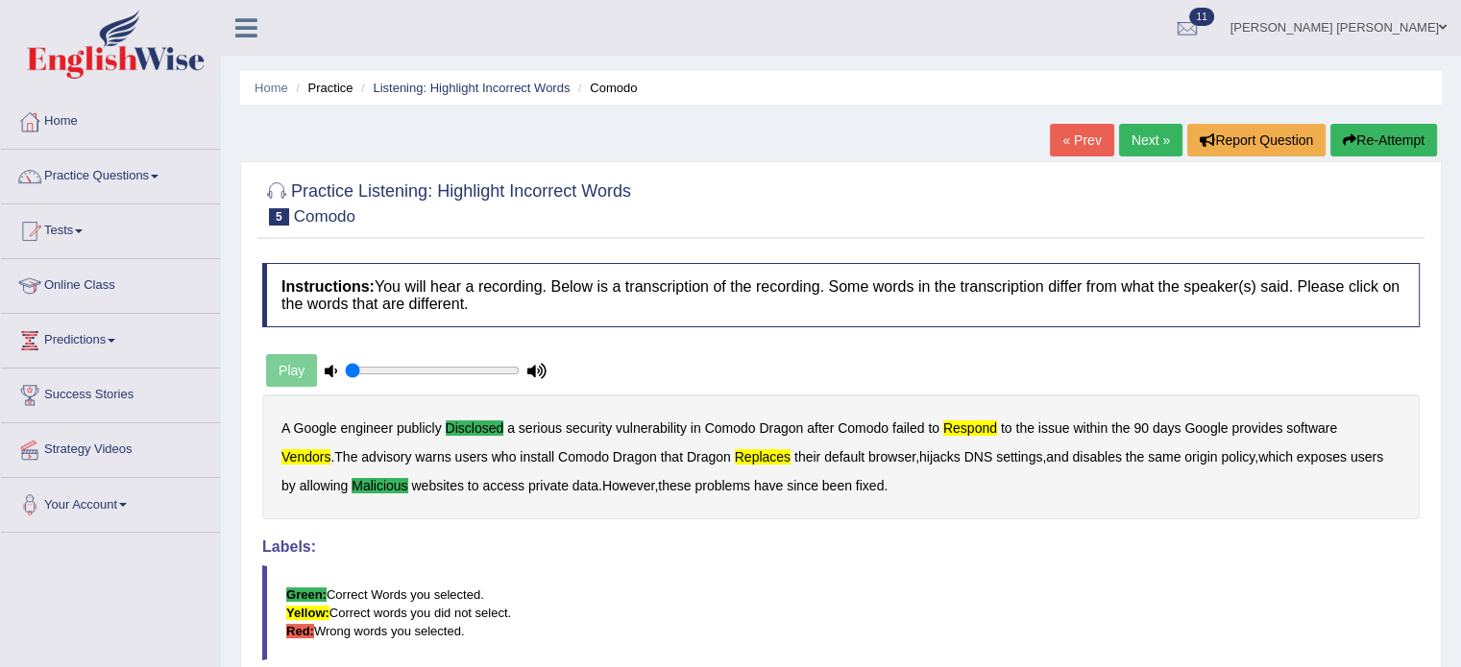
click at [1378, 146] on button "Re-Attempt" at bounding box center [1383, 140] width 107 height 33
drag, startPoint x: 1368, startPoint y: 149, endPoint x: 1171, endPoint y: 286, distance: 240.8
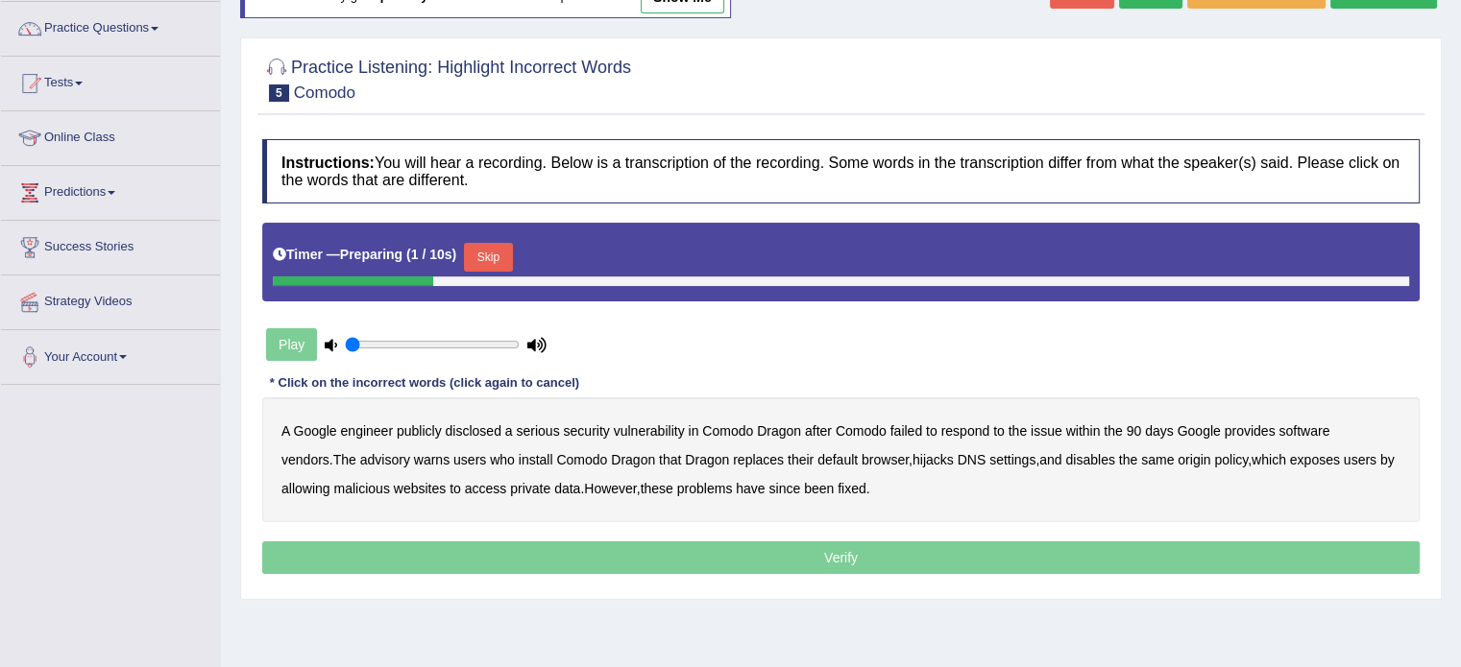
scroll to position [192, 0]
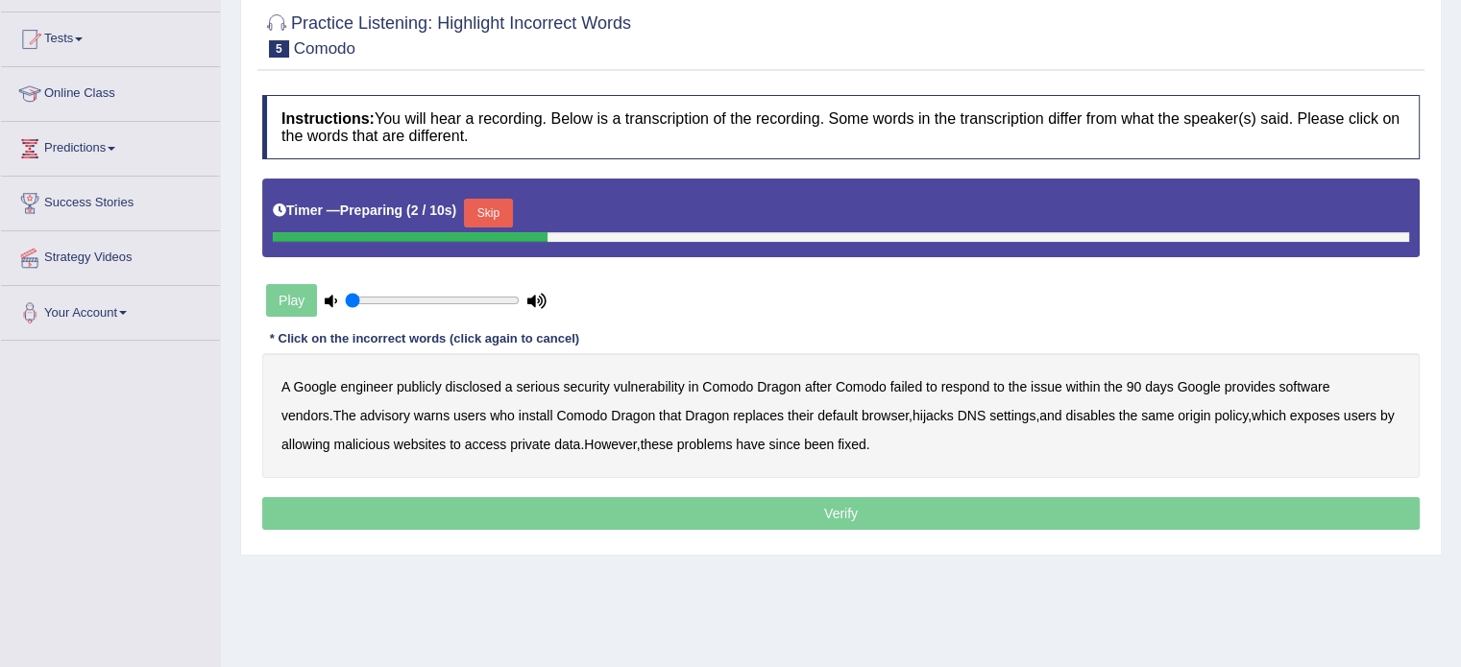
click at [507, 199] on button "Skip" at bounding box center [488, 213] width 48 height 29
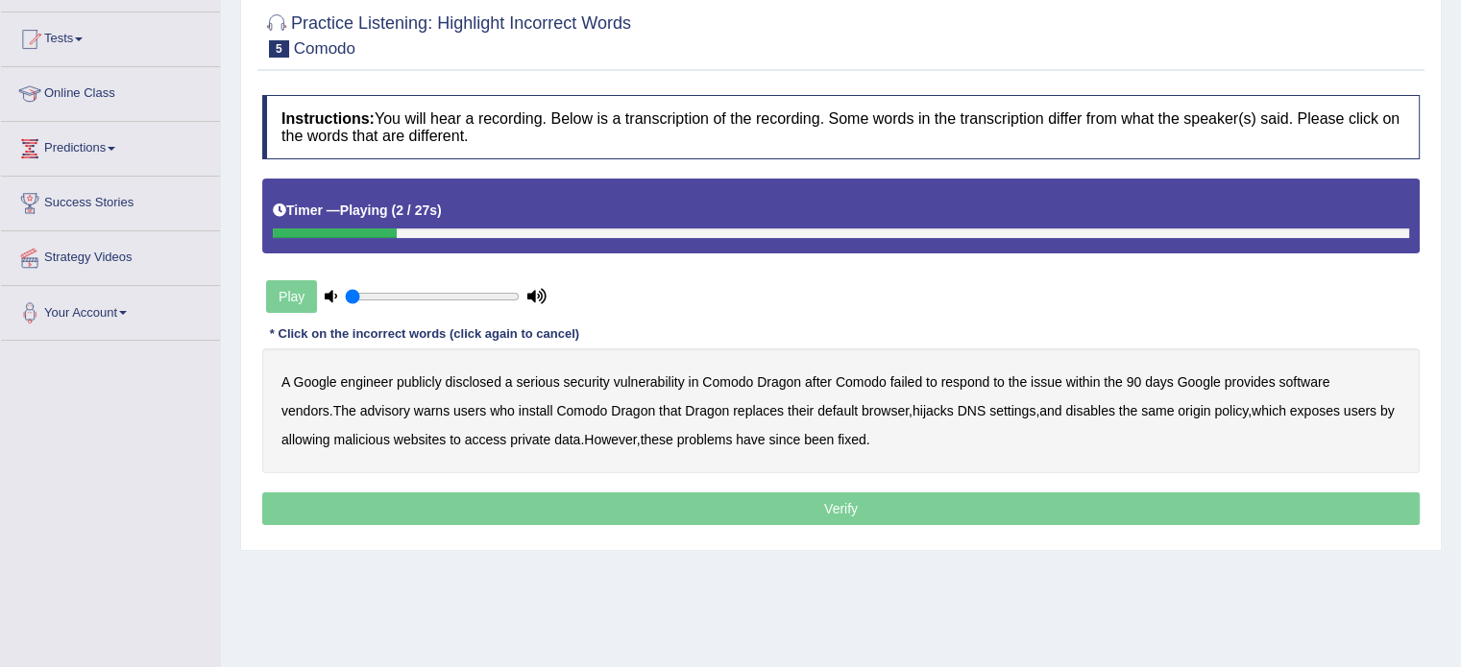
click at [483, 383] on b "disclosed" at bounding box center [474, 382] width 56 height 15
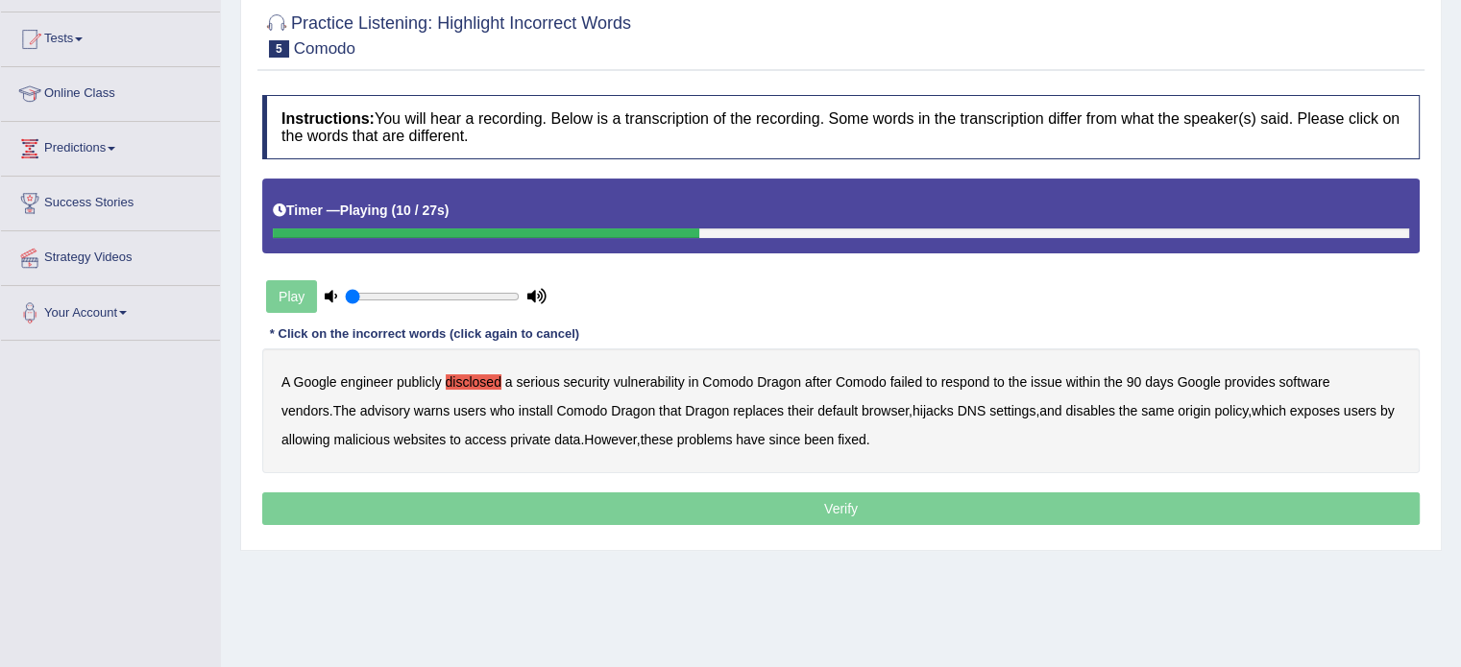
click at [329, 403] on b "vendors" at bounding box center [305, 410] width 48 height 15
click at [733, 403] on b "replaces" at bounding box center [758, 410] width 51 height 15
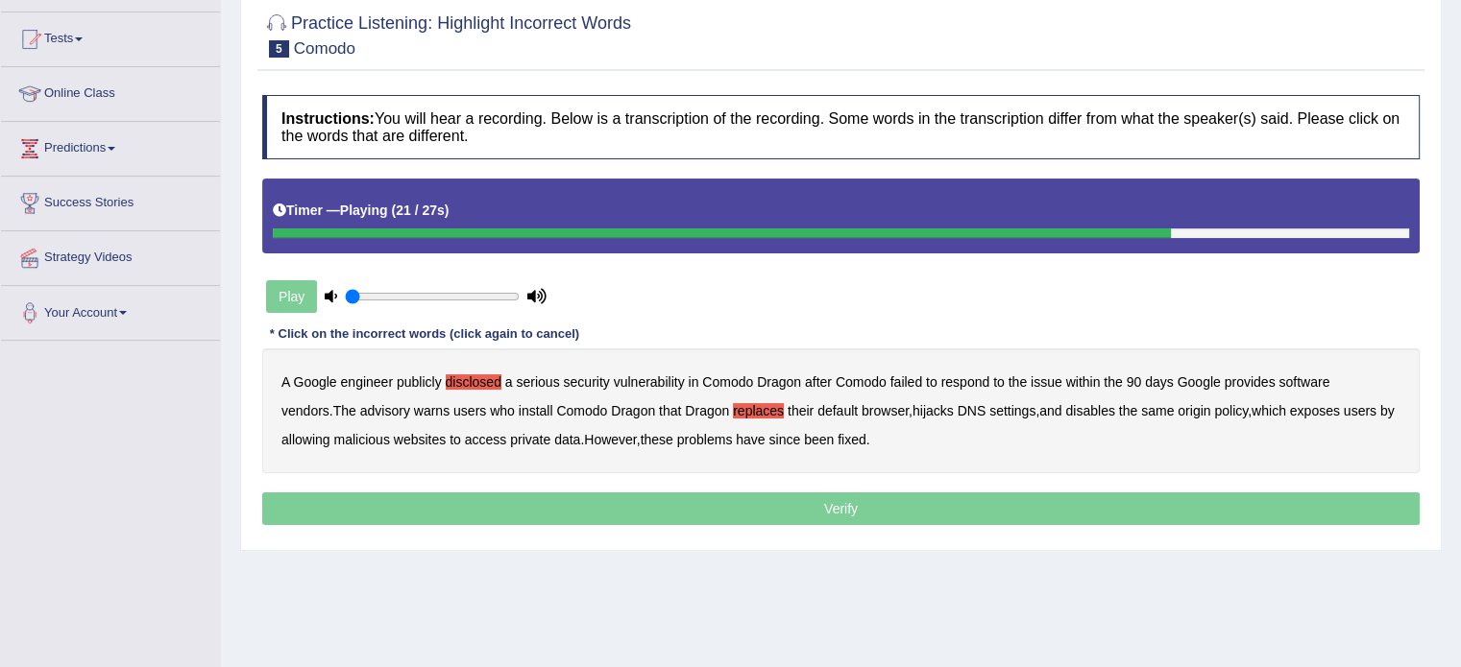
click at [350, 435] on b "malicious" at bounding box center [361, 439] width 56 height 15
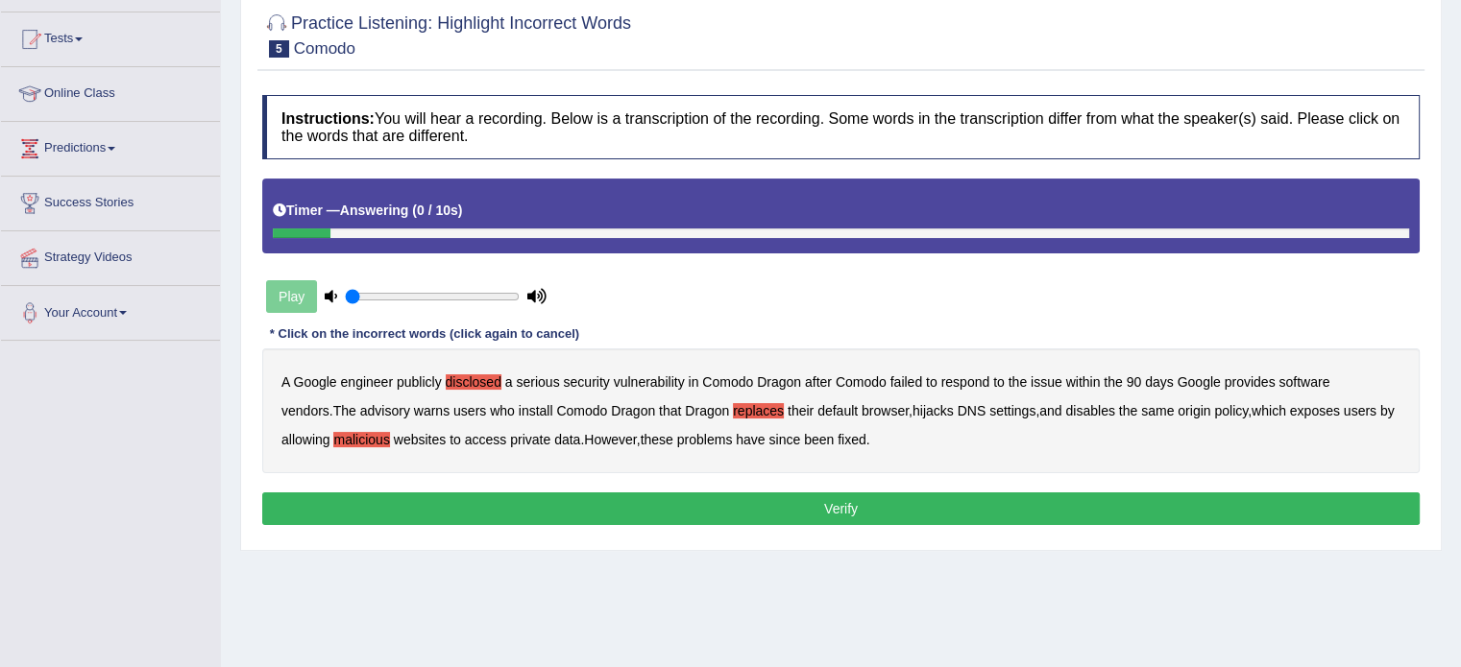
click at [901, 502] on button "Verify" at bounding box center [840, 509] width 1157 height 33
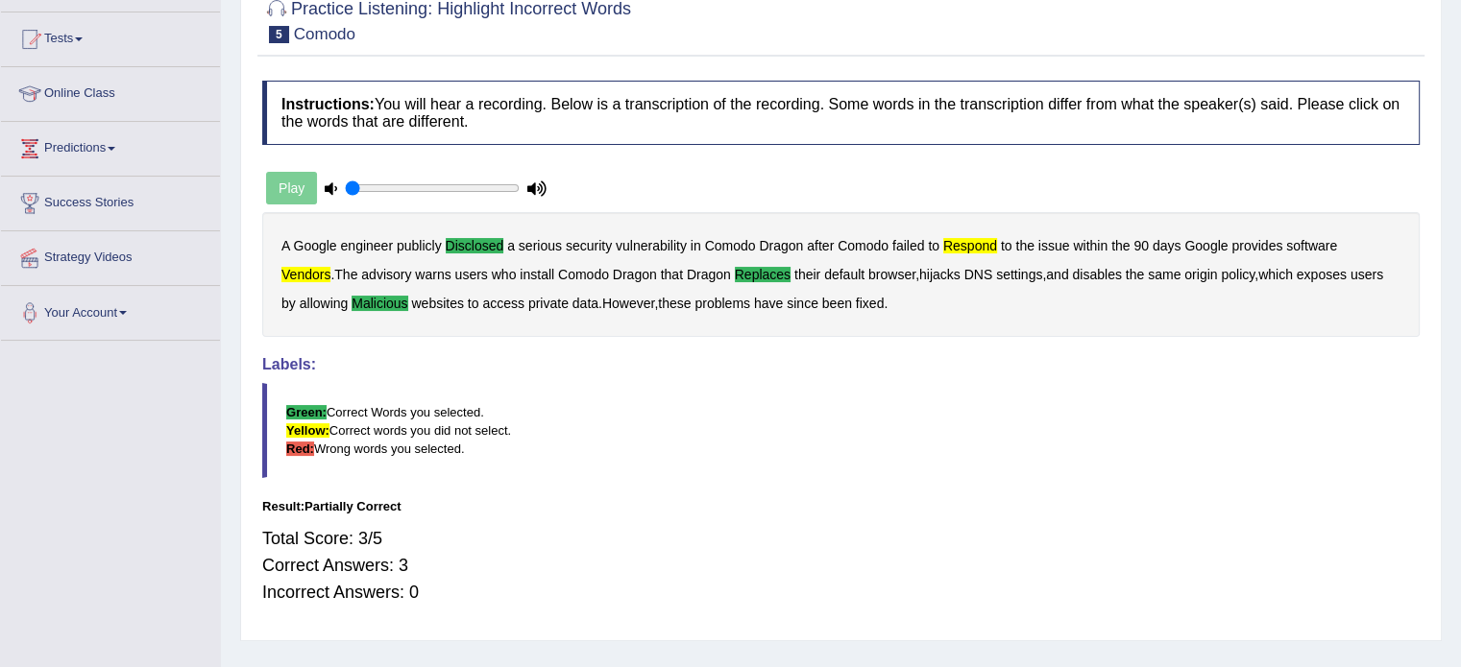
scroll to position [96, 0]
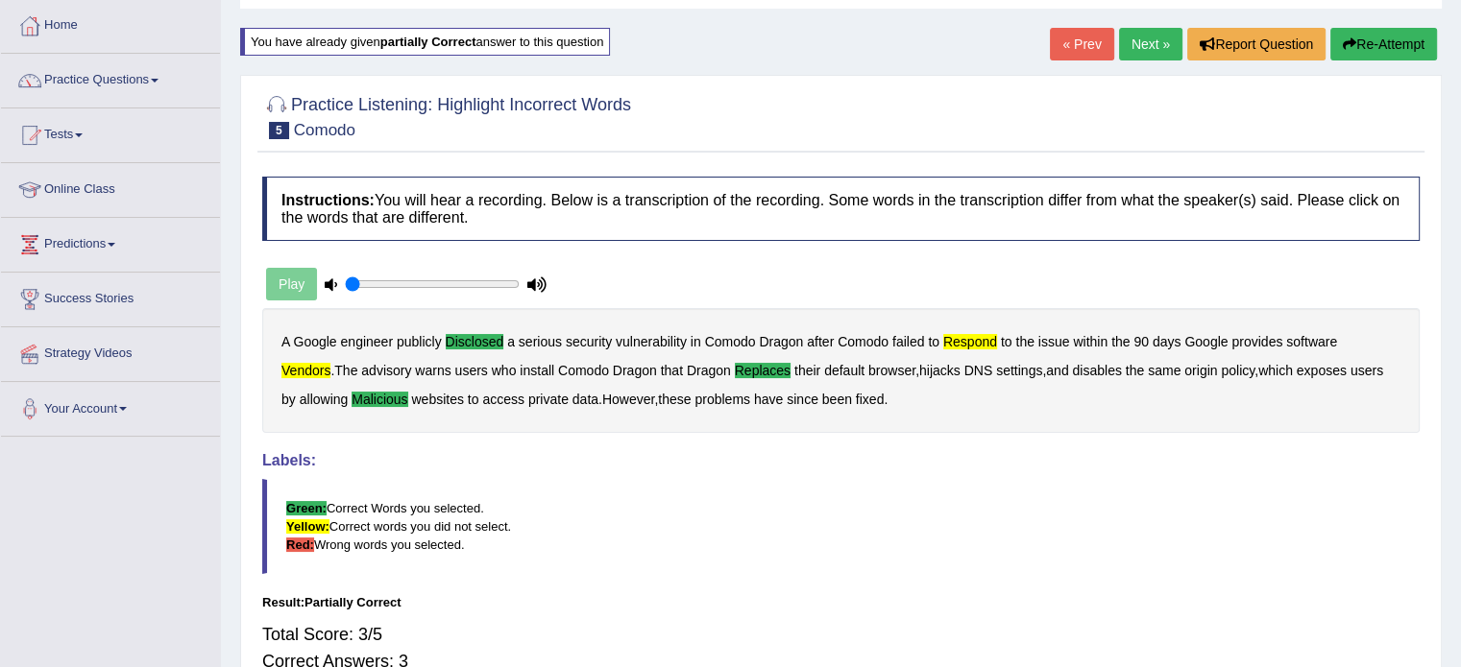
click at [1133, 39] on link "Next »" at bounding box center [1150, 44] width 63 height 33
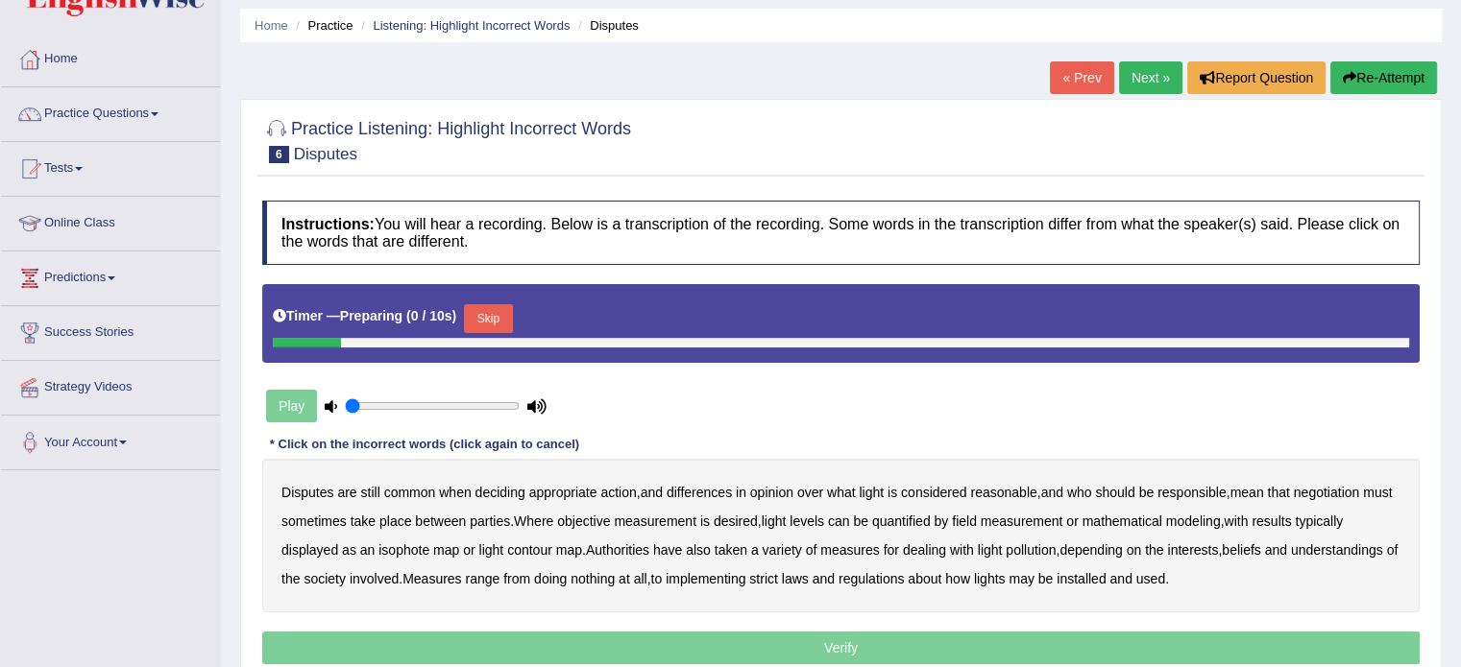
scroll to position [96, 0]
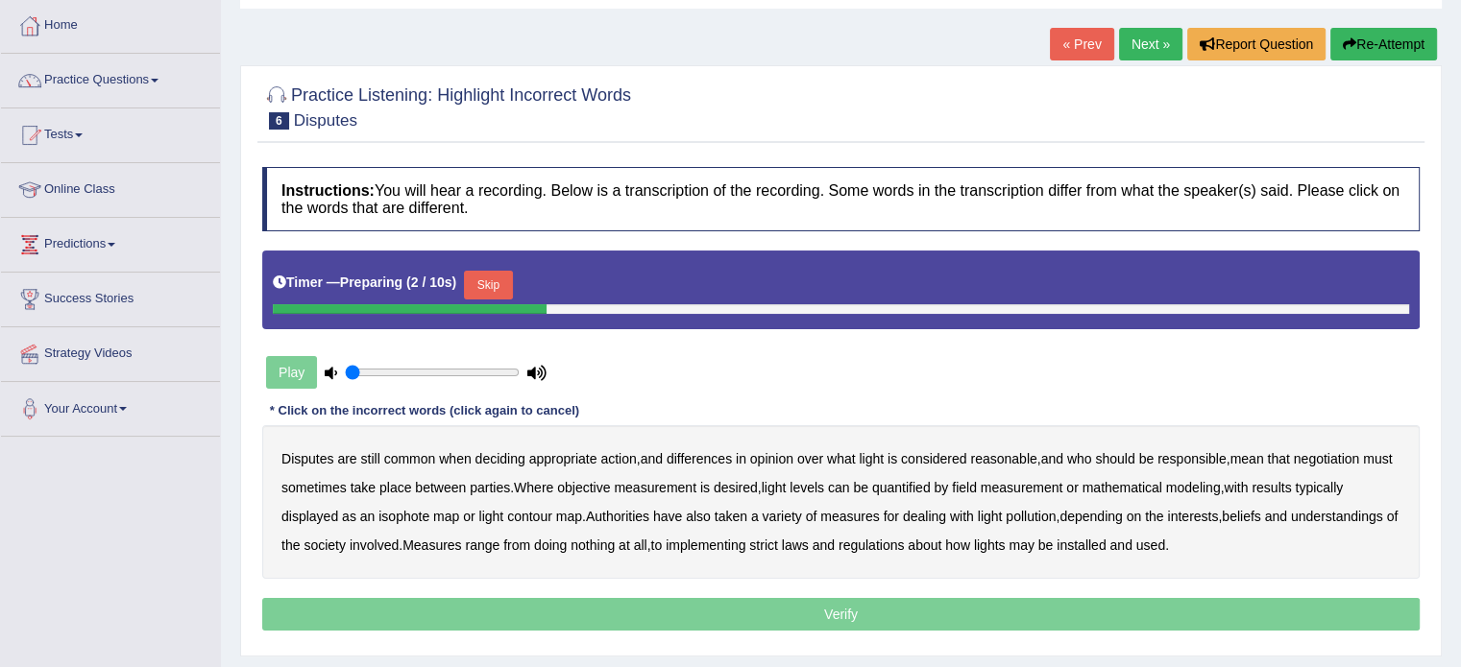
click at [511, 291] on button "Skip" at bounding box center [488, 285] width 48 height 29
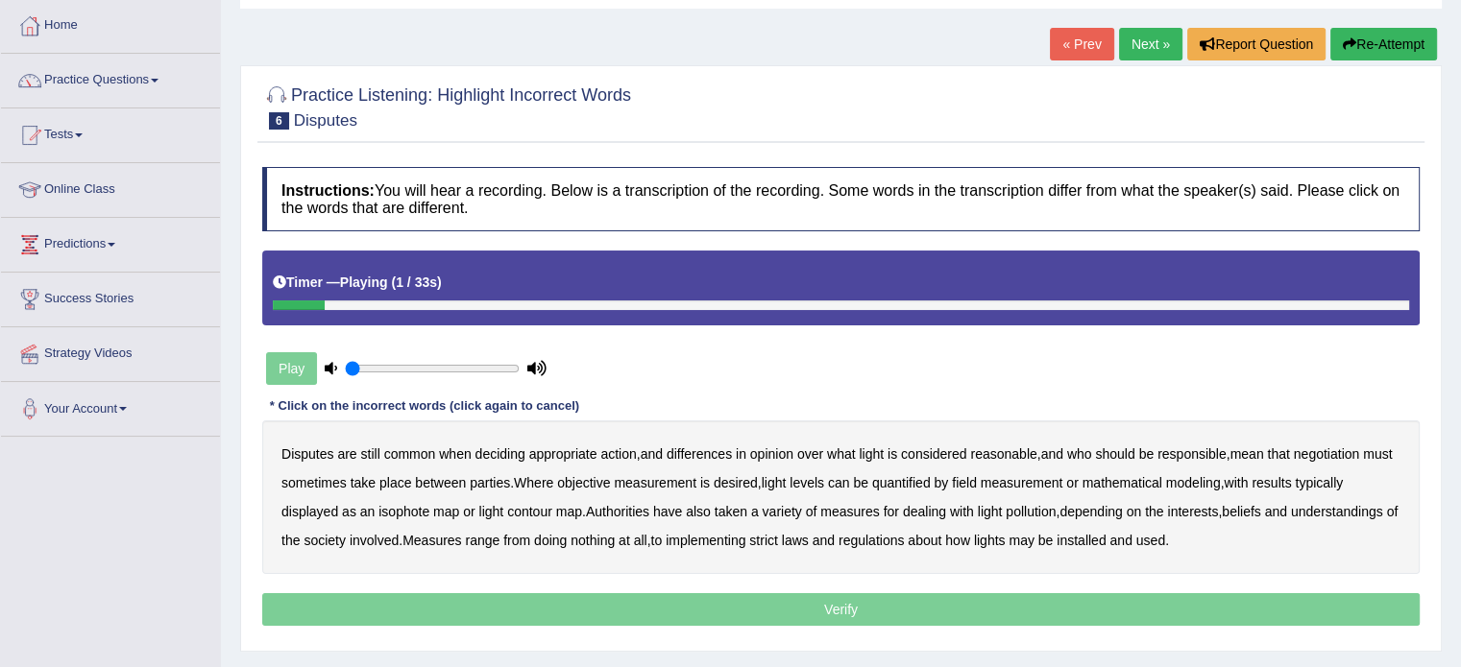
click at [433, 453] on b "common" at bounding box center [410, 454] width 52 height 15
click at [1010, 453] on b "reasonable" at bounding box center [1003, 454] width 66 height 15
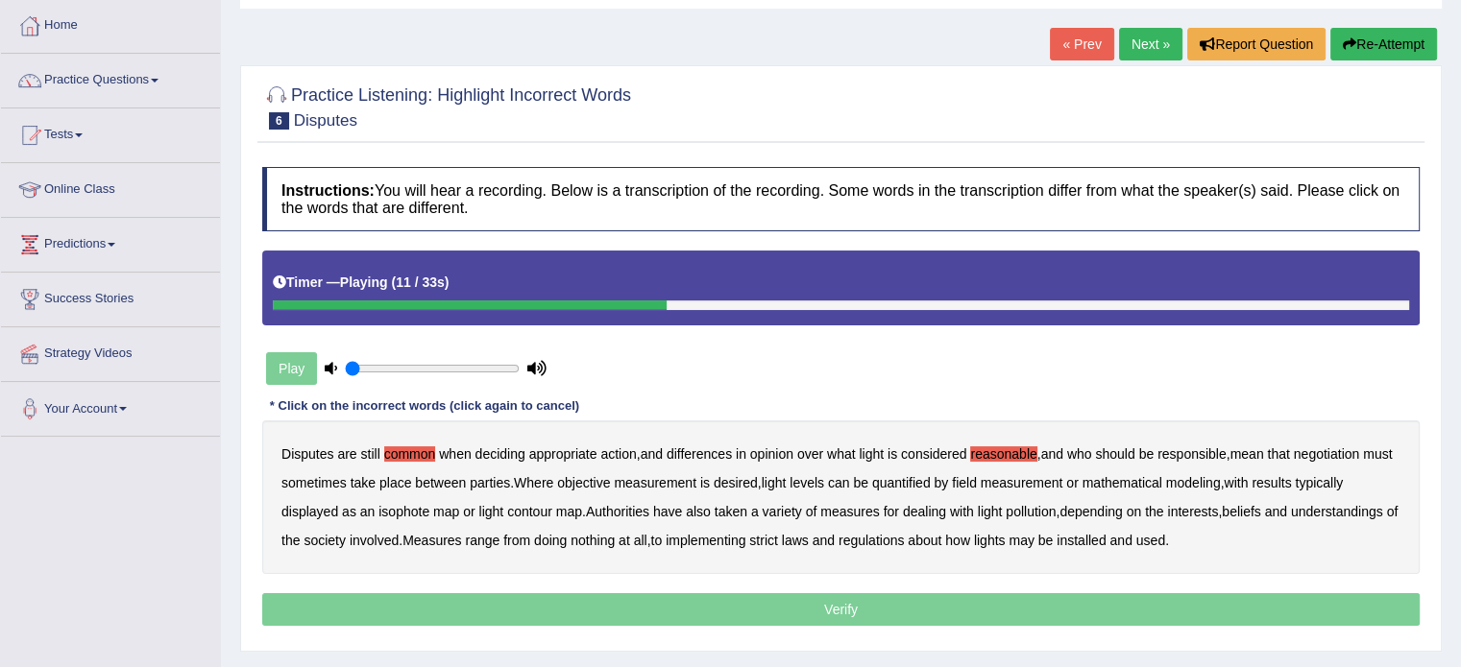
click at [610, 485] on b "objective" at bounding box center [583, 482] width 53 height 15
click at [1342, 477] on b "typically" at bounding box center [1318, 482] width 48 height 15
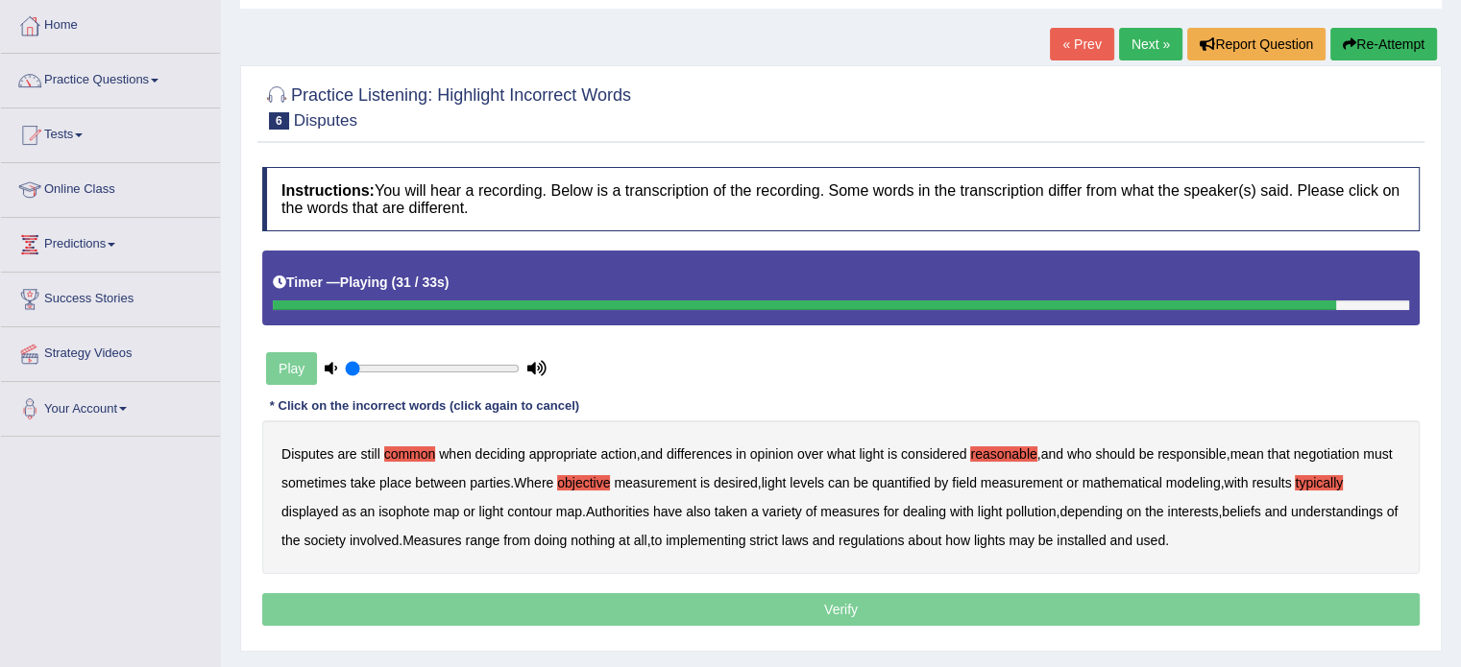
click at [905, 537] on b "regulations" at bounding box center [871, 540] width 66 height 15
click at [1018, 597] on p "Verify" at bounding box center [840, 609] width 1157 height 33
click at [1014, 598] on p "Verify" at bounding box center [840, 609] width 1157 height 33
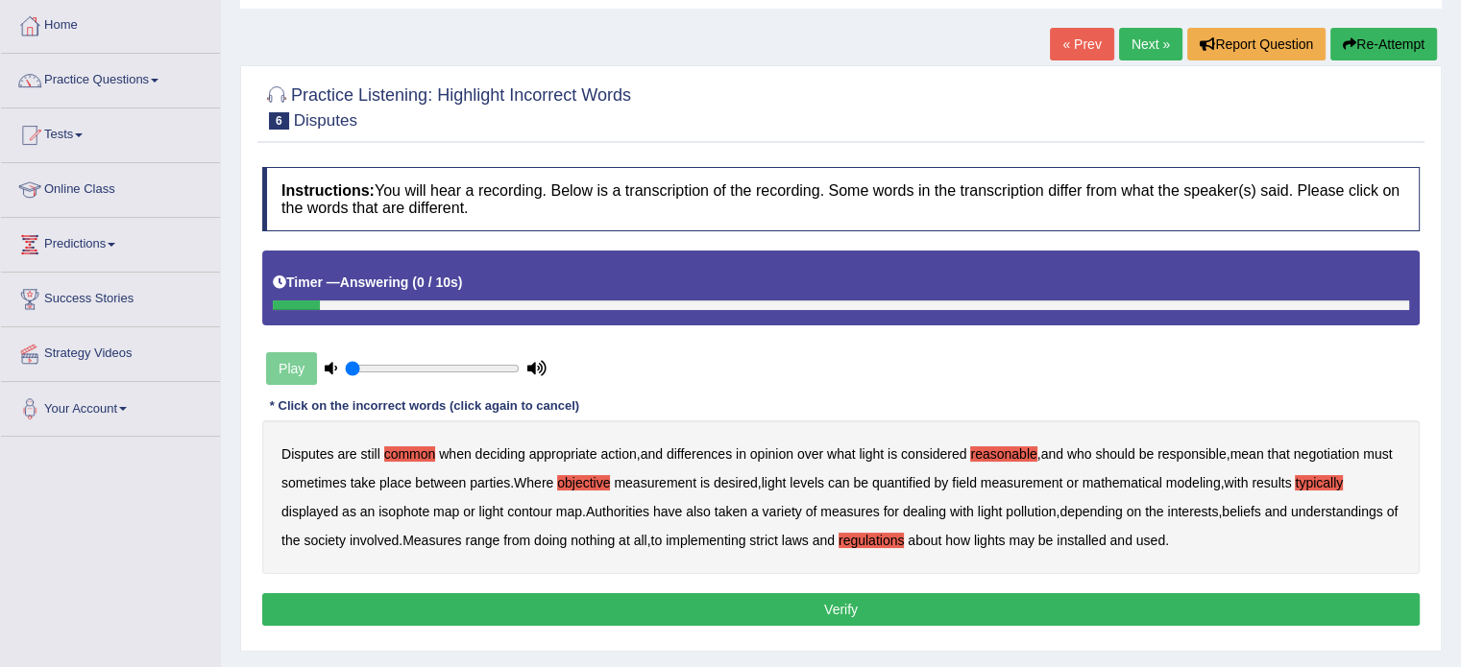
click at [995, 608] on button "Verify" at bounding box center [840, 609] width 1157 height 33
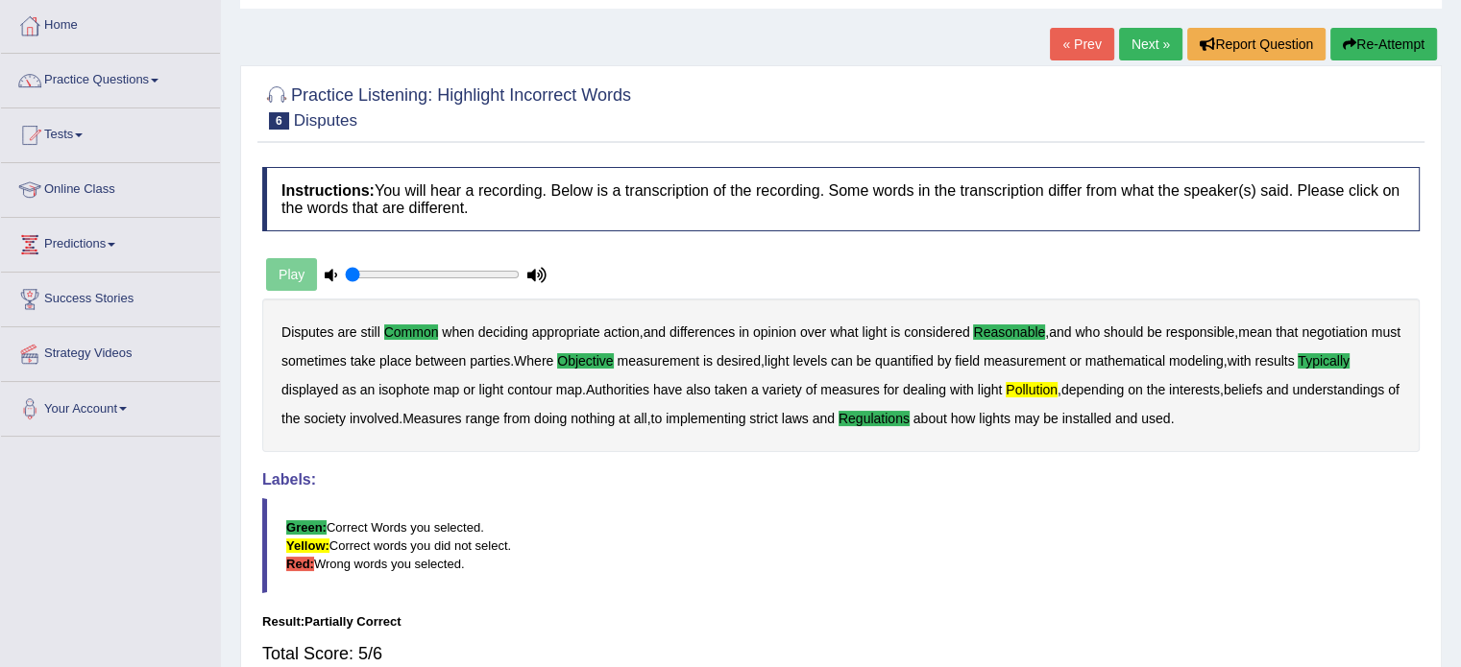
click at [1160, 51] on link "Next »" at bounding box center [1150, 44] width 63 height 33
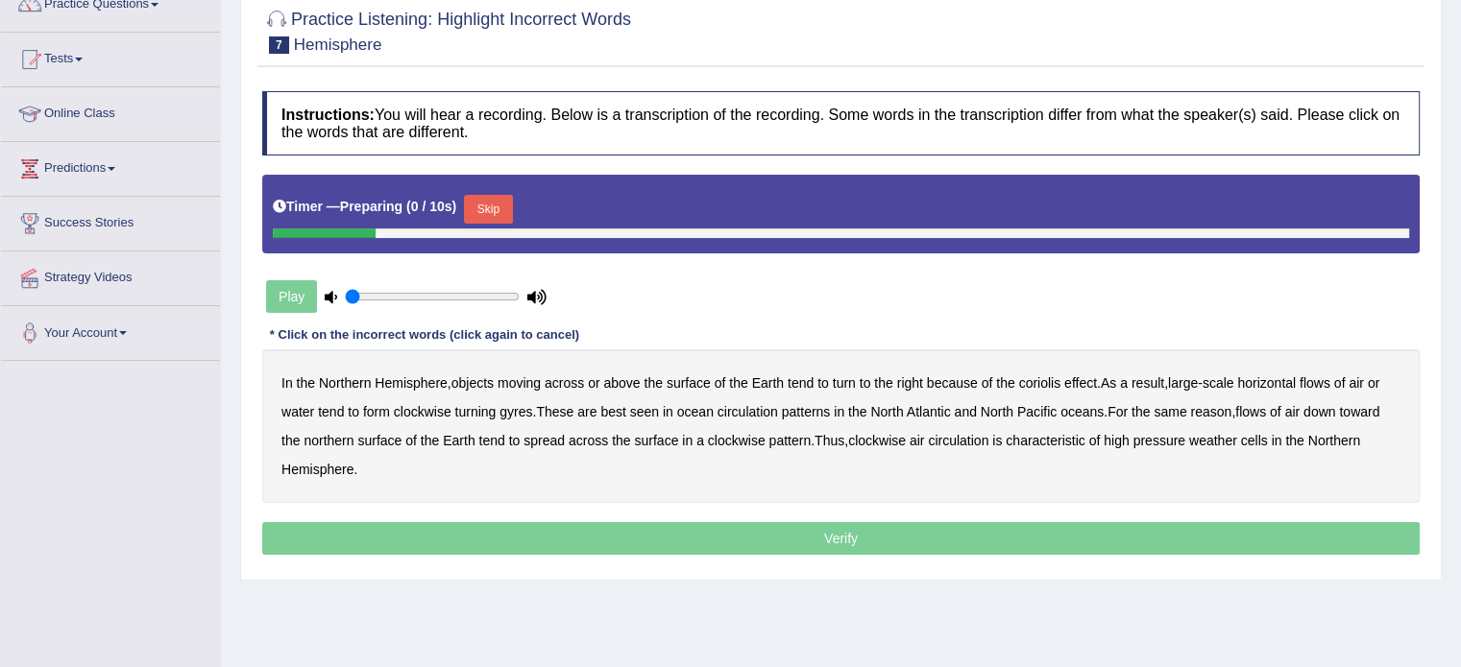
scroll to position [192, 0]
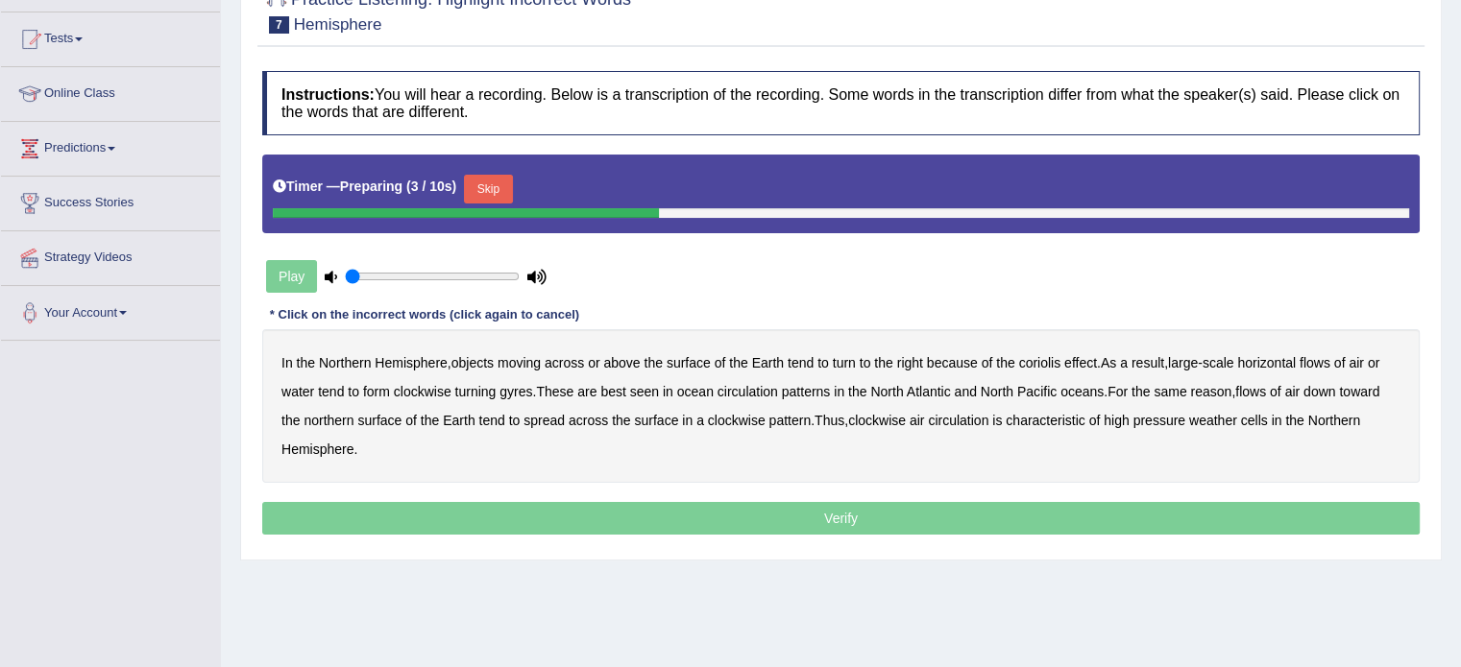
click at [478, 176] on button "Skip" at bounding box center [488, 189] width 48 height 29
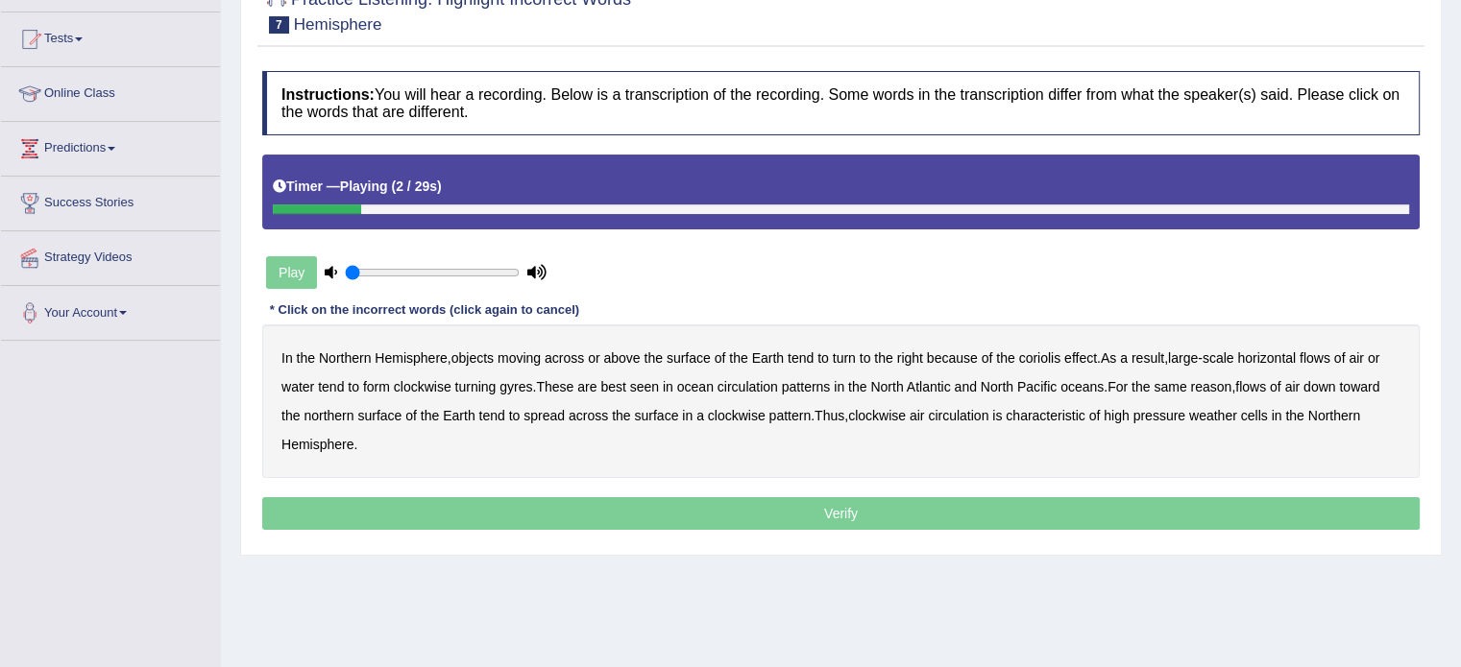
click at [531, 353] on b "moving" at bounding box center [518, 358] width 43 height 15
click at [1281, 358] on b "horizontal" at bounding box center [1266, 358] width 59 height 15
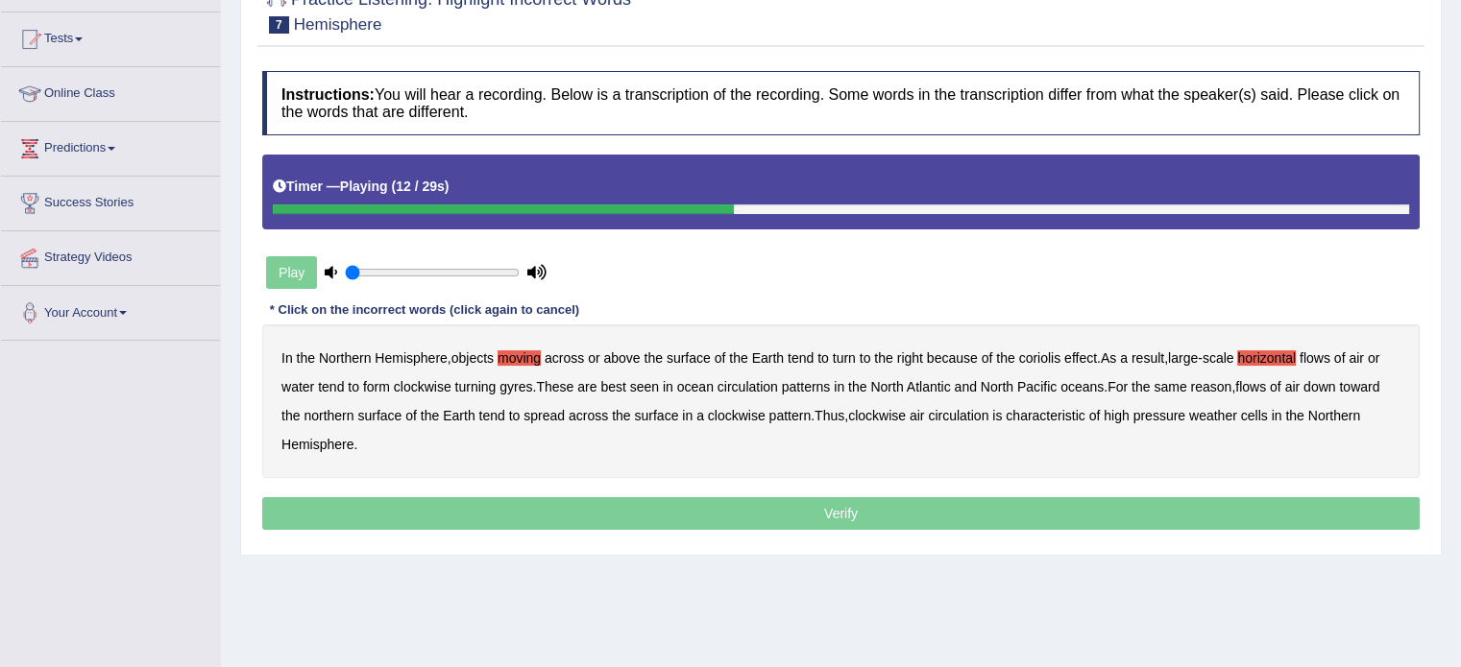
click at [445, 382] on b "clockwise" at bounding box center [423, 386] width 58 height 15
click at [427, 373] on div "In the Northern Hemisphere , objects moving across or above the surface of the …" at bounding box center [840, 402] width 1157 height 154
click at [436, 379] on b "clockwise" at bounding box center [423, 386] width 58 height 15
drag, startPoint x: 1201, startPoint y: 389, endPoint x: 1229, endPoint y: 388, distance: 27.9
click at [1203, 389] on b "reason" at bounding box center [1210, 386] width 41 height 15
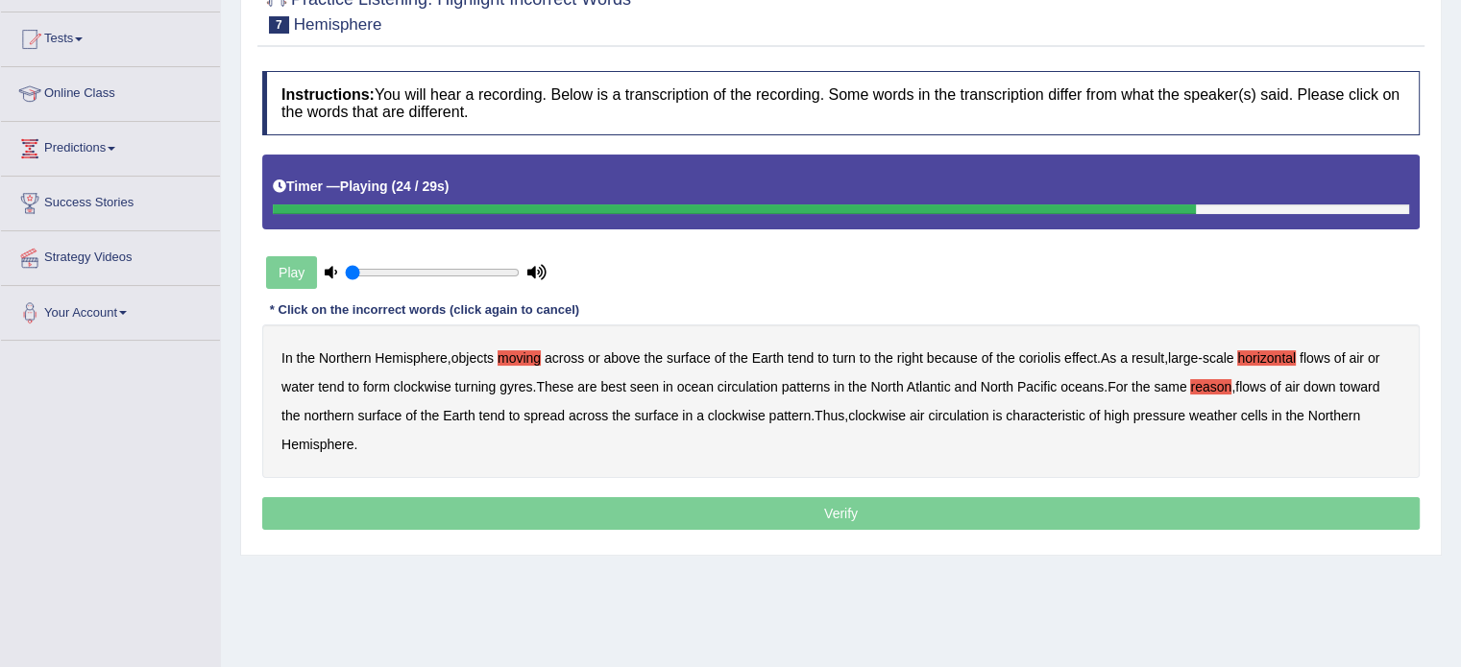
click at [784, 423] on div "In the Northern Hemisphere , objects moving across or above the surface of the …" at bounding box center [840, 402] width 1157 height 154
click at [794, 418] on b "pattern" at bounding box center [790, 415] width 42 height 15
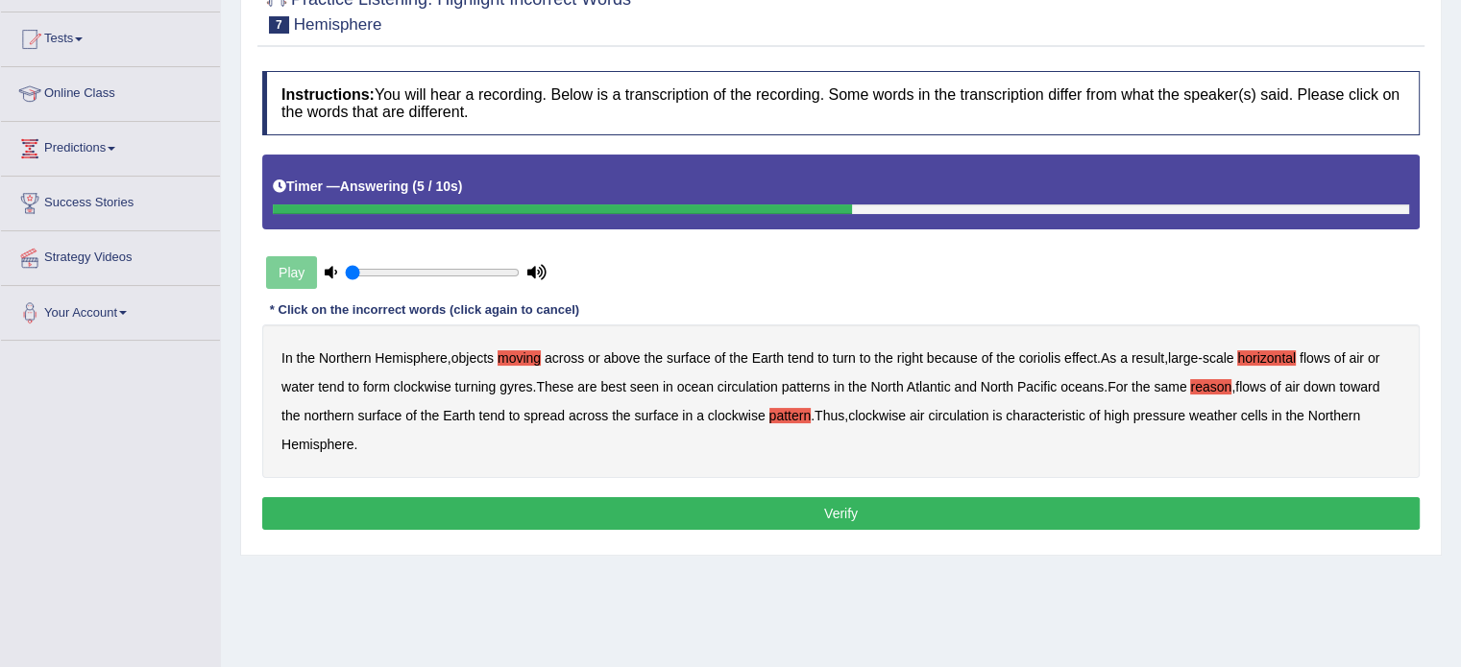
click at [889, 510] on button "Verify" at bounding box center [840, 513] width 1157 height 33
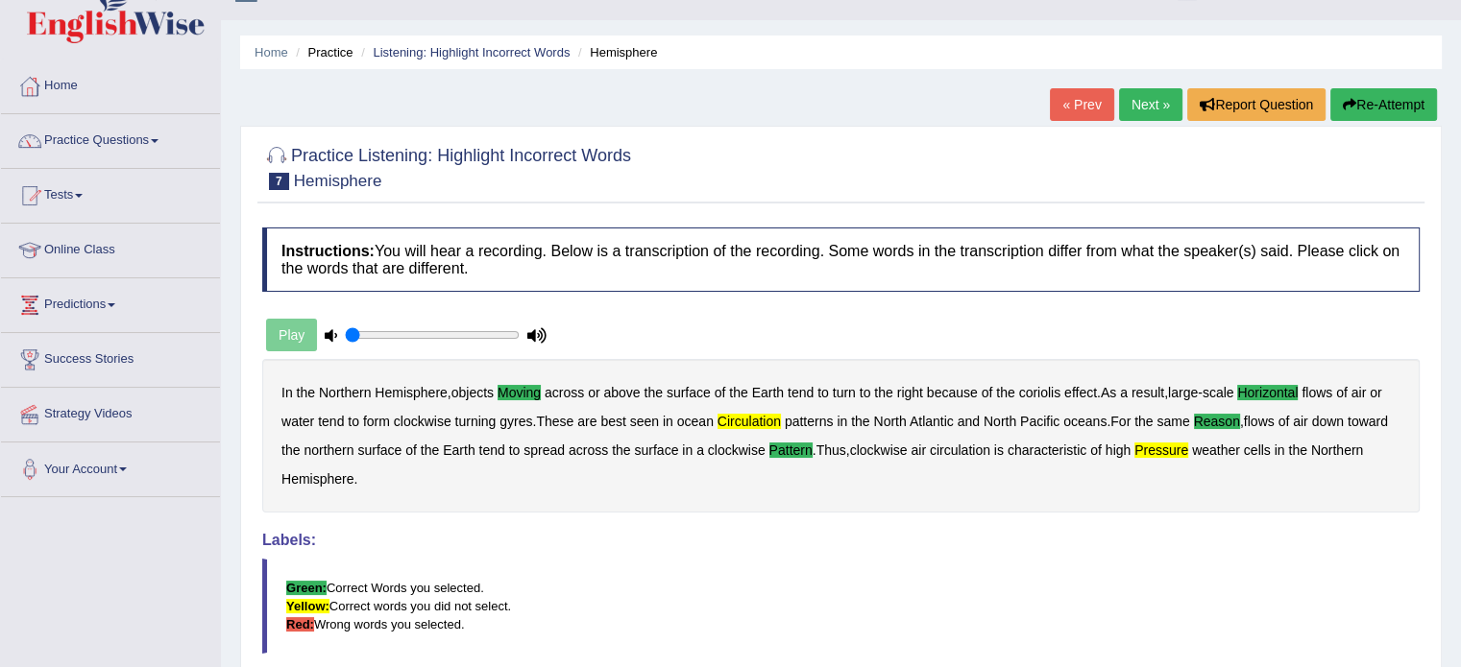
scroll to position [0, 0]
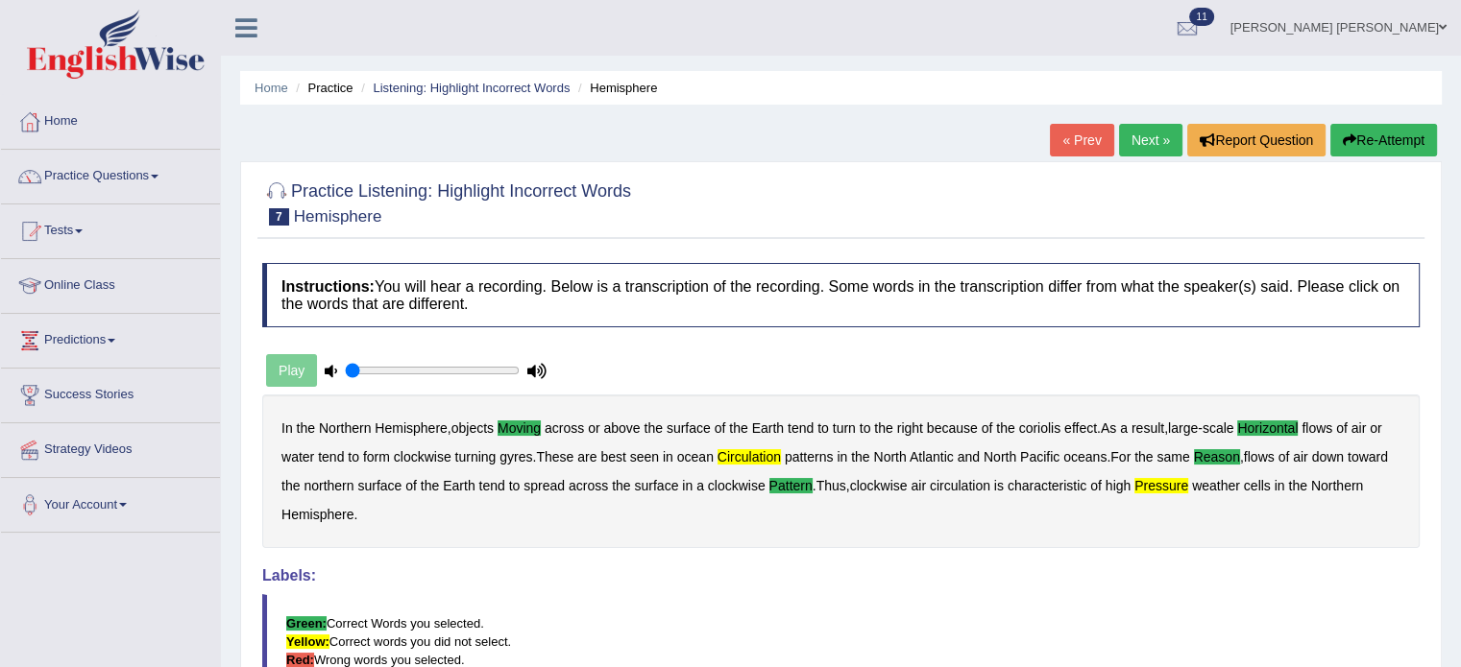
click at [1151, 145] on link "Next »" at bounding box center [1150, 140] width 63 height 33
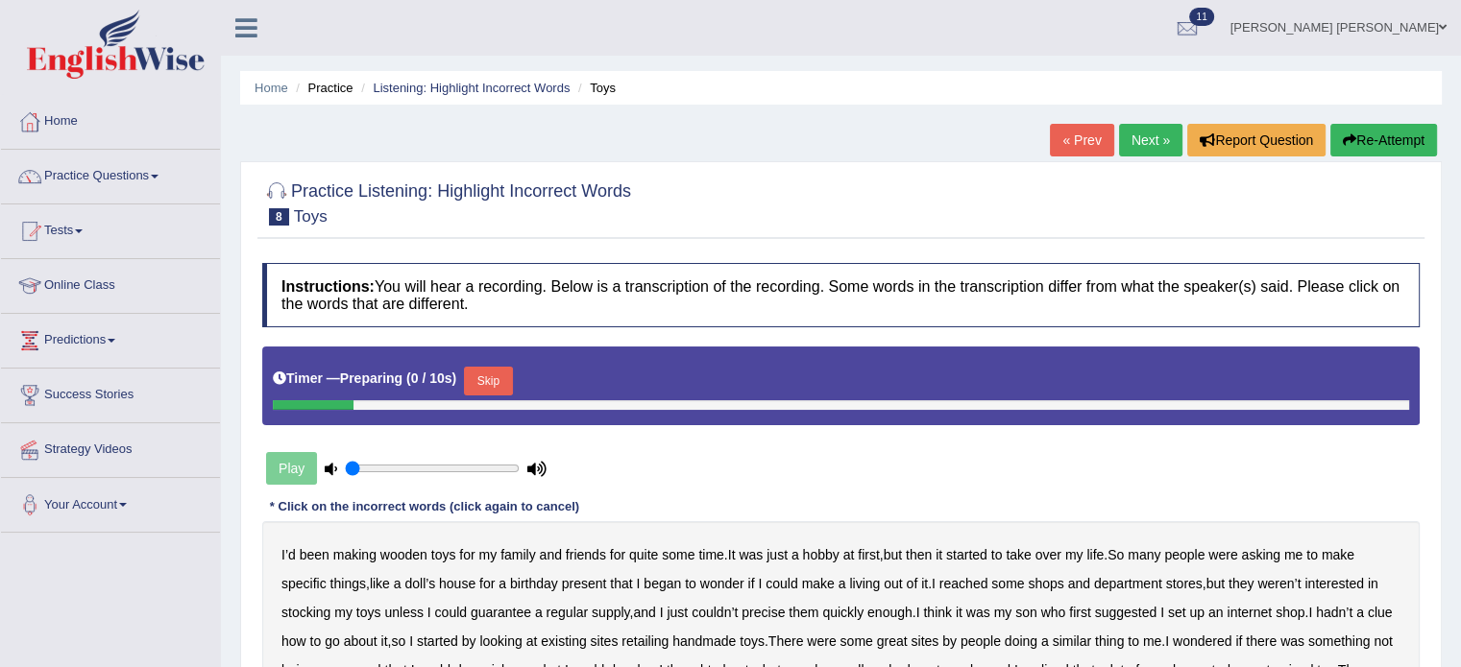
scroll to position [96, 0]
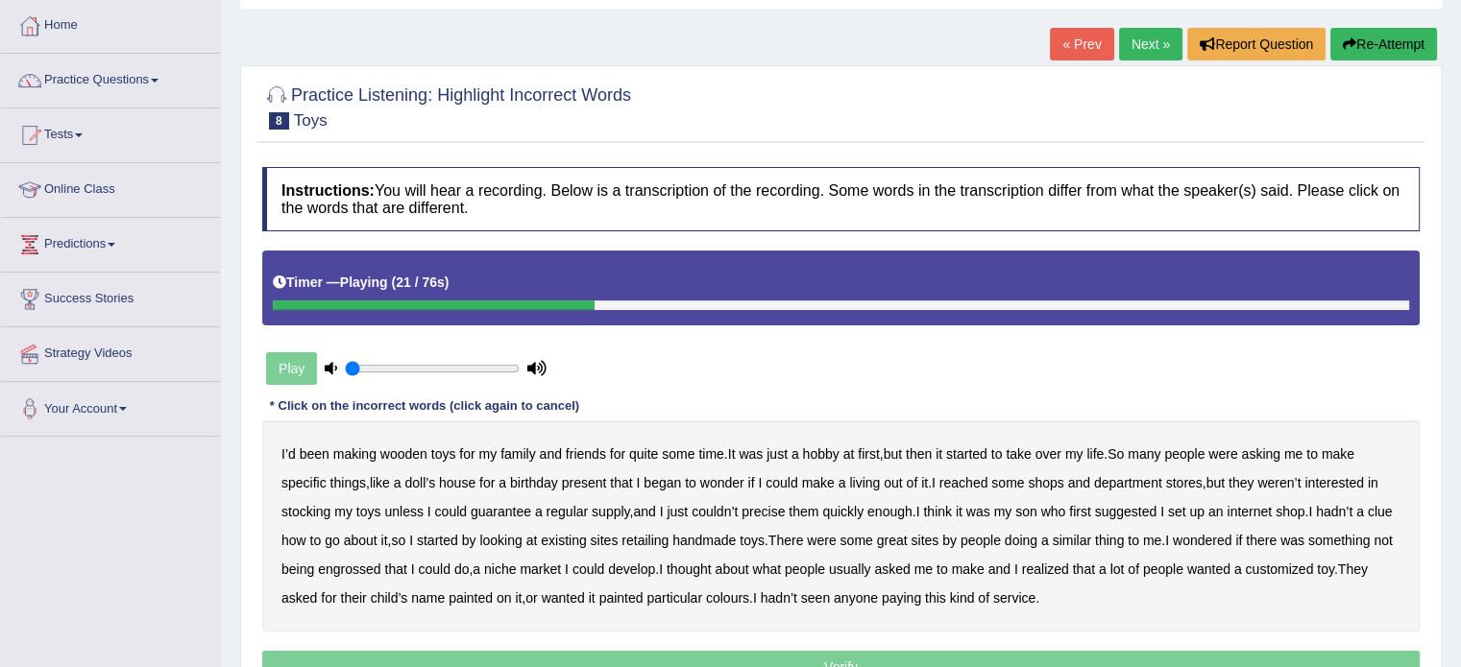
click at [982, 480] on b "reached" at bounding box center [963, 482] width 49 height 15
click at [790, 513] on div "I’d been making wooden toys for my family and friends for quite some time . It …" at bounding box center [840, 526] width 1157 height 211
click at [785, 512] on b "precise" at bounding box center [762, 511] width 43 height 15
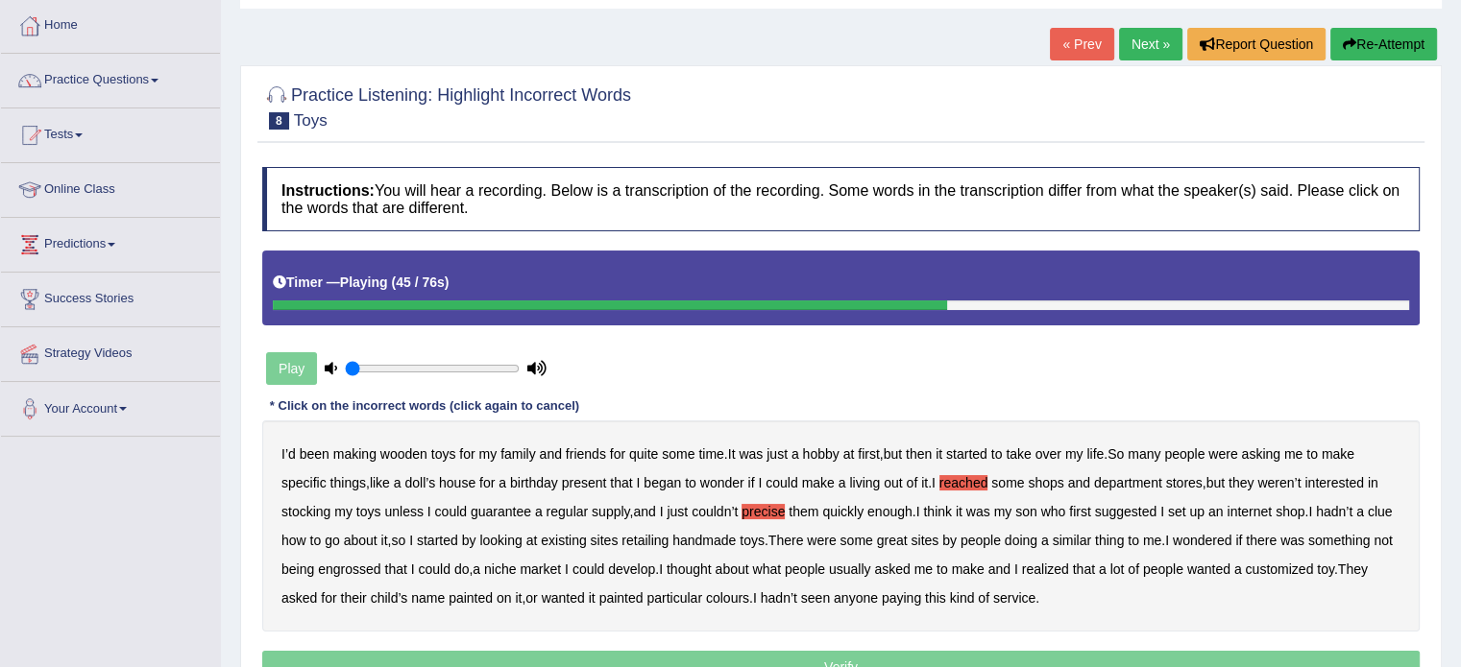
click at [668, 538] on b "retailing" at bounding box center [644, 540] width 47 height 15
click at [380, 571] on b "engrossed" at bounding box center [349, 569] width 62 height 15
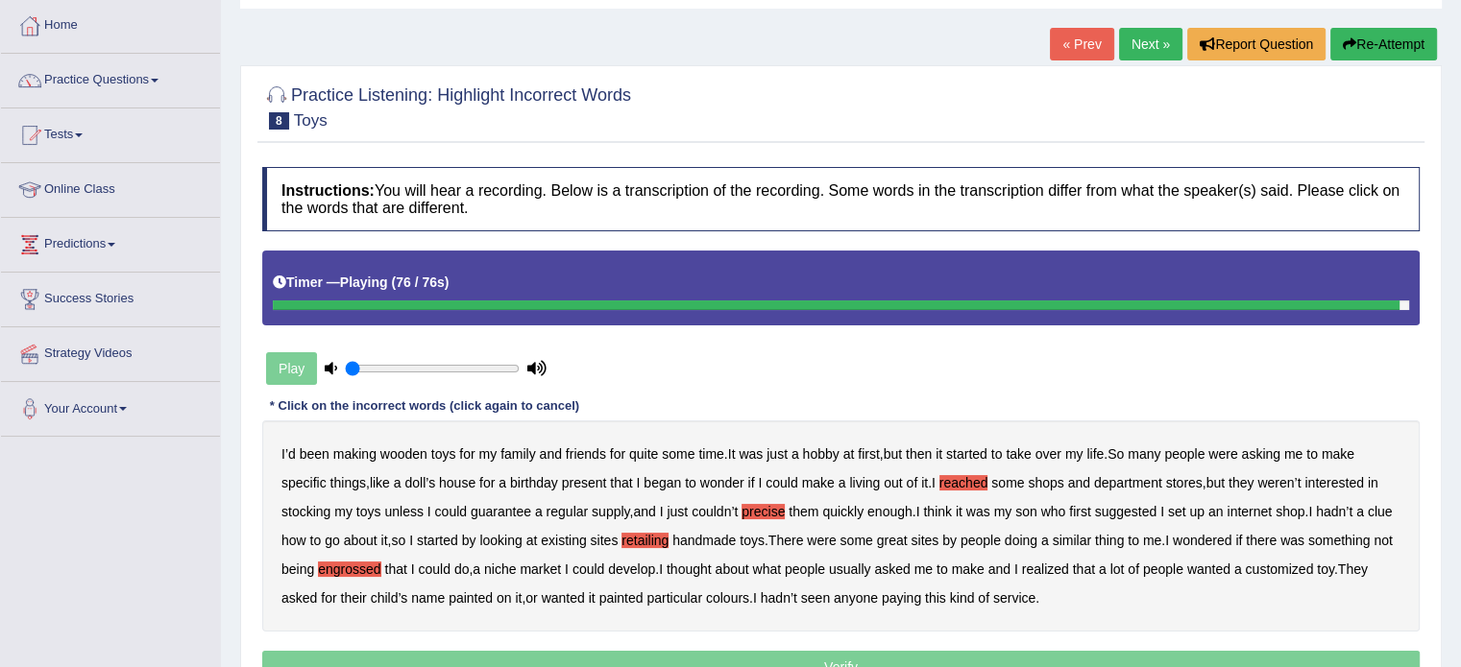
click at [921, 598] on b "paying" at bounding box center [901, 598] width 39 height 15
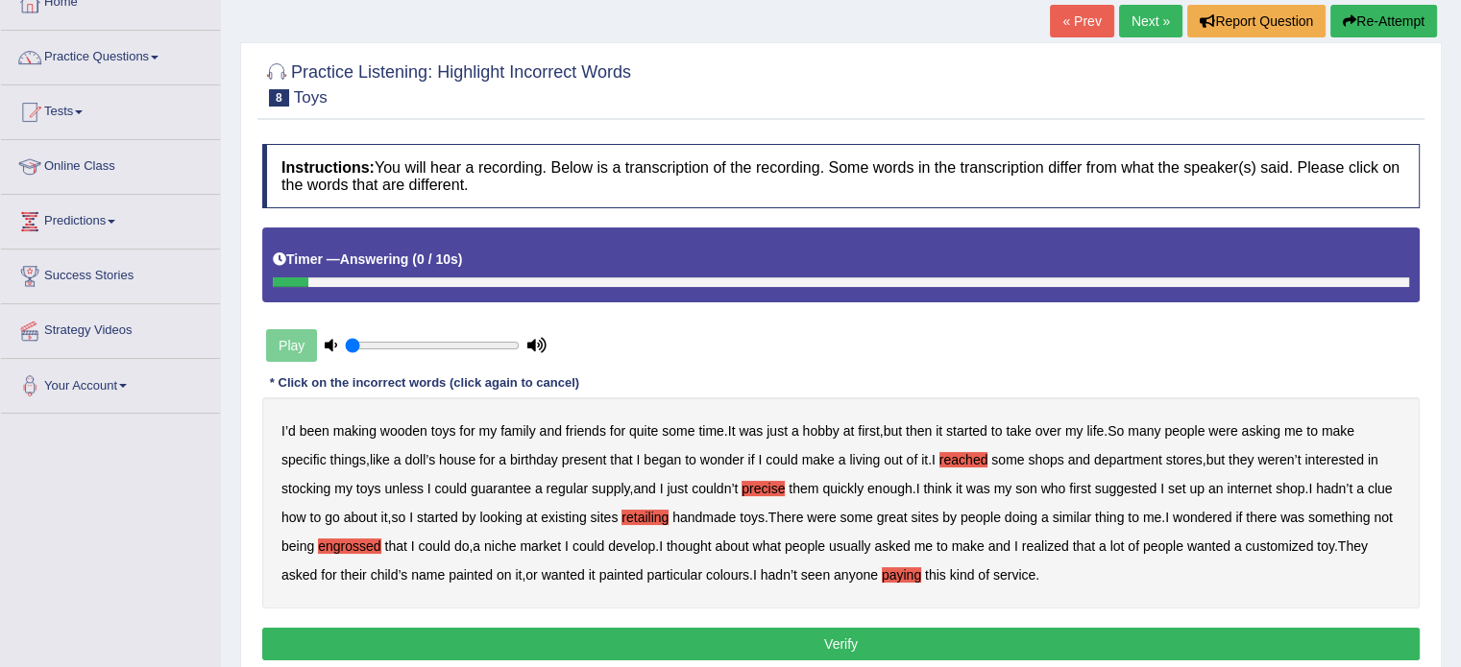
scroll to position [192, 0]
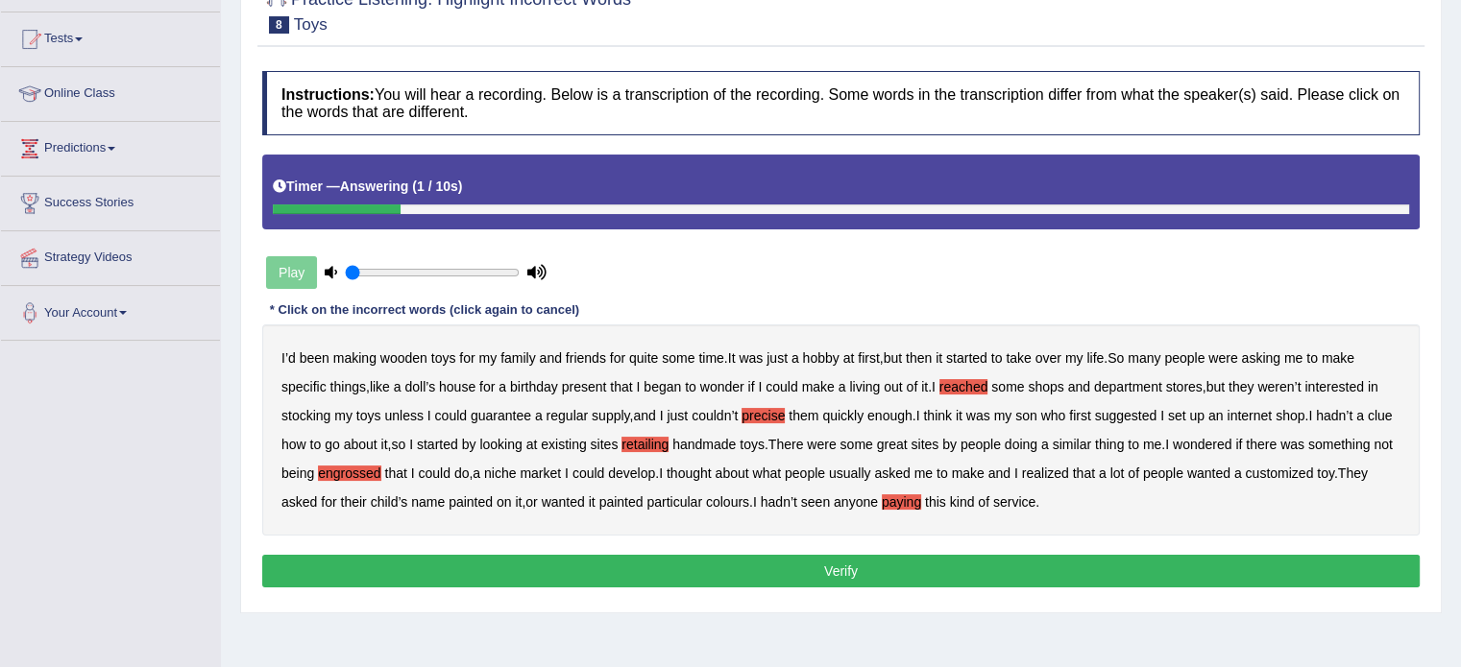
click at [875, 568] on button "Verify" at bounding box center [840, 571] width 1157 height 33
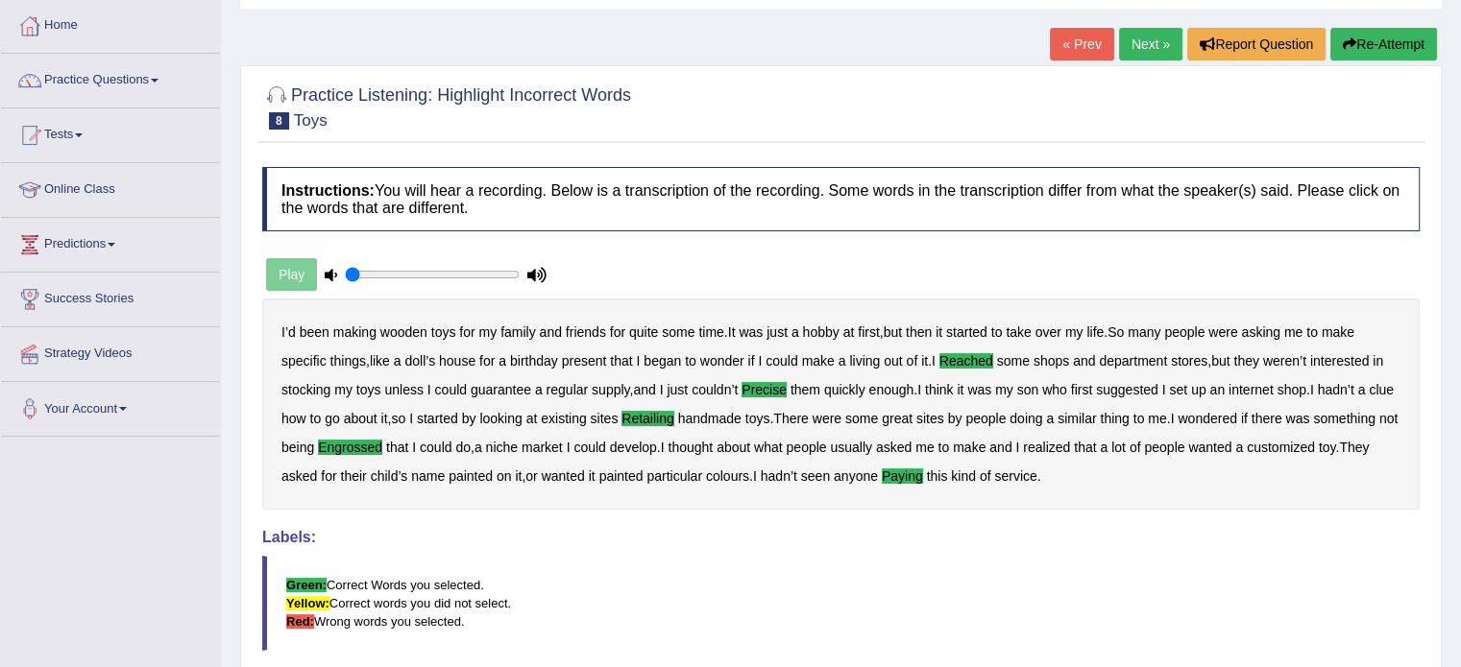
scroll to position [96, 0]
click at [1158, 49] on link "Next »" at bounding box center [1150, 44] width 63 height 33
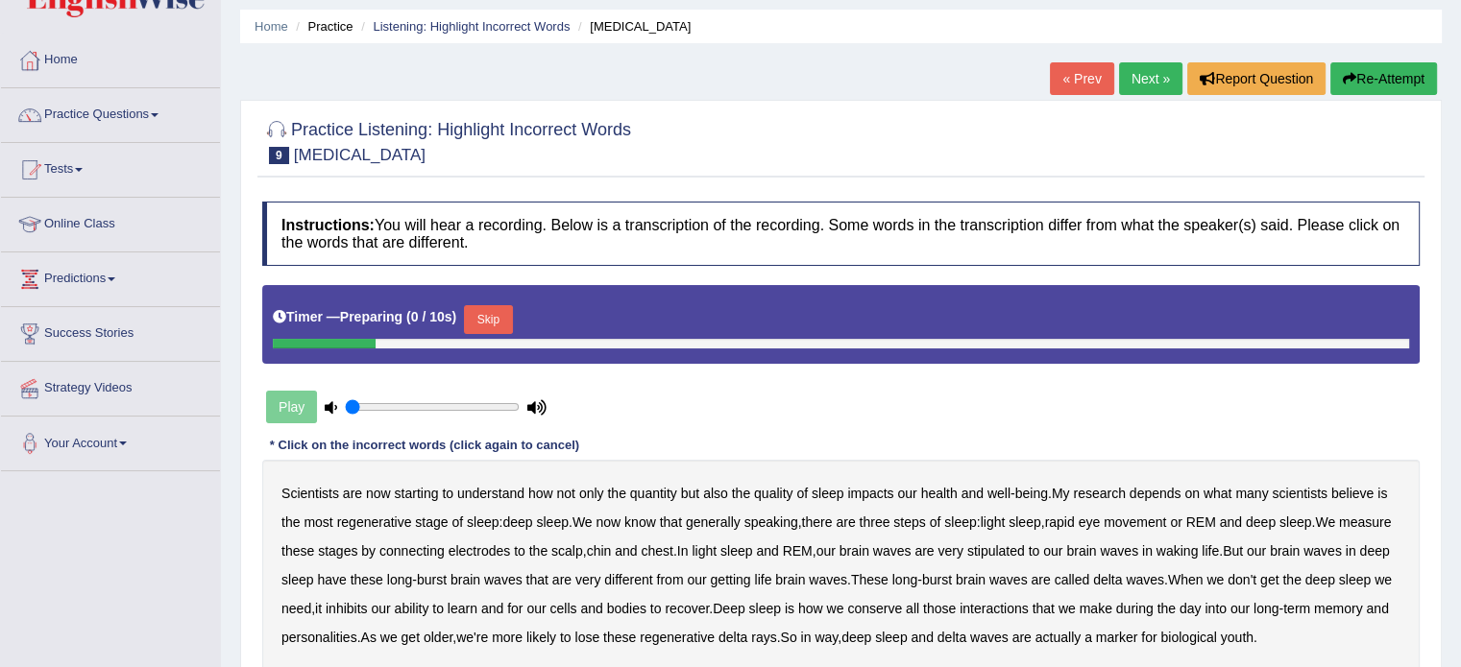
scroll to position [96, 0]
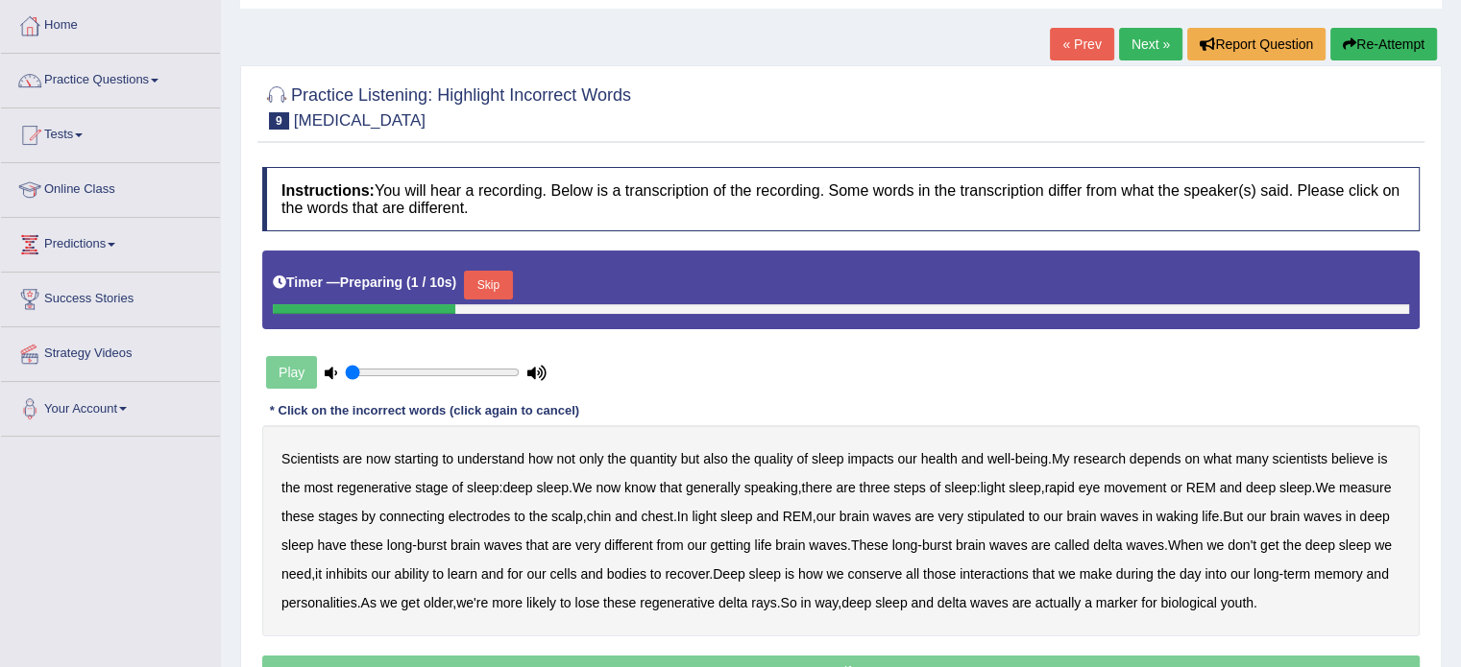
click at [502, 287] on button "Skip" at bounding box center [488, 285] width 48 height 29
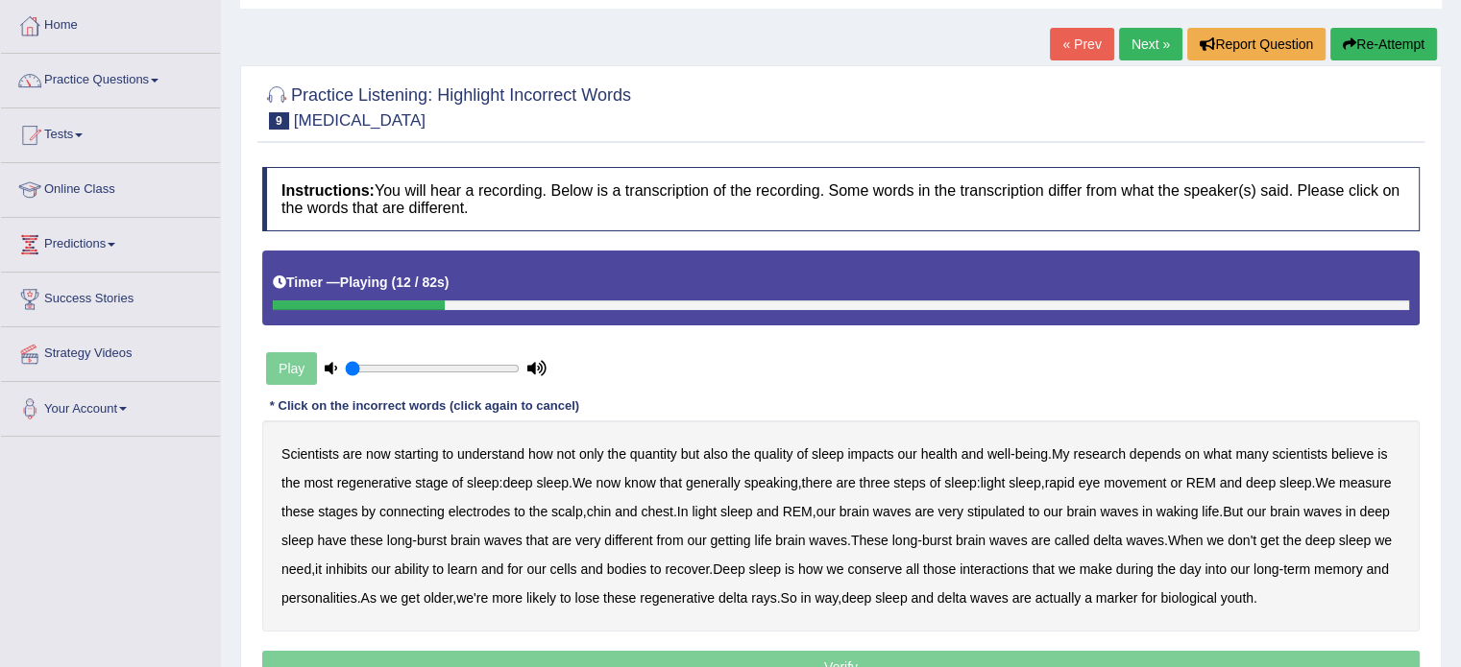
drag, startPoint x: 1152, startPoint y: 444, endPoint x: 1260, endPoint y: 447, distance: 107.6
click at [1154, 443] on div "Scientists are now starting to understand how not only the quantity but also th…" at bounding box center [840, 526] width 1157 height 211
click at [1164, 450] on b "depends" at bounding box center [1155, 454] width 52 height 15
click at [922, 483] on b "steps" at bounding box center [909, 482] width 32 height 15
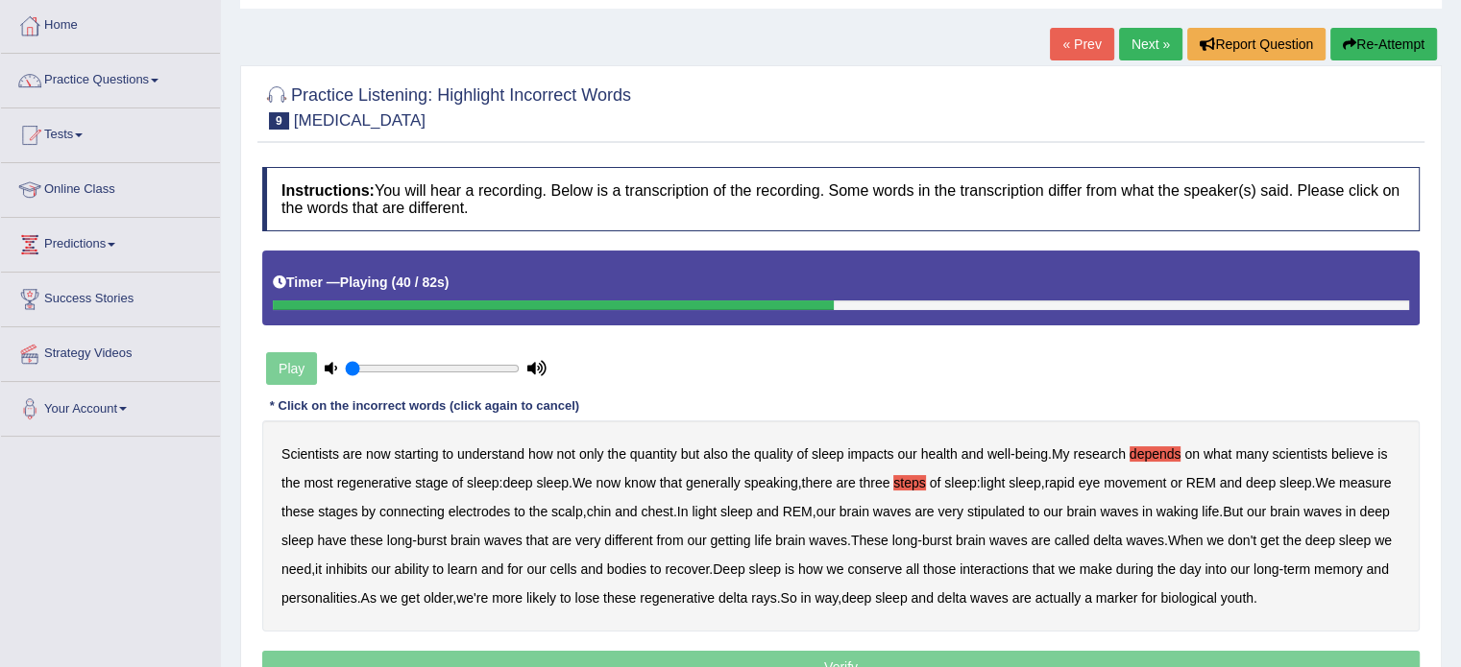
click at [1025, 514] on b "stipulated" at bounding box center [996, 511] width 58 height 15
click at [750, 543] on b "getting" at bounding box center [730, 540] width 40 height 15
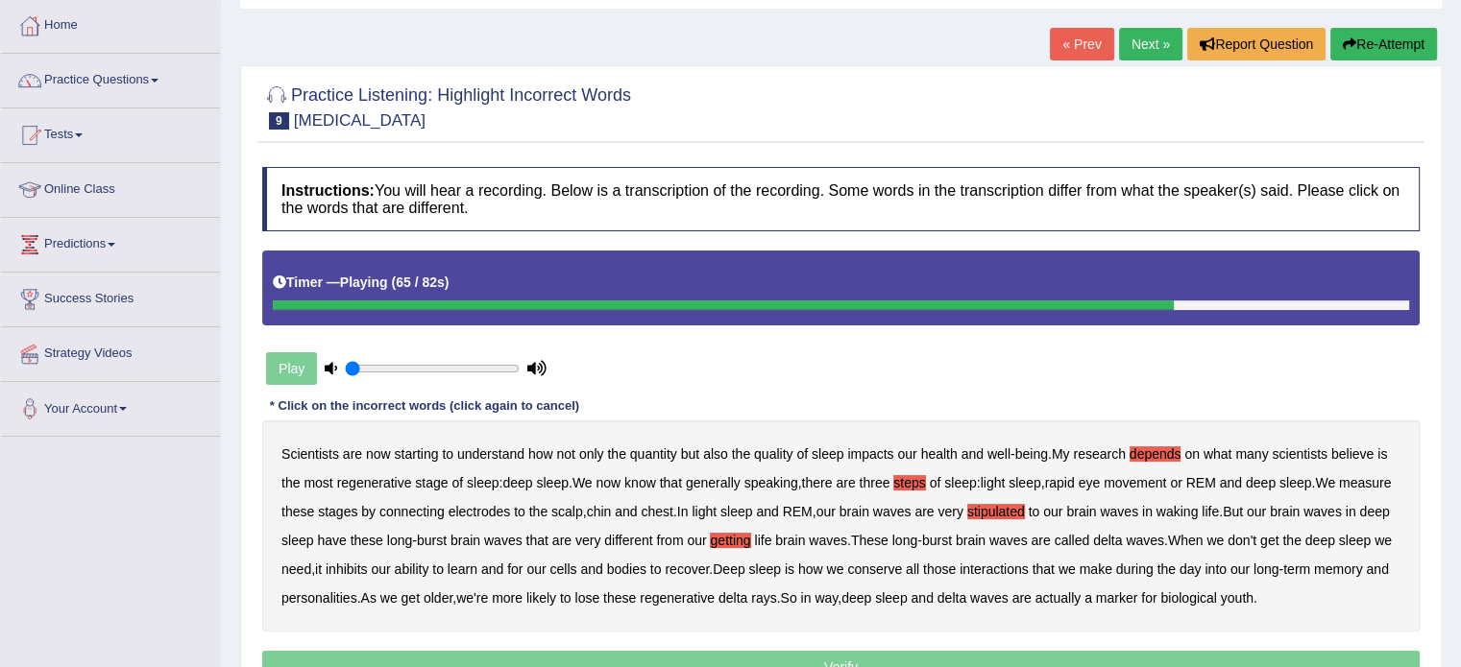
click at [976, 578] on div "Scientists are now starting to understand how not only the quantity but also th…" at bounding box center [840, 526] width 1157 height 211
click at [902, 568] on b "conserve" at bounding box center [874, 569] width 55 height 15
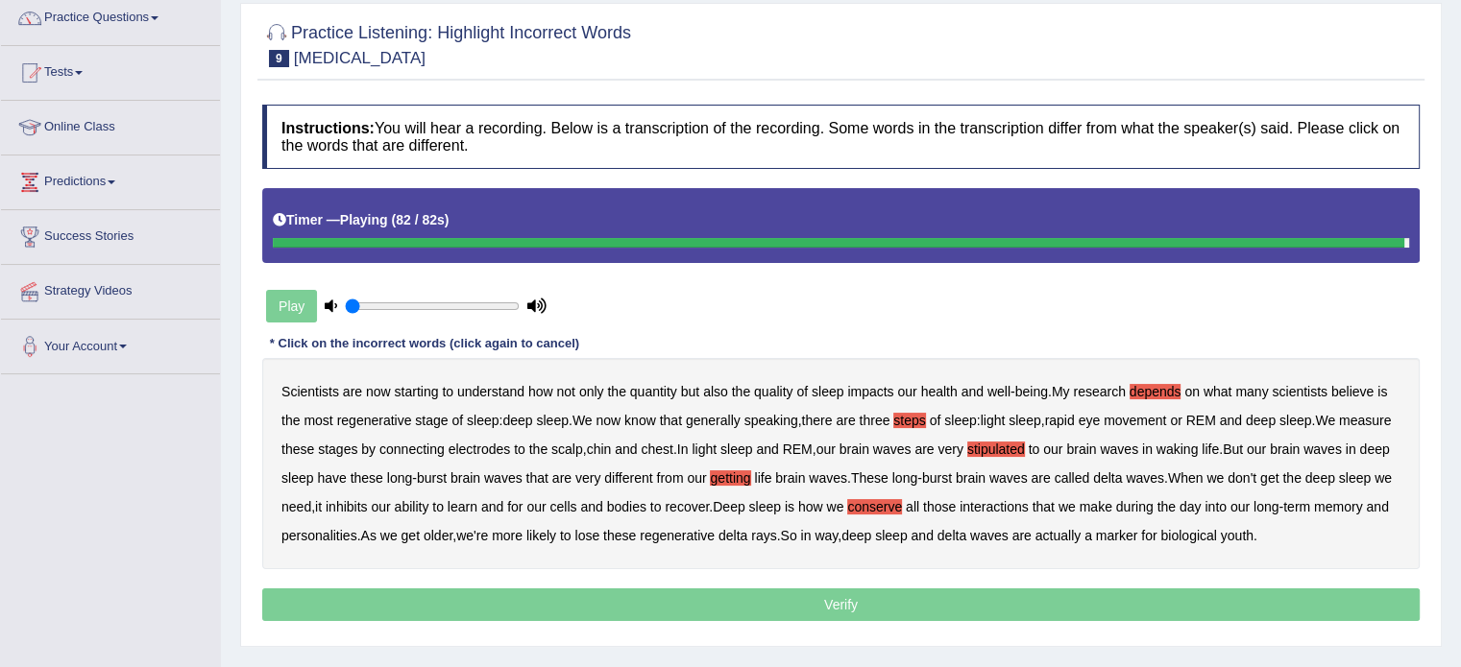
scroll to position [192, 0]
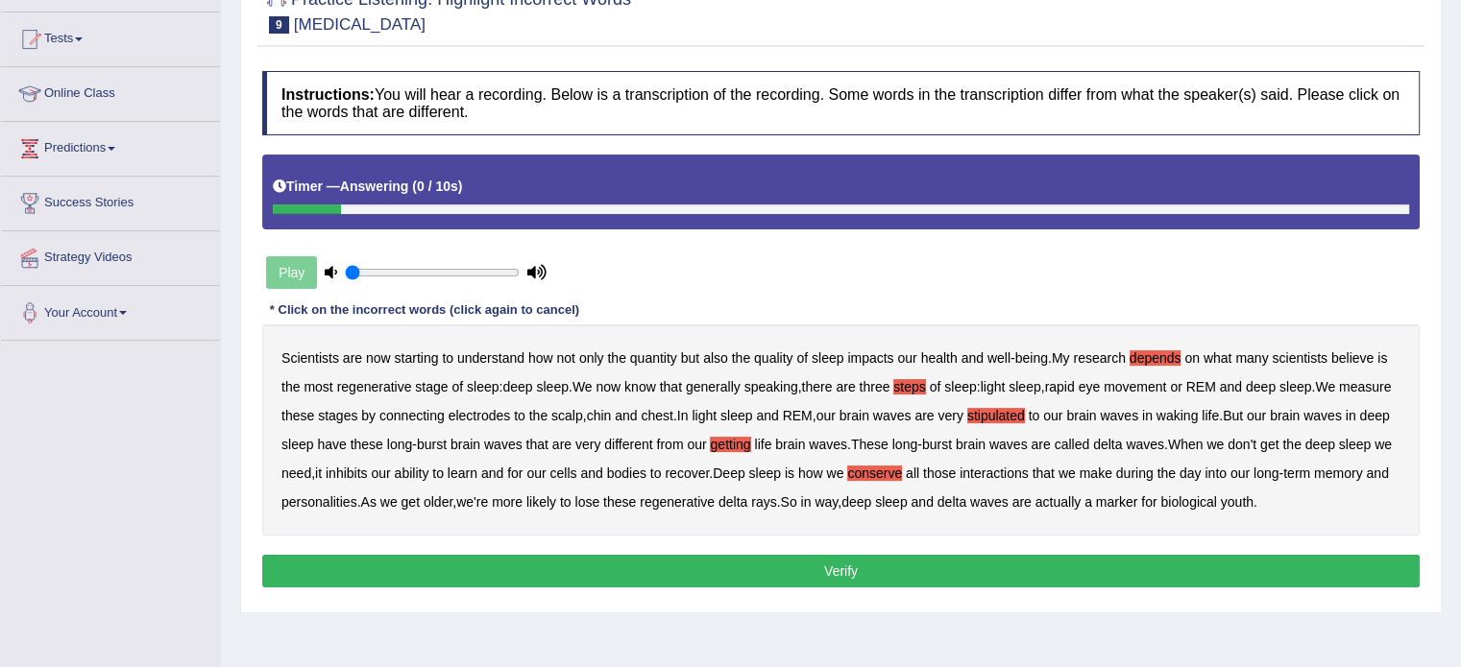
click at [979, 560] on button "Verify" at bounding box center [840, 571] width 1157 height 33
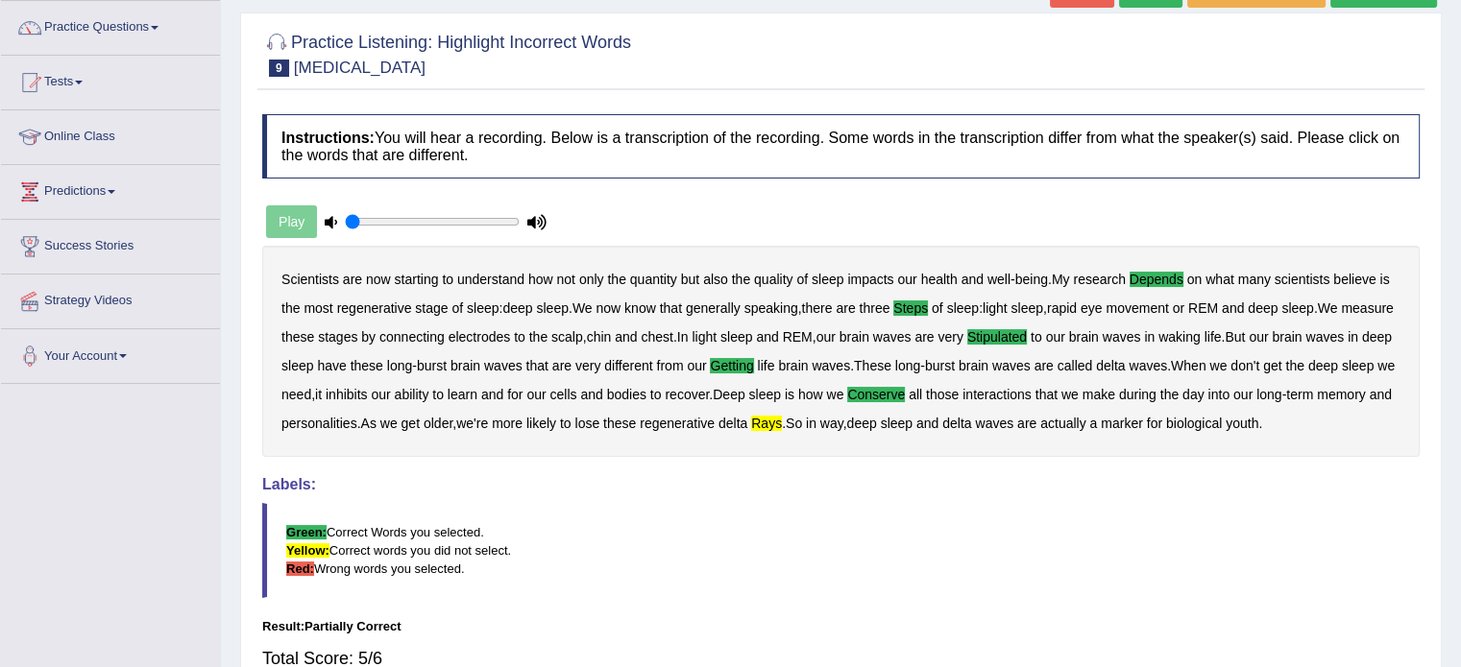
scroll to position [0, 0]
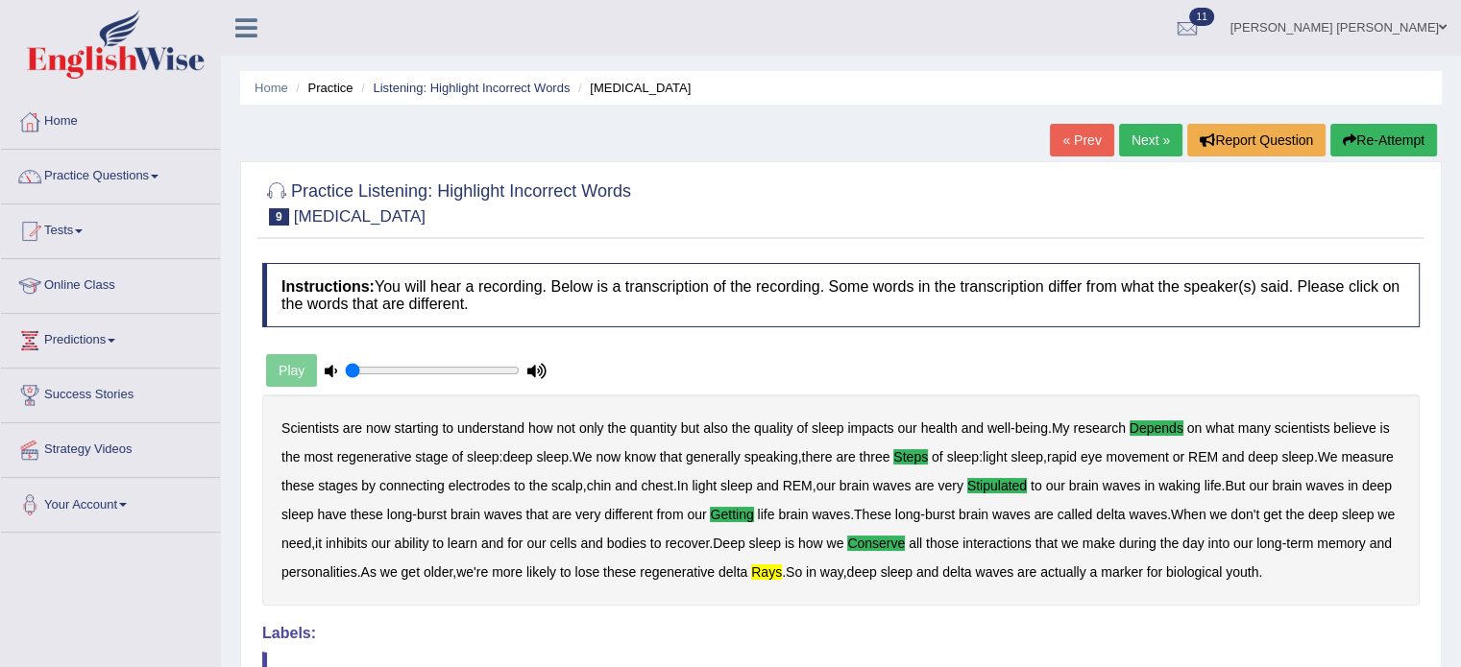
click at [1153, 145] on link "Next »" at bounding box center [1150, 140] width 63 height 33
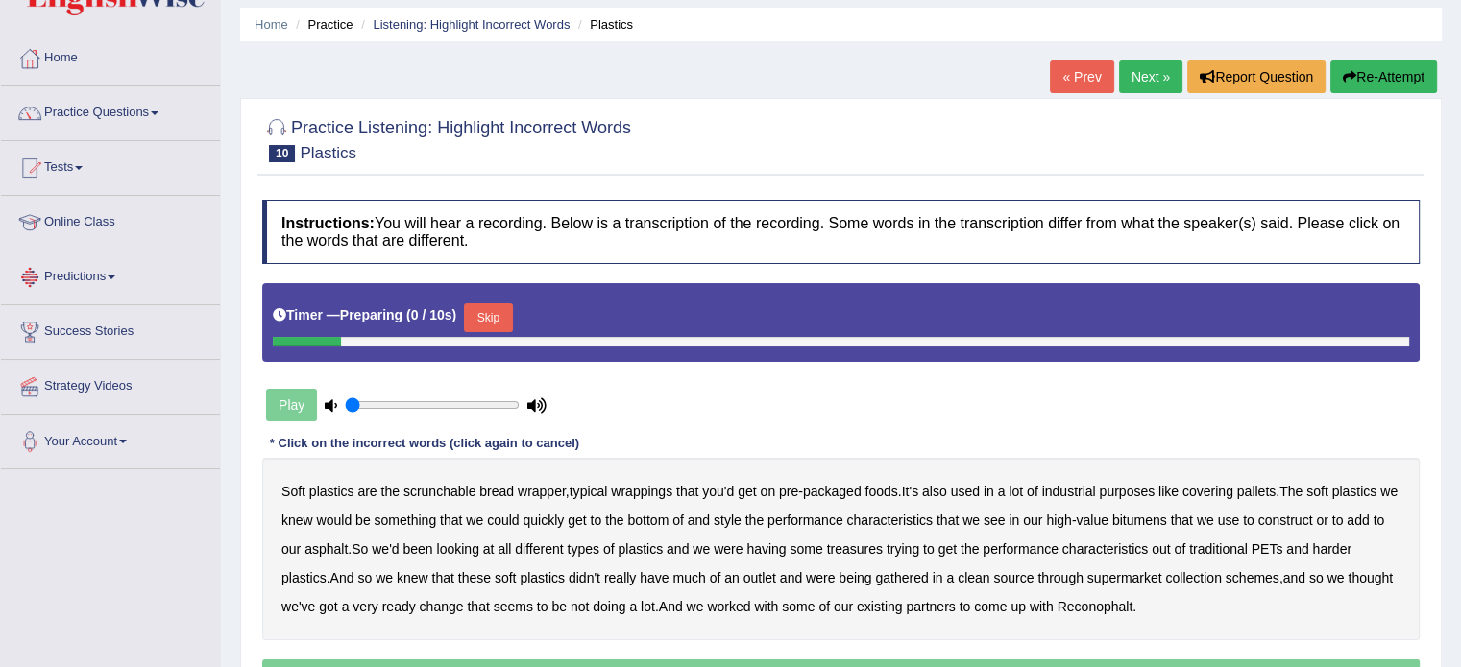
scroll to position [96, 0]
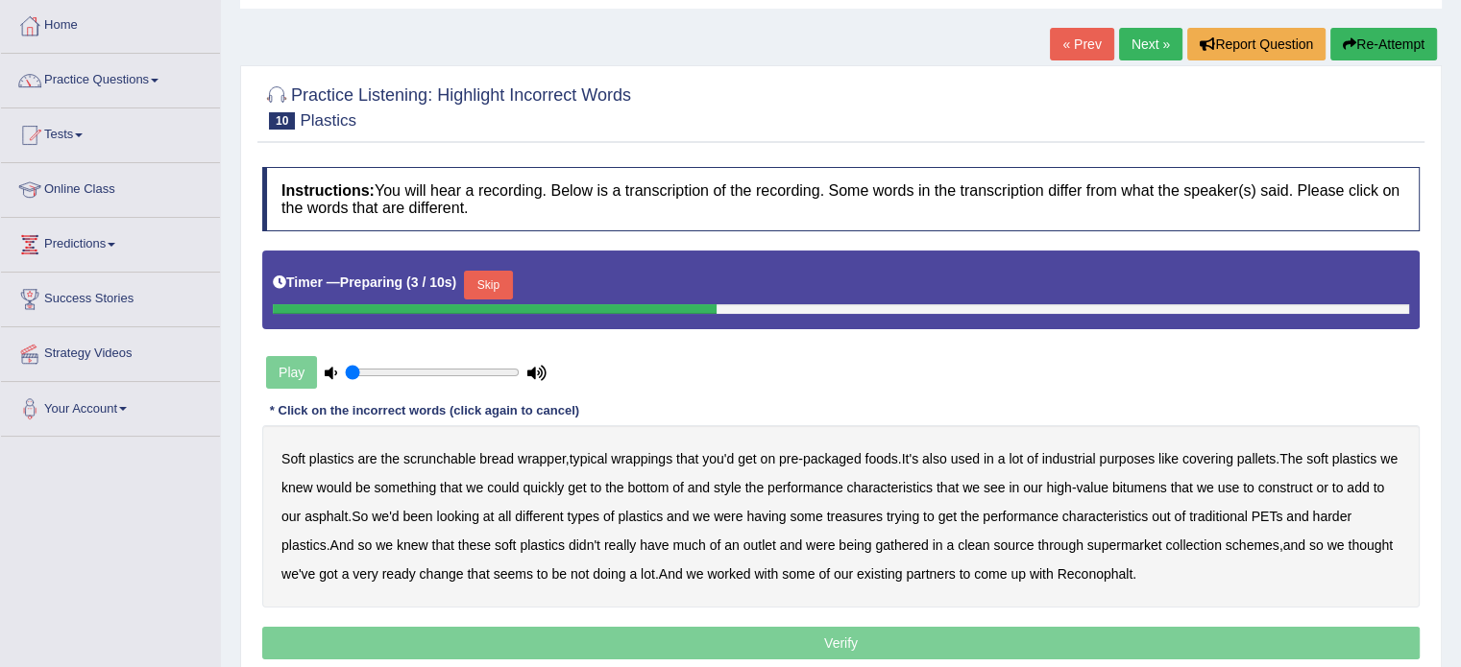
click at [495, 287] on button "Skip" at bounding box center [488, 285] width 48 height 29
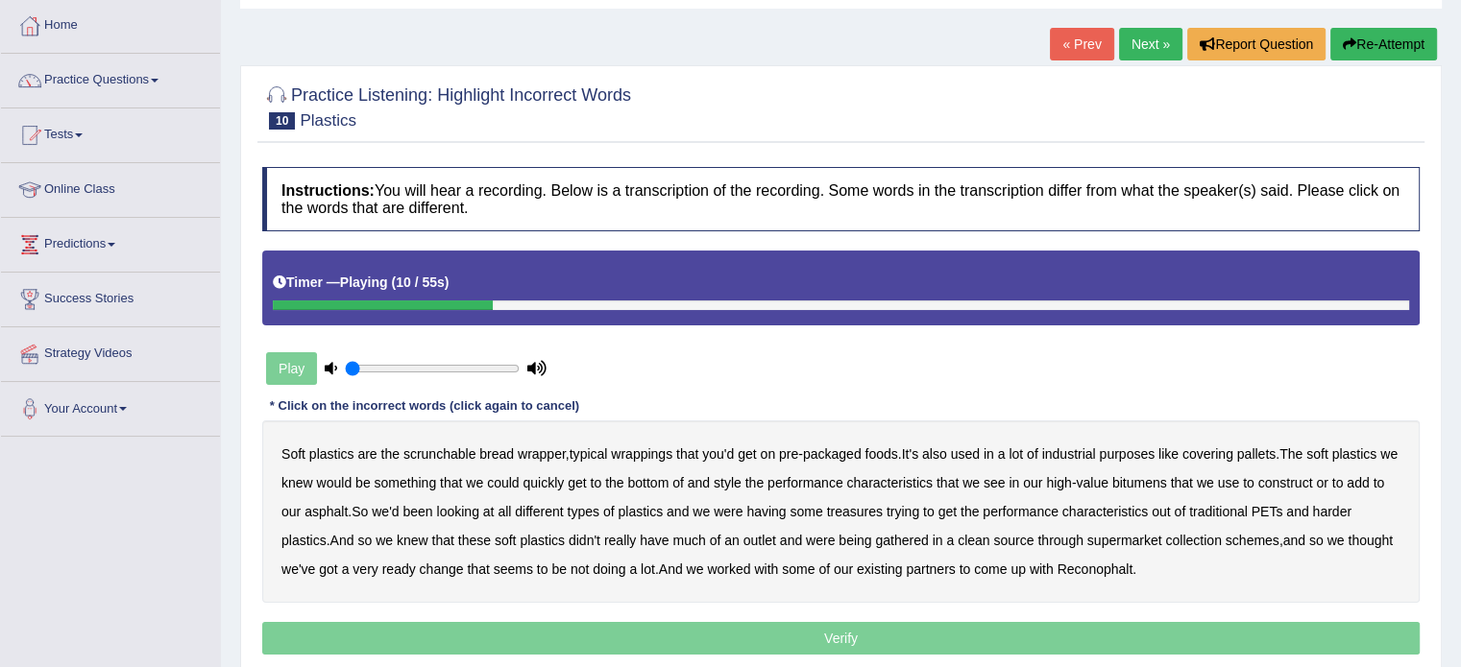
click at [1231, 453] on b "covering" at bounding box center [1207, 454] width 51 height 15
click at [741, 475] on b "style" at bounding box center [727, 482] width 28 height 15
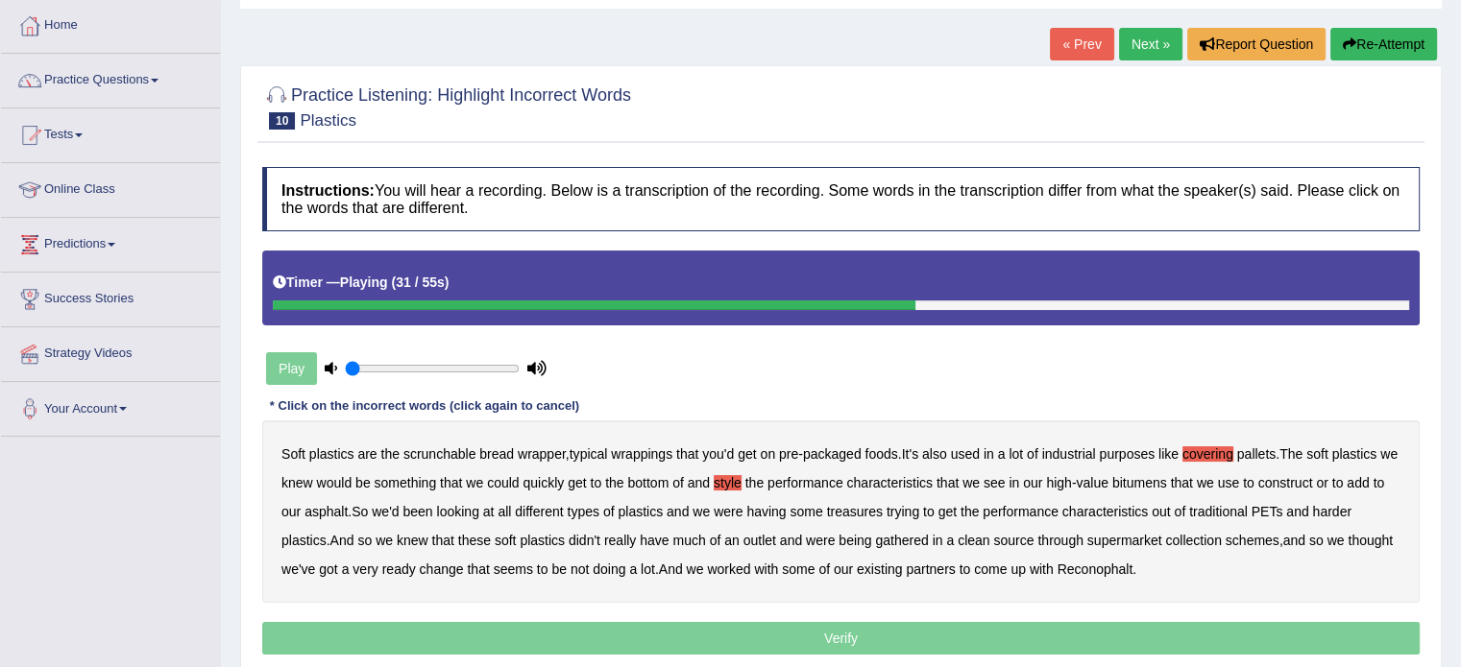
click at [883, 515] on b "treasures" at bounding box center [855, 511] width 56 height 15
drag, startPoint x: 911, startPoint y: 542, endPoint x: 948, endPoint y: 542, distance: 36.5
click at [913, 542] on b "gathered" at bounding box center [901, 540] width 53 height 15
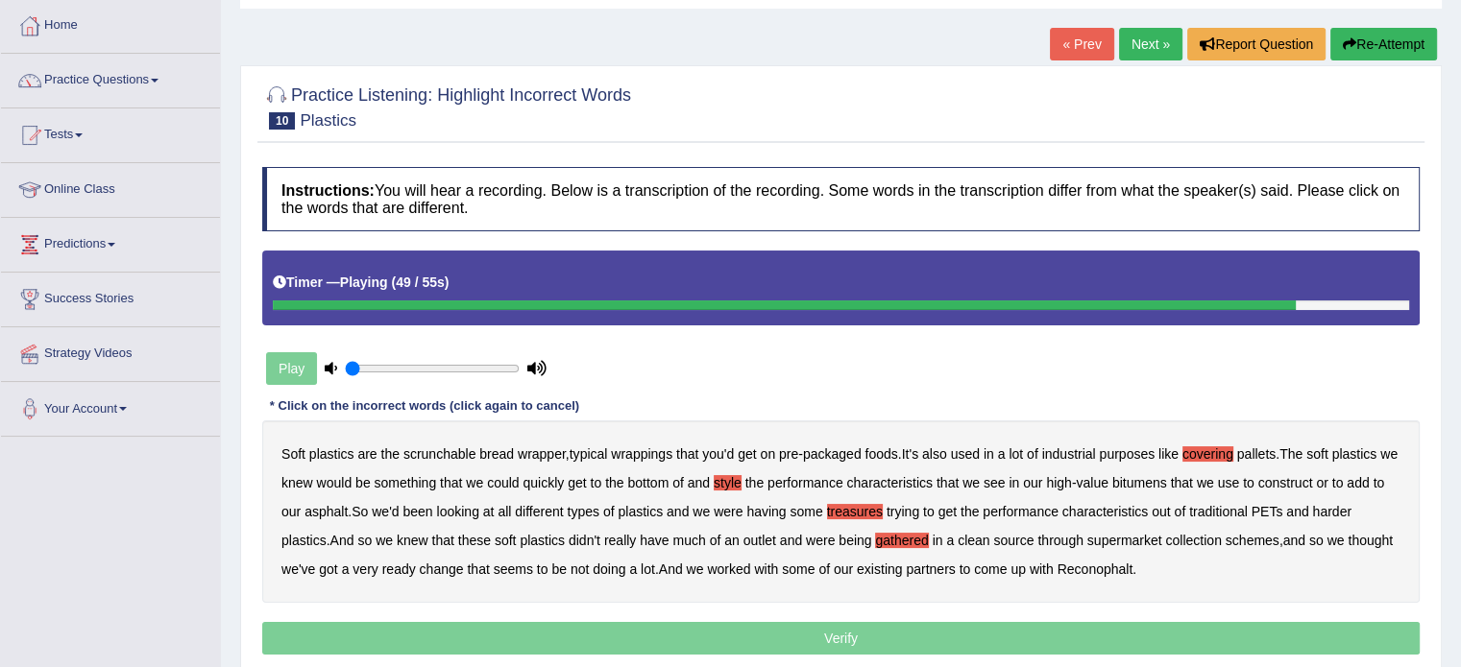
click at [413, 568] on b "ready" at bounding box center [399, 569] width 34 height 15
click at [442, 567] on b "change" at bounding box center [442, 569] width 44 height 15
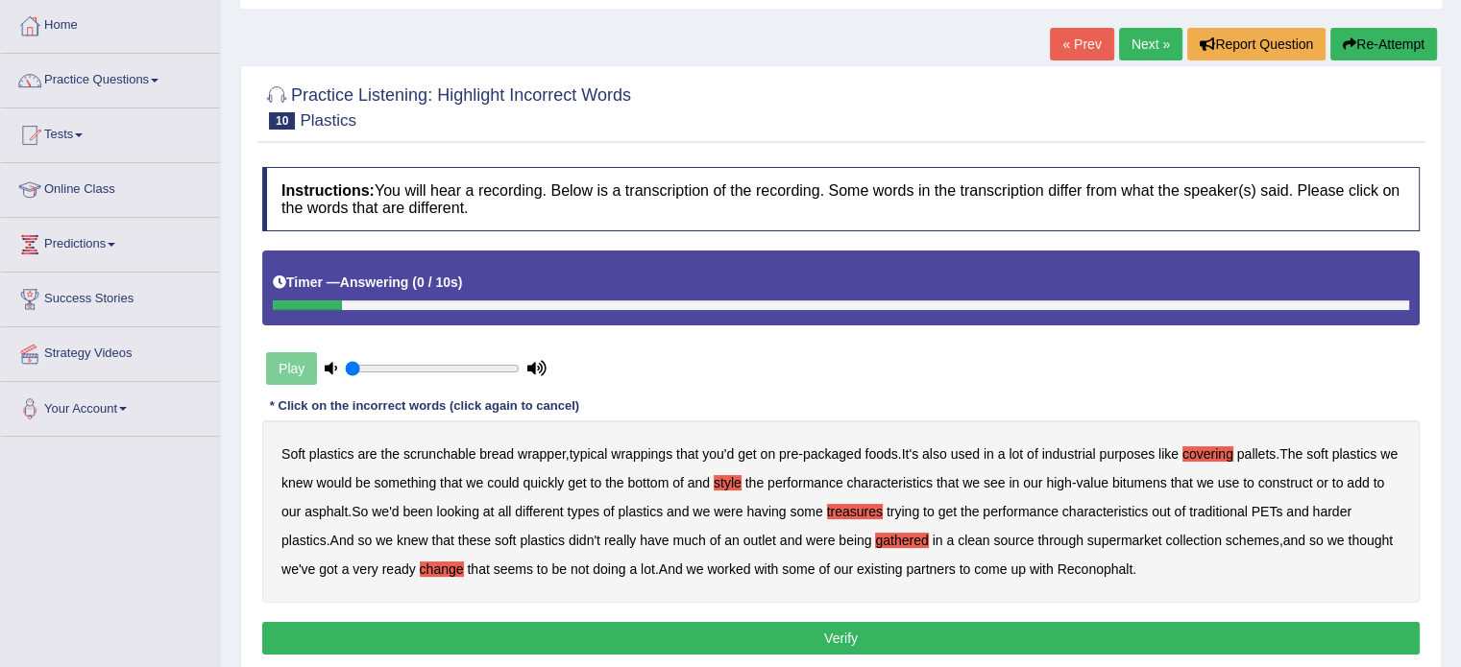
click at [991, 625] on button "Verify" at bounding box center [840, 638] width 1157 height 33
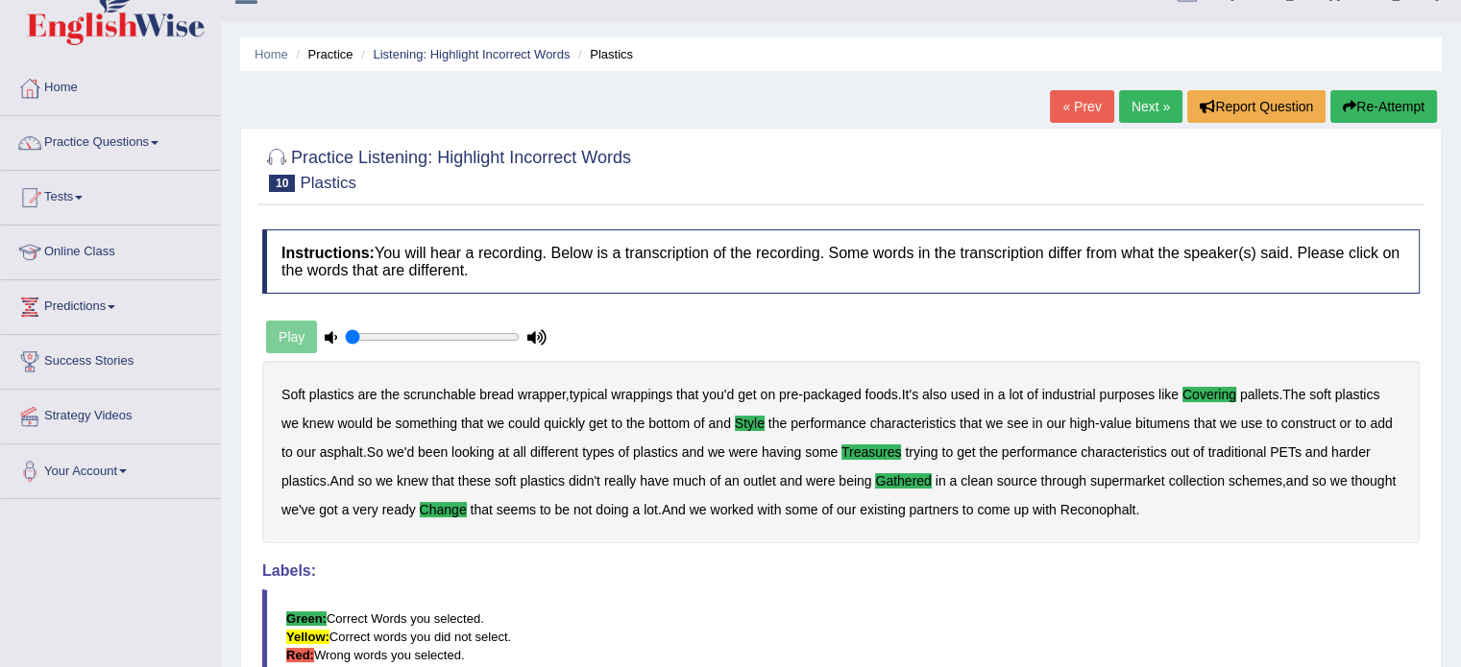
scroll to position [0, 0]
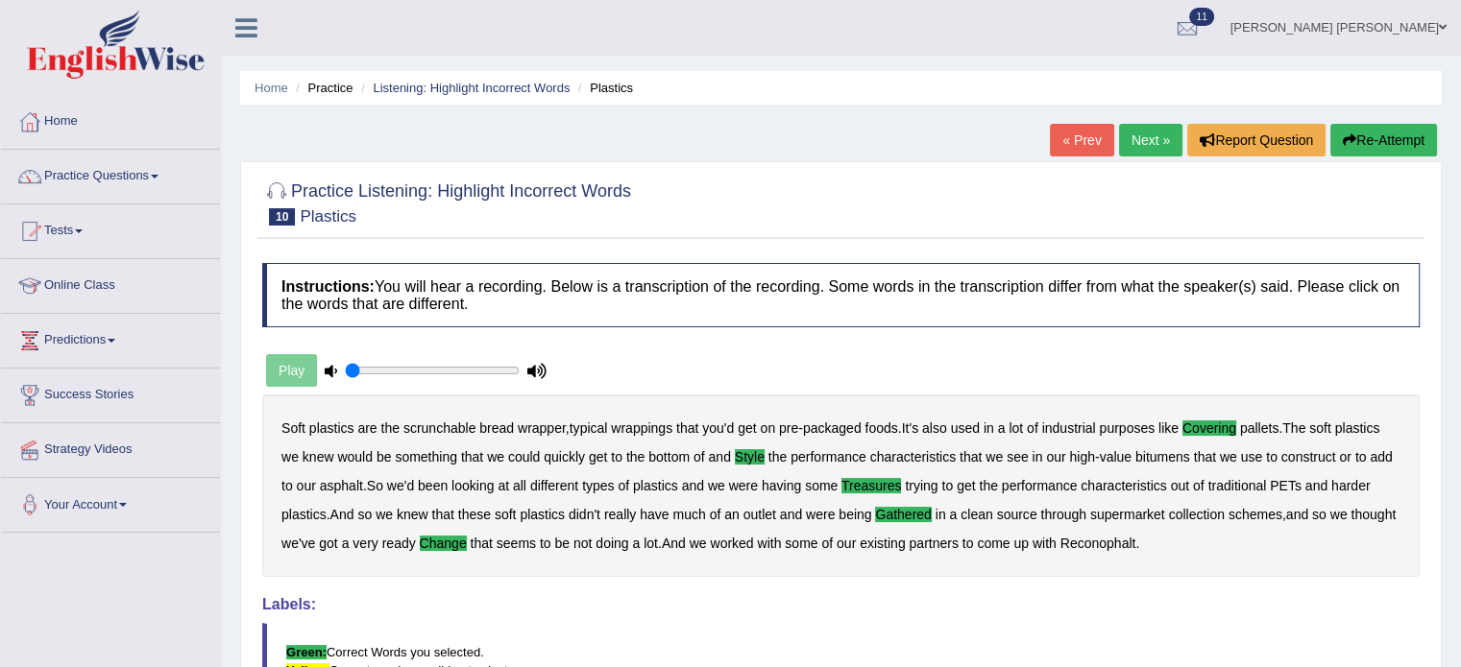
click at [1151, 135] on link "Next »" at bounding box center [1150, 140] width 63 height 33
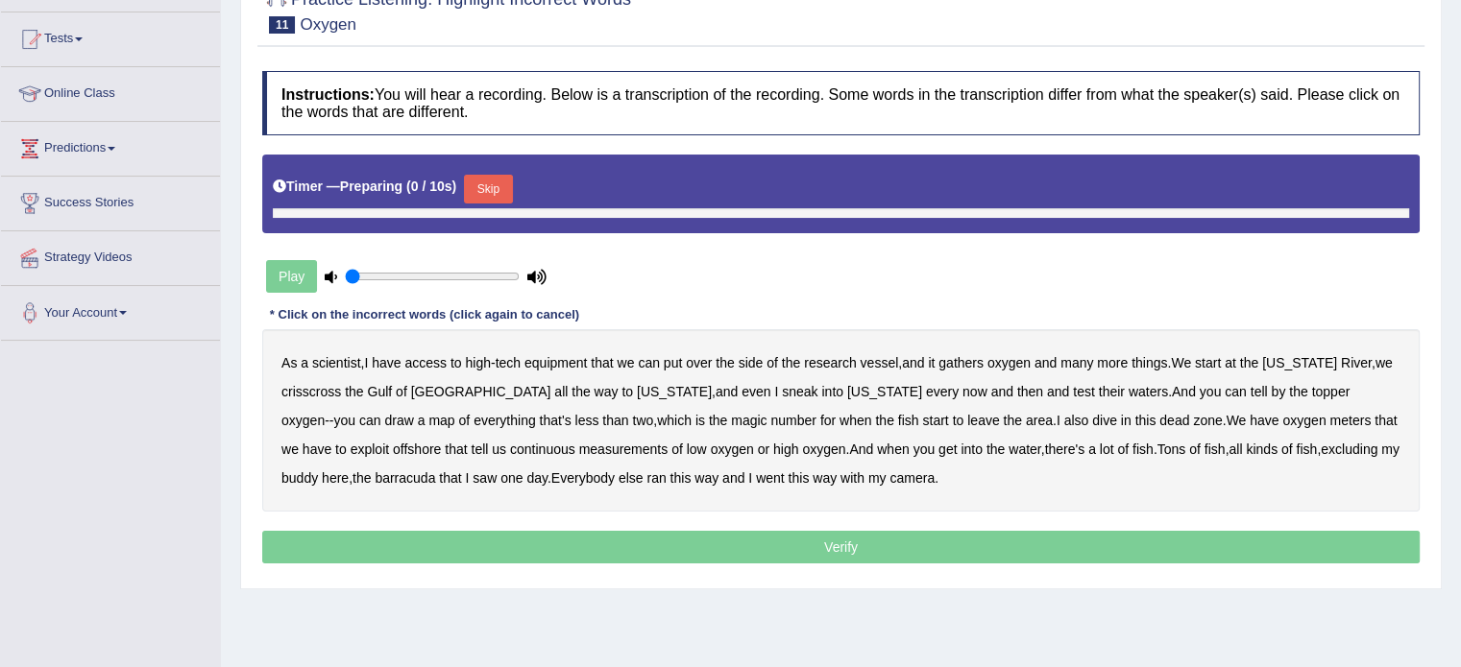
scroll to position [217, 0]
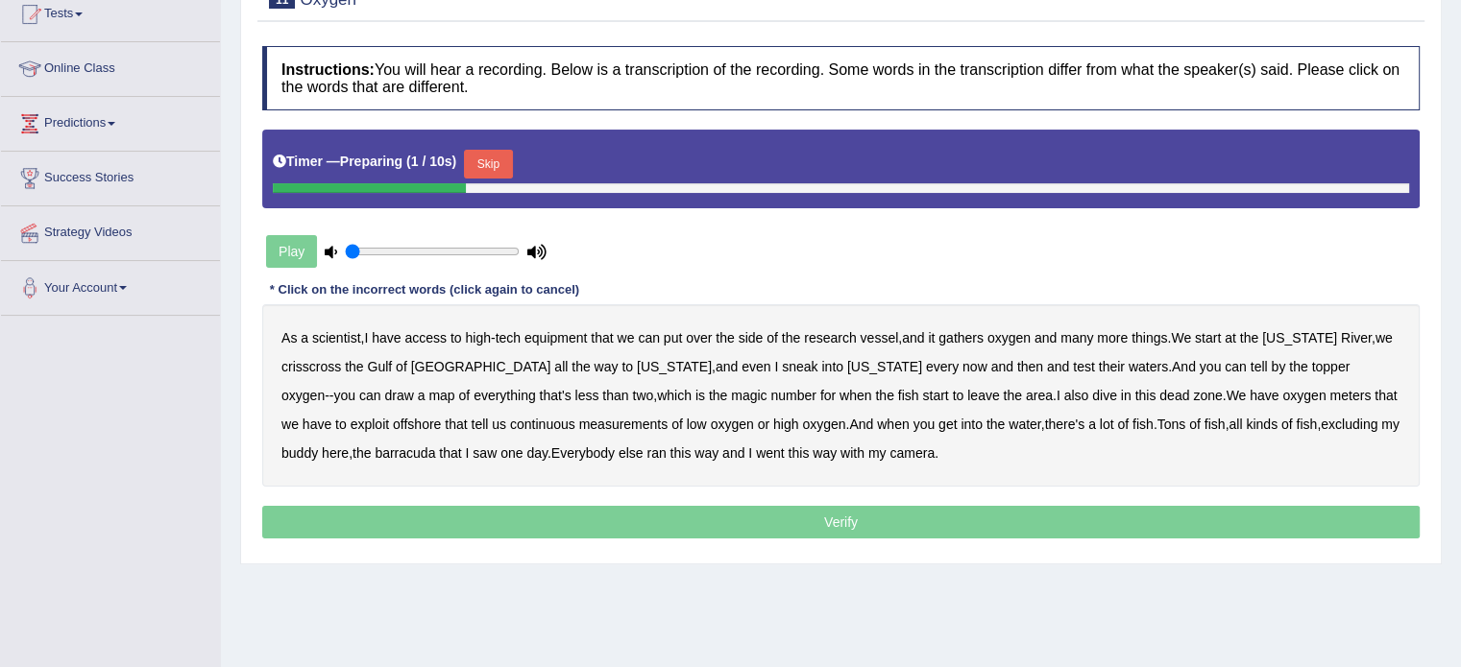
click at [512, 170] on button "Skip" at bounding box center [488, 164] width 48 height 29
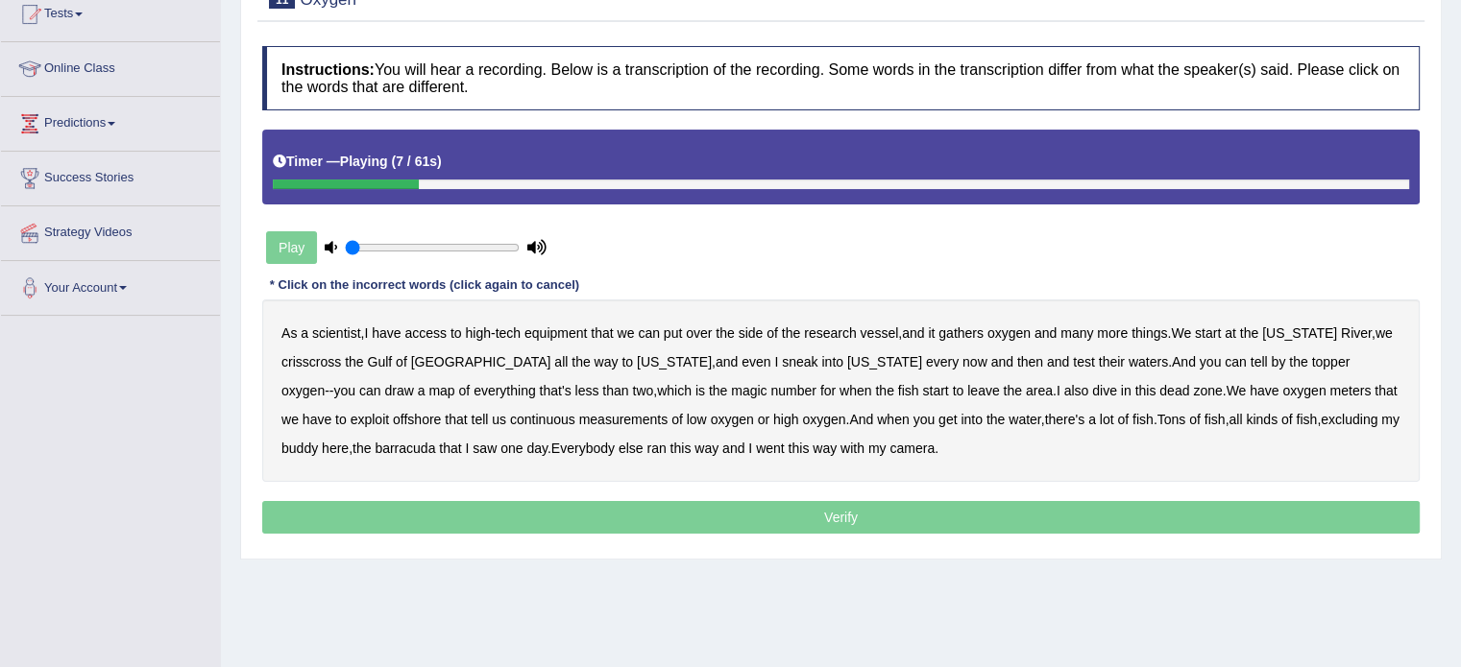
click at [976, 320] on div "As a scientist , I have access to high - tech equipment that we can put over th…" at bounding box center [840, 391] width 1157 height 182
click at [975, 326] on b "gathers" at bounding box center [960, 333] width 45 height 15
click at [1311, 361] on b "topper" at bounding box center [1330, 361] width 38 height 15
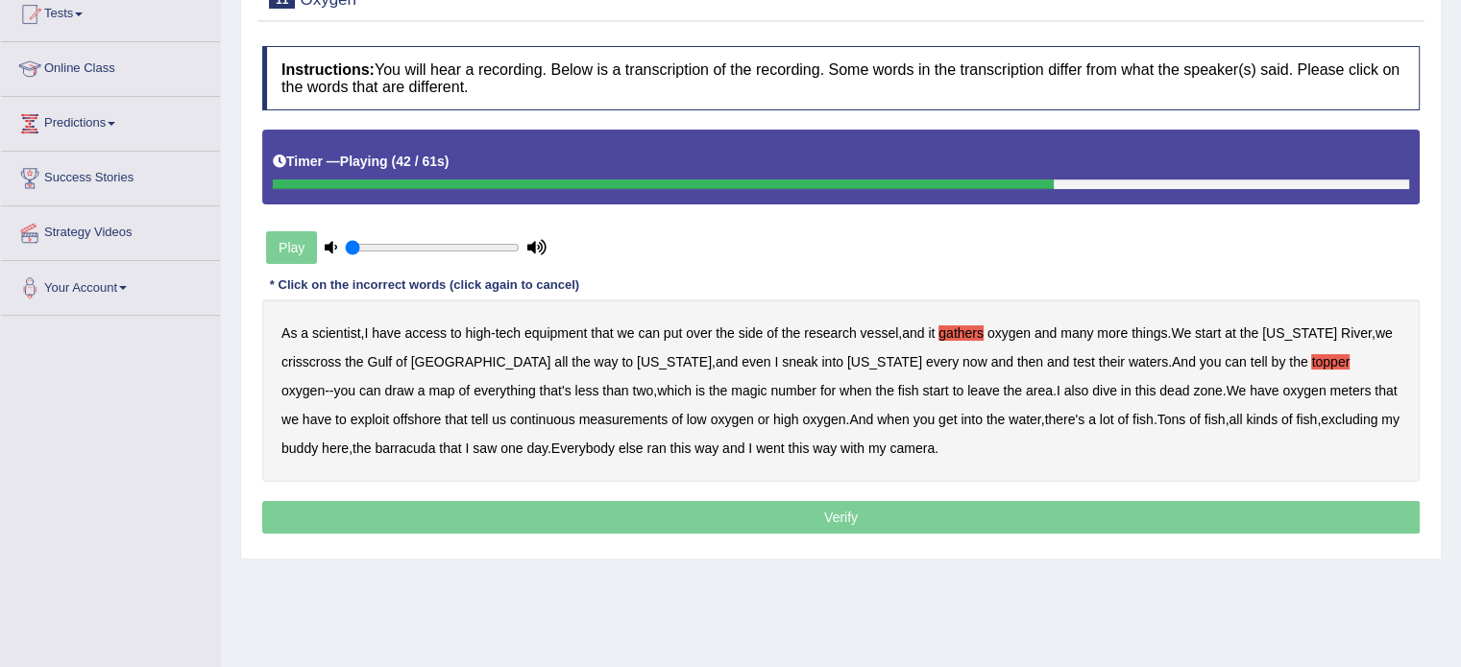
click at [389, 412] on b "exploit" at bounding box center [370, 419] width 38 height 15
click at [1320, 421] on b "excluding" at bounding box center [1348, 419] width 57 height 15
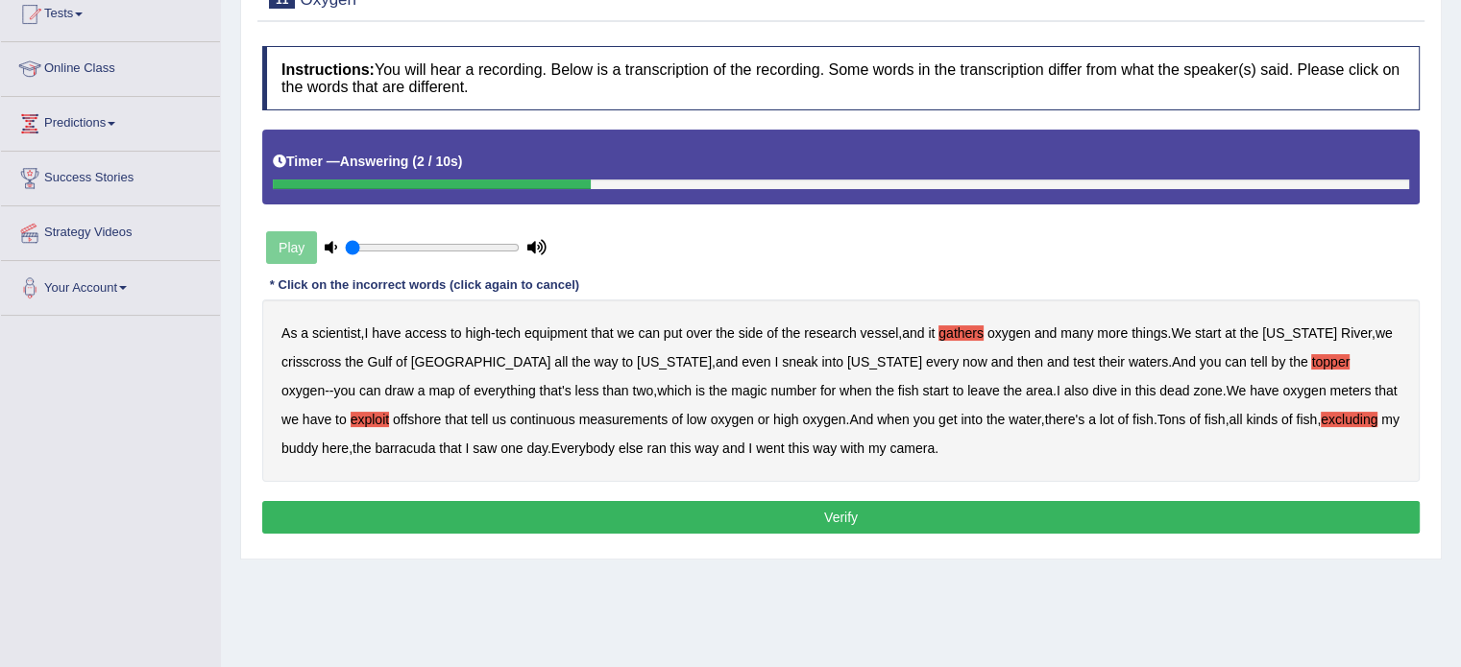
click at [767, 511] on button "Verify" at bounding box center [840, 517] width 1157 height 33
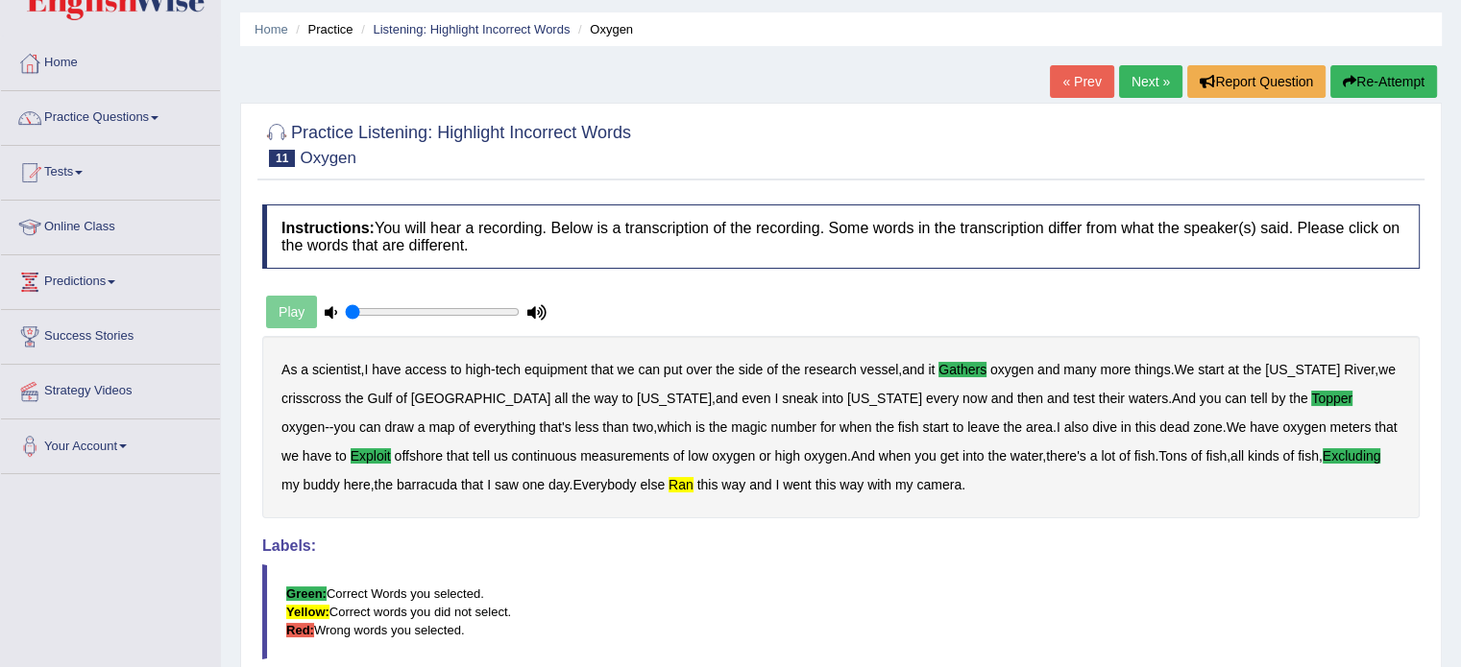
scroll to position [25, 0]
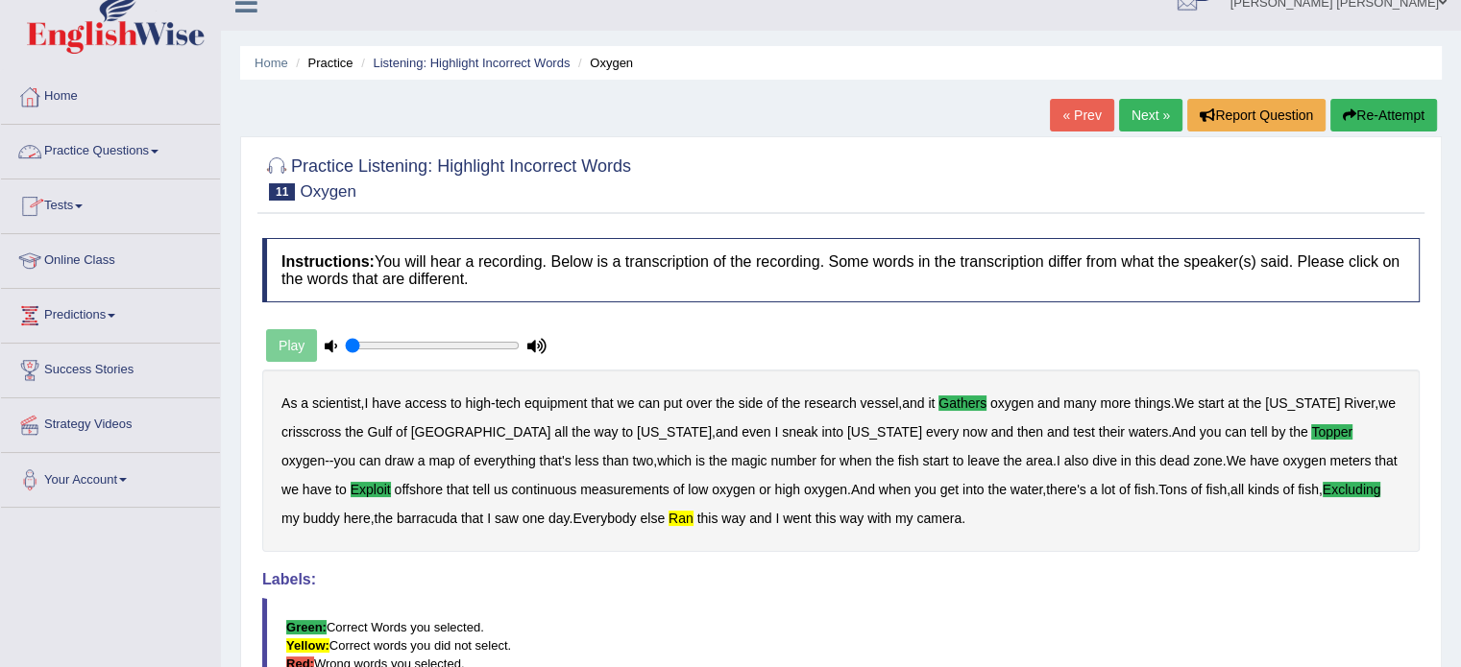
click at [139, 154] on link "Practice Questions" at bounding box center [110, 149] width 219 height 48
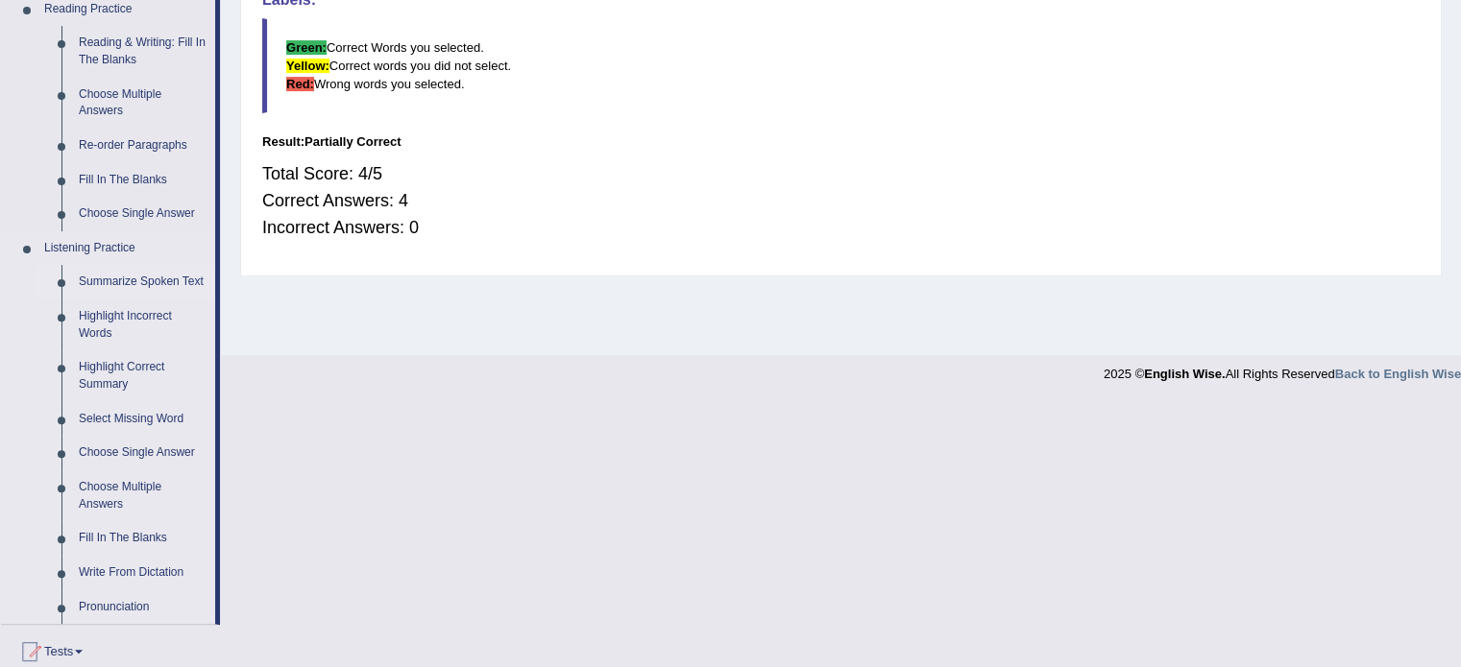
scroll to position [697, 0]
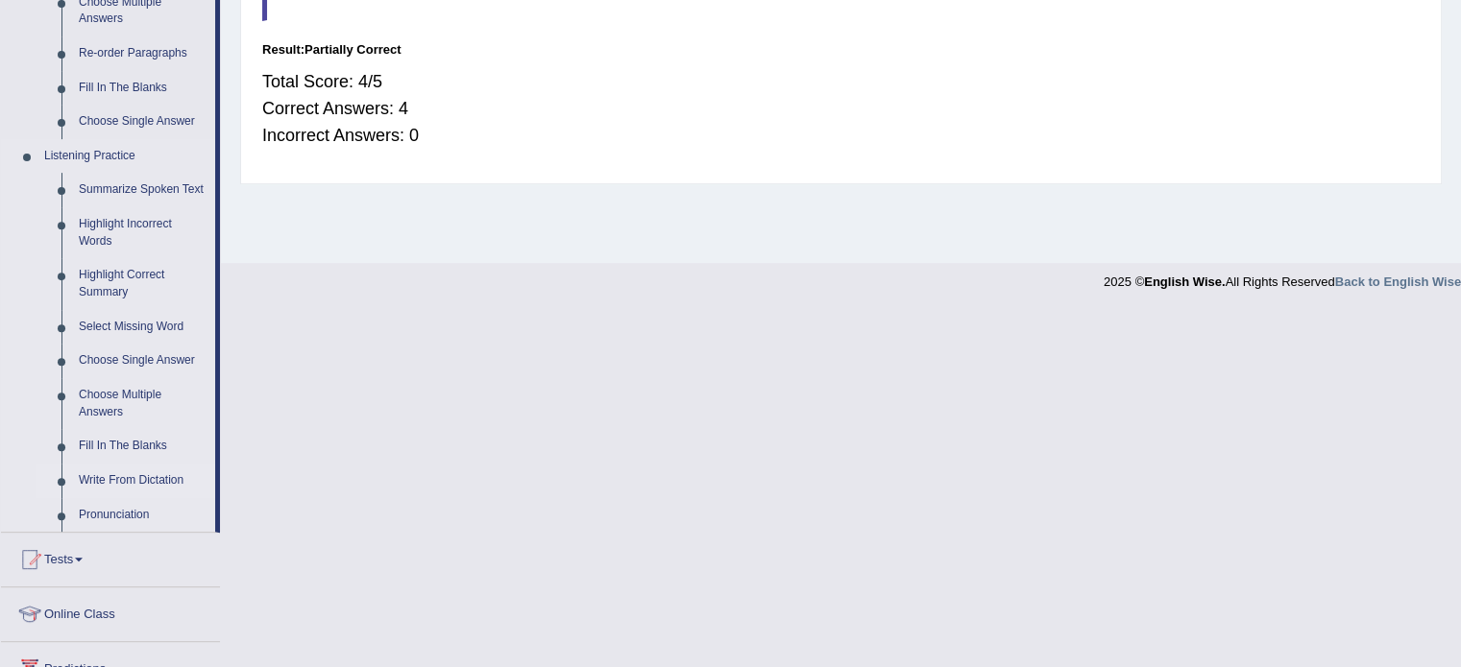
click at [106, 474] on link "Write From Dictation" at bounding box center [142, 481] width 145 height 35
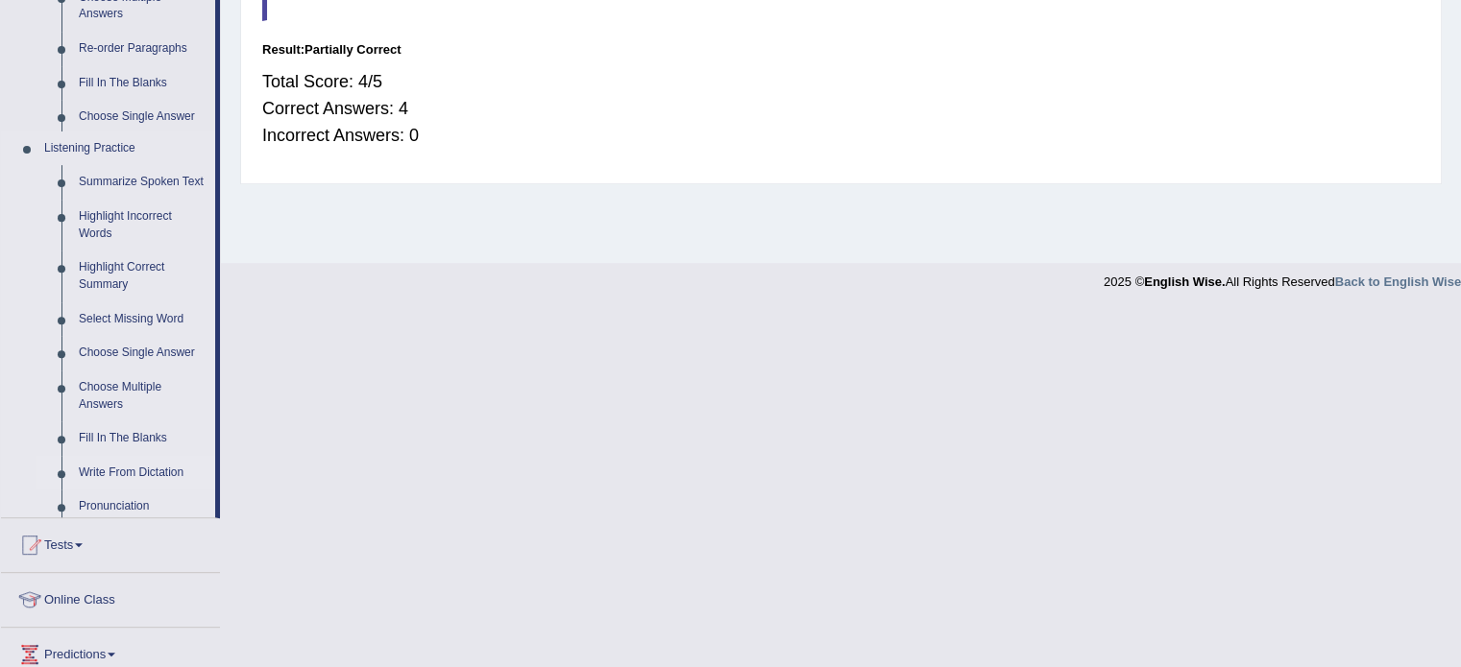
scroll to position [341, 0]
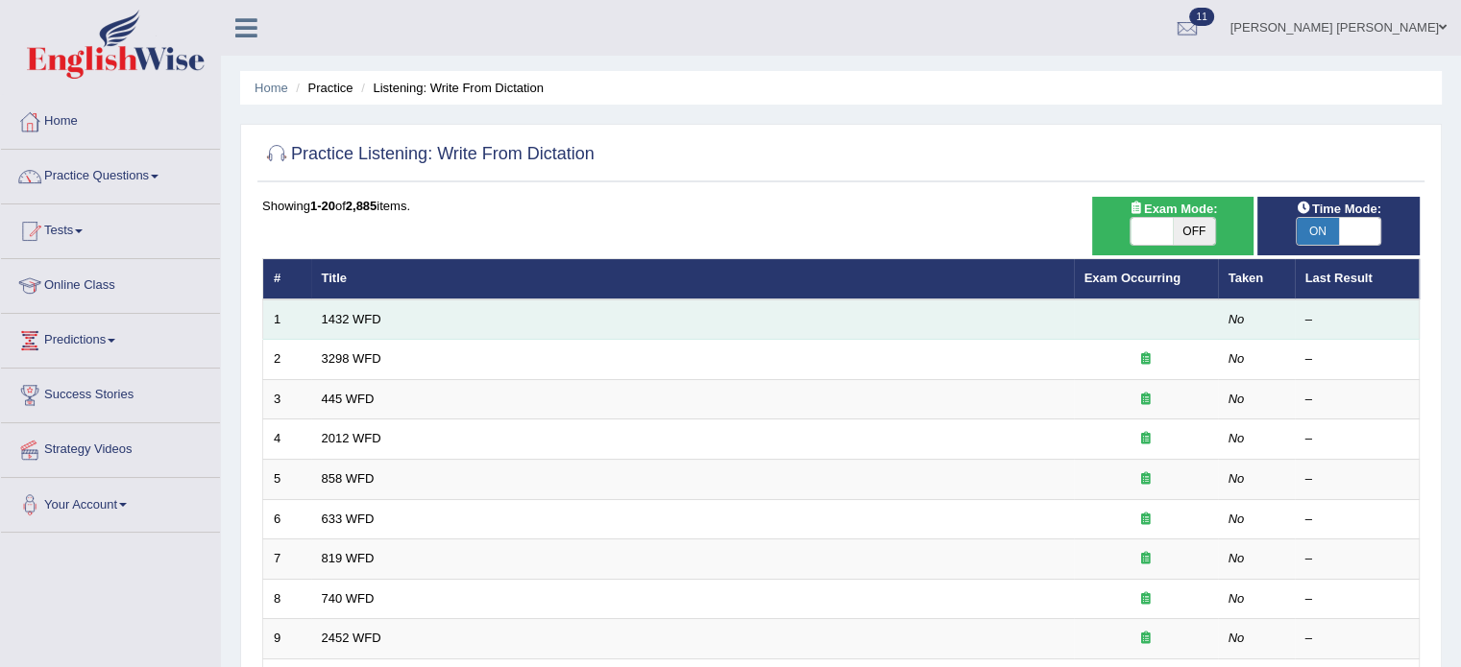
click at [489, 326] on td "1432 WFD" at bounding box center [692, 320] width 762 height 40
click at [353, 319] on link "1432 WFD" at bounding box center [352, 319] width 60 height 14
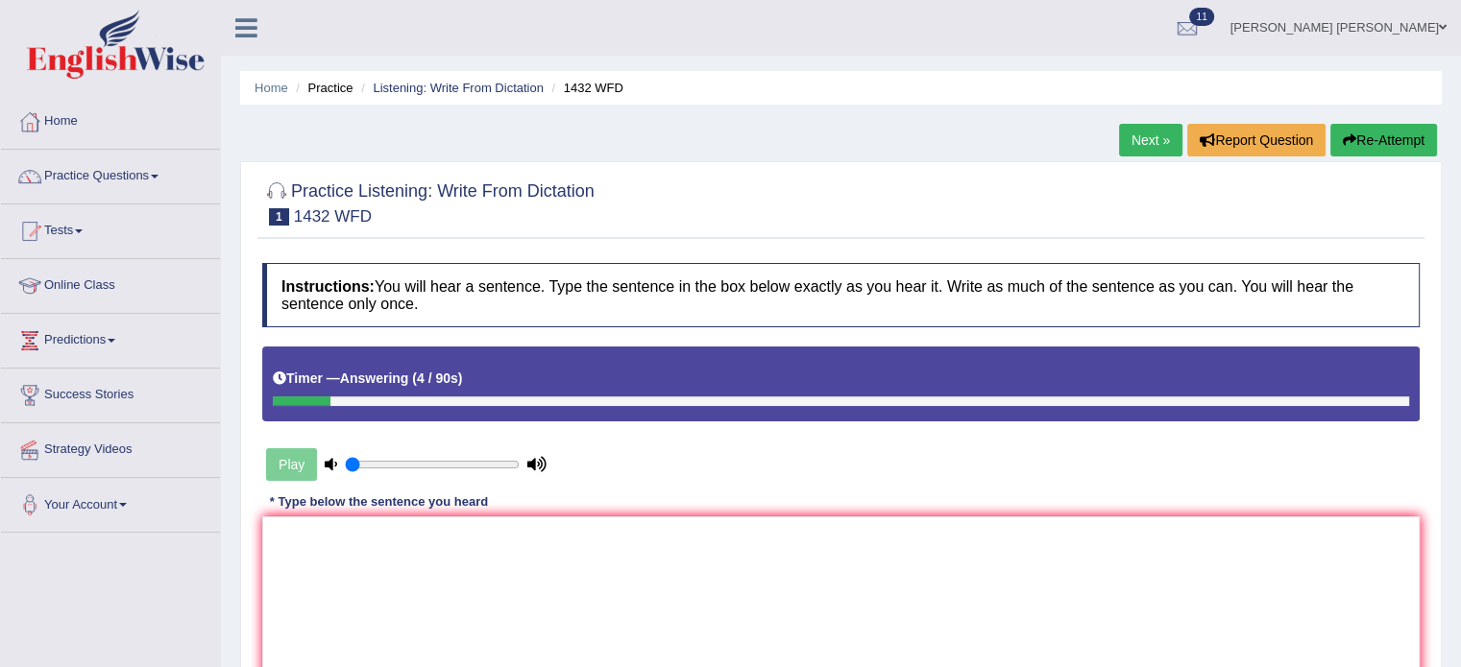
click at [0, 469] on div "Home Practice Questions Speaking Practice Read Aloud Repeat Sentence Describe I…" at bounding box center [111, 314] width 248 height 438
click at [1157, 136] on link "Next »" at bounding box center [1150, 140] width 63 height 33
click at [667, 605] on textarea at bounding box center [840, 610] width 1157 height 186
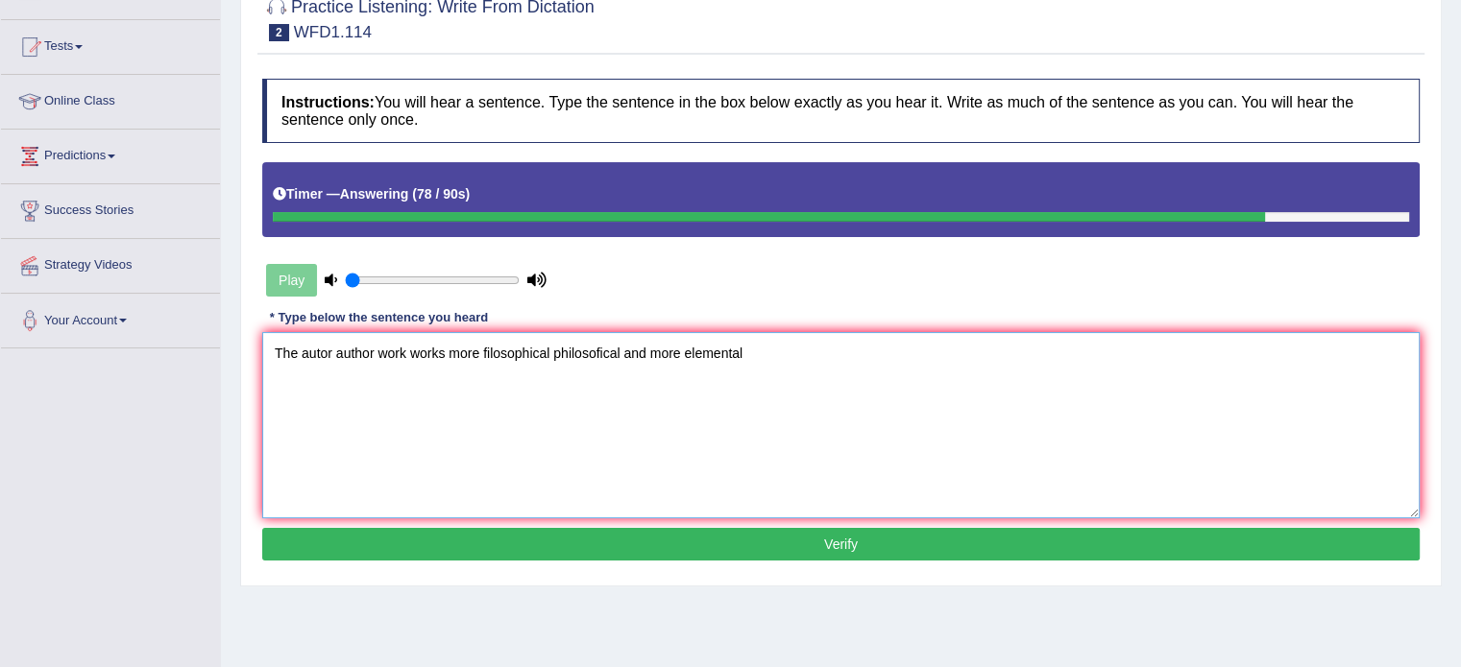
scroll to position [192, 0]
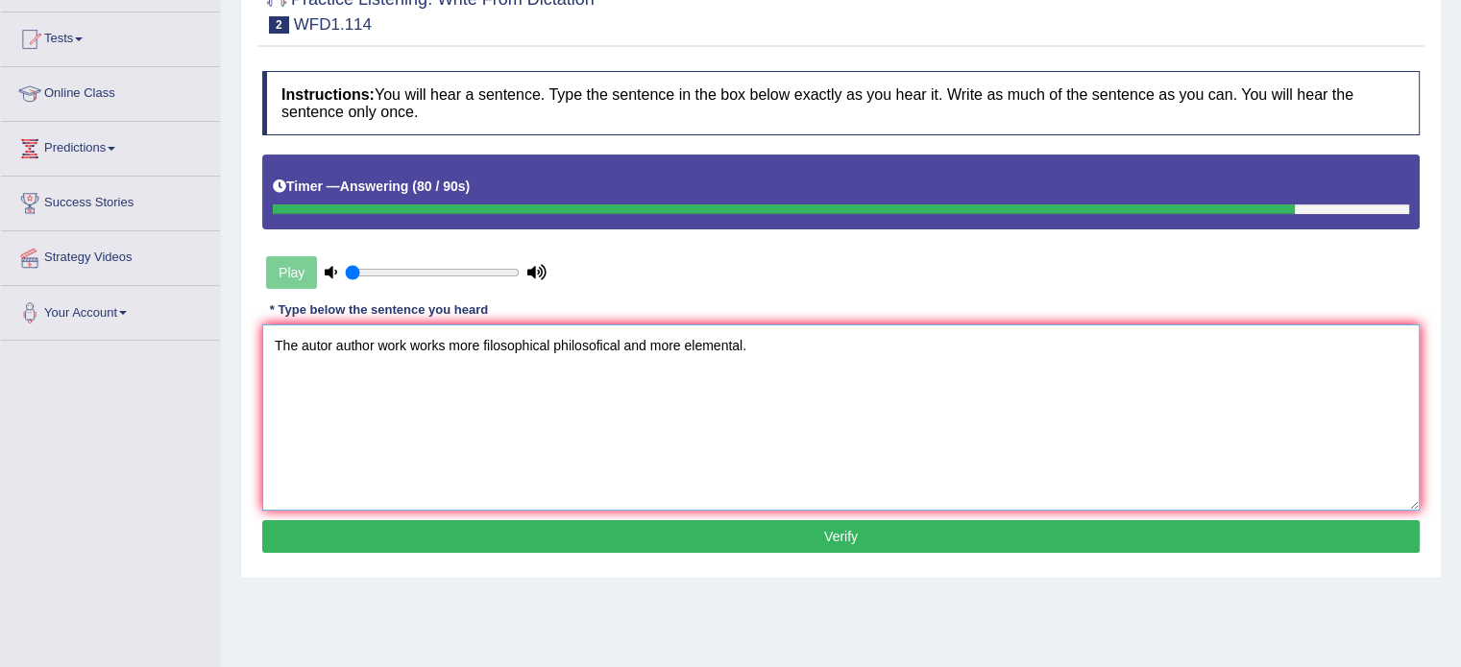
type textarea "The autor author work works more filosophical philosofical and more elemental."
drag, startPoint x: 702, startPoint y: 520, endPoint x: 691, endPoint y: 526, distance: 12.5
click at [699, 520] on button "Verify" at bounding box center [840, 536] width 1157 height 33
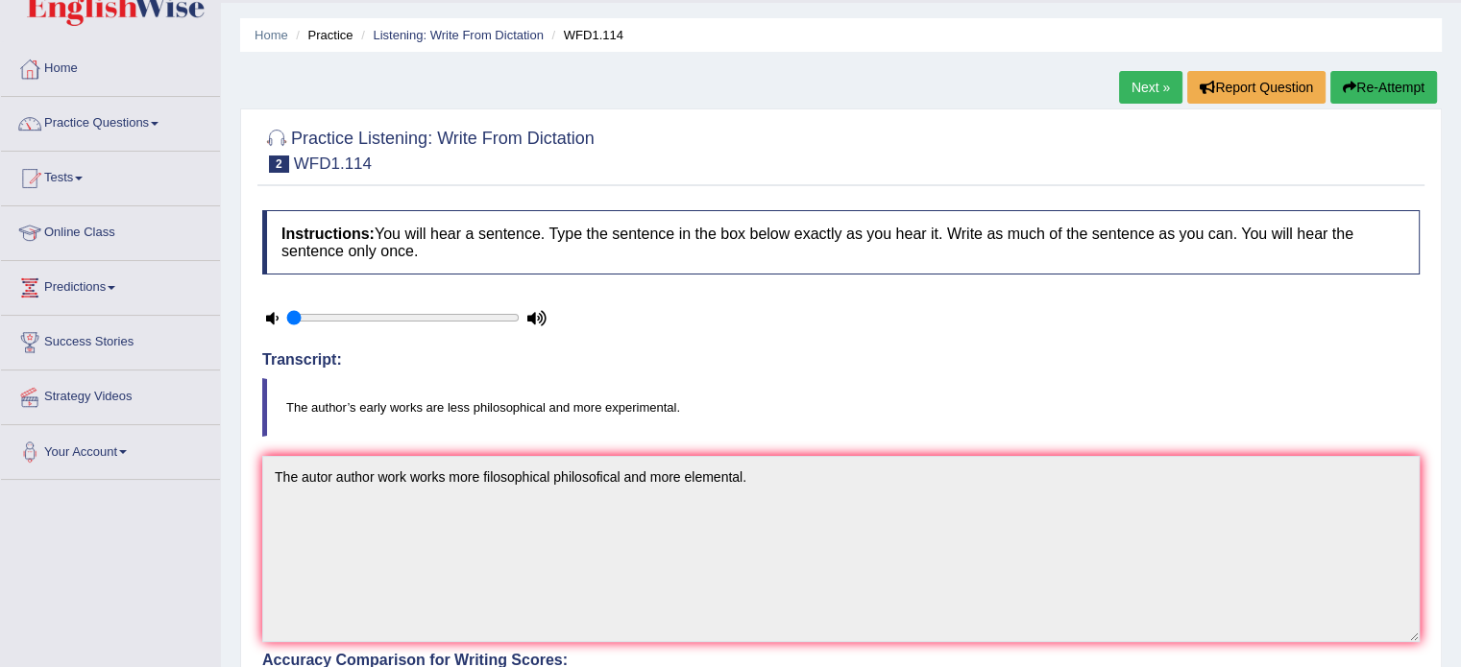
scroll to position [0, 0]
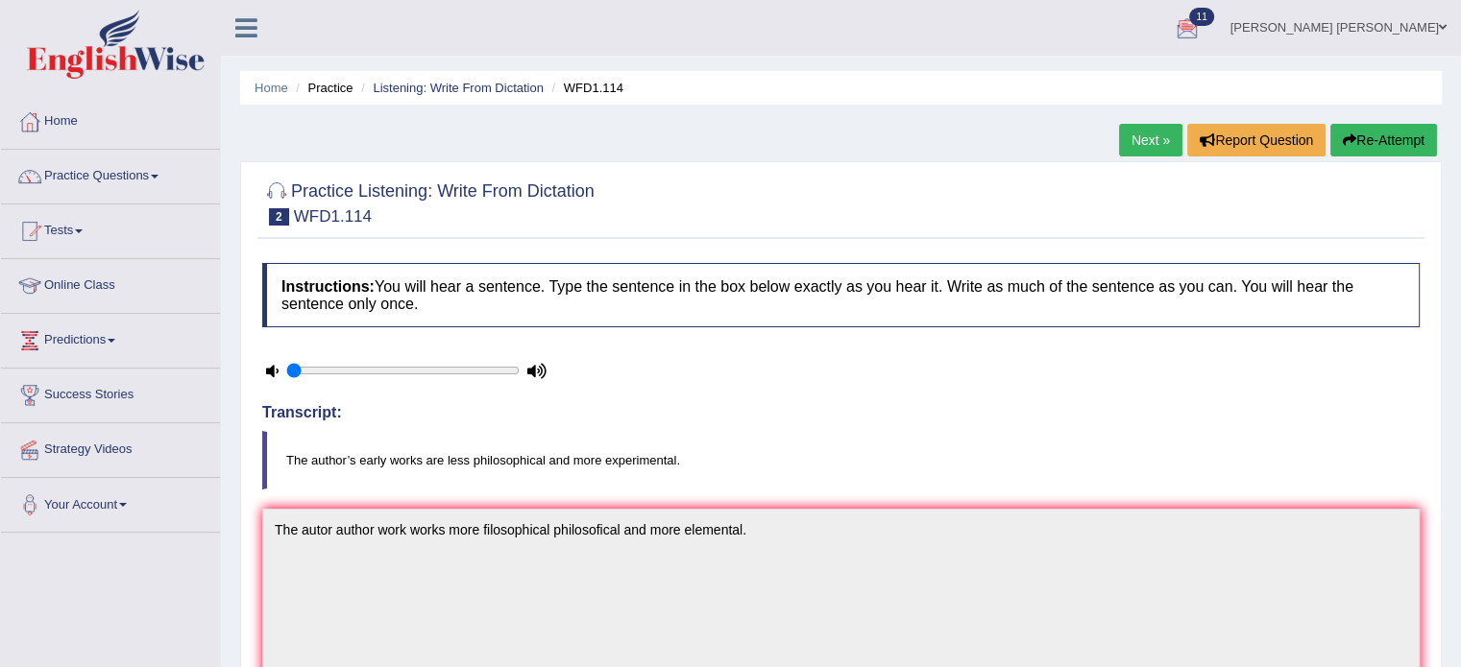
click at [1366, 138] on button "Re-Attempt" at bounding box center [1383, 140] width 107 height 33
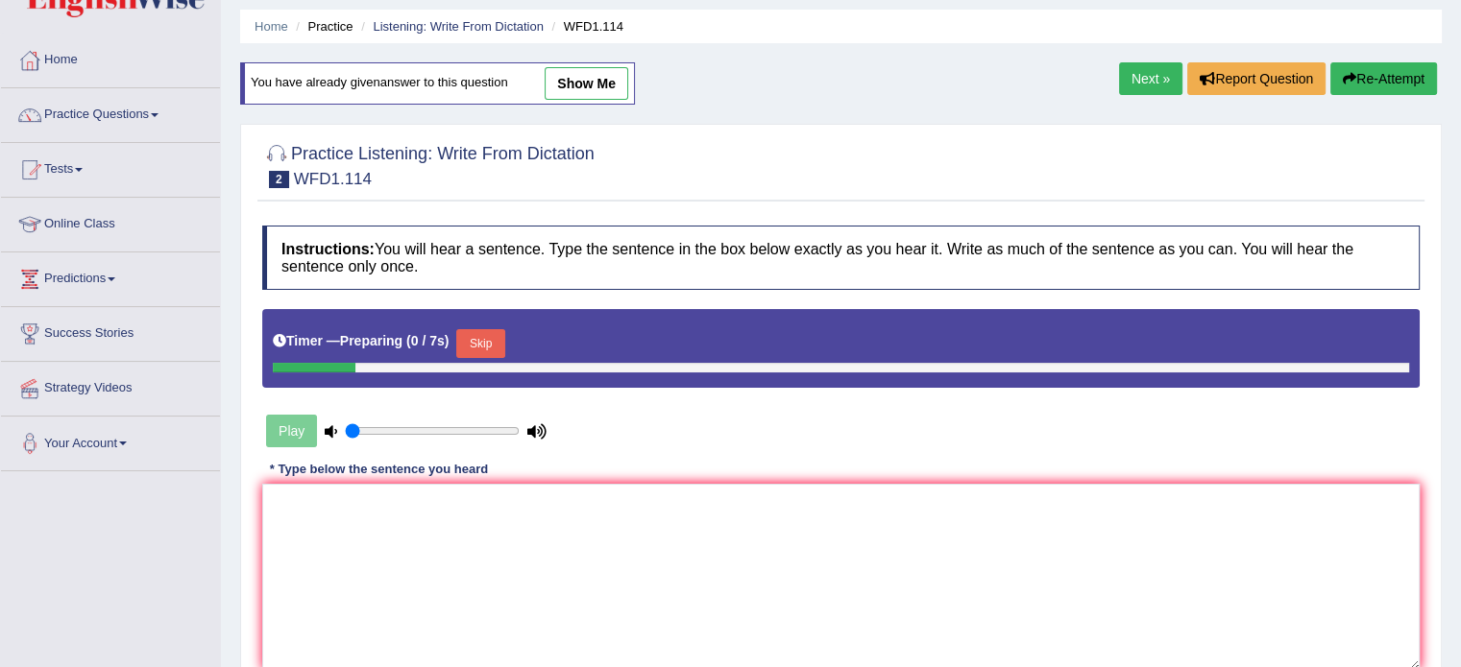
scroll to position [96, 0]
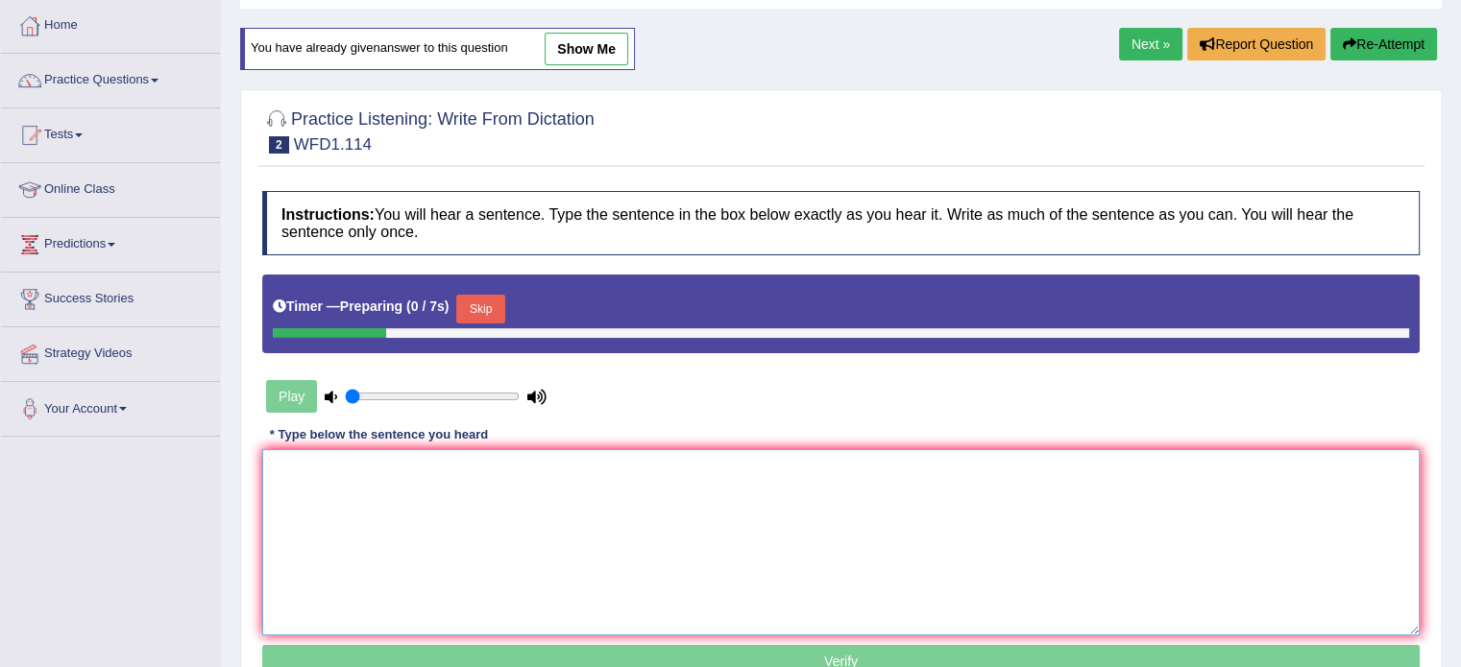
click at [735, 543] on textarea at bounding box center [840, 542] width 1157 height 186
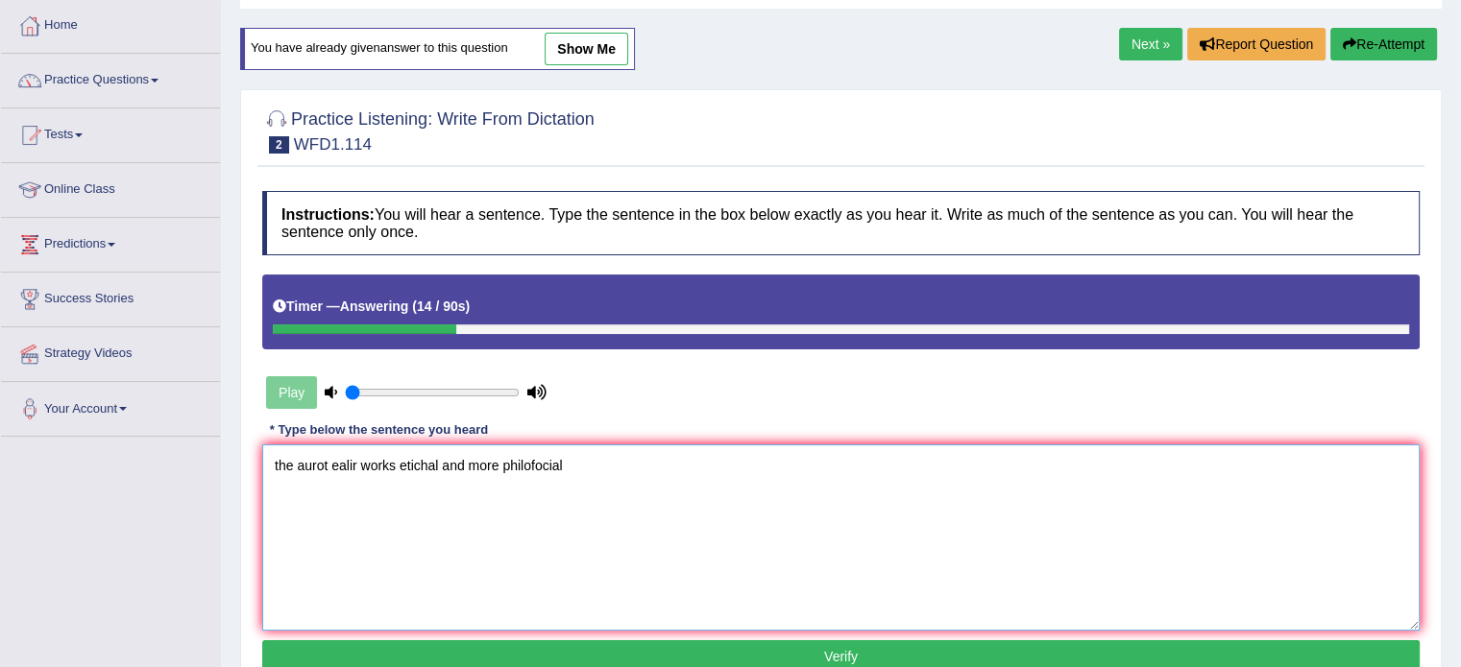
type textarea "the aurot ealir works etichal and more philofocial"
click at [1370, 43] on button "Re-Attempt" at bounding box center [1383, 44] width 107 height 33
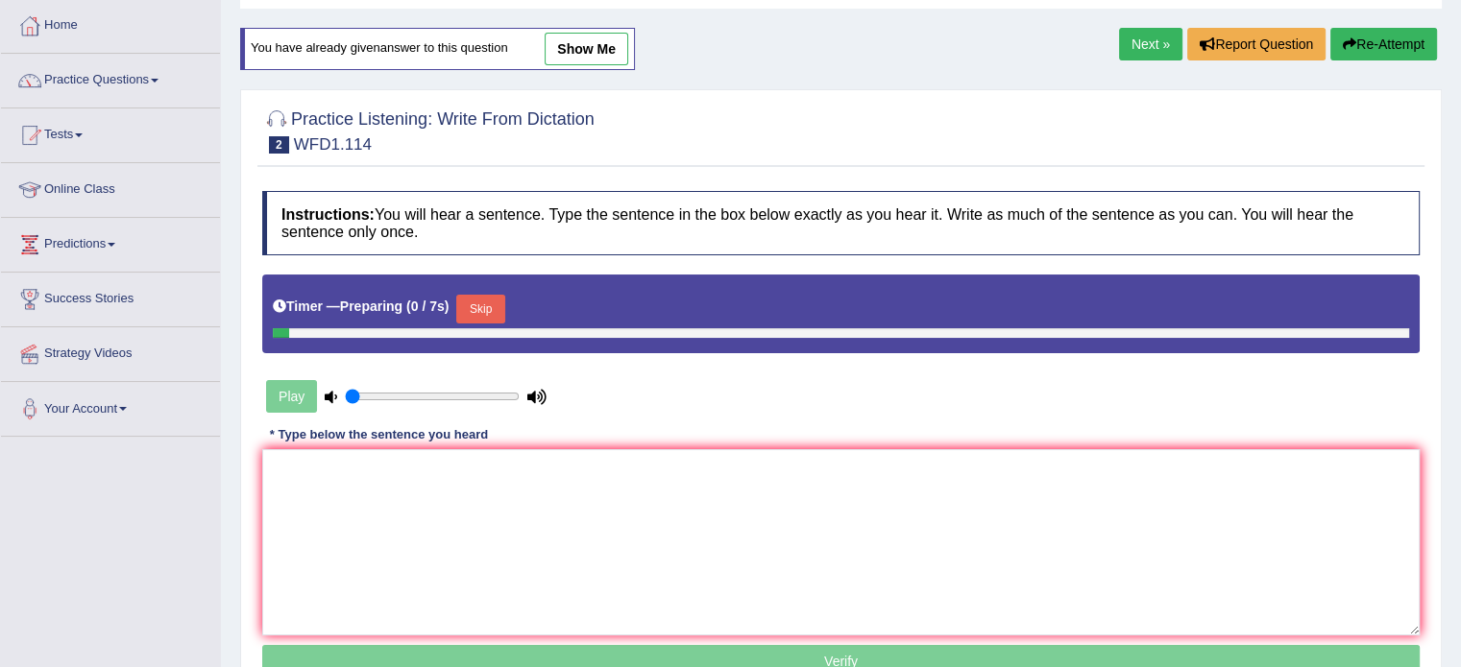
scroll to position [96, 0]
click at [916, 467] on textarea at bounding box center [840, 542] width 1157 height 186
click at [511, 290] on div "Timer — Preparing ( 2 / 7s ) Skip" at bounding box center [841, 309] width 1136 height 38
click at [499, 321] on button "Skip" at bounding box center [480, 309] width 48 height 29
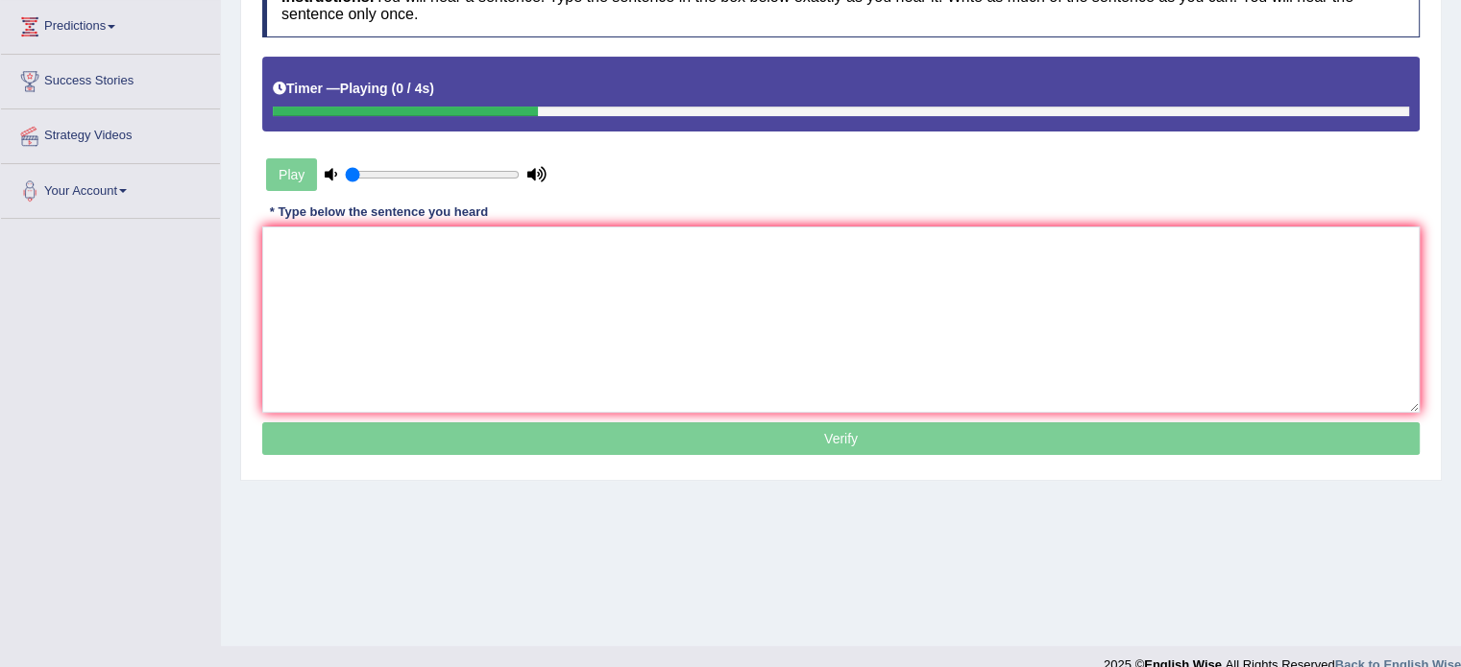
scroll to position [341, 0]
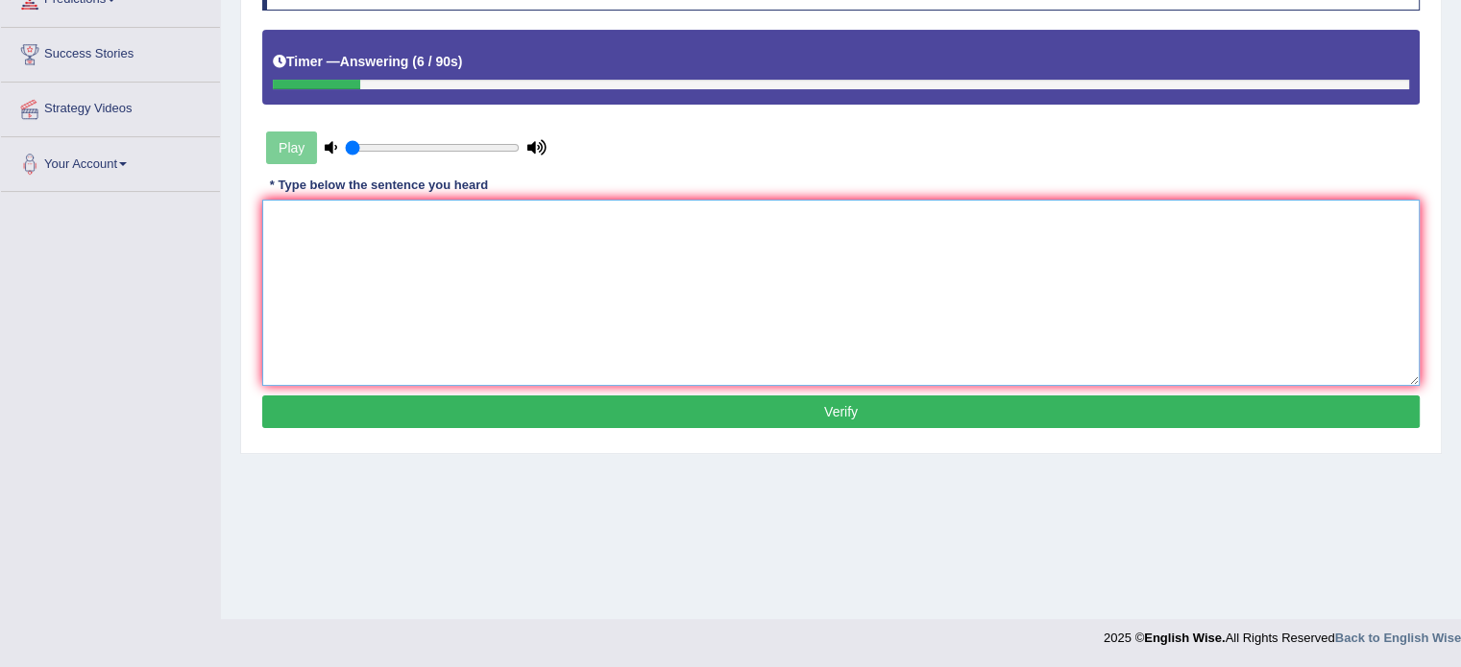
click at [857, 306] on textarea at bounding box center [840, 293] width 1157 height 186
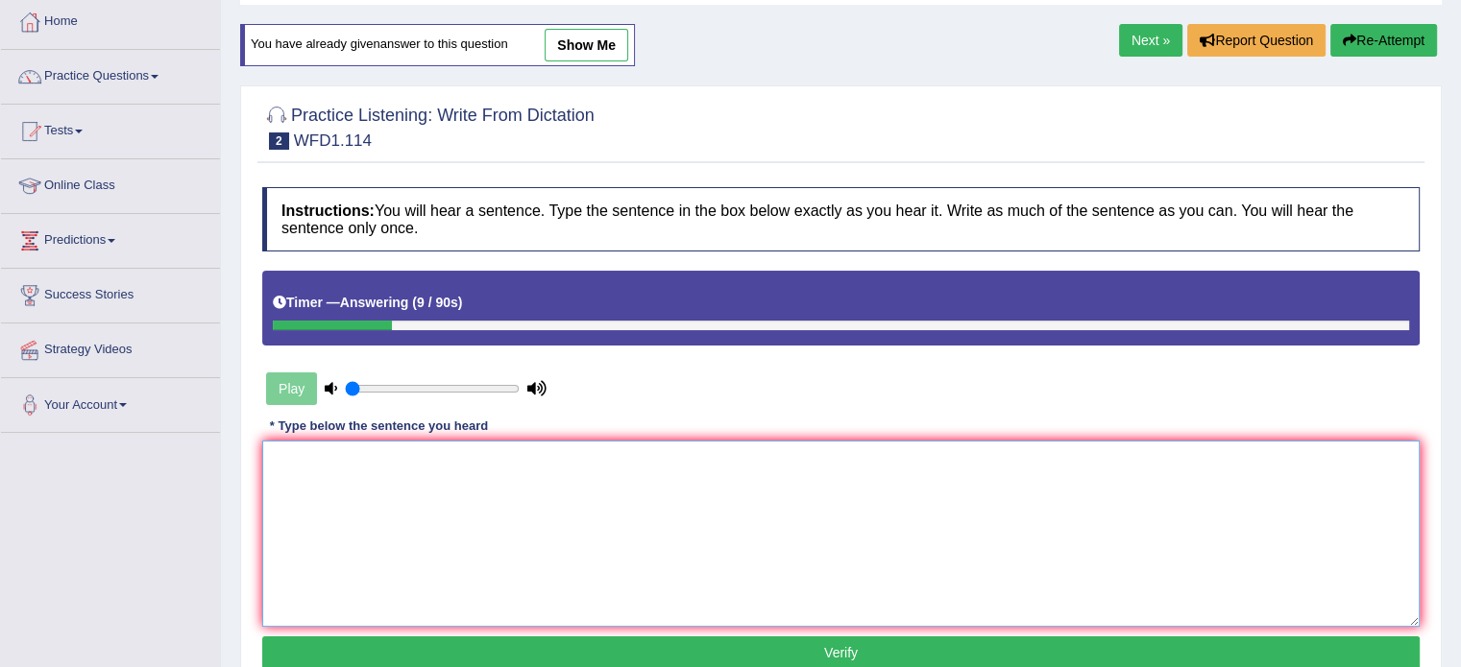
scroll to position [53, 0]
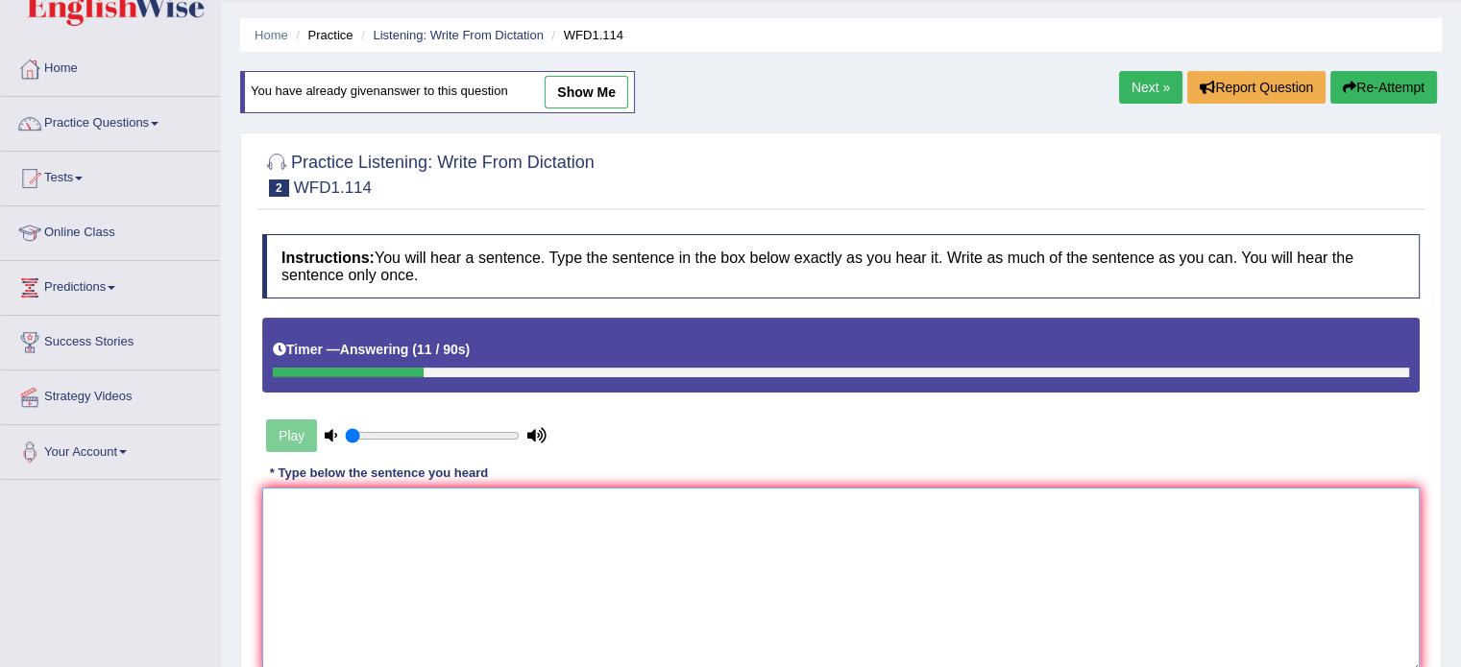
click at [722, 519] on textarea at bounding box center [840, 581] width 1157 height 186
type textarea "t"
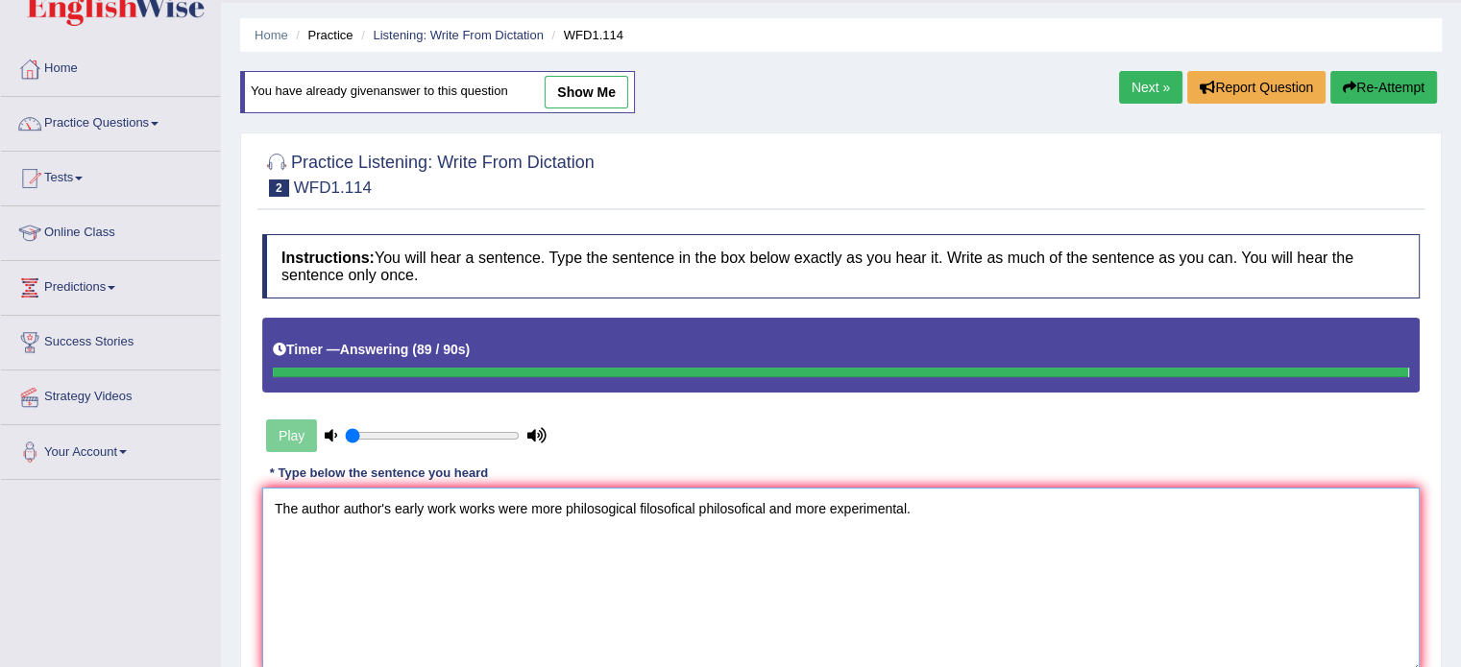
type textarea "The author author's early work works were more philosogical filosofical philoso…"
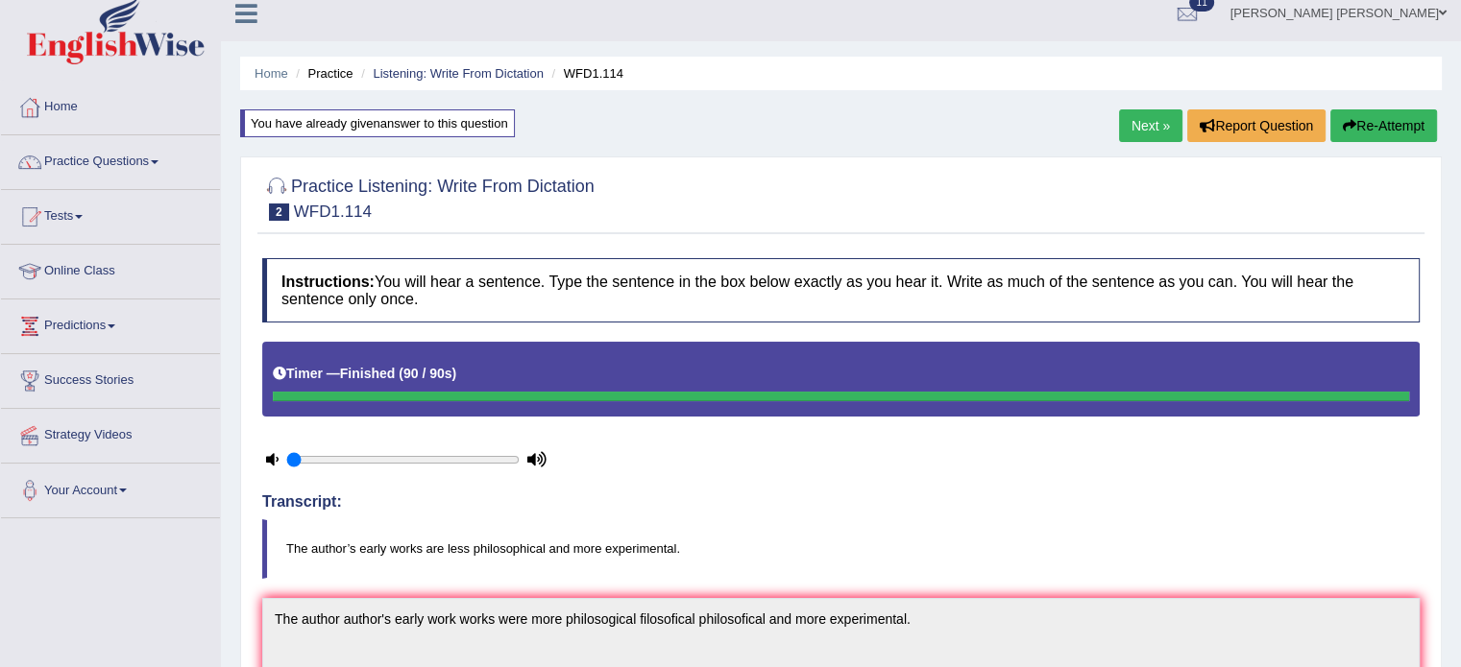
scroll to position [0, 0]
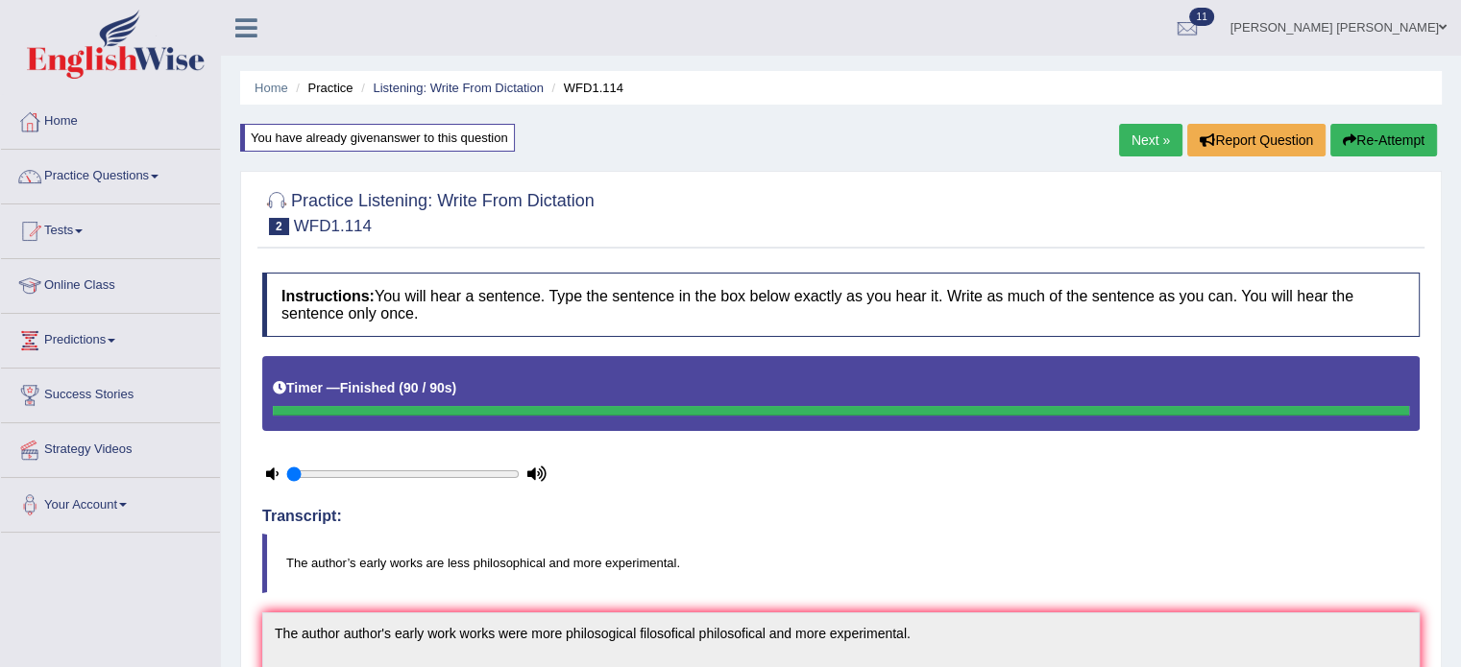
click at [1371, 138] on button "Re-Attempt" at bounding box center [1383, 140] width 107 height 33
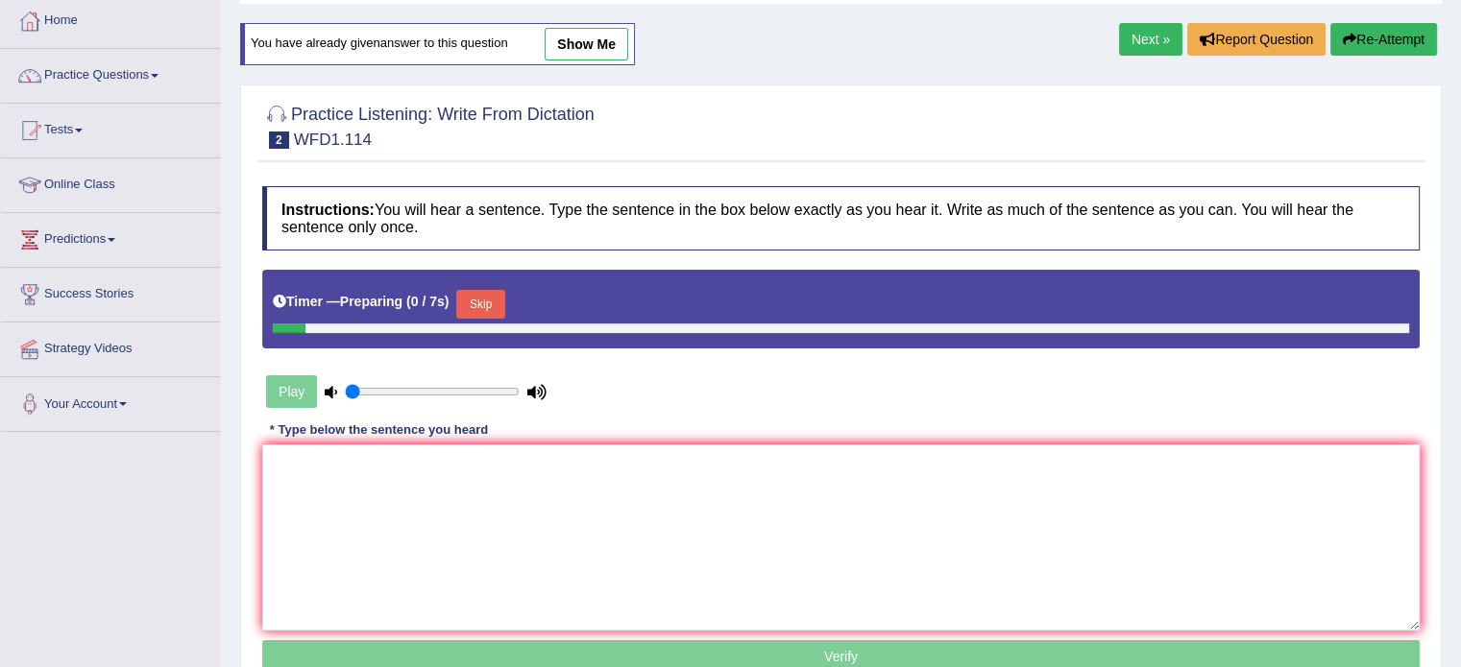
scroll to position [301, 0]
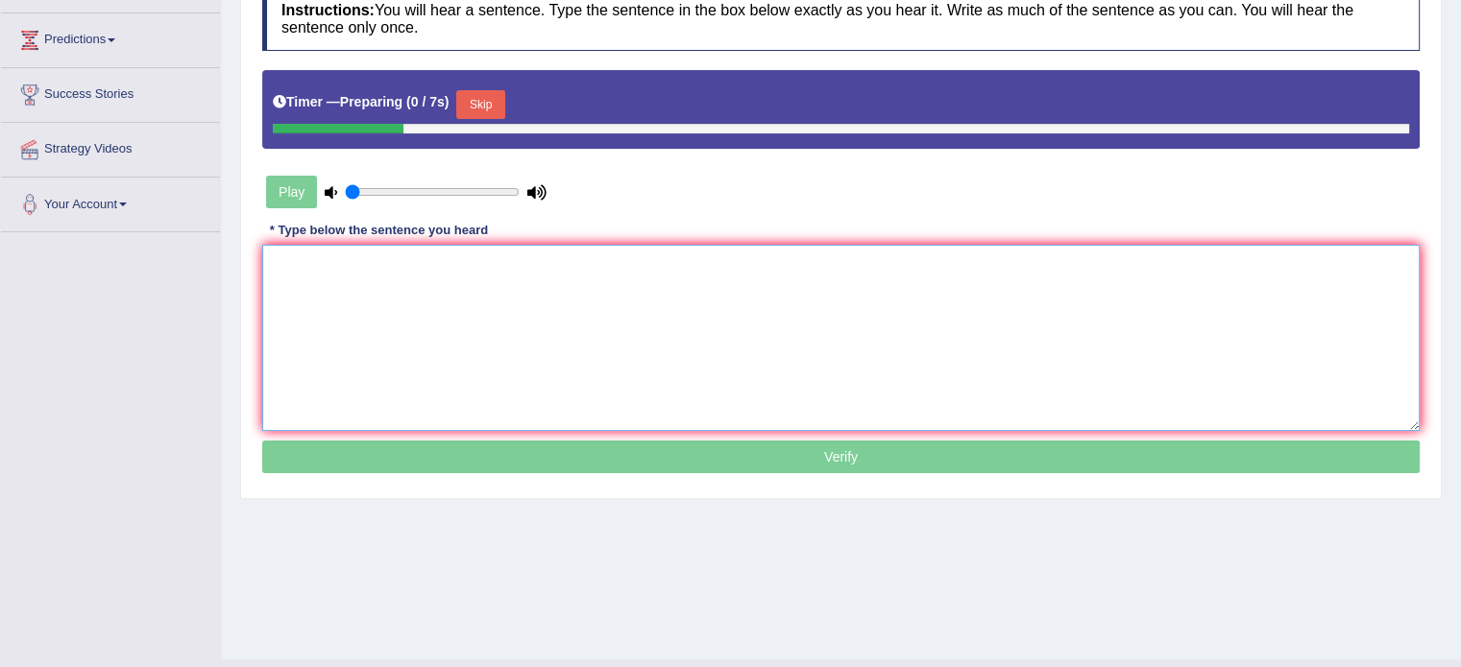
click at [696, 265] on textarea at bounding box center [840, 338] width 1157 height 186
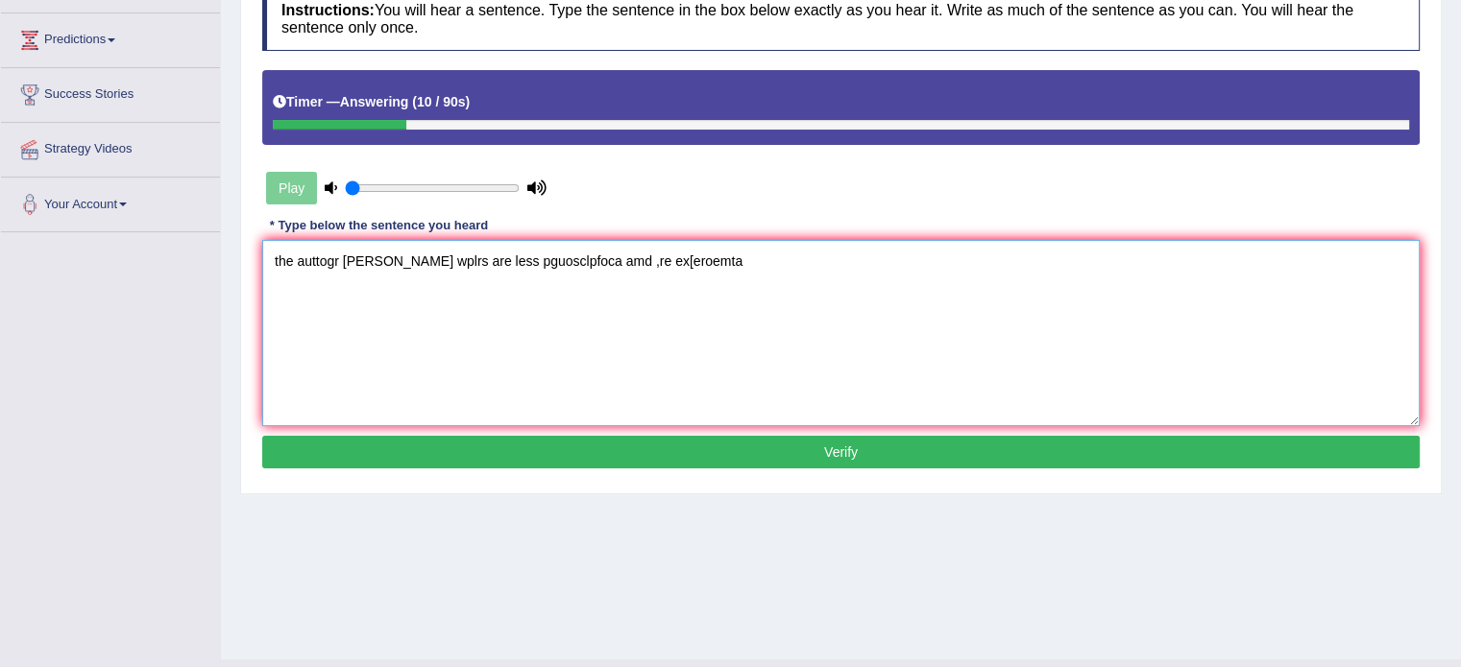
click at [278, 264] on textarea "the auttogr [PERSON_NAME] wplrs are less pguosclpfoca amd ,re ex[eroemta" at bounding box center [840, 333] width 1157 height 186
click at [294, 258] on textarea "The auttogr [PERSON_NAME] wplrs are less pguosclpfoca amd ,re ex[eroemta" at bounding box center [840, 333] width 1157 height 186
click at [315, 254] on textarea "The auttogr [PERSON_NAME] wplrs are less pguosclpfoca amd ,re ex[eroemta" at bounding box center [840, 333] width 1157 height 186
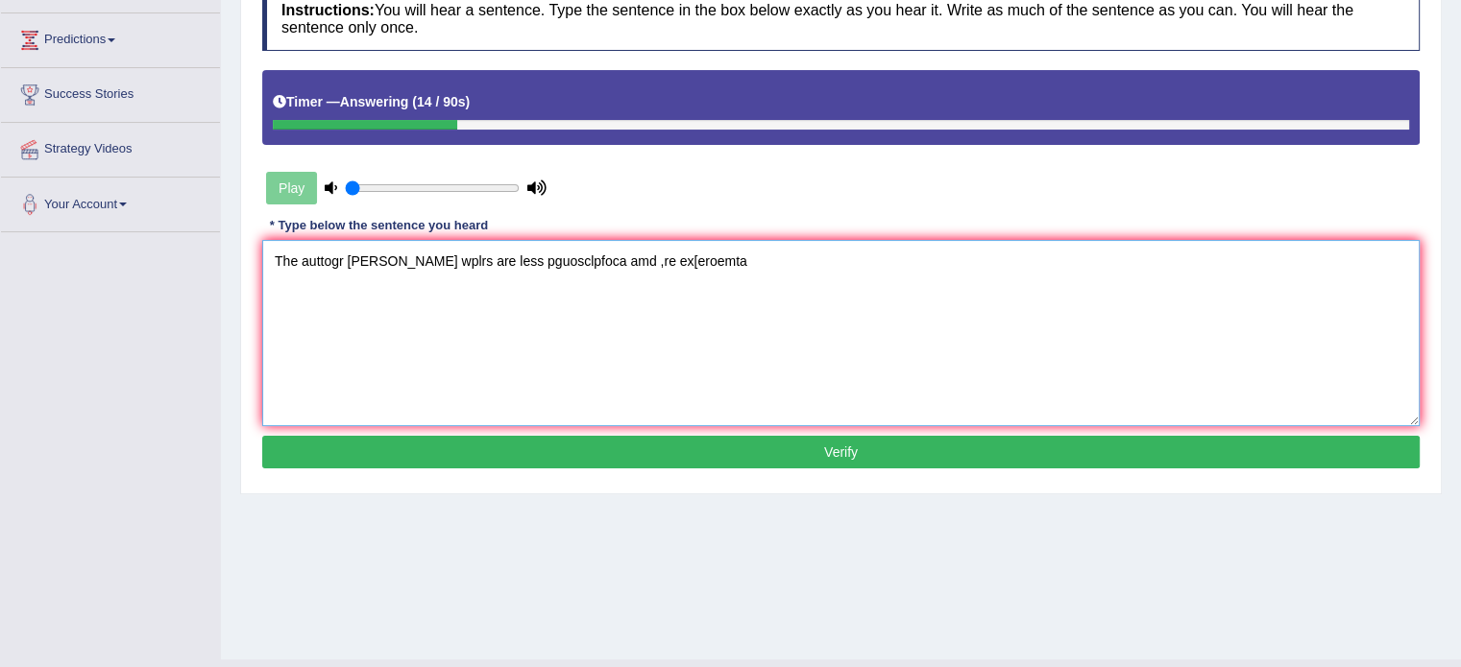
click at [313, 254] on textarea "The auttogr [PERSON_NAME] wplrs are less pguosclpfoca amd ,re ex[eroemta" at bounding box center [840, 333] width 1157 height 186
click at [313, 254] on textarea "The auttogr earloy wplrs are less pguosclpfoca amd ,re ex[eroemta" at bounding box center [840, 333] width 1157 height 186
click at [315, 255] on textarea "The auttogr earloy wplrs are less pguosclpfoca amd ,re ex[eroemta" at bounding box center [840, 333] width 1157 height 186
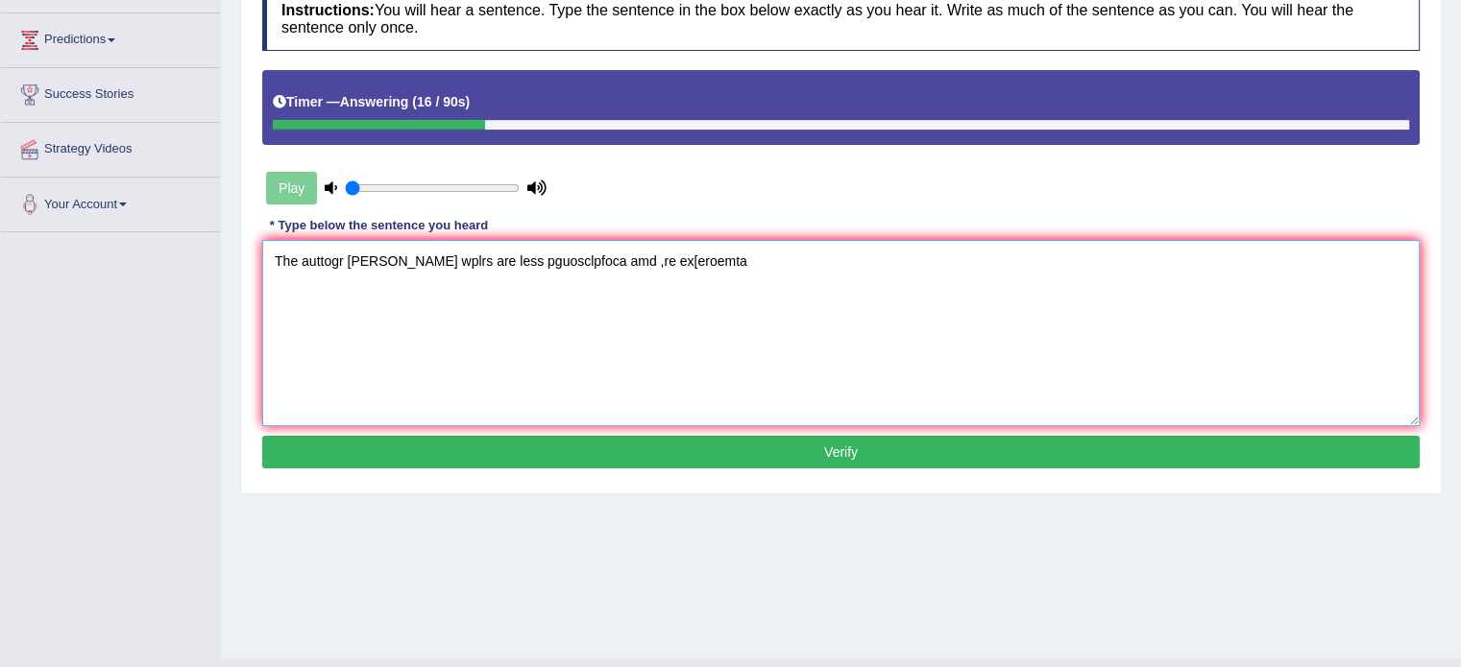
click at [318, 257] on textarea "The auttogr earloy wplrs are less pguosclpfoca amd ,re ex[eroemta" at bounding box center [840, 333] width 1157 height 186
click at [343, 310] on textarea "The auttogr earloy wplrs are less pguosclpfoca amd ,re ex[eroemta" at bounding box center [840, 333] width 1157 height 186
click at [344, 264] on textarea "The auttogr earloy wplrs are less pguosclpfoca amd ,re ex[eroemta" at bounding box center [840, 333] width 1157 height 186
drag, startPoint x: 343, startPoint y: 264, endPoint x: 306, endPoint y: 274, distance: 37.7
click at [306, 274] on textarea "The auttogr earloy wplrs are less pguosclpfoca amd ,re ex[eroemta" at bounding box center [840, 333] width 1157 height 186
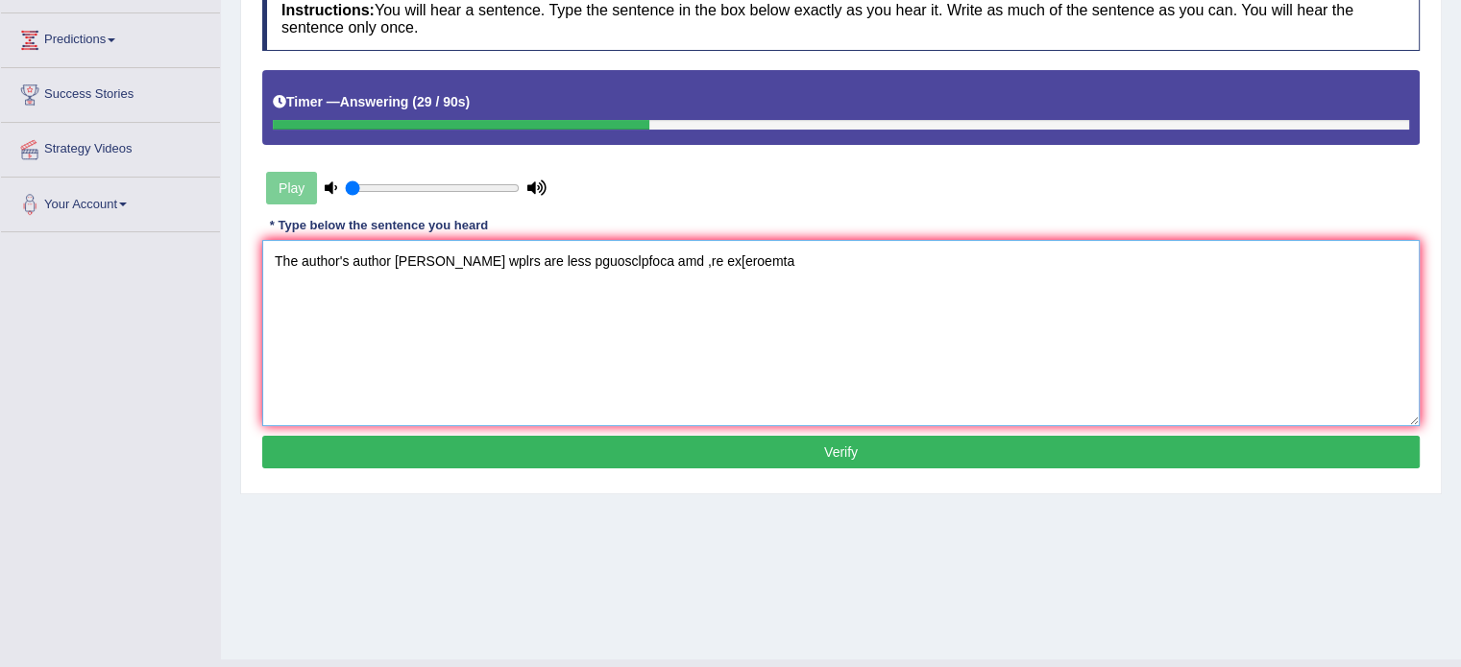
click at [418, 256] on textarea "The author's author earloy wplrs are less pguosclpfoca amd ,re ex[eroemta" at bounding box center [840, 333] width 1157 height 186
click at [417, 256] on textarea "The author's author earloy wplrs are less pguosclpfoca amd ,re ex[eroemta" at bounding box center [840, 333] width 1157 height 186
click at [444, 252] on textarea "The author's author early wplrs are less pguosclpfoca amd ,re ex[eroemta" at bounding box center [840, 333] width 1157 height 186
click at [622, 251] on textarea "The author's author early works work are less pguosclpfoca amd ,re ex[eroemta" at bounding box center [840, 333] width 1157 height 186
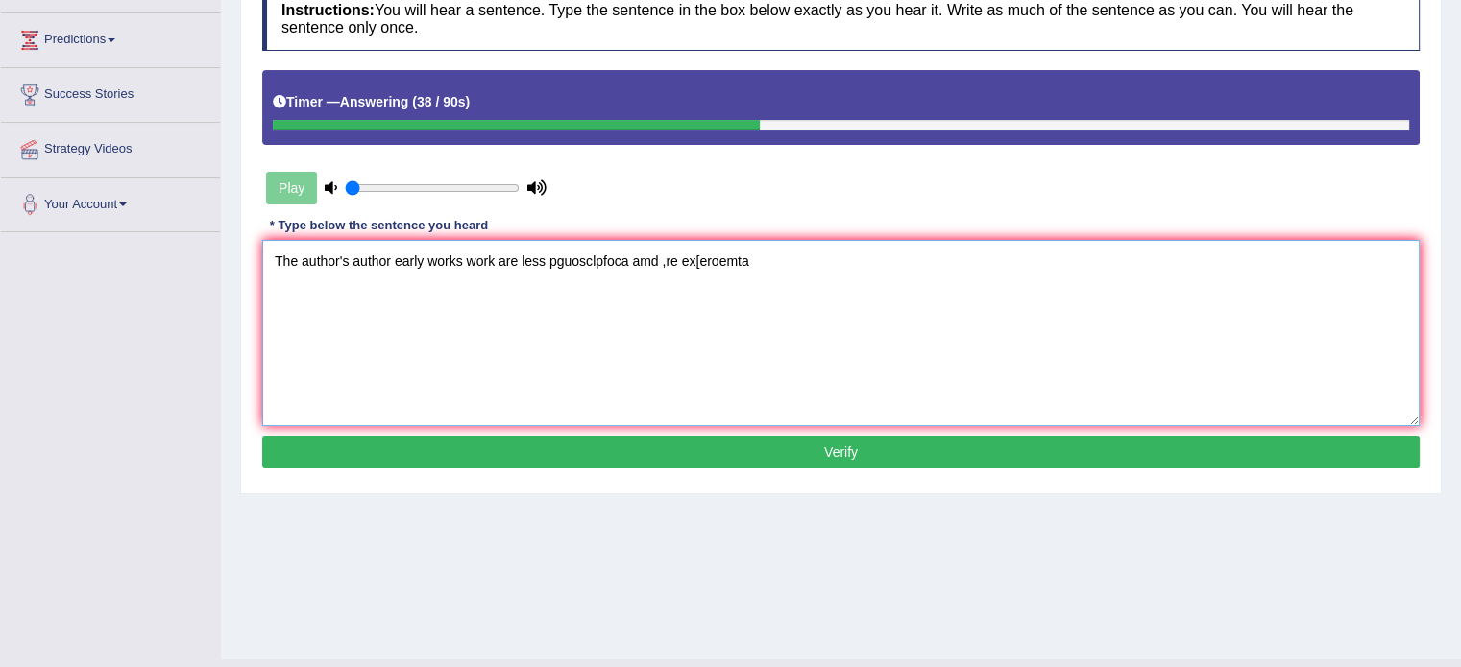
click at [622, 251] on textarea "The author's author early works work are less pguosclpfoca amd ,re ex[eroemta" at bounding box center [840, 333] width 1157 height 186
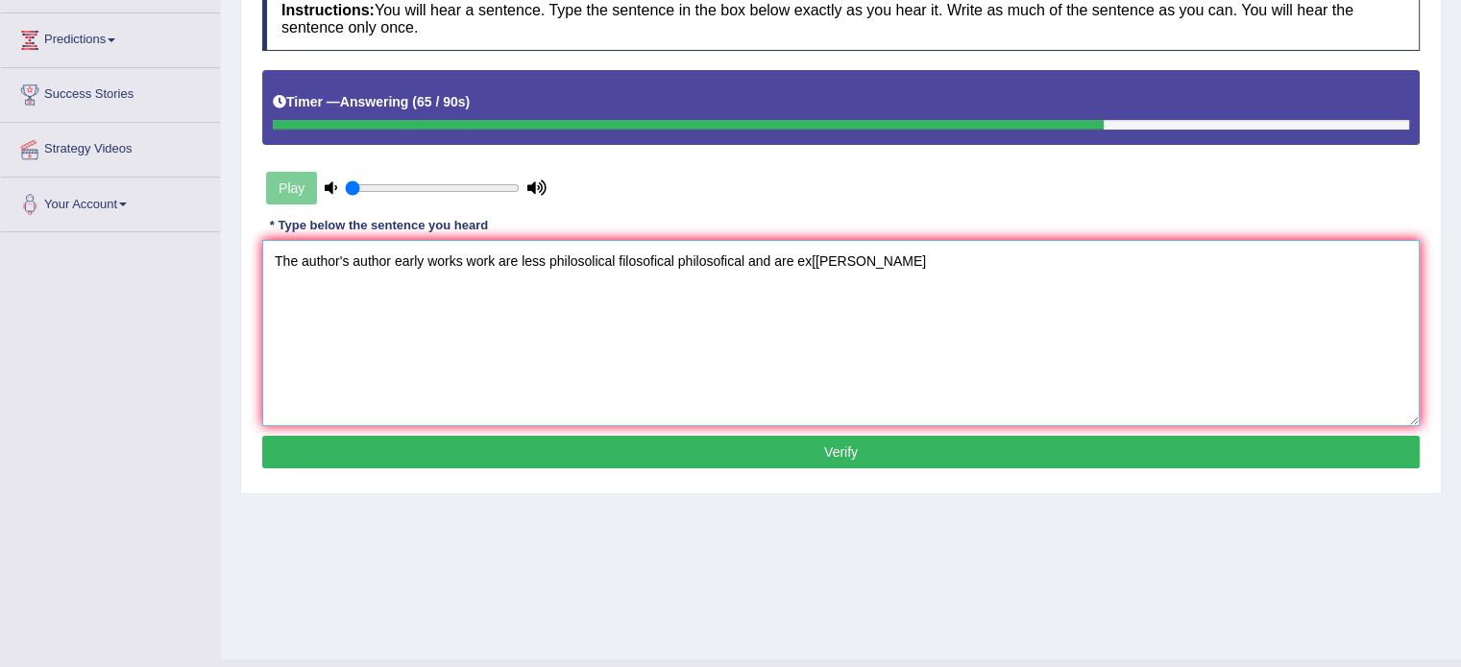
click at [797, 263] on textarea "The author's author early works work are less philosolical filosofical philosof…" at bounding box center [840, 333] width 1157 height 186
click at [853, 254] on textarea "The author's author early works work are less philosolical filosofical philosof…" at bounding box center [840, 333] width 1157 height 186
click at [852, 254] on textarea "The author's author early works work are less philosolical filosofical philosof…" at bounding box center [840, 333] width 1157 height 186
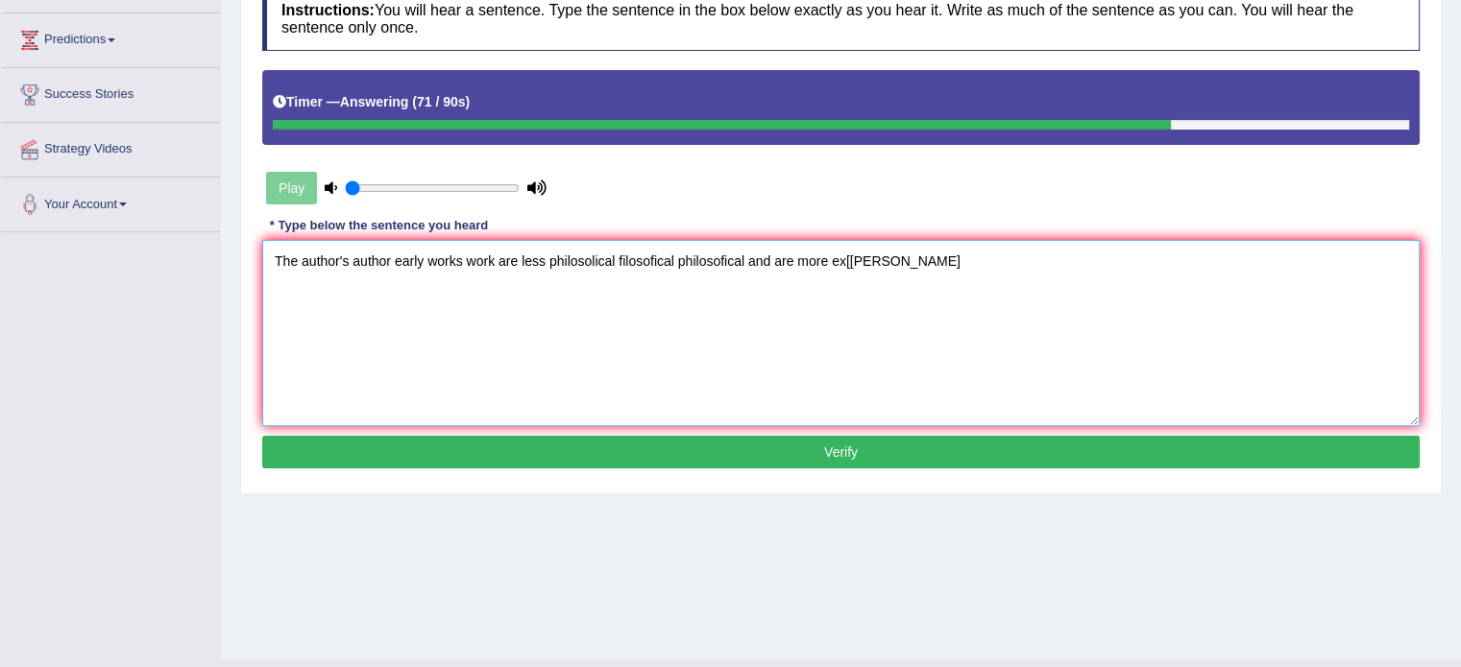
click at [911, 265] on textarea "The author's author early works work are less philosolical filosofical philosof…" at bounding box center [840, 333] width 1157 height 186
type textarea "The author's author early works work are less philosolical filosofical philosof…"
click at [839, 449] on button "Verify" at bounding box center [840, 452] width 1157 height 33
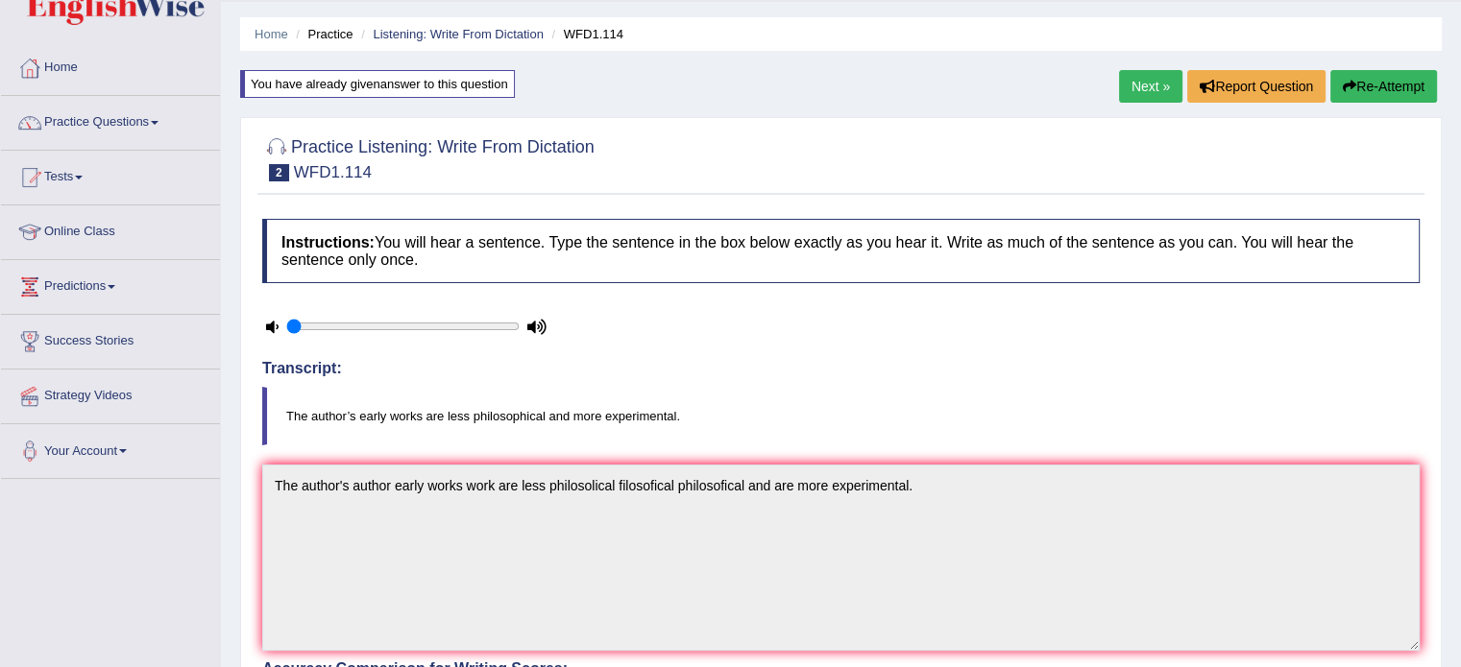
scroll to position [0, 0]
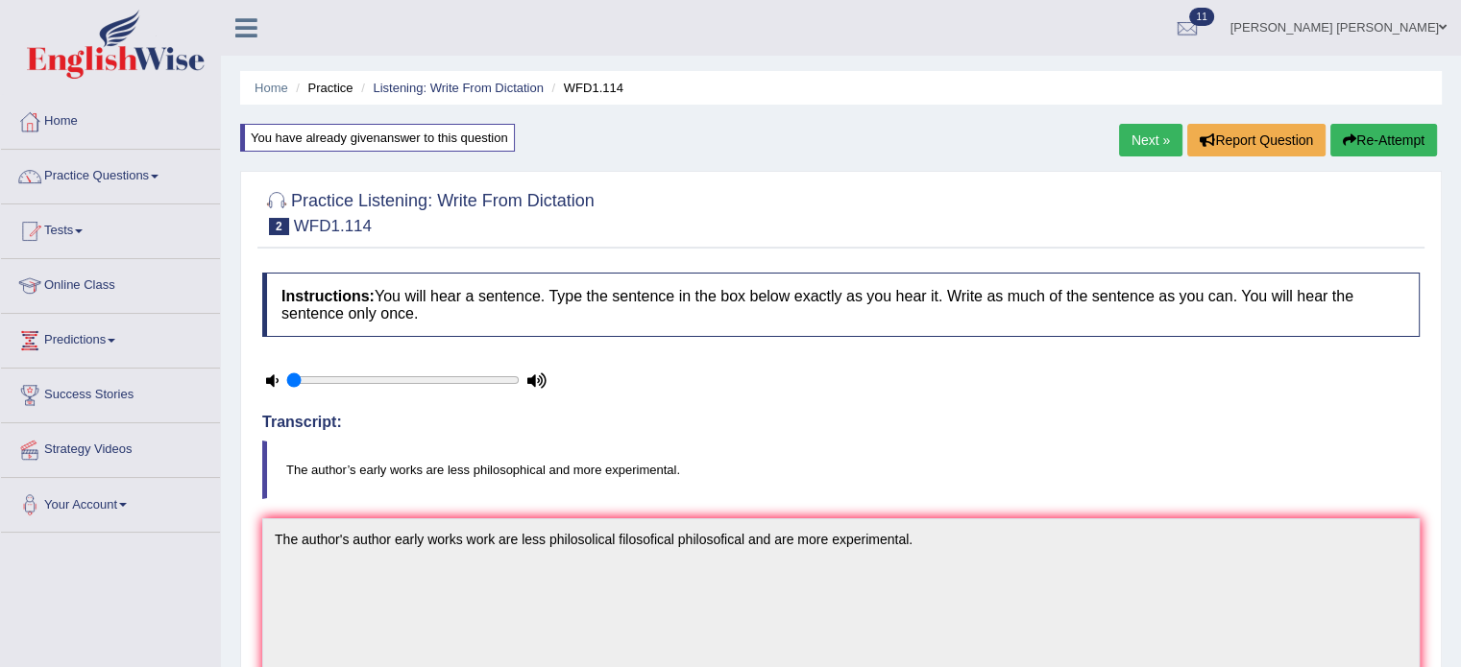
click at [1164, 135] on link "Next »" at bounding box center [1150, 140] width 63 height 33
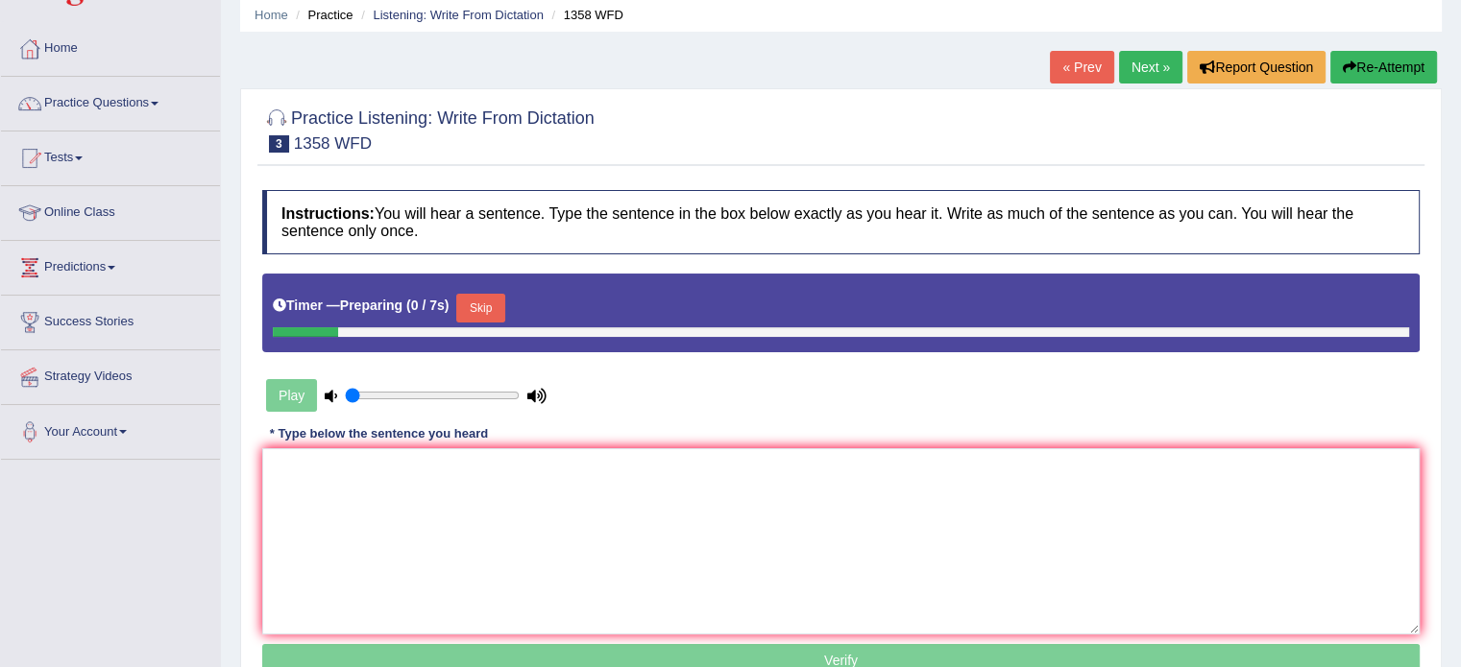
scroll to position [192, 0]
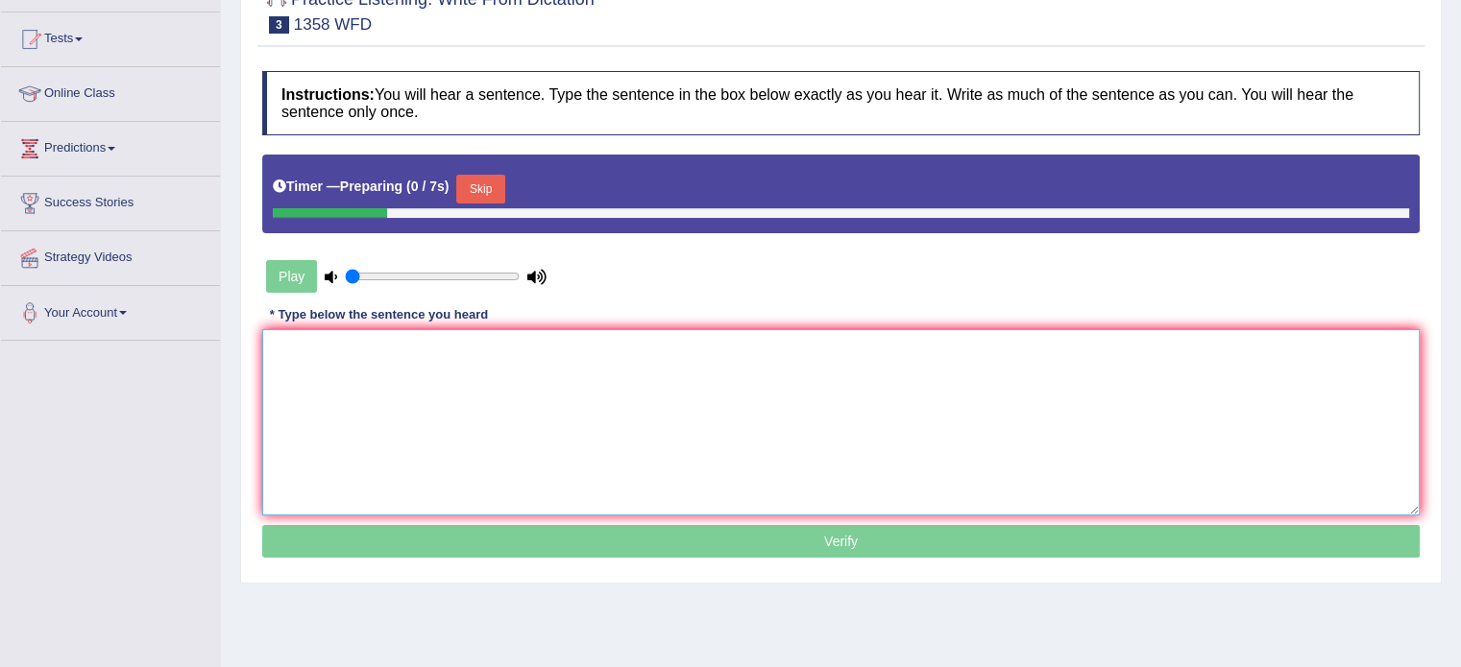
click at [819, 448] on textarea at bounding box center [840, 422] width 1157 height 186
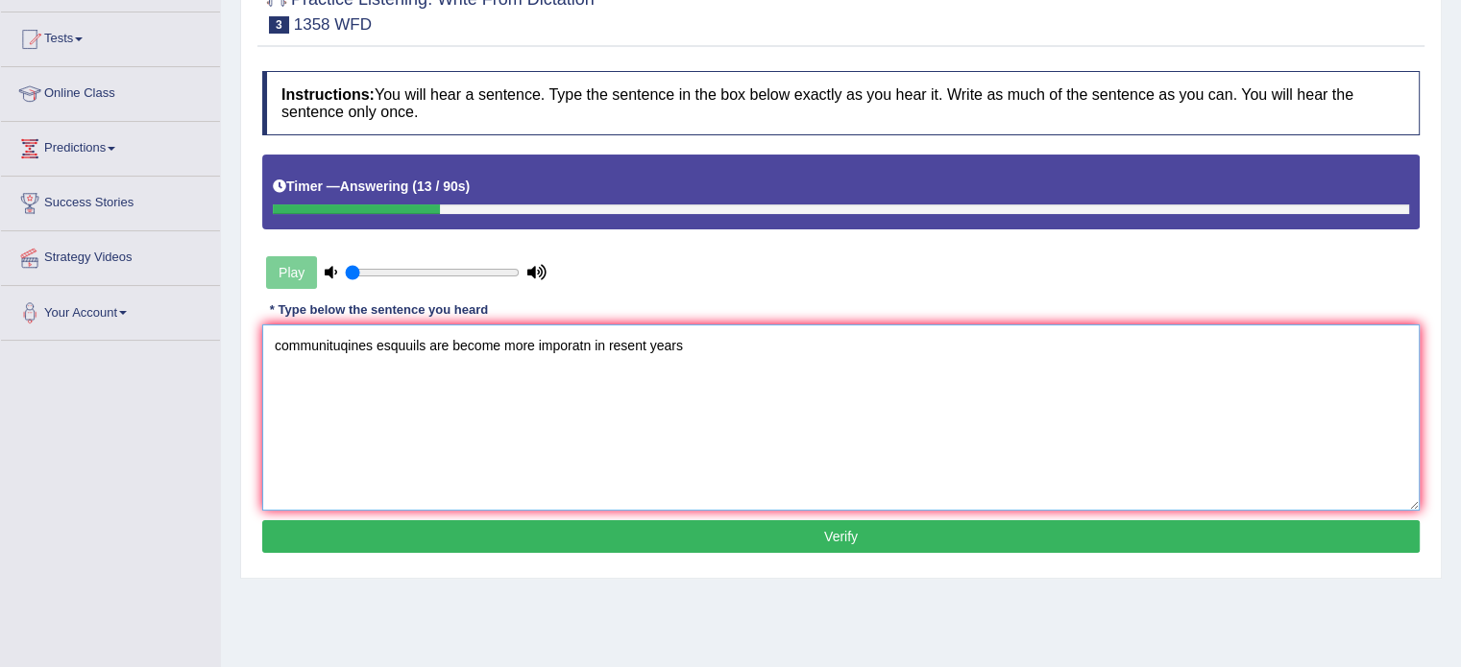
click at [385, 349] on textarea "communituqines esquuils are become more imporatn in resent years" at bounding box center [840, 418] width 1157 height 186
click at [375, 345] on textarea "communituqines esquuils are become more imporatn in resent years" at bounding box center [840, 418] width 1157 height 186
click at [274, 336] on textarea "communituqines skiillsesquuils are become more imporatn in resent years" at bounding box center [840, 418] width 1157 height 186
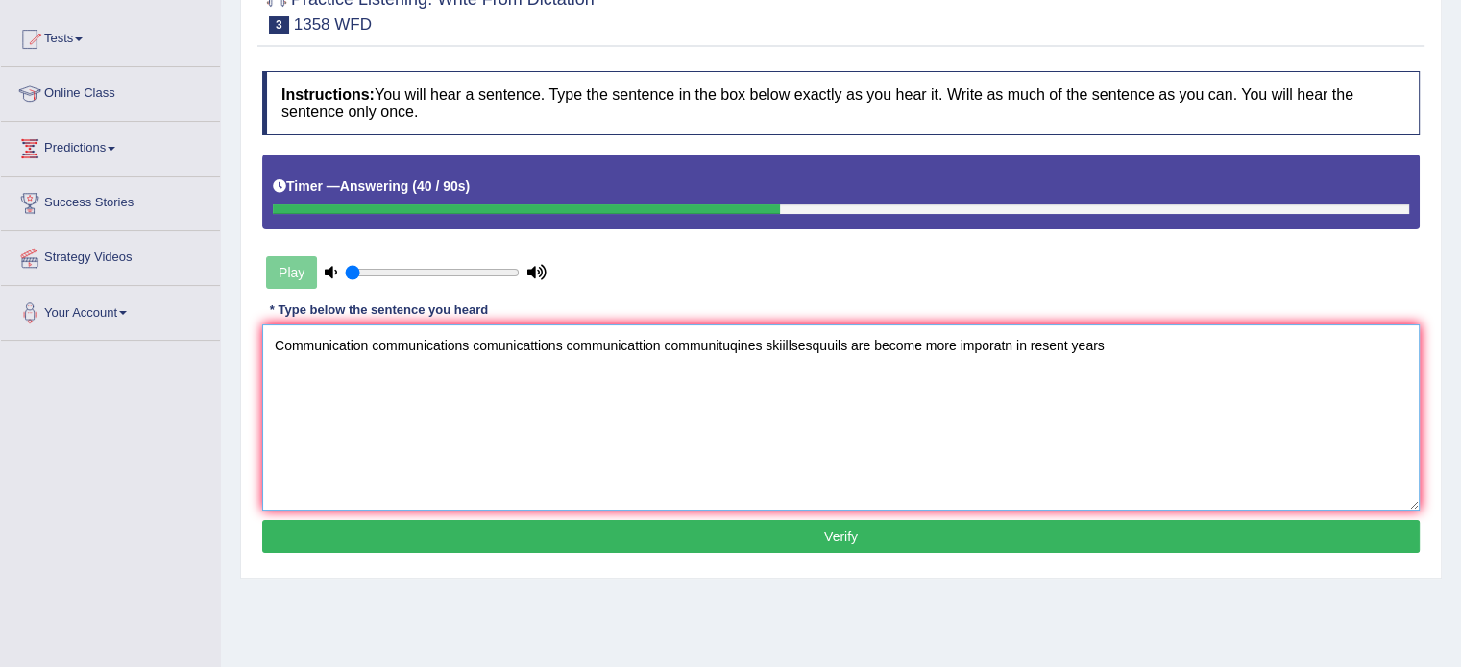
click at [688, 329] on textarea "Communication communications comunicattions communicattion communituqines skiil…" at bounding box center [840, 418] width 1157 height 186
click at [823, 344] on textarea "Communication communications comunicattions communicattion communicatives skill…" at bounding box center [840, 418] width 1157 height 186
click at [856, 347] on textarea "Communication communications comunicattions communicattion communicatives skill…" at bounding box center [840, 418] width 1157 height 186
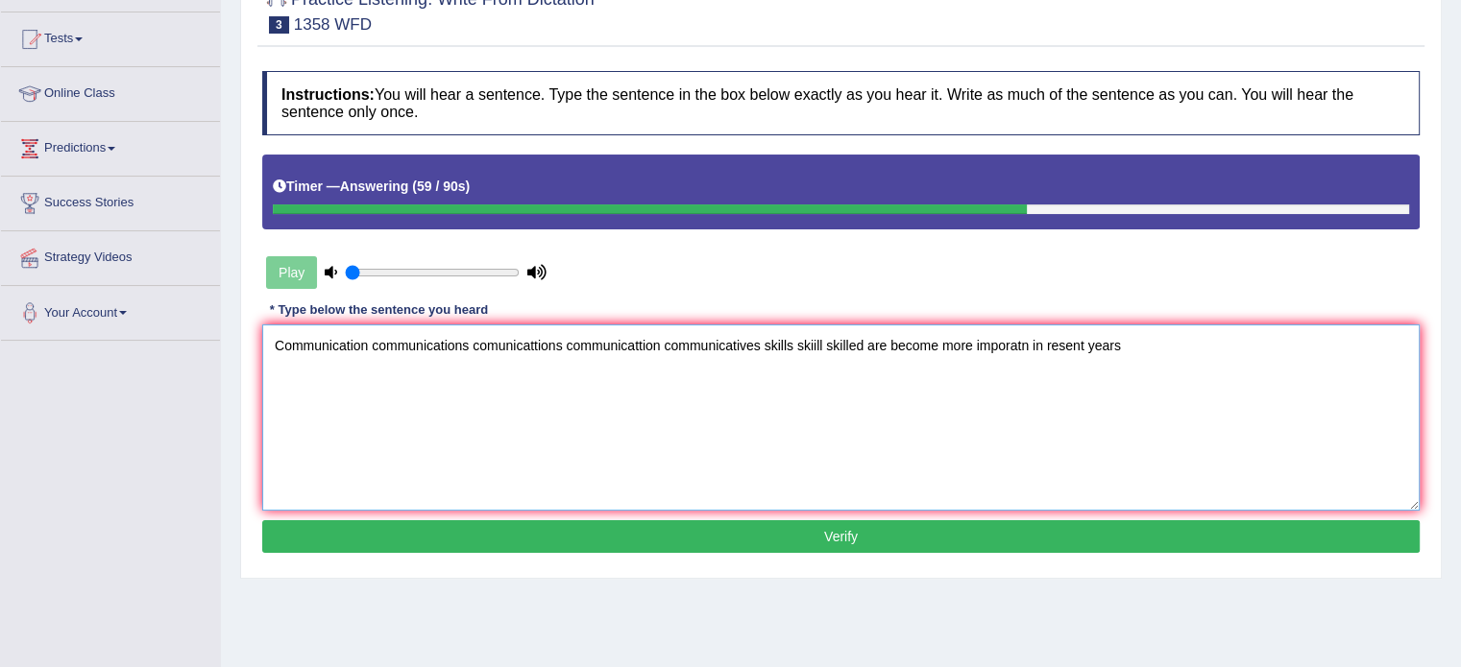
click at [943, 342] on textarea "Communication communications comunicattions communicattion communicatives skill…" at bounding box center [840, 418] width 1157 height 186
click at [1059, 349] on textarea "Communication communications comunicattions communicattion communicatives skill…" at bounding box center [840, 418] width 1157 height 186
click at [1219, 349] on textarea "Communication communications comunicattions communicattion communicatives skill…" at bounding box center [840, 418] width 1157 height 186
type textarea "Communication communications comunicattions communicattion communicatives skill…"
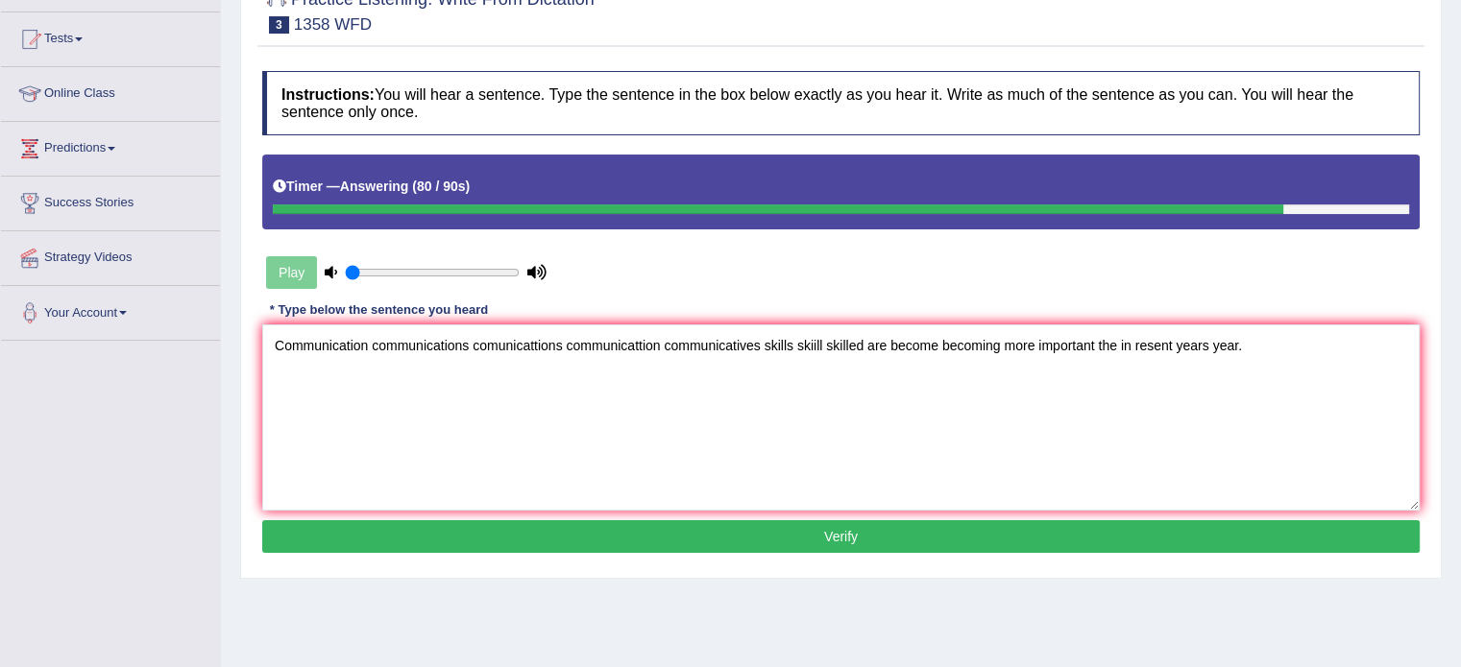
click at [560, 523] on button "Verify" at bounding box center [840, 536] width 1157 height 33
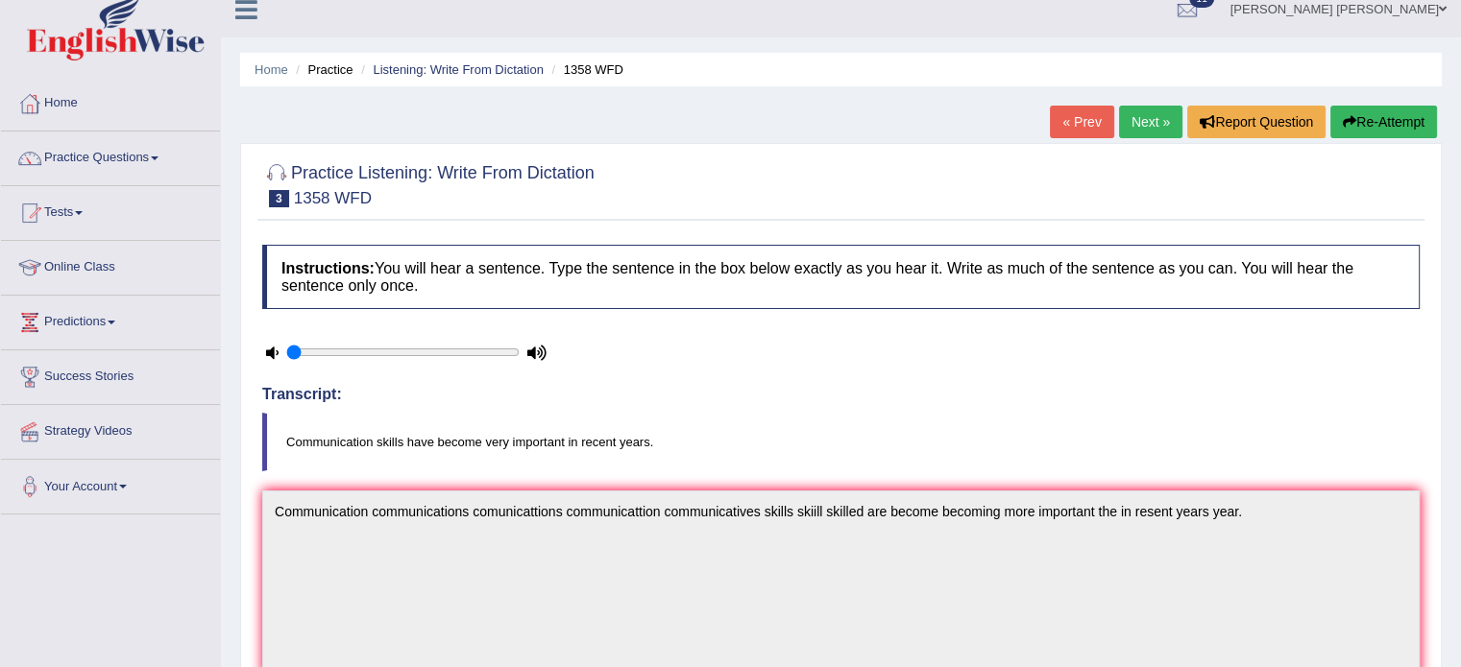
scroll to position [0, 0]
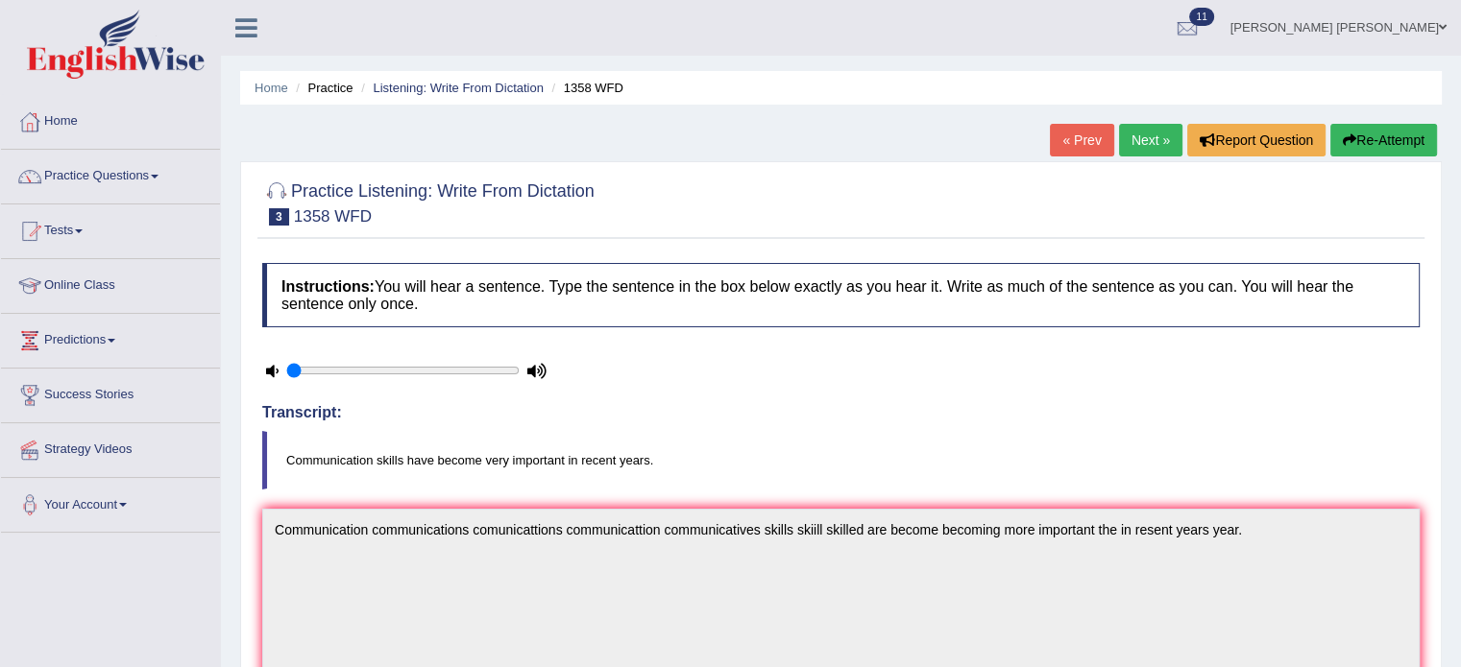
click at [1136, 137] on link "Next »" at bounding box center [1150, 140] width 63 height 33
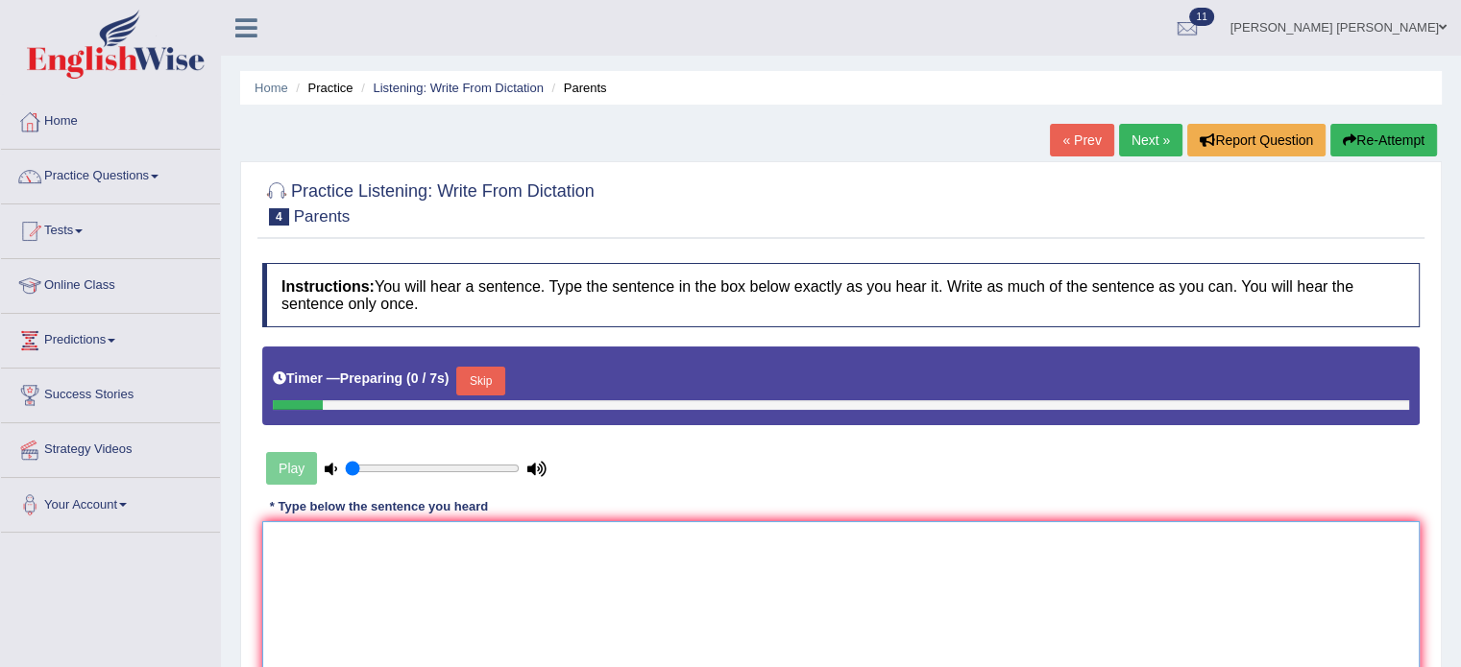
click at [565, 565] on textarea at bounding box center [840, 614] width 1157 height 186
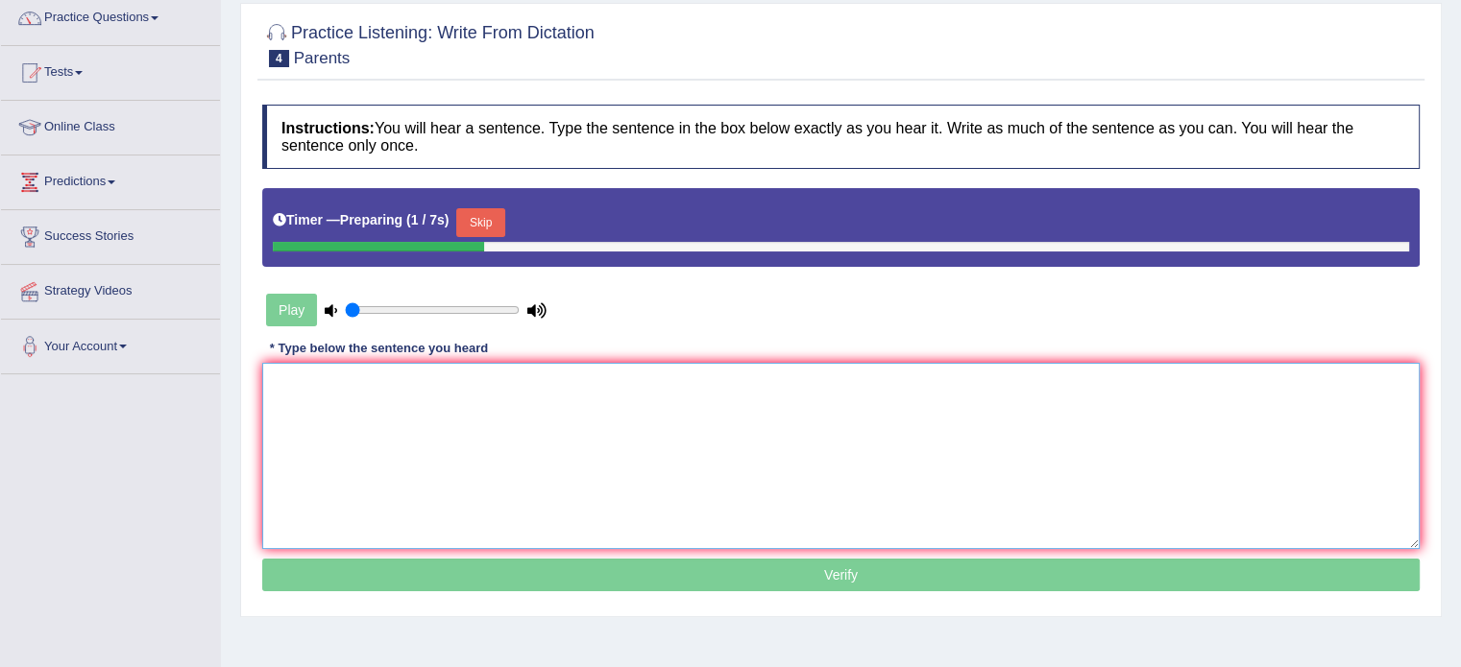
scroll to position [192, 0]
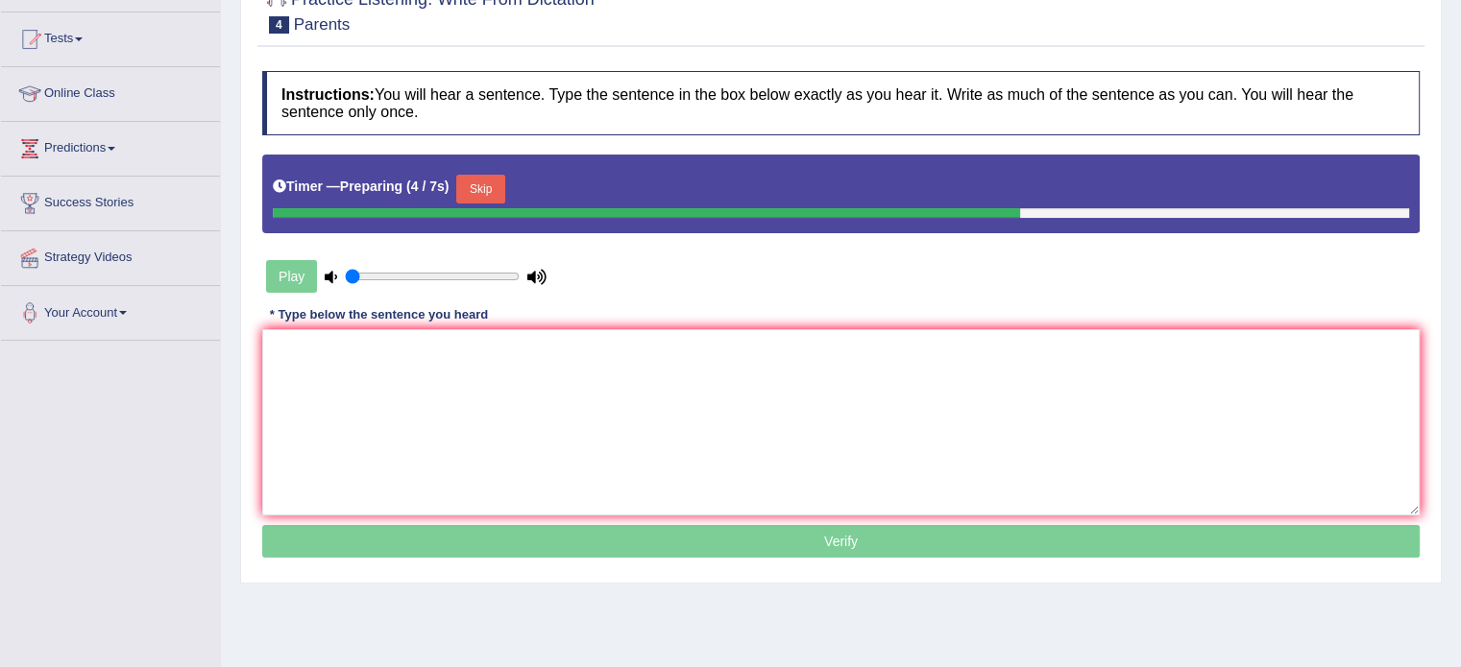
click at [599, 518] on div "Instructions: You will hear a sentence. Type the sentence in the box below exac…" at bounding box center [840, 317] width 1167 height 512
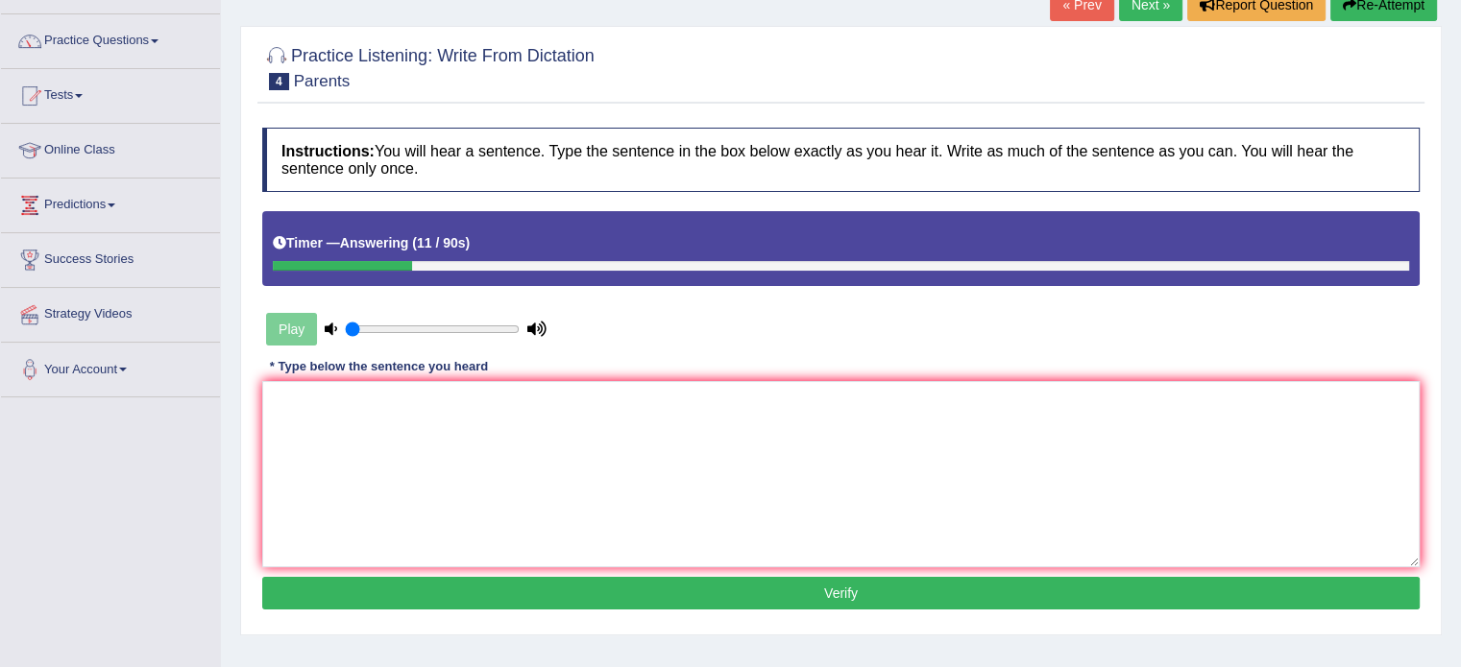
scroll to position [0, 0]
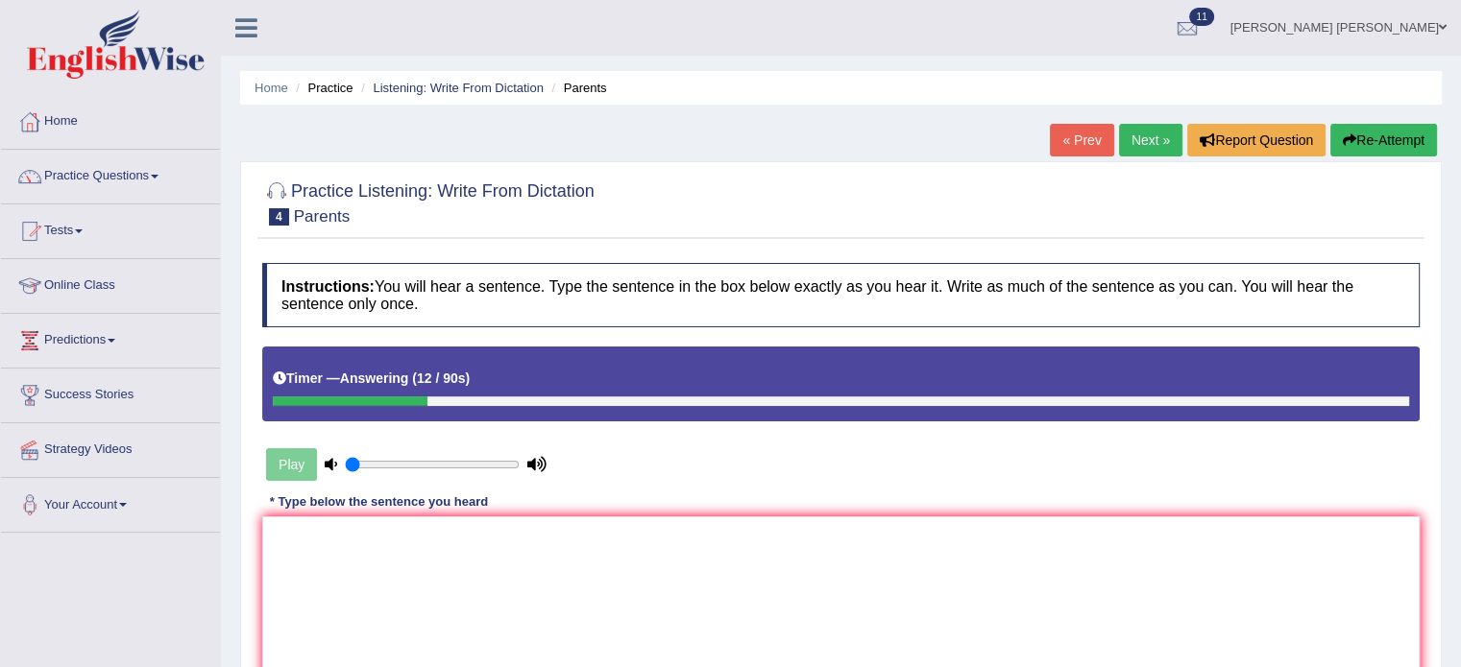
click at [1342, 142] on icon "button" at bounding box center [1348, 139] width 13 height 13
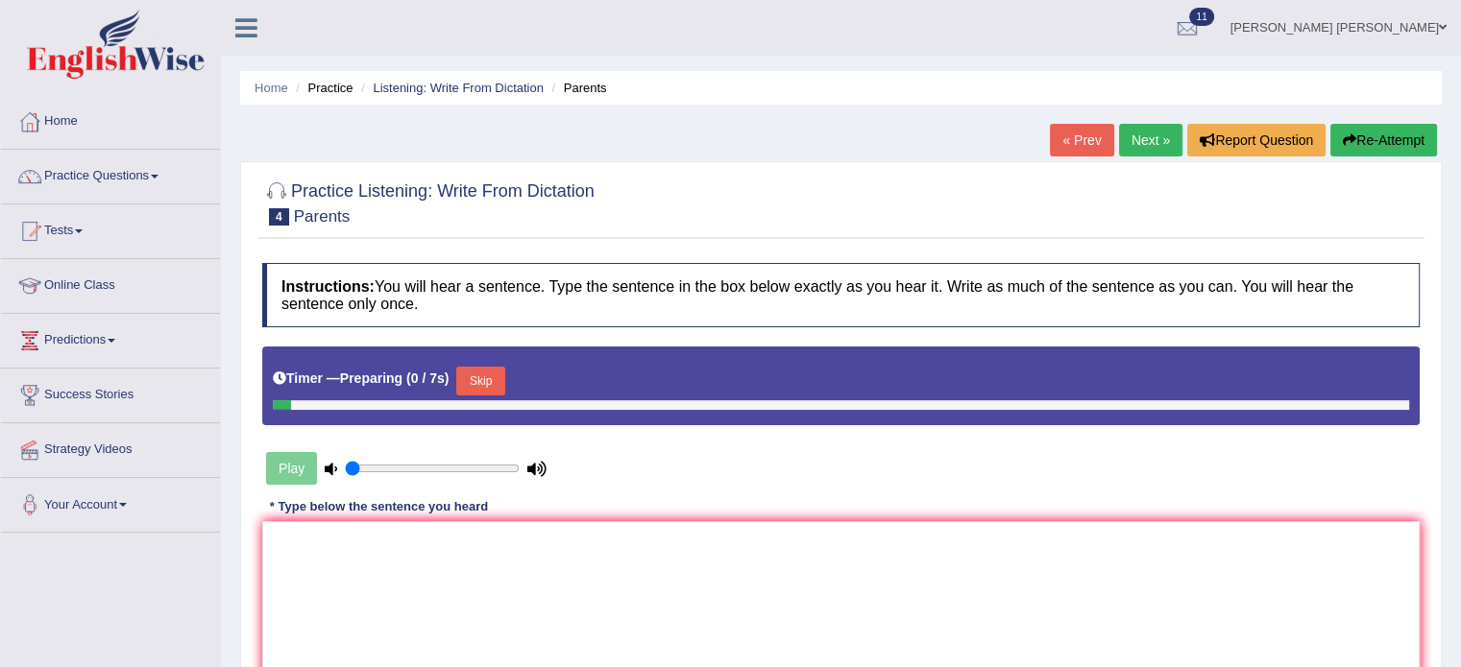
click at [689, 390] on div "Timer — Preparing ( 0 / 7s ) Skip" at bounding box center [841, 381] width 1136 height 38
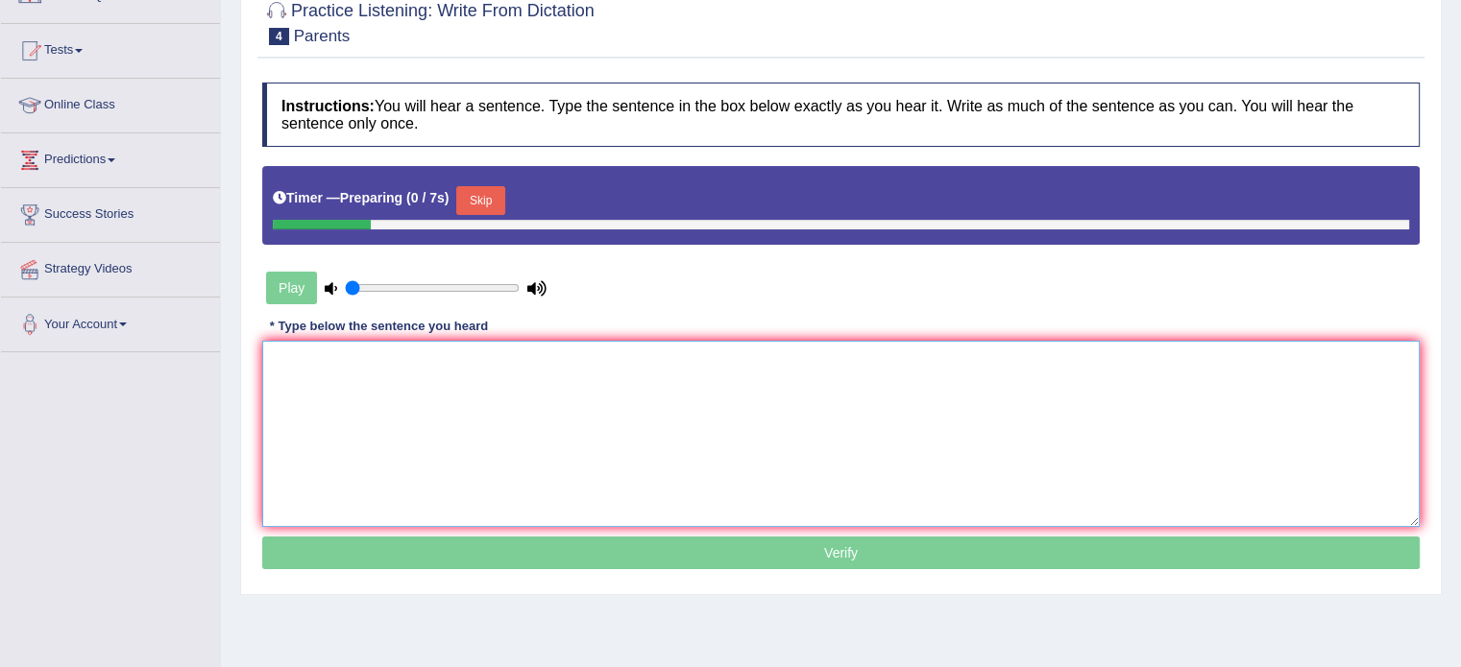
scroll to position [192, 0]
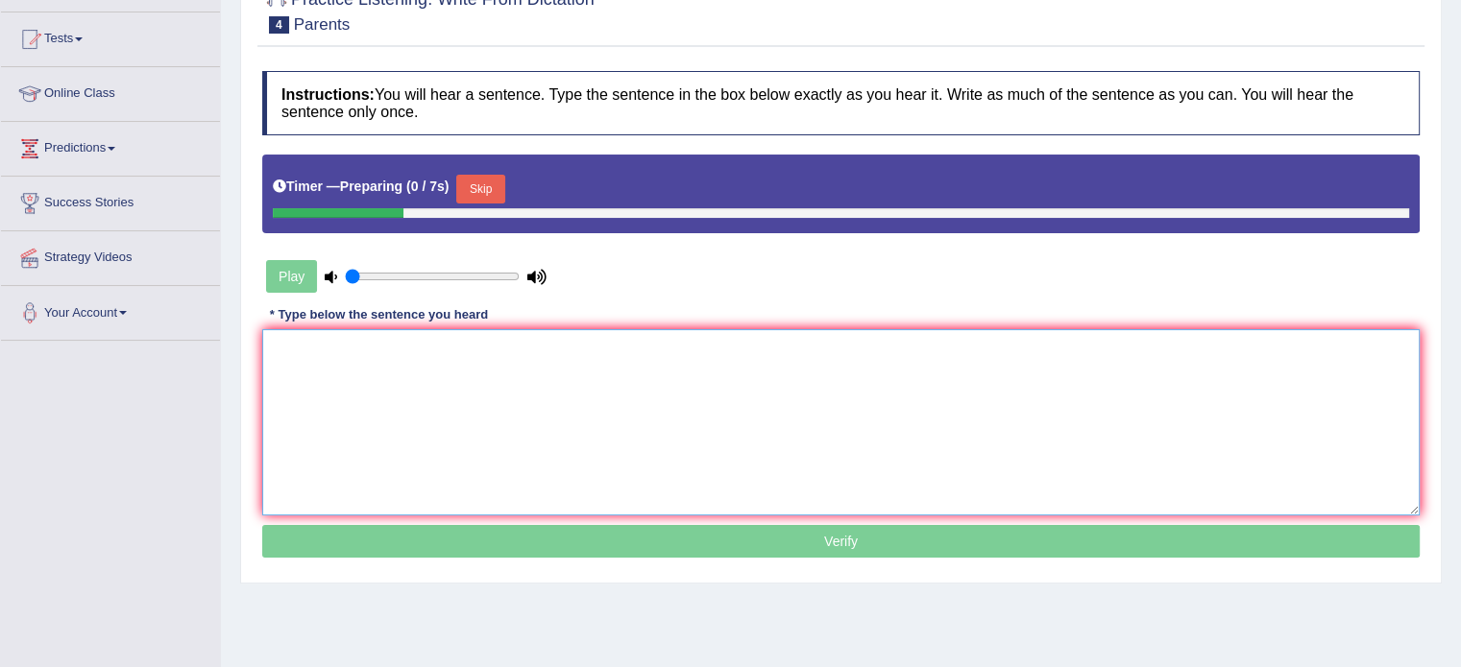
click at [644, 429] on textarea at bounding box center [840, 422] width 1157 height 186
click at [481, 188] on button "Skip" at bounding box center [480, 189] width 48 height 29
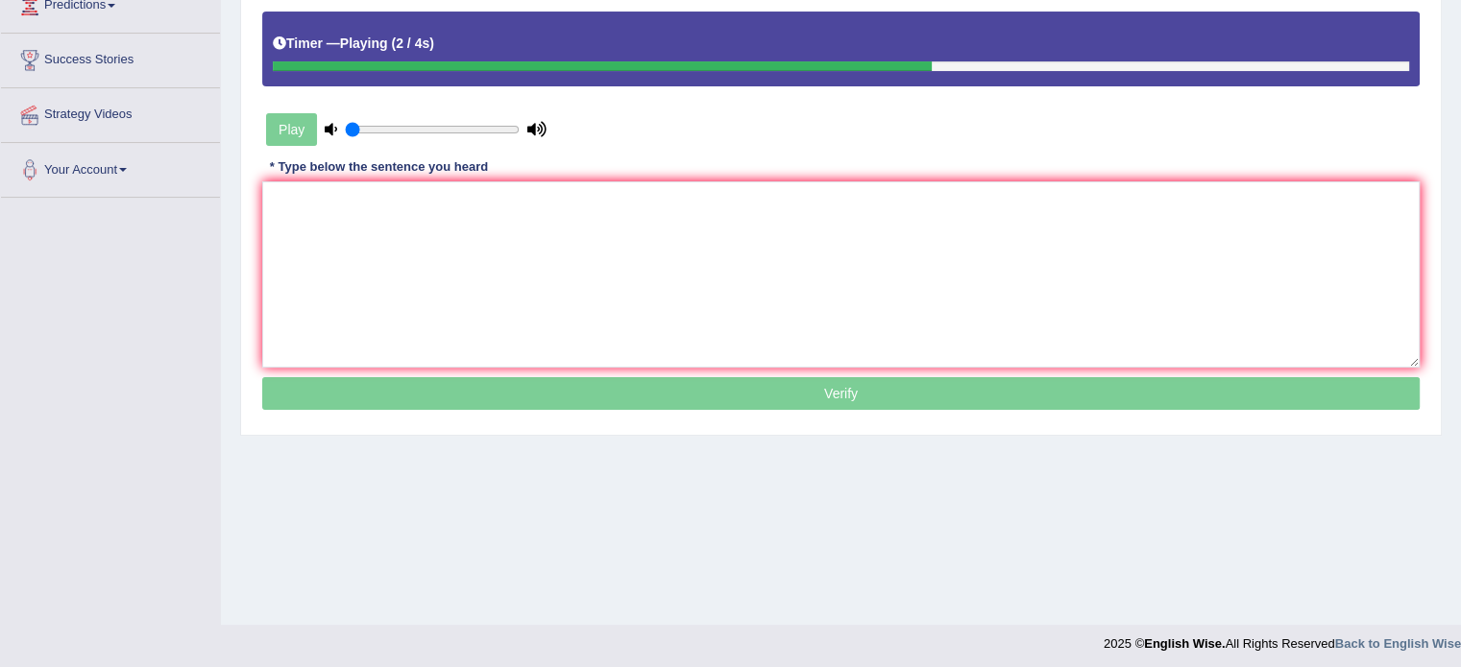
scroll to position [341, 0]
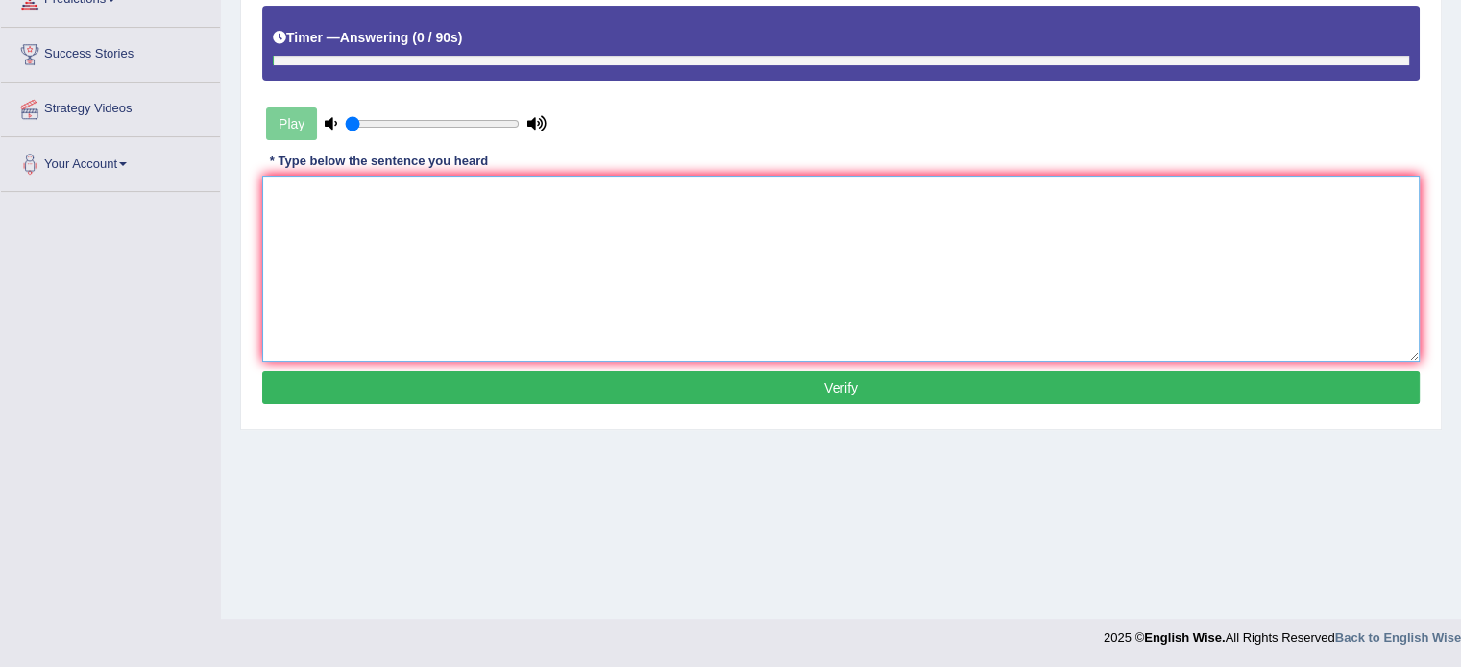
click at [481, 190] on textarea at bounding box center [840, 269] width 1157 height 186
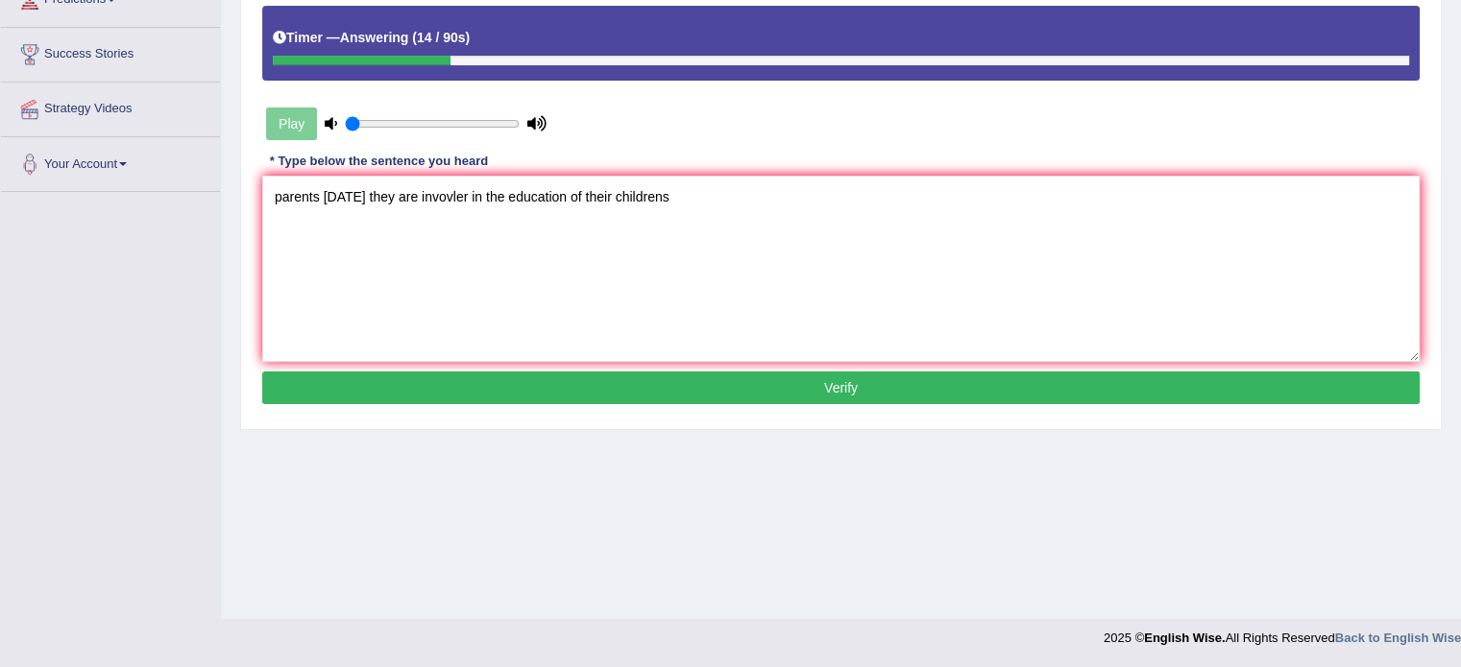
click at [257, 201] on div "Instructions: You will hear a sentence. Type the sentence in the box below exac…" at bounding box center [840, 166] width 1167 height 507
click at [269, 193] on textarea "parents today they are invovler in the education of their childrens" at bounding box center [840, 269] width 1157 height 186
click at [488, 196] on textarea "Parents parent parents today they are invovler in the education of their childr…" at bounding box center [840, 269] width 1157 height 186
click at [483, 198] on textarea "Parents parent parents today they are invovler in the education of their childr…" at bounding box center [840, 269] width 1157 height 186
click at [571, 192] on textarea "Parents parent parents today they had have are invovler in the education of the…" at bounding box center [840, 269] width 1157 height 186
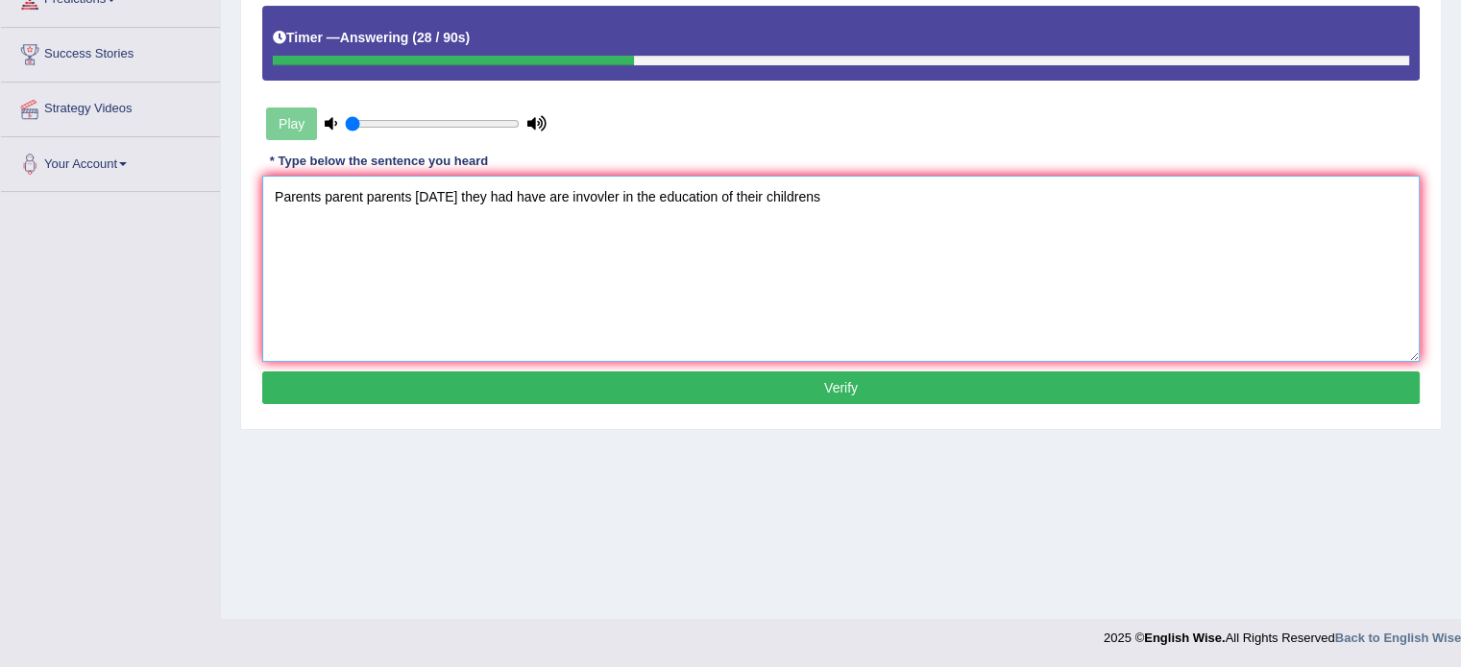
click at [571, 192] on textarea "Parents parent parents today they had have are invovler in the education of the…" at bounding box center [840, 269] width 1157 height 186
click at [810, 196] on textarea "Parents parent parents today they had have are involve ivolve involved on in th…" at bounding box center [840, 269] width 1157 height 186
click at [818, 195] on textarea "Parents parent parents today they had have are involve ivolve involved on in th…" at bounding box center [840, 269] width 1157 height 186
click at [837, 194] on textarea "Parents parent parents today they had have are involve ivolve involved on in th…" at bounding box center [840, 269] width 1157 height 186
click at [864, 196] on textarea "Parents parent parents today they had have are involve ivolve involved on in th…" at bounding box center [840, 269] width 1157 height 186
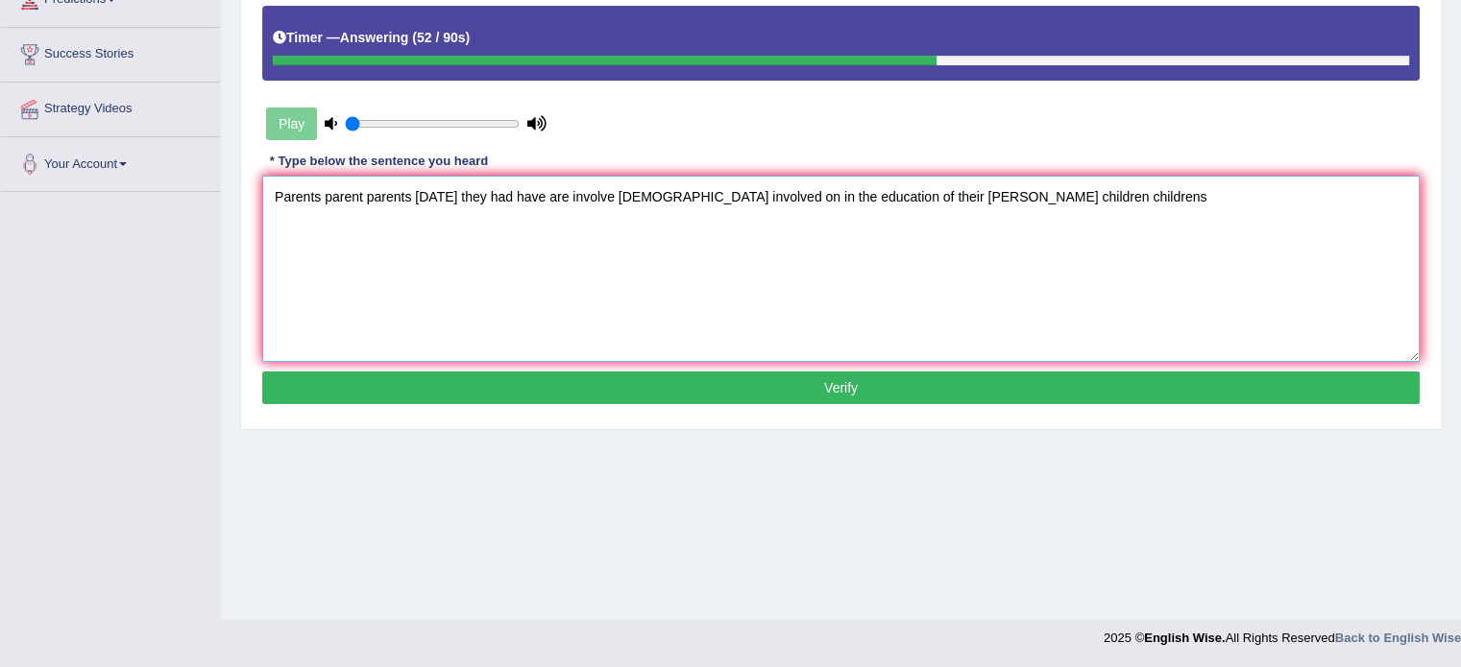
type textarea "Parents parent parents today they had have are involve ivolve involved on in th…"
click at [899, 381] on button "Verify" at bounding box center [840, 388] width 1157 height 33
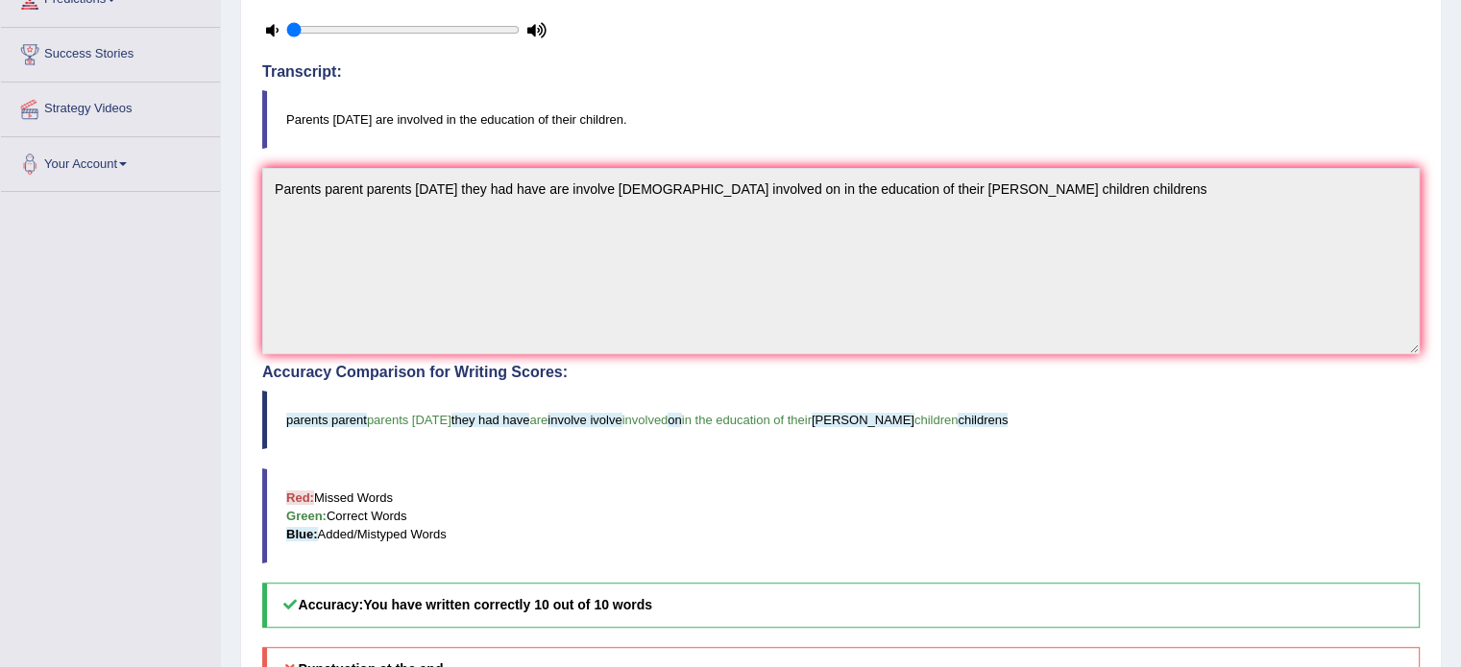
click at [899, 374] on h4 "Accuracy Comparison for Writing Scores:" at bounding box center [840, 372] width 1157 height 17
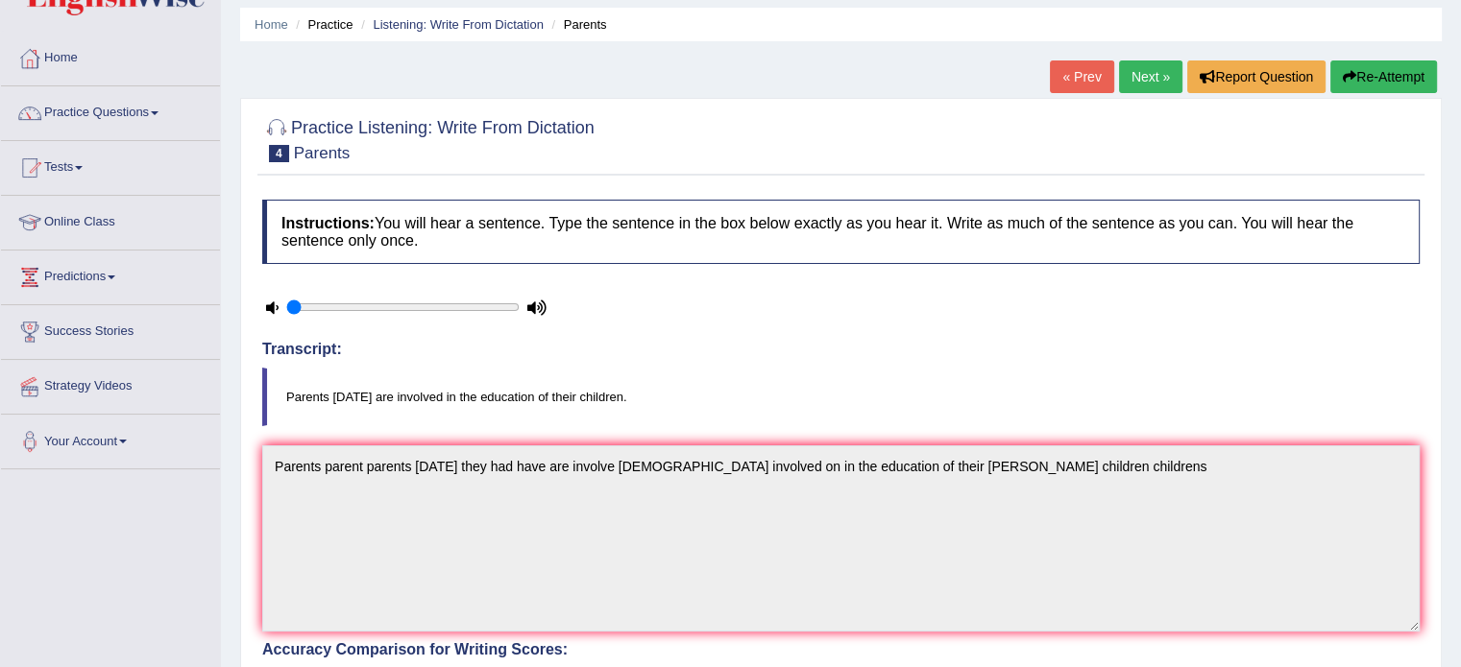
scroll to position [0, 0]
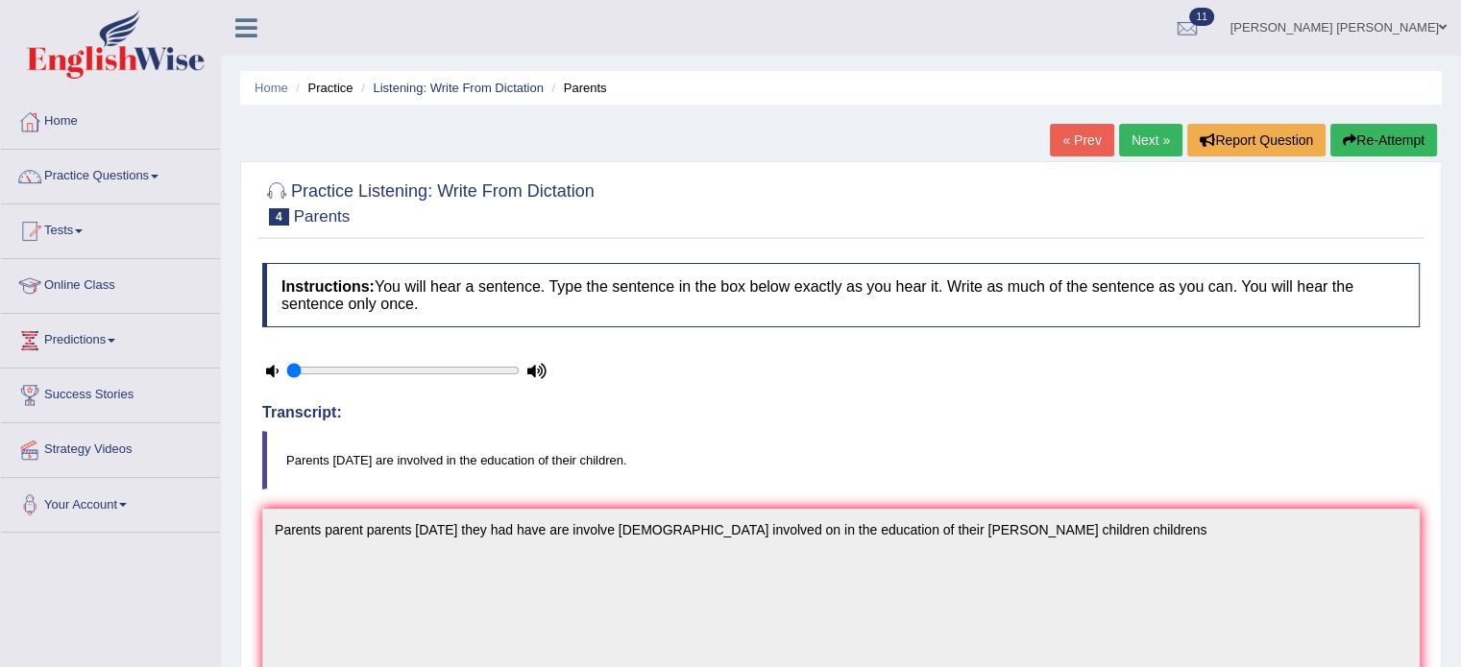
click at [1160, 145] on link "Next »" at bounding box center [1150, 140] width 63 height 33
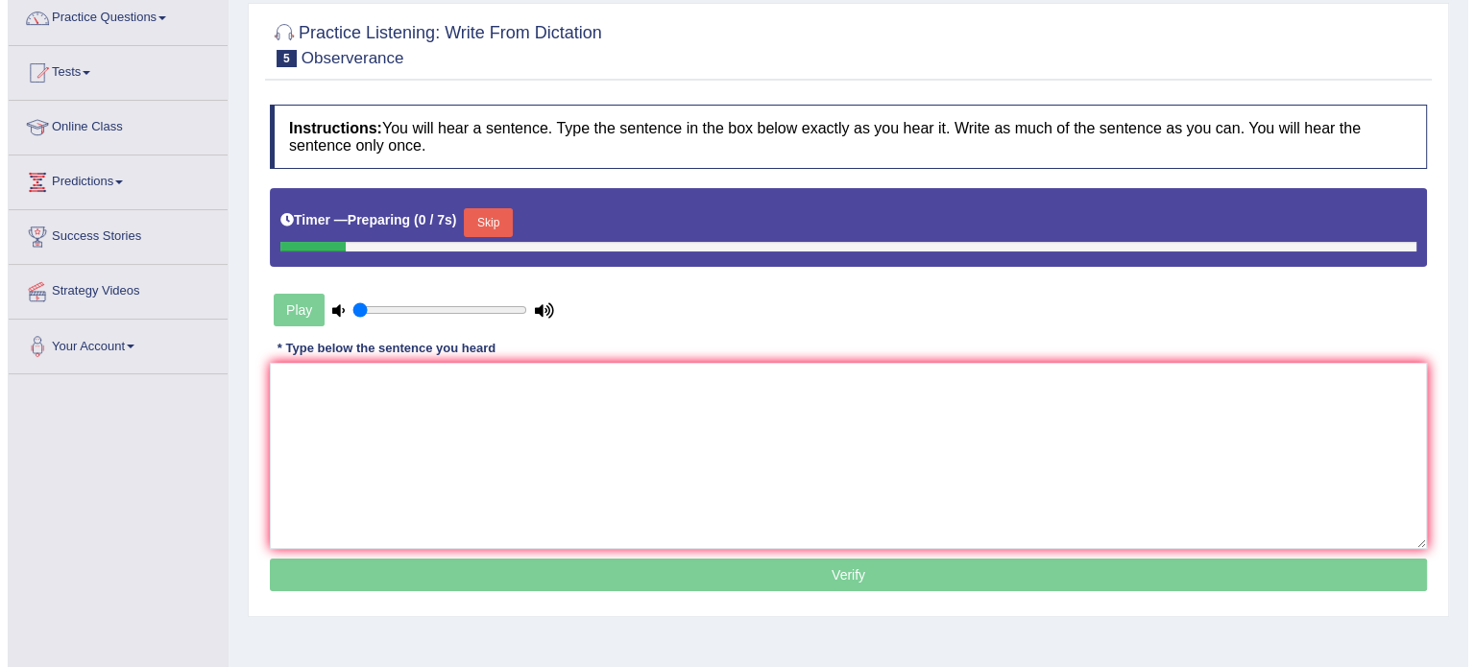
scroll to position [192, 0]
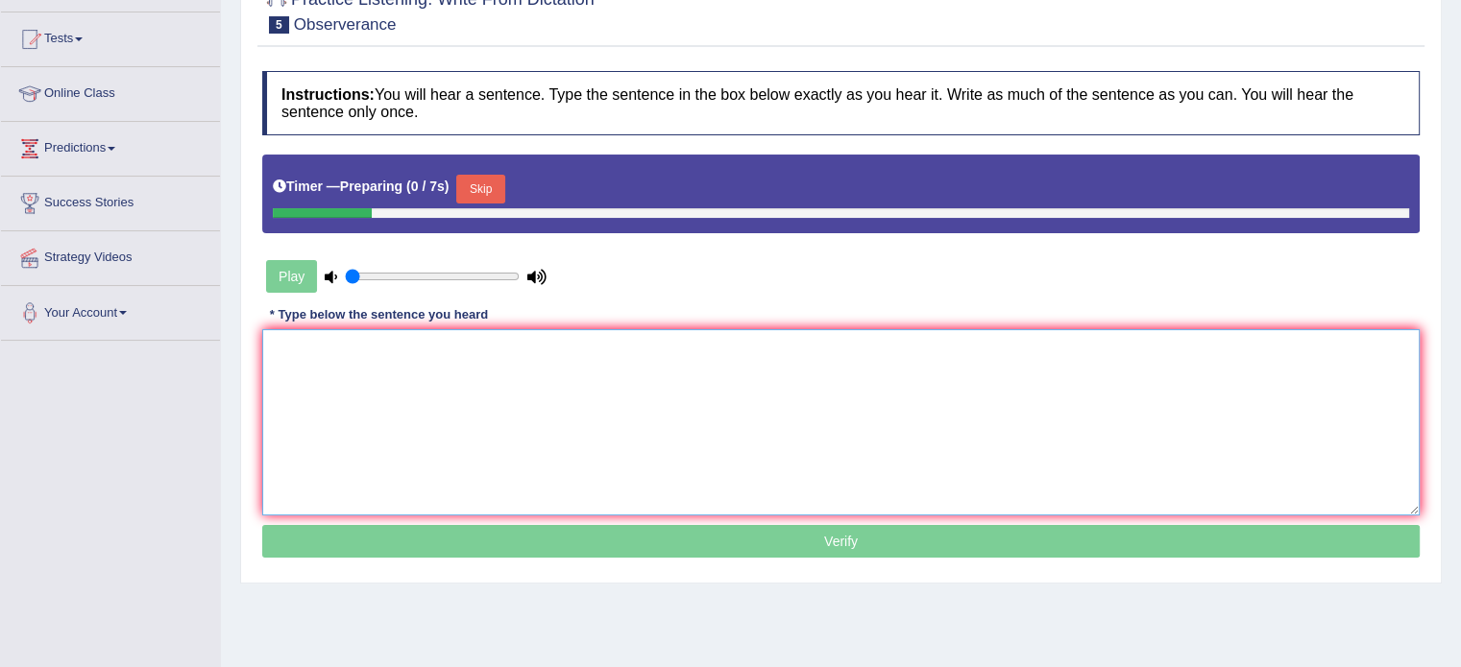
click at [959, 395] on textarea at bounding box center [840, 422] width 1157 height 186
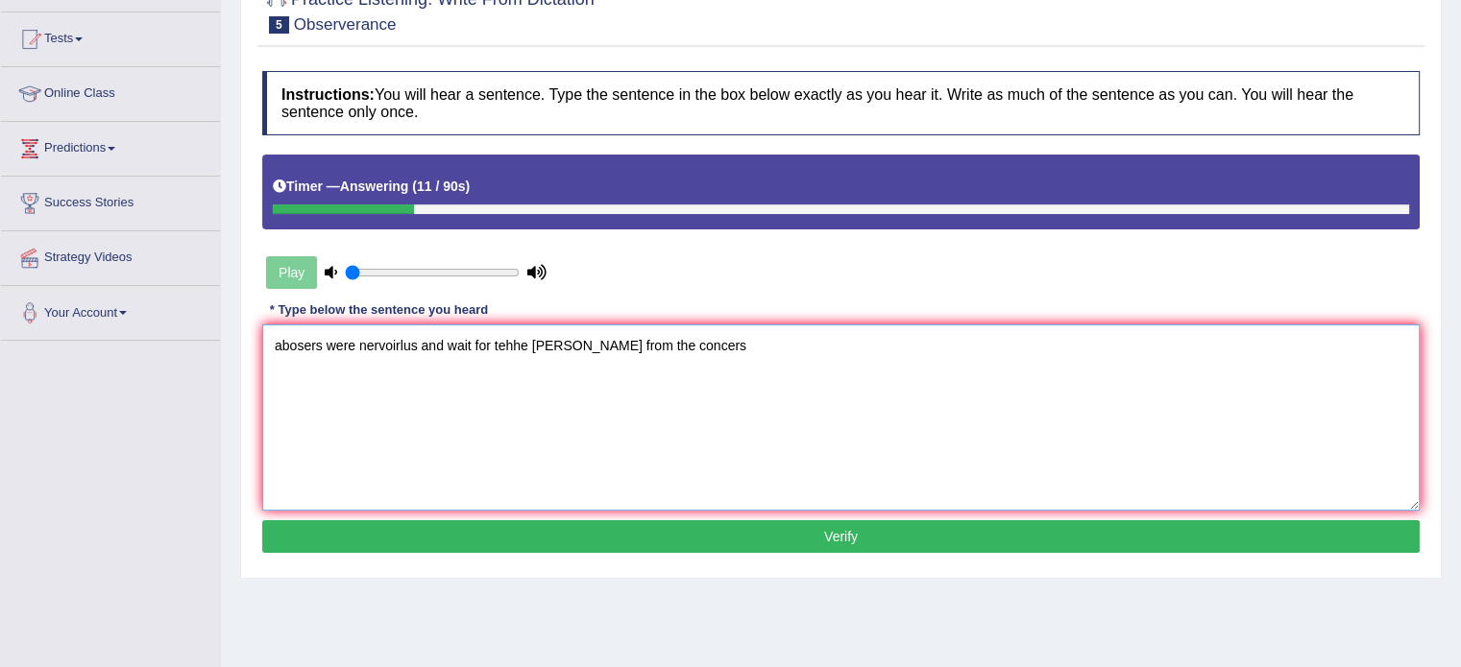
click at [269, 347] on textarea "abosers were nervoirlus and wait for tehhe [PERSON_NAME] from the concers" at bounding box center [840, 418] width 1157 height 186
click at [277, 345] on textarea "observers abosers were nervoirlus and wait for tehhe [PERSON_NAME] from the con…" at bounding box center [840, 418] width 1157 height 186
click at [284, 345] on textarea "observers abosers were nervoirlus and wait for tehhe [PERSON_NAME] from the con…" at bounding box center [840, 418] width 1157 height 186
click at [338, 347] on textarea "Observers abosers were nervoirlus and wait for tehhe [PERSON_NAME] from the con…" at bounding box center [840, 418] width 1157 height 186
click at [478, 347] on textarea "Observers observer abosers were nervoirlus and wait for tehhe [PERSON_NAME] fro…" at bounding box center [840, 418] width 1157 height 186
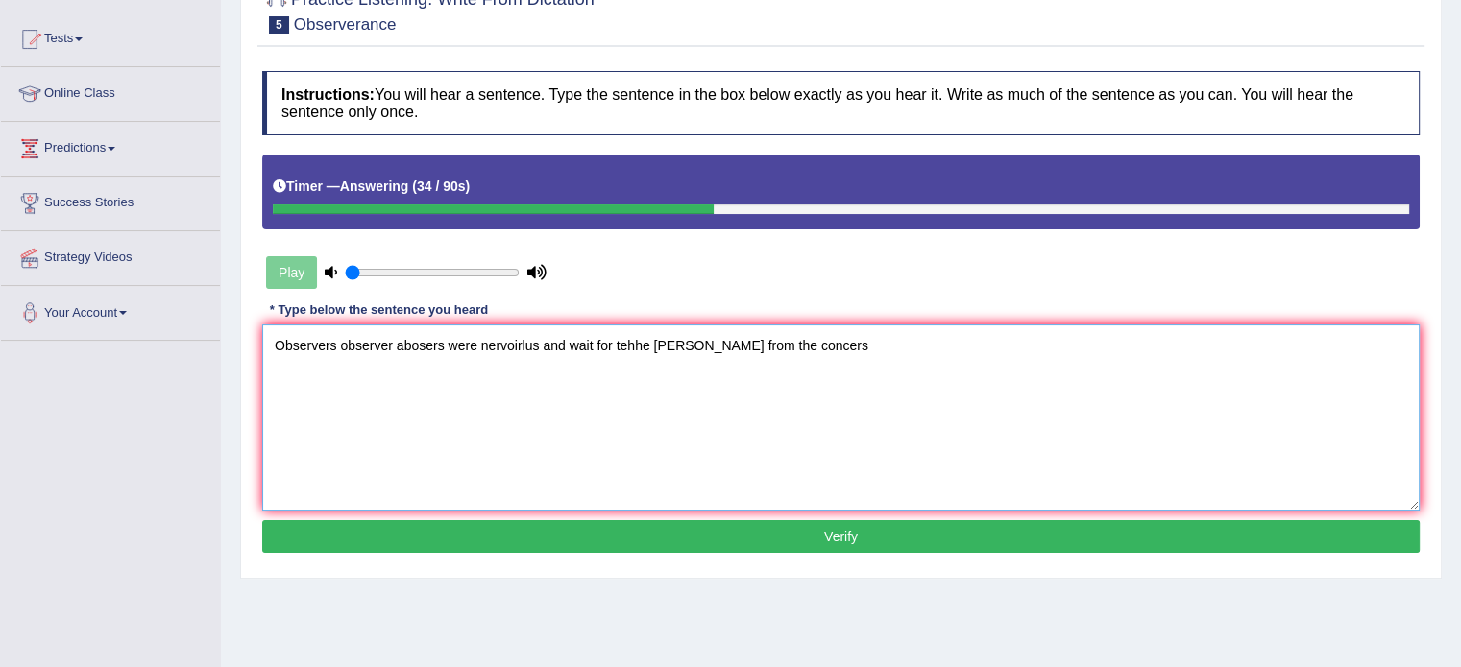
click at [476, 352] on textarea "Observers observer abosers were nervoirlus and wait for tehhe [PERSON_NAME] fro…" at bounding box center [840, 418] width 1157 height 186
click at [498, 345] on textarea "Observers observer abosers were nervoirlus and wait for tehhe [PERSON_NAME] fro…" at bounding box center [840, 418] width 1157 height 186
click at [498, 345] on textarea "Observers observer abosers were nervoirlus and wait for tehhe nuss from the con…" at bounding box center [840, 418] width 1157 height 186
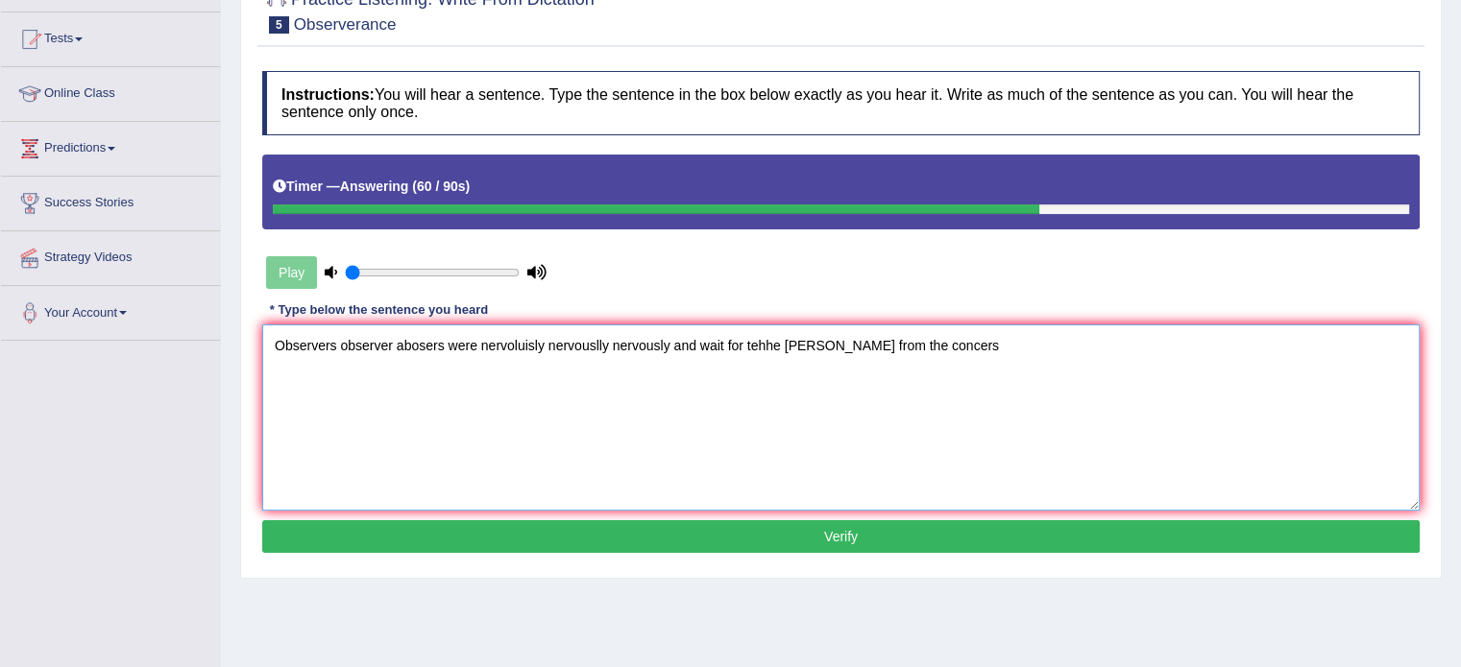
click at [757, 344] on textarea "Observers observer abosers were nervoluisly nervouslly nervously and wait for t…" at bounding box center [840, 418] width 1157 height 186
click at [929, 338] on textarea "Observers observer abosers were nervoluisly nervouslly nervously and wait for t…" at bounding box center [840, 418] width 1157 height 186
type textarea "Observers observer abosers were nervoluisly nervouslly nervously and wait for t…"
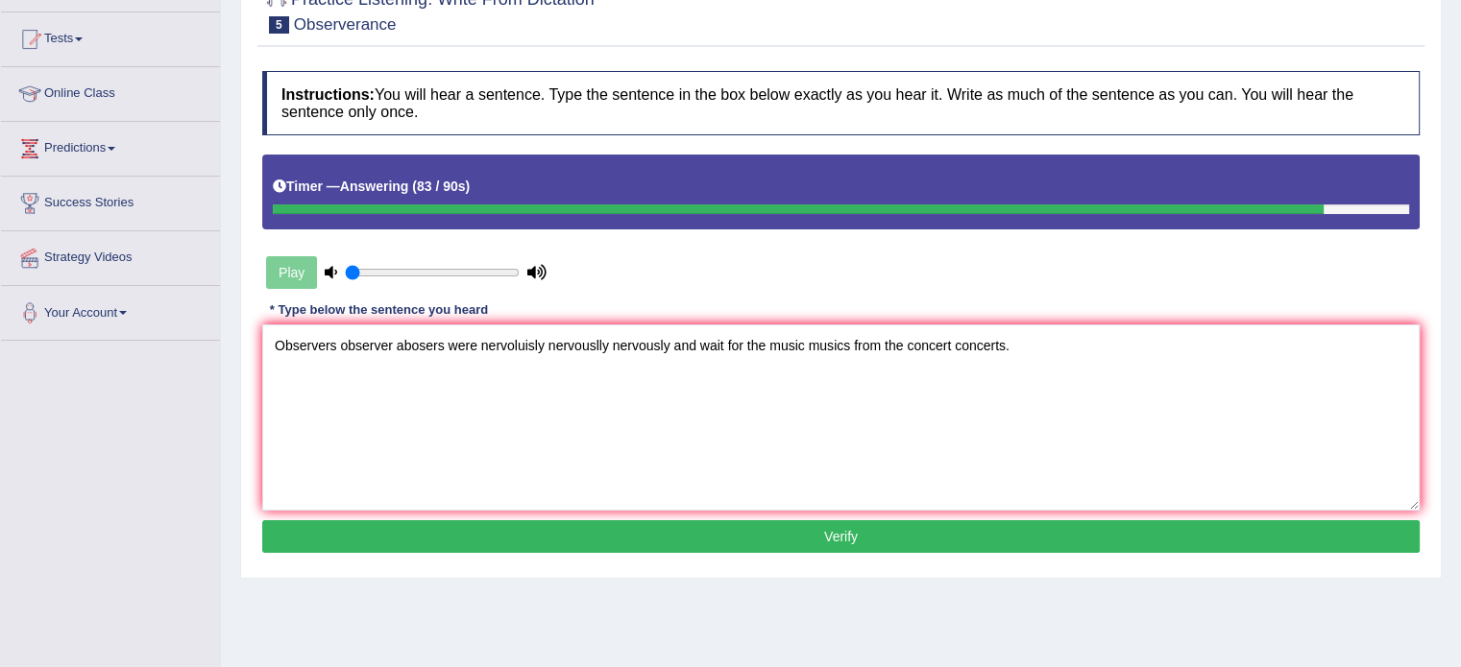
click at [881, 518] on div "Instructions: You will hear a sentence. Type the sentence in the box below exac…" at bounding box center [840, 314] width 1167 height 507
click at [868, 529] on button "Verify" at bounding box center [840, 536] width 1157 height 33
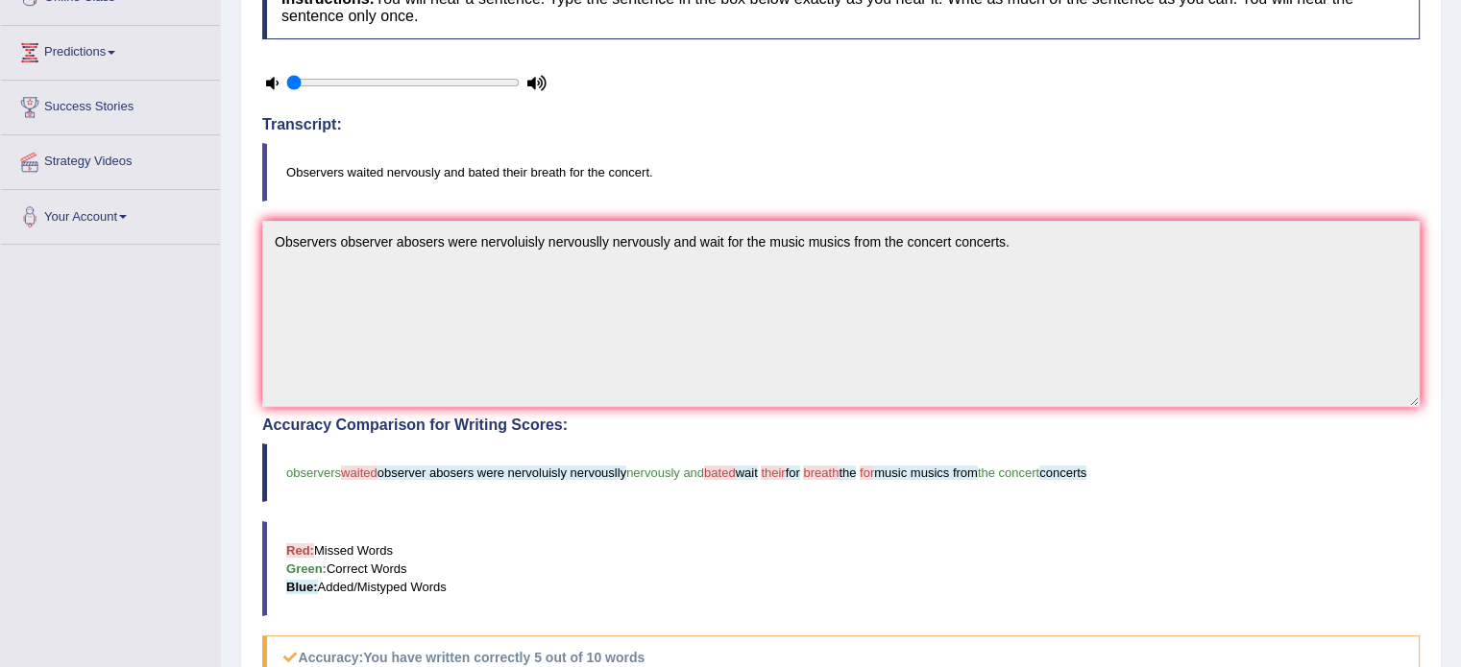
scroll to position [0, 0]
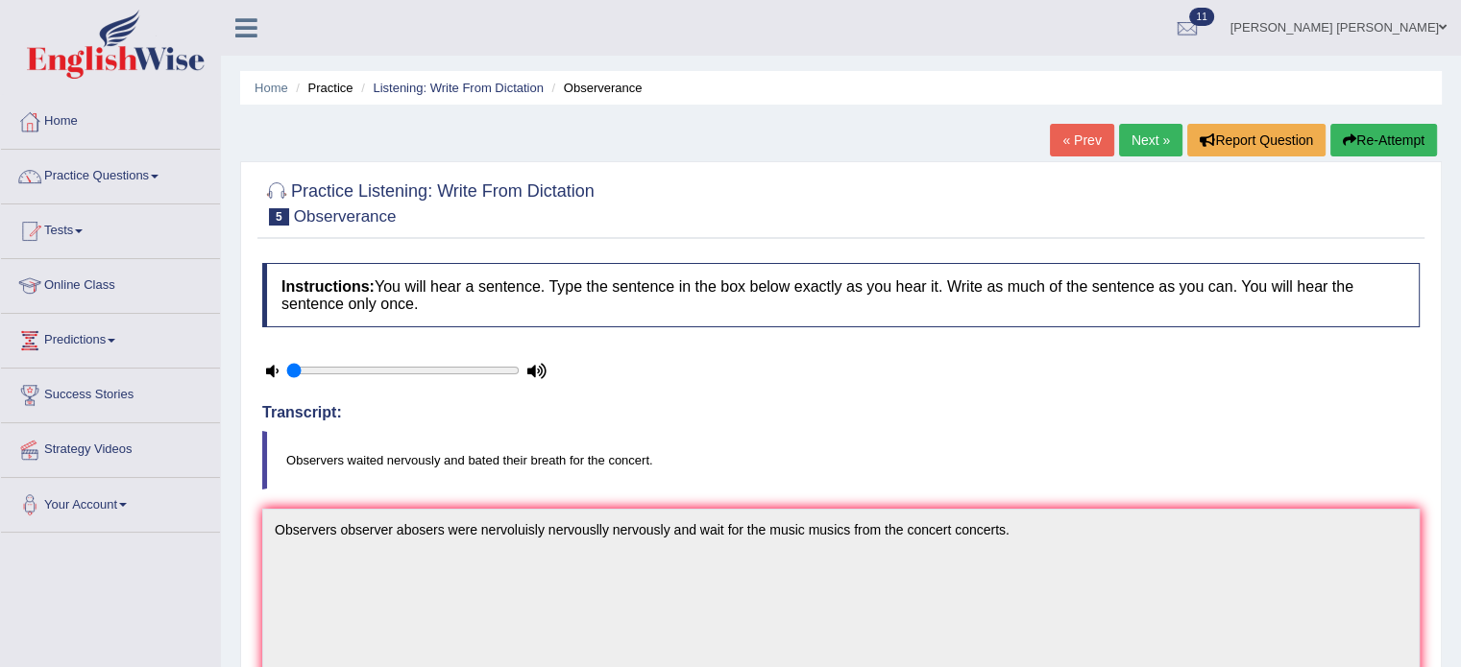
click at [1360, 144] on button "Re-Attempt" at bounding box center [1383, 140] width 107 height 33
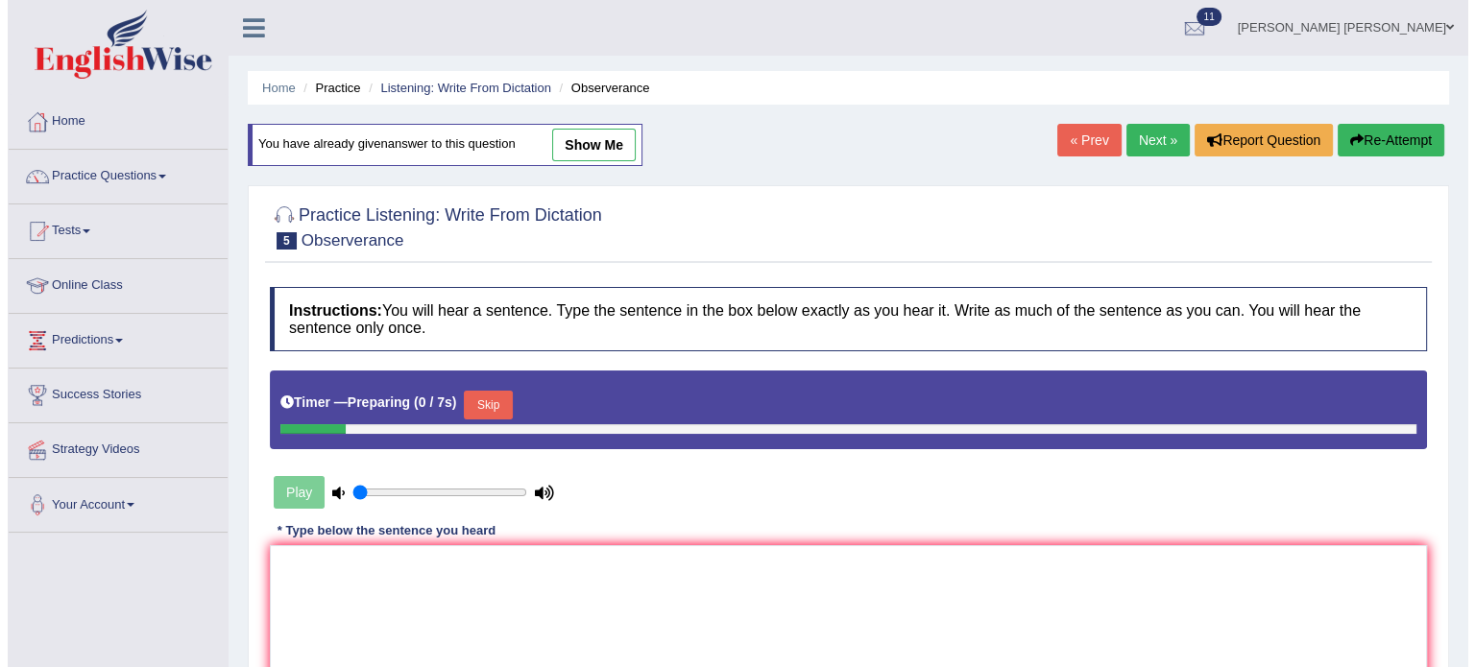
scroll to position [192, 0]
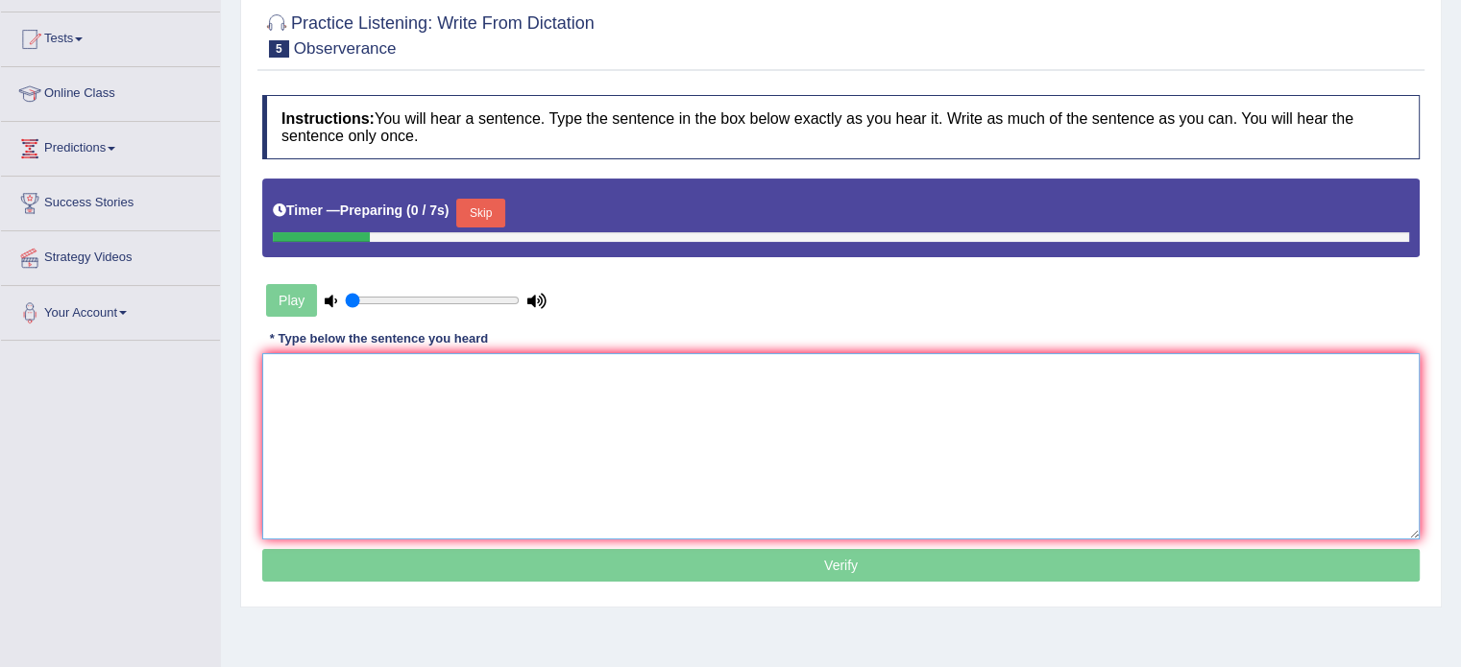
click at [594, 421] on textarea at bounding box center [840, 446] width 1157 height 186
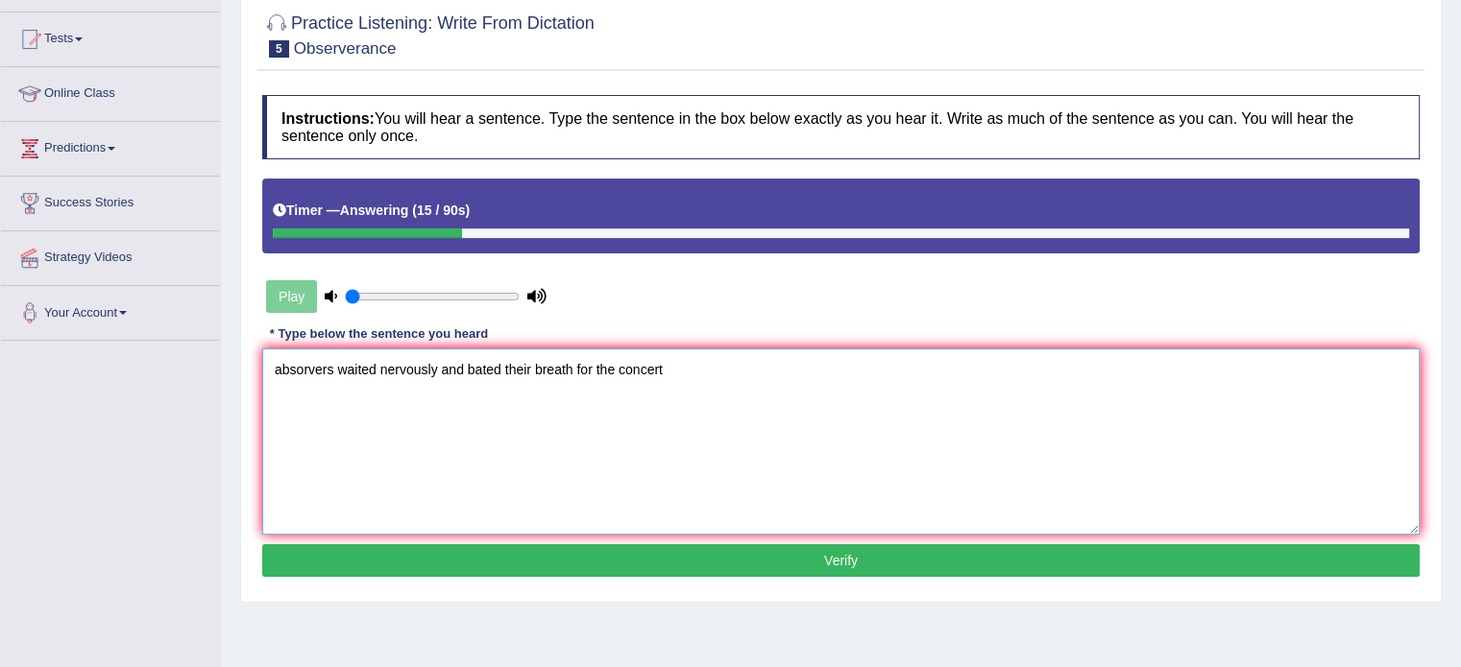
click at [340, 364] on textarea "absorvers waited nervously and bated their breath for the concert" at bounding box center [840, 442] width 1157 height 186
click at [284, 372] on textarea "absorvers waited nervously and bated their breath for the concert" at bounding box center [840, 442] width 1157 height 186
click at [345, 367] on textarea "Absorvers waited nervously and bated their breath for the concert" at bounding box center [840, 442] width 1157 height 186
click at [342, 367] on textarea "Absorvers waited nervously and bated their breath for the concert" at bounding box center [840, 442] width 1157 height 186
type textarea "Absorvers Observers observer waited nervously and bated their breath for the co…"
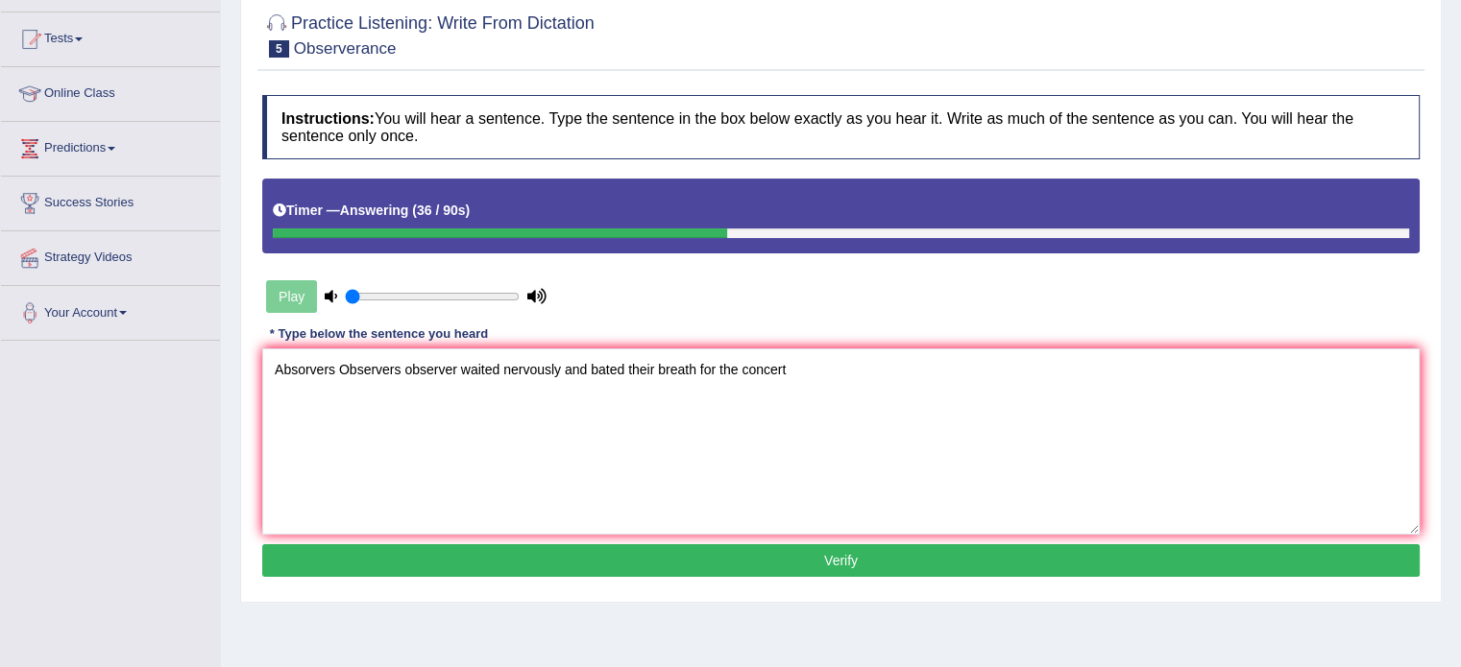
click at [839, 568] on button "Verify" at bounding box center [840, 560] width 1157 height 33
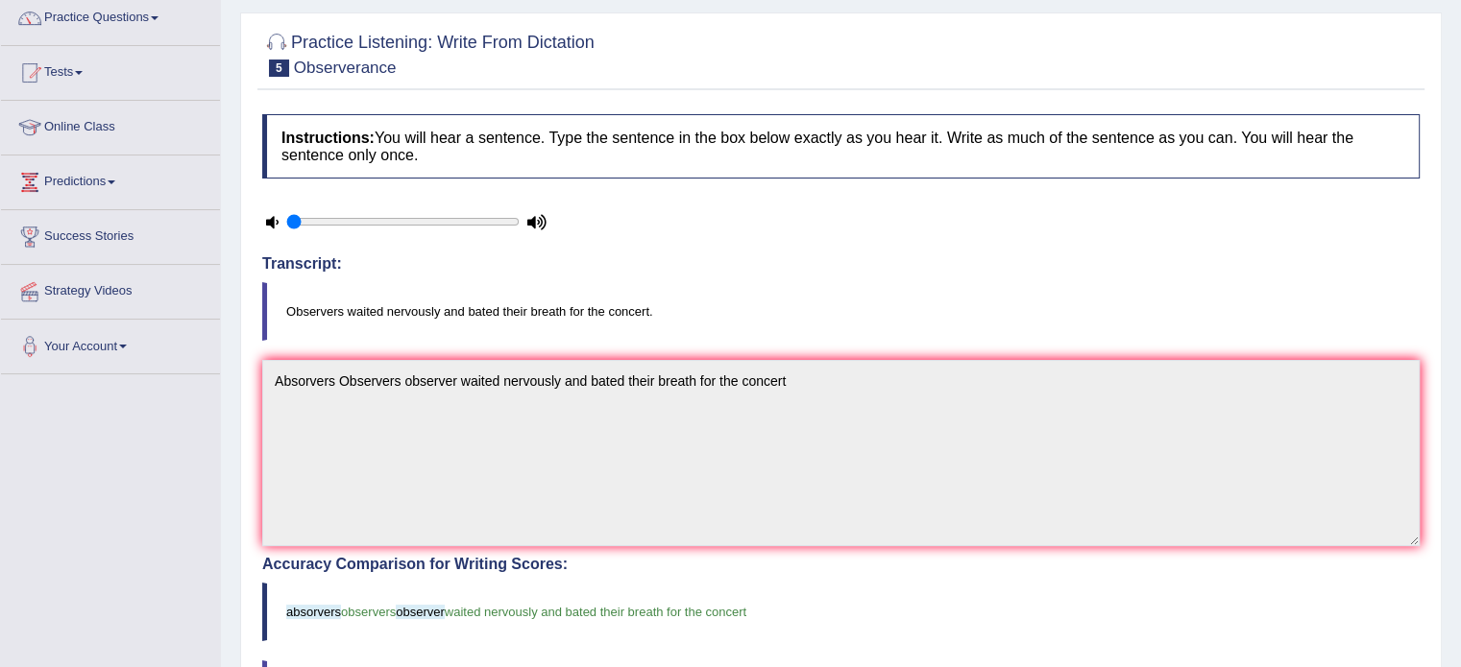
scroll to position [0, 0]
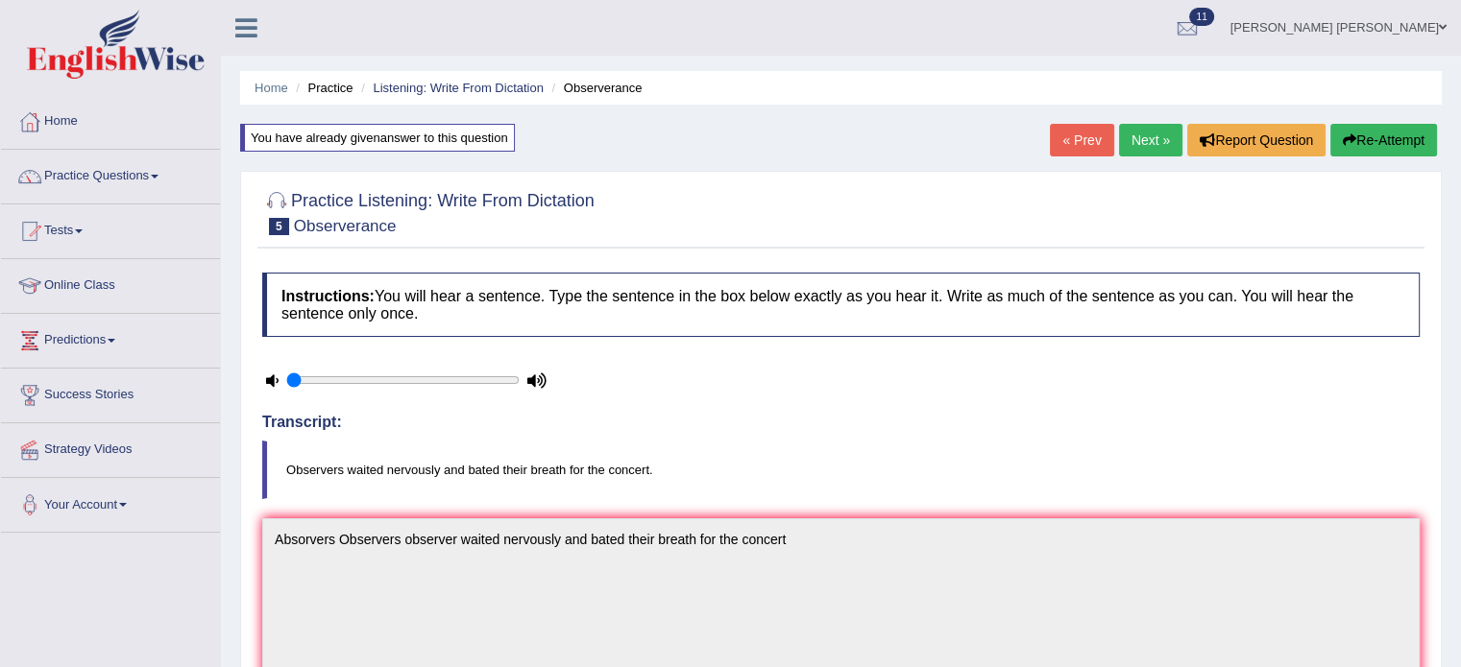
click at [1161, 145] on link "Next »" at bounding box center [1150, 140] width 63 height 33
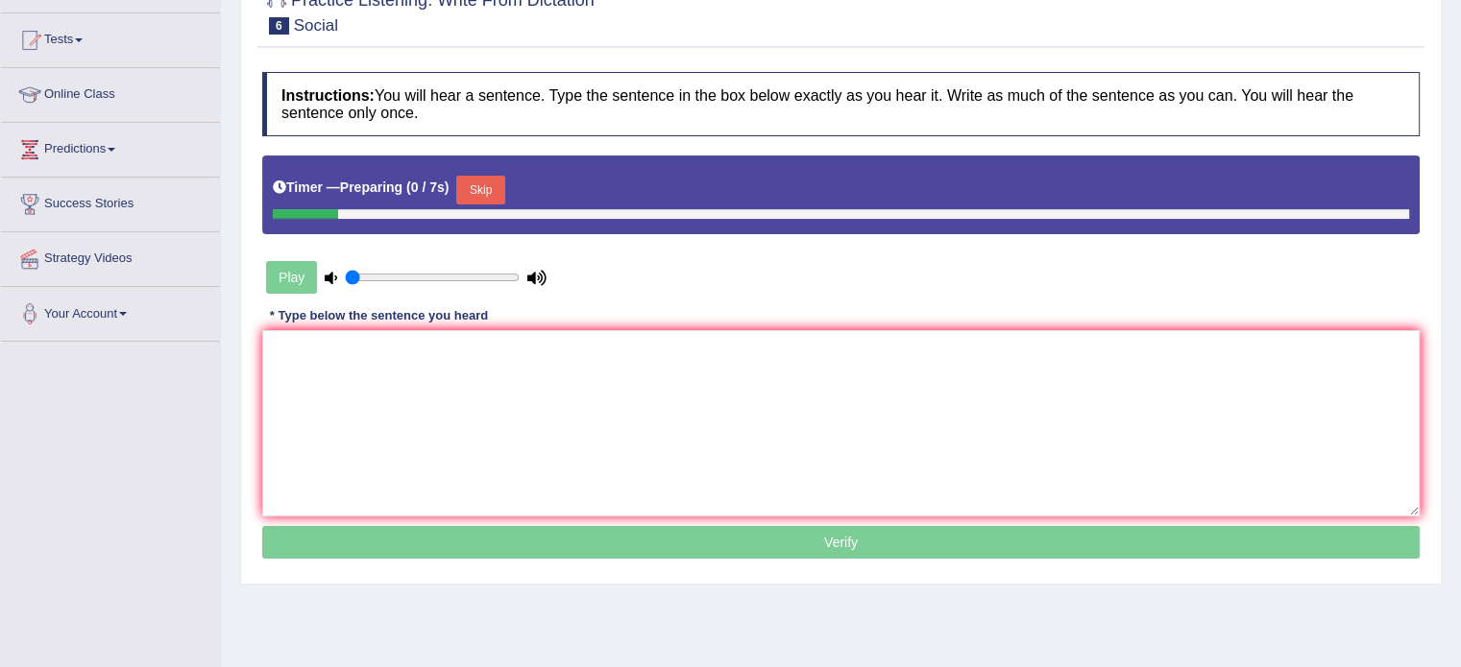
scroll to position [192, 0]
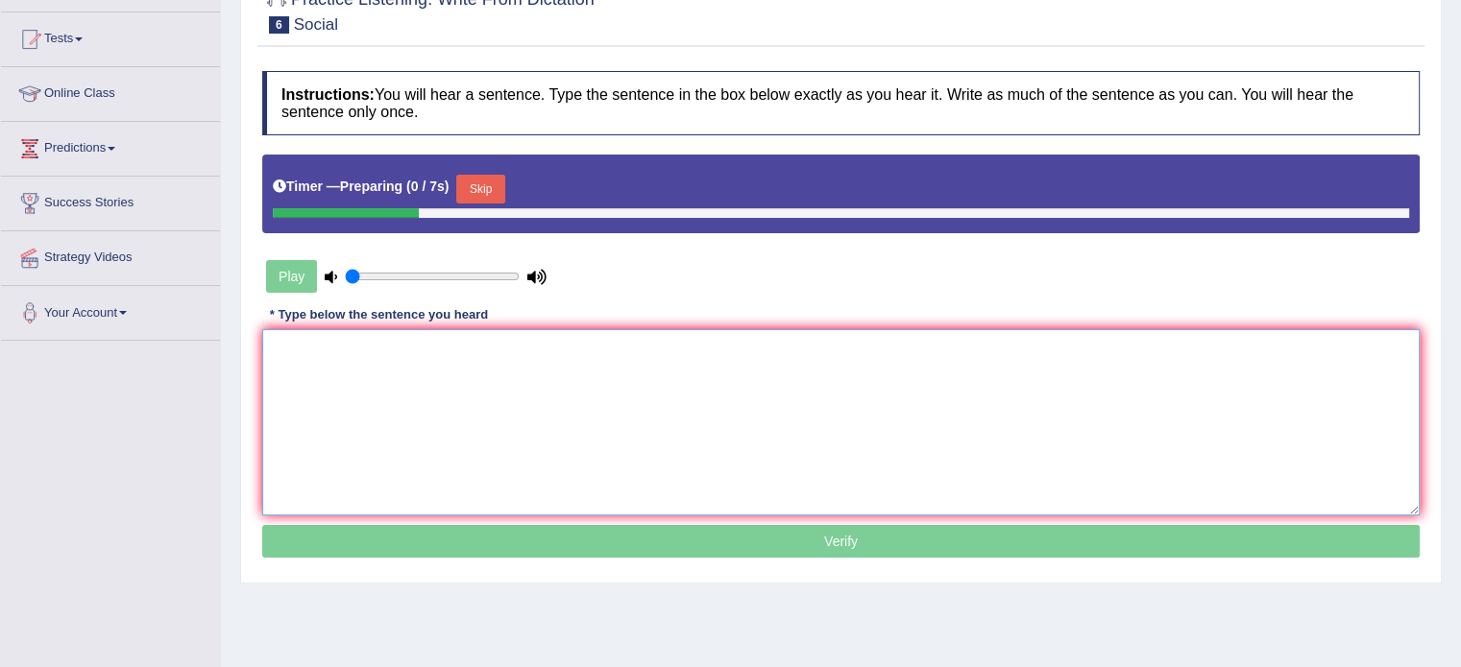
click at [687, 374] on textarea at bounding box center [840, 422] width 1157 height 186
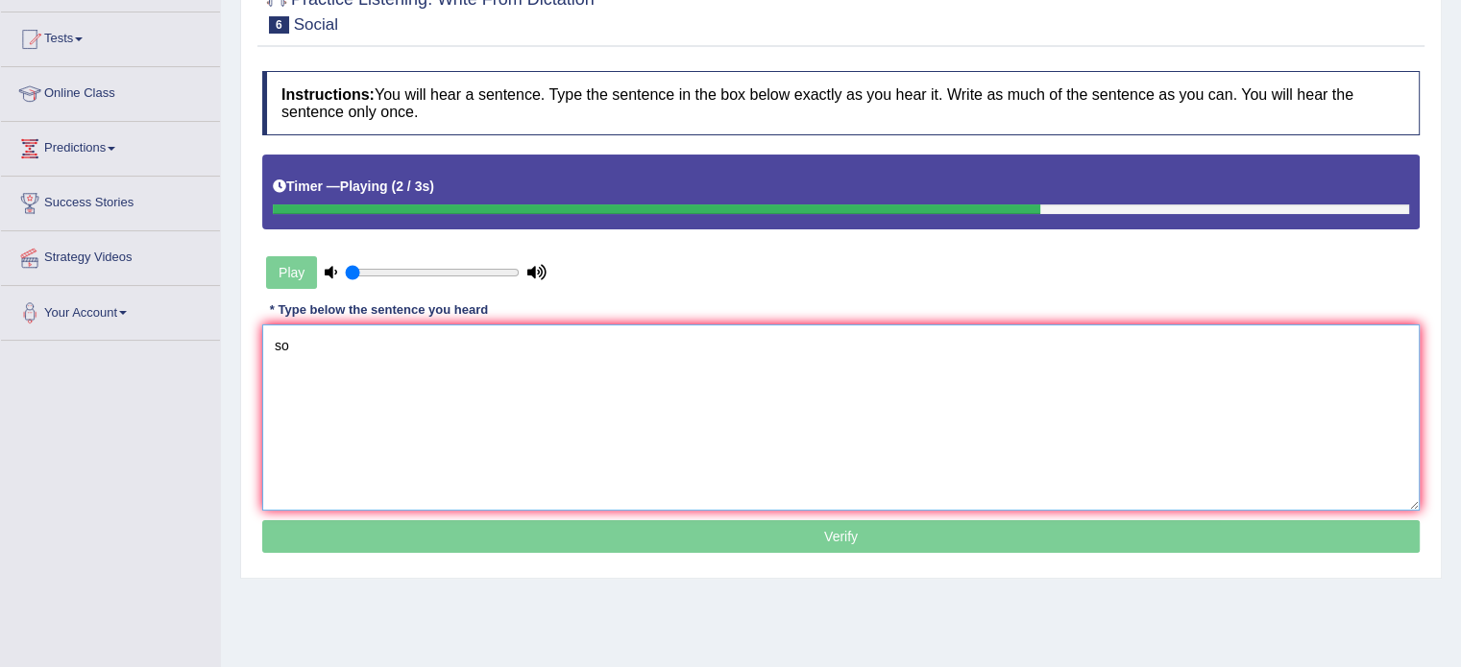
type textarea "s"
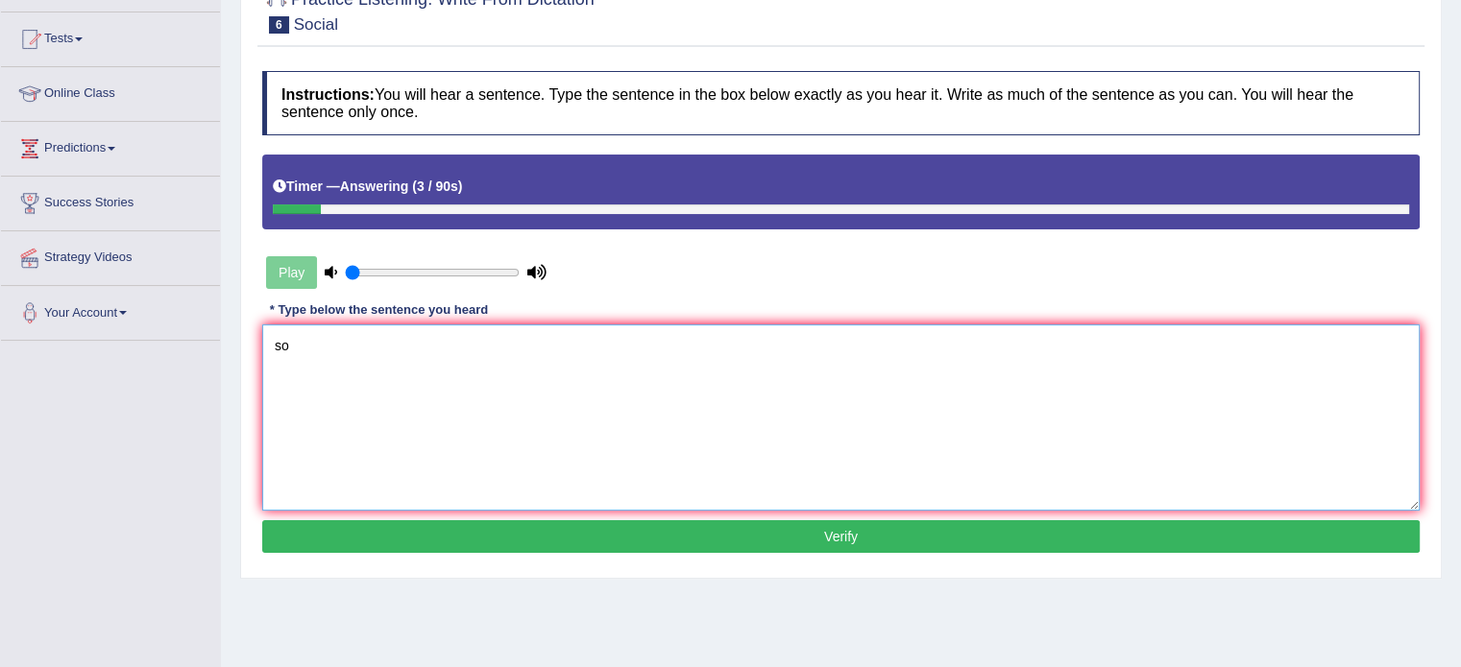
type textarea "s"
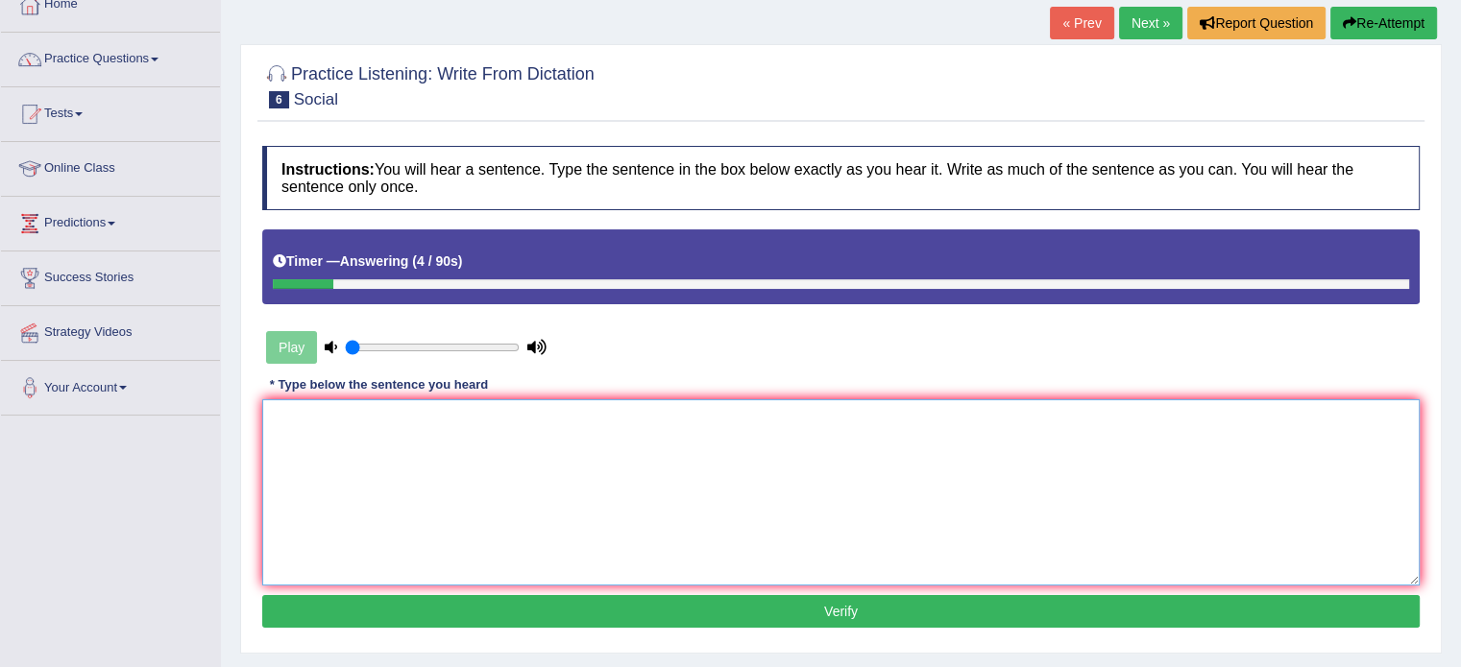
scroll to position [0, 0]
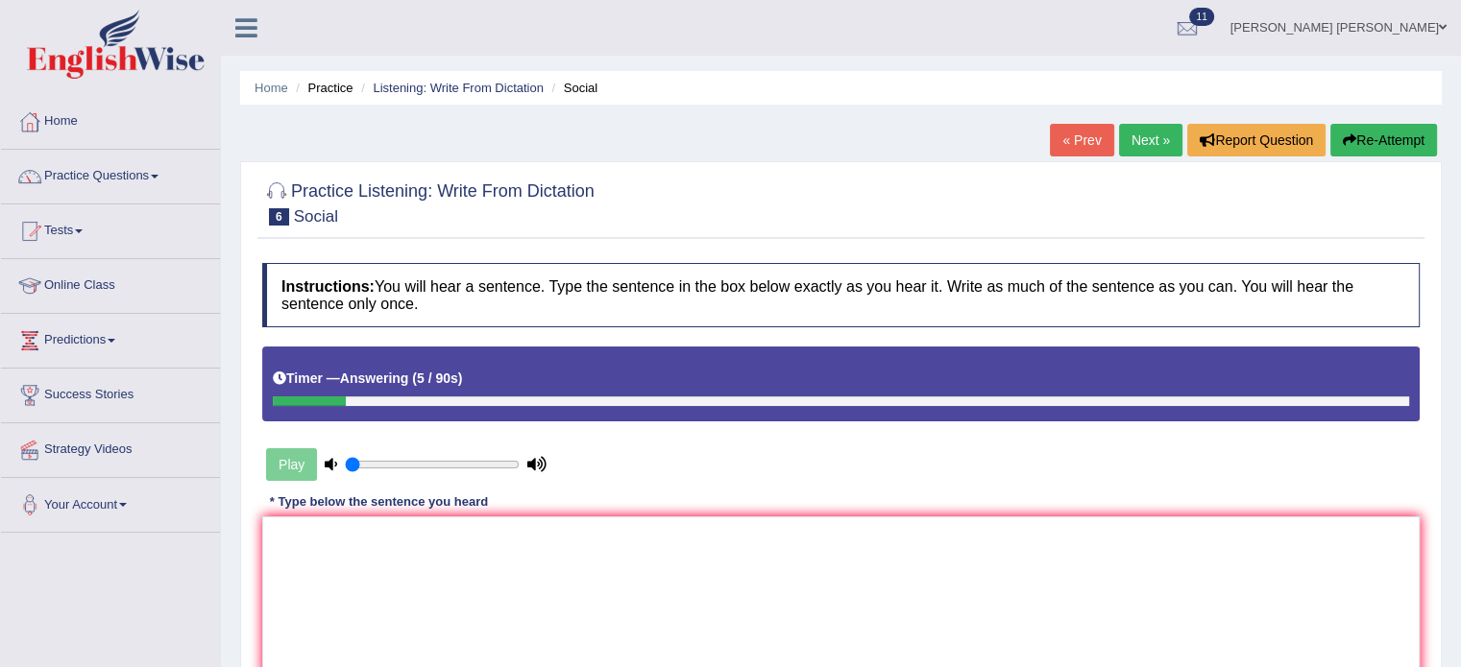
click at [1369, 126] on button "Re-Attempt" at bounding box center [1383, 140] width 107 height 33
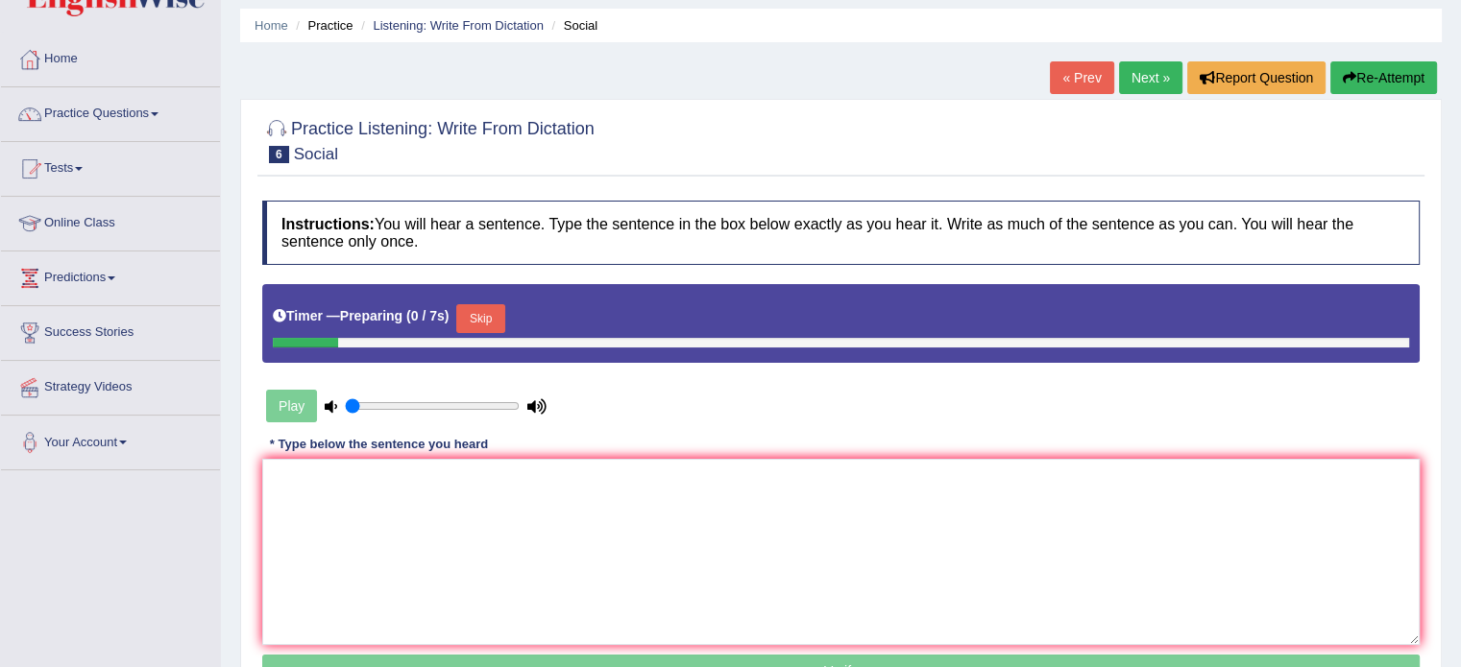
scroll to position [96, 0]
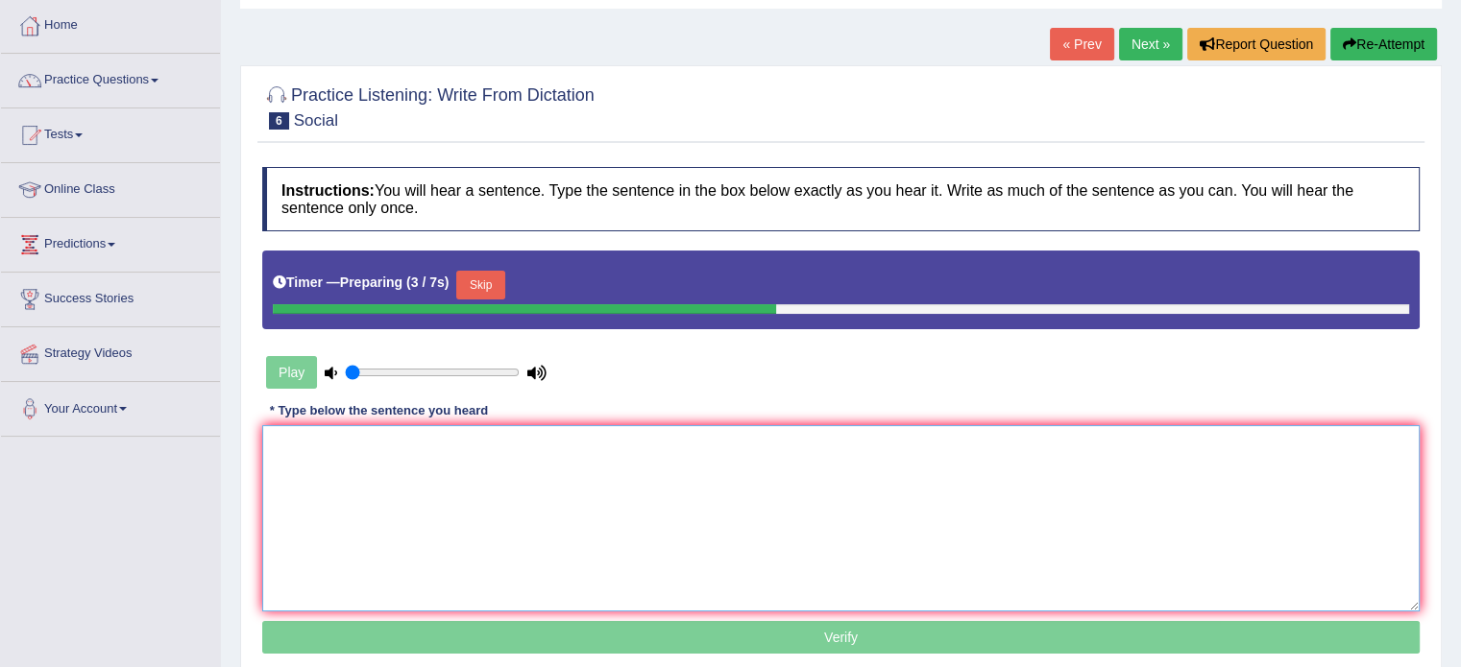
click at [645, 528] on textarea at bounding box center [840, 518] width 1157 height 186
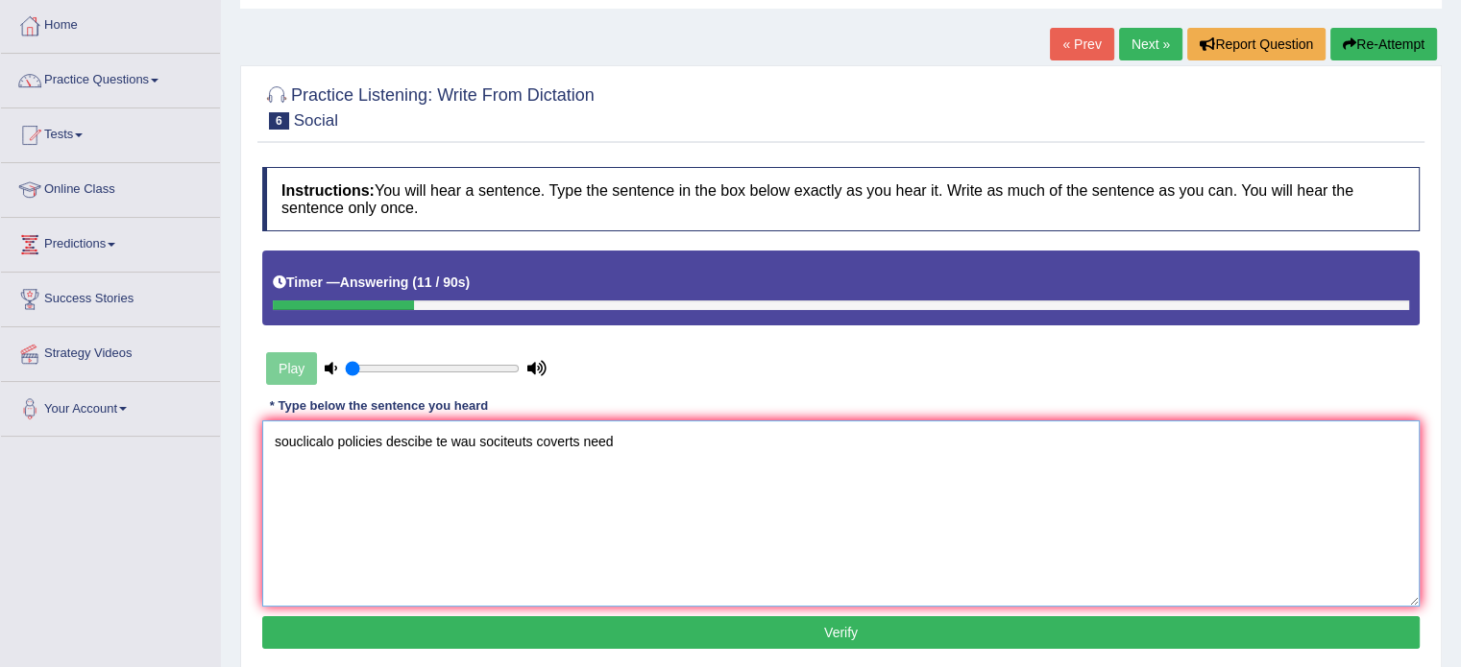
click at [301, 439] on textarea "souclicalo policies descibe te wau sociteuts coverts need" at bounding box center [840, 514] width 1157 height 186
click at [263, 447] on textarea "soucial policies descibe te wau sociteuts coverts need" at bounding box center [840, 514] width 1157 height 186
click at [412, 440] on textarea "Social soucial policies descibe te wau sociteuts coverts need" at bounding box center [840, 514] width 1157 height 186
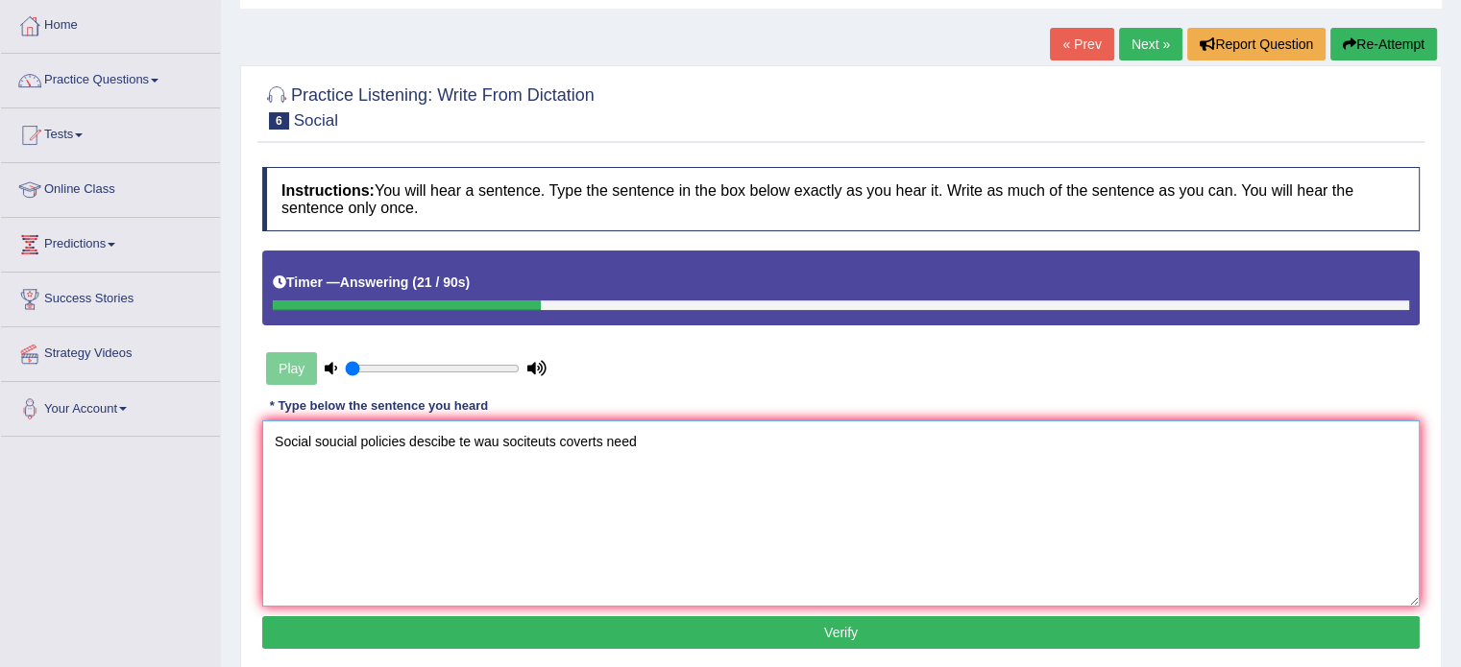
click at [411, 441] on textarea "Social soucial policies descibe te wau sociteuts coverts need" at bounding box center [840, 514] width 1157 height 186
click at [521, 434] on textarea "Social soucial policies policy policy's descibe te wau sociteuts coverts need" at bounding box center [840, 514] width 1157 height 186
click at [656, 449] on textarea "Social soucial policies policy policy's describes describe the wau sociteuts co…" at bounding box center [840, 514] width 1157 height 186
click at [695, 434] on textarea "Social soucial policies policy policy's describes describe the way sociteuts co…" at bounding box center [840, 514] width 1157 height 186
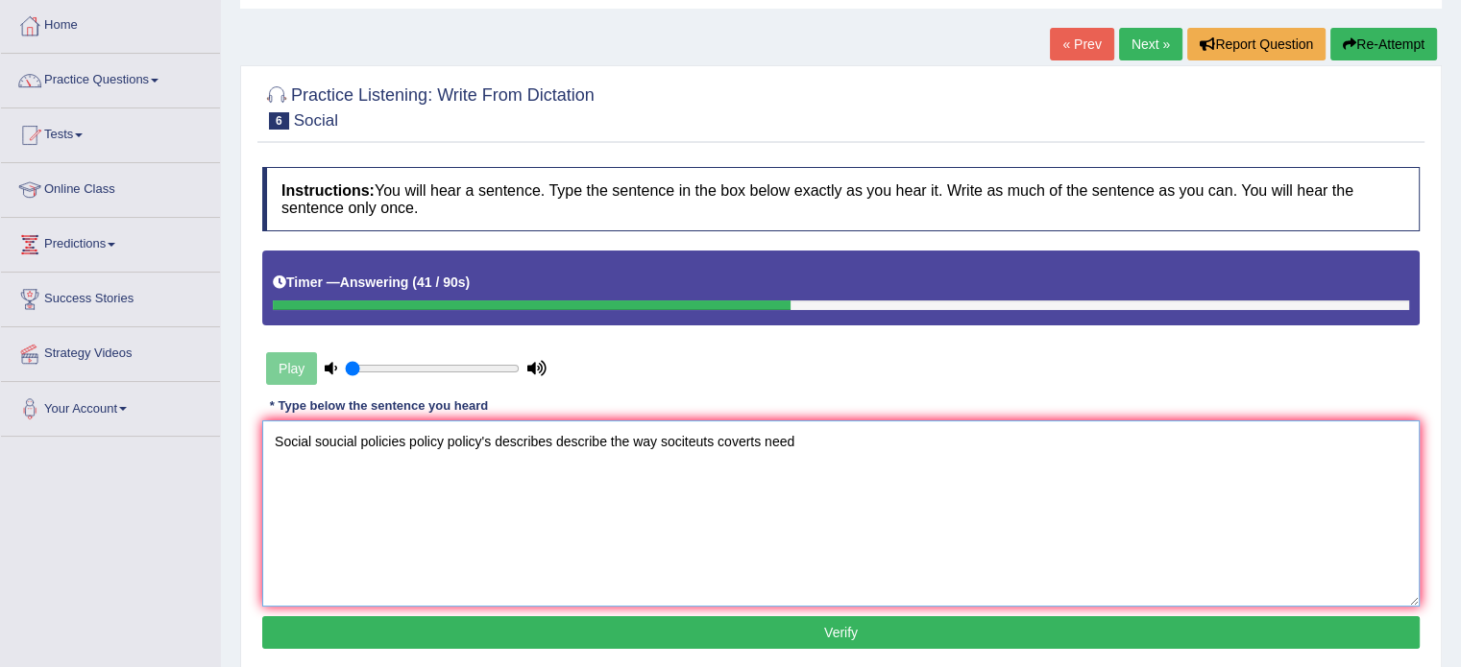
click at [695, 434] on textarea "Social soucial policies policy policy's describes describe the way sociteuts co…" at bounding box center [840, 514] width 1157 height 186
type textarea "Social soucial policies policy policy's describes describe the way societies co…"
click at [826, 614] on div "Instructions: You will hear a sentence. Type the sentence in the box below exac…" at bounding box center [840, 410] width 1167 height 507
click at [814, 625] on button "Verify" at bounding box center [840, 633] width 1157 height 33
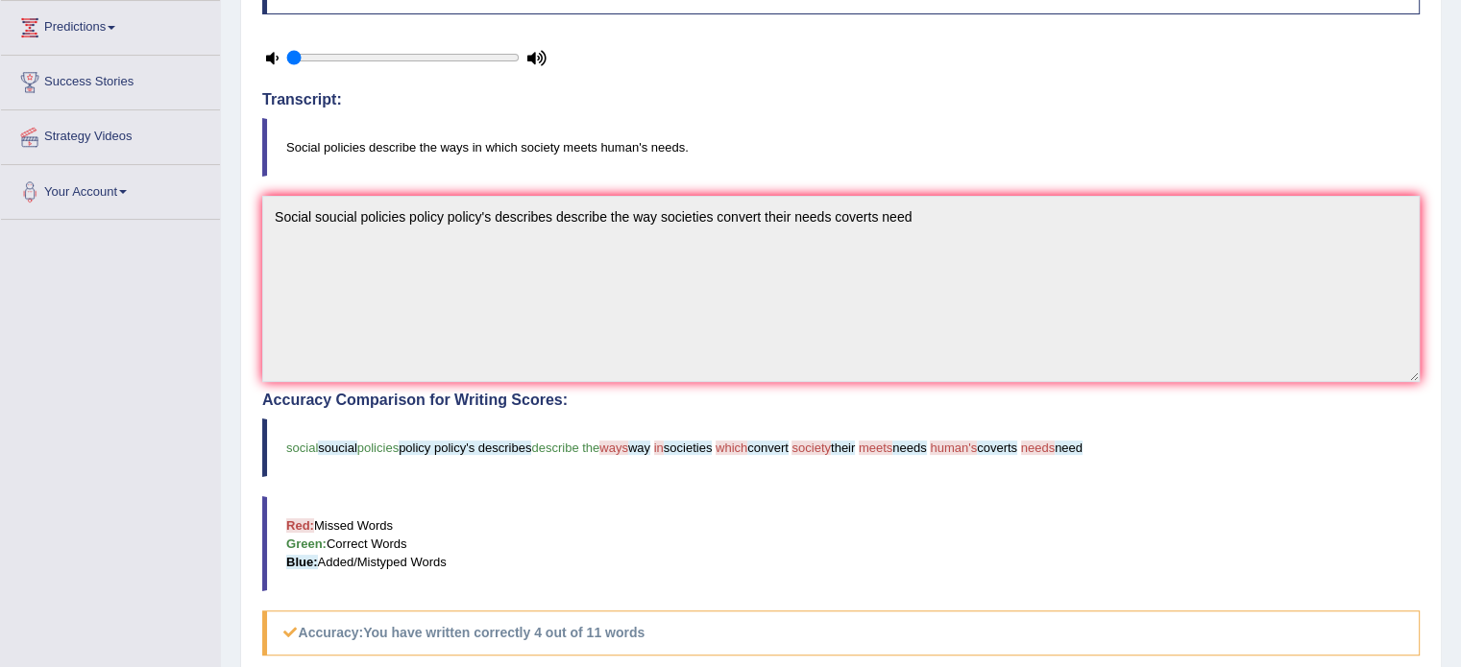
scroll to position [53, 0]
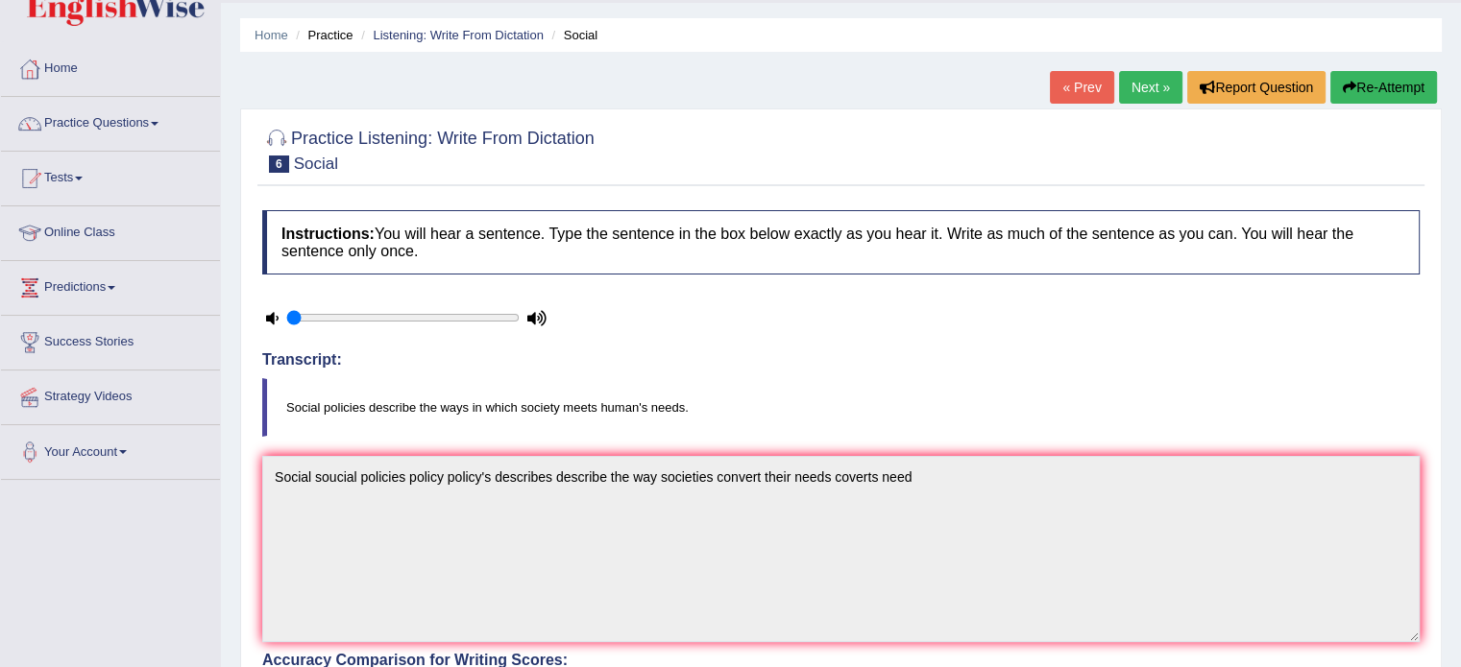
click at [1356, 95] on button "Re-Attempt" at bounding box center [1383, 87] width 107 height 33
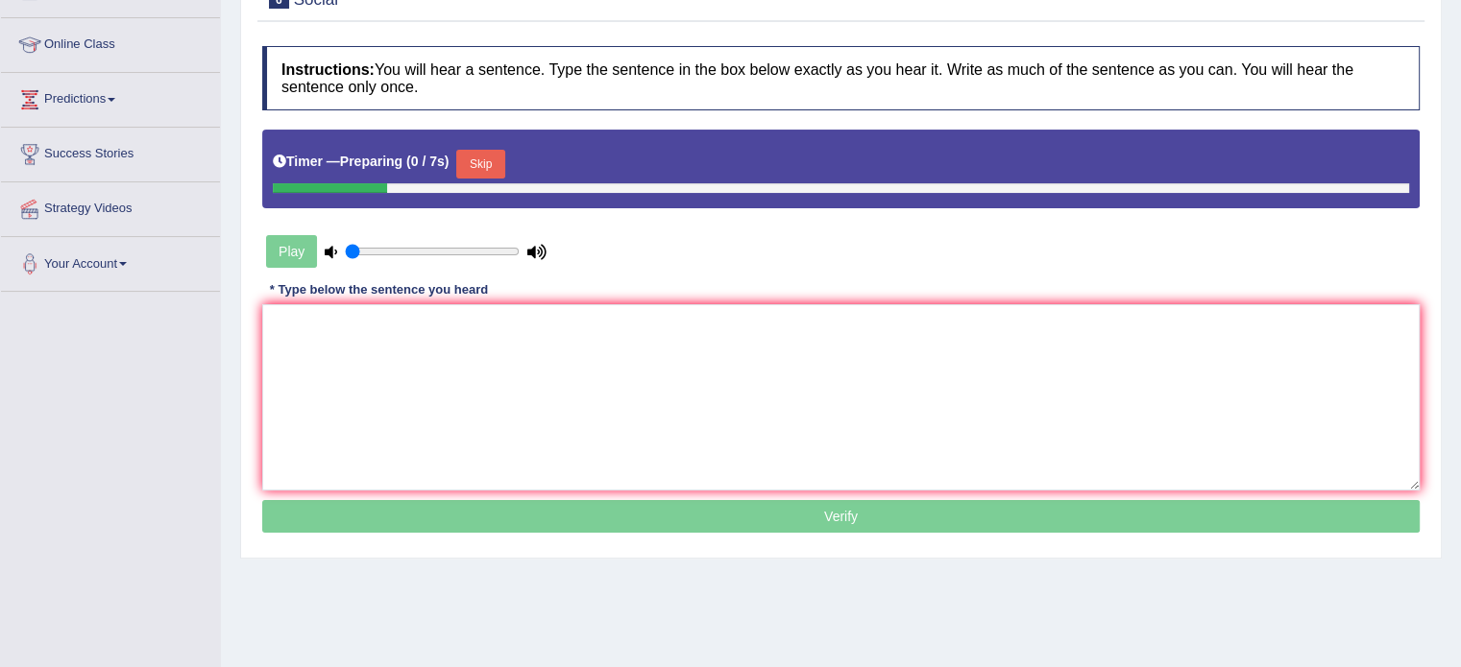
scroll to position [245, 0]
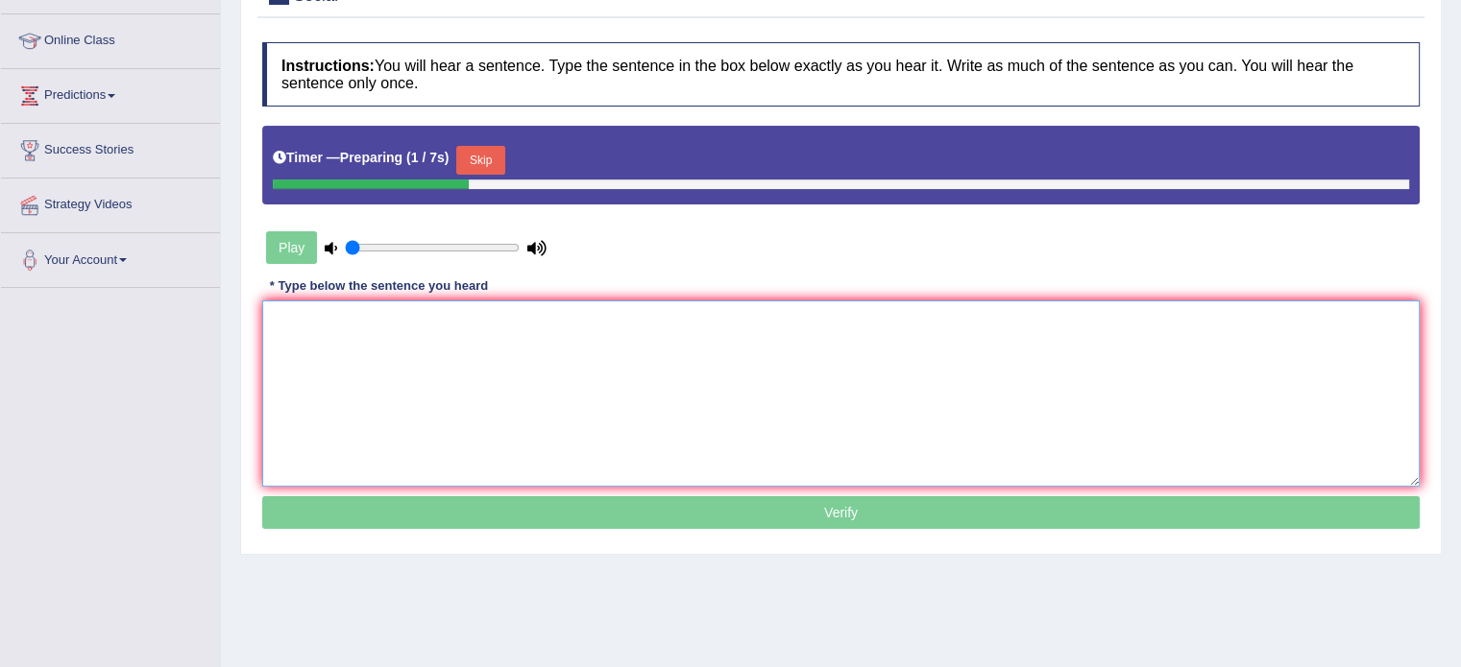
click at [606, 365] on textarea at bounding box center [840, 394] width 1157 height 186
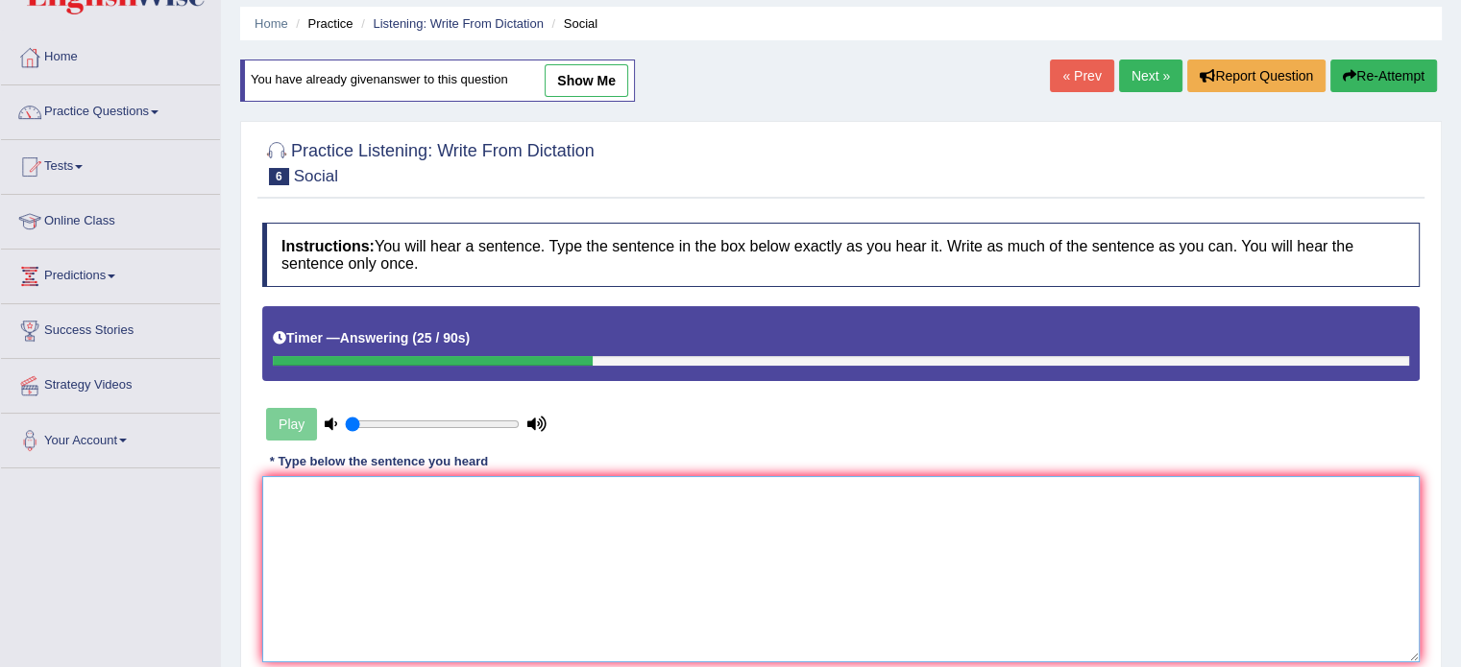
scroll to position [53, 0]
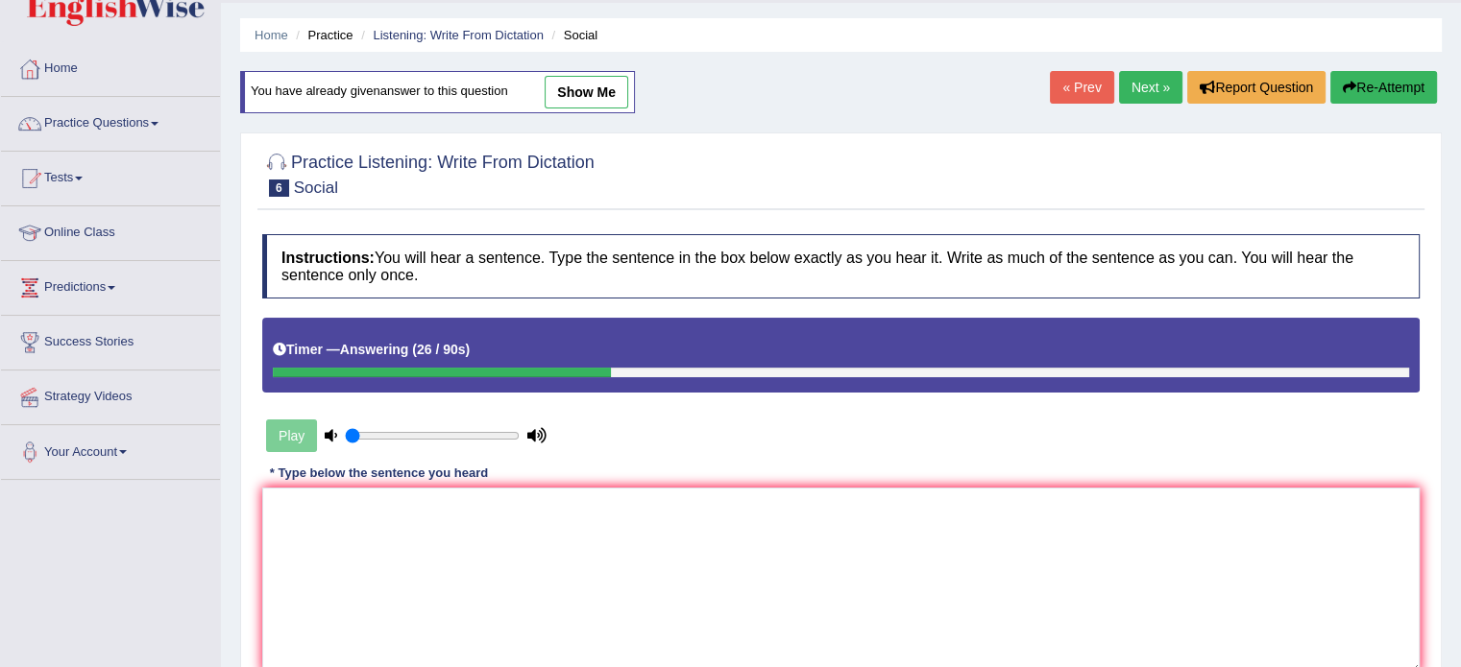
click at [1367, 91] on button "Re-Attempt" at bounding box center [1383, 87] width 107 height 33
click at [1353, 93] on button "Re-Attempt" at bounding box center [1383, 87] width 107 height 33
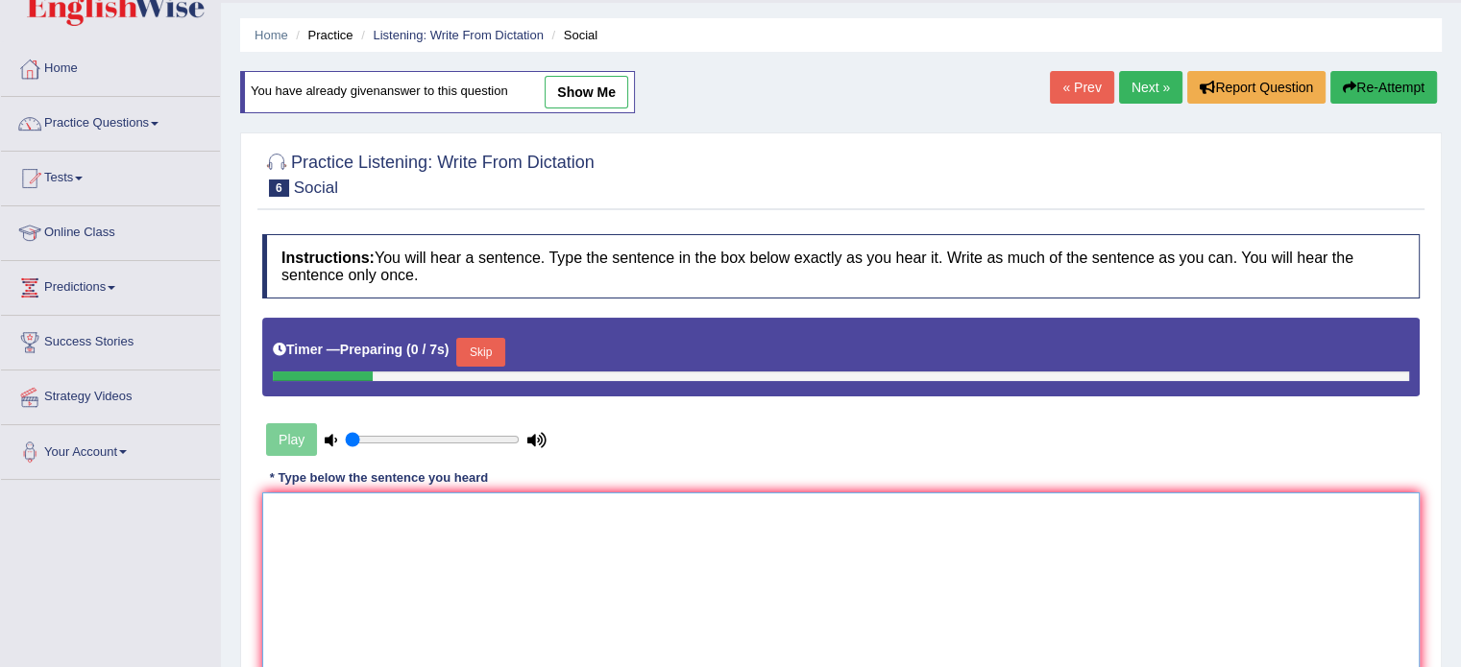
click at [602, 521] on textarea at bounding box center [840, 586] width 1157 height 186
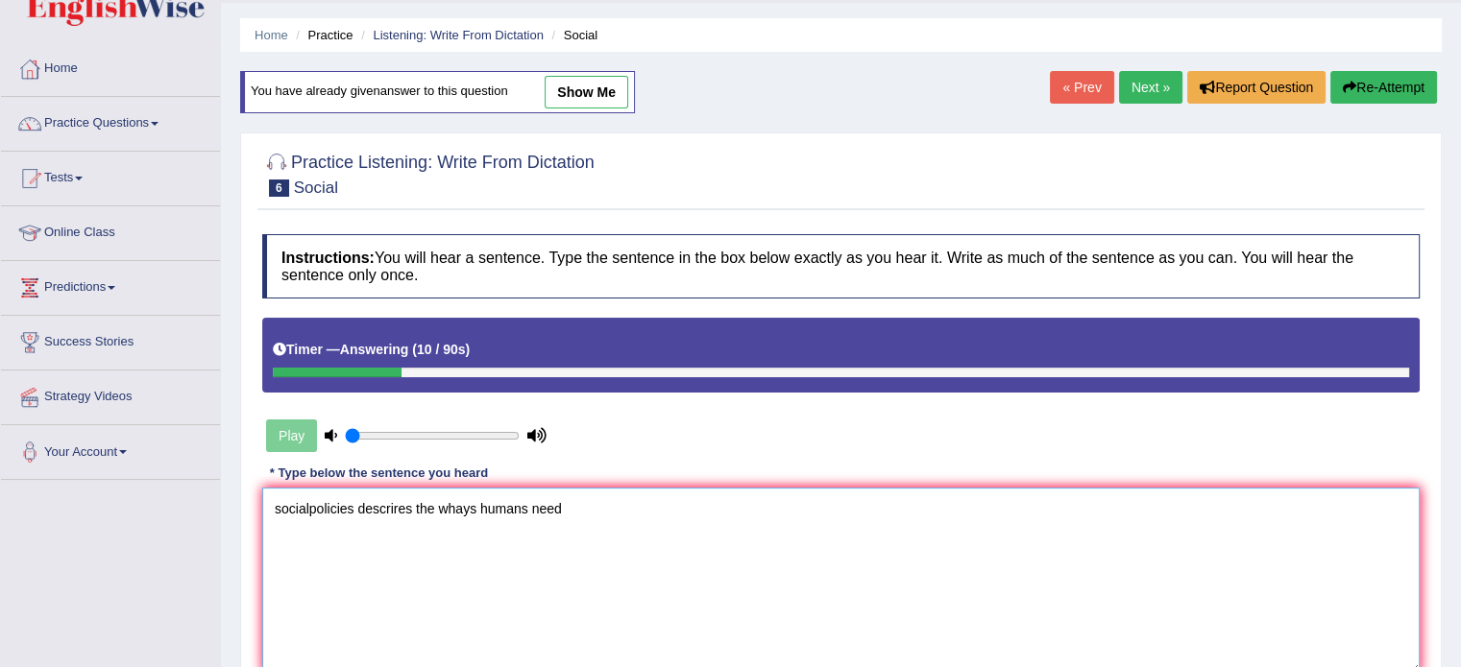
click at [271, 512] on textarea "socialpolicies descrires the whays humans need" at bounding box center [840, 581] width 1157 height 186
click at [351, 511] on textarea "Social socialpolicies descrires the whays humans need" at bounding box center [840, 581] width 1157 height 186
click at [397, 510] on textarea "Social social policies descrires the whays humans need" at bounding box center [840, 581] width 1157 height 186
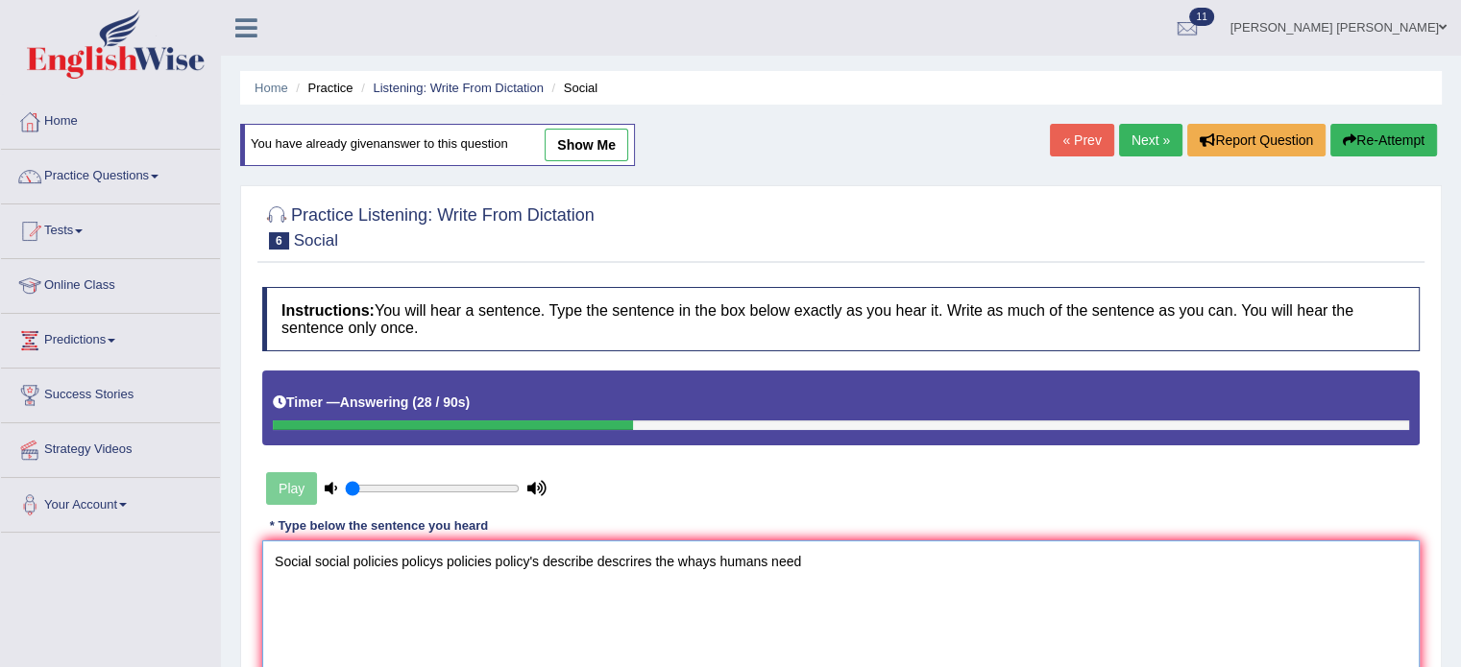
click at [618, 555] on textarea "Social social policies policys policies policy's describe descrires the whays h…" at bounding box center [840, 634] width 1157 height 186
click at [693, 562] on textarea "Social social policies policys policies policy's describe describes the whays h…" at bounding box center [840, 634] width 1157 height 186
click at [872, 544] on textarea "Social social policies policys policies policy's describe describes the ways th…" at bounding box center [840, 634] width 1157 height 186
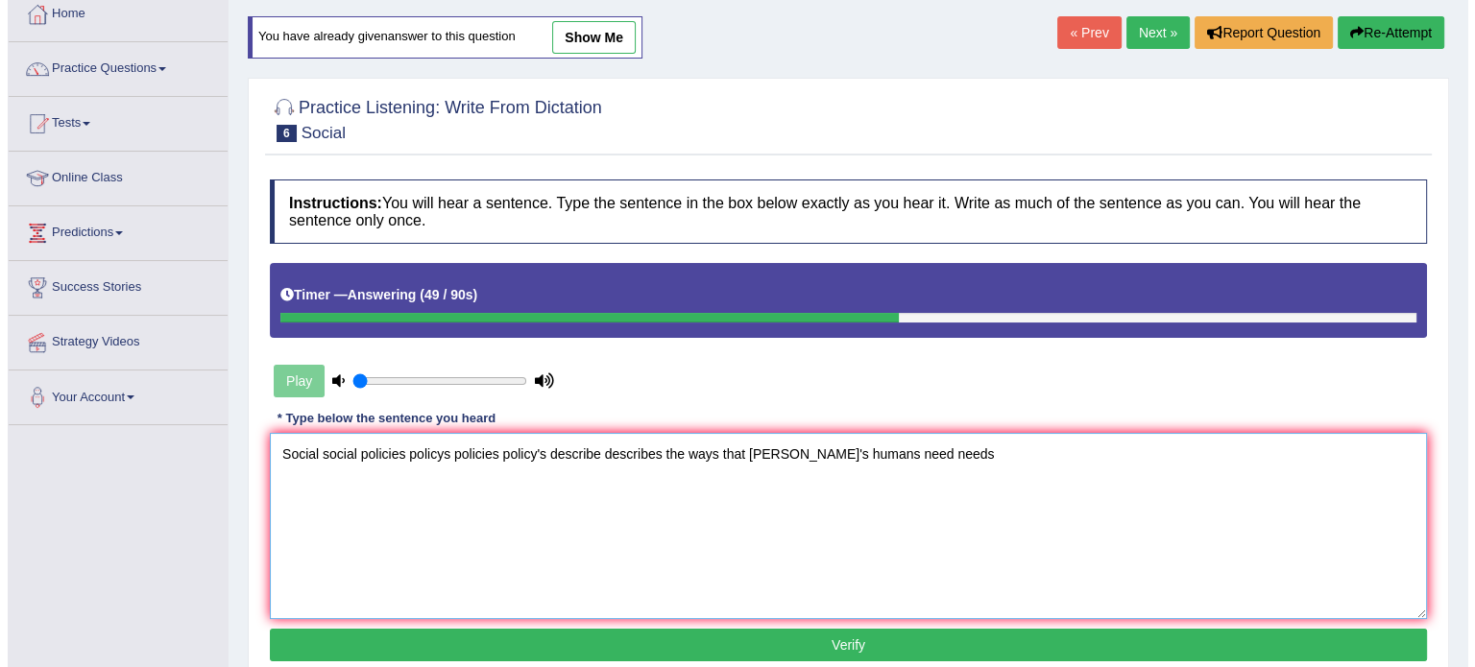
scroll to position [192, 0]
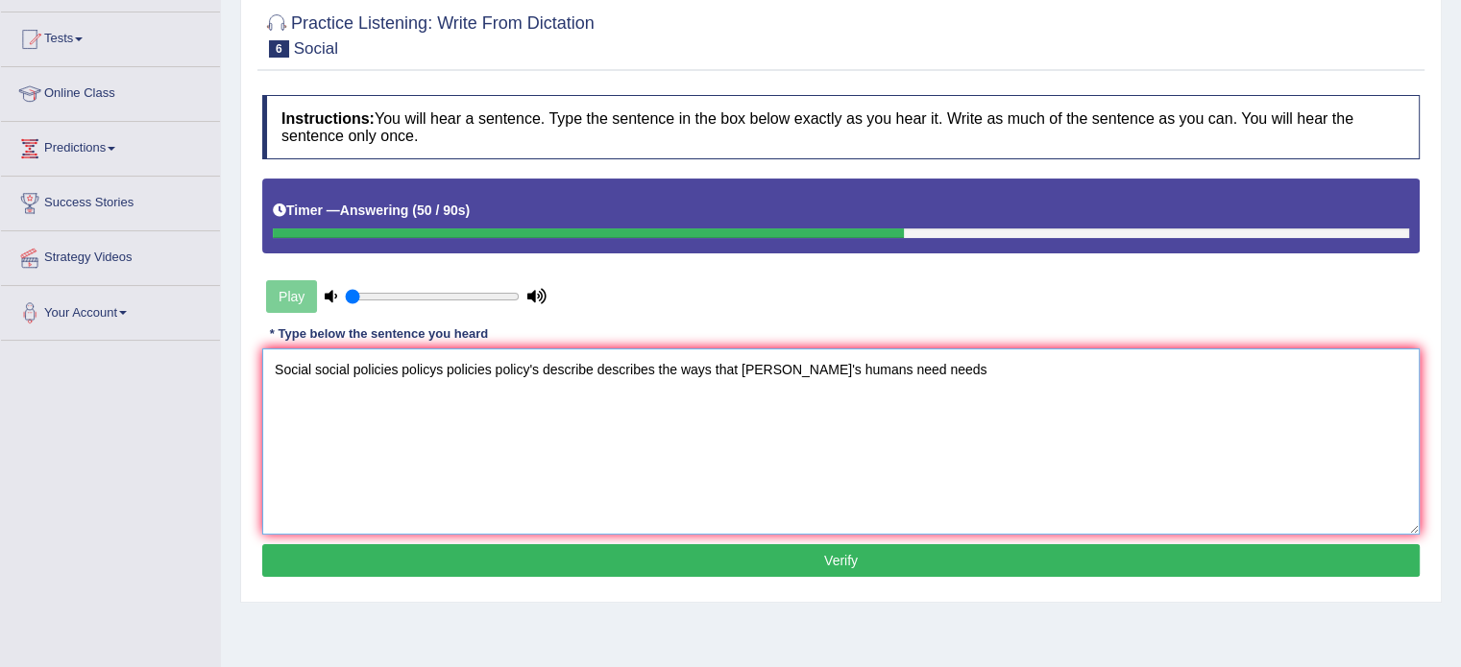
type textarea "Social social policies policys policies policy's describe describes the ways th…"
click at [400, 549] on button "Verify" at bounding box center [840, 560] width 1157 height 33
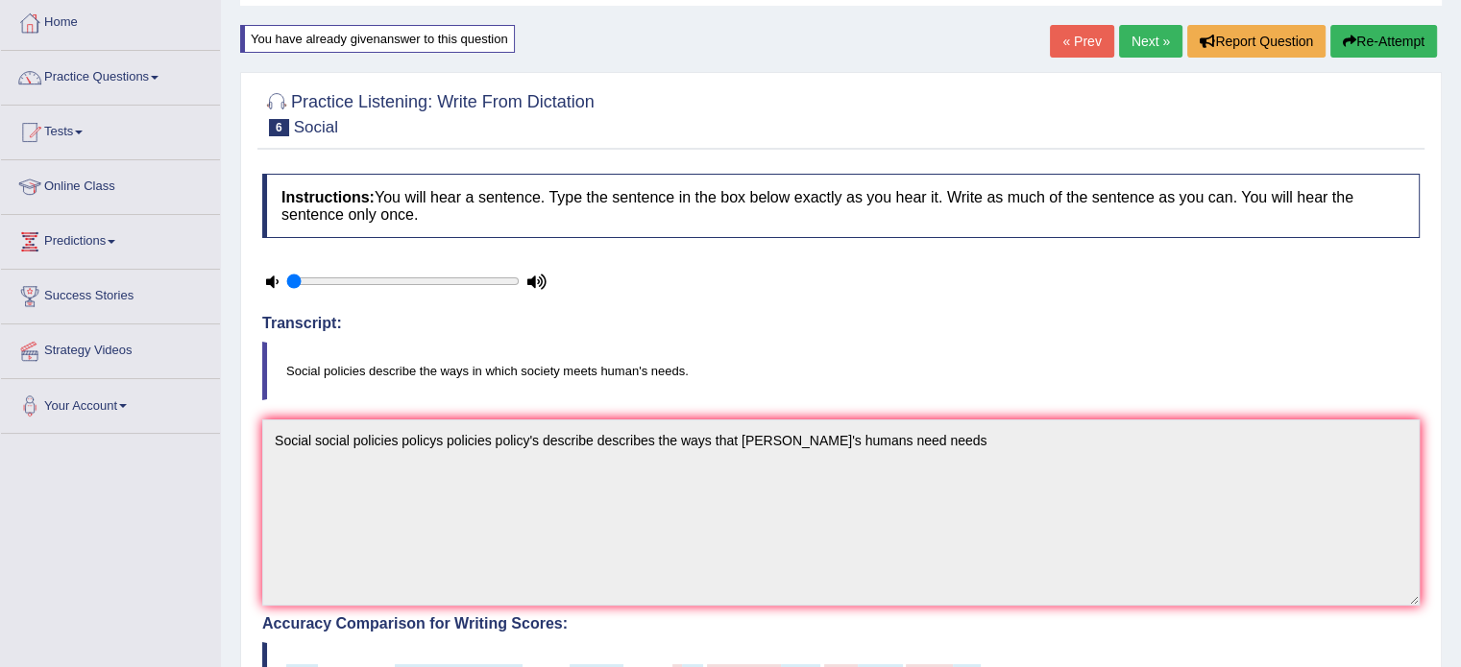
scroll to position [96, 0]
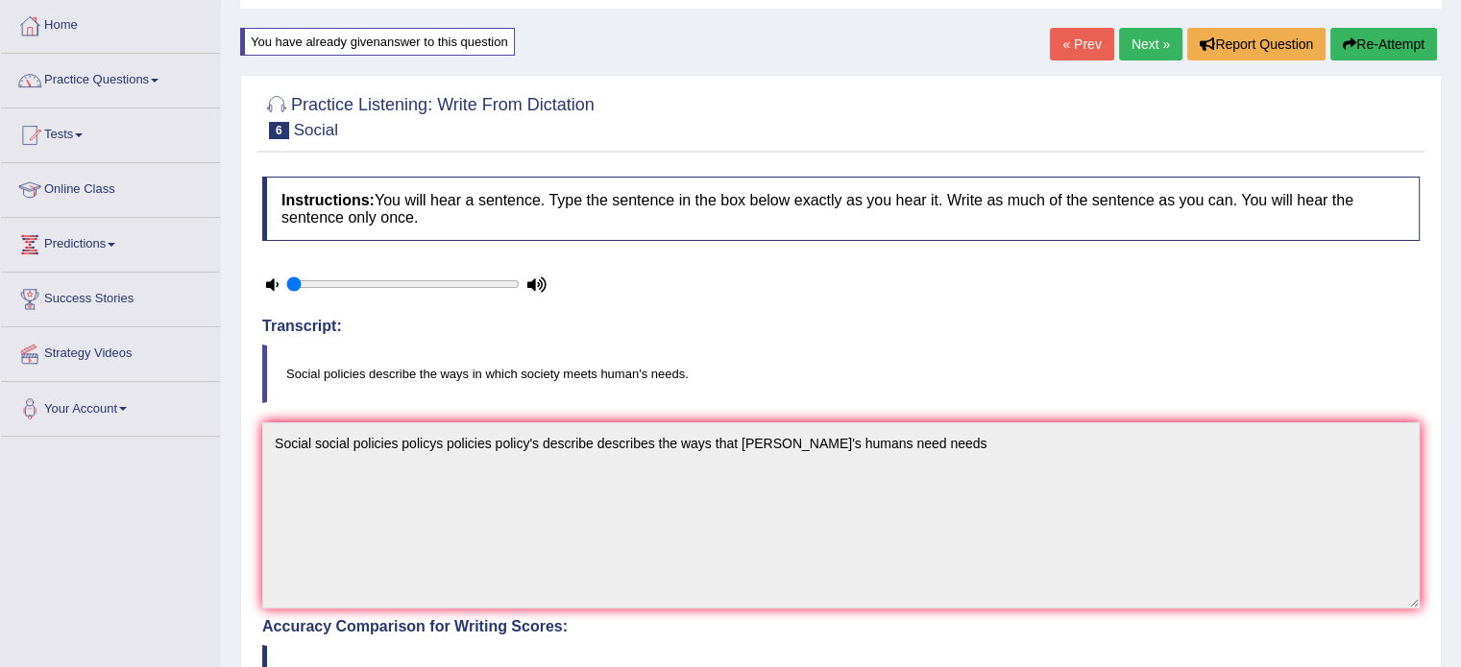
click at [1414, 46] on button "Re-Attempt" at bounding box center [1383, 44] width 107 height 33
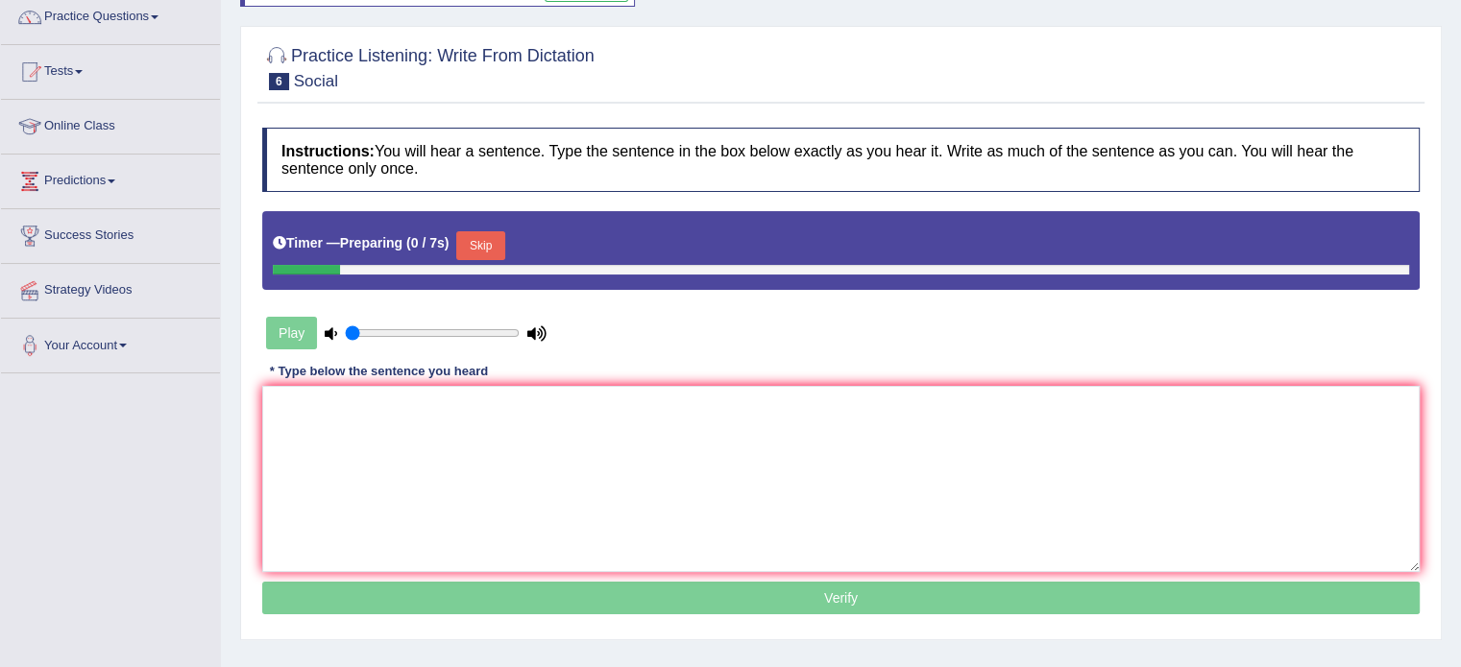
scroll to position [192, 0]
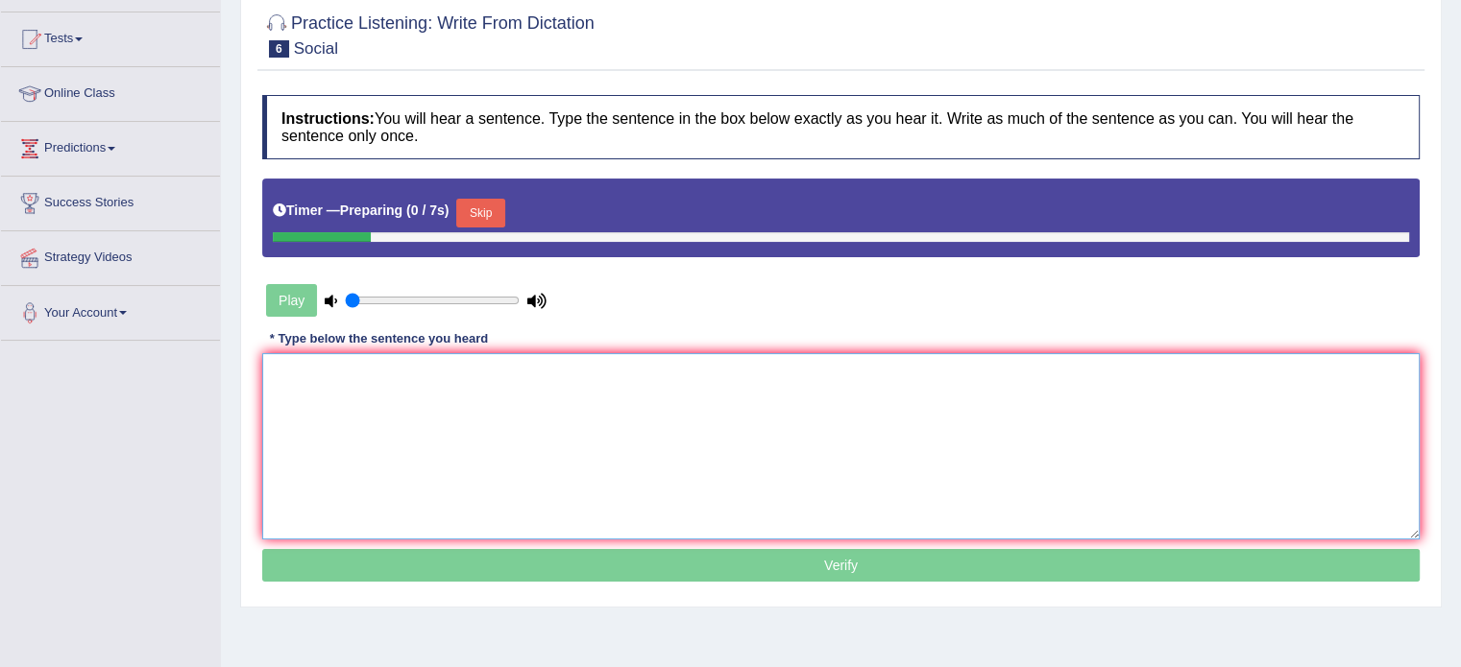
click at [850, 514] on textarea at bounding box center [840, 446] width 1157 height 186
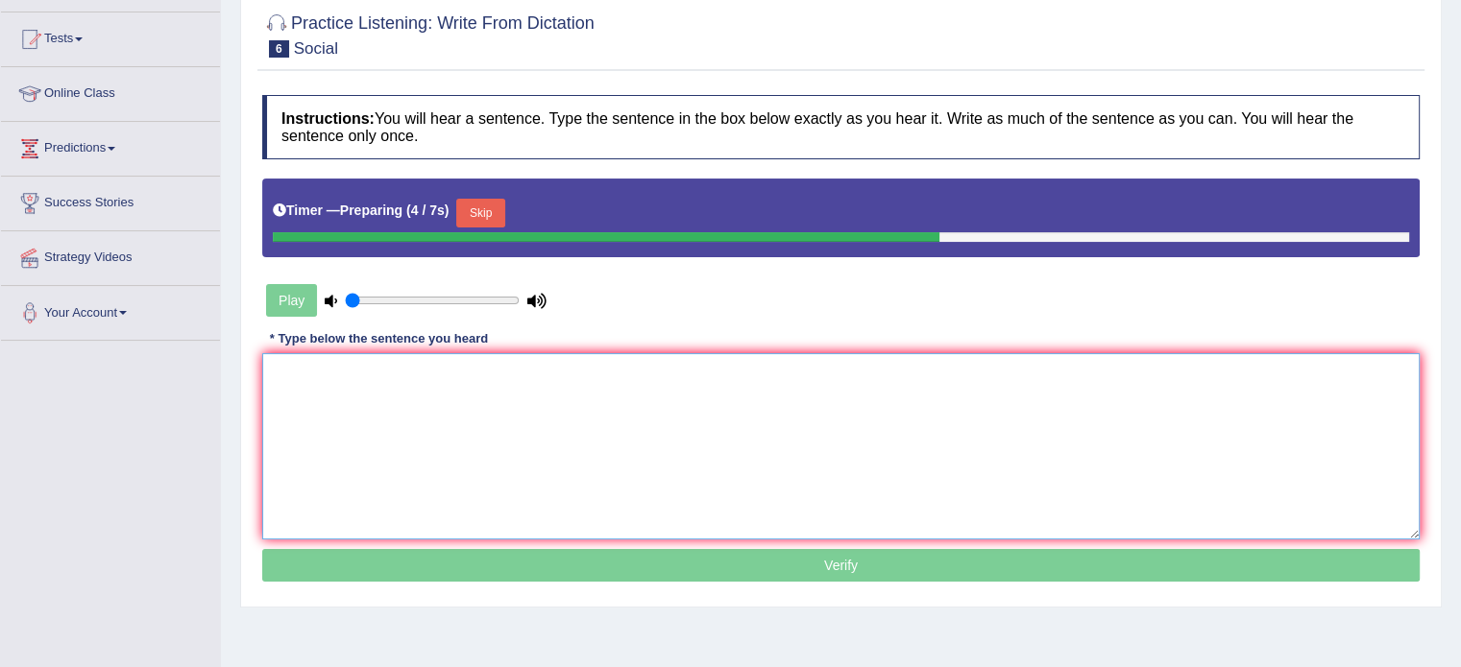
click at [881, 486] on textarea at bounding box center [840, 446] width 1157 height 186
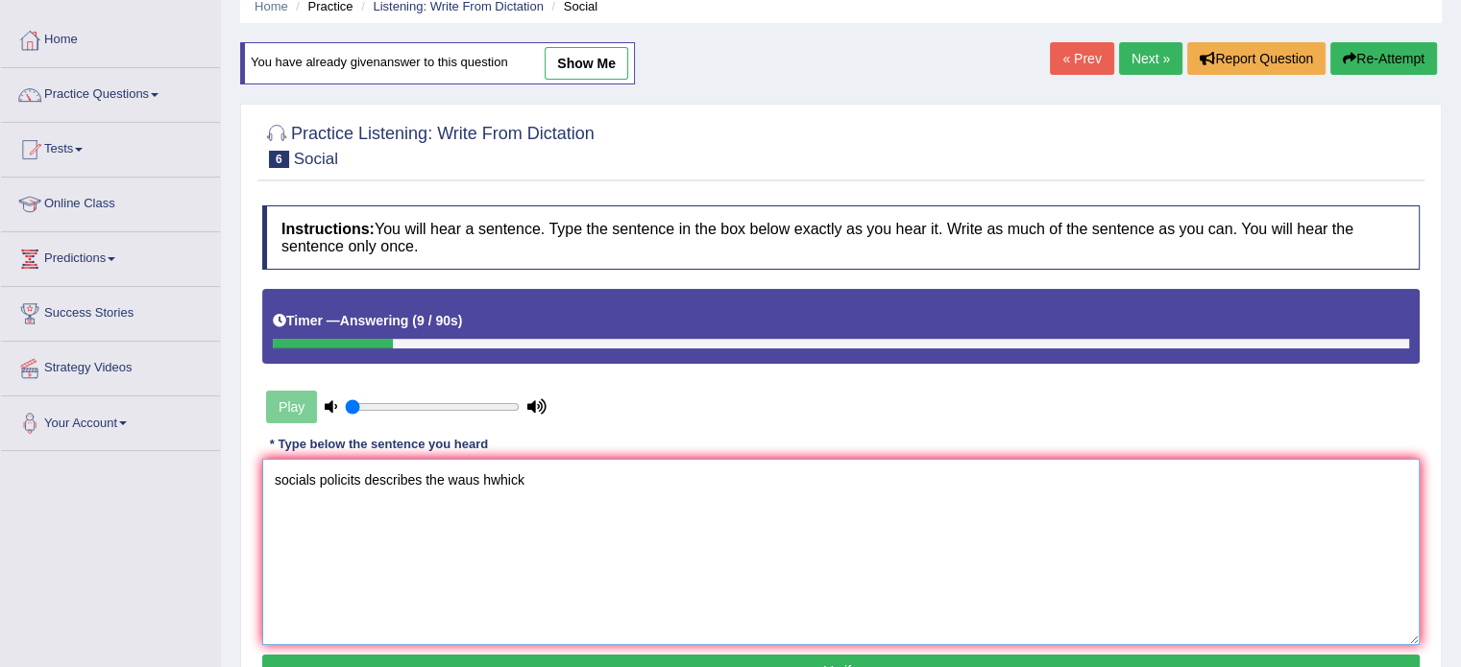
scroll to position [0, 0]
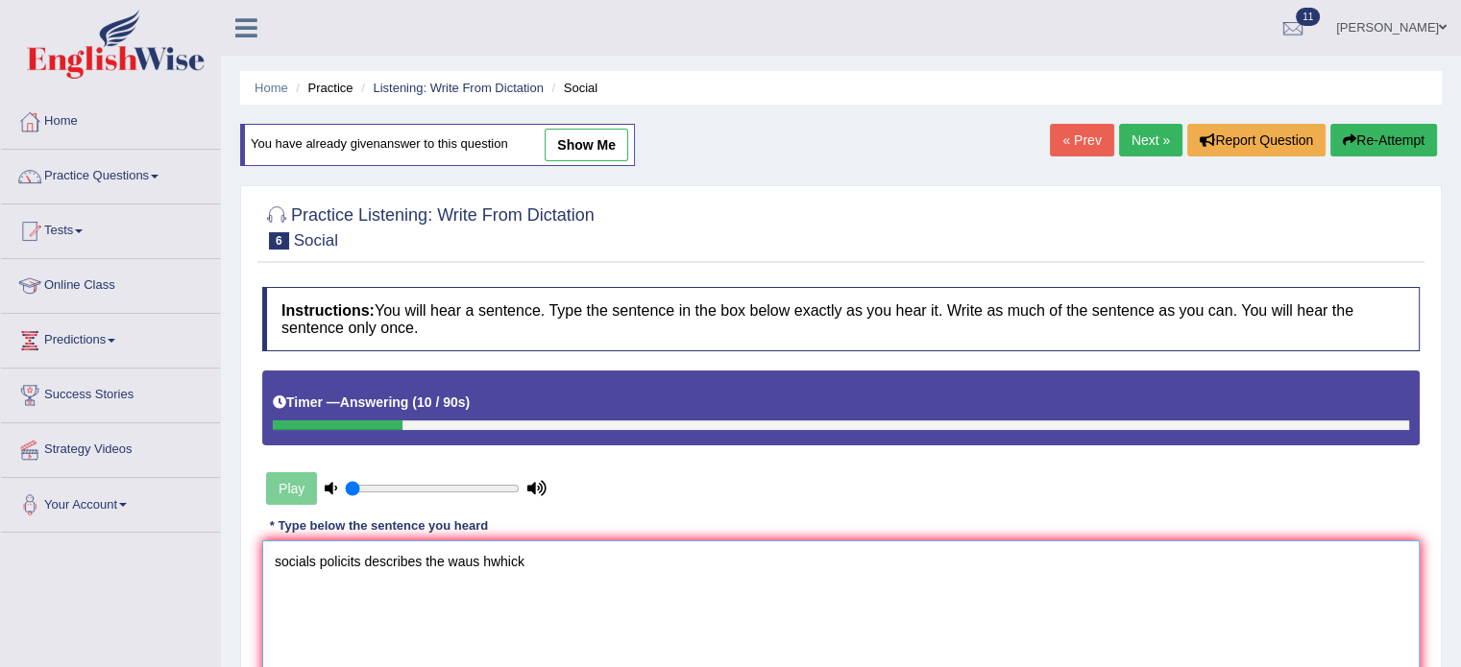
type textarea "socials policits describes the waus hwhick"
click at [1399, 145] on button "Re-Attempt" at bounding box center [1383, 140] width 107 height 33
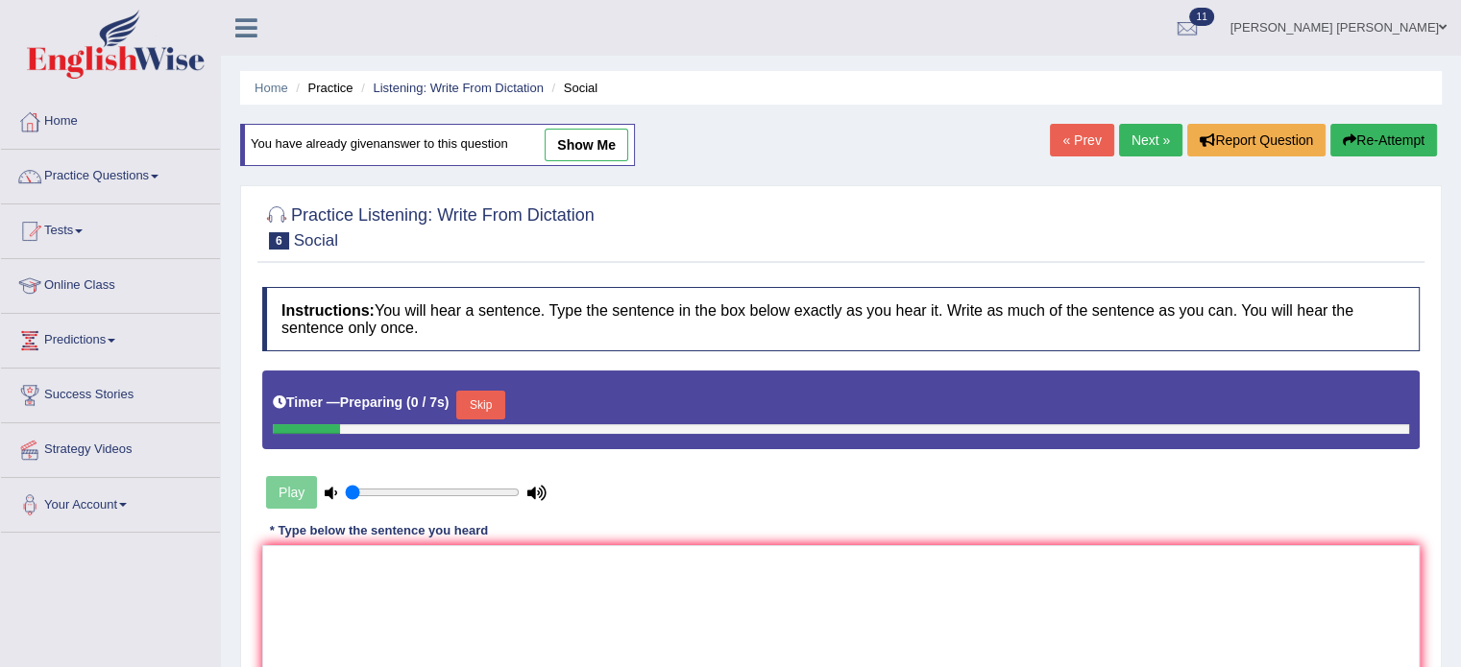
scroll to position [96, 0]
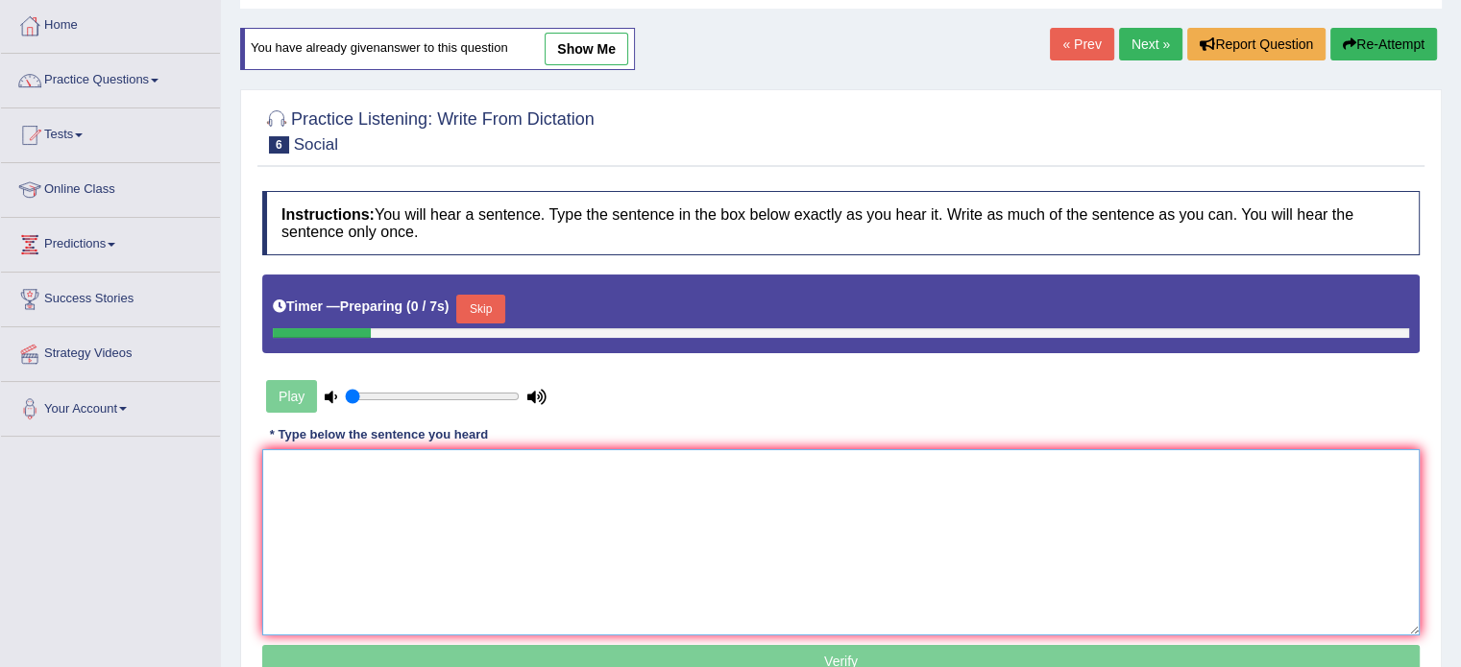
click at [784, 455] on textarea at bounding box center [840, 542] width 1157 height 186
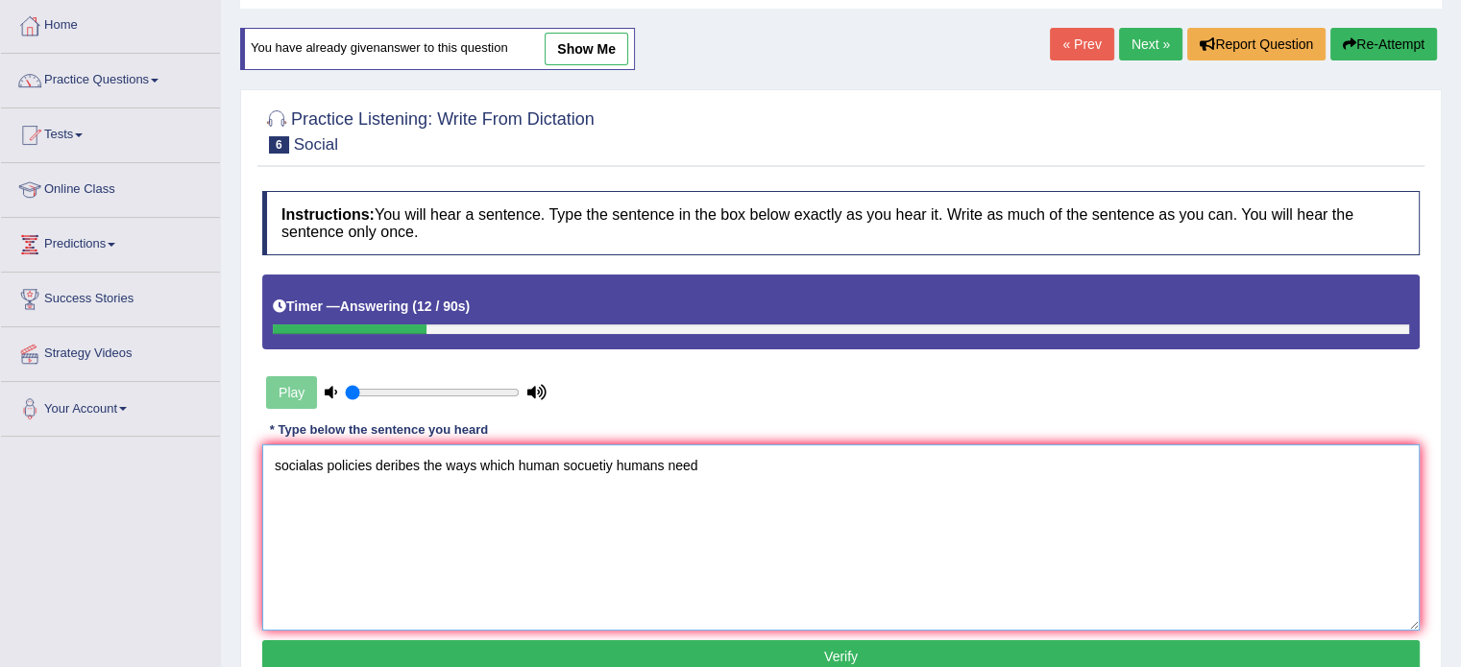
click at [274, 467] on textarea "socialas policies deribes the ways which human socuetiy humans need" at bounding box center [840, 538] width 1157 height 186
click at [321, 459] on textarea "Social socialas policies deribes the ways which human socuetiy humans need" at bounding box center [840, 538] width 1157 height 186
click at [500, 470] on textarea "Social socials policys polycis policies deribes the ways which human socuetiy h…" at bounding box center [840, 538] width 1157 height 186
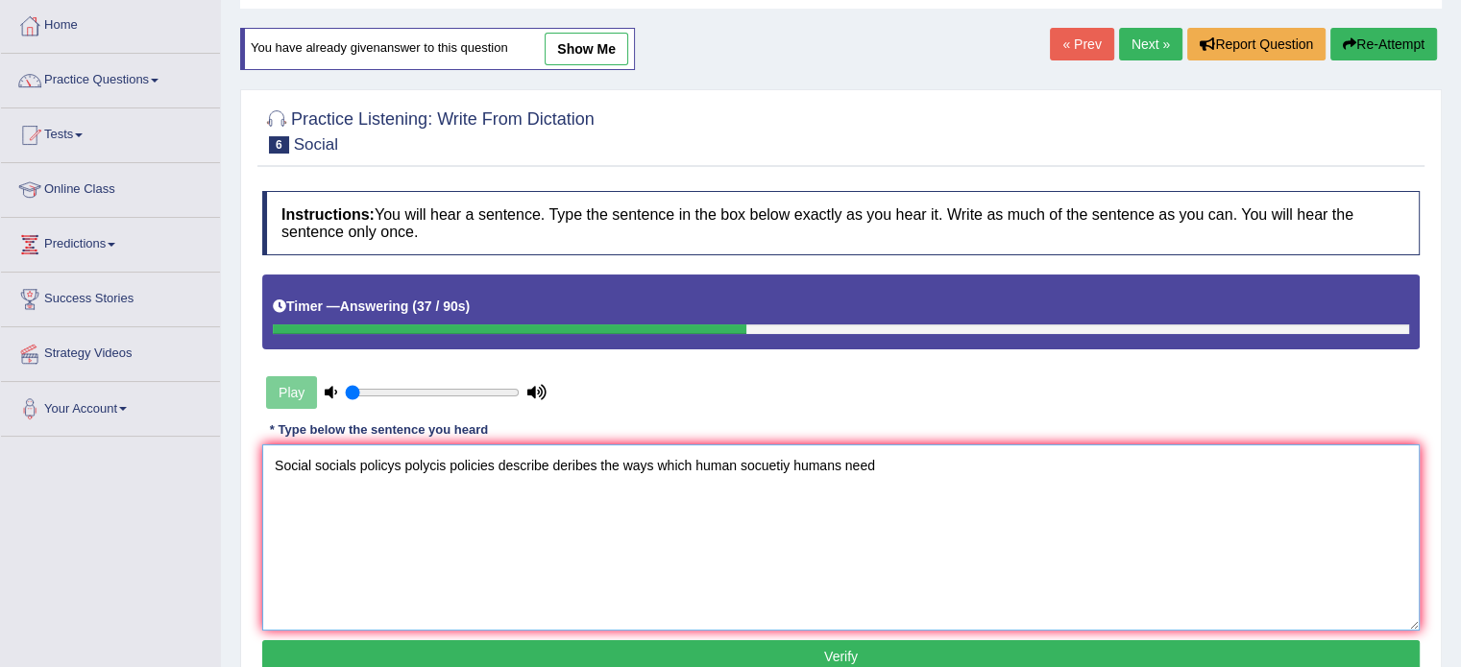
click at [576, 460] on textarea "Social socials policys polycis policies describe deribes the ways which human s…" at bounding box center [840, 538] width 1157 height 186
click at [638, 456] on textarea "Social socials policys polycis policies describe describes the ways which human…" at bounding box center [840, 538] width 1157 height 186
click at [702, 463] on textarea "Social socials policys polycis policies describe describes the way ways which h…" at bounding box center [840, 538] width 1157 height 186
click at [804, 464] on textarea "Social socials policys polycis policies describe describes the way ways that wh…" at bounding box center [840, 538] width 1157 height 186
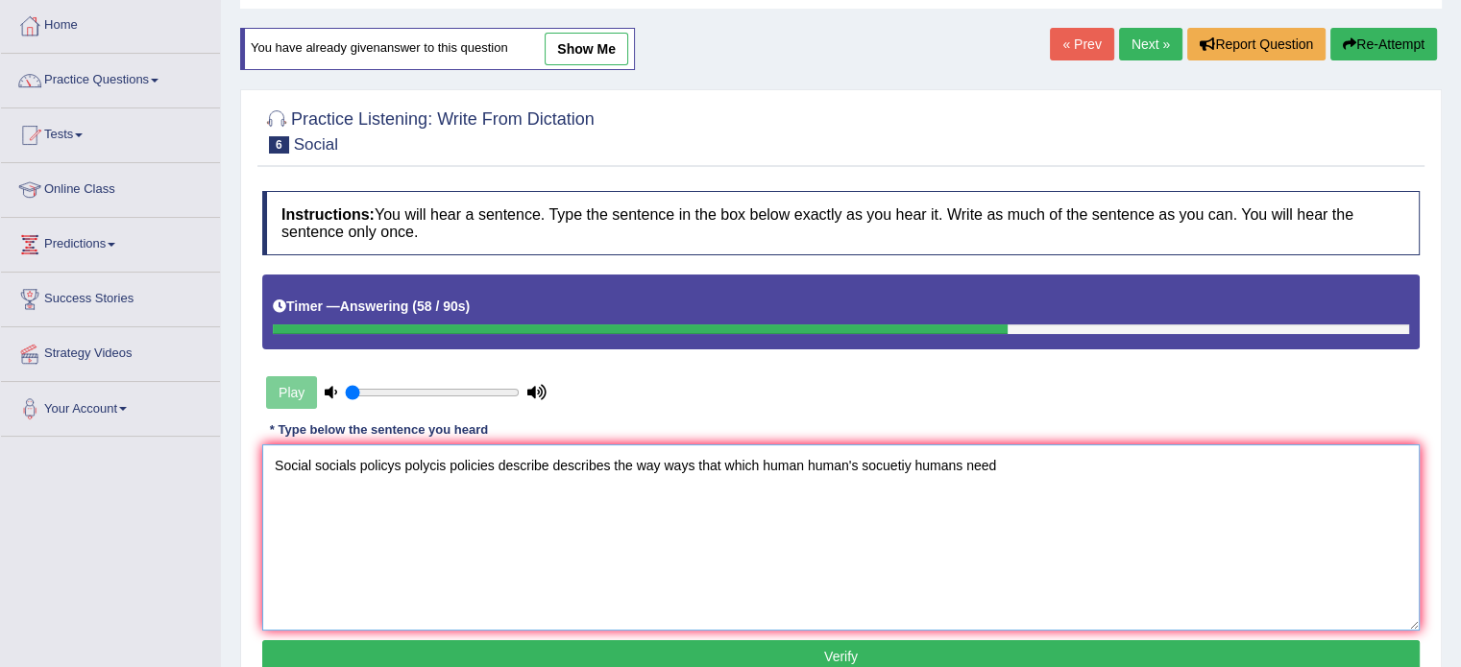
click at [1010, 458] on textarea "Social socials policys polycis policies describe describes the way ways that wh…" at bounding box center [840, 538] width 1157 height 186
click at [1003, 468] on textarea "Social socials policys polycis policies describe describes the way ways that wh…" at bounding box center [840, 538] width 1157 height 186
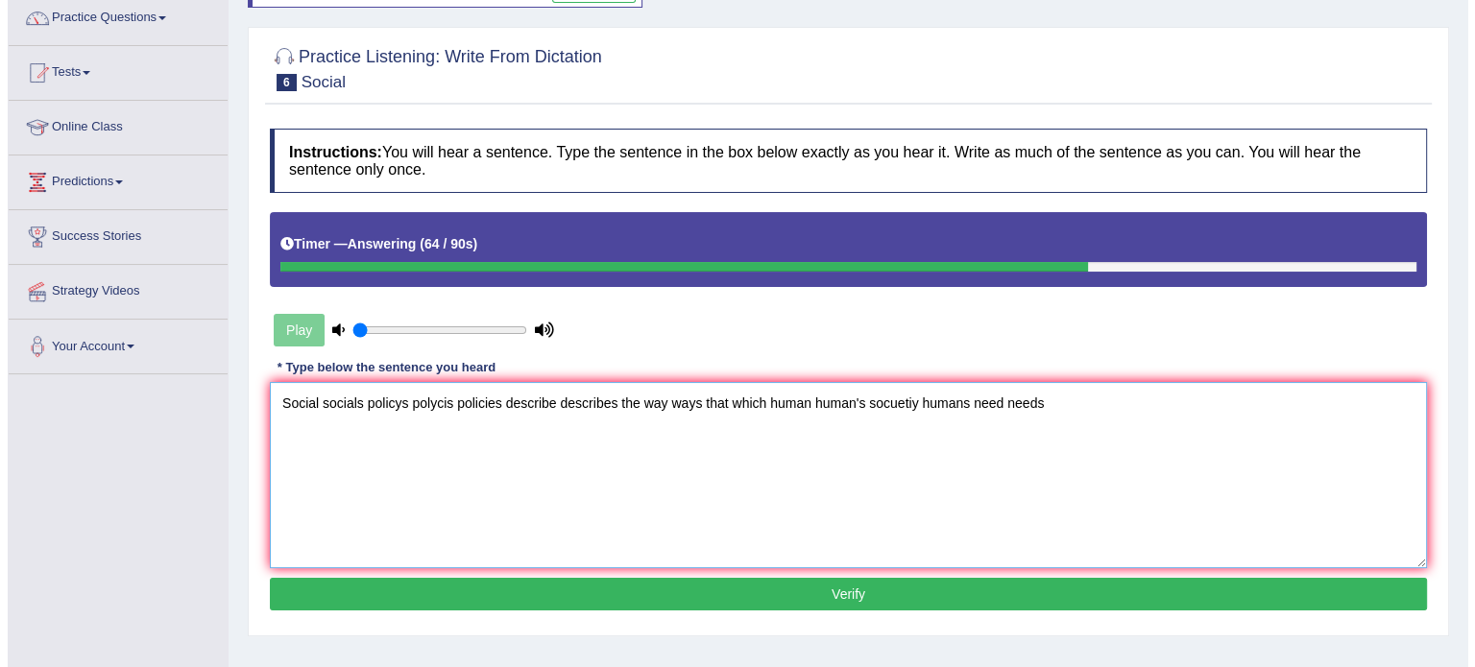
scroll to position [192, 0]
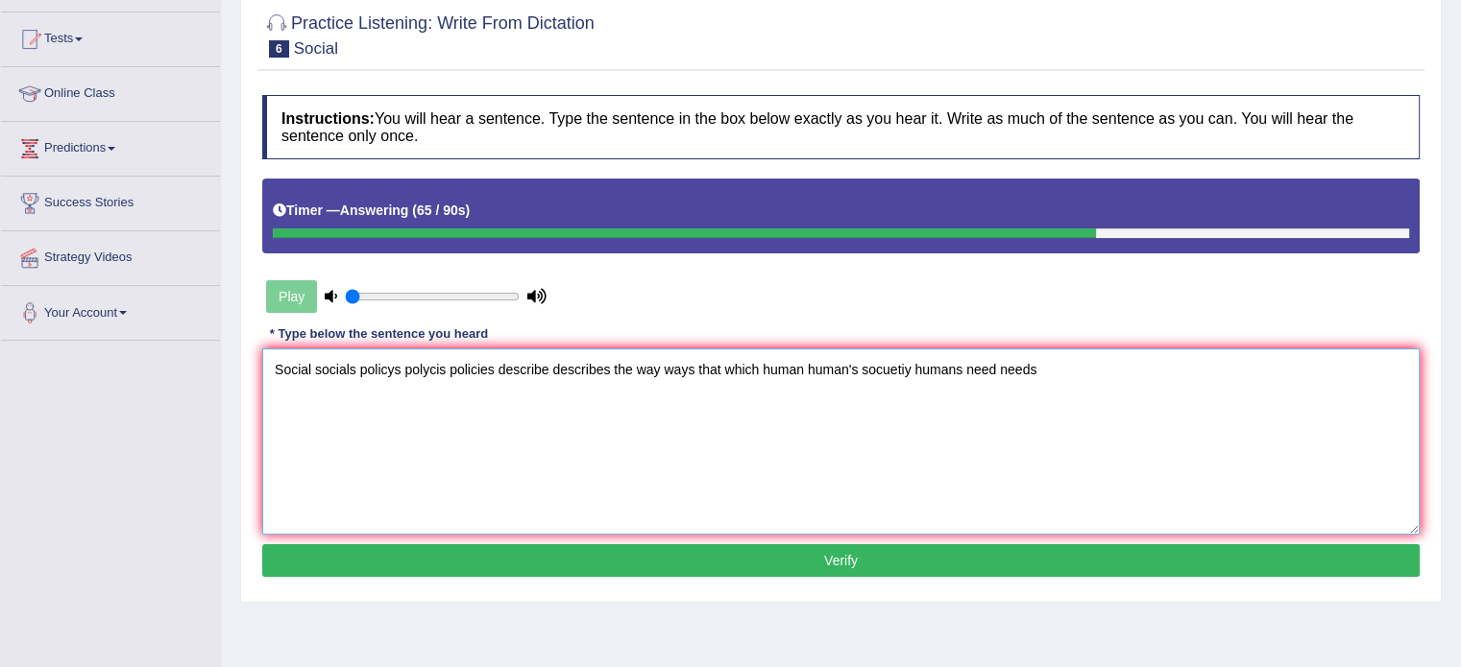
click at [1060, 377] on textarea "Social socials policys polycis policies describe describes the way ways that wh…" at bounding box center [840, 442] width 1157 height 186
type textarea "Social socials policys polycis policies describe describes the way ways that wh…"
click at [916, 550] on button "Verify" at bounding box center [840, 560] width 1157 height 33
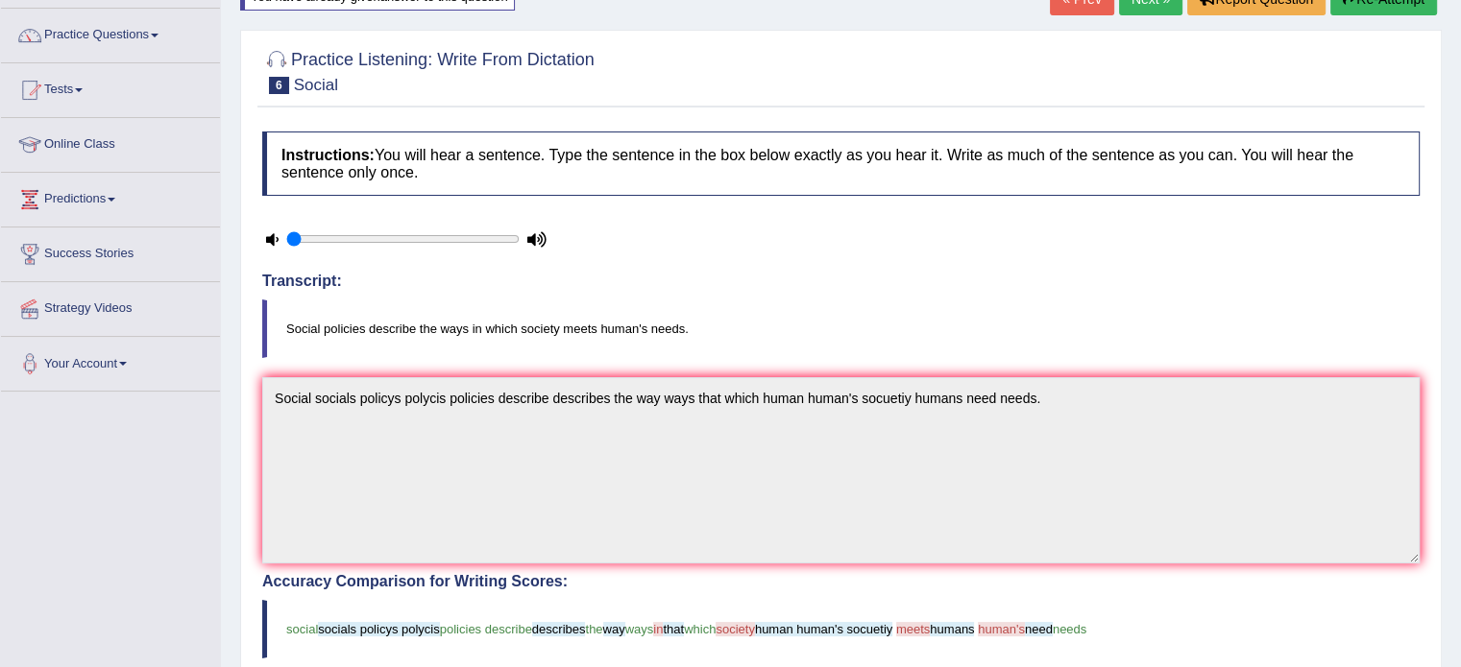
scroll to position [0, 0]
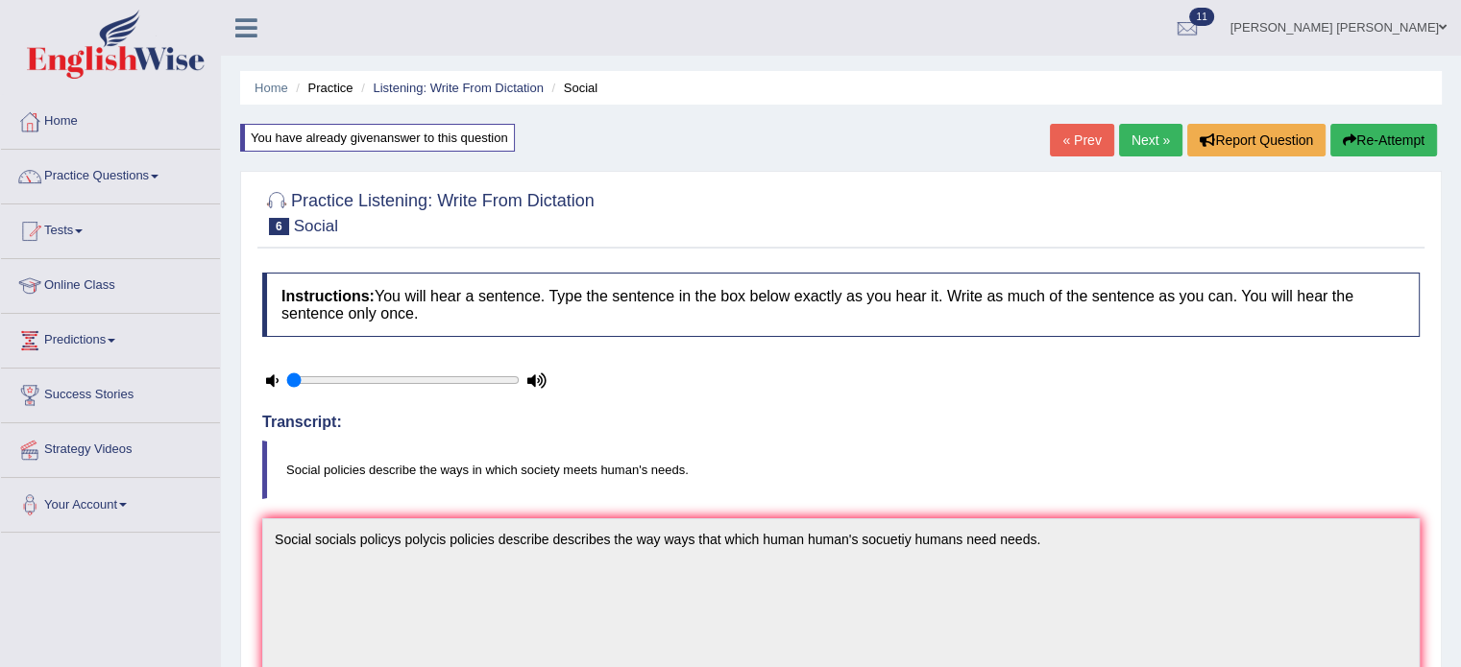
click at [1385, 137] on button "Re-Attempt" at bounding box center [1383, 140] width 107 height 33
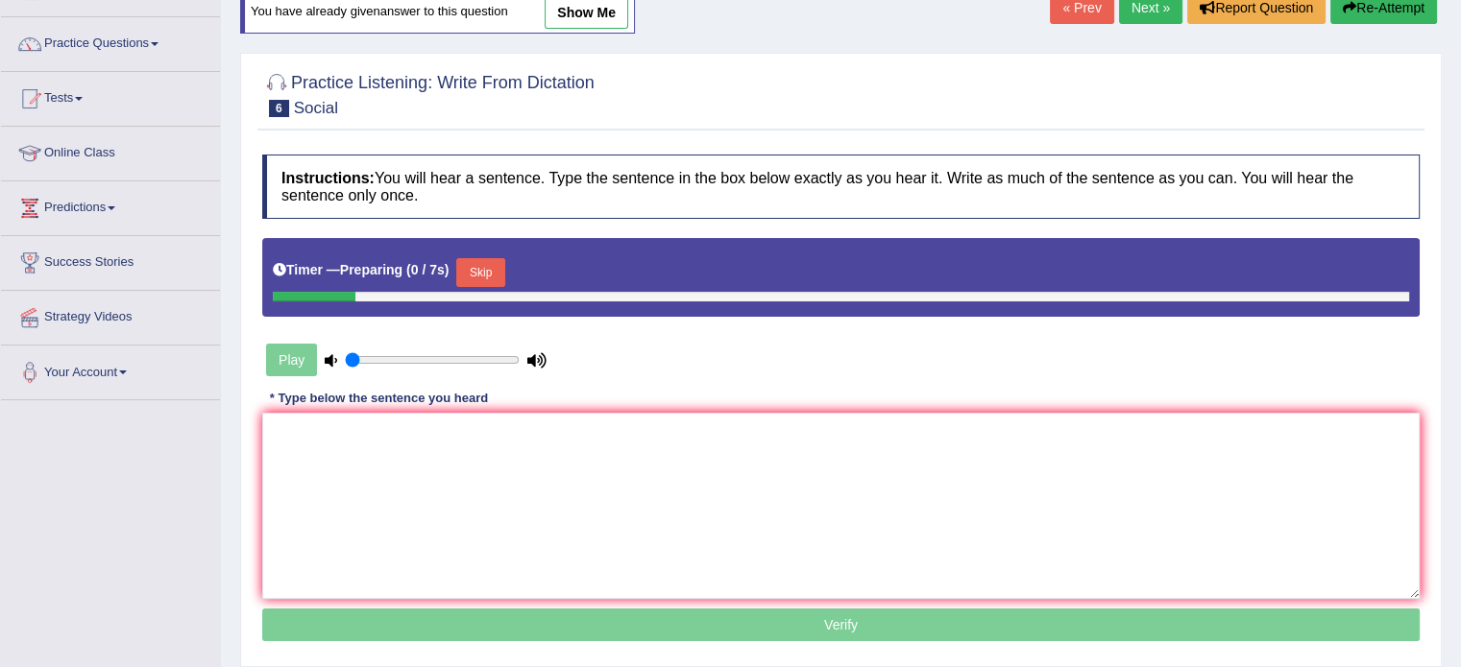
scroll to position [230, 0]
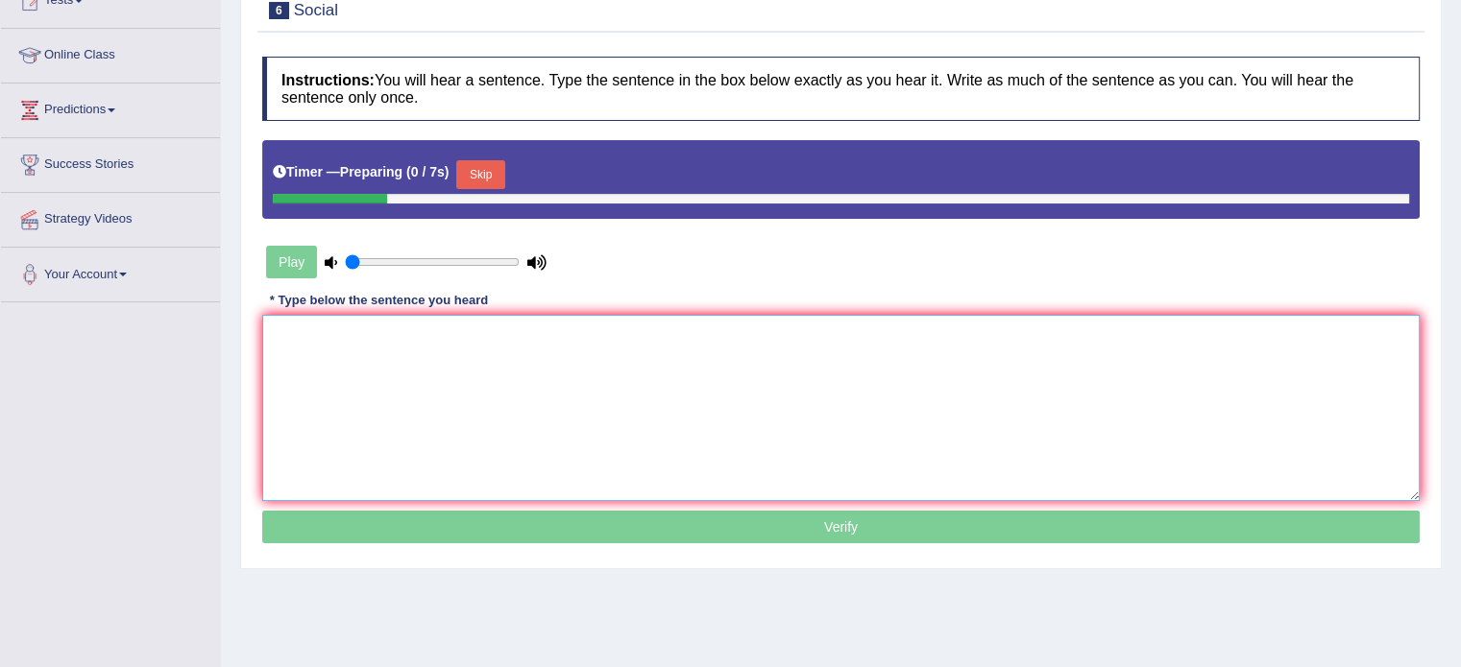
click at [774, 423] on textarea at bounding box center [840, 408] width 1157 height 186
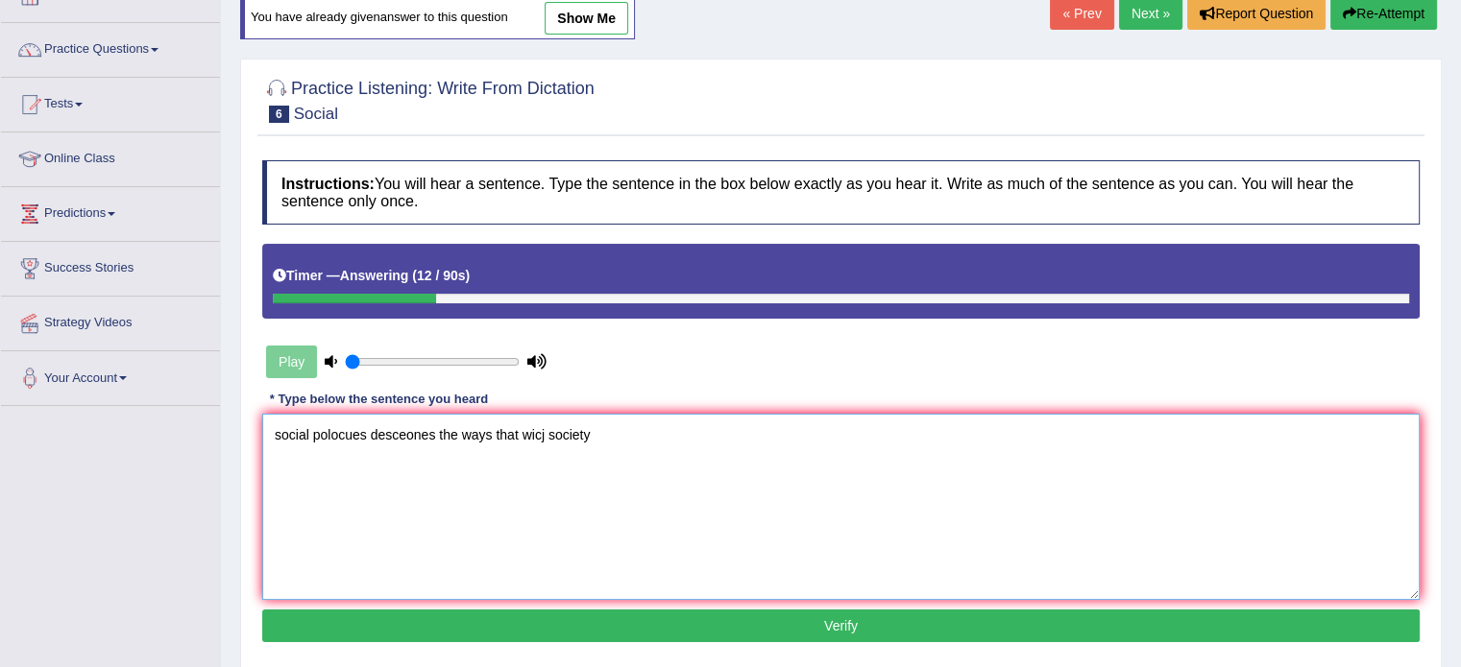
scroll to position [0, 0]
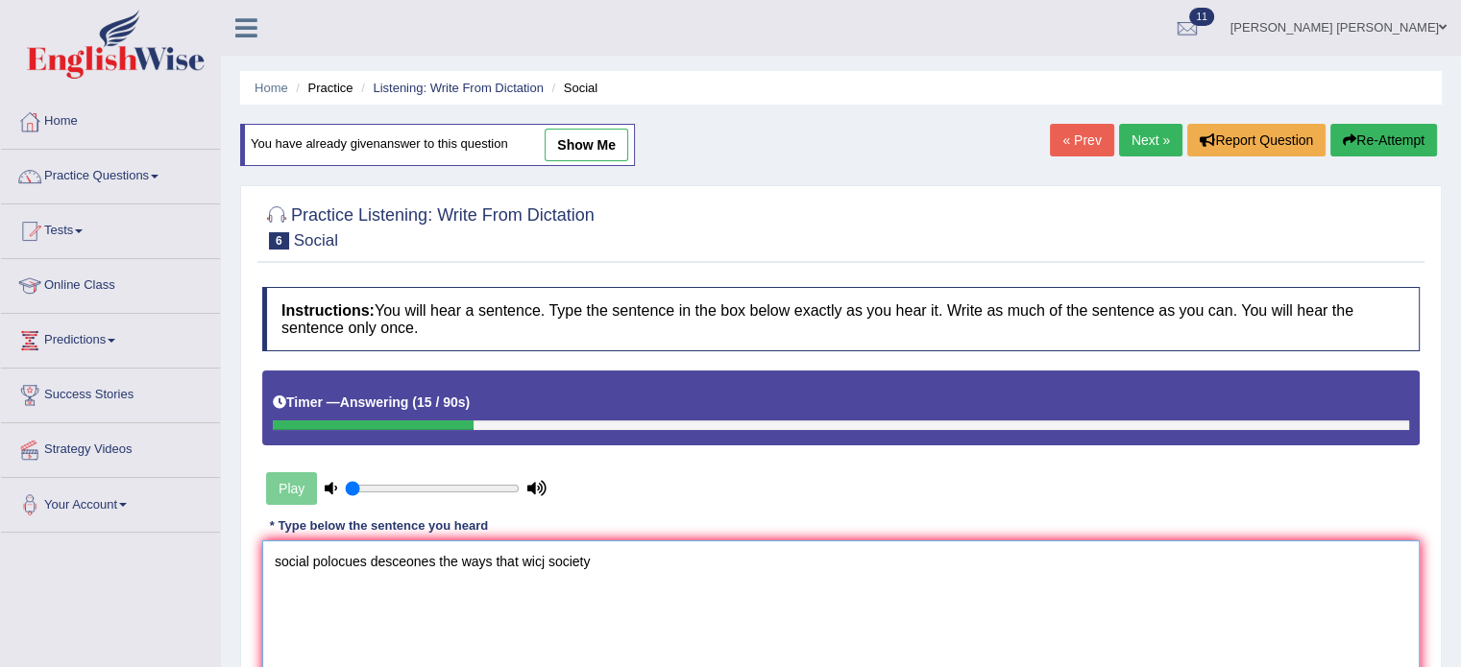
type textarea "social polocues desceones the ways that wicj society"
click at [1386, 138] on button "Re-Attempt" at bounding box center [1383, 140] width 107 height 33
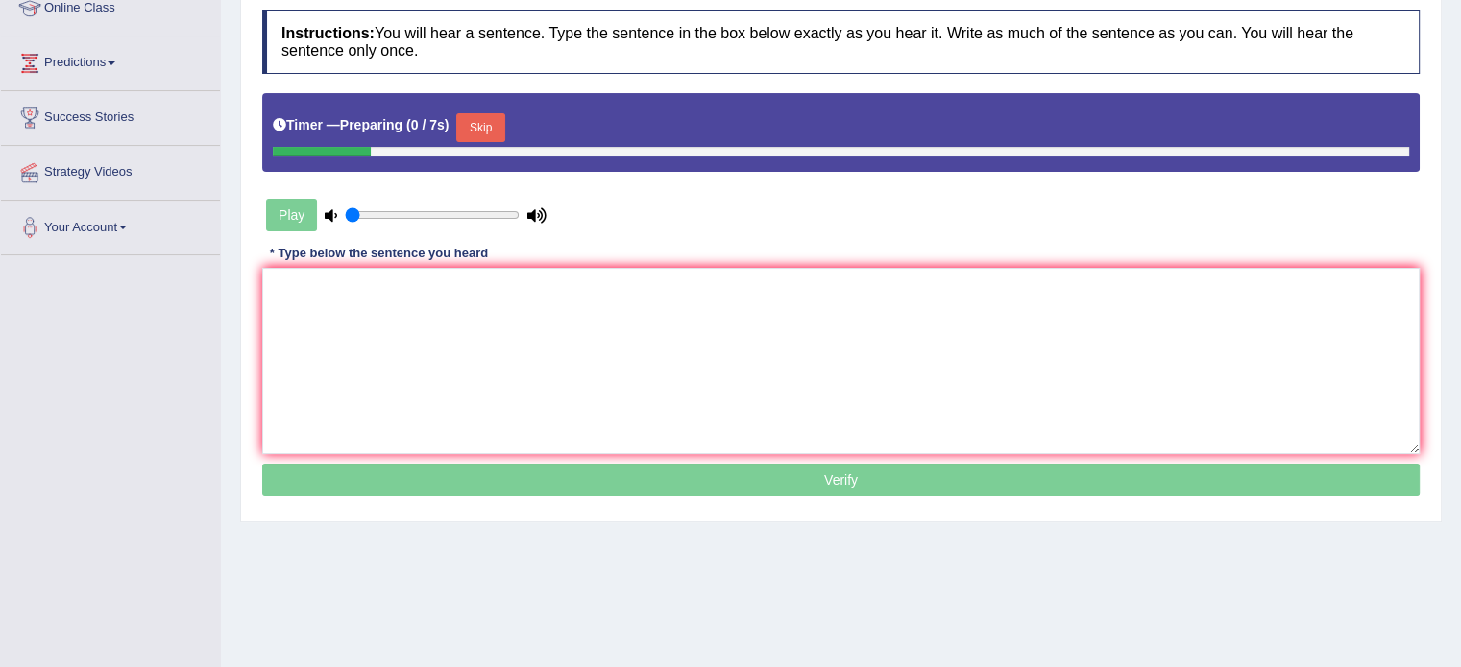
scroll to position [288, 0]
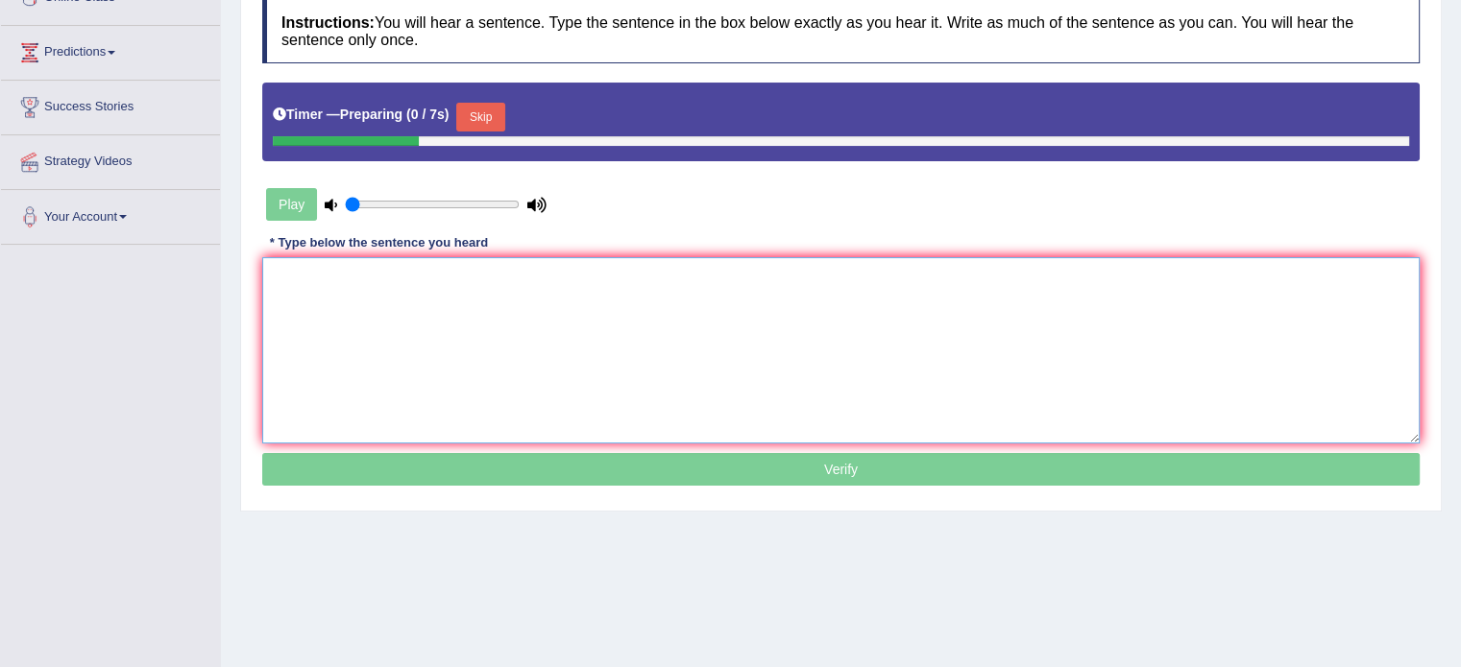
click at [826, 335] on textarea at bounding box center [840, 350] width 1157 height 186
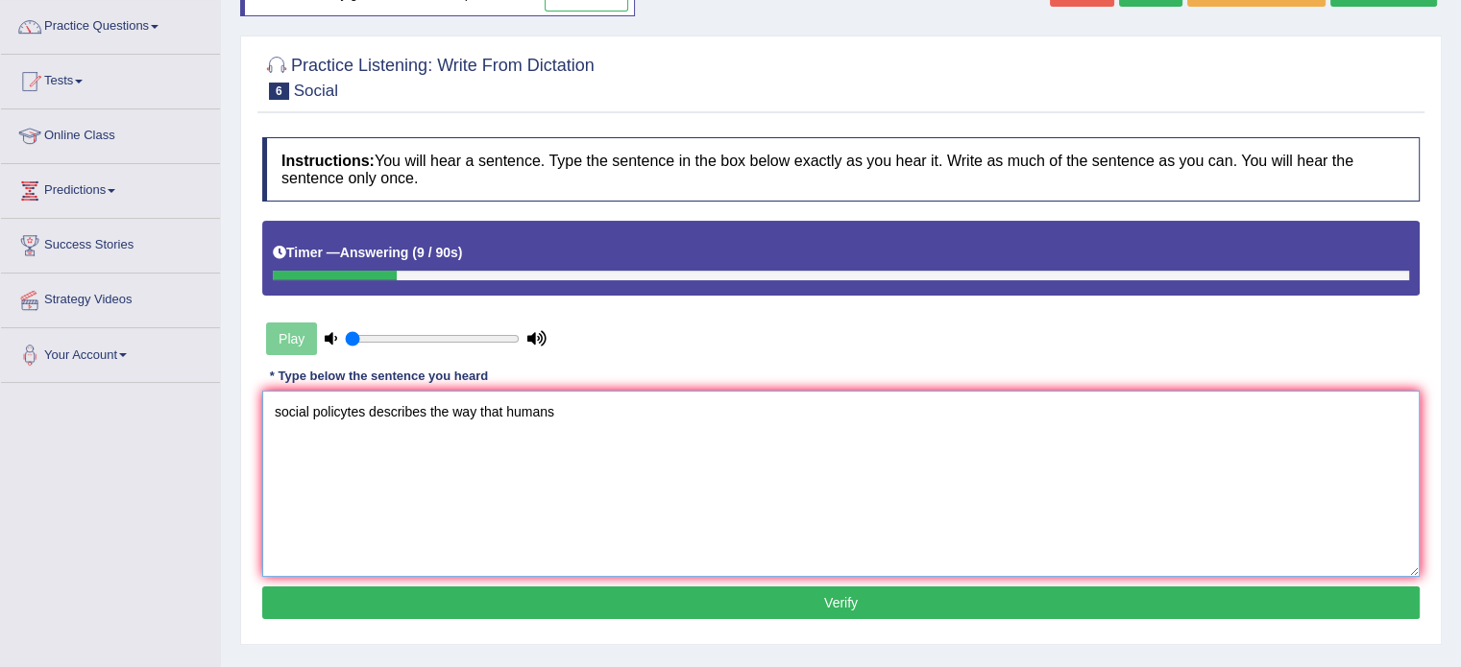
scroll to position [0, 0]
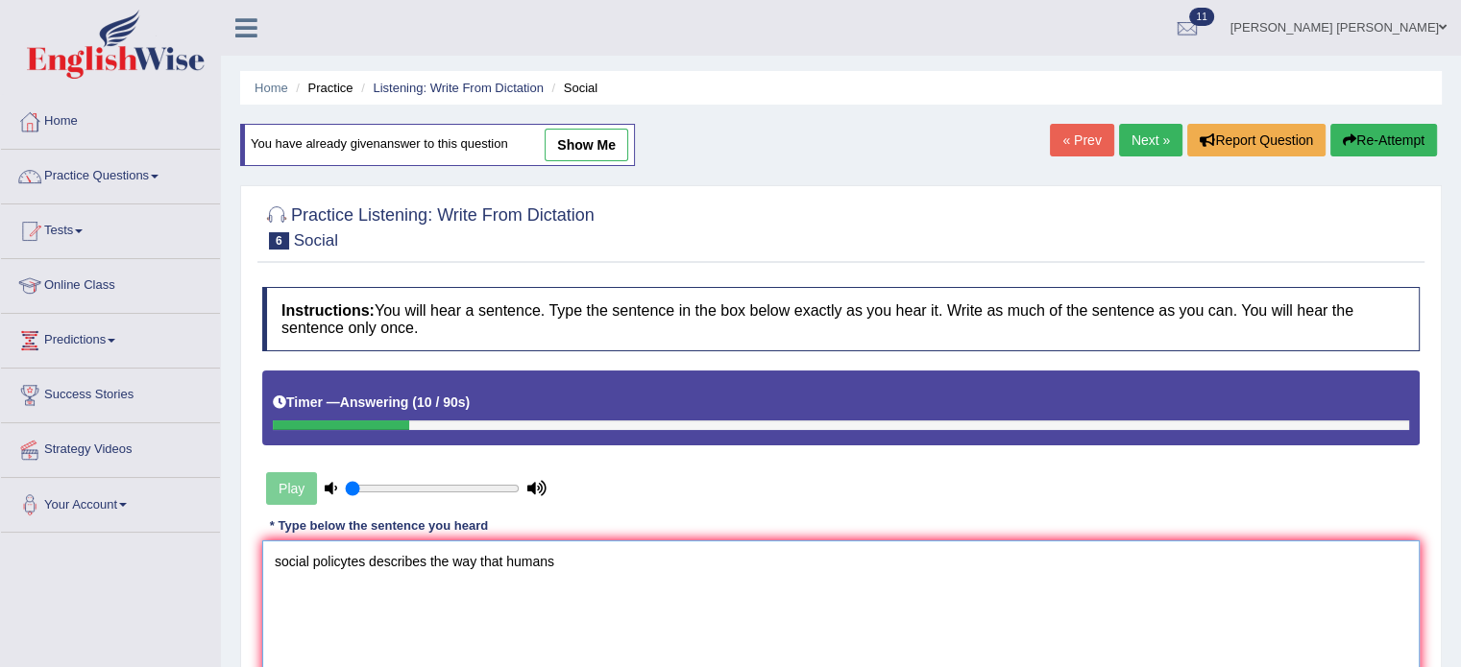
type textarea "social policytes describes the way that humans"
click at [1147, 141] on link "Next »" at bounding box center [1150, 140] width 63 height 33
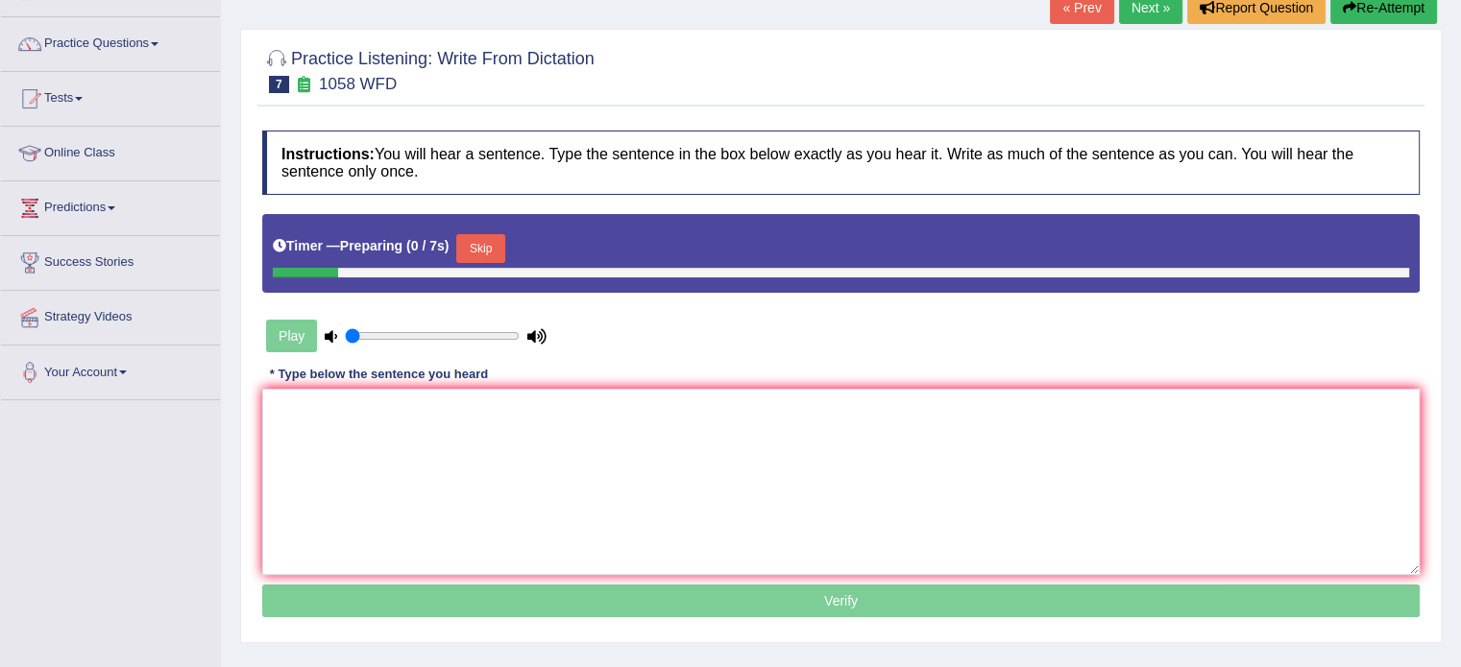
scroll to position [192, 0]
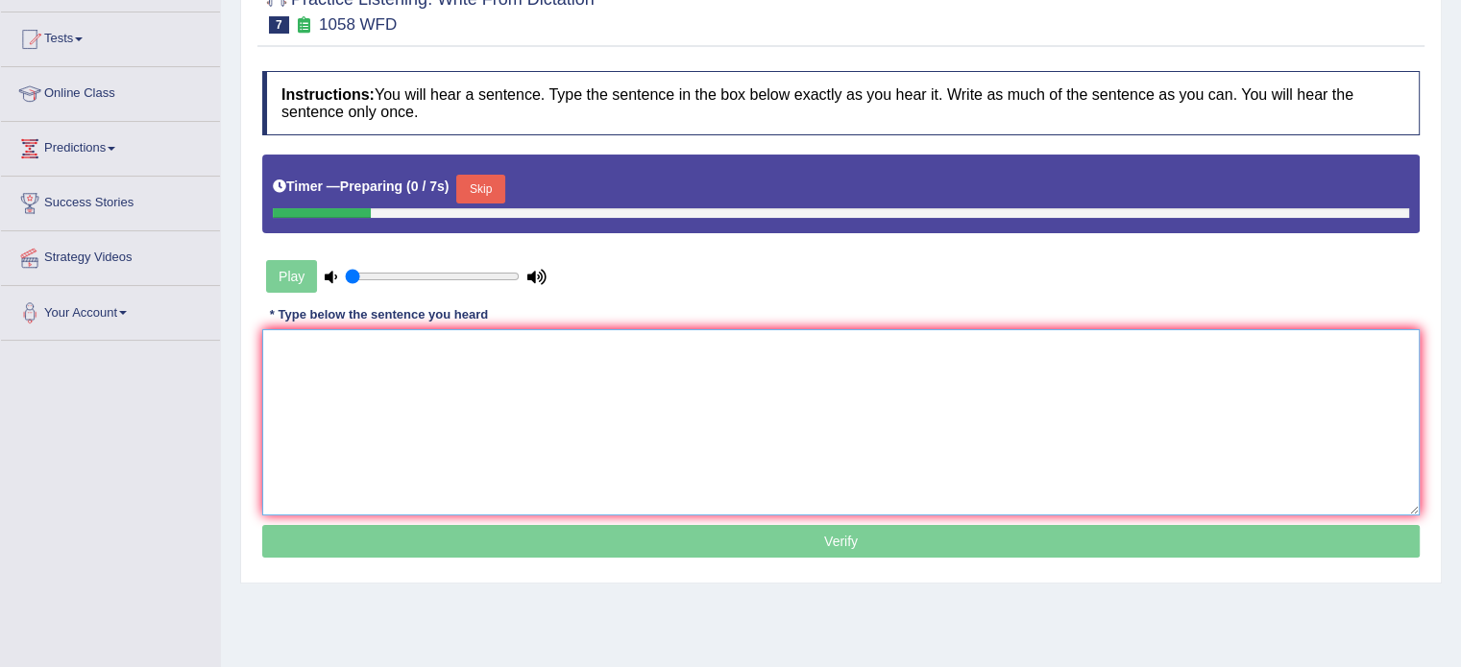
click at [837, 422] on textarea at bounding box center [840, 422] width 1157 height 186
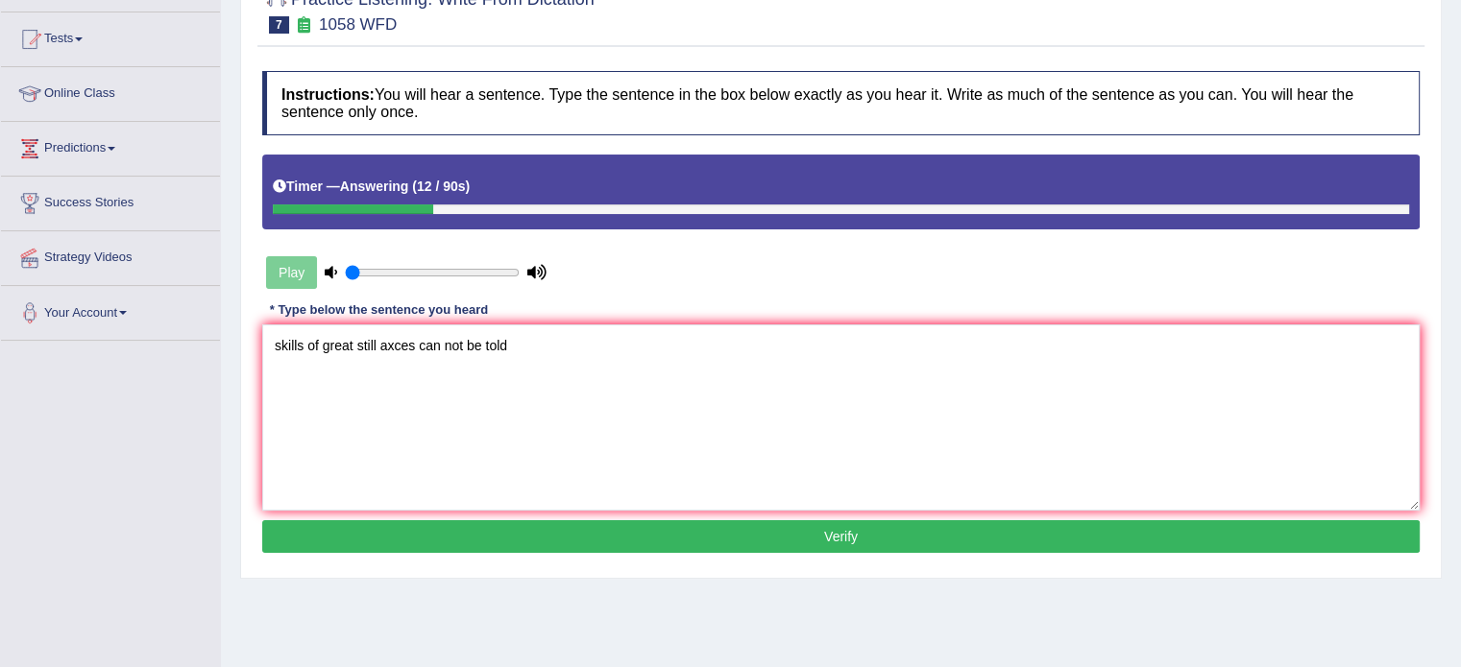
click at [255, 340] on div "Practice Listening: Write From Dictation 7 1058 WFD Instructions: You will hear…" at bounding box center [840, 274] width 1201 height 610
click at [266, 340] on textarea "skills of great still axces can not be told" at bounding box center [840, 418] width 1157 height 186
click at [382, 353] on textarea "Skill skills of great still axces can not be told" at bounding box center [840, 418] width 1157 height 186
click at [392, 351] on textarea "Skill skills of great still axces can not be told" at bounding box center [840, 418] width 1157 height 186
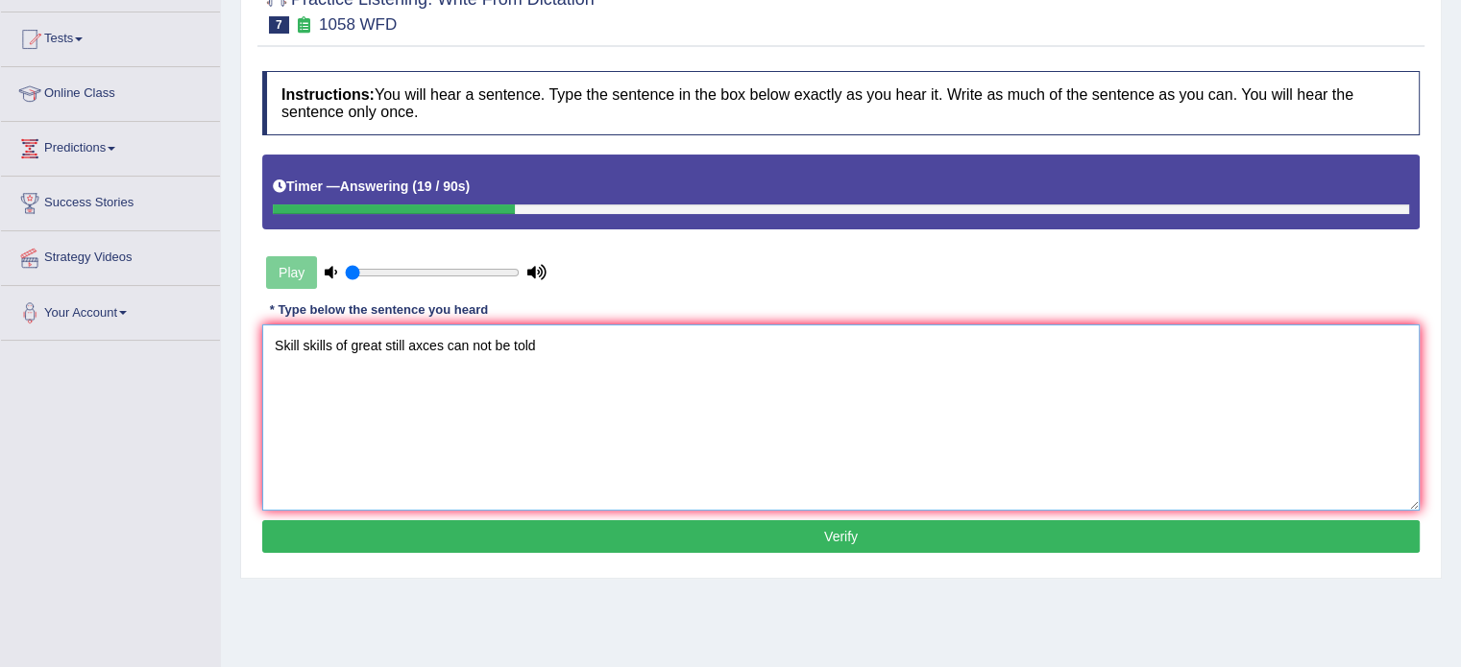
click at [392, 351] on textarea "Skill skills of great still axces can not be told" at bounding box center [840, 418] width 1157 height 186
click at [398, 351] on textarea "Skill skills of great still axces can not be told" at bounding box center [840, 418] width 1157 height 186
click at [408, 348] on textarea "Skill skills of great still axces can not be told" at bounding box center [840, 418] width 1157 height 186
click at [484, 349] on textarea "Skill skills of great still ax access axces can not be told" at bounding box center [840, 418] width 1157 height 186
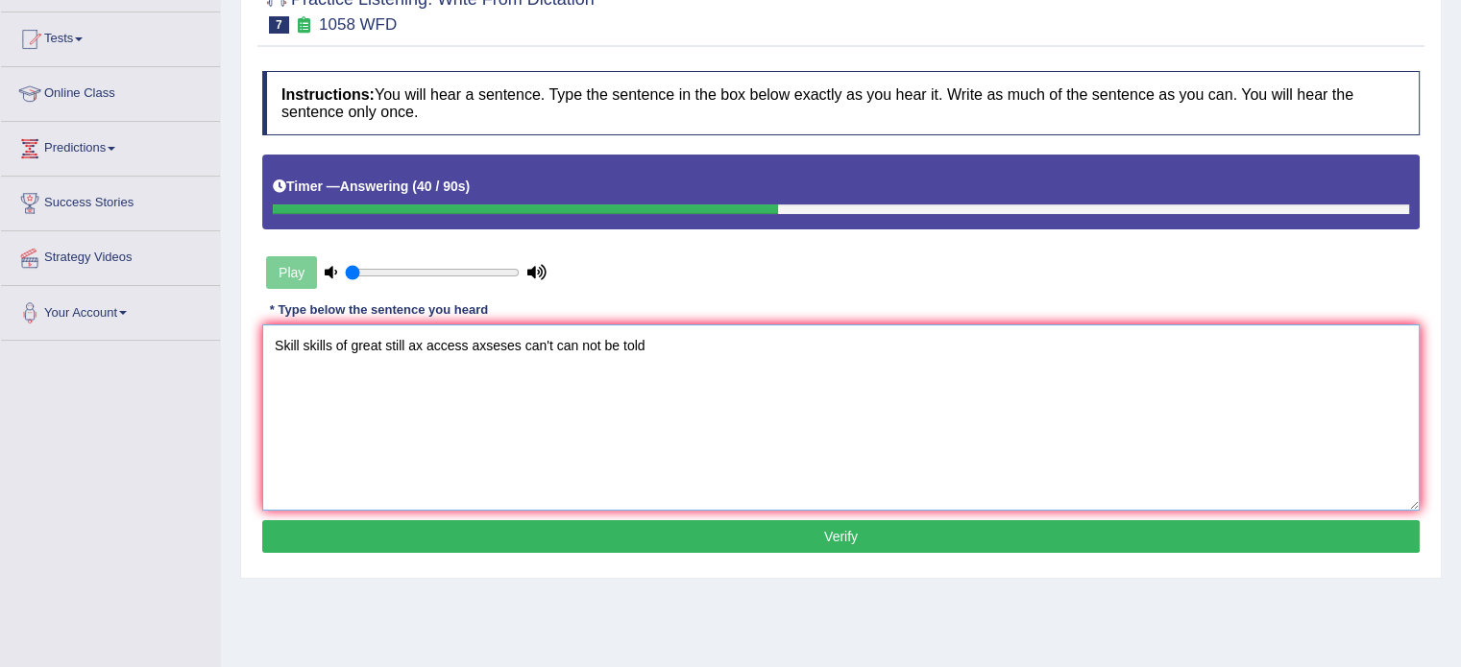
type textarea "Skill skills of great still ax access axseses can't can not be told"
click at [877, 518] on div "Instructions: You will hear a sentence. Type the sentence in the box below exac…" at bounding box center [840, 314] width 1167 height 507
click at [872, 525] on button "Verify" at bounding box center [840, 536] width 1157 height 33
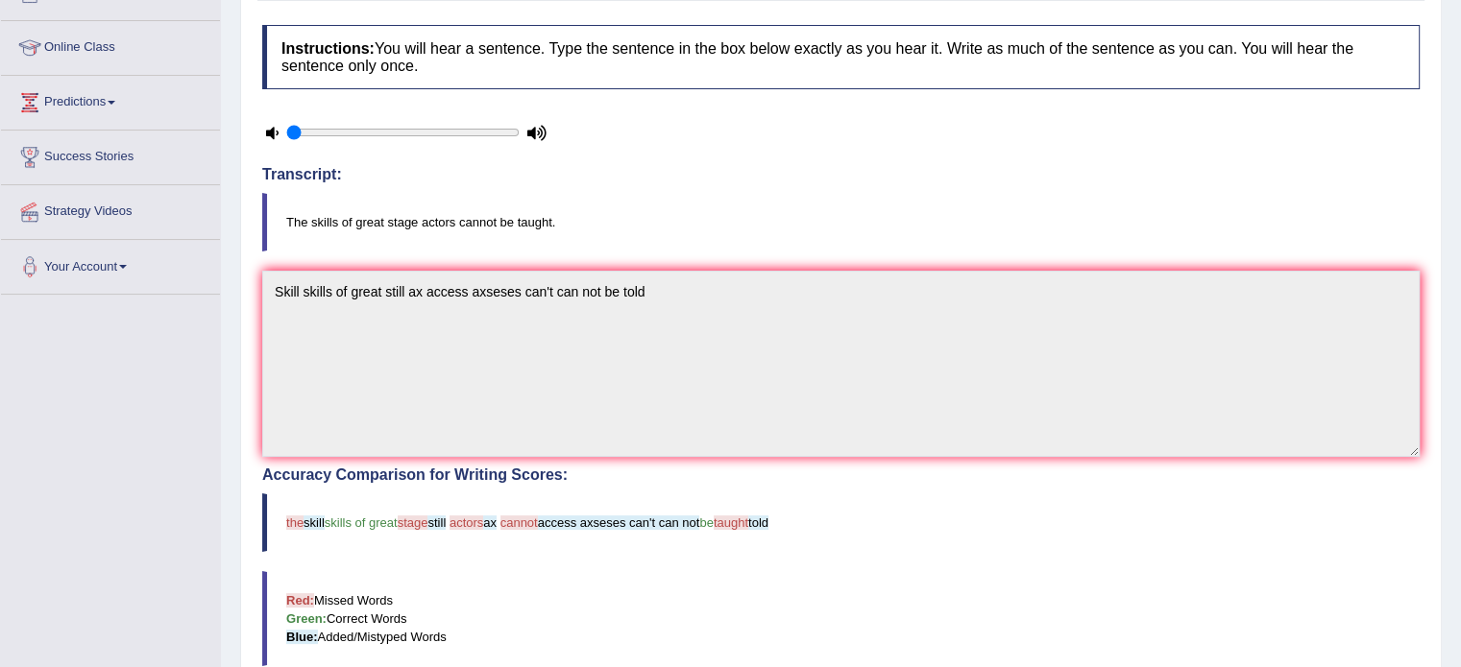
scroll to position [53, 0]
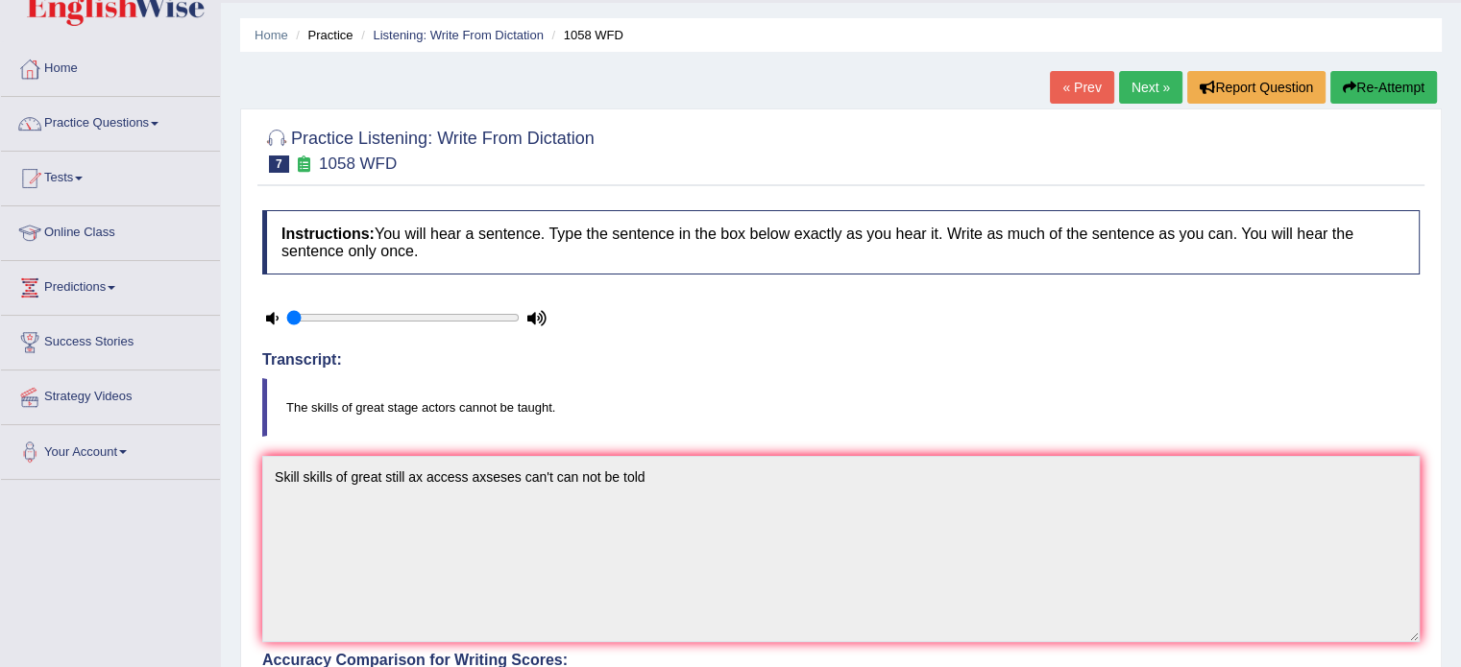
click at [1149, 83] on link "Next »" at bounding box center [1150, 87] width 63 height 33
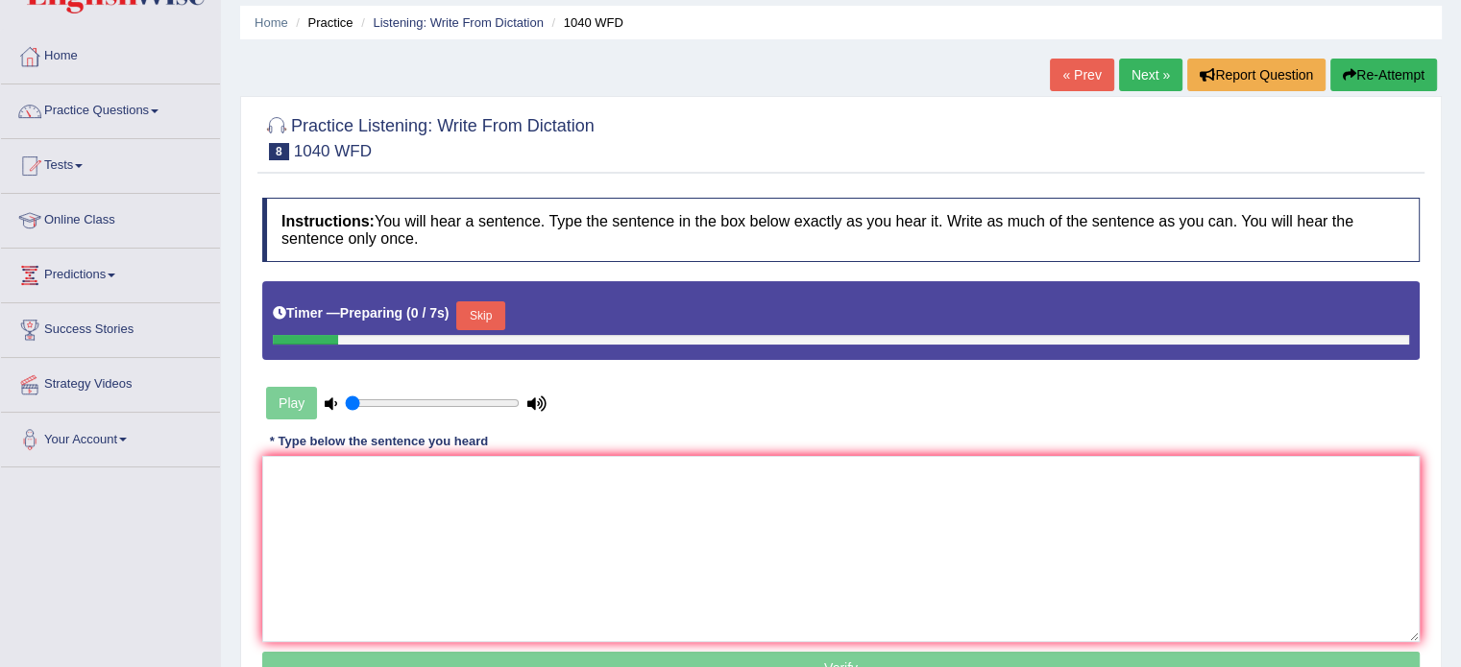
scroll to position [67, 0]
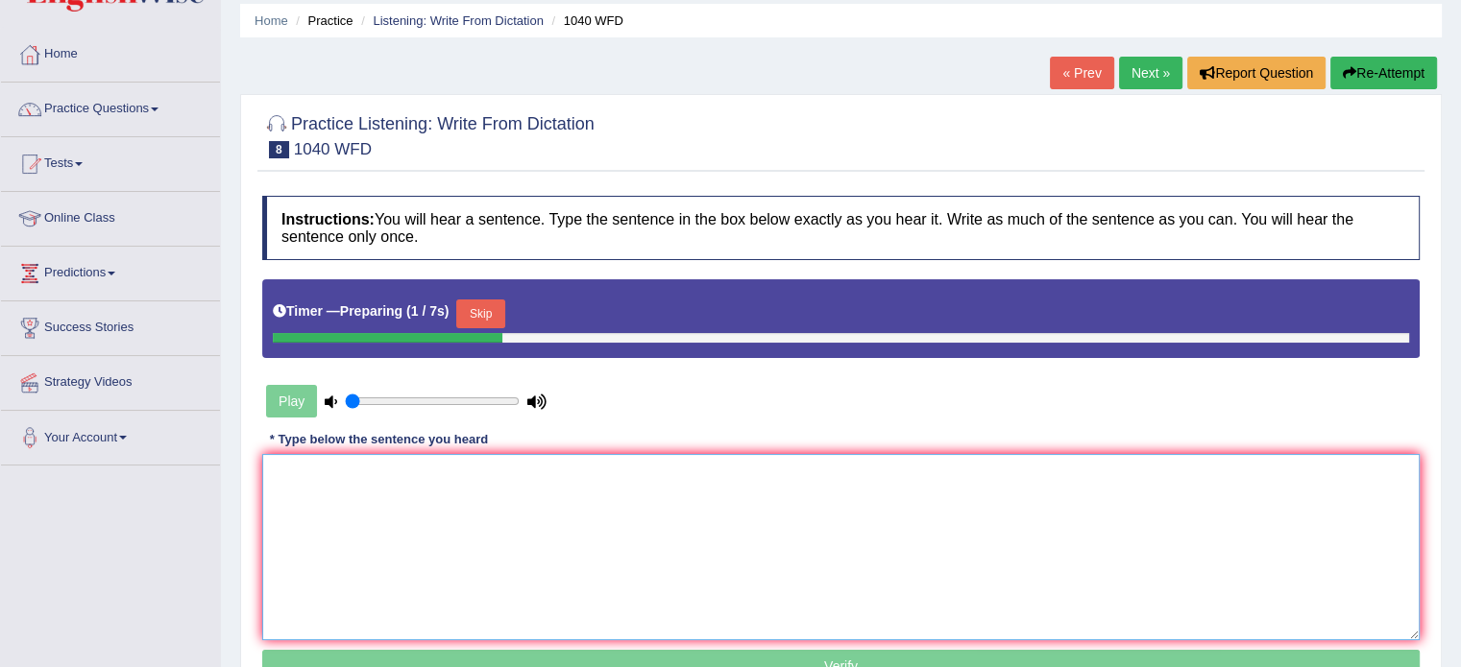
click at [656, 491] on textarea at bounding box center [840, 547] width 1157 height 186
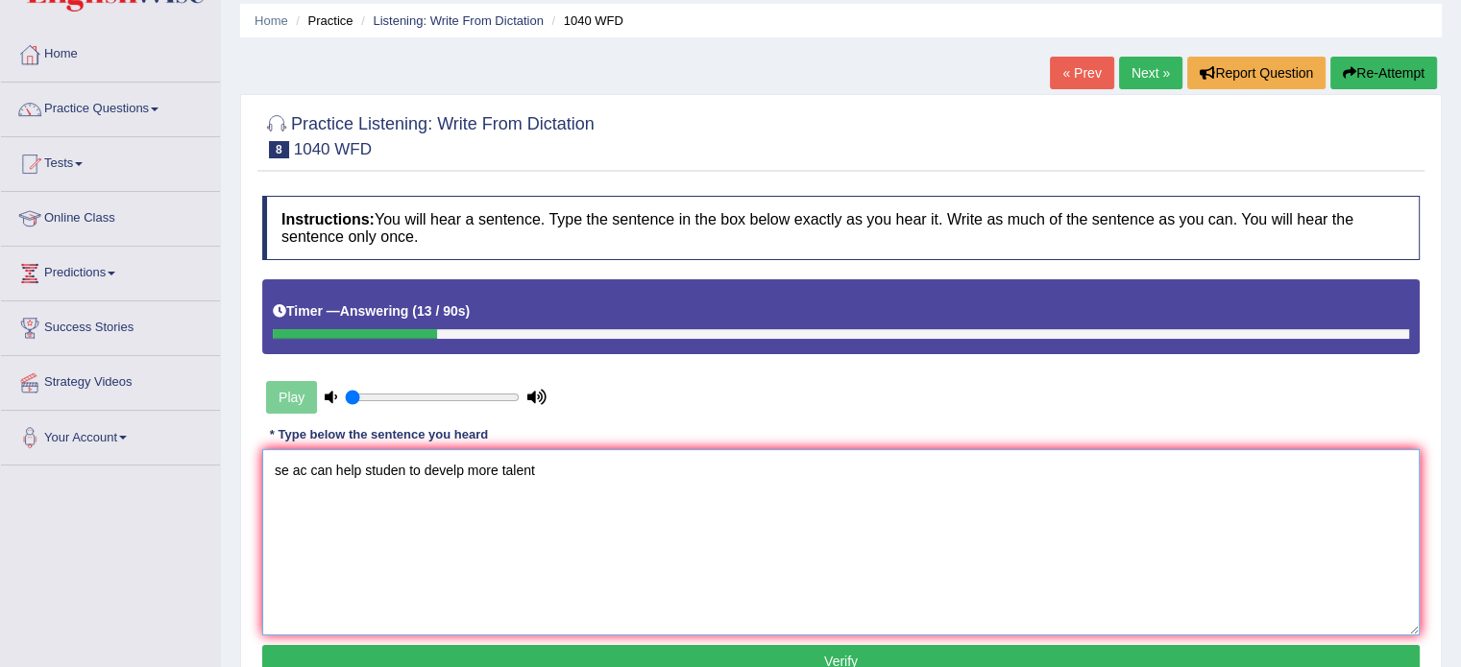
type textarea "se ac can help studen to develp more talent"
click at [1356, 63] on button "Re-Attempt" at bounding box center [1383, 73] width 107 height 33
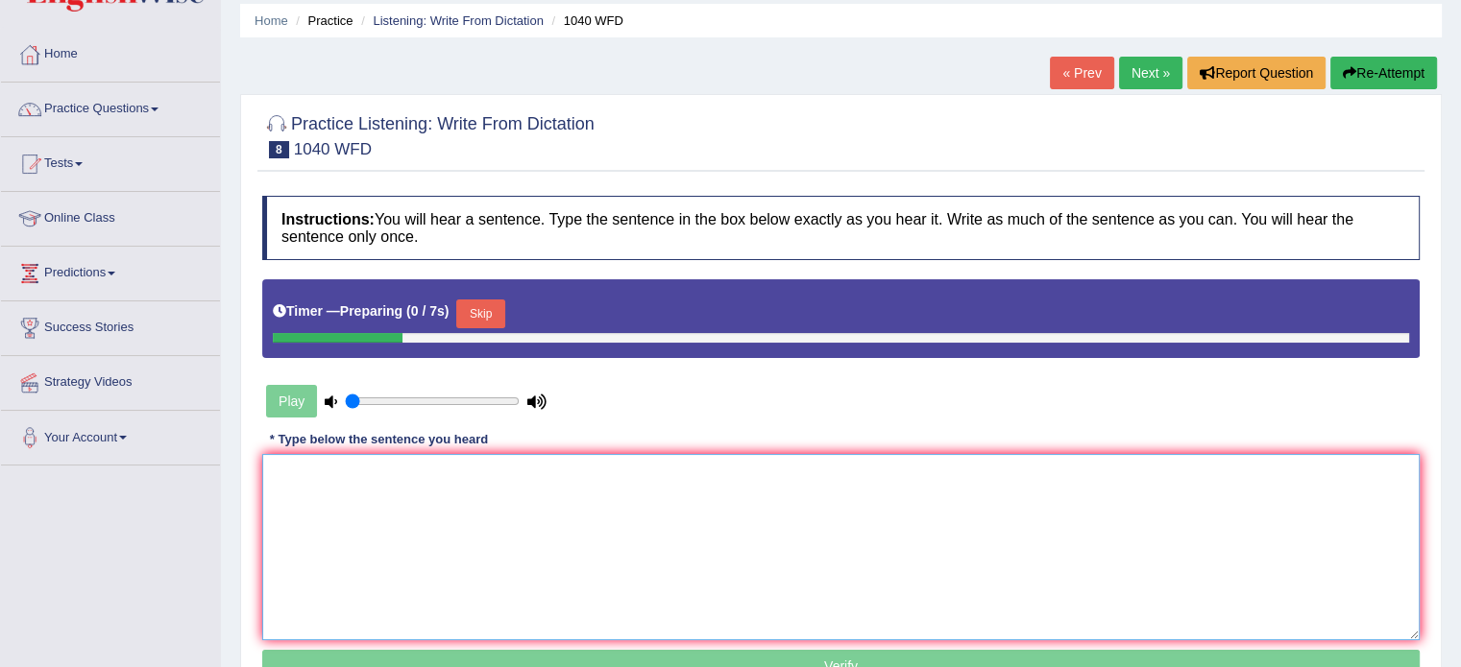
click at [821, 498] on textarea at bounding box center [840, 547] width 1157 height 186
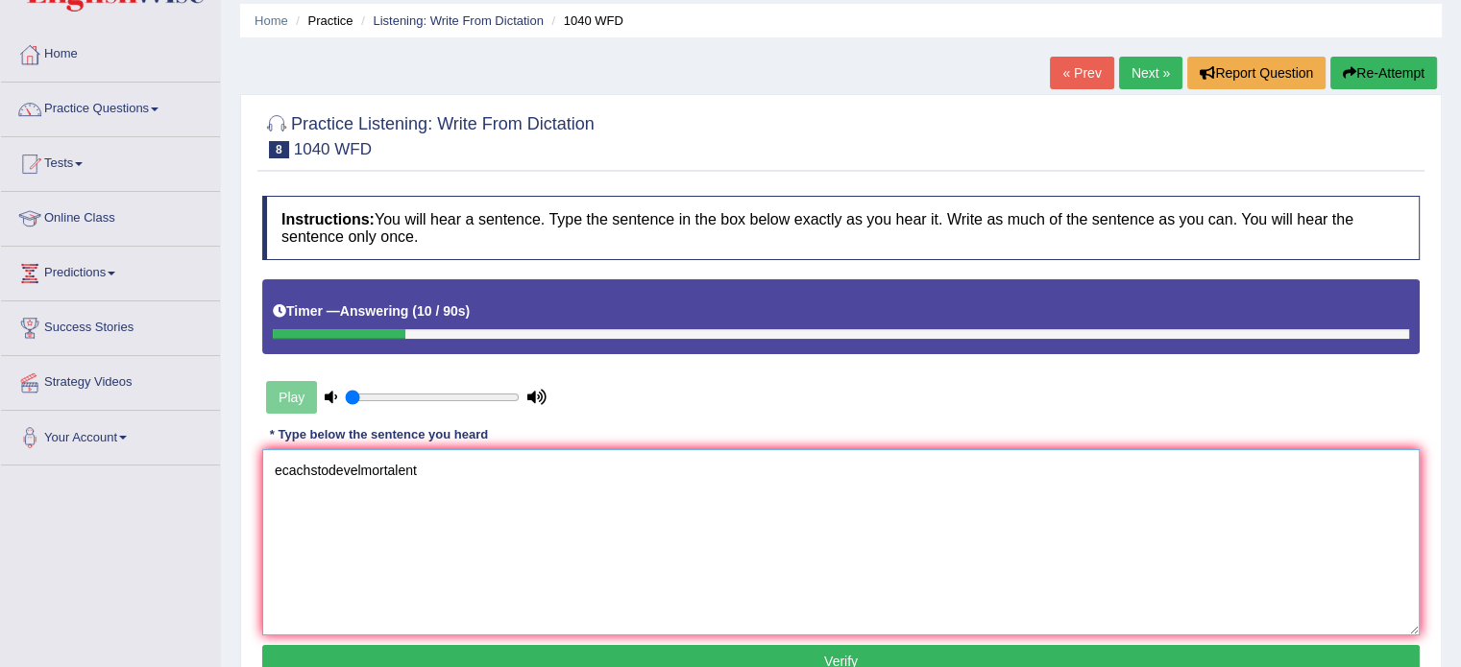
click at [286, 477] on textarea "ecachstodevelmortalent" at bounding box center [840, 542] width 1157 height 186
click at [280, 477] on textarea "ecachstodevelmortalent" at bounding box center [840, 542] width 1157 height 186
click at [317, 472] on textarea "extra cachstodevelmortalent" at bounding box center [840, 542] width 1157 height 186
click at [376, 464] on textarea "extra curricular achstodevelmortalent" at bounding box center [840, 542] width 1157 height 186
click at [428, 478] on textarea "extra curricular activities chstodevelmortalent" at bounding box center [840, 542] width 1157 height 186
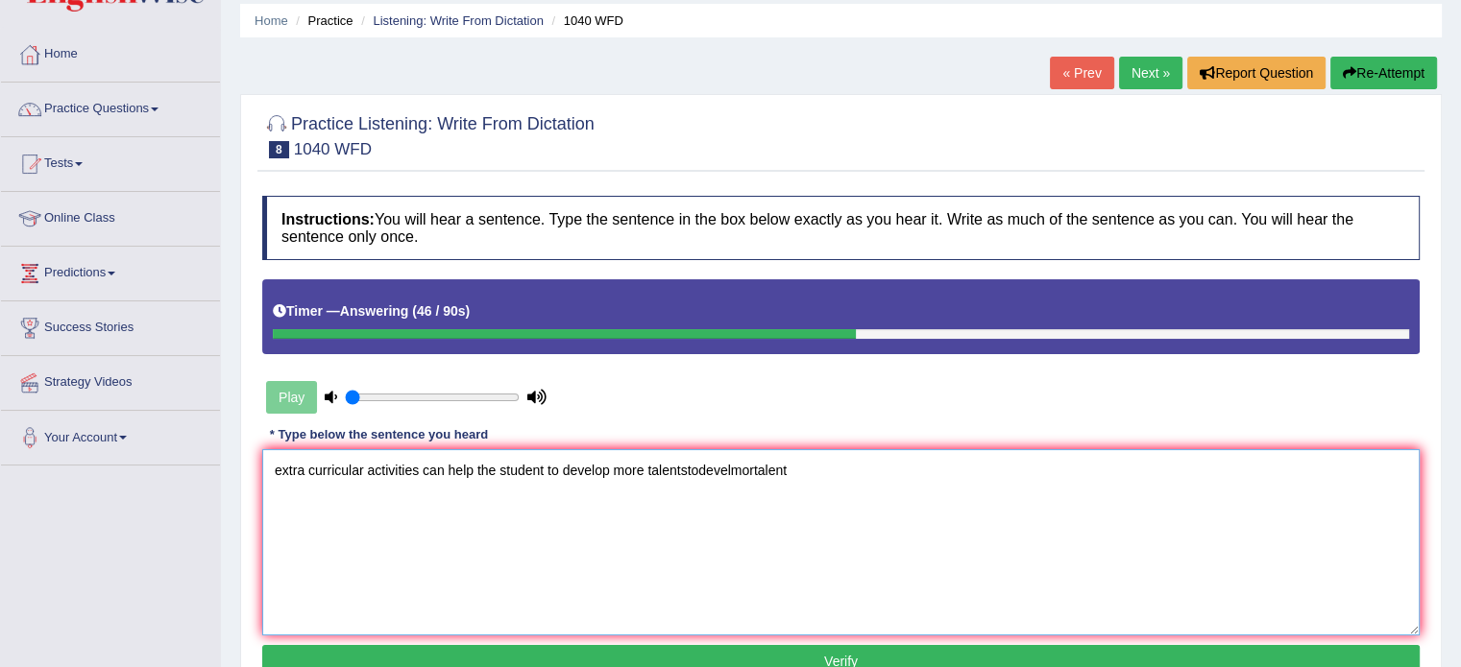
drag, startPoint x: 857, startPoint y: 467, endPoint x: 686, endPoint y: 472, distance: 171.0
click at [686, 472] on textarea "extra curricular activities can help the student to develop more talentstodevel…" at bounding box center [840, 542] width 1157 height 186
click at [266, 476] on textarea "extra curricular activities can help the student to develop more talent" at bounding box center [840, 542] width 1157 height 186
click at [542, 475] on textarea "Extracurricular extracurricular extra curricular activities can help the studen…" at bounding box center [840, 542] width 1157 height 186
click at [549, 469] on textarea "Extracurricular extracurricular extra curricular activities can help the studen…" at bounding box center [840, 542] width 1157 height 186
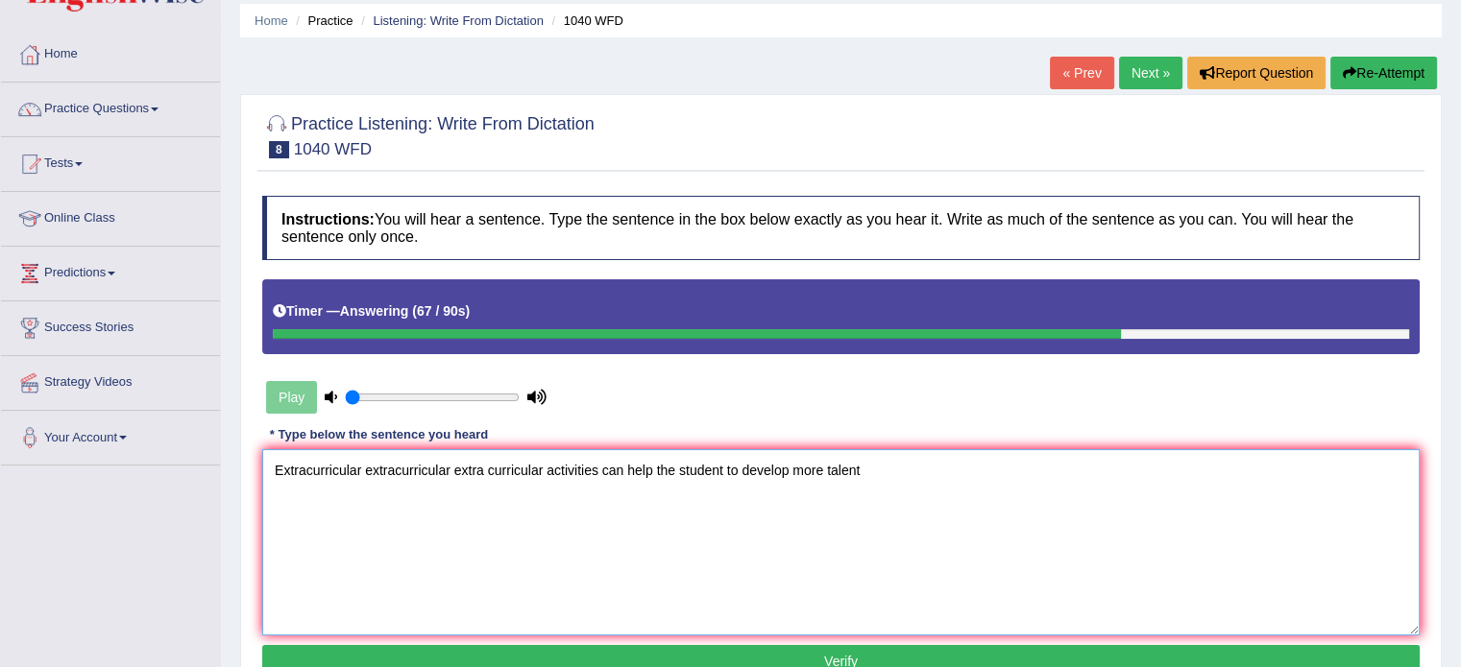
click at [547, 472] on textarea "Extracurricular extracurricular extra curricular activities can help the studen…" at bounding box center [840, 542] width 1157 height 186
click at [776, 466] on textarea "Extracurricular extracurricular extra curricular activity's activities can help…" at bounding box center [840, 542] width 1157 height 186
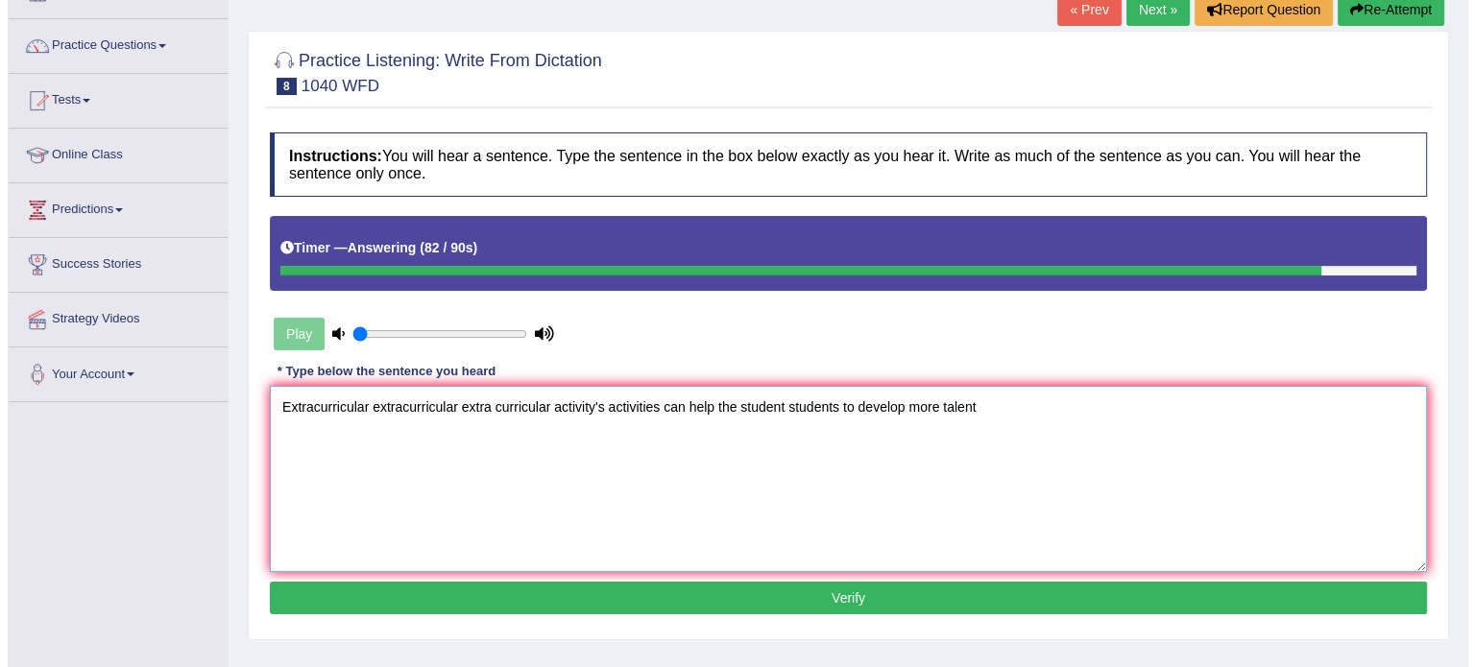
scroll to position [163, 0]
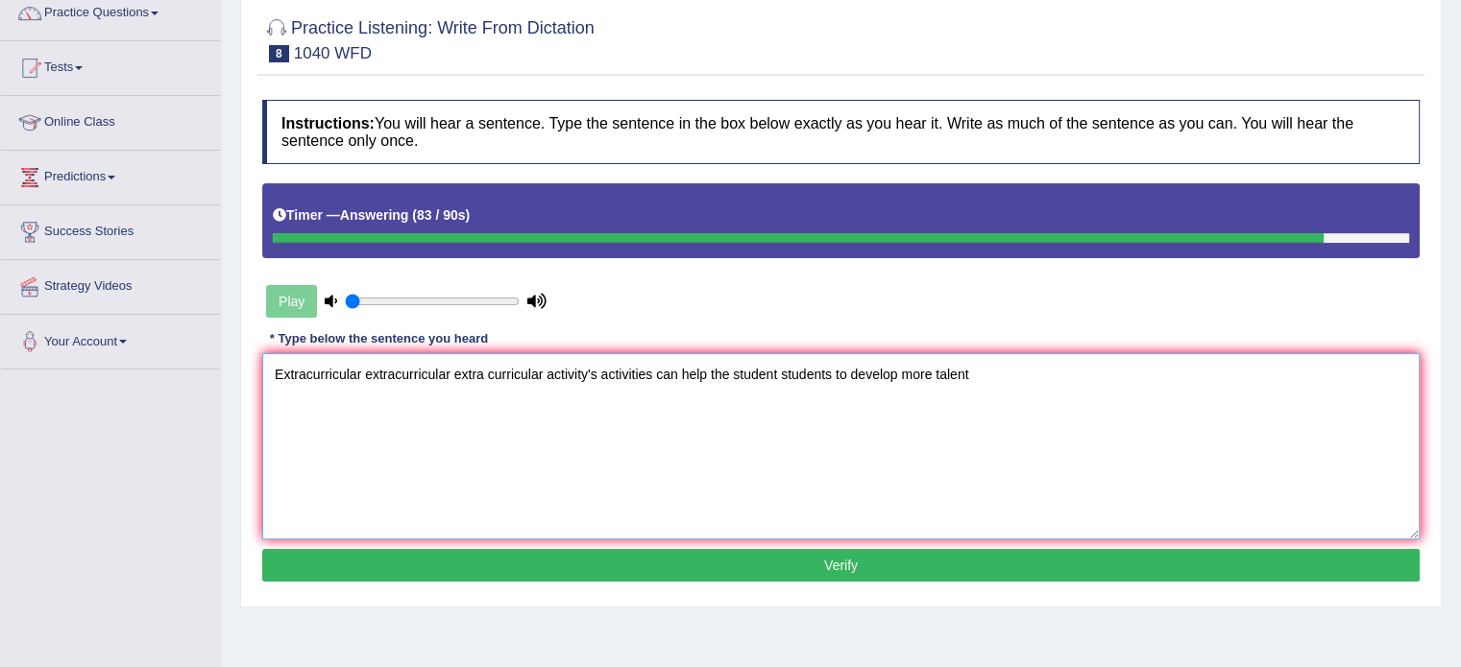
type textarea "Extracurricular extracurricular extra curricular activity's activities can help…"
click at [853, 571] on button "Verify" at bounding box center [840, 565] width 1157 height 33
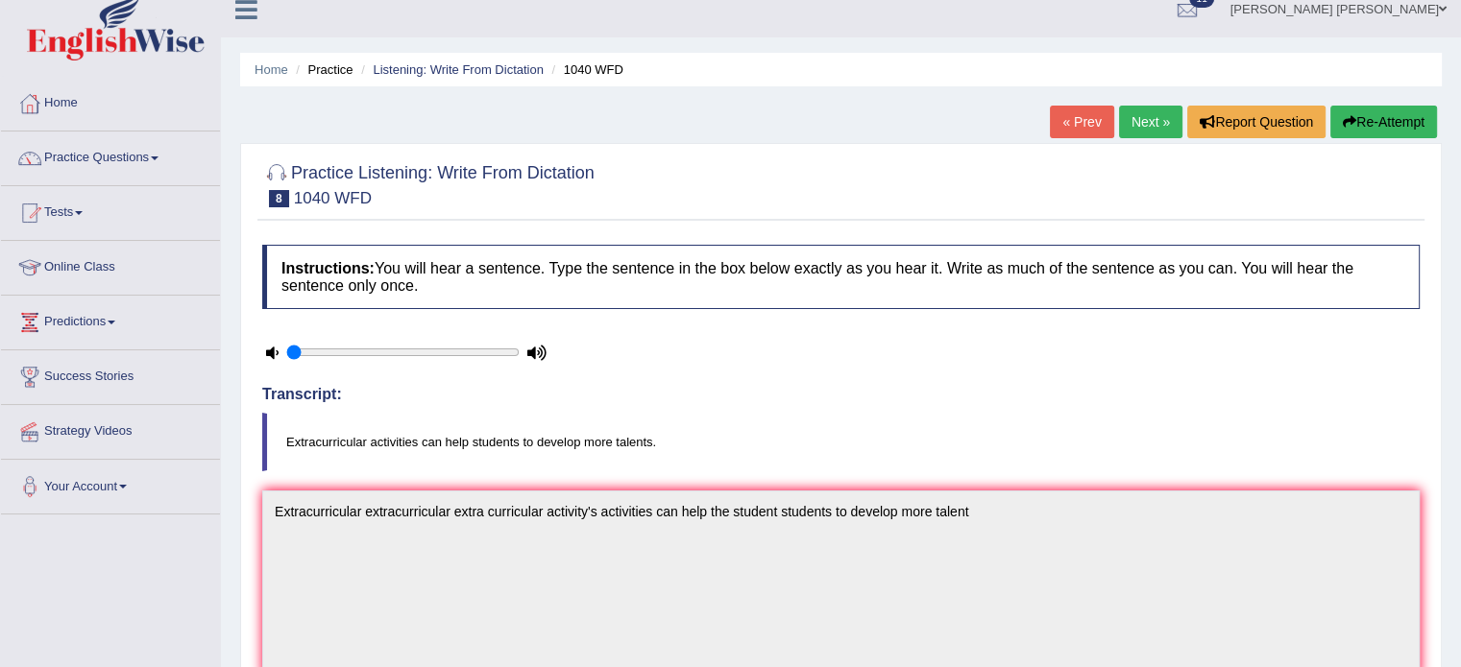
scroll to position [0, 0]
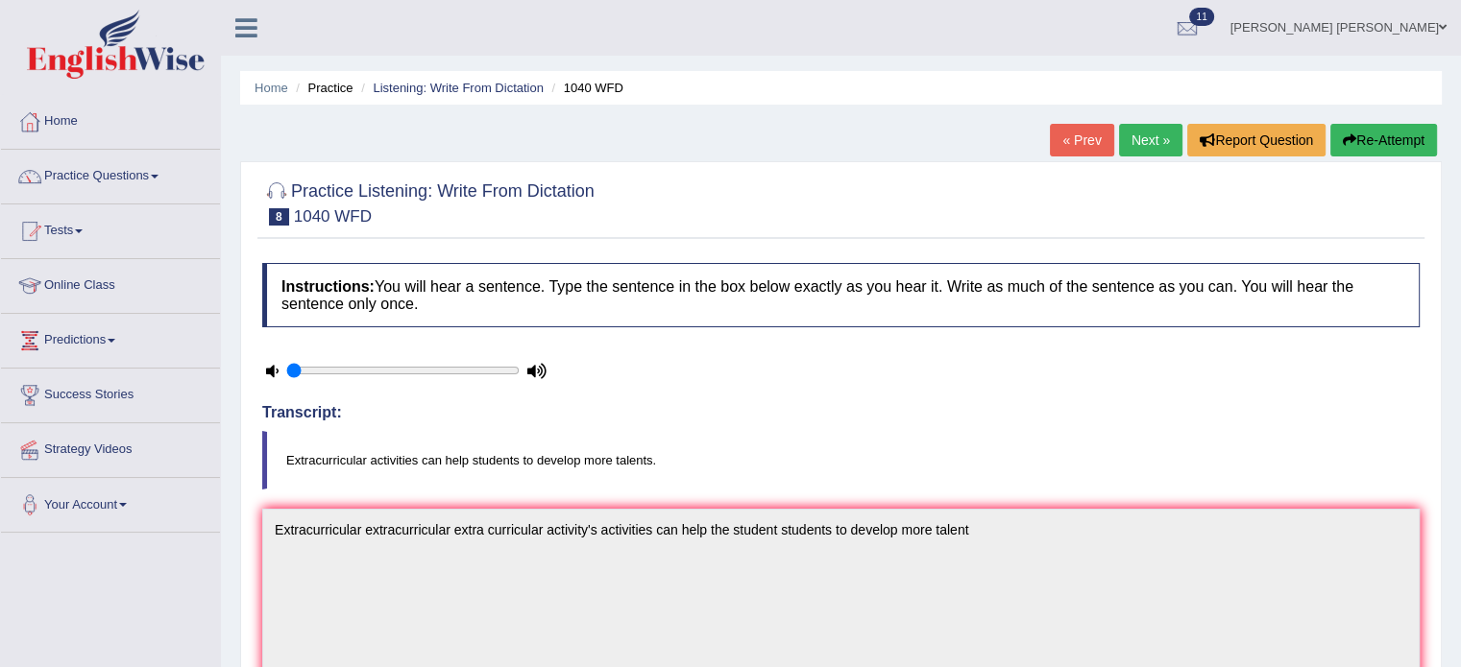
click at [1126, 146] on link "Next »" at bounding box center [1150, 140] width 63 height 33
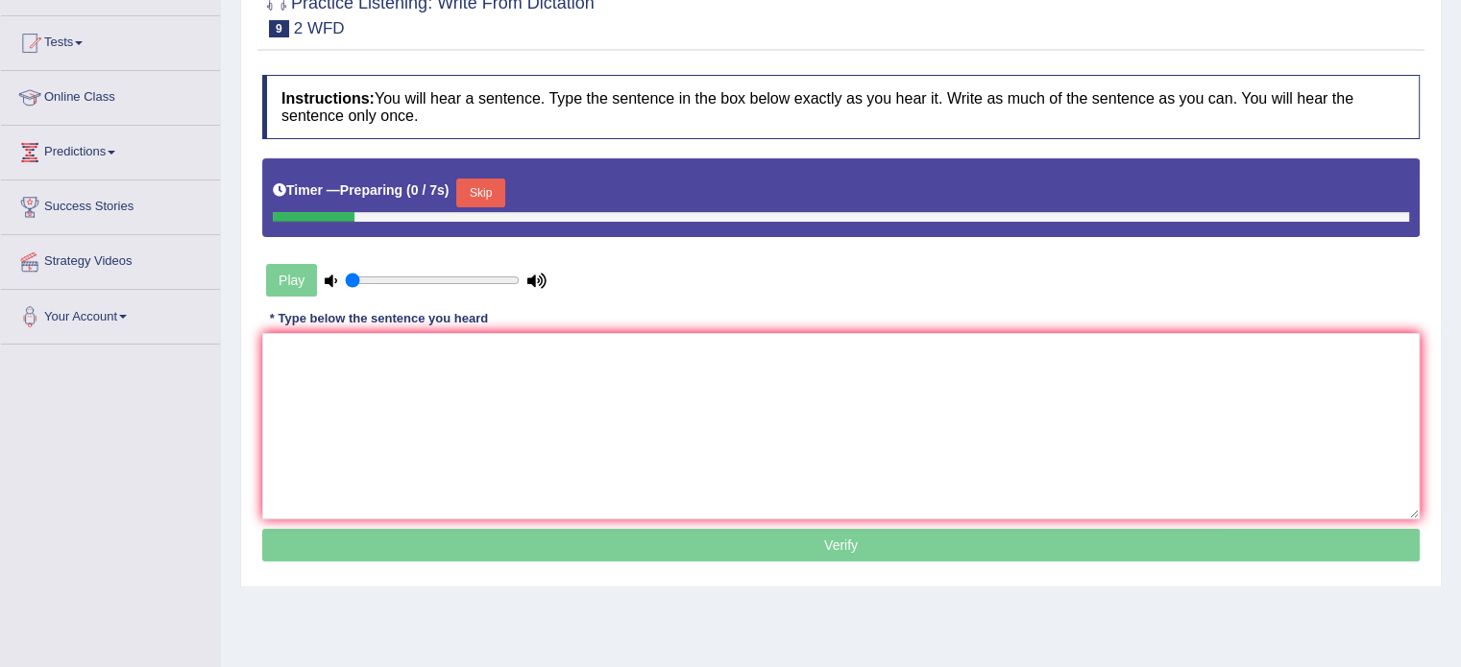
scroll to position [192, 0]
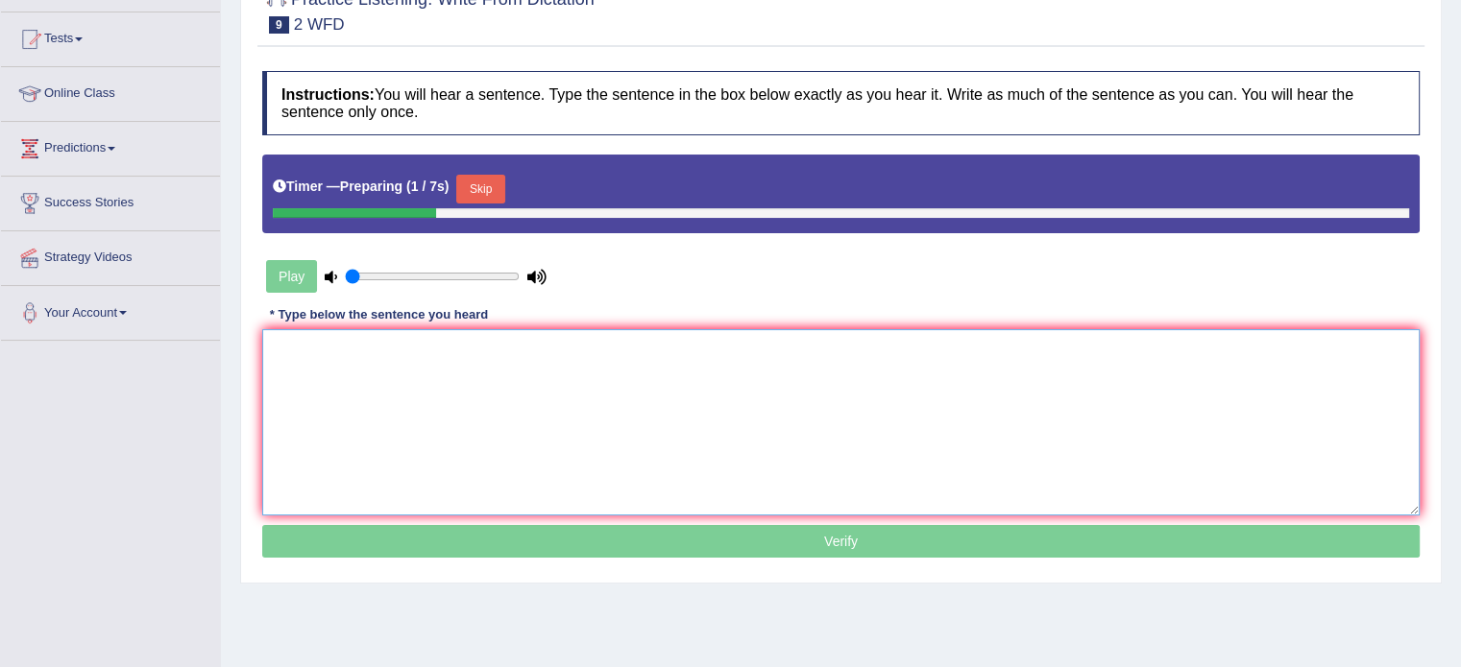
click at [647, 401] on textarea at bounding box center [840, 422] width 1157 height 186
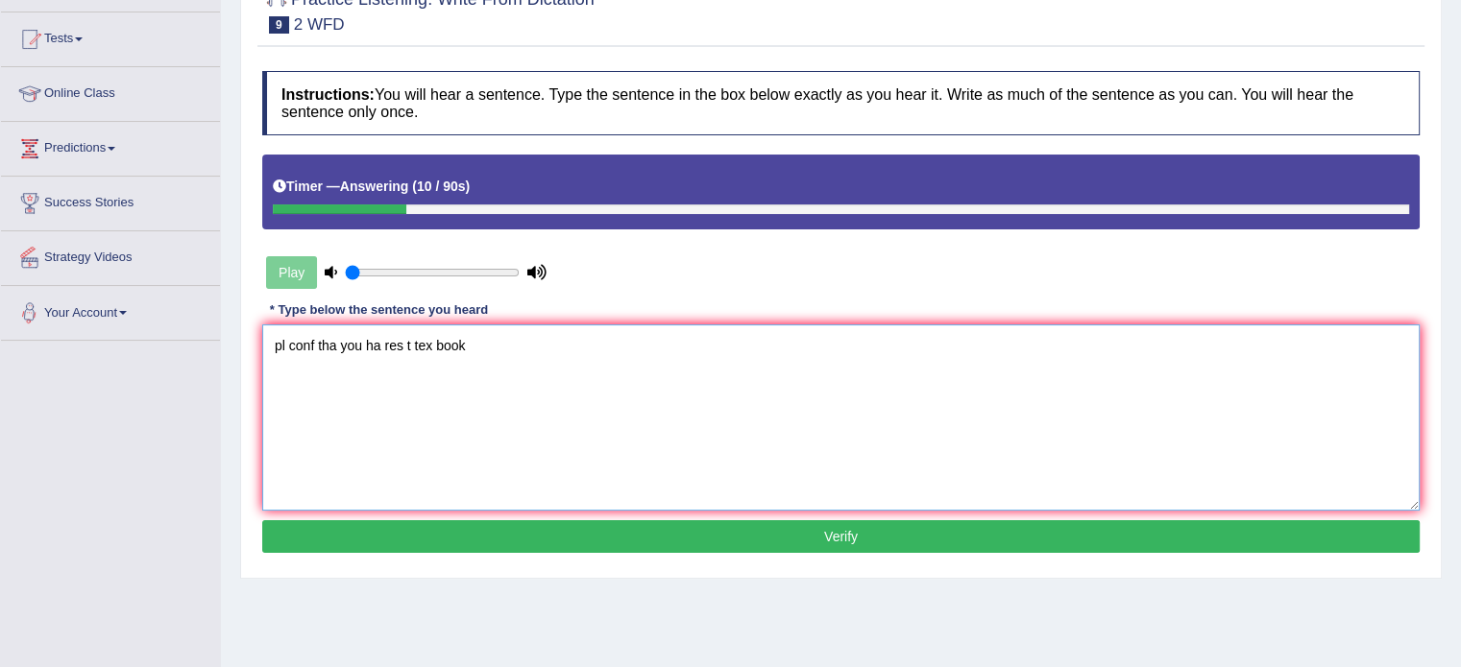
click at [288, 350] on textarea "pl conf tha you ha res t tex book" at bounding box center [840, 418] width 1157 height 186
click at [285, 350] on textarea "pl conf tha you ha res t tex book" at bounding box center [840, 418] width 1157 height 186
click at [273, 345] on textarea "please conf tha you ha res t tex book" at bounding box center [840, 418] width 1157 height 186
click at [385, 336] on textarea "Please please conf tha you ha res t tex book" at bounding box center [840, 418] width 1157 height 186
click at [430, 354] on textarea "Please please confirm tha you ha res t tex book" at bounding box center [840, 418] width 1157 height 186
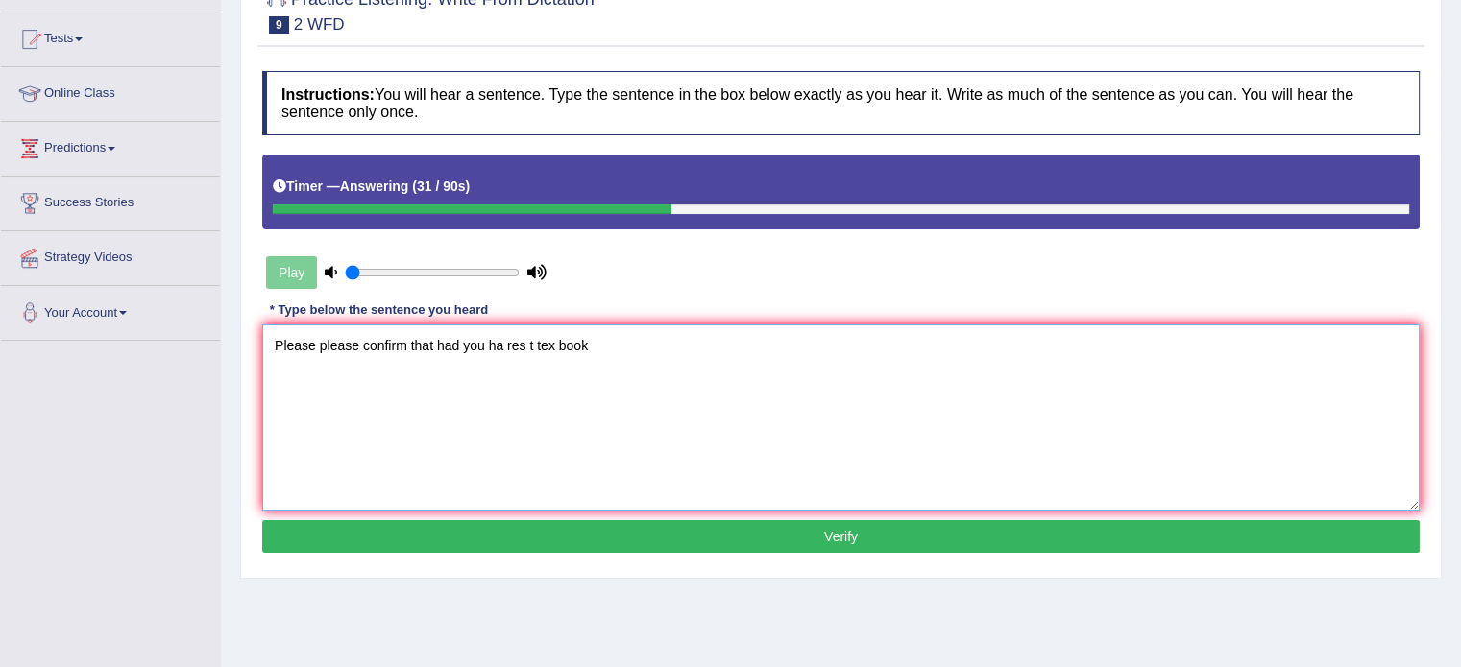
click at [502, 345] on textarea "Please please confirm that had you ha res t tex book" at bounding box center [840, 418] width 1157 height 186
click at [538, 345] on textarea "Please please confirm that had you have res t tex book" at bounding box center [840, 418] width 1157 height 186
click at [711, 351] on textarea "Please please confirm that had you have recibe recibided recibed the tex book" at bounding box center [840, 418] width 1157 height 186
click at [707, 351] on textarea "Please please confirm that had you have recibe recibided recibed the tex book" at bounding box center [840, 418] width 1157 height 186
click at [753, 341] on textarea "Please please confirm that had you have recibe recibided recibed the text book" at bounding box center [840, 418] width 1157 height 186
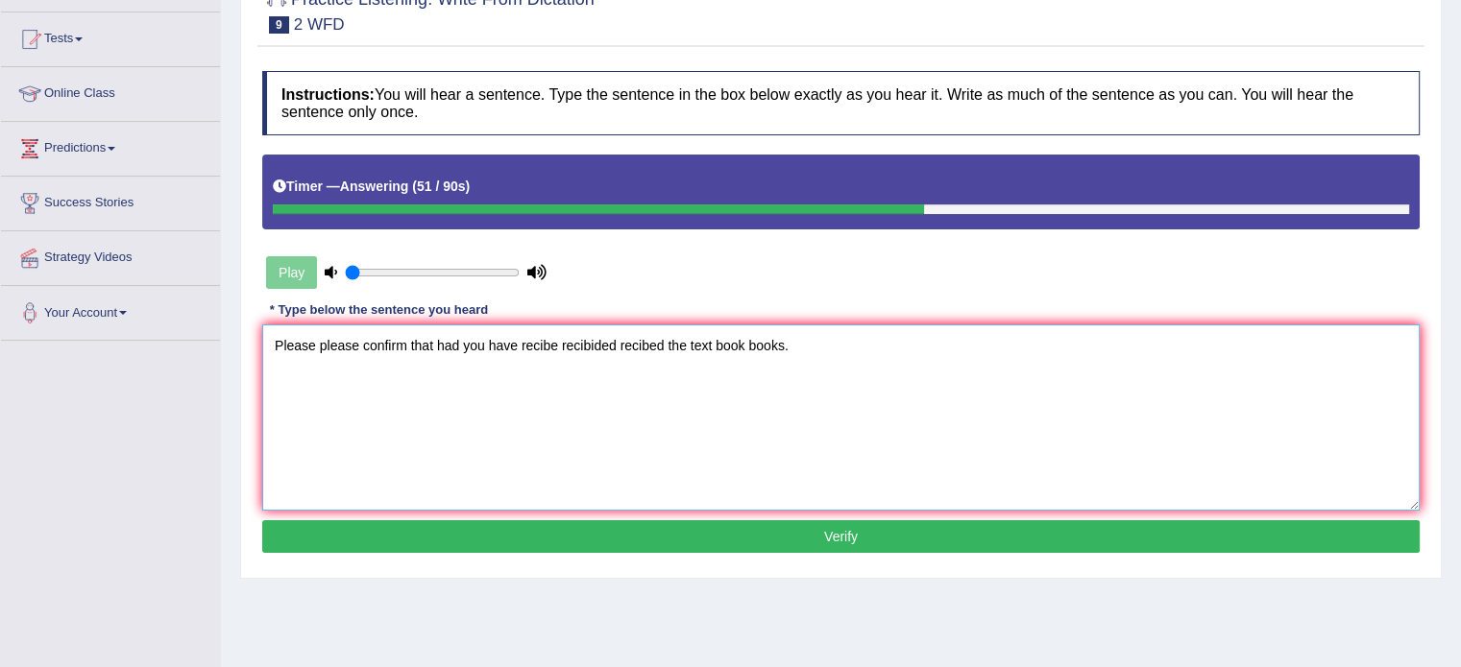
type textarea "Please please confirm that had you have recibe recibided recibed the text book …"
click at [825, 531] on button "Verify" at bounding box center [840, 536] width 1157 height 33
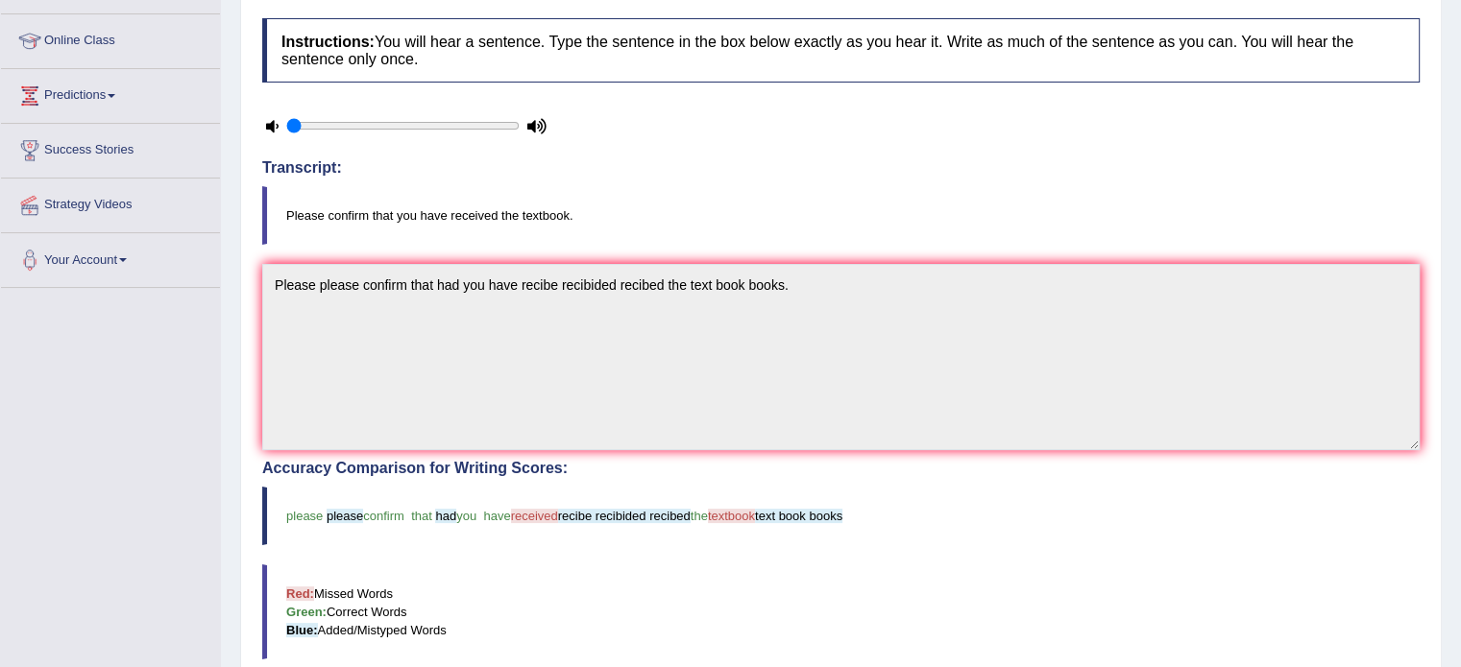
scroll to position [53, 0]
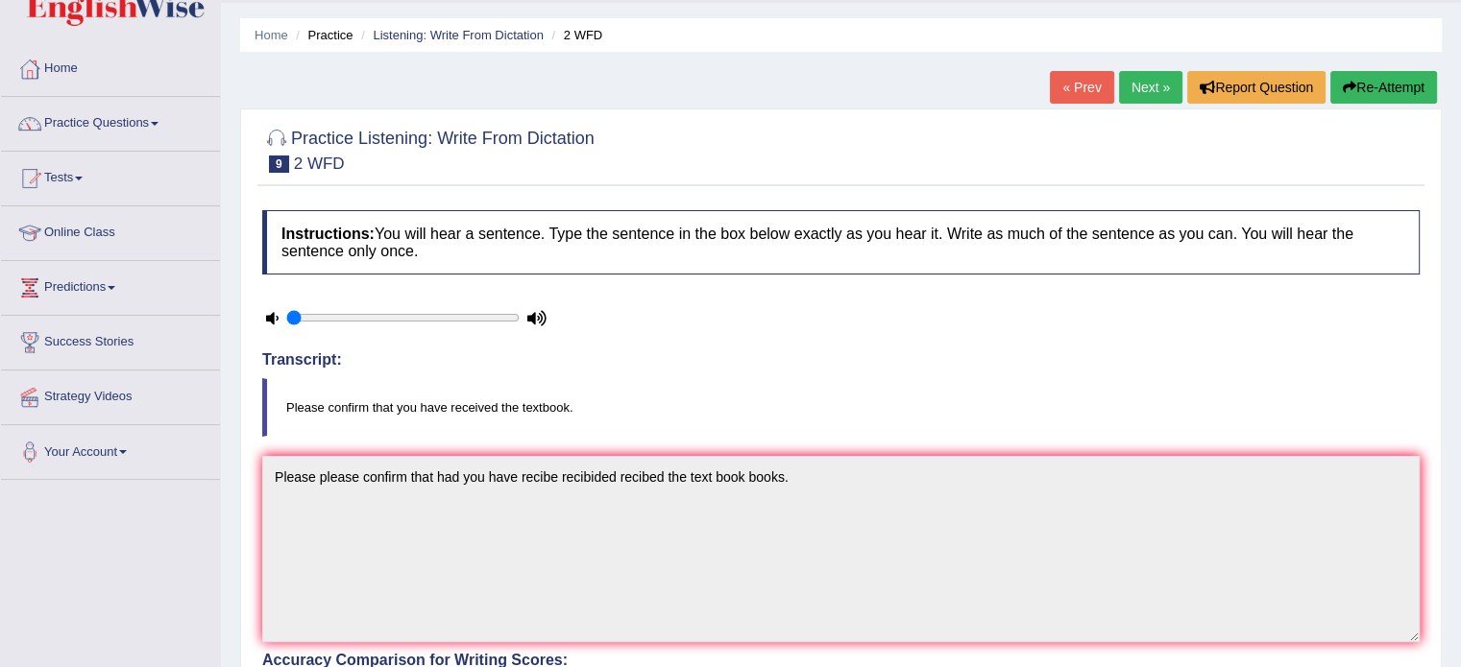
click at [1360, 89] on button "Re-Attempt" at bounding box center [1383, 87] width 107 height 33
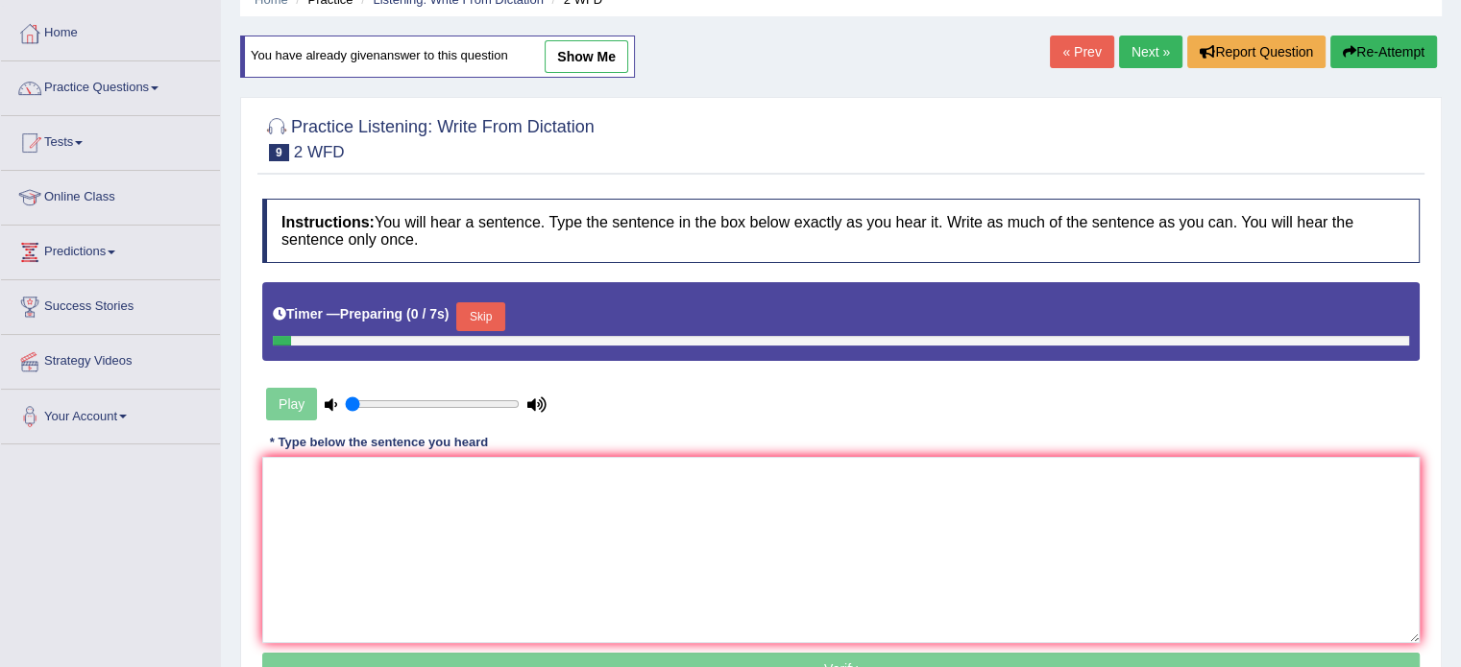
scroll to position [149, 0]
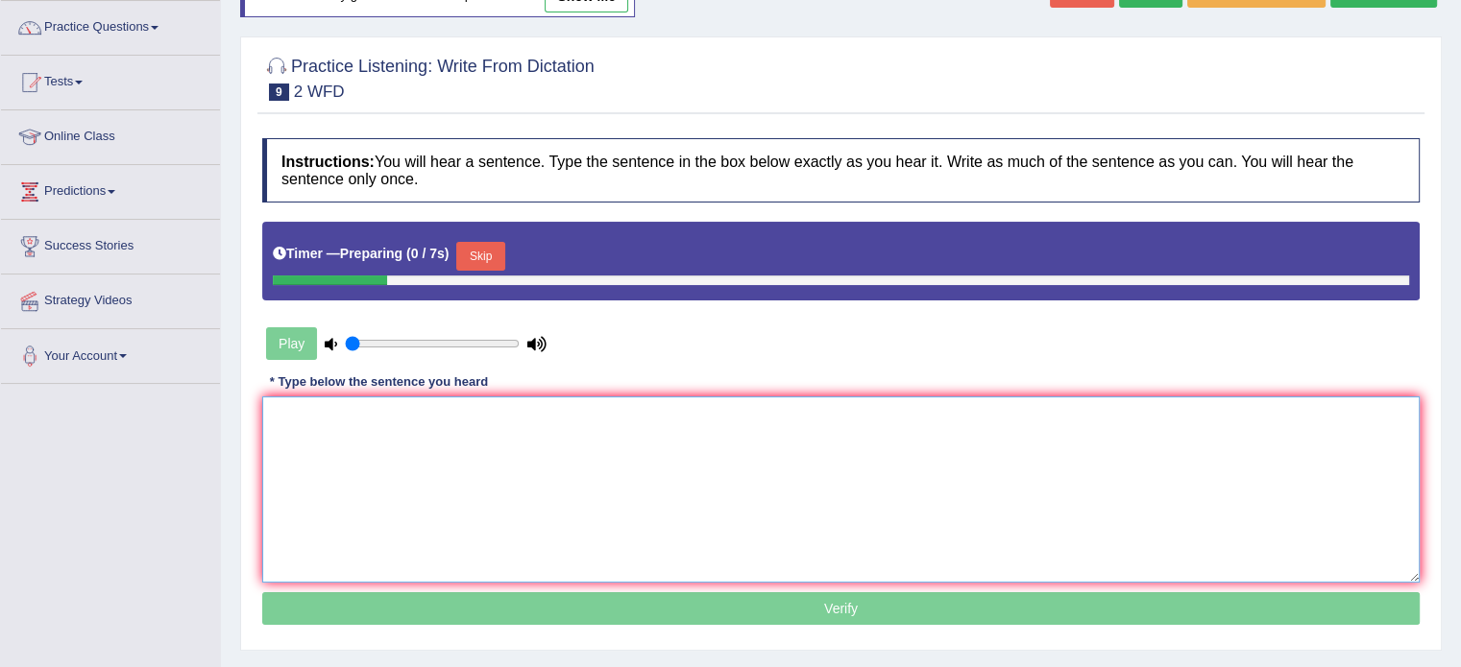
click at [575, 425] on textarea at bounding box center [840, 490] width 1157 height 186
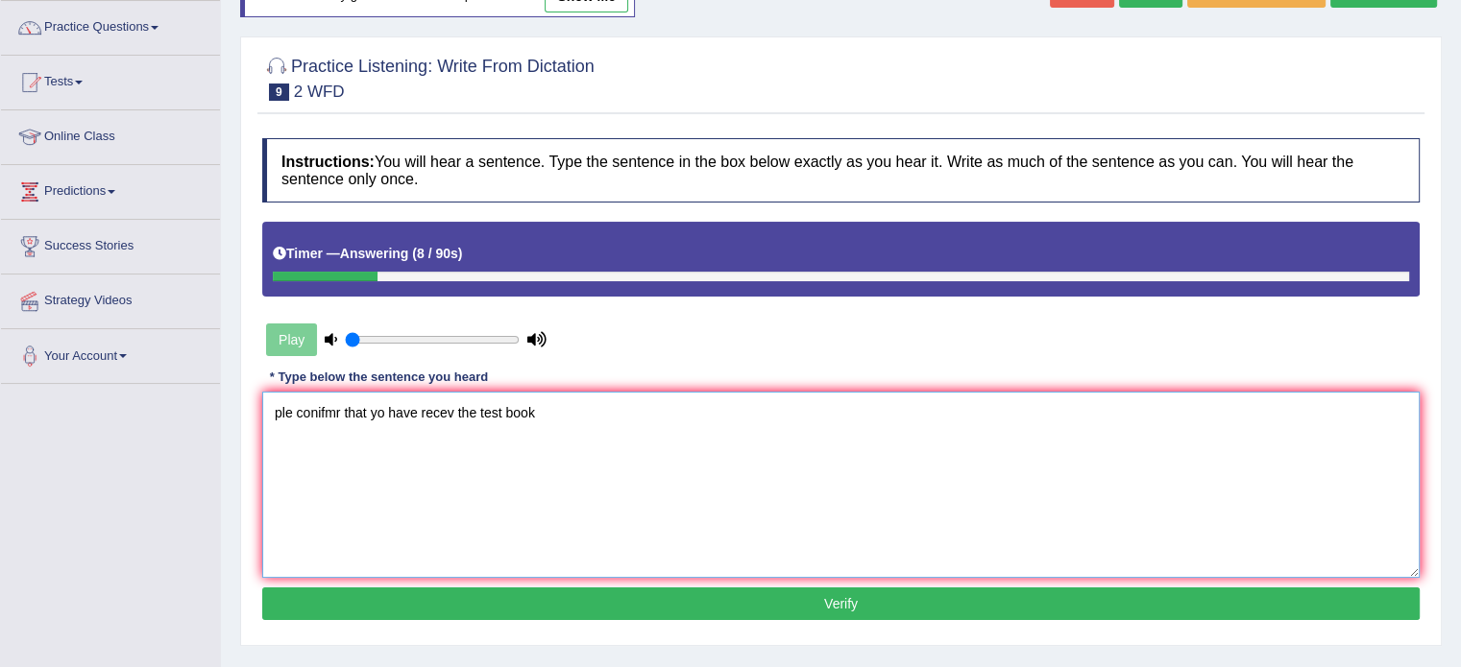
click at [272, 423] on textarea "ple conifmr that yo have recev the test book" at bounding box center [840, 485] width 1157 height 186
click at [335, 411] on textarea "Please ple conifmr that yo have recev the test book" at bounding box center [840, 485] width 1157 height 186
click at [376, 408] on textarea "Please please conifmr that yo have recev the test book" at bounding box center [840, 485] width 1157 height 186
click at [449, 417] on textarea "Please please confirm that yo have recev the test book" at bounding box center [840, 485] width 1157 height 186
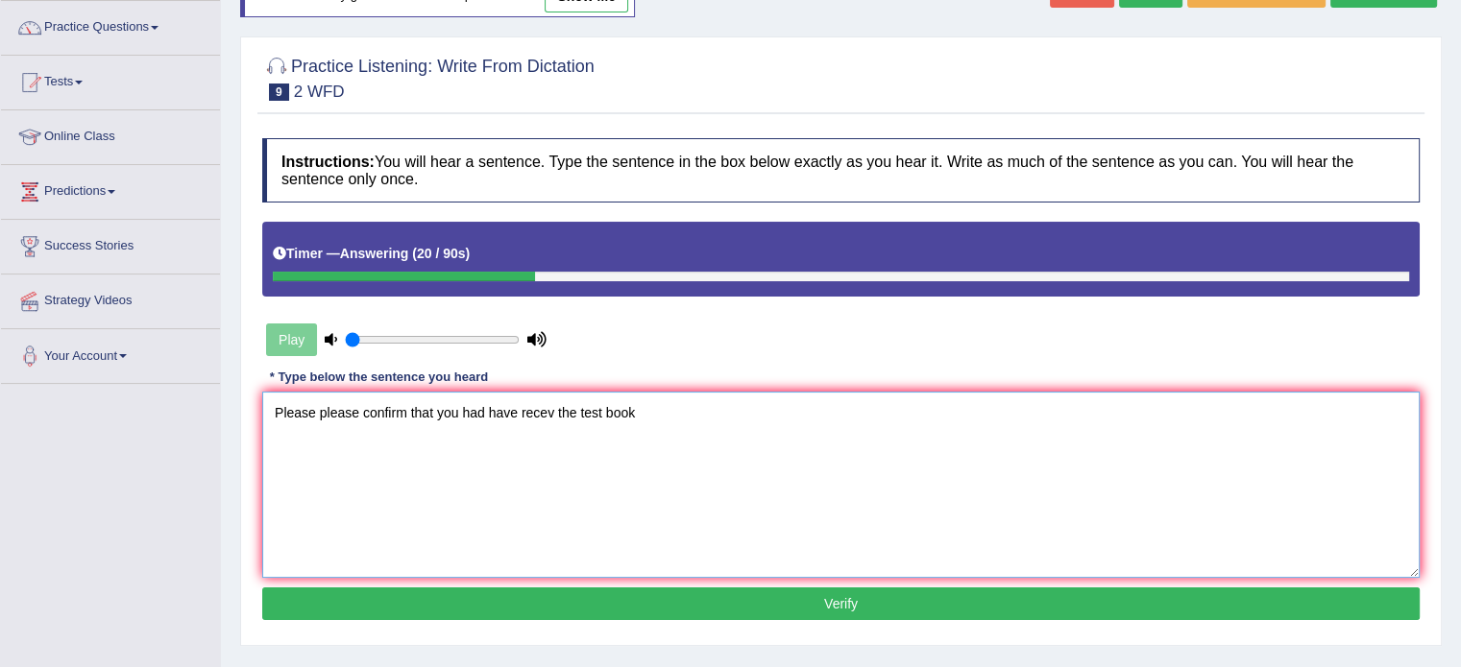
click at [537, 414] on textarea "Please please confirm that you had have recev the test book" at bounding box center [840, 485] width 1157 height 186
click at [761, 413] on textarea "Please please confirm that you had have receveided receveided the test book" at bounding box center [840, 485] width 1157 height 186
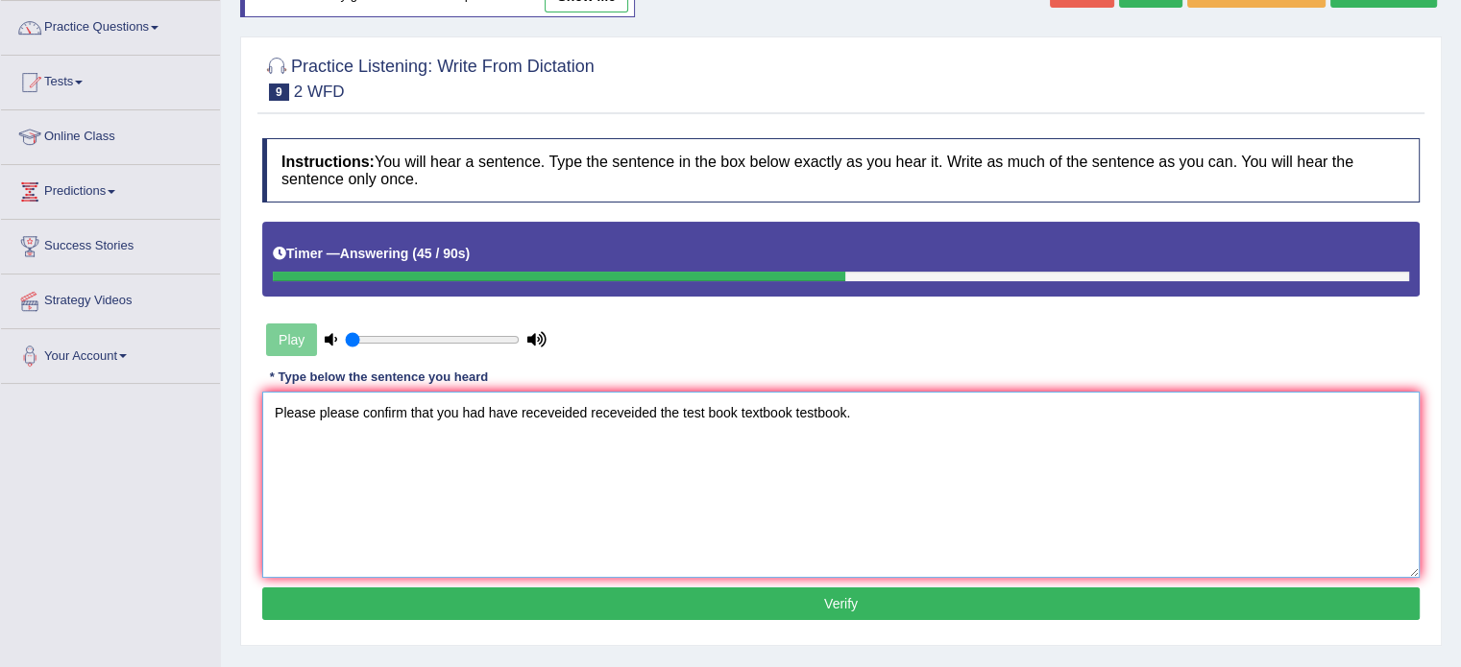
type textarea "Please please confirm that you had have receveided receveided the test book tex…"
click at [747, 610] on button "Verify" at bounding box center [840, 604] width 1157 height 33
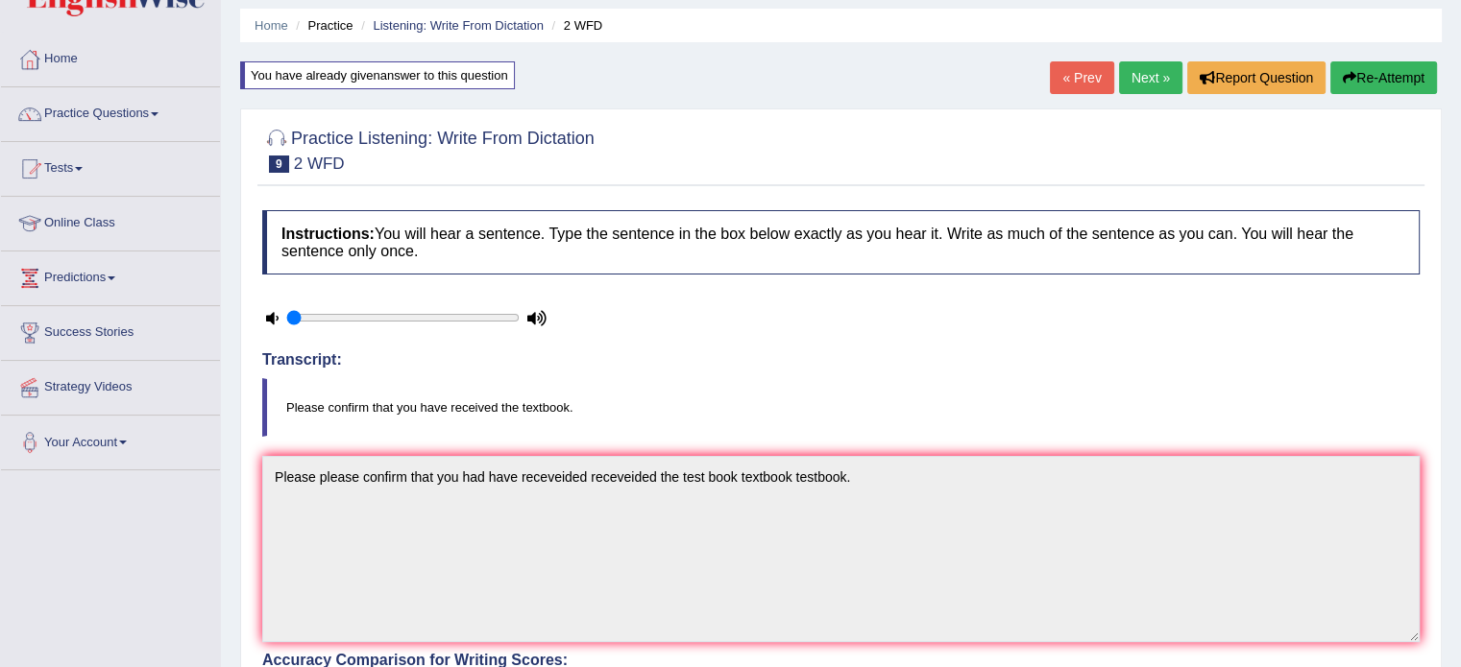
scroll to position [0, 0]
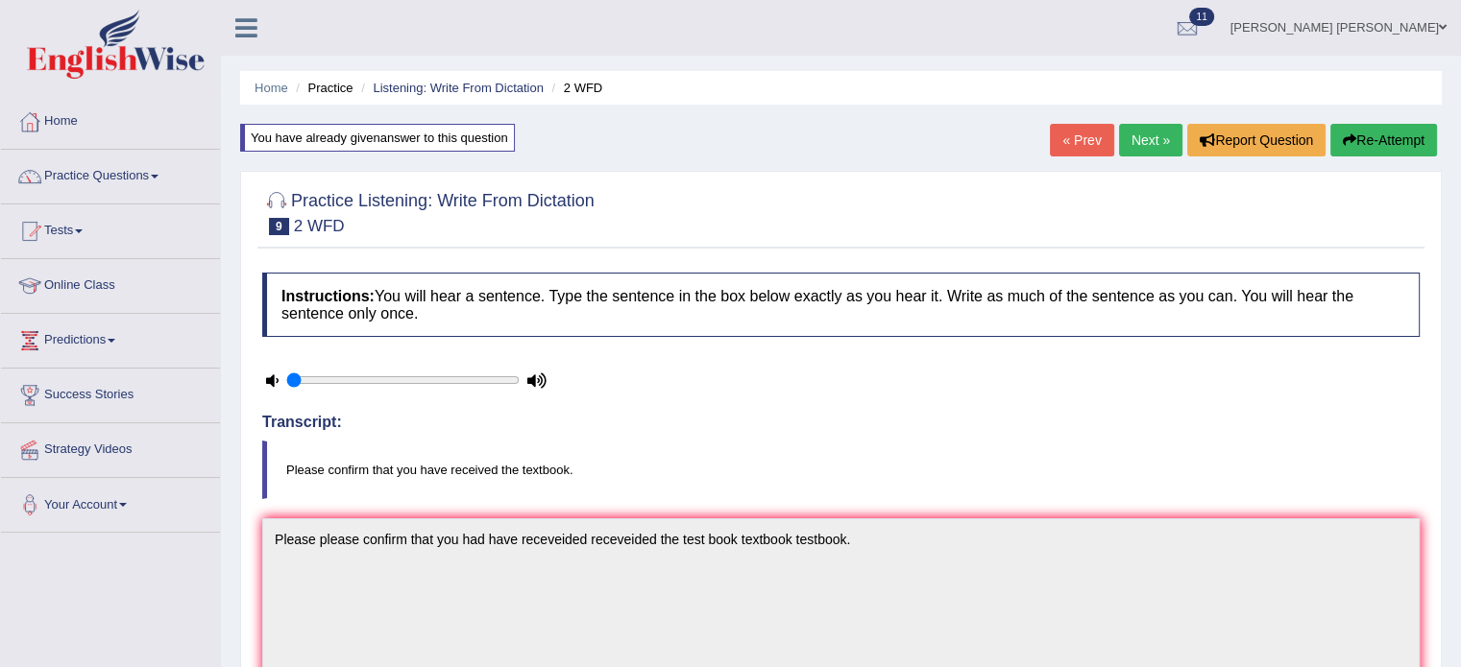
click at [1149, 135] on link "Next »" at bounding box center [1150, 140] width 63 height 33
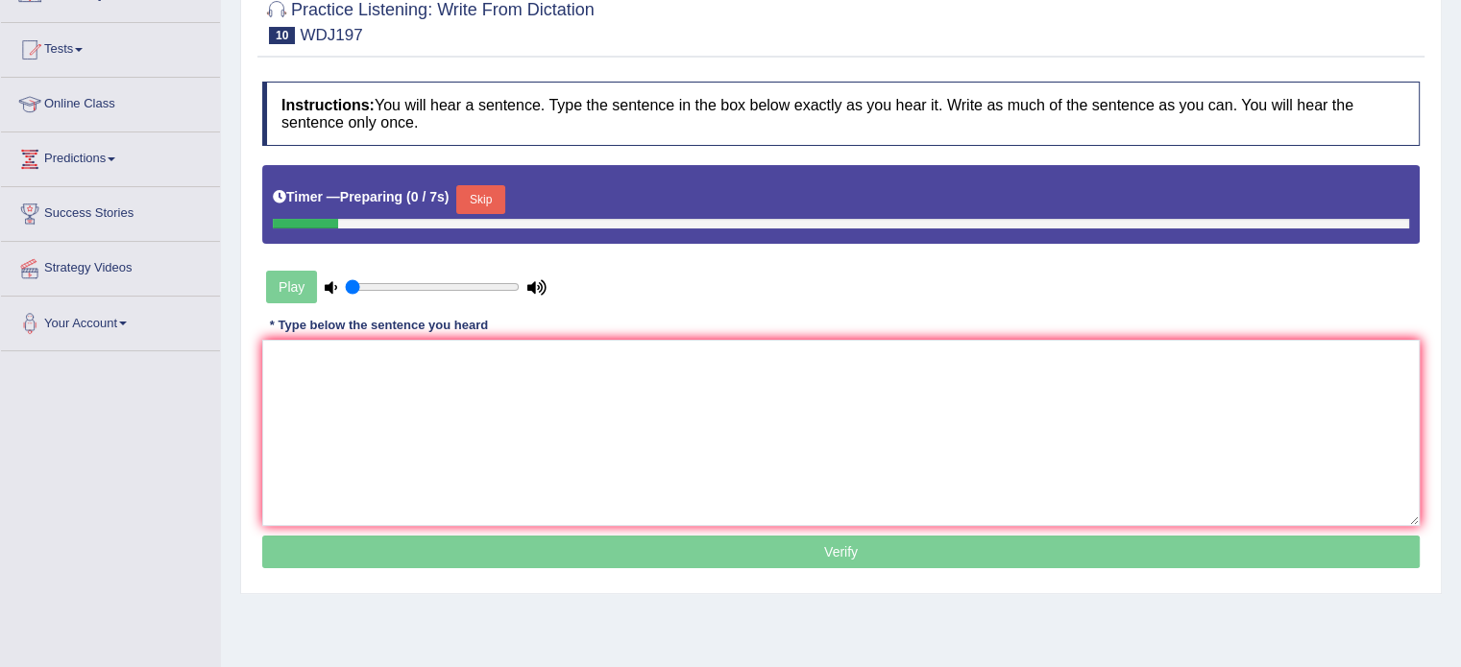
scroll to position [192, 0]
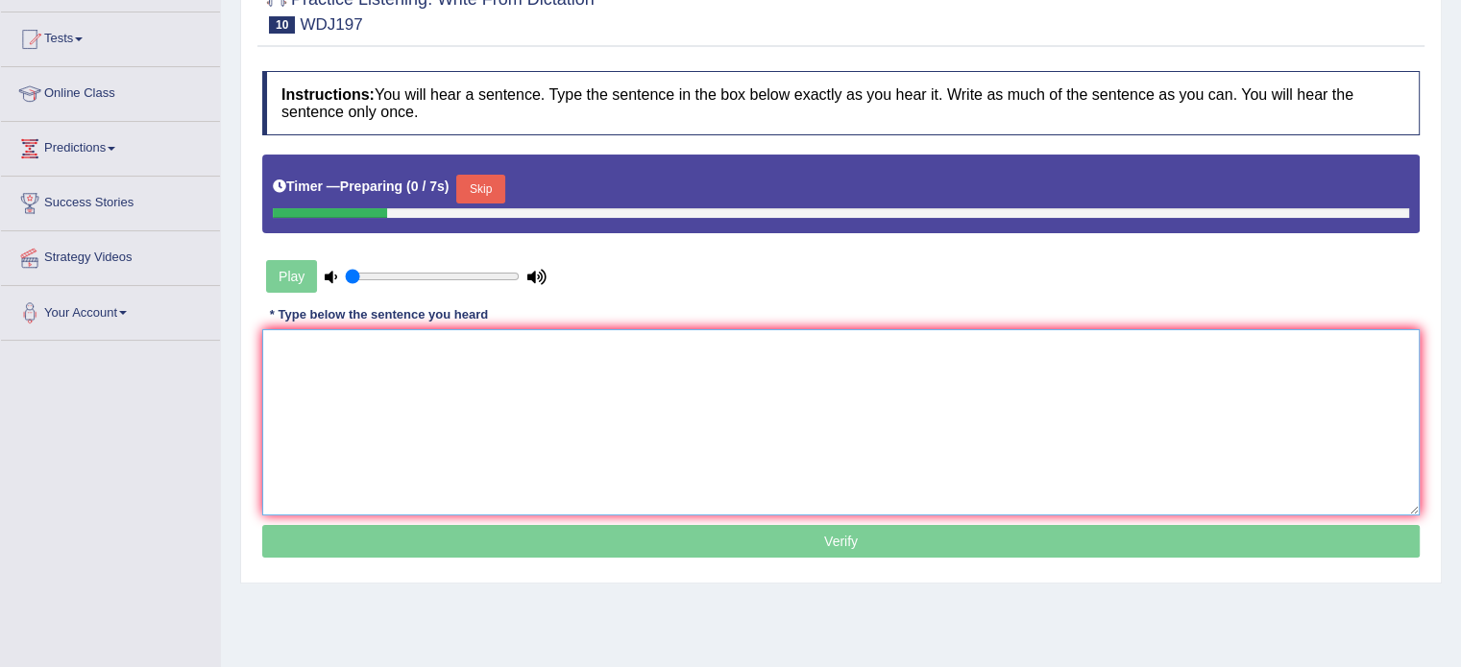
click at [562, 437] on textarea at bounding box center [840, 422] width 1157 height 186
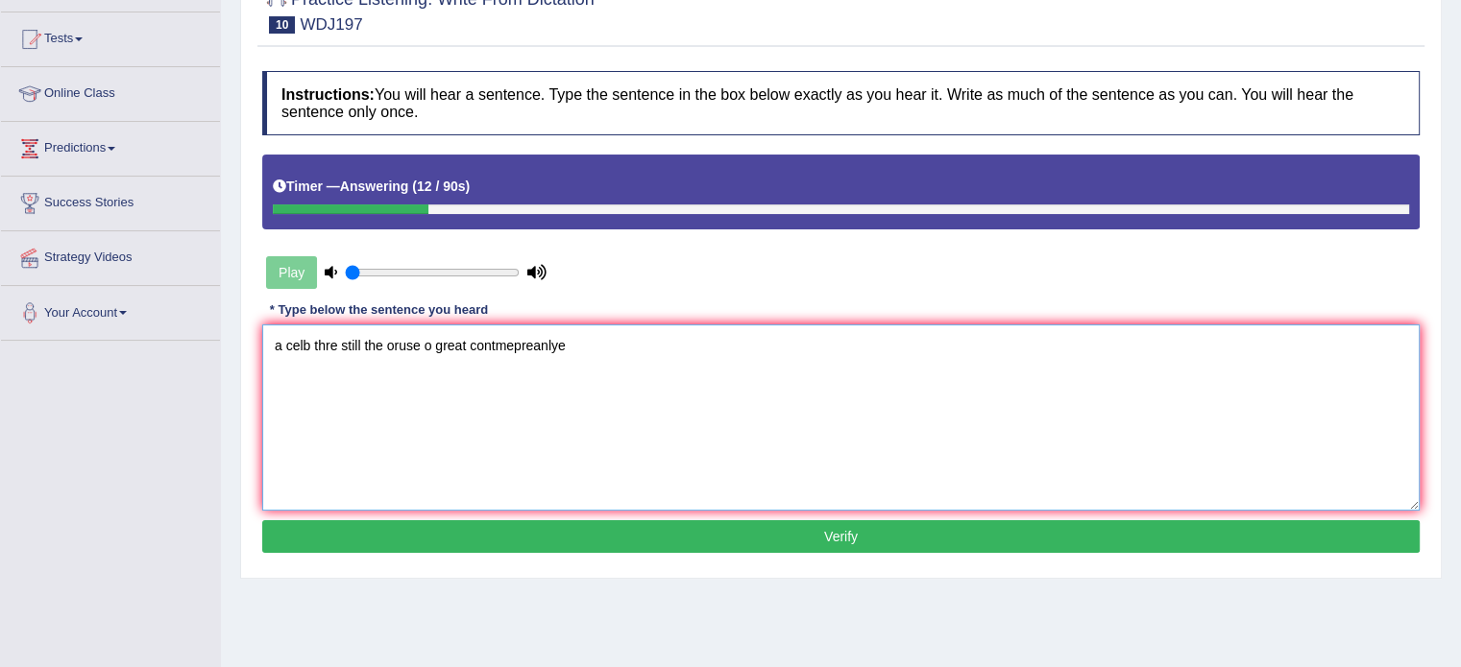
click at [269, 346] on textarea "a celb thre still the oruse o great contmepreanlye" at bounding box center [840, 418] width 1157 height 186
click at [307, 340] on textarea "A a celb thre still the oruse o great contmepreanlye" at bounding box center [840, 418] width 1157 height 186
click at [380, 351] on textarea "A a celebration thre still the oruse o great contmepreanlye" at bounding box center [840, 418] width 1157 height 186
click at [380, 350] on textarea "A a celebration thre still the oruse o great contmepreanlye" at bounding box center [840, 418] width 1157 height 186
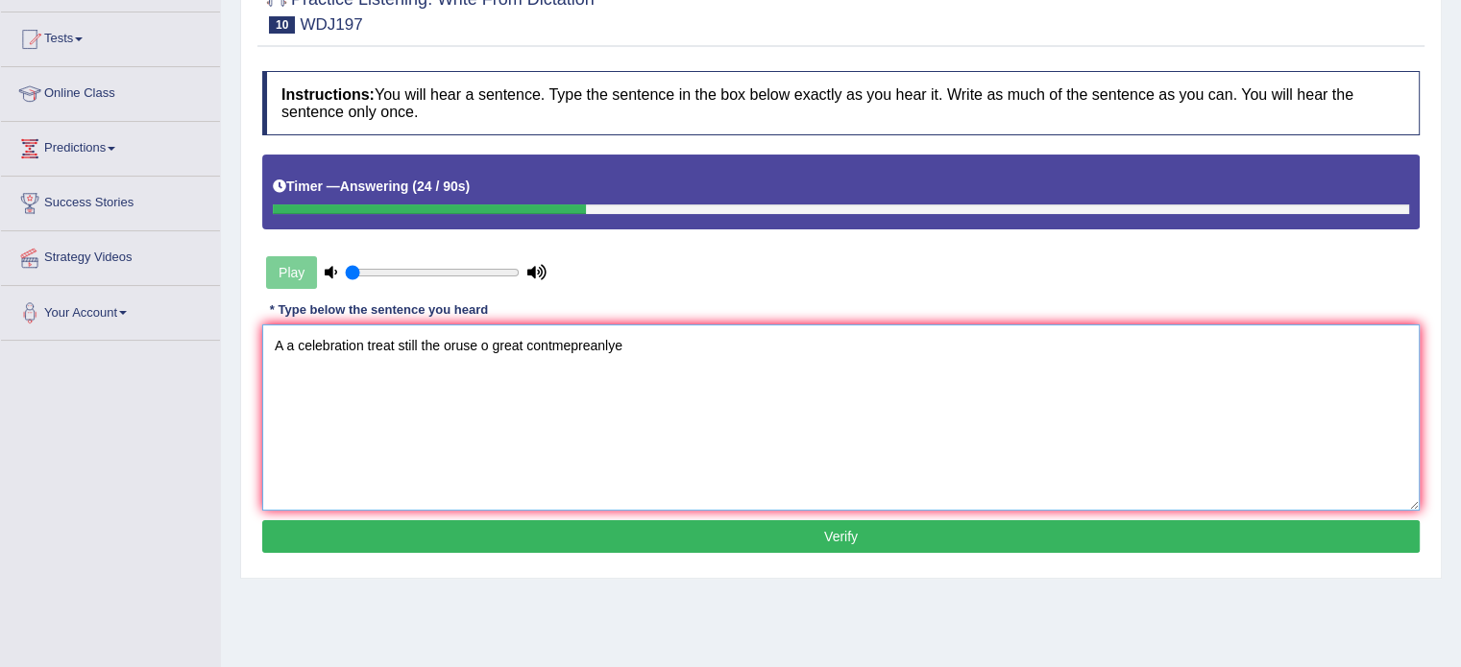
click at [452, 351] on textarea "A a celebration treat still the oruse o great contmepreanlye" at bounding box center [840, 418] width 1157 height 186
click at [453, 351] on textarea "A a celebration treat still the oruse o great contmepreanlye" at bounding box center [840, 418] width 1157 height 186
click at [418, 352] on textarea "A a celebration treat still the curseo great contmepreanlye" at bounding box center [840, 418] width 1157 height 186
click at [506, 342] on textarea "A a celebration treat still on the curseo great contmepreanlye" at bounding box center [840, 418] width 1157 height 186
click at [591, 353] on textarea "A a celebration treat still on the curse of great contmepreanlye" at bounding box center [840, 418] width 1157 height 186
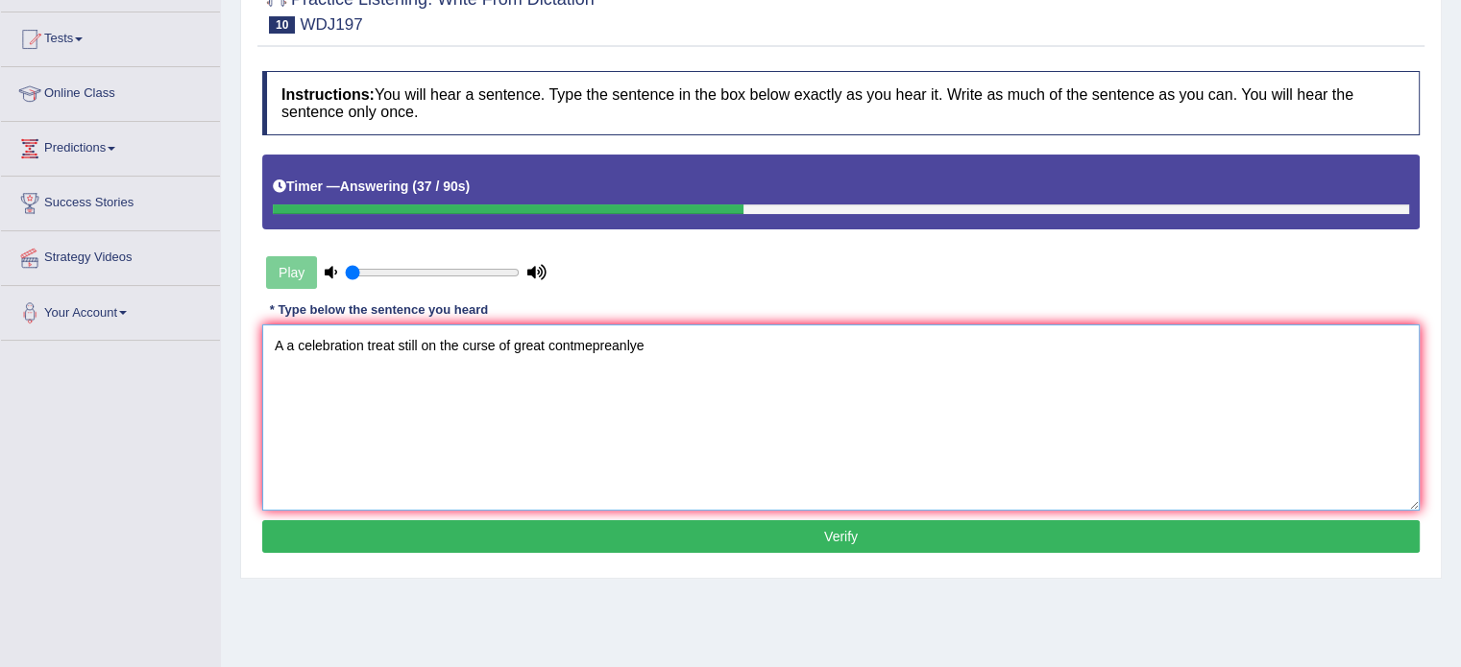
click at [591, 353] on textarea "A a celebration treat still on the curse of great contmepreanlye" at bounding box center [840, 418] width 1157 height 186
type textarea "A a celebration treat still on the curse of great contemplancy contenplancy"
click at [855, 544] on button "Verify" at bounding box center [840, 536] width 1157 height 33
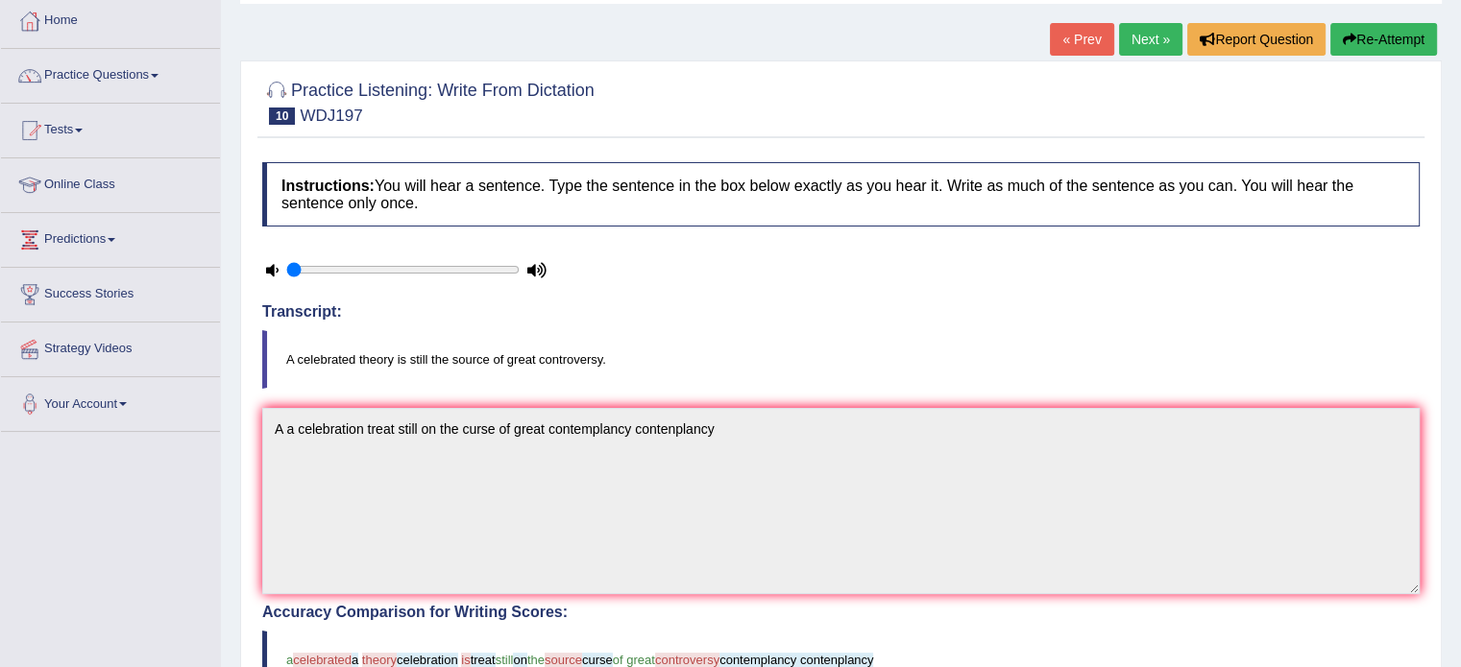
scroll to position [0, 0]
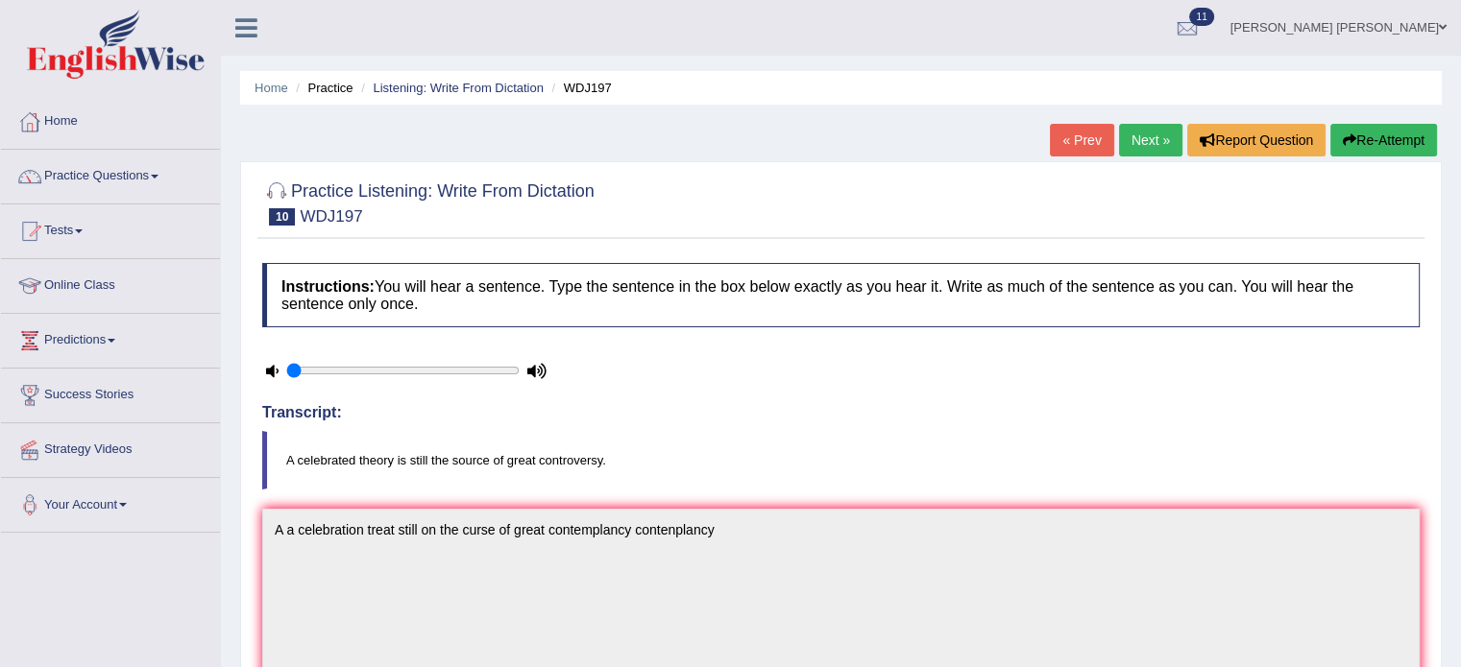
click at [1378, 154] on button "Re-Attempt" at bounding box center [1383, 140] width 107 height 33
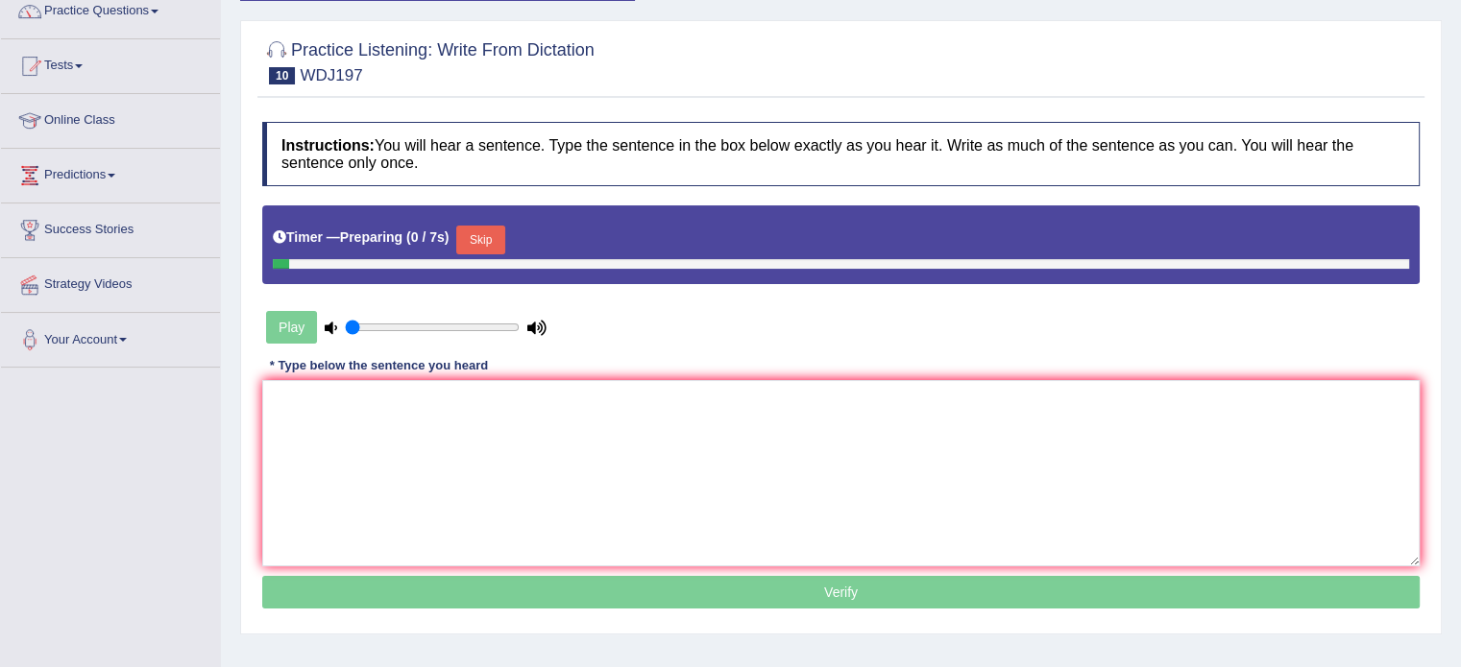
scroll to position [192, 0]
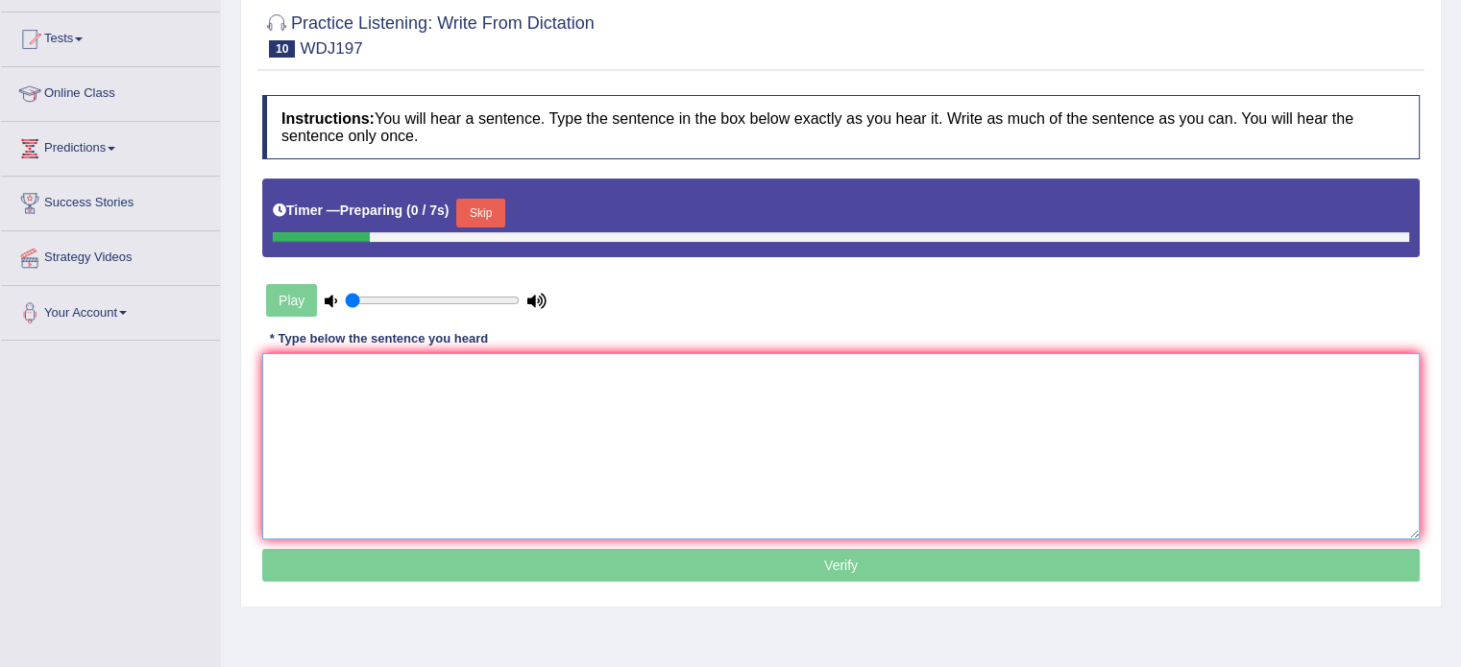
click at [861, 456] on textarea at bounding box center [840, 446] width 1157 height 186
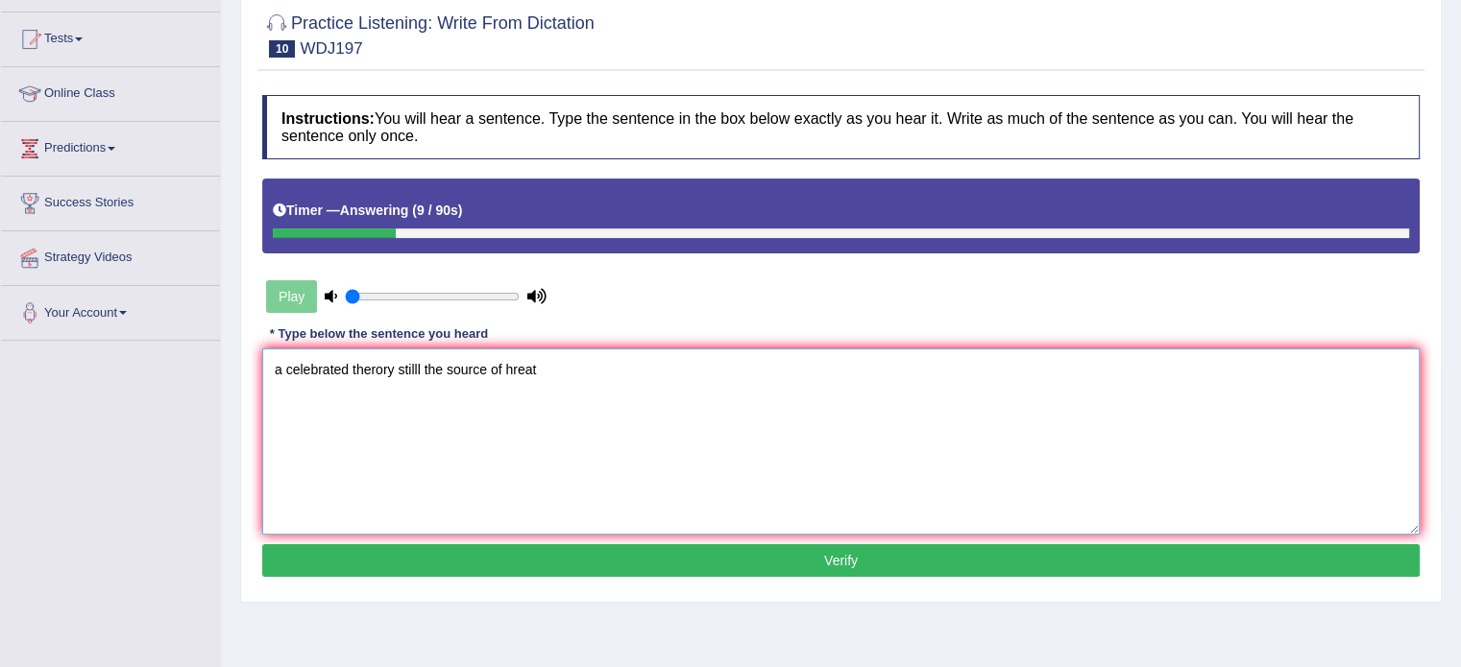
click at [274, 368] on textarea "a celebrated therory stilll the source of hreat" at bounding box center [840, 442] width 1157 height 186
click at [327, 367] on textarea "A a celebrated therory stilll the source of hreat" at bounding box center [840, 442] width 1157 height 186
click at [572, 362] on textarea "A a celebrated theory therory stilll the source of hreat" at bounding box center [840, 442] width 1157 height 186
click at [571, 362] on textarea "A a celebrated theory therory stilll the source of hreat" at bounding box center [840, 442] width 1157 height 186
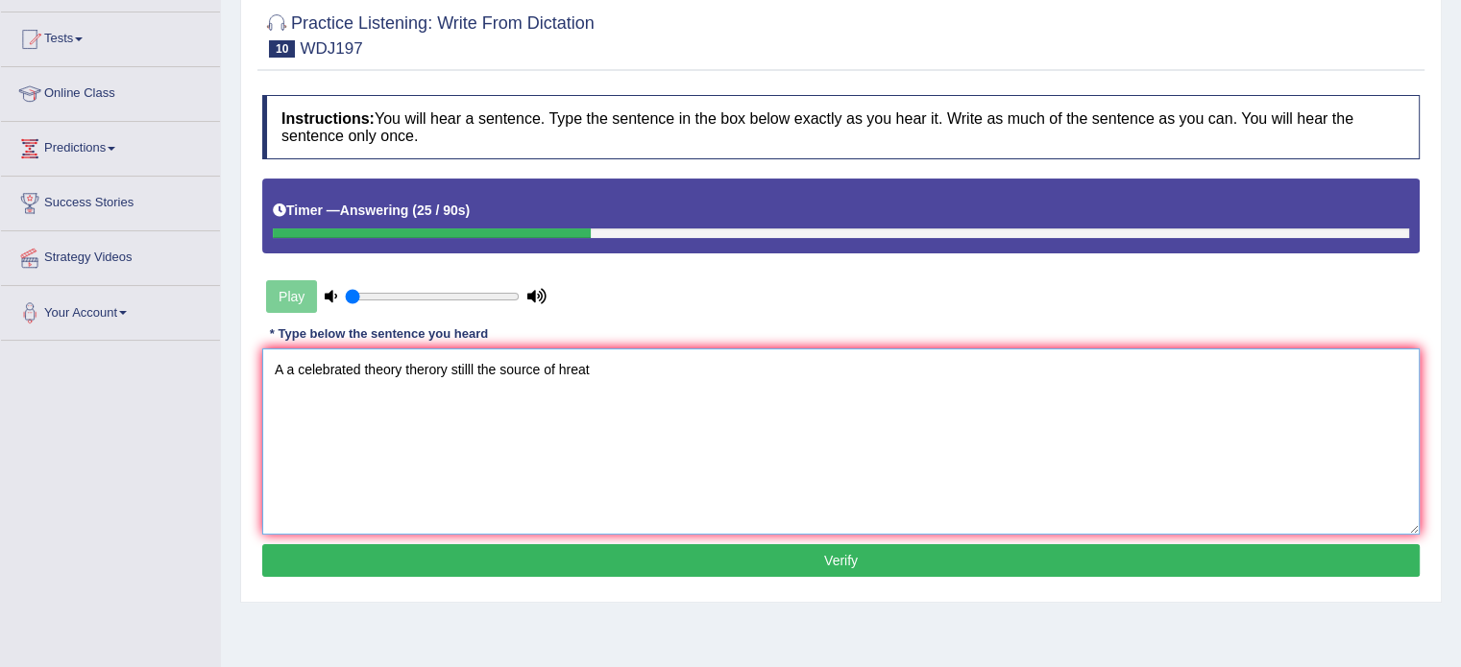
click at [571, 362] on textarea "A a celebrated theory therory stilll the source of hreat" at bounding box center [840, 442] width 1157 height 186
click at [569, 363] on textarea "A a celebrated theory therory stilll the source of hreat" at bounding box center [840, 442] width 1157 height 186
click at [596, 399] on textarea "A a celebrated theory therory stilll the source of hreat" at bounding box center [840, 442] width 1157 height 186
type textarea "A a celebrated theory therory stilll the source of great"
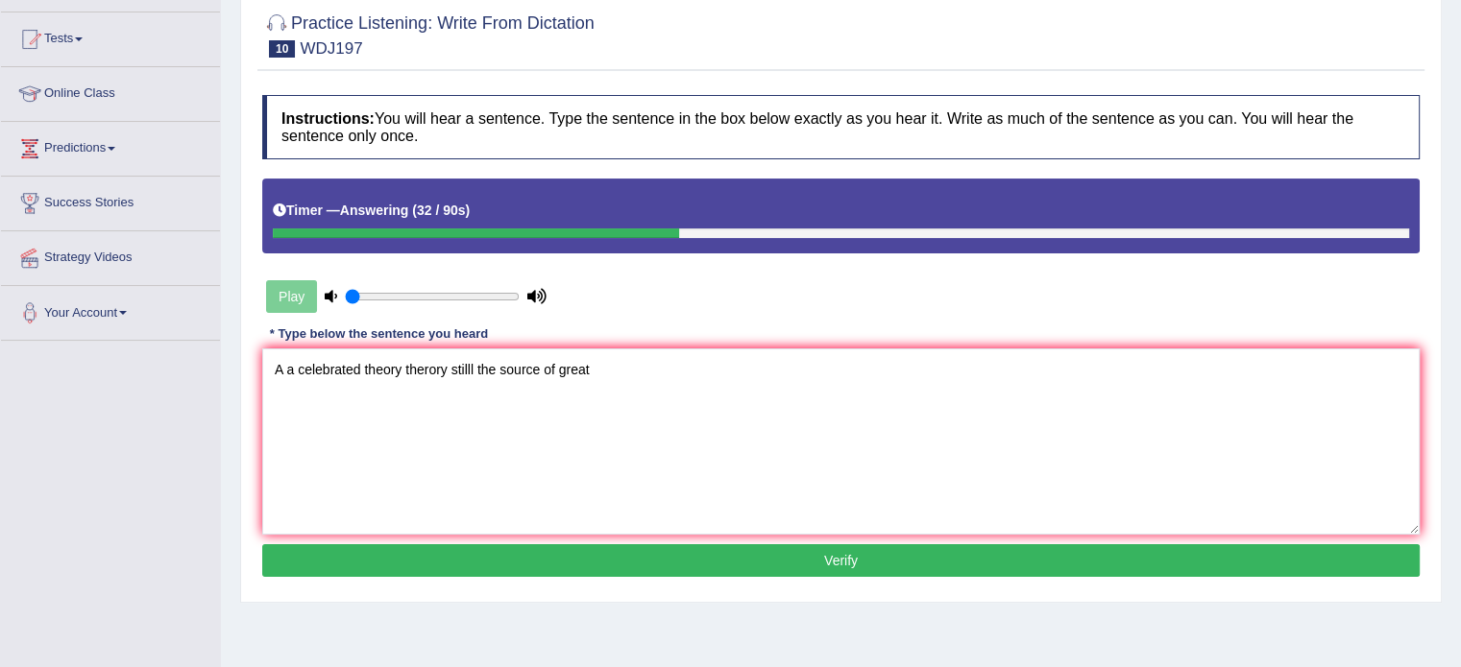
click at [630, 561] on button "Verify" at bounding box center [840, 560] width 1157 height 33
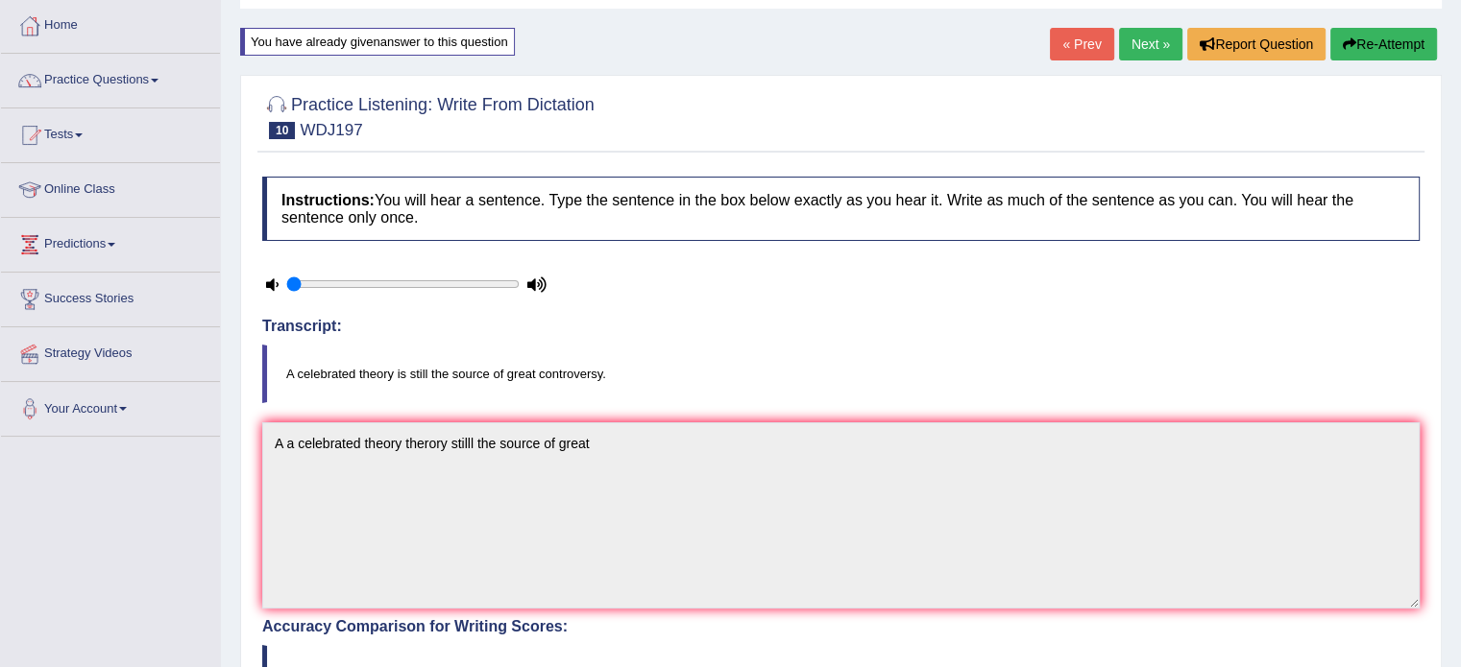
scroll to position [0, 0]
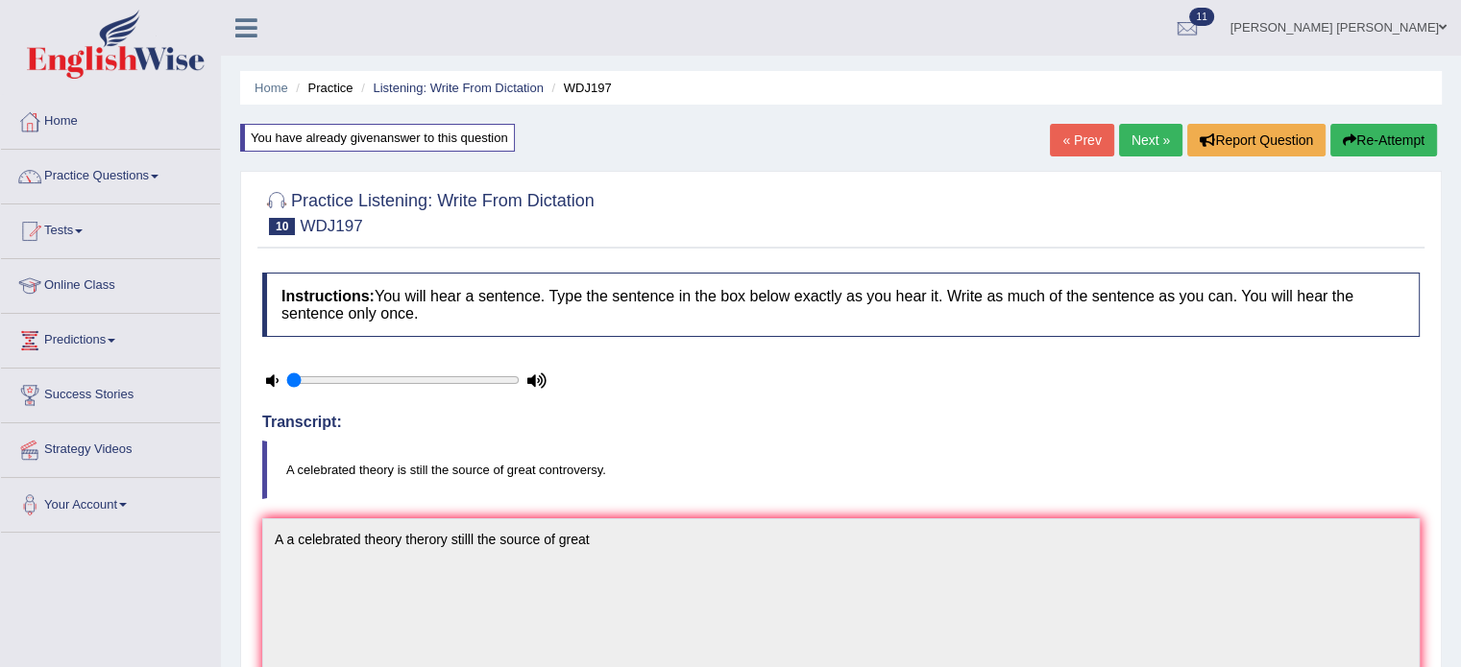
click at [1414, 133] on button "Re-Attempt" at bounding box center [1383, 140] width 107 height 33
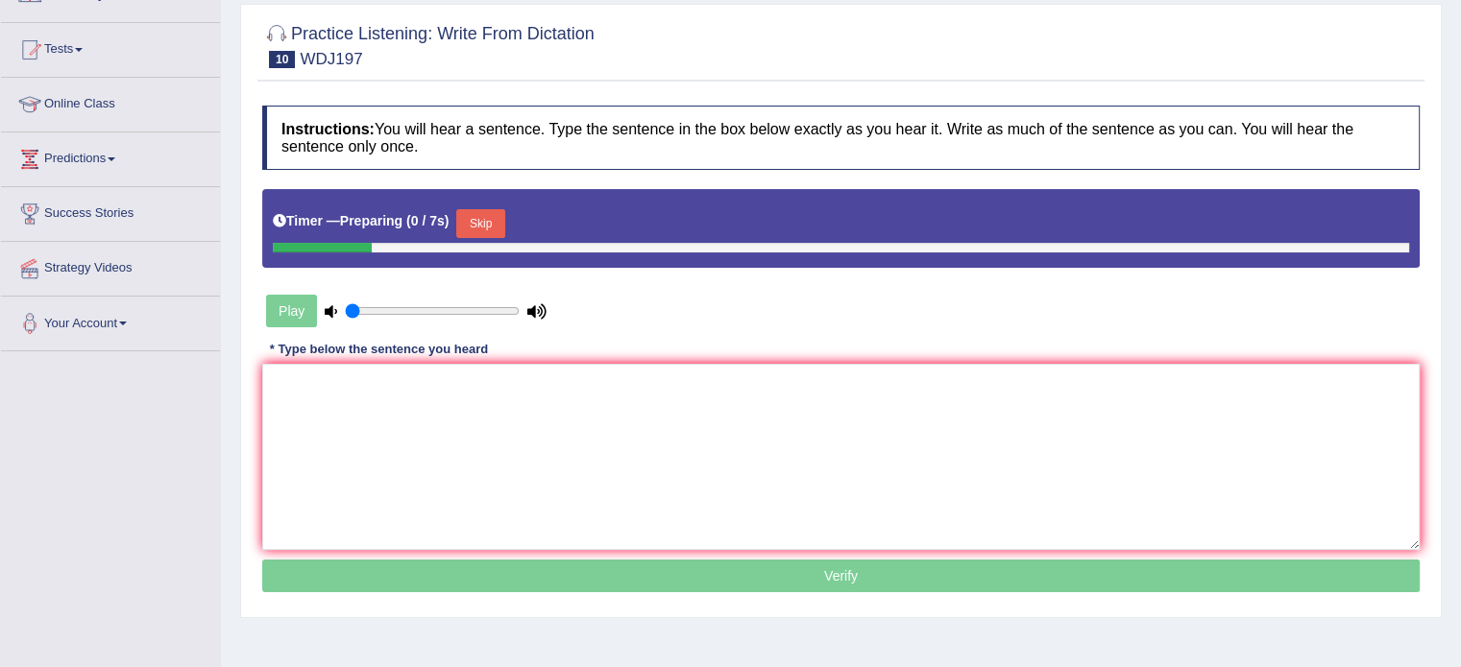
scroll to position [192, 0]
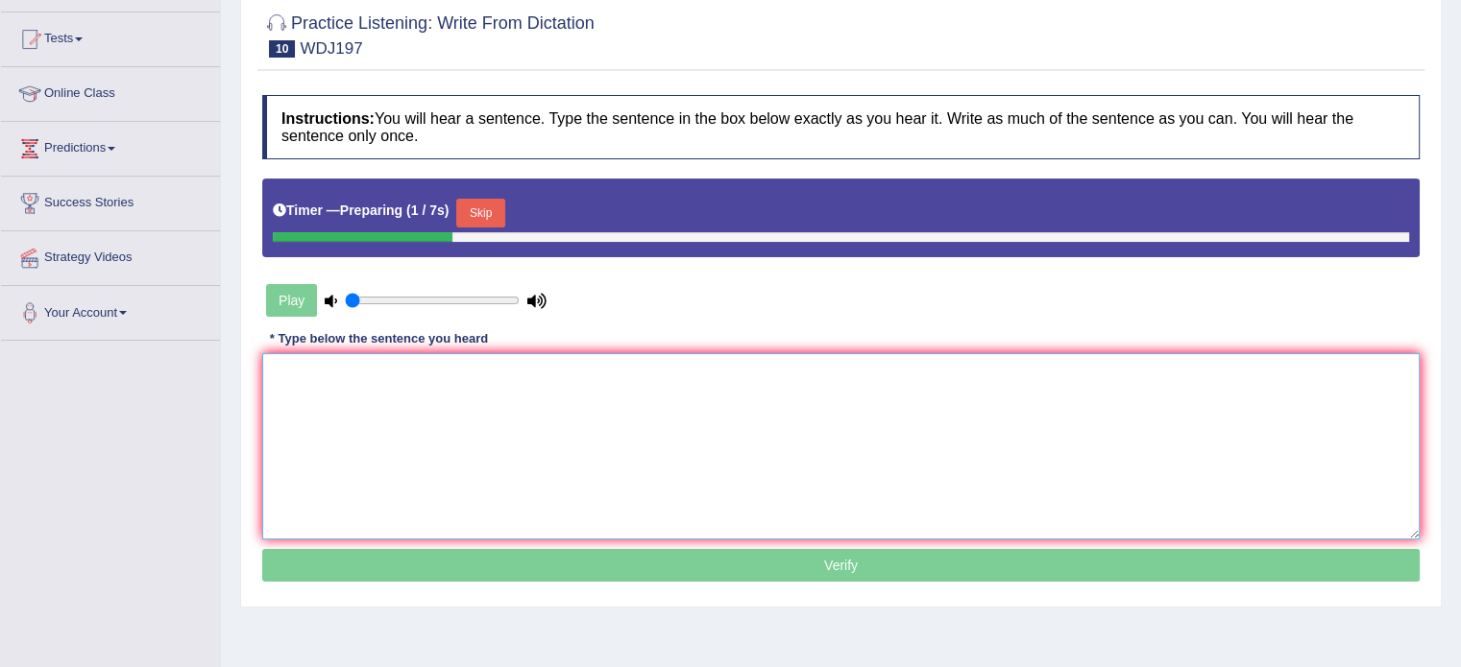
click at [904, 463] on textarea at bounding box center [840, 446] width 1157 height 186
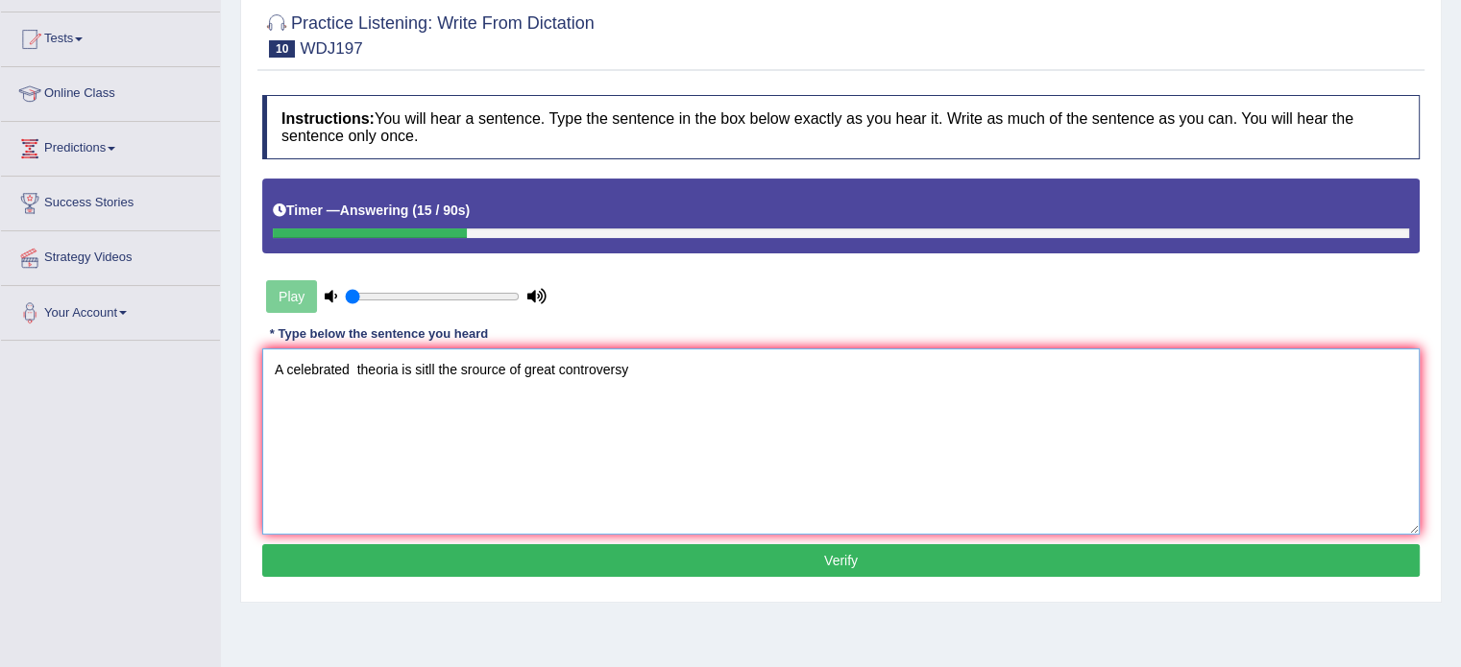
click at [351, 370] on textarea "A celebrated theoria is sitll the srource of great controversy" at bounding box center [840, 442] width 1157 height 186
click at [366, 370] on textarea "A celebrated theoria is sitll the srource of great controversy" at bounding box center [840, 442] width 1157 height 186
click at [410, 365] on textarea "A celebrated theory is sitll the srource of great controversy" at bounding box center [840, 442] width 1157 height 186
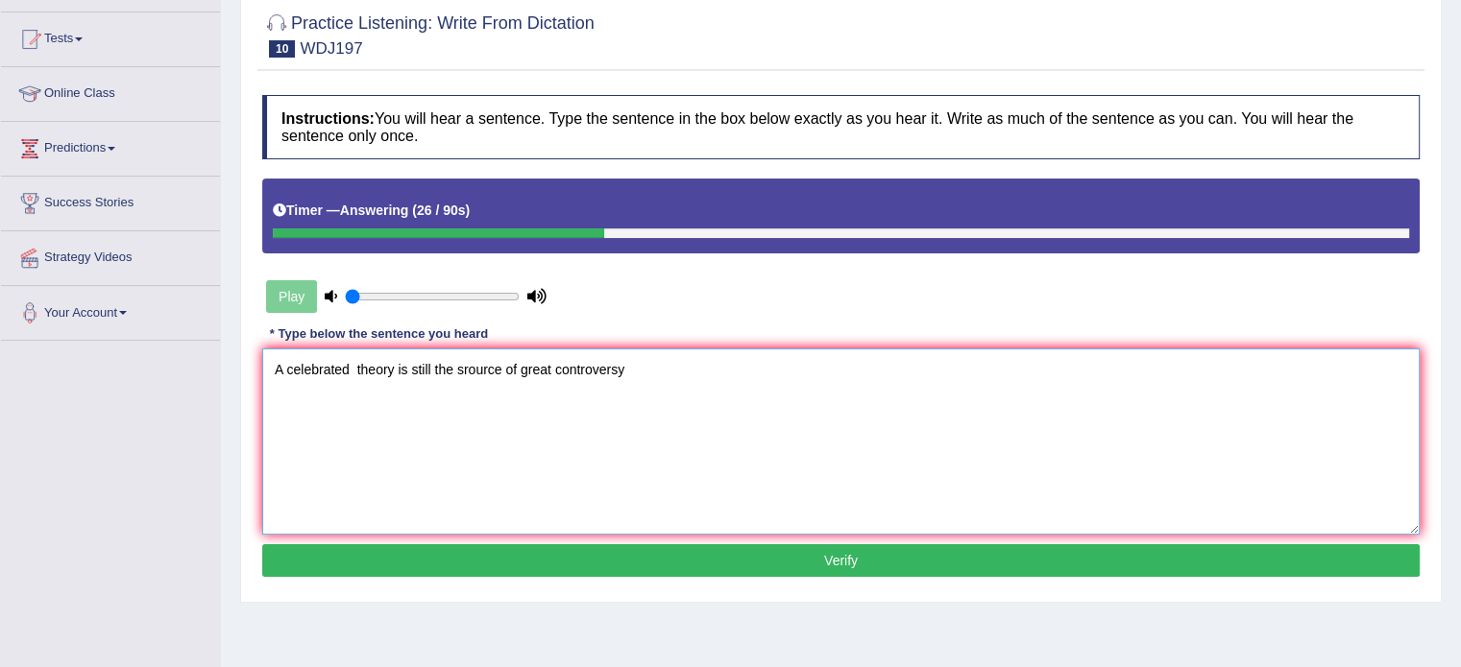
click at [471, 370] on textarea "A celebrated theory is still the srource of great controversy" at bounding box center [840, 442] width 1157 height 186
type textarea "A celebrated theory is still the source of great controversy"
click at [653, 552] on button "Verify" at bounding box center [840, 560] width 1157 height 33
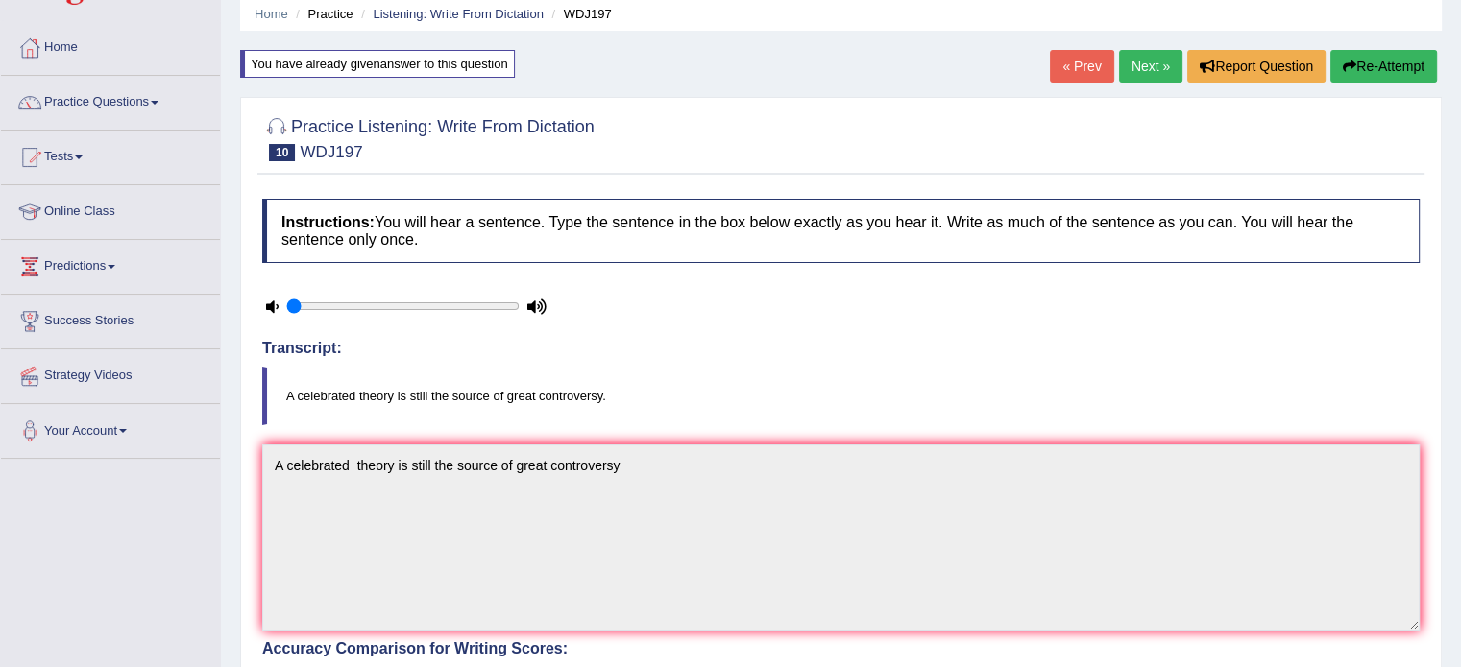
scroll to position [0, 0]
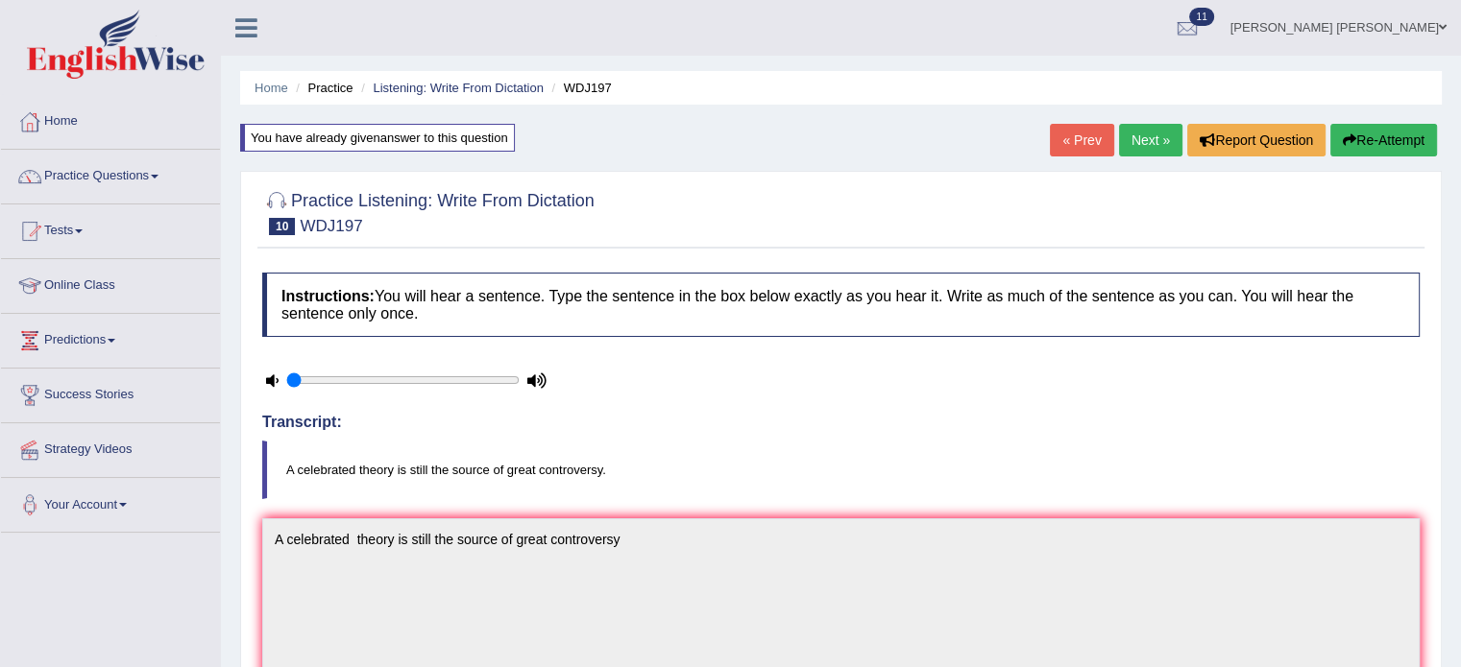
click at [1168, 139] on link "Next »" at bounding box center [1150, 140] width 63 height 33
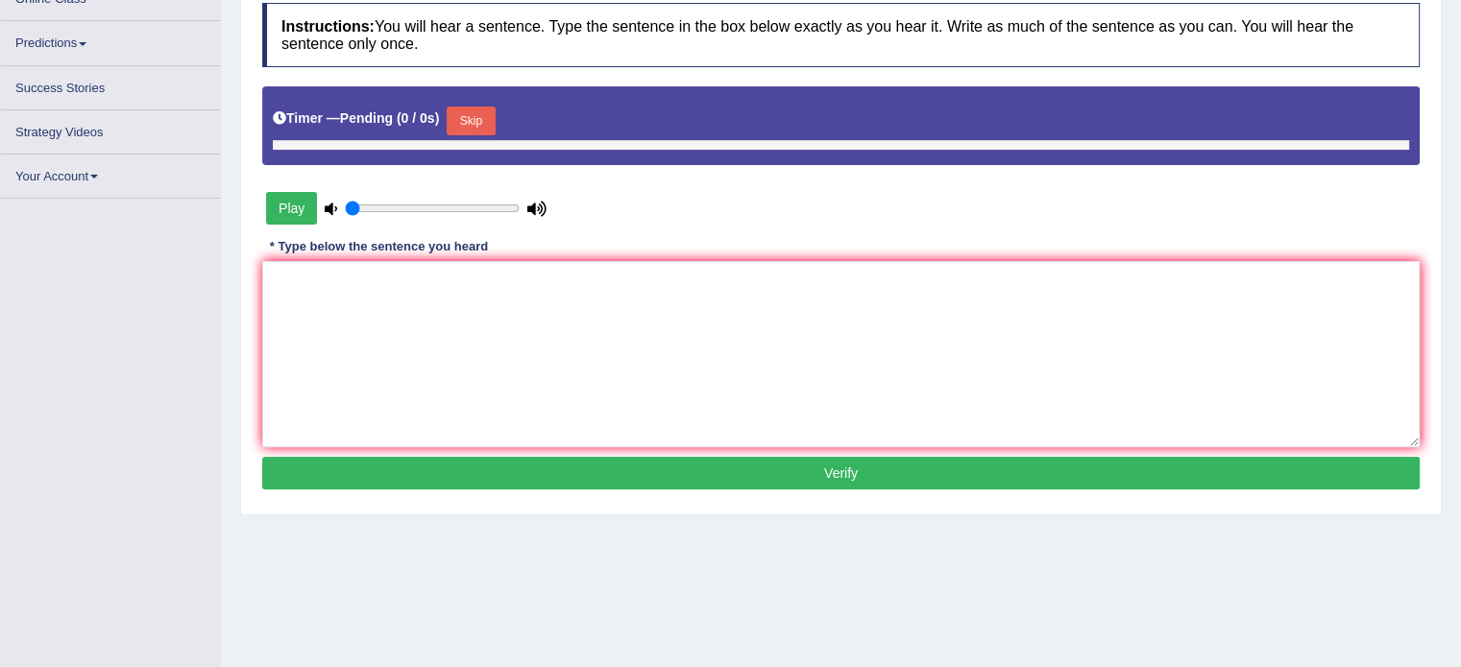
scroll to position [288, 0]
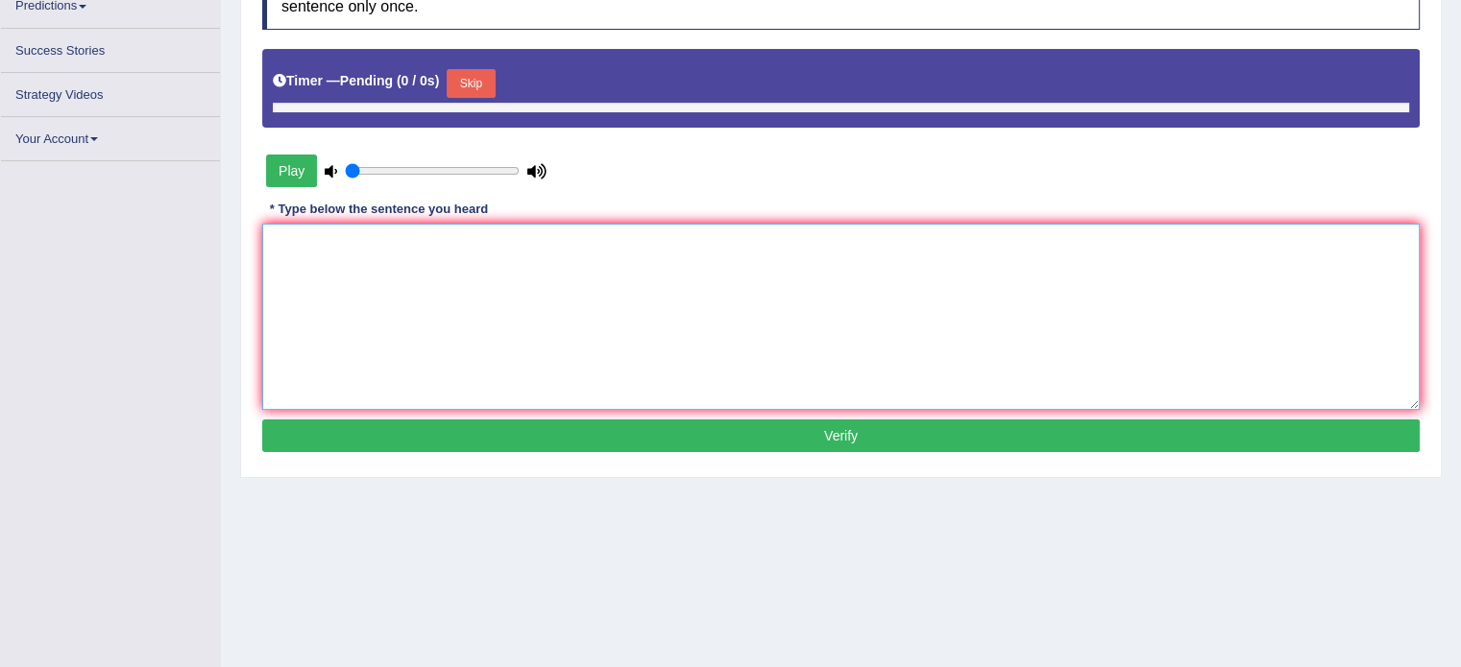
click at [795, 315] on textarea at bounding box center [840, 317] width 1157 height 186
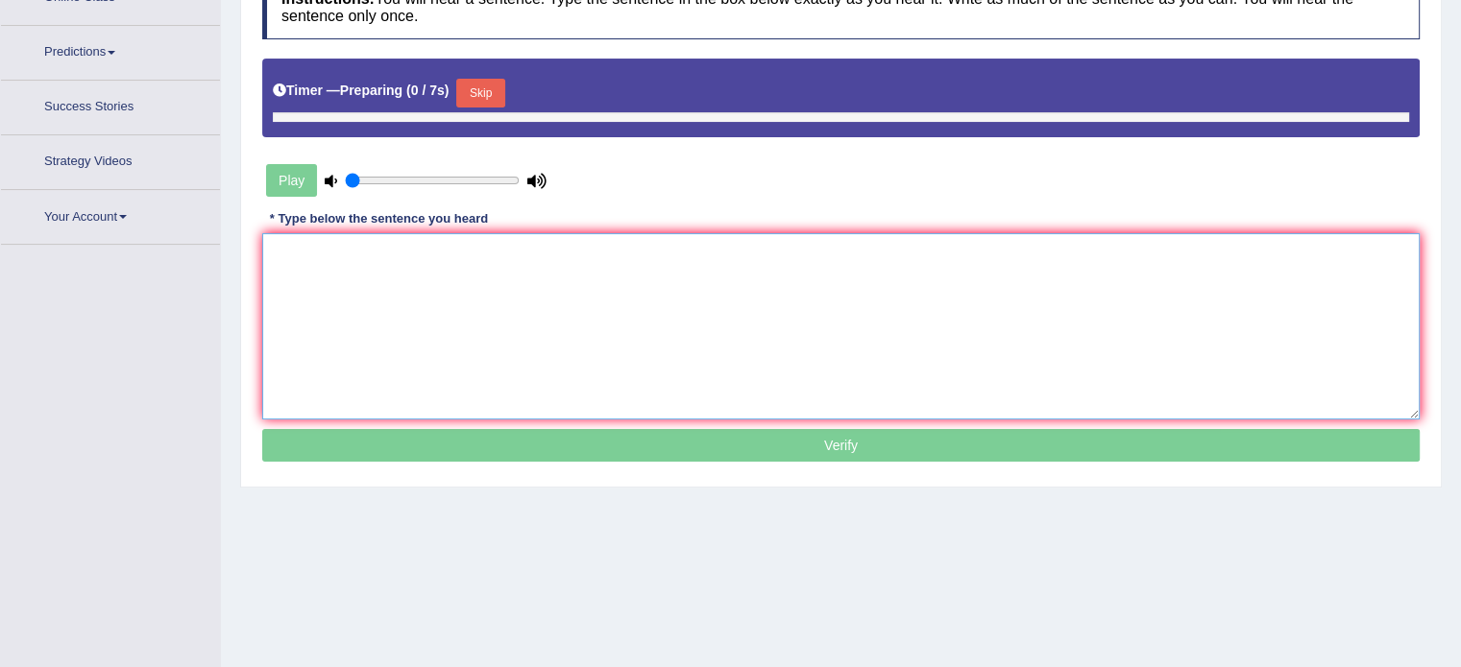
scroll to position [334, 0]
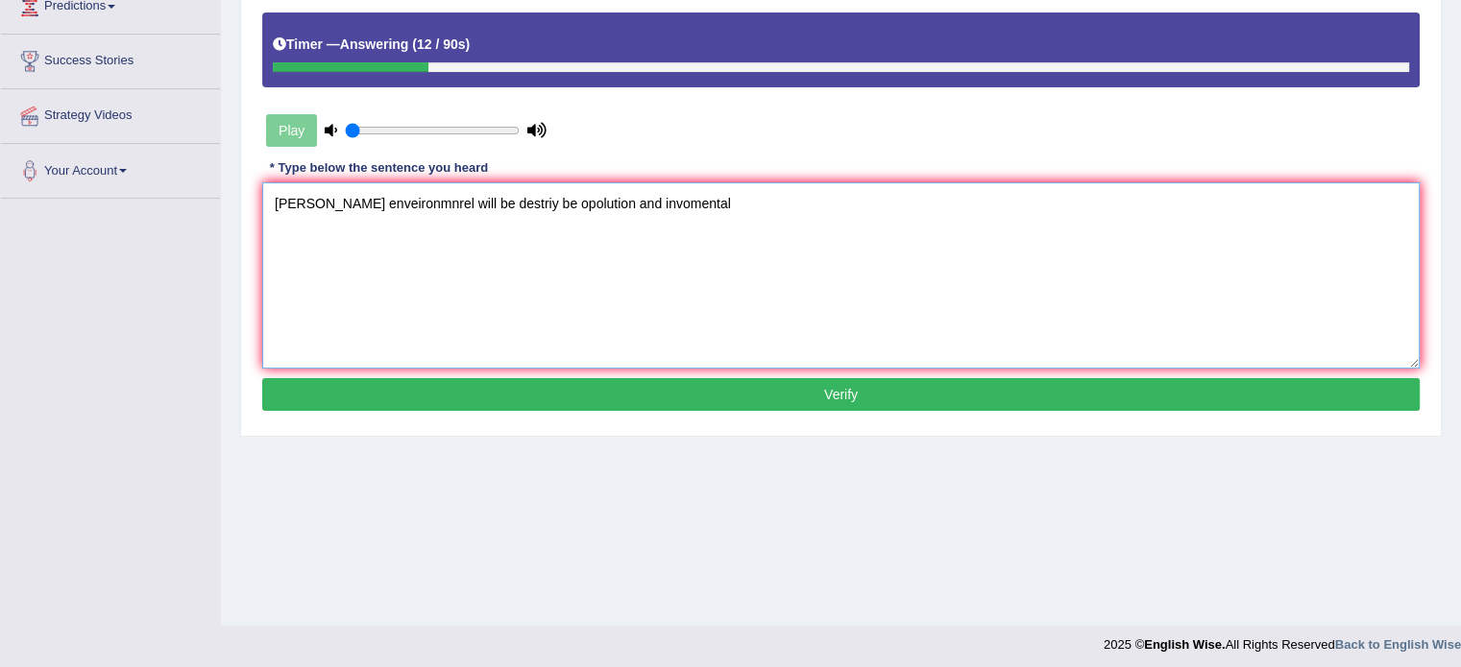
click at [268, 205] on textarea "mouneirn enveironmnrel will be destriy be opolution and invomental" at bounding box center [840, 275] width 1157 height 186
click at [369, 198] on textarea "Marine mouneirn enveironmnrel will be destriy be opolution and invomental" at bounding box center [840, 275] width 1157 height 186
click at [367, 199] on textarea "Marine mouneirn enveironmnrel will be destriy be opolution and invomental" at bounding box center [840, 275] width 1157 height 186
click at [385, 199] on textarea "Marine marines enveironmnrel will be destriy be opolution and invomental" at bounding box center [840, 275] width 1157 height 186
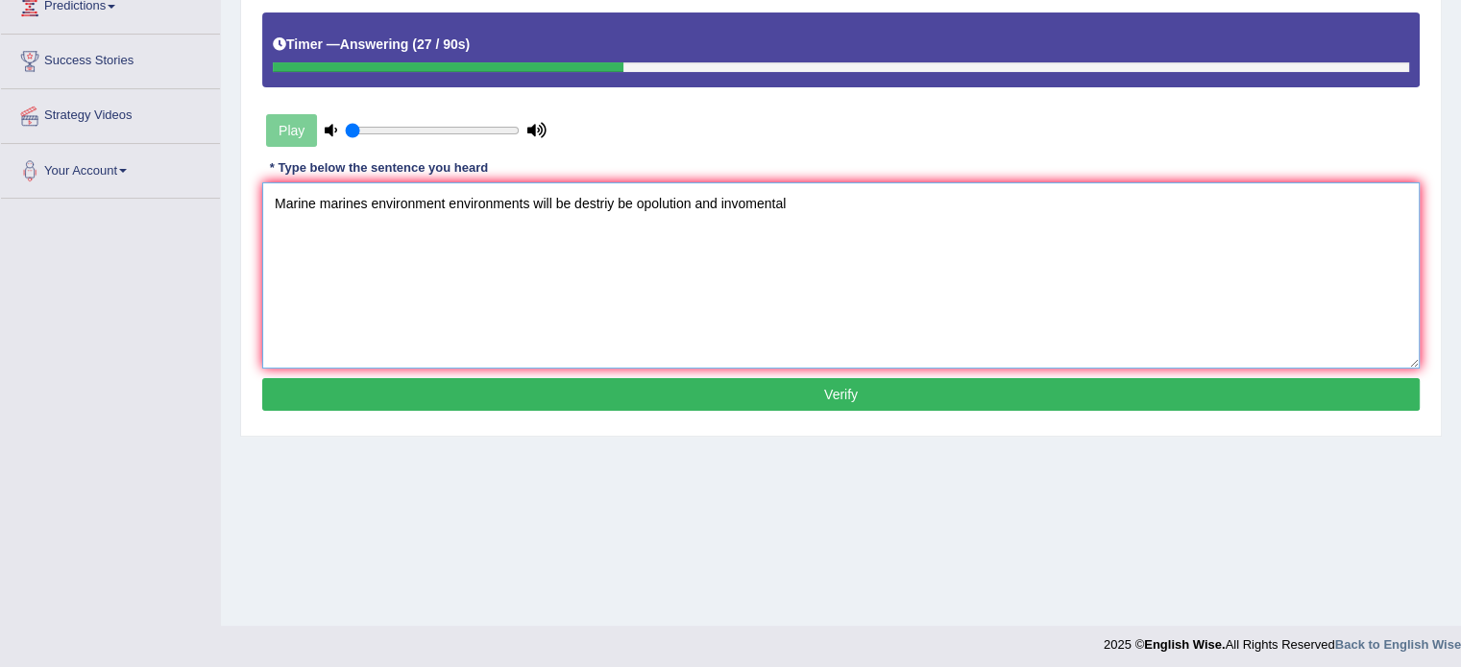
click at [600, 195] on textarea "Marine marines environment environments will be destriy be opolution and invome…" at bounding box center [840, 275] width 1157 height 186
click at [653, 204] on textarea "Marine marines environment environments will be destroyed be opolution and invo…" at bounding box center [840, 275] width 1157 height 186
click at [692, 203] on textarea "Marine marines environment environments will be destroyed by the opolution and …" at bounding box center [840, 275] width 1157 height 186
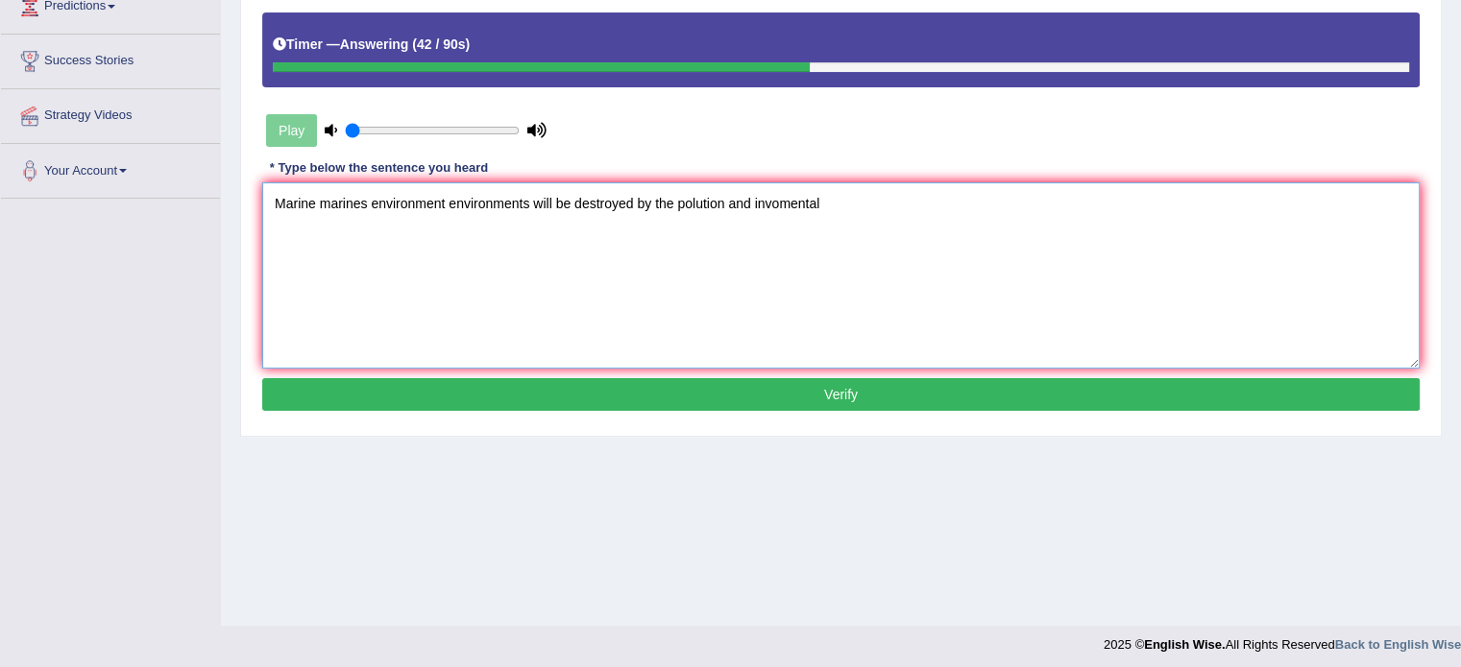
click at [797, 204] on textarea "Marine marines environment environments will be destroyed by the polution and i…" at bounding box center [840, 275] width 1157 height 186
type textarea "Marine marines environment environments will be destroyed by the polution and."
click at [747, 386] on button "Verify" at bounding box center [840, 394] width 1157 height 33
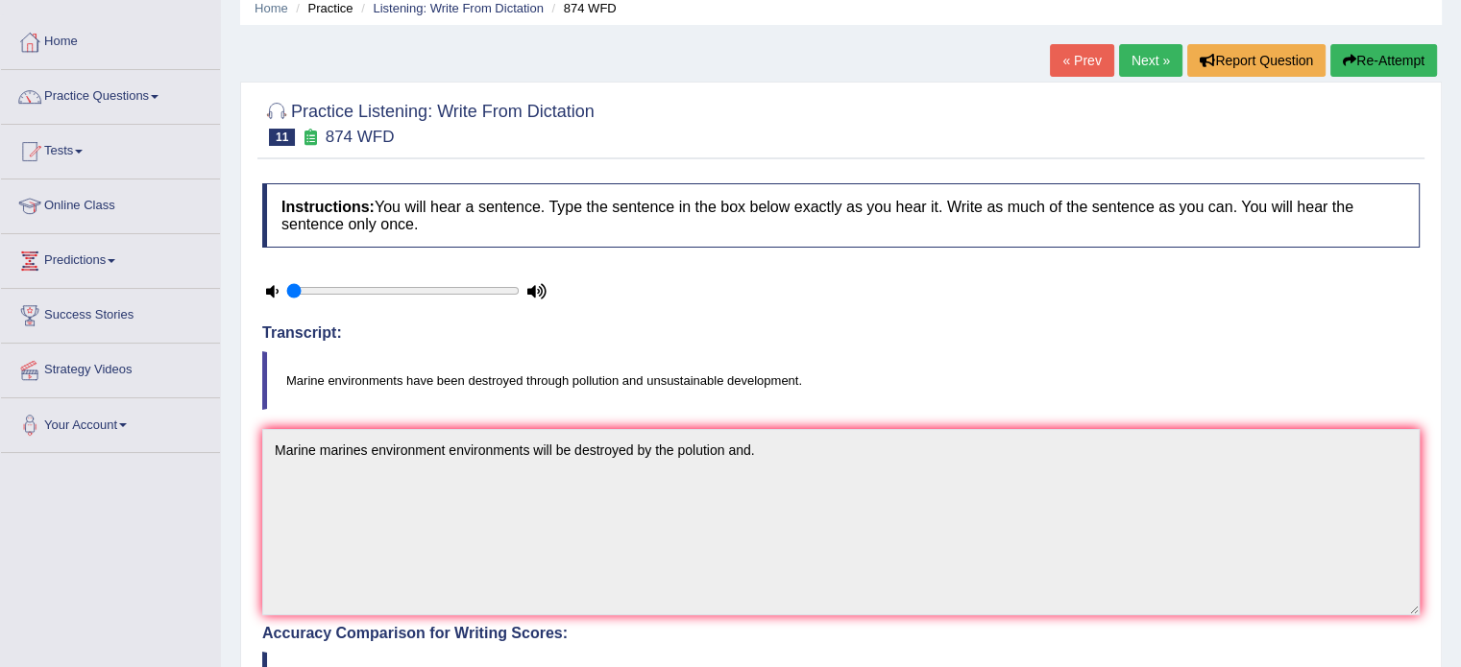
scroll to position [46, 0]
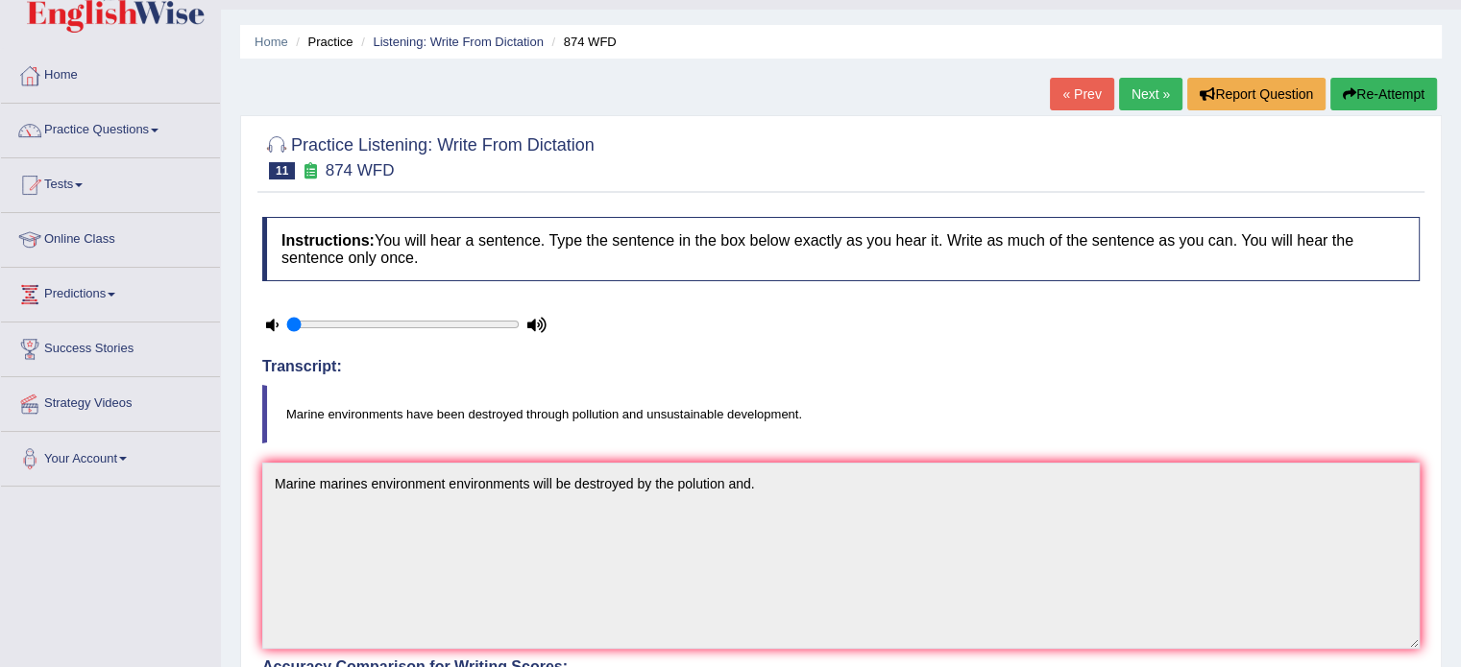
click at [1423, 91] on button "Re-Attempt" at bounding box center [1383, 94] width 107 height 33
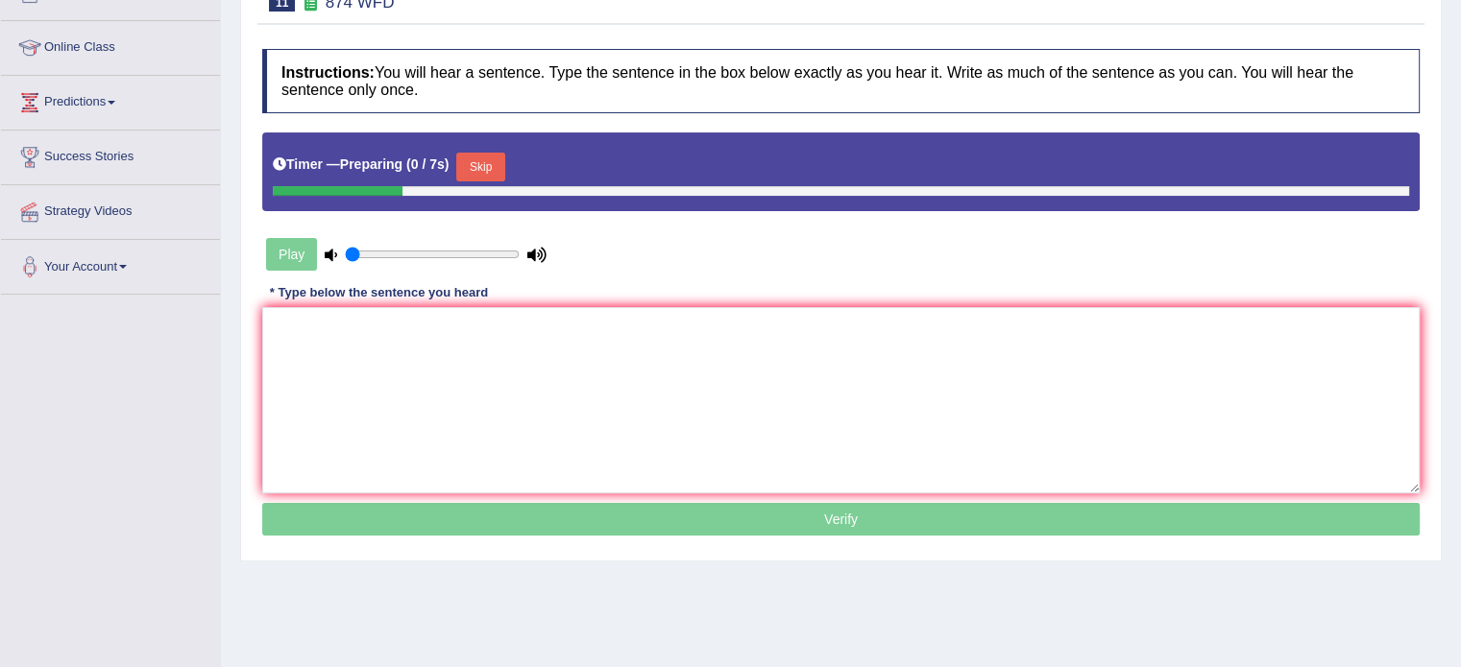
scroll to position [238, 0]
click at [797, 411] on textarea at bounding box center [840, 400] width 1157 height 186
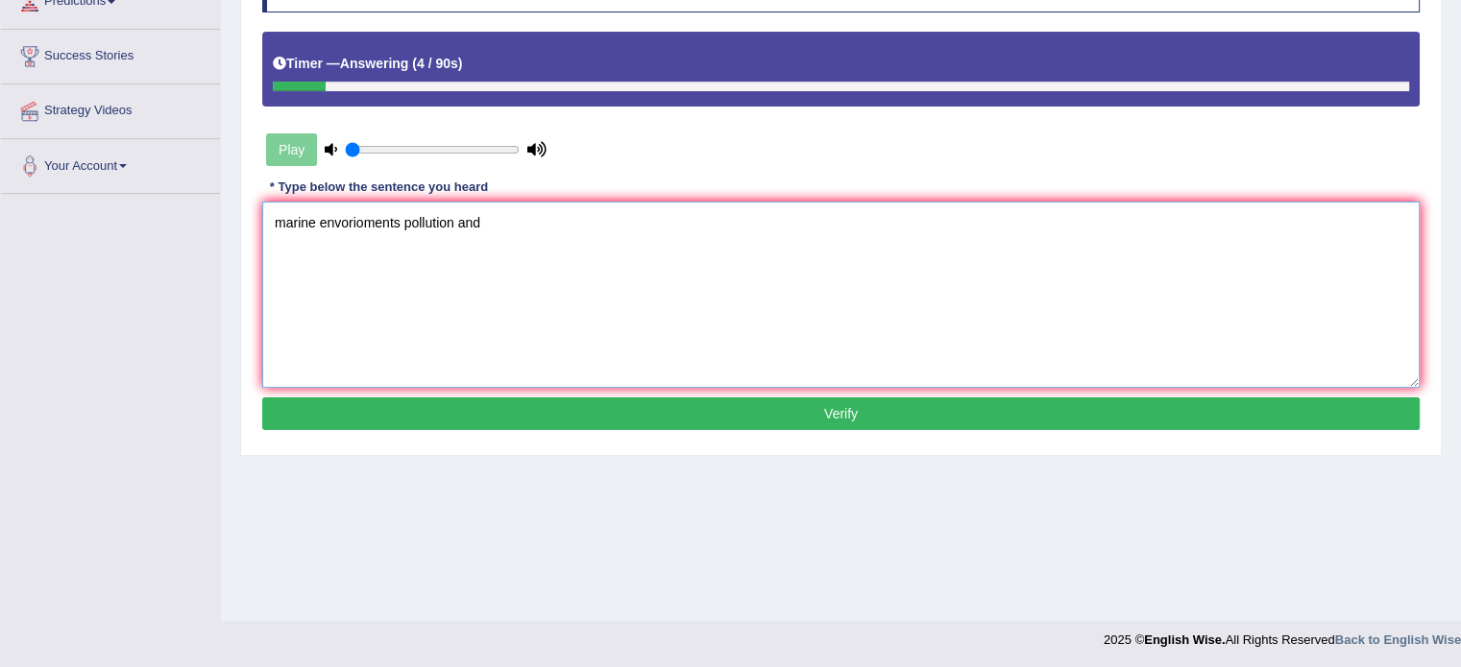
scroll to position [341, 0]
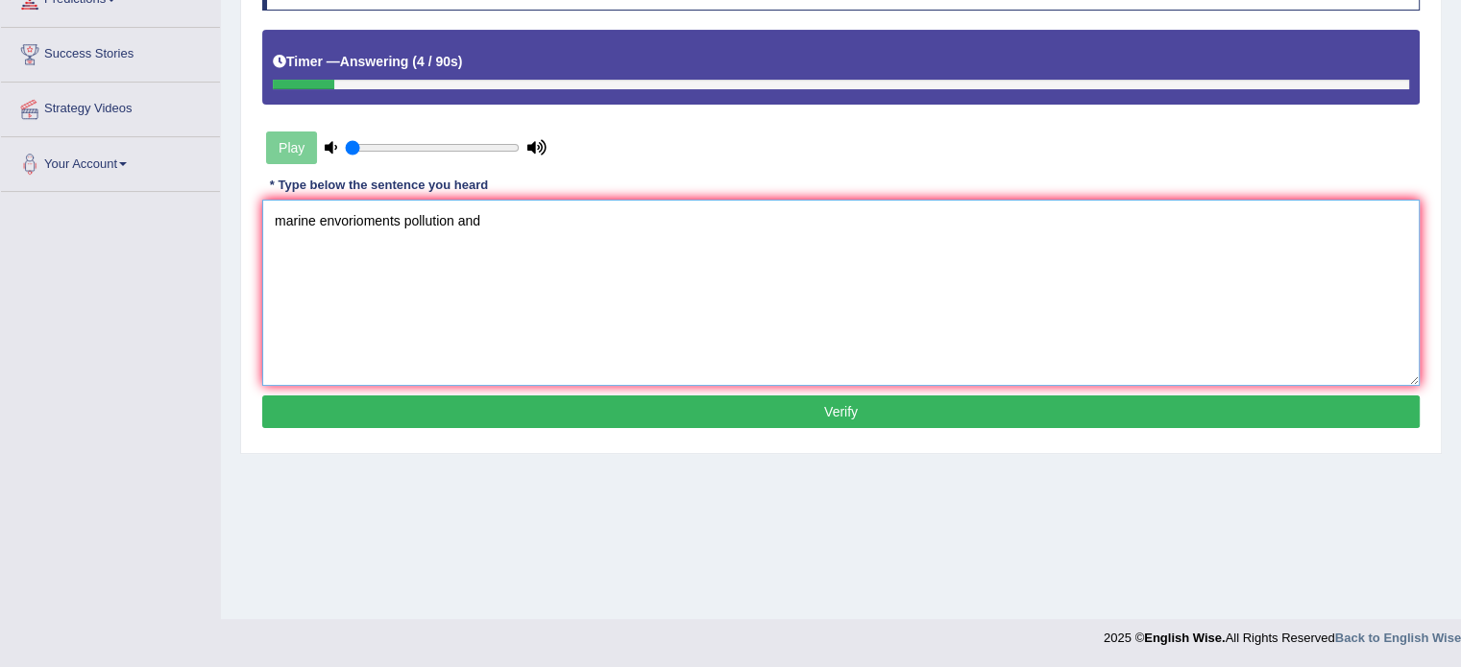
type textarea "marine envorioments pollution and"
click at [787, 400] on button "Verify" at bounding box center [840, 412] width 1157 height 33
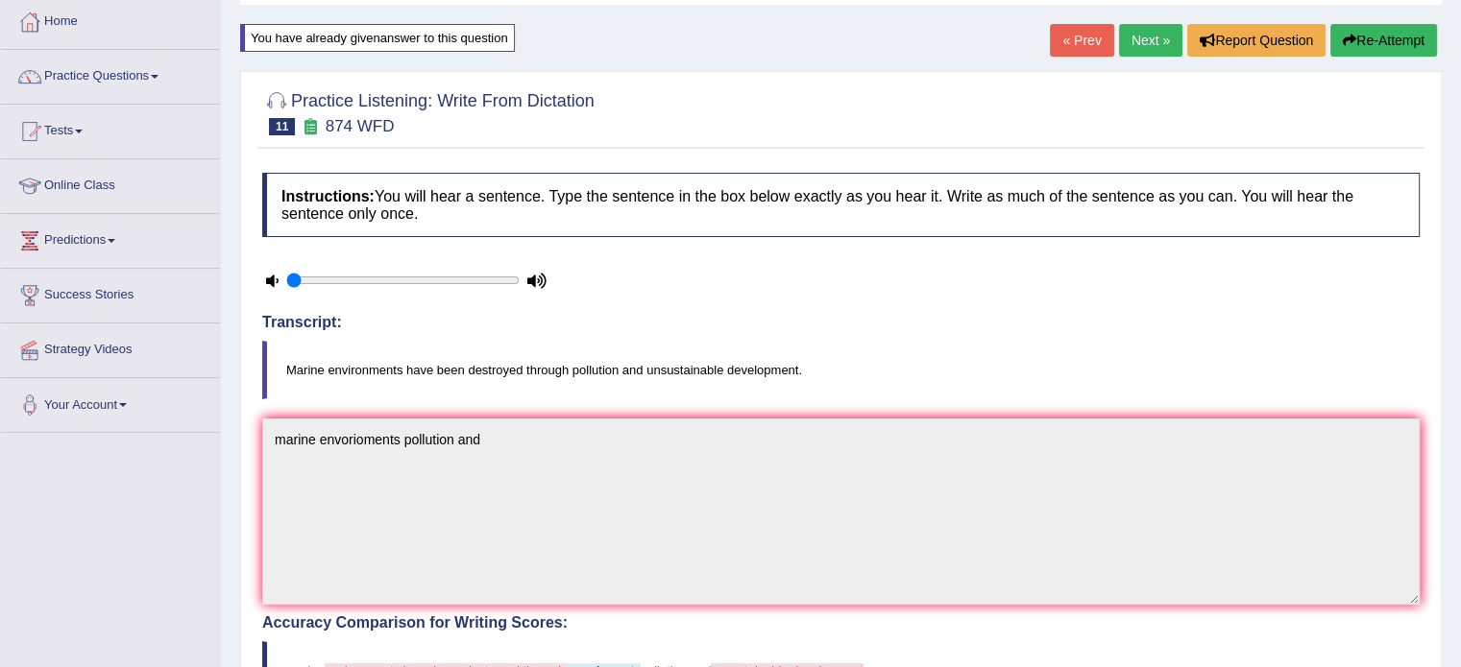
scroll to position [0, 0]
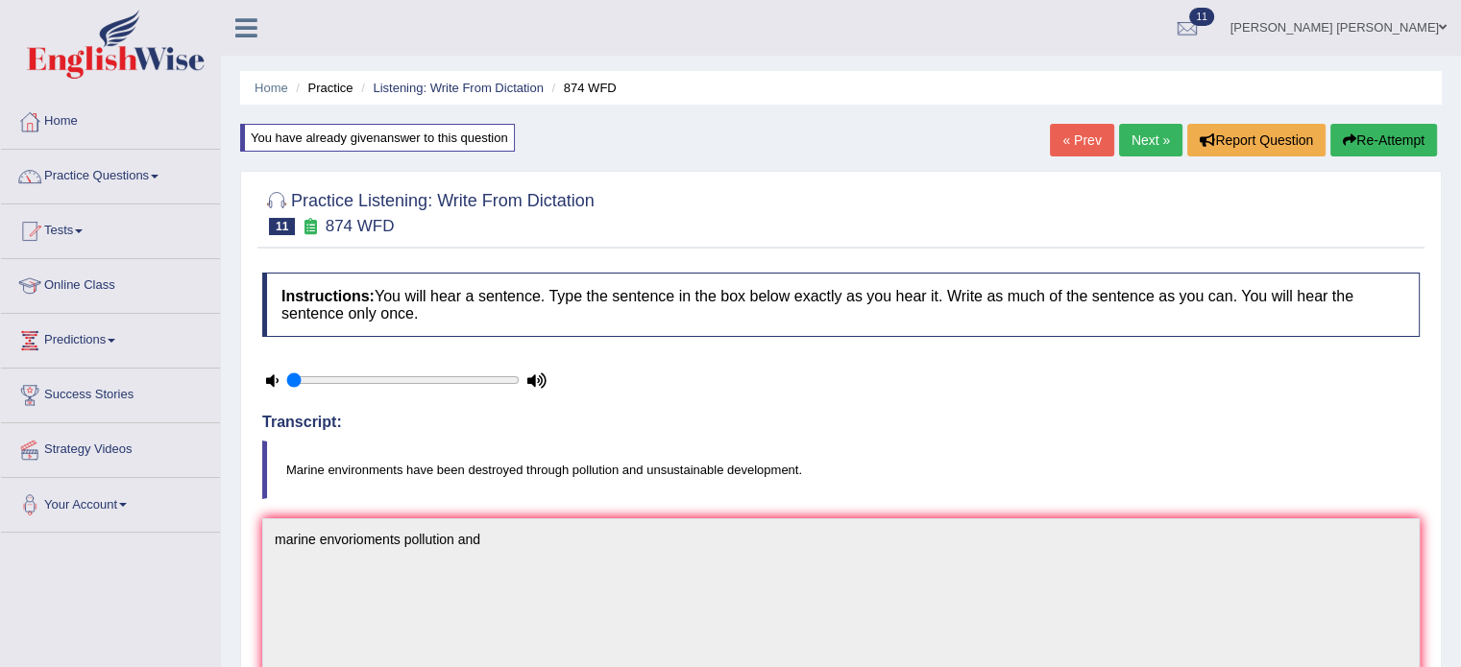
click at [1360, 124] on button "Re-Attempt" at bounding box center [1383, 140] width 107 height 33
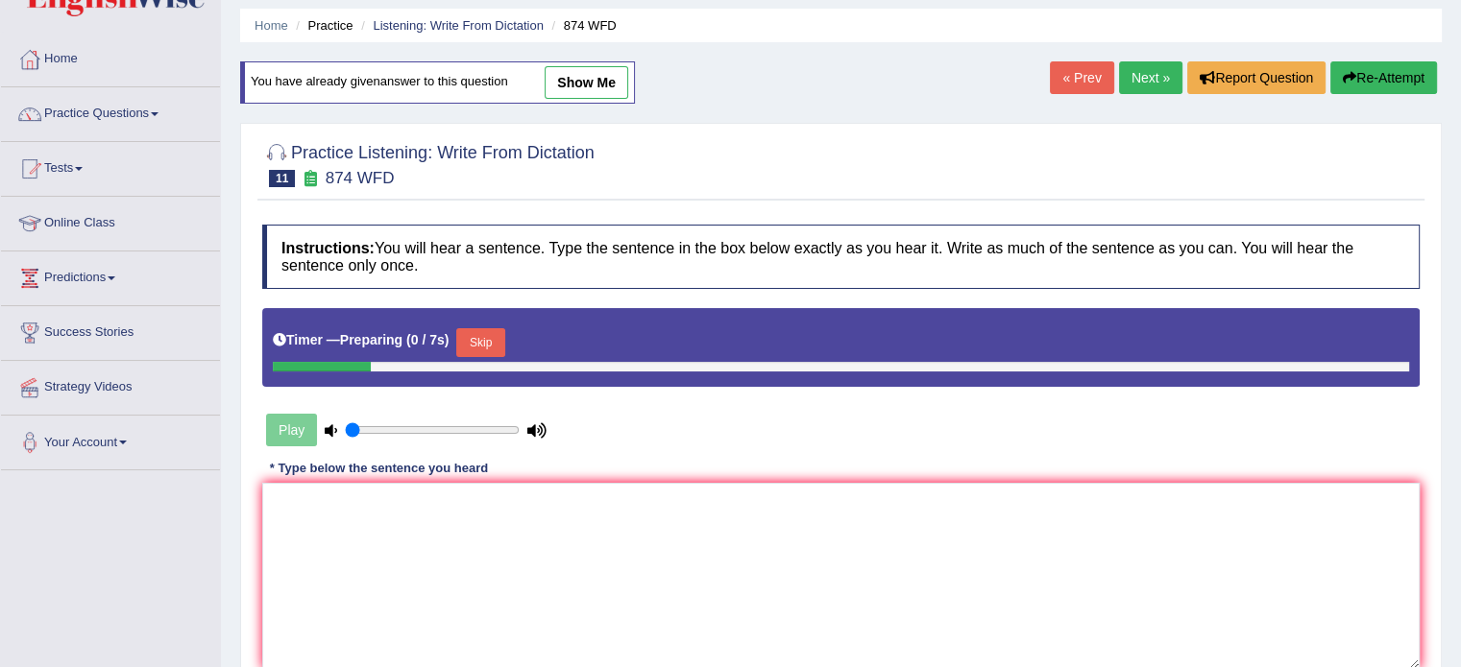
drag, startPoint x: 492, startPoint y: 457, endPoint x: 478, endPoint y: 403, distance: 55.4
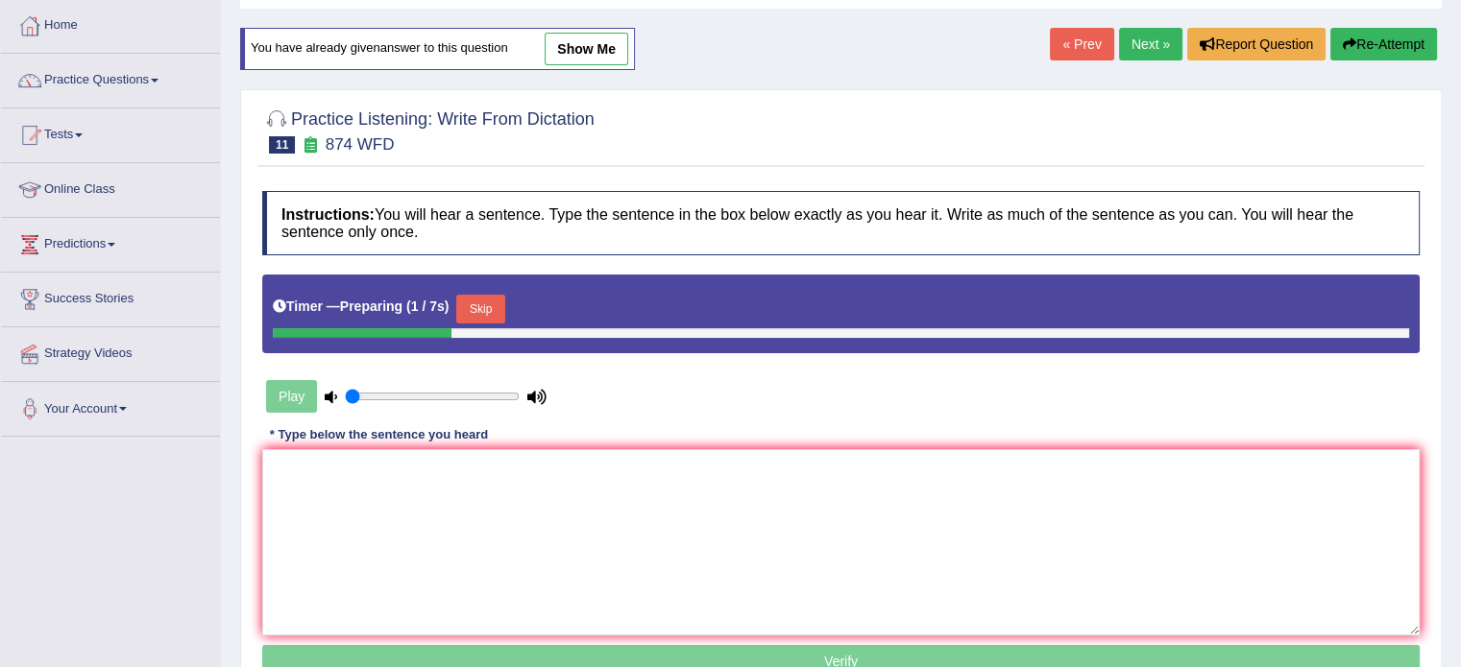
click at [484, 310] on button "Skip" at bounding box center [480, 309] width 48 height 29
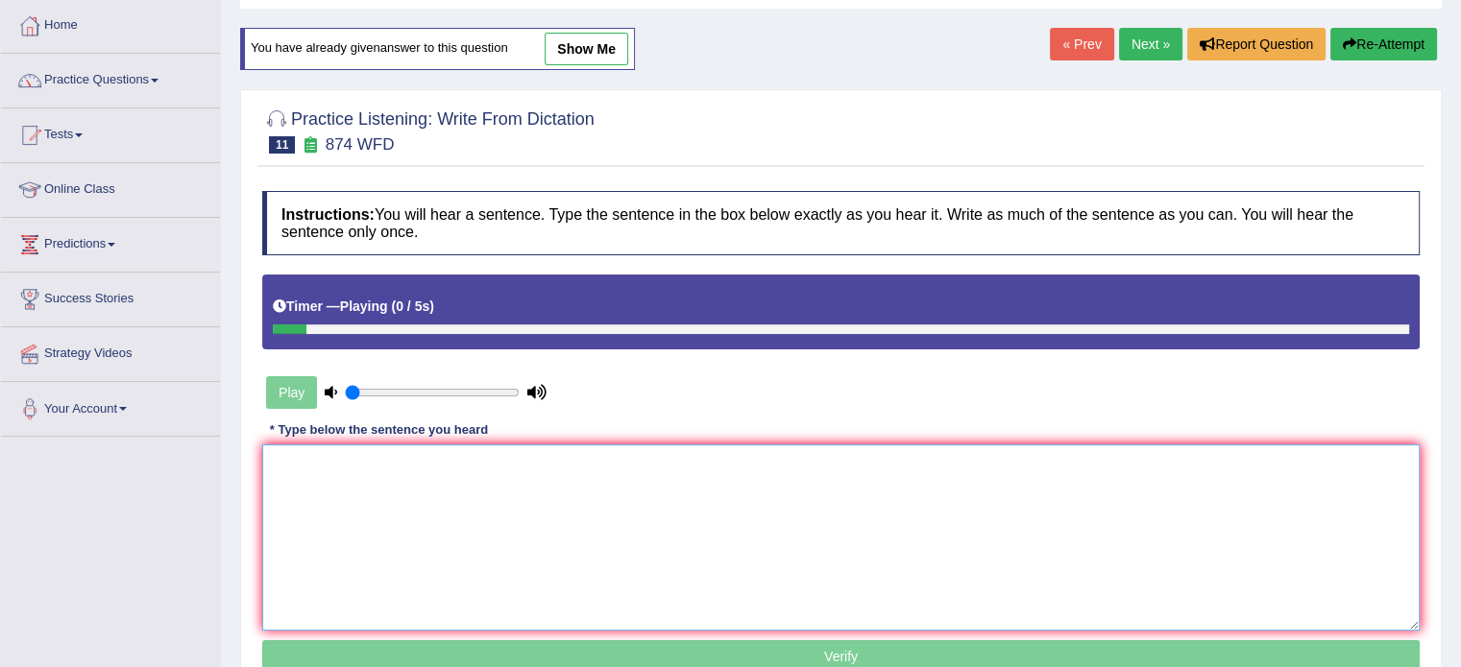
click at [529, 502] on textarea at bounding box center [840, 538] width 1157 height 186
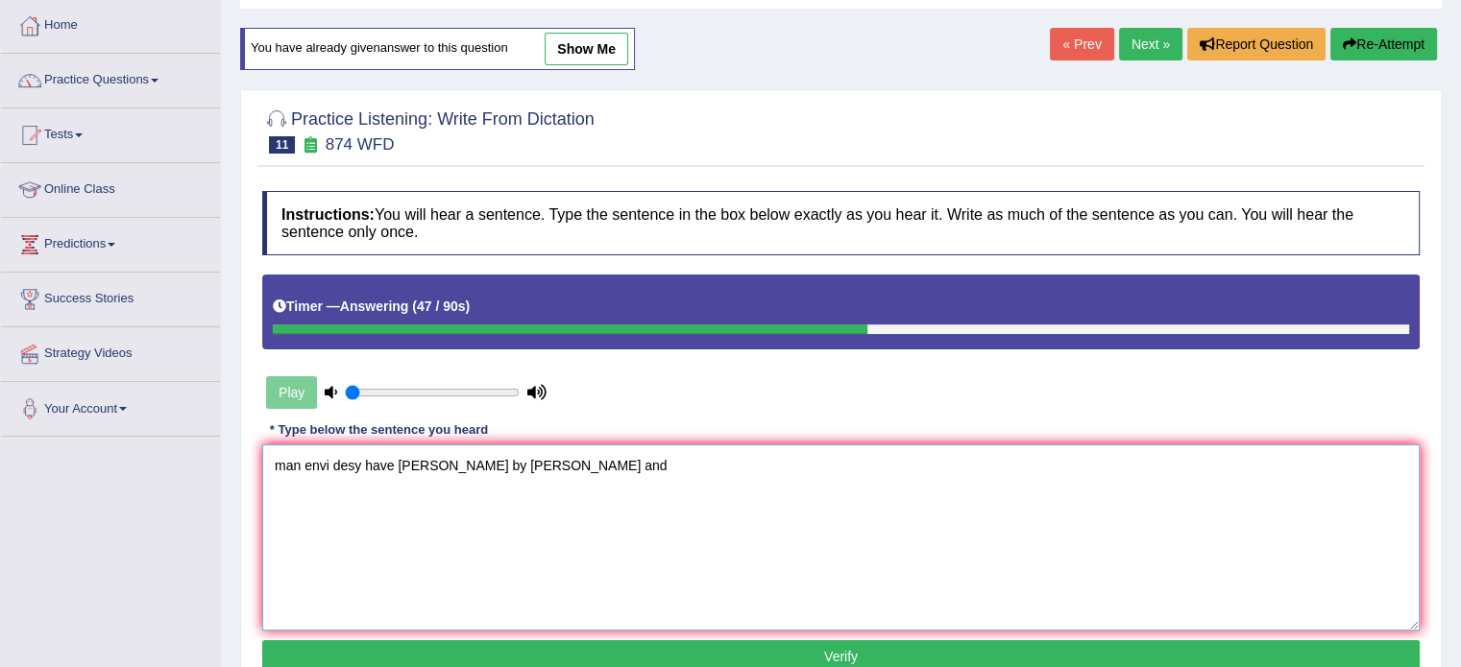
type textarea "man envi desy have eben destry by pollu and"
click at [1382, 44] on button "Re-Attempt" at bounding box center [1383, 44] width 107 height 33
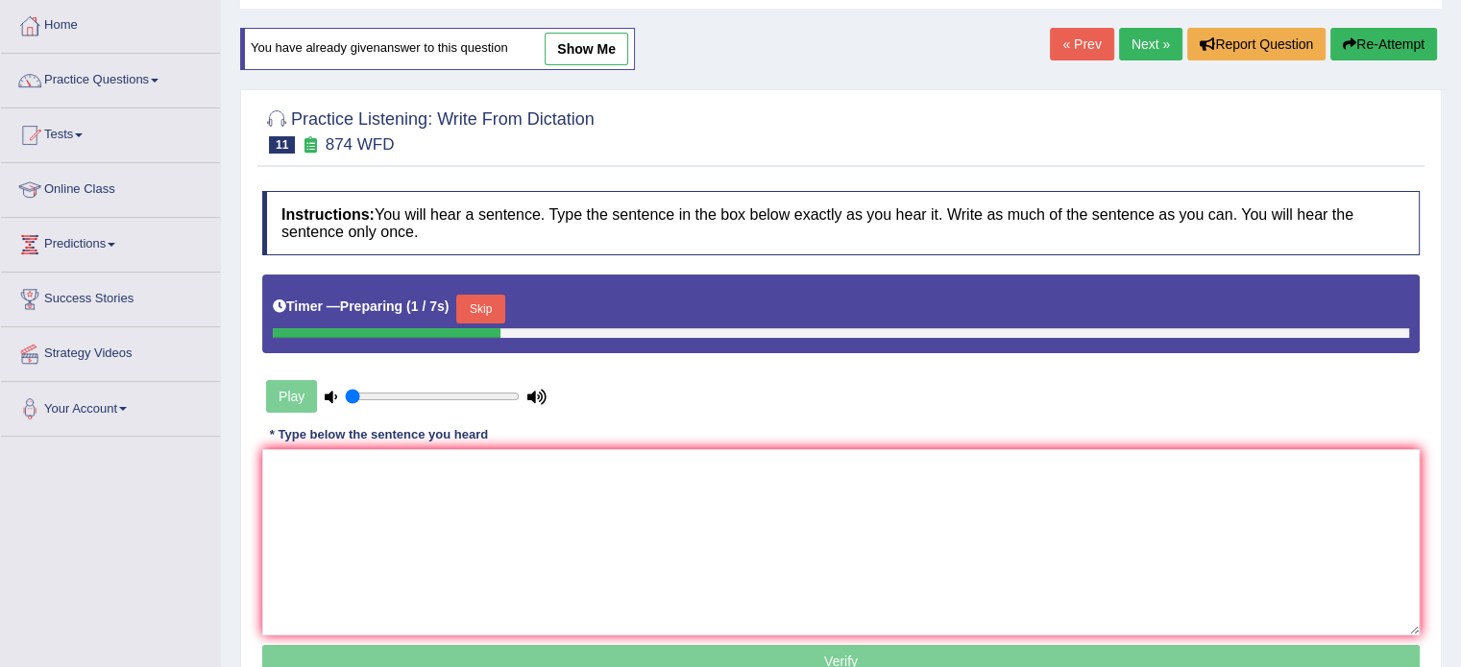
click at [802, 431] on div "Instructions: You will hear a sentence. Type the sentence in the box below exac…" at bounding box center [840, 437] width 1167 height 512
click at [787, 458] on textarea at bounding box center [840, 542] width 1157 height 186
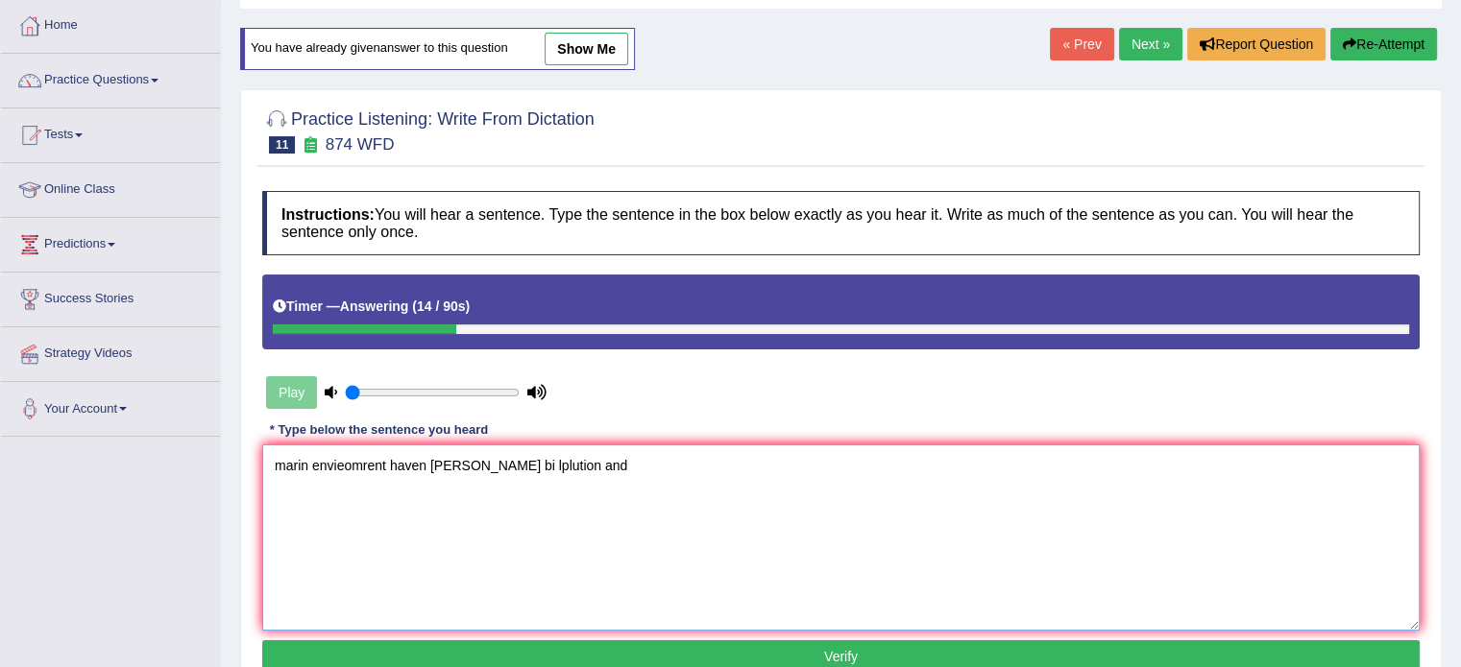
type textarea "marin envieomrent haven [PERSON_NAME] bi lplution and"
click at [1419, 34] on button "Re-Attempt" at bounding box center [1383, 44] width 107 height 33
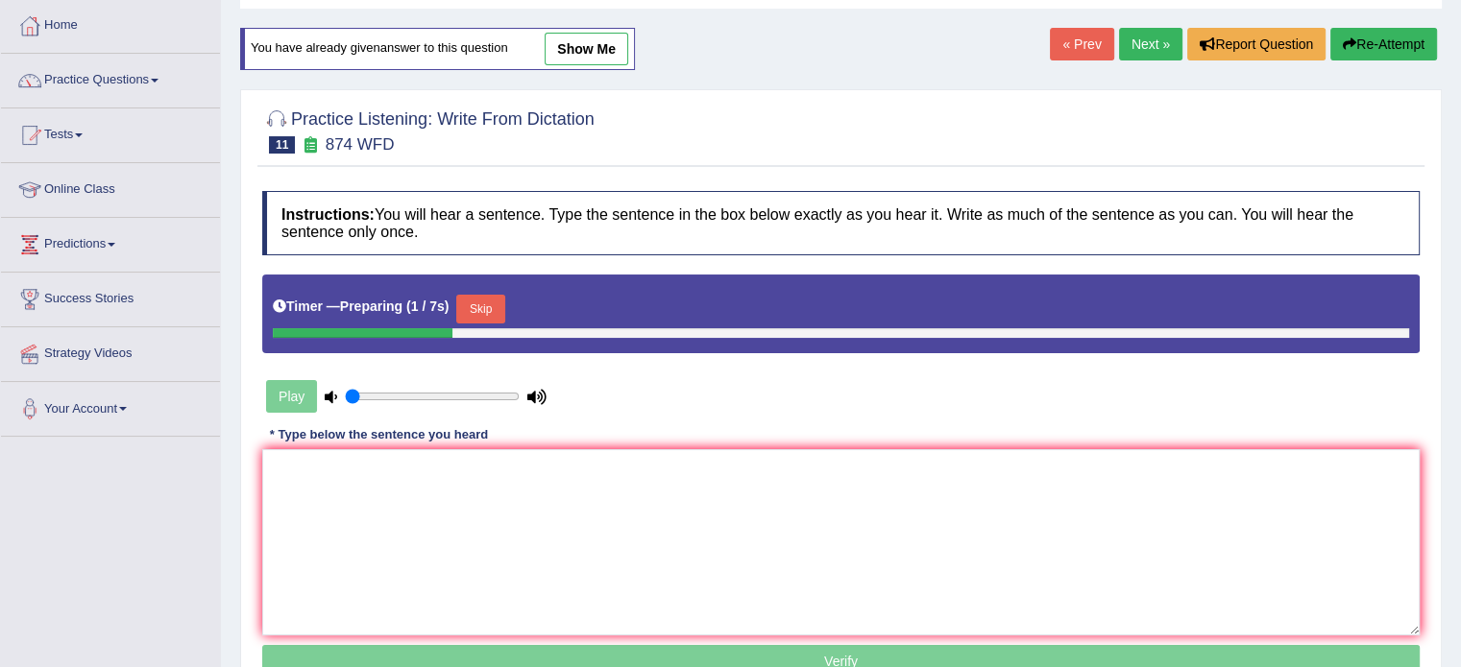
click at [499, 316] on button "Skip" at bounding box center [480, 309] width 48 height 29
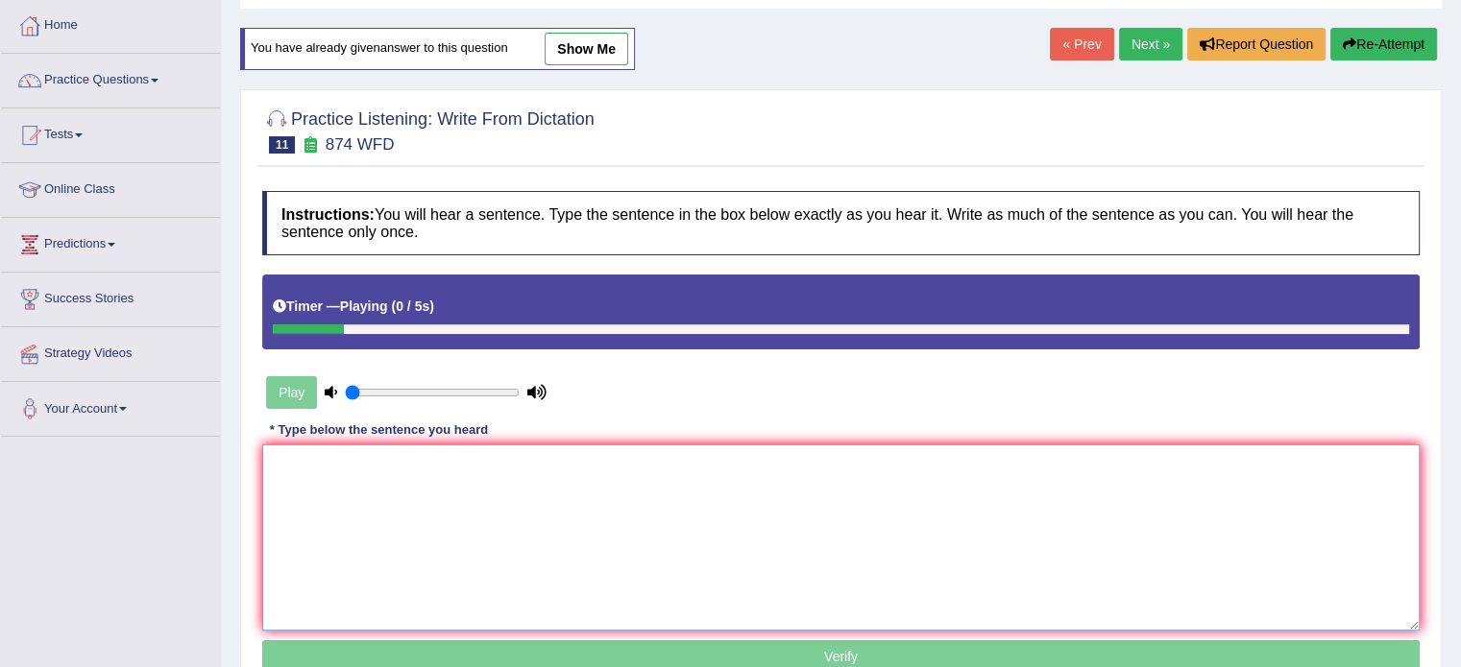
click at [516, 491] on textarea at bounding box center [840, 538] width 1157 height 186
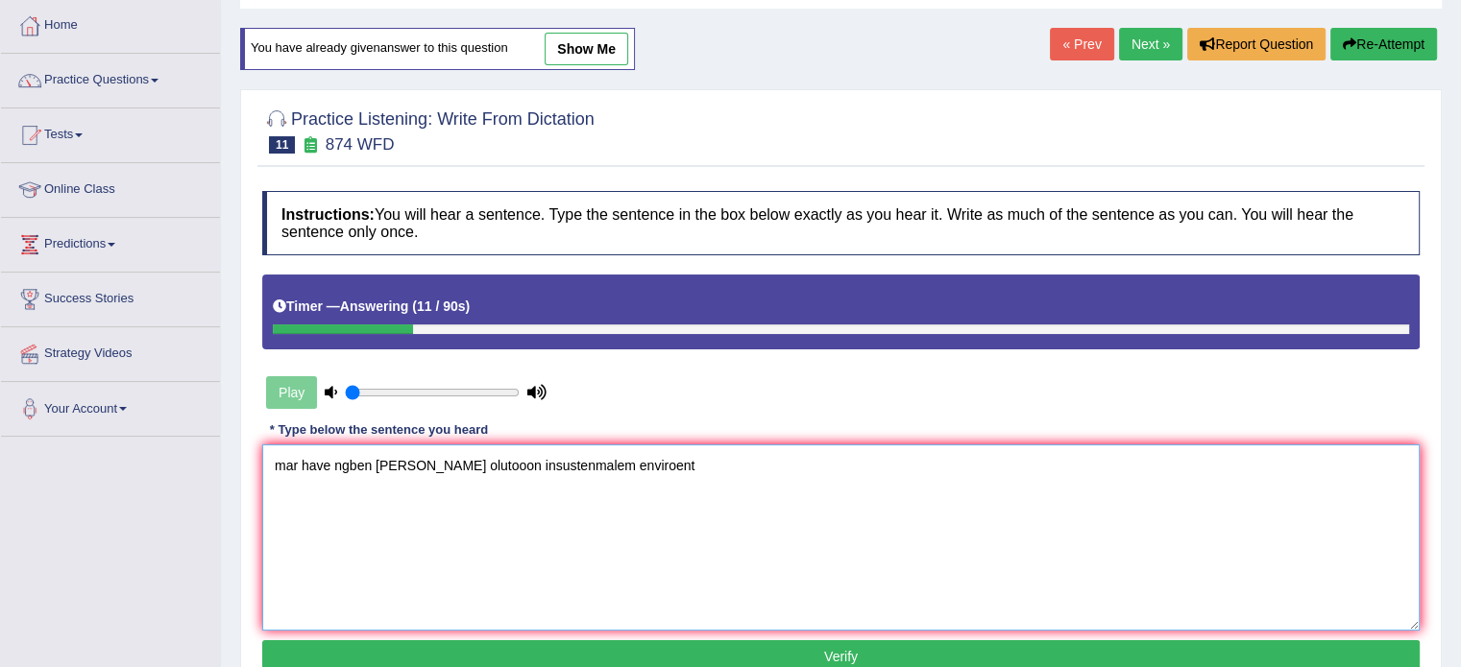
click at [292, 477] on textarea "mar have ngben [PERSON_NAME] olutooon insustenmalem enviroent" at bounding box center [840, 538] width 1157 height 186
click at [273, 466] on textarea "mar have ngben detroy thoru olutooon insustenmalem enviroent" at bounding box center [840, 538] width 1157 height 186
click at [340, 465] on textarea "Marine mar have ngben detroy thoru olutooon insustenmalem enviroent" at bounding box center [840, 538] width 1157 height 186
click at [466, 475] on textarea "Marine marine ecosystem have ngben detroy thoru olutooon insustenmalem enviroent" at bounding box center [840, 538] width 1157 height 186
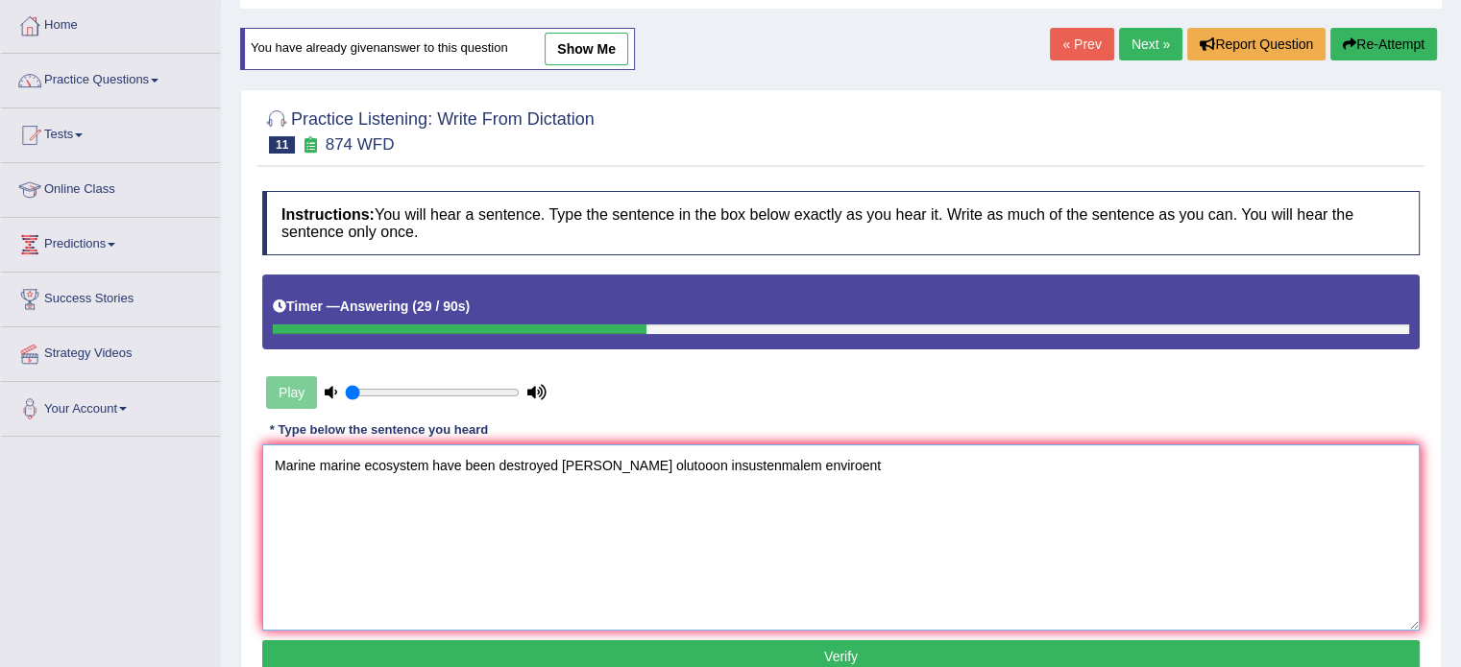
click at [621, 468] on textarea "Marine marine ecosystem have been destroyed detroy thoru olutooon insustenmalem…" at bounding box center [840, 538] width 1157 height 186
click at [711, 460] on textarea "Marine marine ecosystem have been destroyed detroy throug throught olutooon ins…" at bounding box center [840, 538] width 1157 height 186
click at [824, 471] on textarea "Marine marine ecosystem have been destroyed detroy throug throught pollution an…" at bounding box center [840, 538] width 1157 height 186
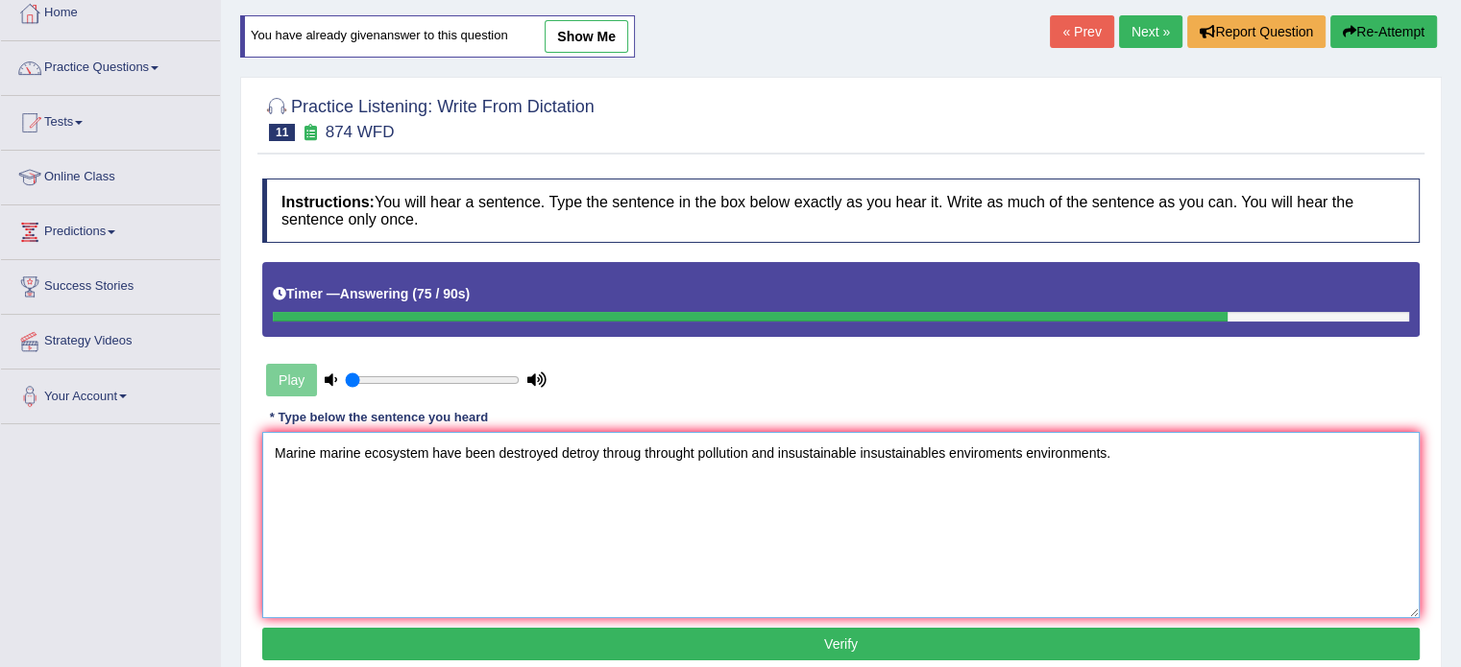
scroll to position [288, 0]
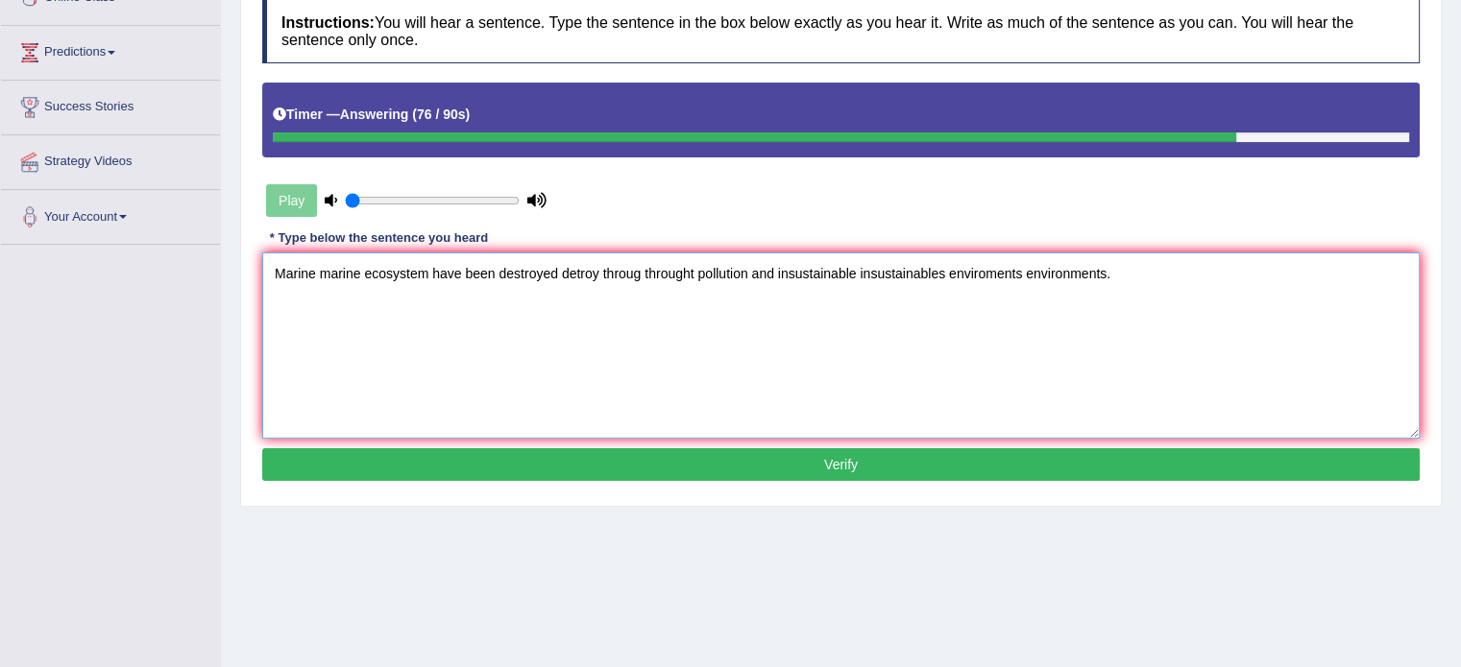
type textarea "Marine marine ecosystem have been destroyed detroy throug throught pollution an…"
click at [918, 456] on button "Verify" at bounding box center [840, 464] width 1157 height 33
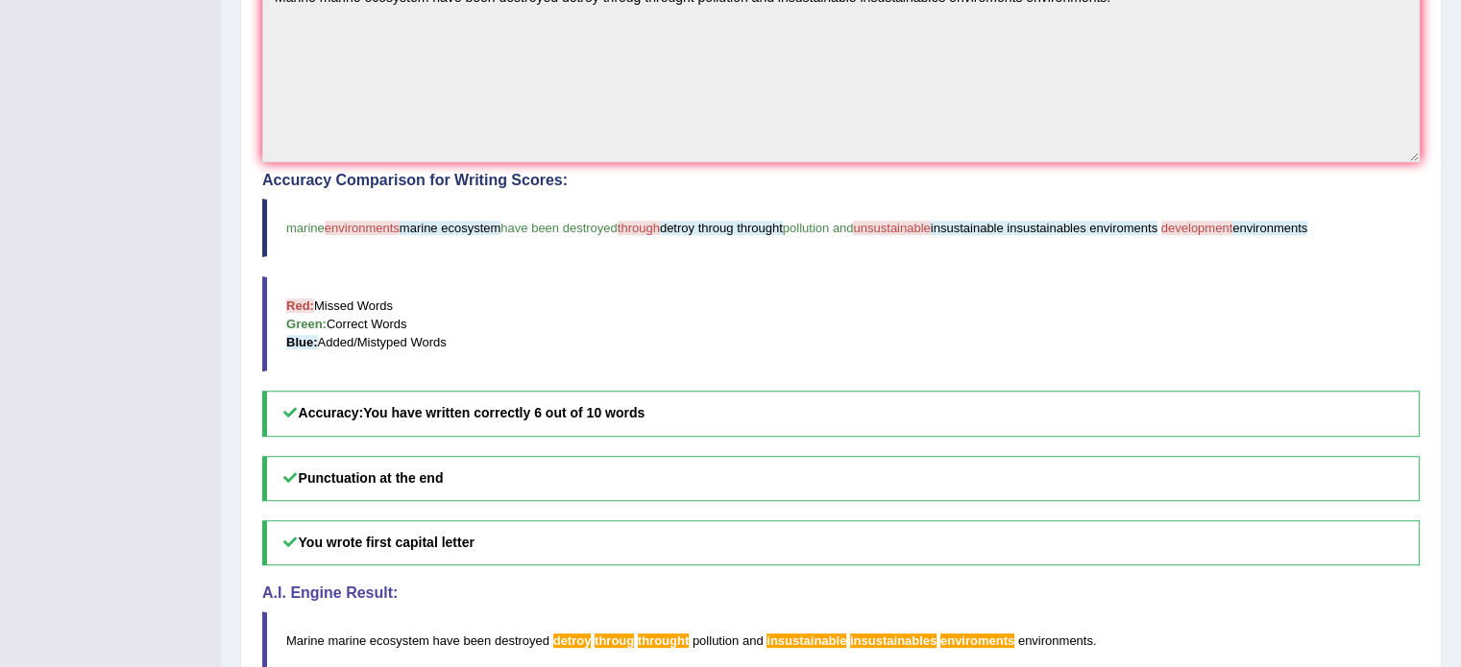
scroll to position [447, 0]
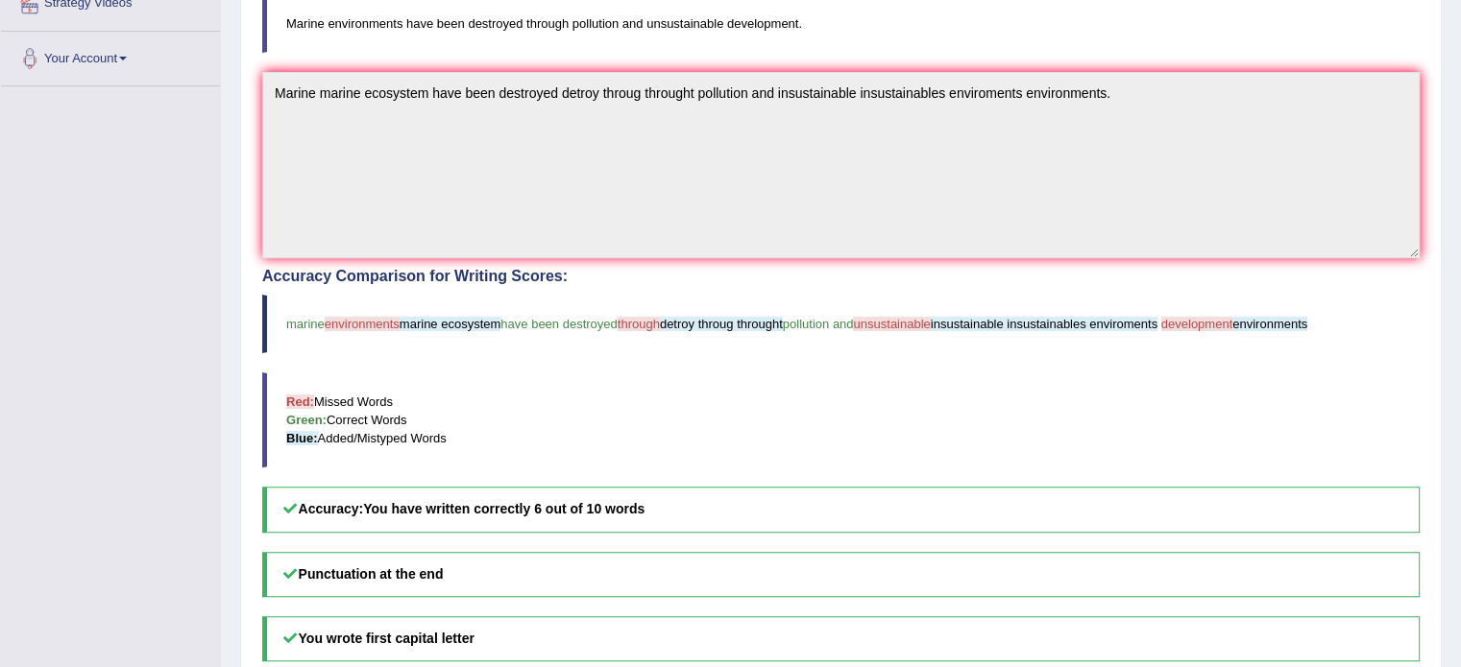
click at [818, 397] on blockquote "Red: Missed Words Green: Correct Words Blue: Added/Mistyped Words" at bounding box center [840, 420] width 1157 height 95
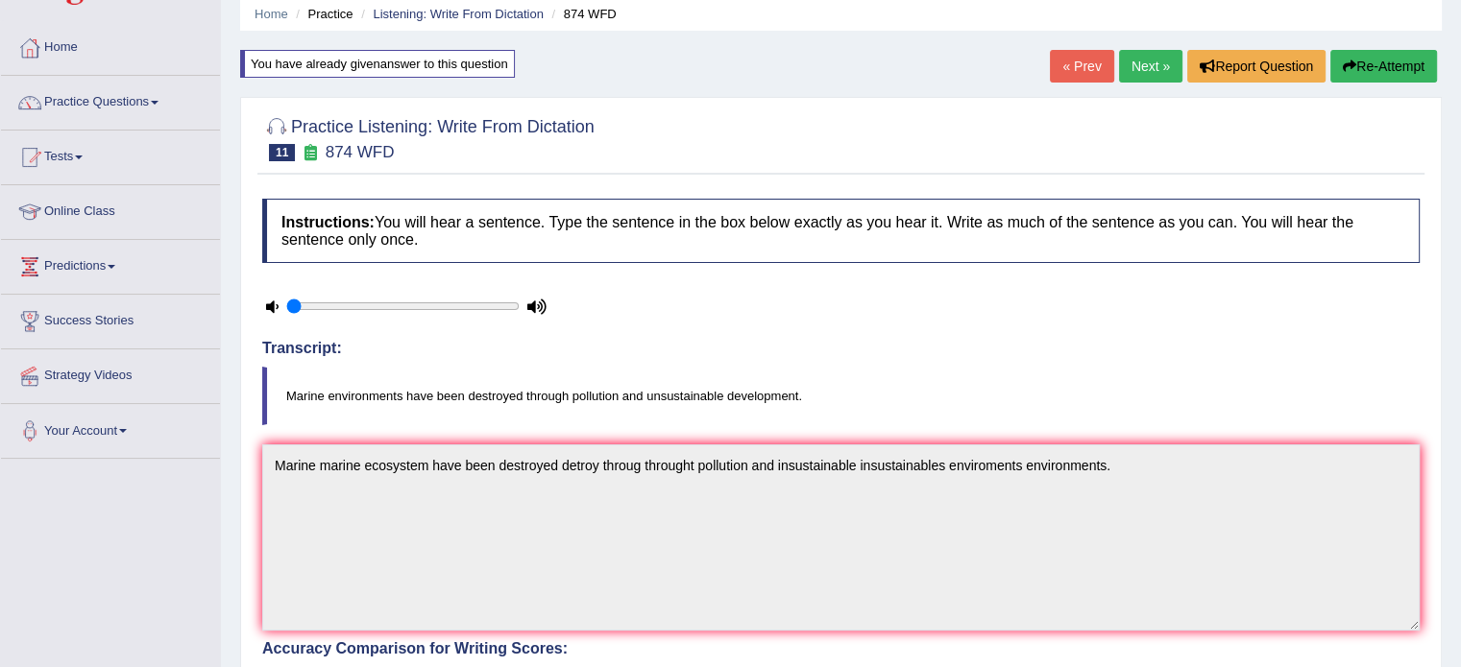
scroll to position [0, 0]
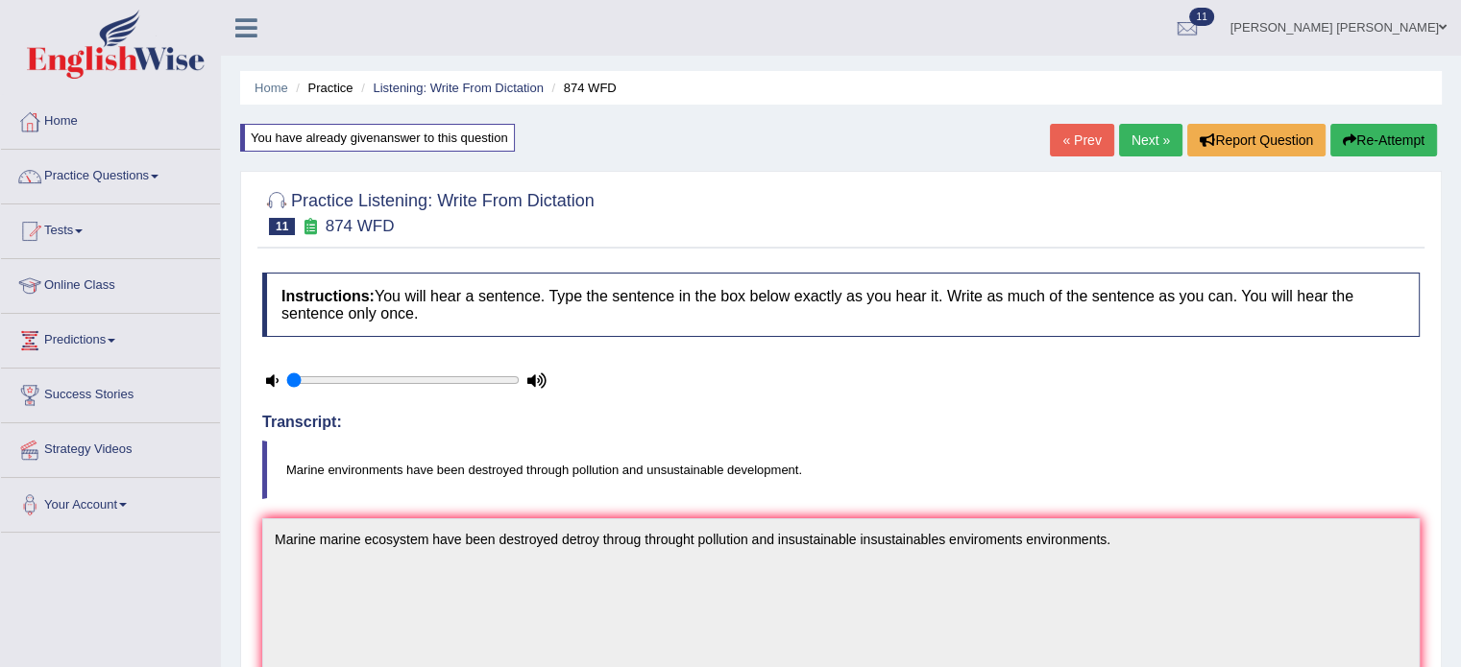
click at [1142, 136] on link "Next »" at bounding box center [1150, 140] width 63 height 33
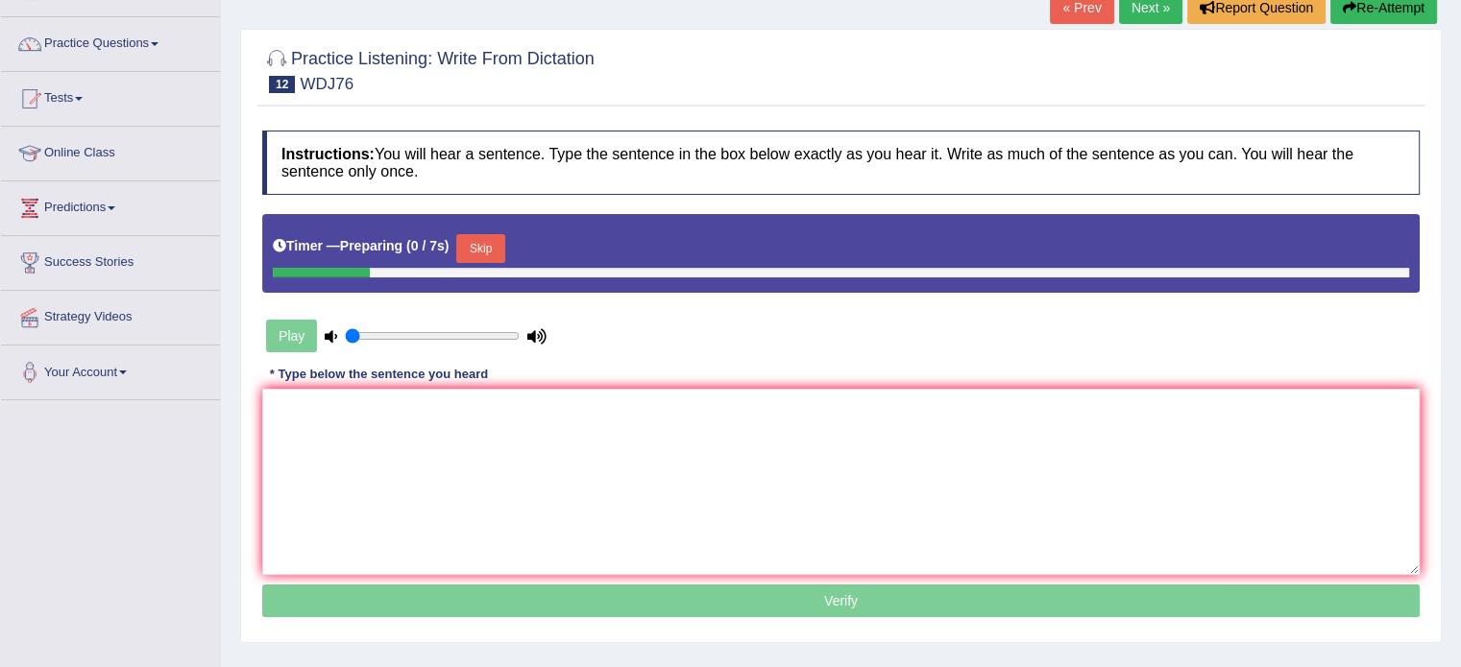
click at [1460, 372] on html "Toggle navigation Home Practice Questions Speaking Practice Read Aloud Repeat S…" at bounding box center [730, 200] width 1461 height 667
click at [727, 491] on textarea at bounding box center [840, 482] width 1157 height 186
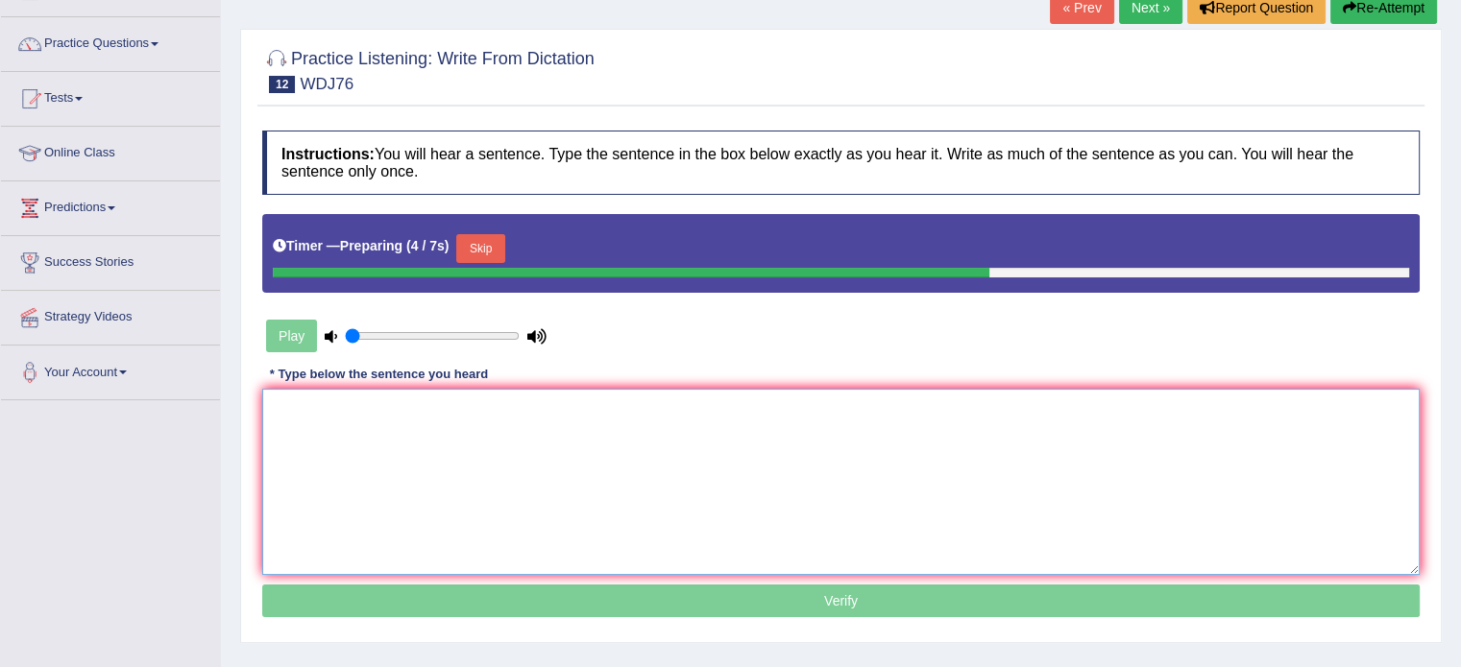
click at [758, 479] on textarea at bounding box center [840, 482] width 1157 height 186
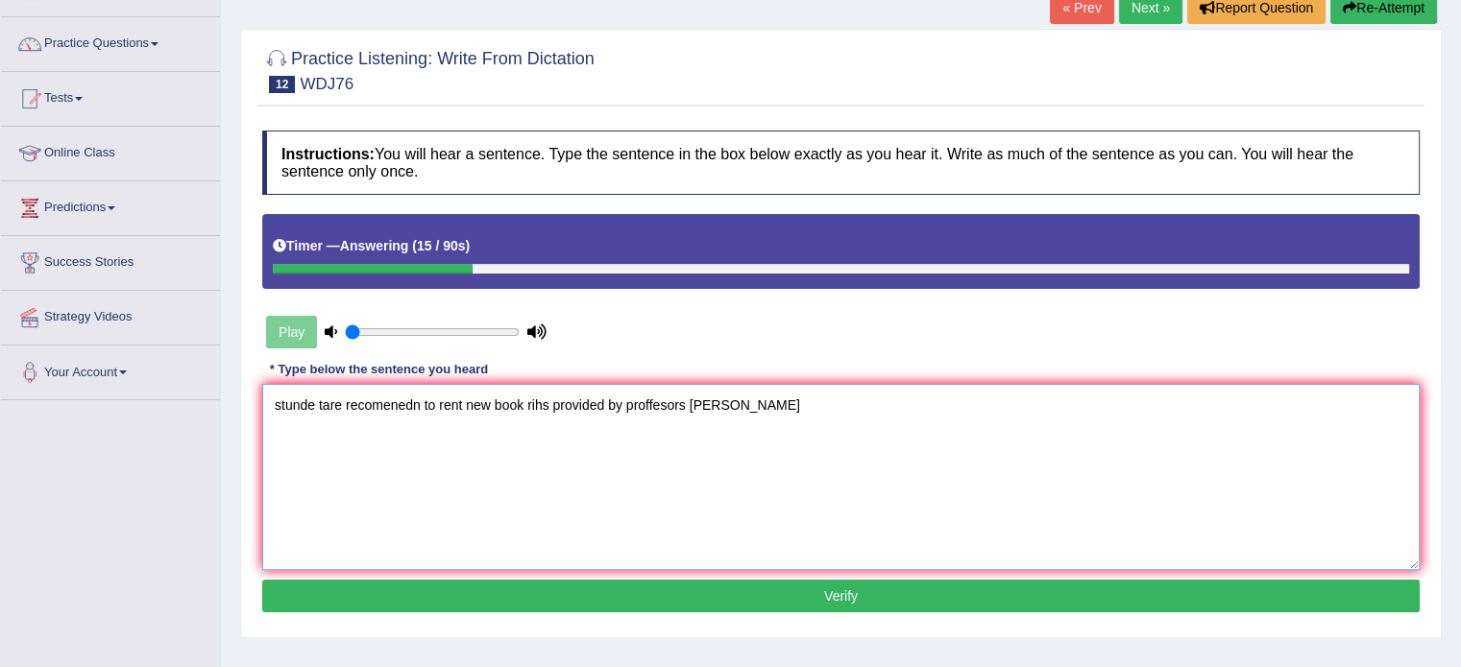
click at [281, 402] on textarea "stunde tare recomenedn to rent new book rihs provided by proffesors john" at bounding box center [840, 477] width 1157 height 186
click at [404, 406] on textarea "Students student are tare recomenedn to rent new book rihs provided by proffeso…" at bounding box center [840, 477] width 1157 height 186
click at [420, 400] on textarea "Students student are recomenedn to rent new book rihs provided by proffesors jo…" at bounding box center [840, 477] width 1157 height 186
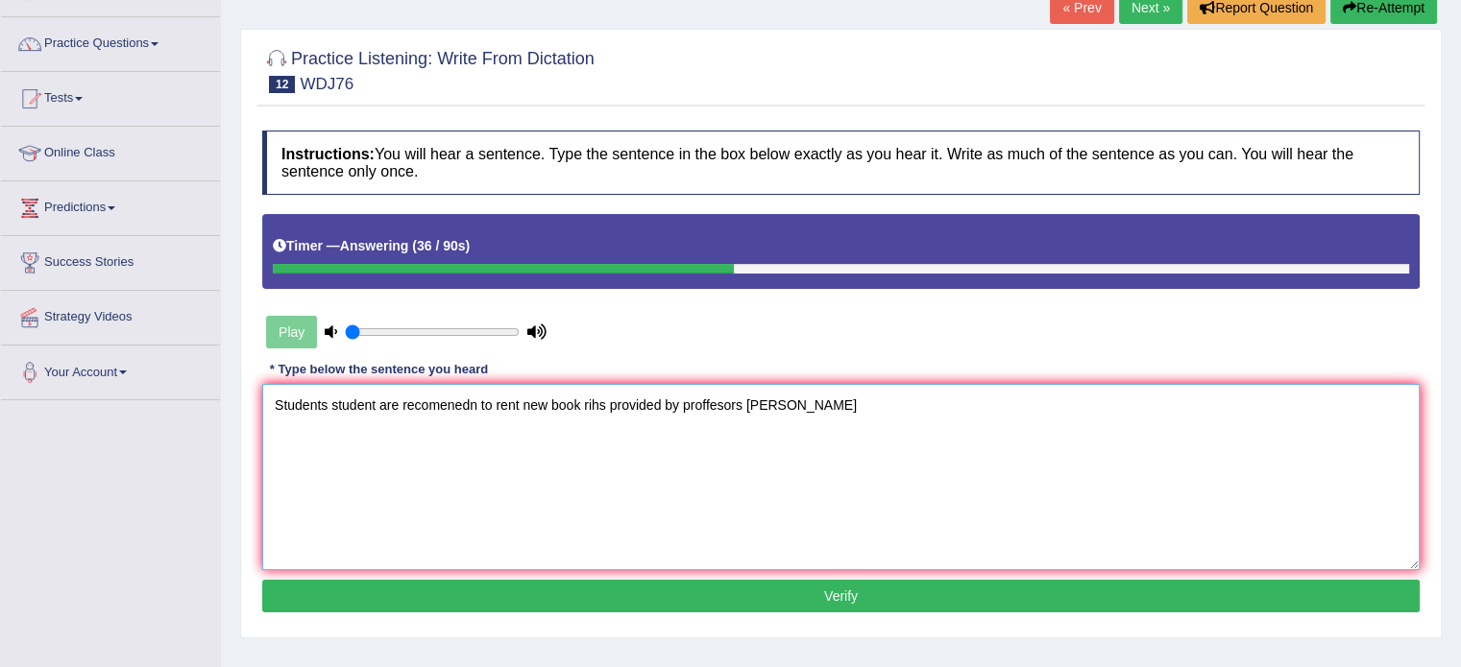
click at [420, 400] on textarea "Students student are recomenedn to rent new book rihs provided by proffesors jo…" at bounding box center [840, 477] width 1157 height 186
click at [599, 411] on textarea "Students student are recommended recommend to rent new book rihs provided by pr…" at bounding box center [840, 477] width 1157 height 186
click at [609, 411] on textarea "Students student are recommended recommend to rent new book rihs provided by pr…" at bounding box center [840, 477] width 1157 height 186
click at [663, 398] on textarea "Students student are recommended recommend to rent new book rihs provided by pr…" at bounding box center [840, 477] width 1157 height 186
click at [722, 407] on textarea "Students student are recommended recommend to rent new book books rihs provided…" at bounding box center [840, 477] width 1157 height 186
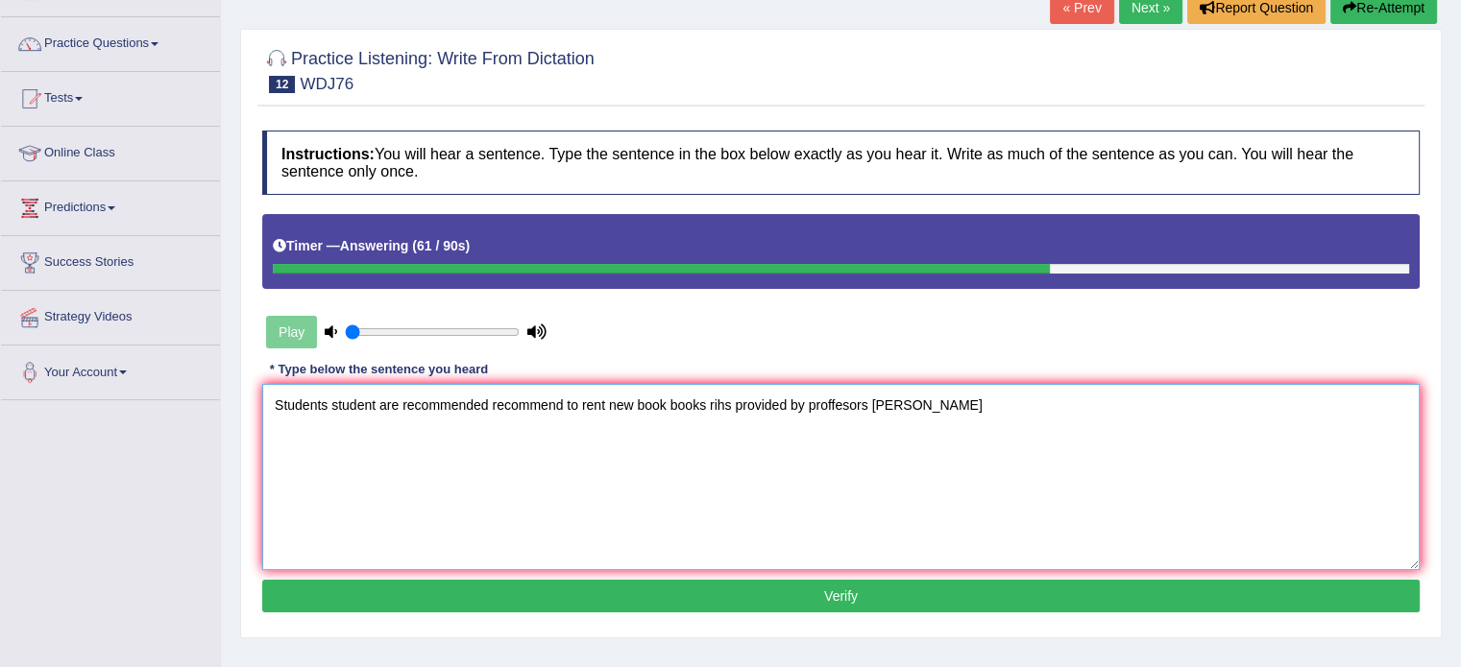
click at [722, 407] on textarea "Students student are recommended recommend to rent new book books rihs provided…" at bounding box center [840, 477] width 1157 height 186
click at [784, 404] on textarea "Students student are recommended recommend to rent new book books provided by p…" at bounding box center [840, 477] width 1157 height 186
click at [930, 412] on textarea "Students student are recommended recommend to rent new book books provided by t…" at bounding box center [840, 477] width 1157 height 186
click at [974, 410] on textarea "Students student are recommended recommend to rent new book books provided by t…" at bounding box center [840, 477] width 1157 height 186
type textarea "Students student are recommended recommend to rent new book books provided by t…"
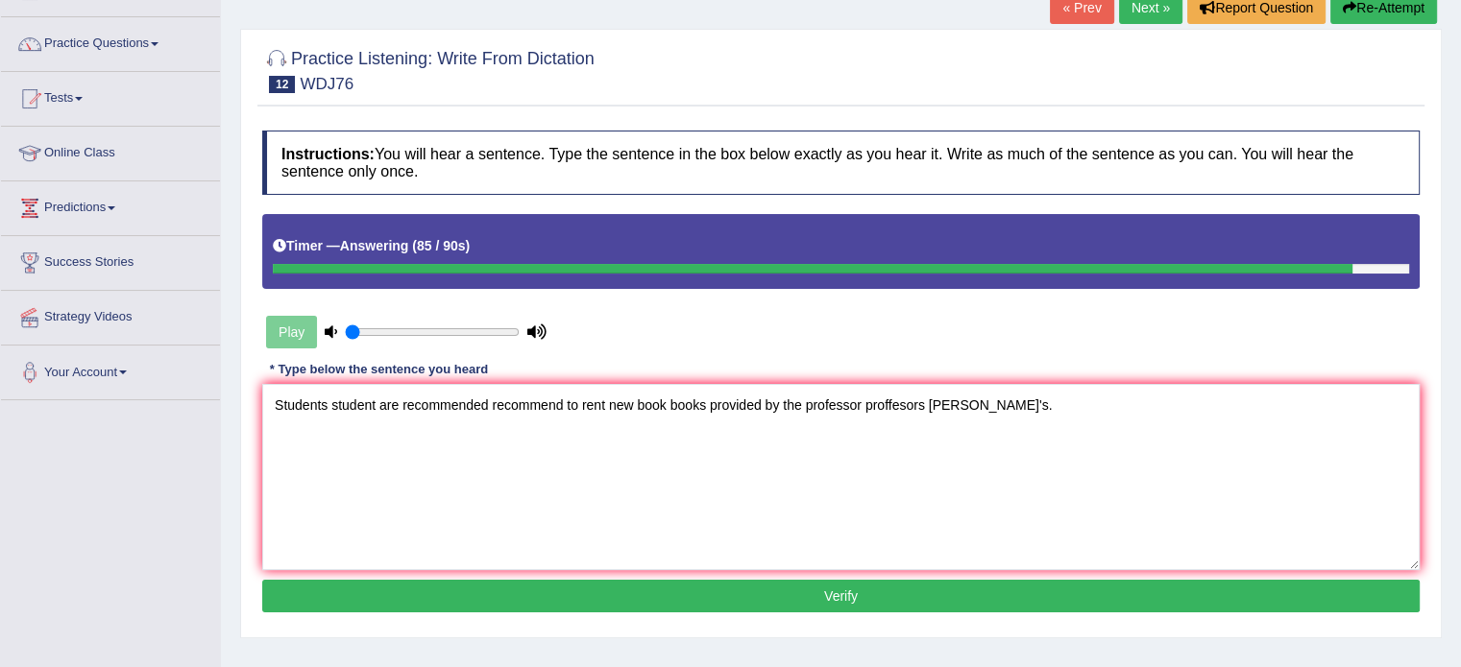
click at [987, 585] on button "Verify" at bounding box center [840, 596] width 1157 height 33
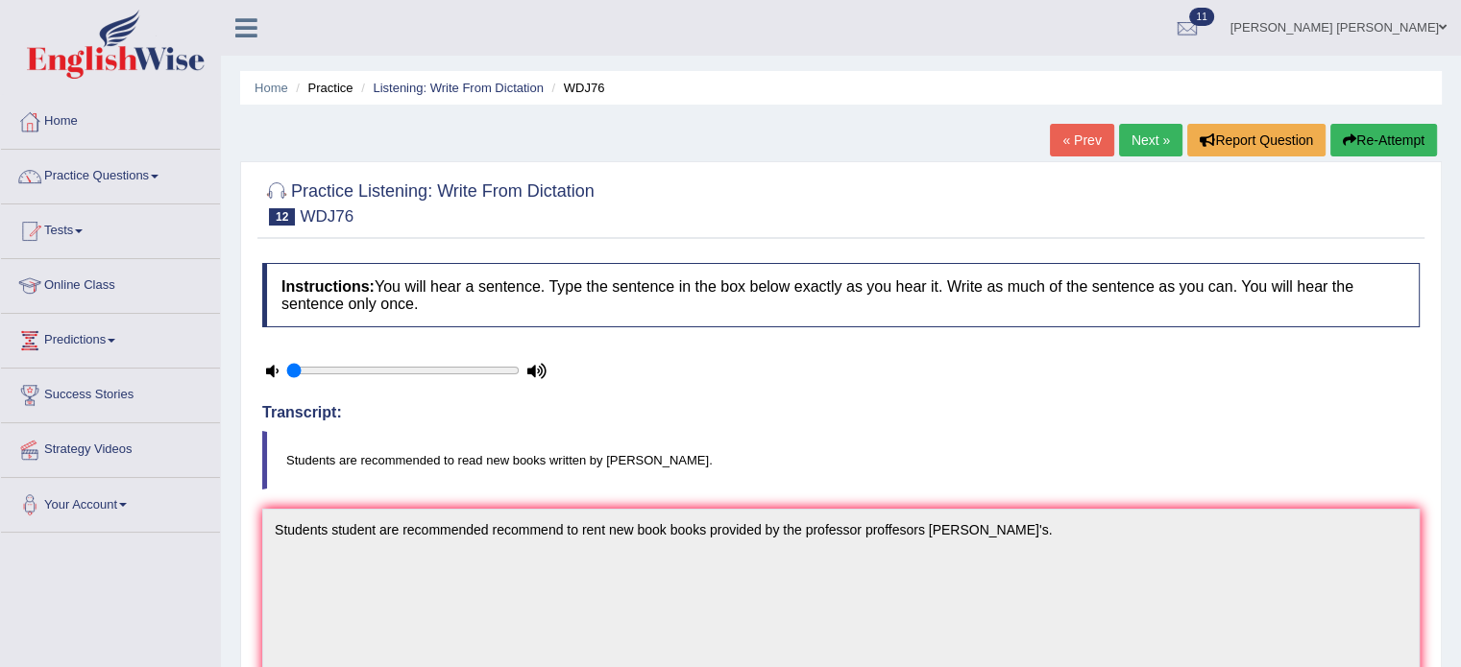
click at [1132, 141] on link "Next »" at bounding box center [1150, 140] width 63 height 33
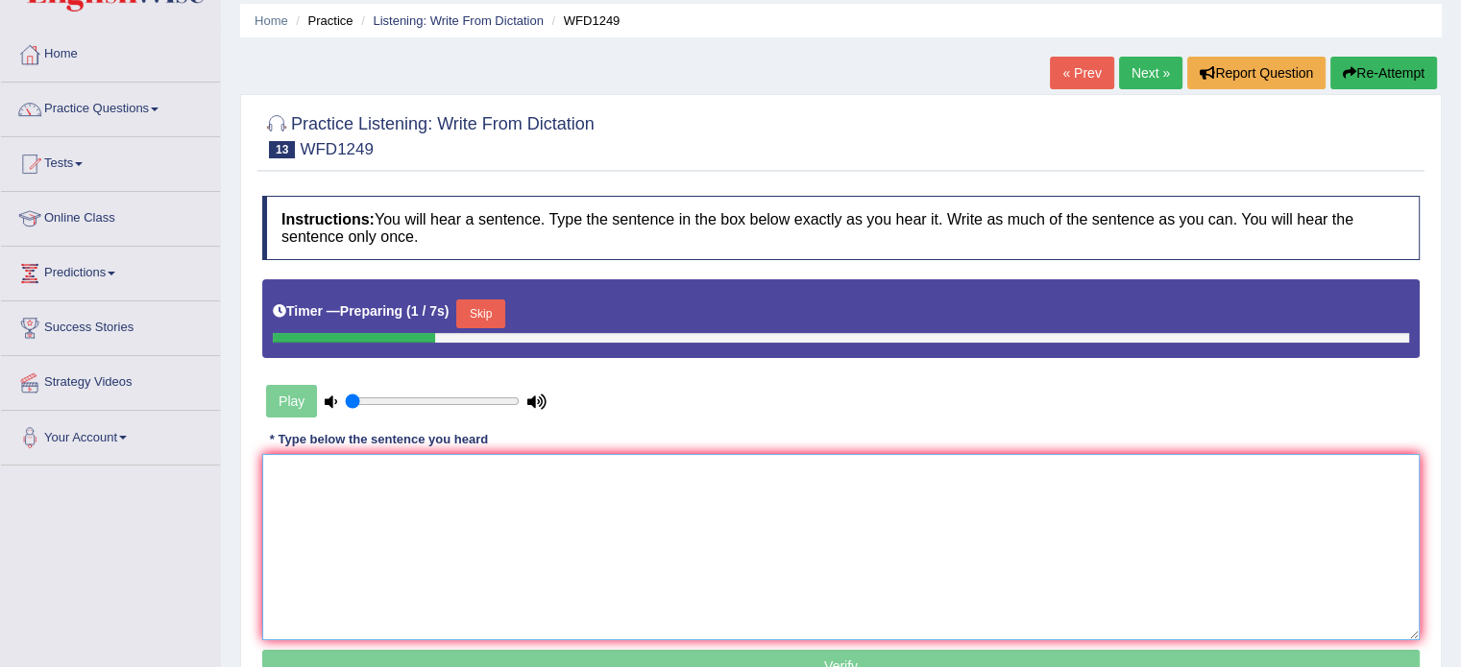
click at [938, 507] on textarea at bounding box center [840, 547] width 1157 height 186
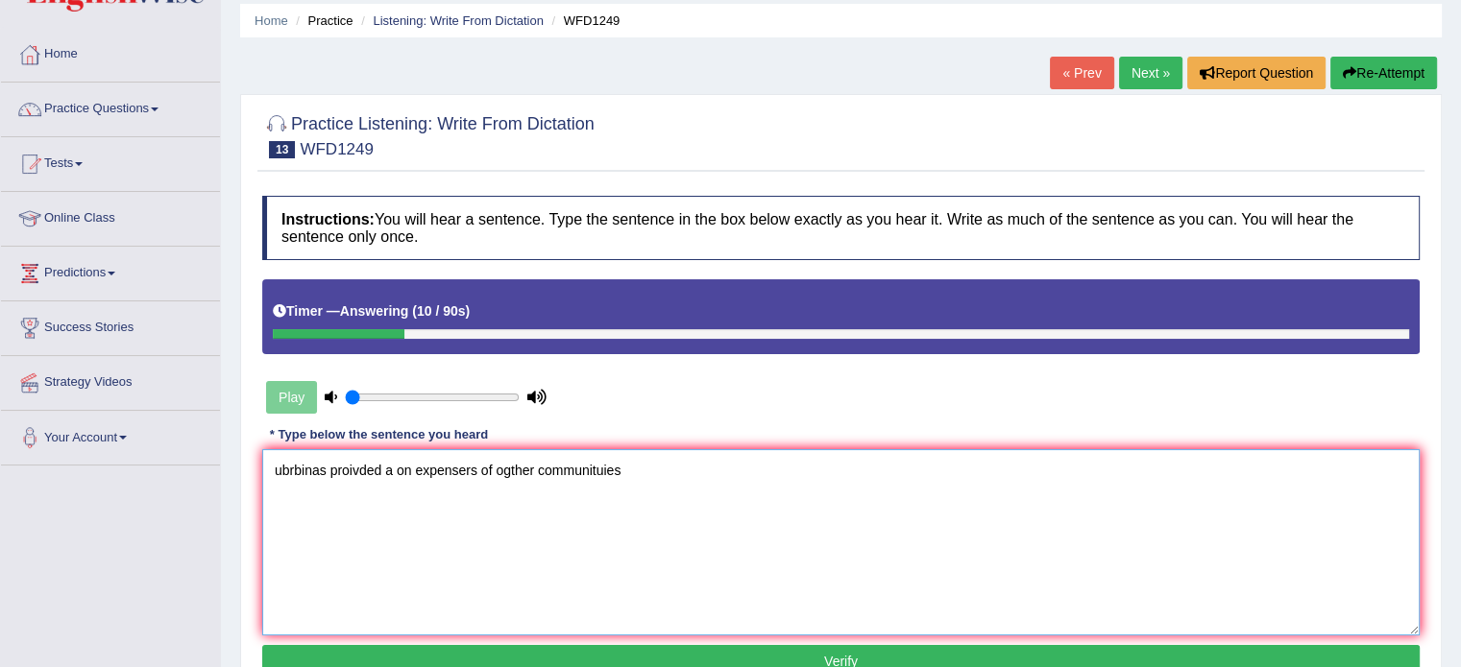
click at [275, 464] on textarea "ubrbinas proivded a on expensers of ogther communituies" at bounding box center [840, 542] width 1157 height 186
click at [464, 473] on textarea "Urbanization urbanizations ubrbinas proivded a on expensers of ogther communitu…" at bounding box center [840, 542] width 1157 height 186
click at [464, 474] on textarea "Urbanization urbanizations ubrbinas proivded a on expensers of ogther communitu…" at bounding box center [840, 542] width 1157 height 186
click at [534, 468] on textarea "Urbanization urbanizations urbanization proivded a on expensers of ogther commu…" at bounding box center [840, 542] width 1157 height 186
click at [533, 468] on textarea "Urbanization urbanizations urbanization proivded a on expensers of ogther commu…" at bounding box center [840, 542] width 1157 height 186
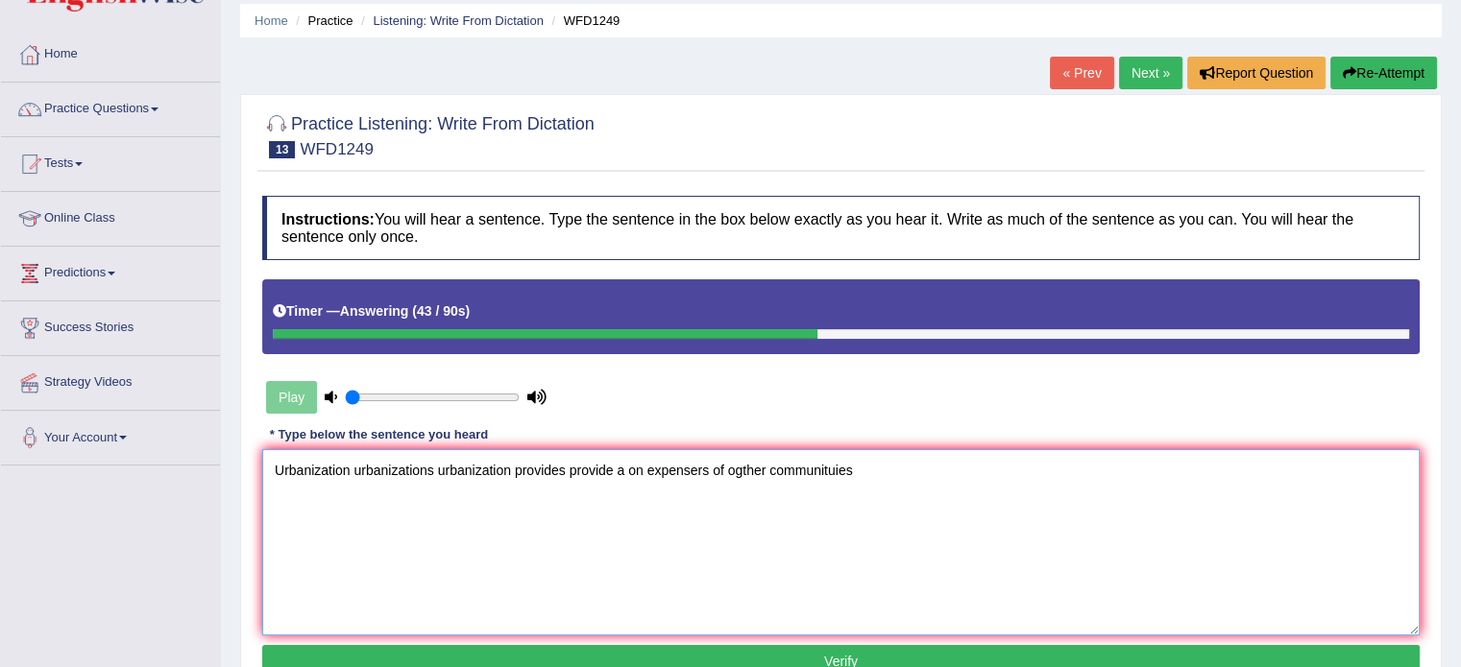
click at [672, 471] on textarea "Urbanization urbanizations urbanization provides provide a on expensers of ogth…" at bounding box center [840, 542] width 1157 height 186
click at [794, 477] on textarea "Urbanization urbanizations urbanization provides provide a on expernses expense…" at bounding box center [840, 542] width 1157 height 186
click at [911, 475] on textarea "Urbanization urbanizations urbanization provides provide a on expernses expense…" at bounding box center [840, 542] width 1157 height 186
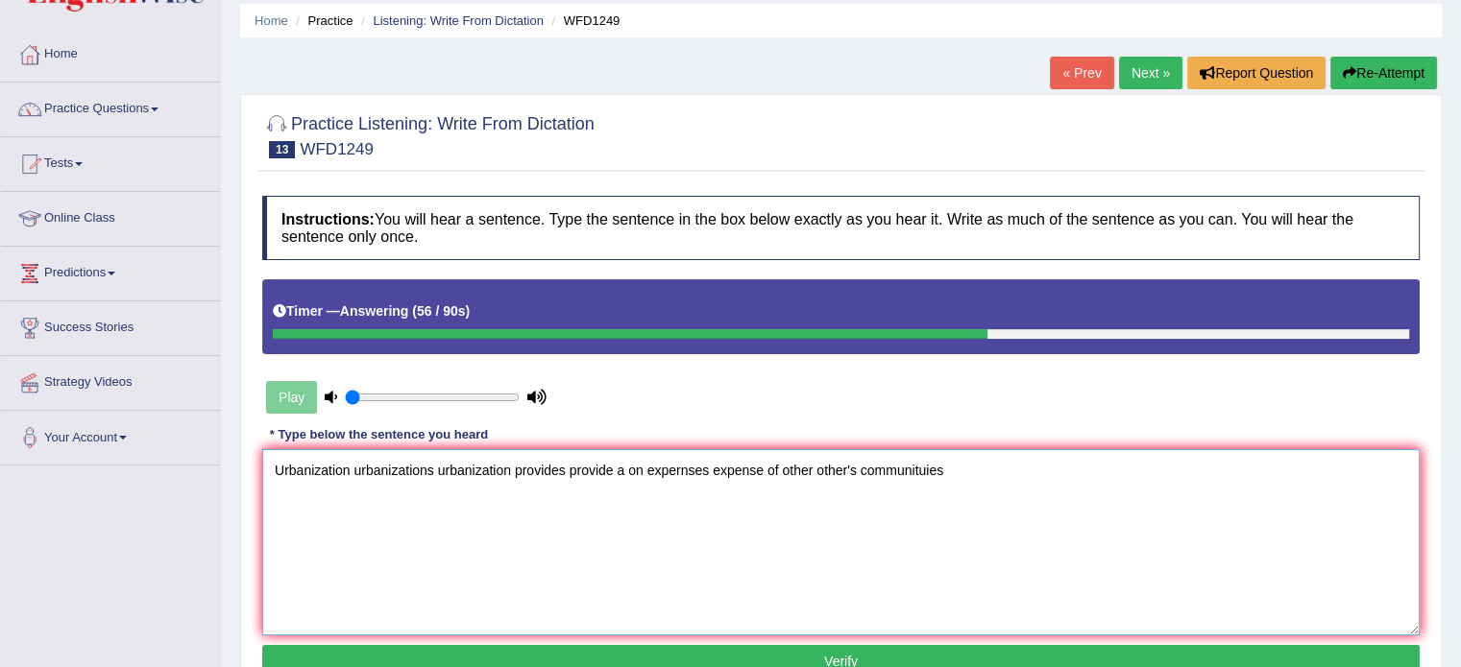
click at [911, 475] on textarea "Urbanization urbanizations urbanization provides provide a on expernses expense…" at bounding box center [840, 542] width 1157 height 186
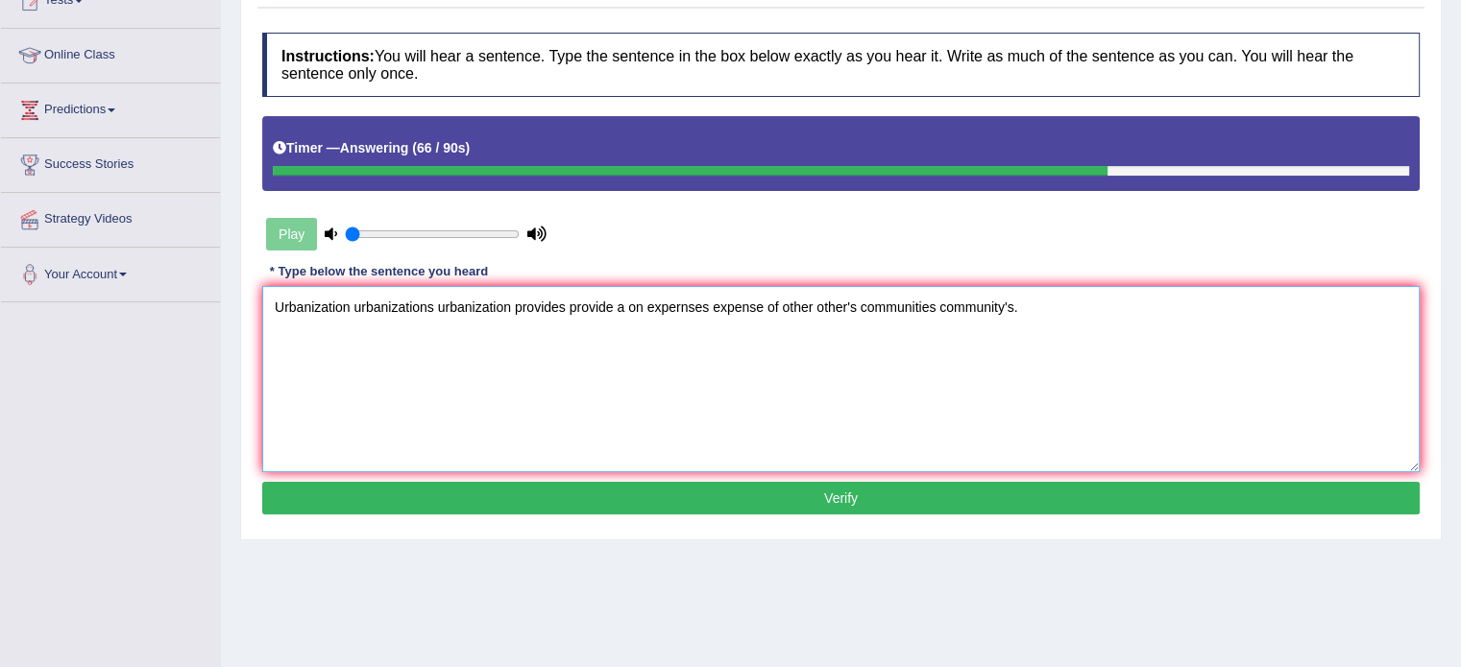
scroll to position [259, 0]
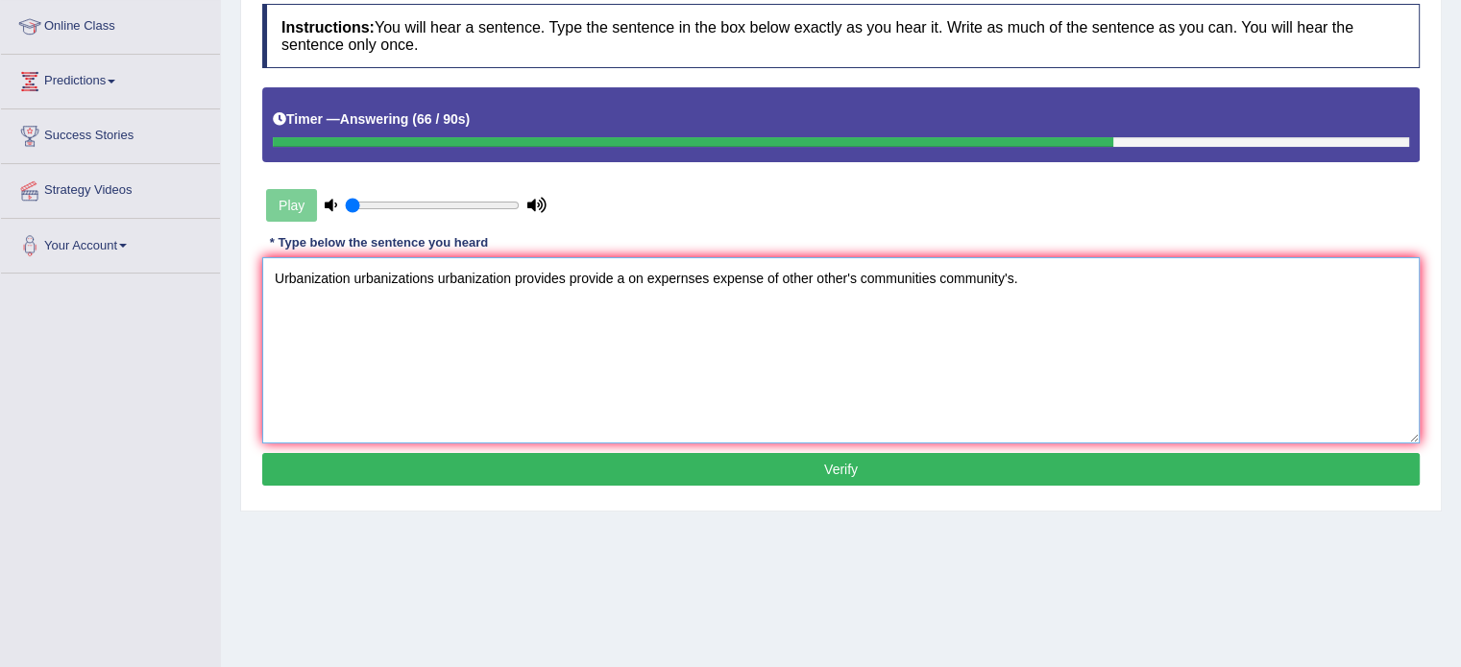
type textarea "Urbanization urbanizations urbanization provides provide a on expernses expense…"
click at [917, 464] on button "Verify" at bounding box center [840, 469] width 1157 height 33
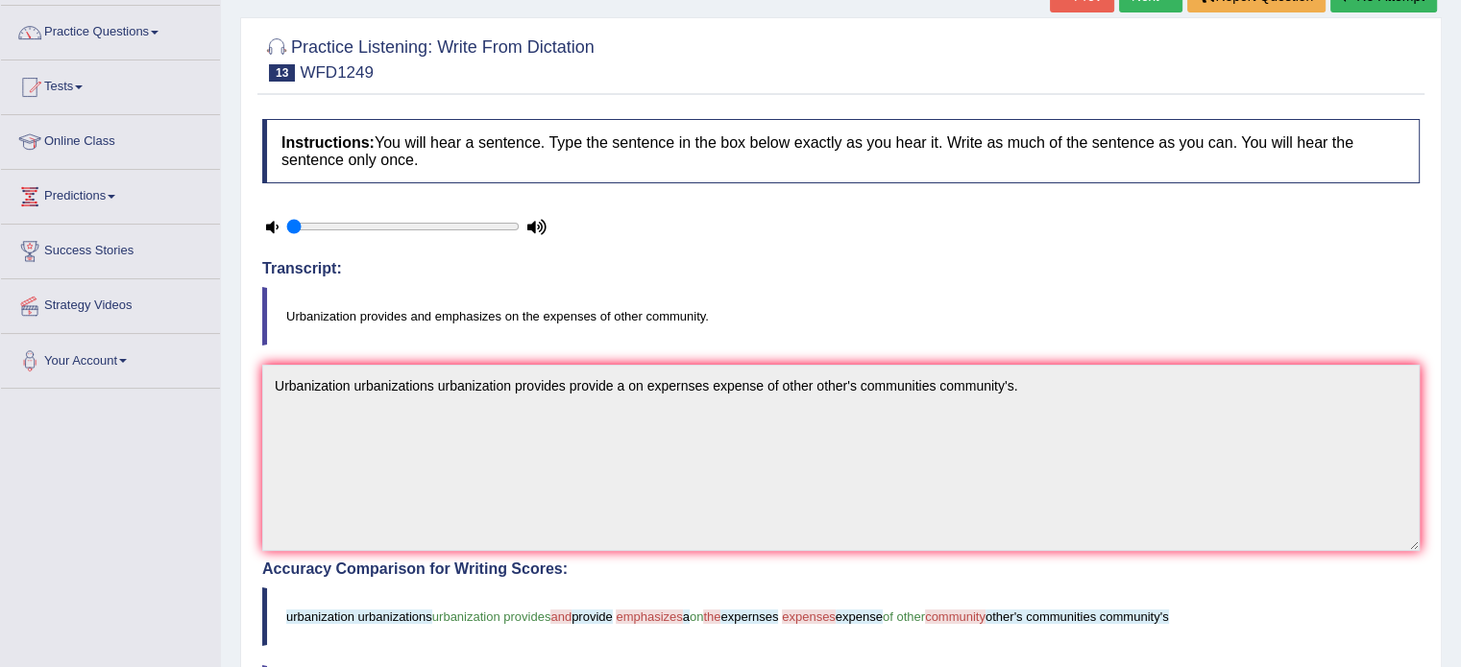
scroll to position [53, 0]
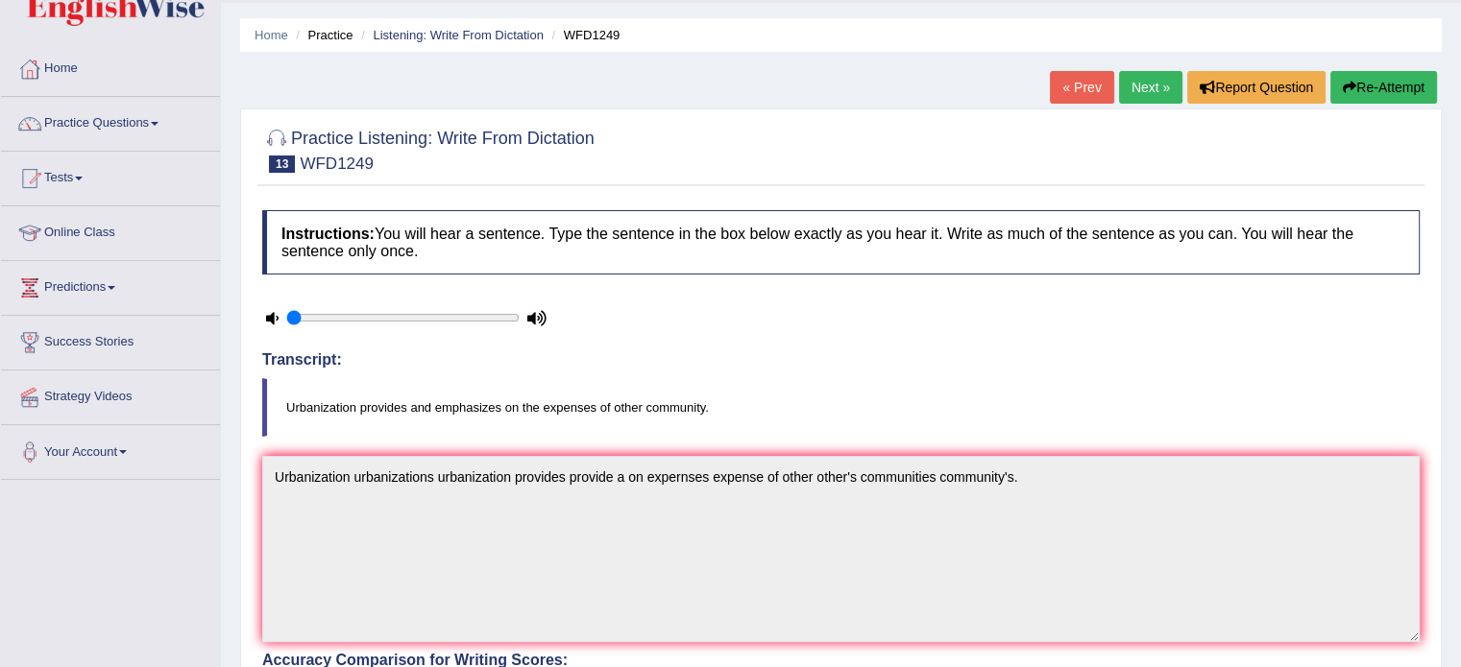
click at [1366, 95] on button "Re-Attempt" at bounding box center [1383, 87] width 107 height 33
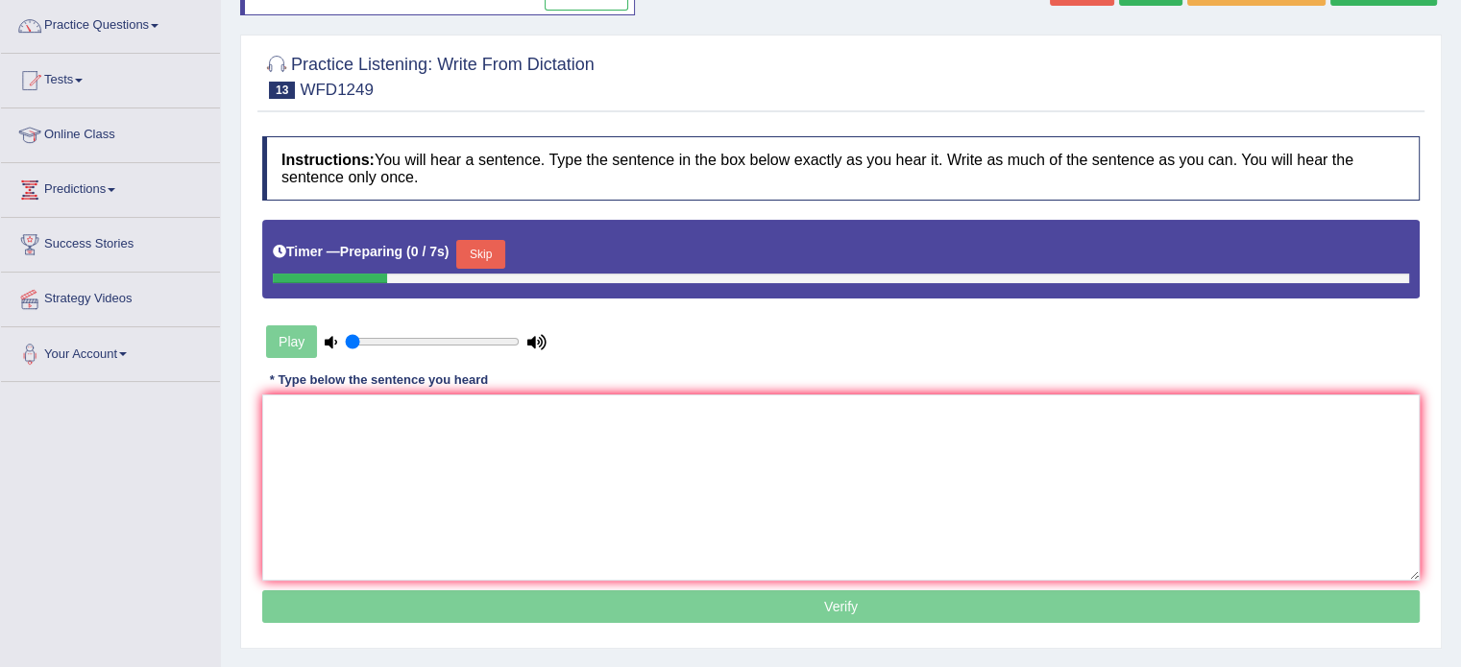
scroll to position [185, 0]
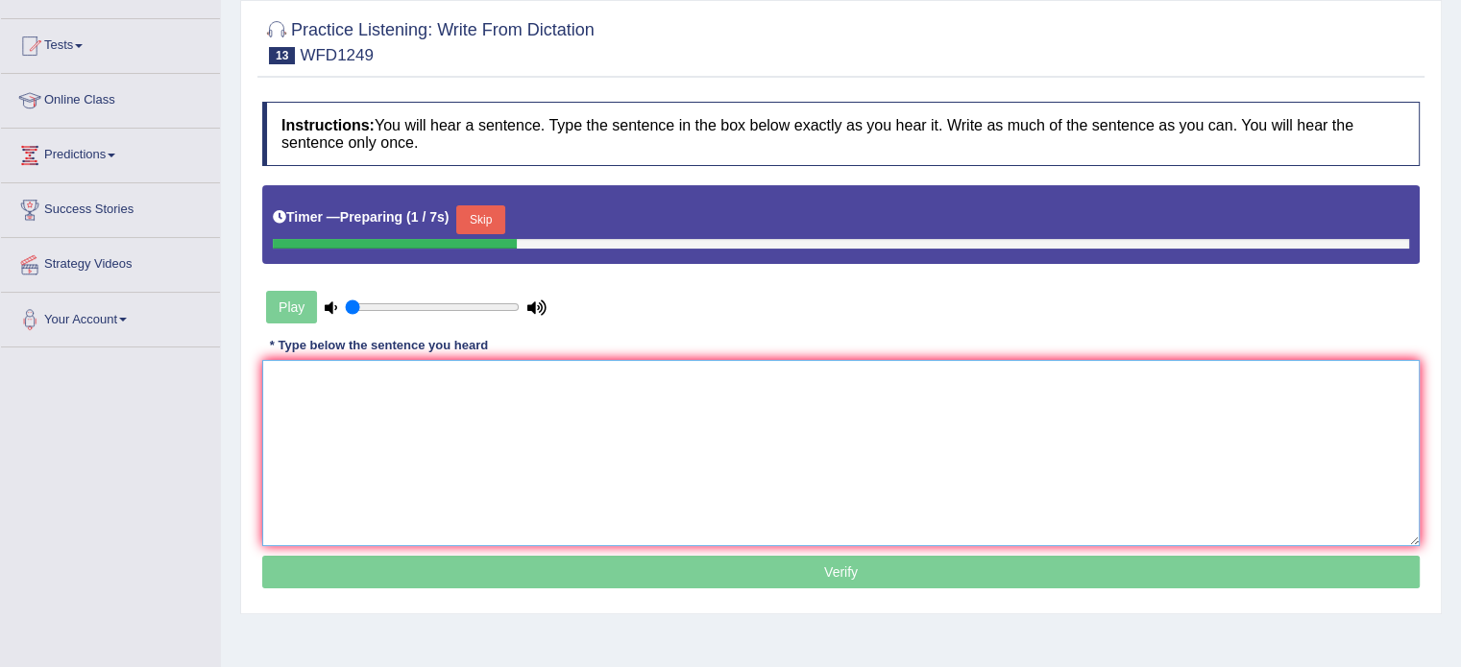
click at [989, 445] on textarea at bounding box center [840, 453] width 1157 height 186
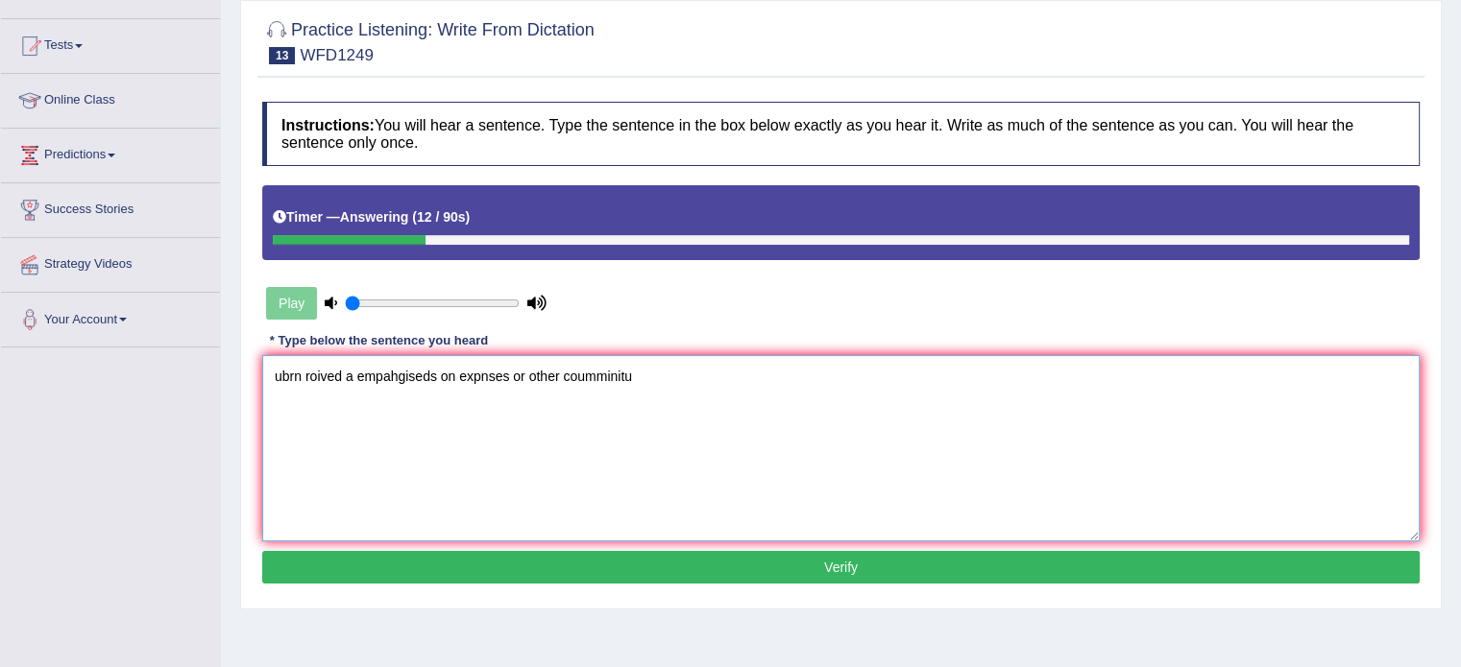
click at [284, 375] on textarea "ubrn roived a empahgiseds on expnses or other coumminitu" at bounding box center [840, 448] width 1157 height 186
click at [276, 375] on textarea "urbanization roived a empahgiseds on expnses or other coumminitu" at bounding box center [840, 448] width 1157 height 186
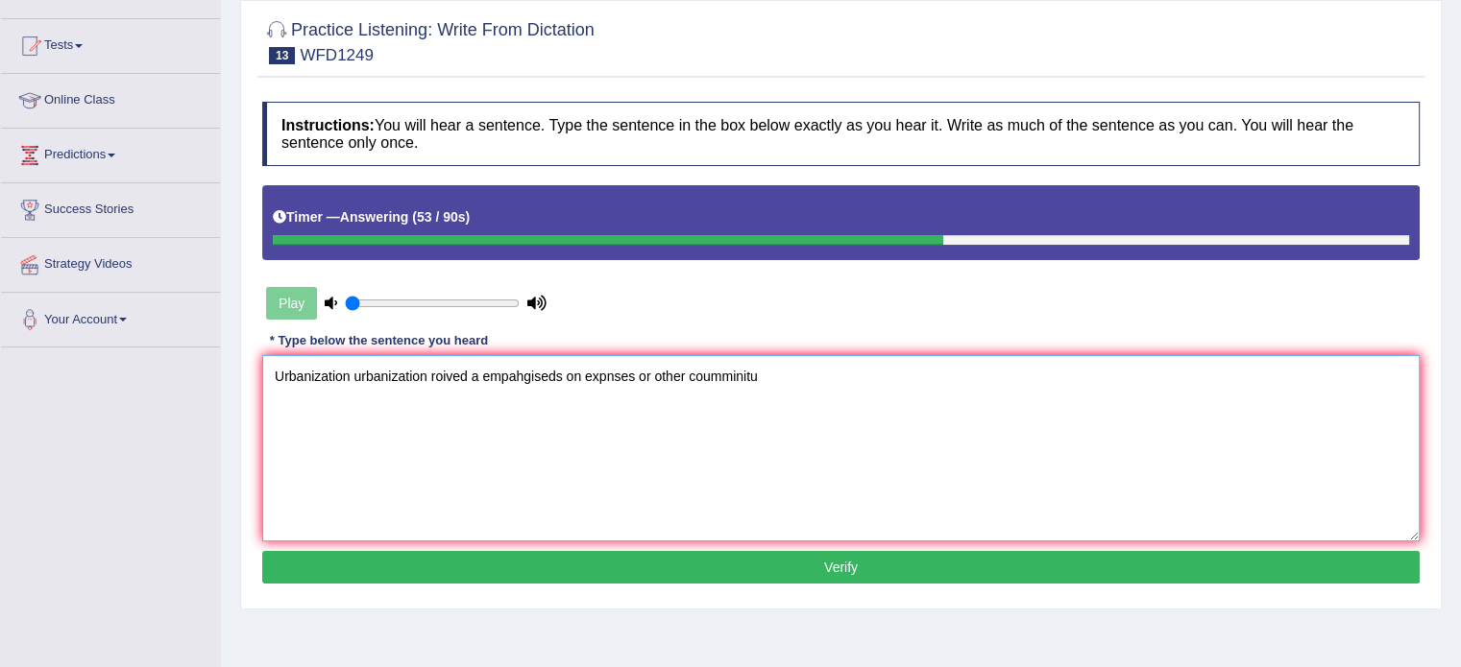
click at [451, 371] on textarea "Urbanization urbanization roived a empahgiseds on expnses or other coumminitu" at bounding box center [840, 448] width 1157 height 186
click at [544, 381] on textarea "Urbanization urbanization provides provide a empahgiseds on expnses or other co…" at bounding box center [840, 448] width 1157 height 186
click at [591, 362] on textarea "Urbanization urbanization provides provide and empahgiseds on expnses or other …" at bounding box center [840, 448] width 1157 height 186
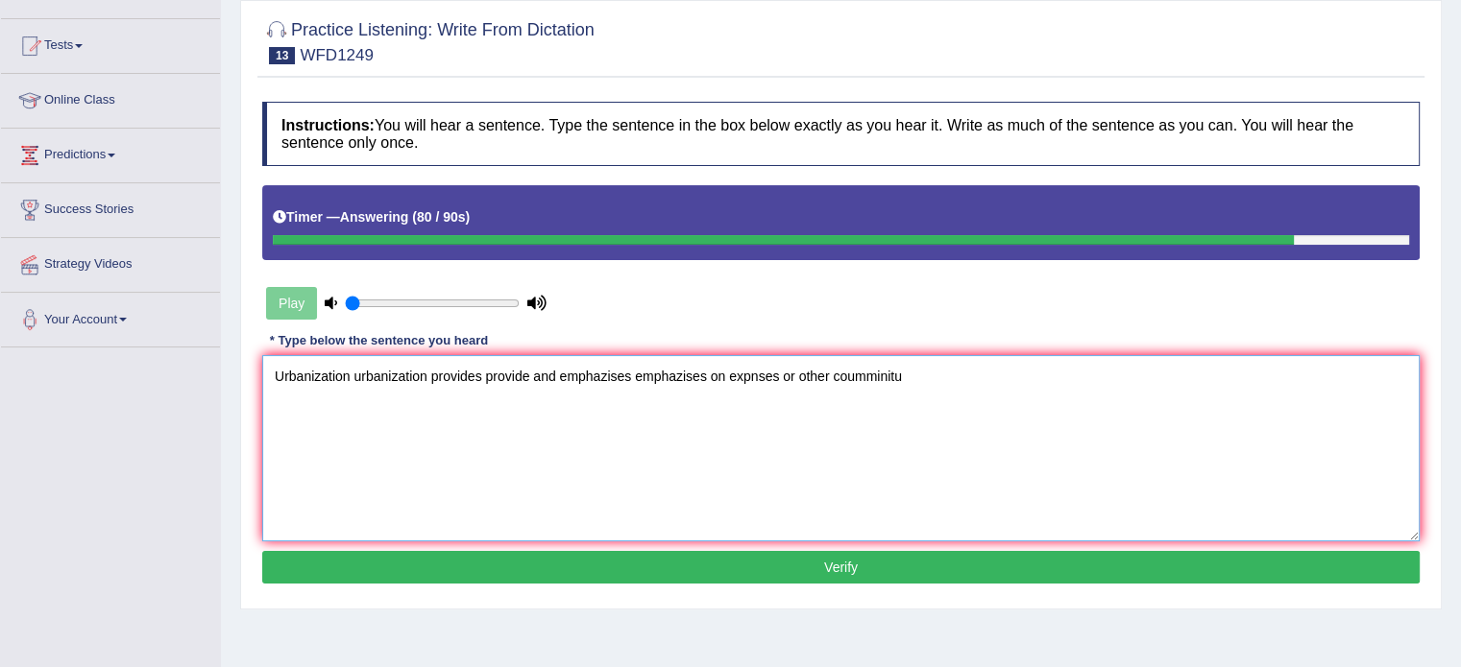
click at [746, 379] on textarea "Urbanization urbanization provides provide and emphazises emphazises on expnses…" at bounding box center [840, 448] width 1157 height 186
click at [745, 379] on textarea "Urbanization urbanization provides provide and emphazises emphazises on expnses…" at bounding box center [840, 448] width 1157 height 186
click at [897, 355] on textarea "Urbanization urbanization provides provide and emphazises emphazises on expense…" at bounding box center [840, 448] width 1157 height 186
click at [891, 375] on textarea "Urbanization urbanization provides provide and emphazises emphazises on expense…" at bounding box center [840, 448] width 1157 height 186
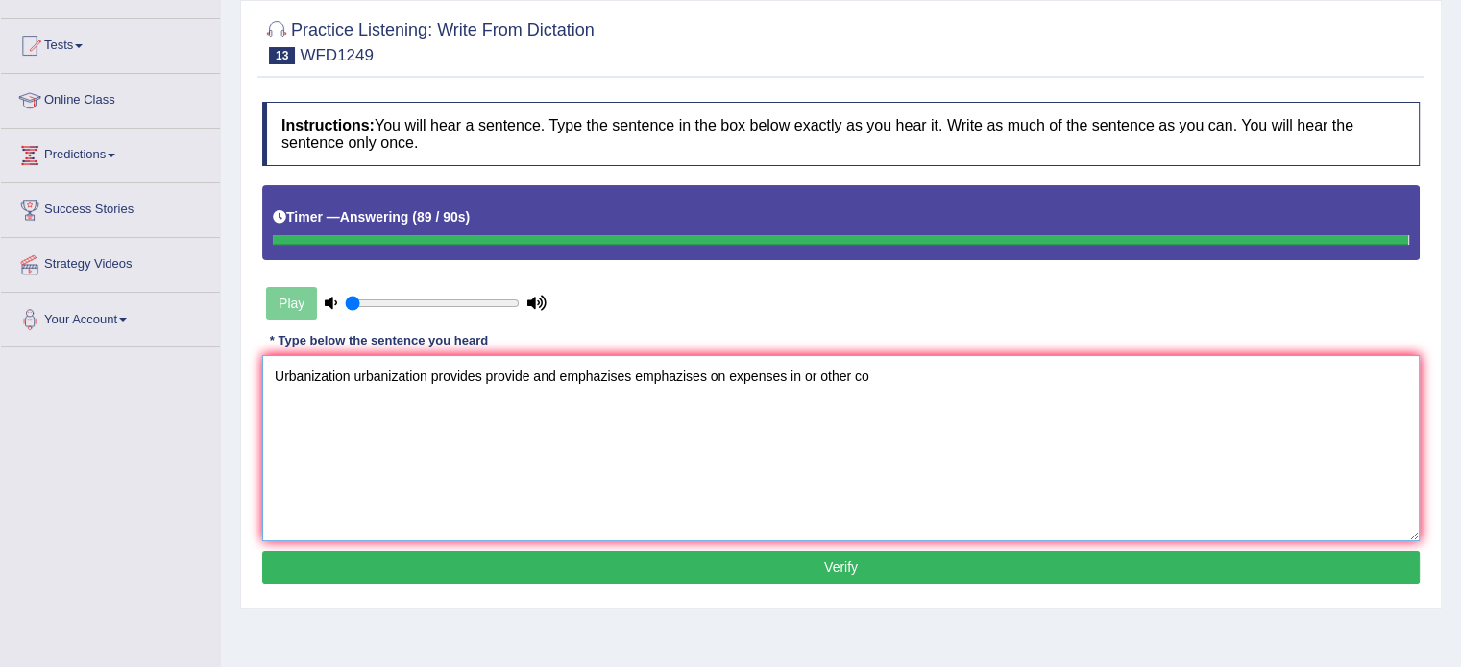
type textarea "Urbanization urbanization provides provide and emphazises emphazises on expense…"
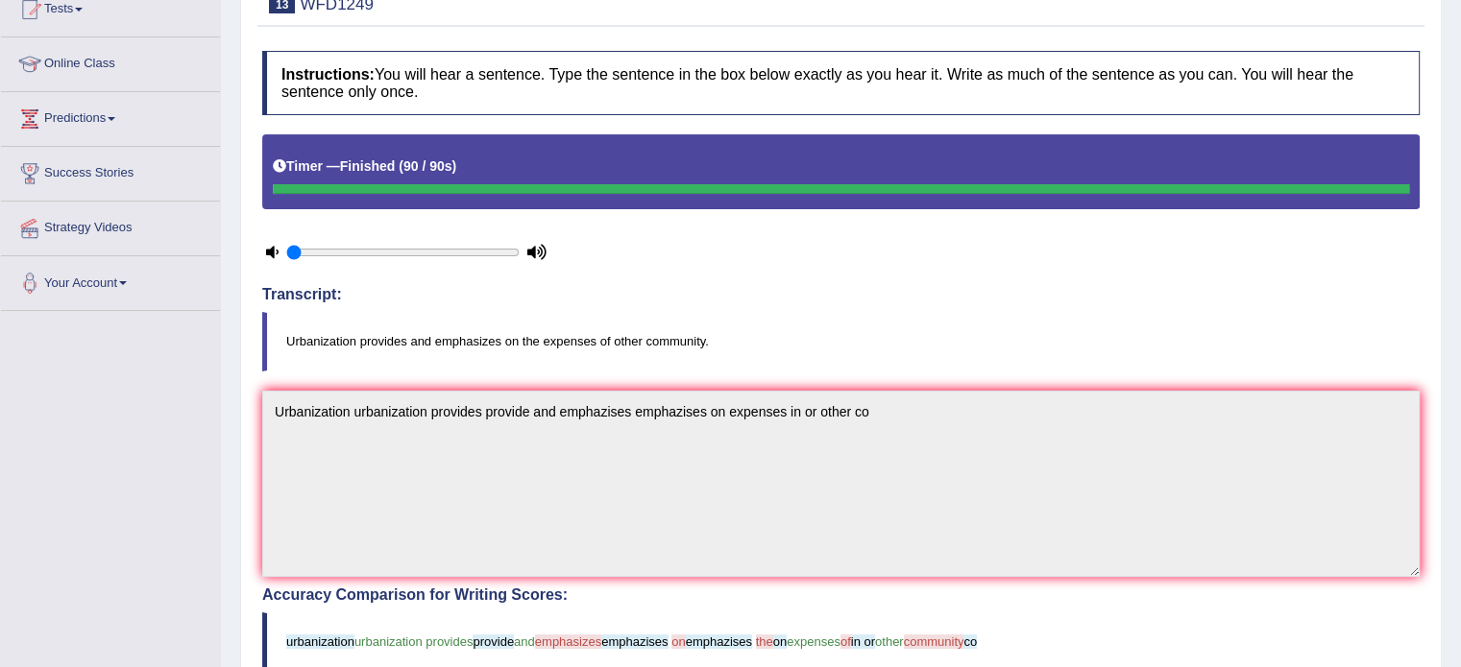
scroll to position [0, 0]
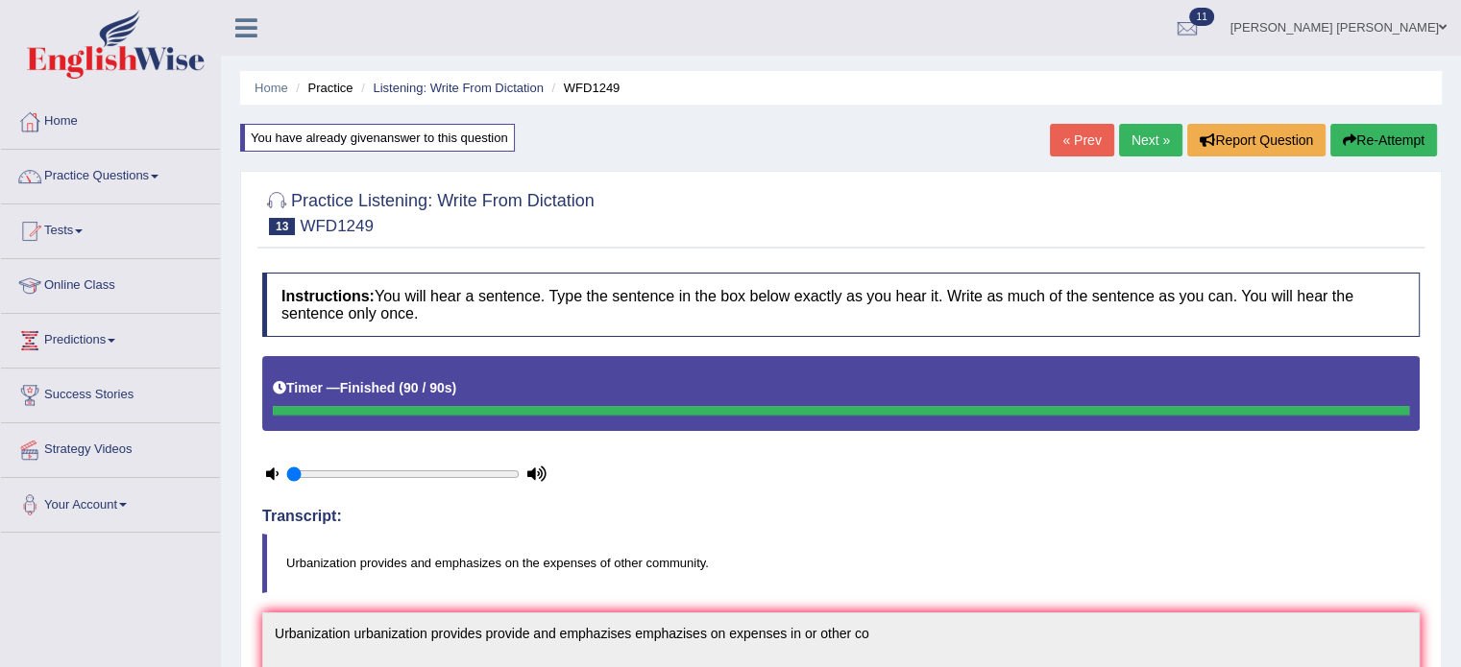
click at [1147, 140] on link "Next »" at bounding box center [1150, 140] width 63 height 33
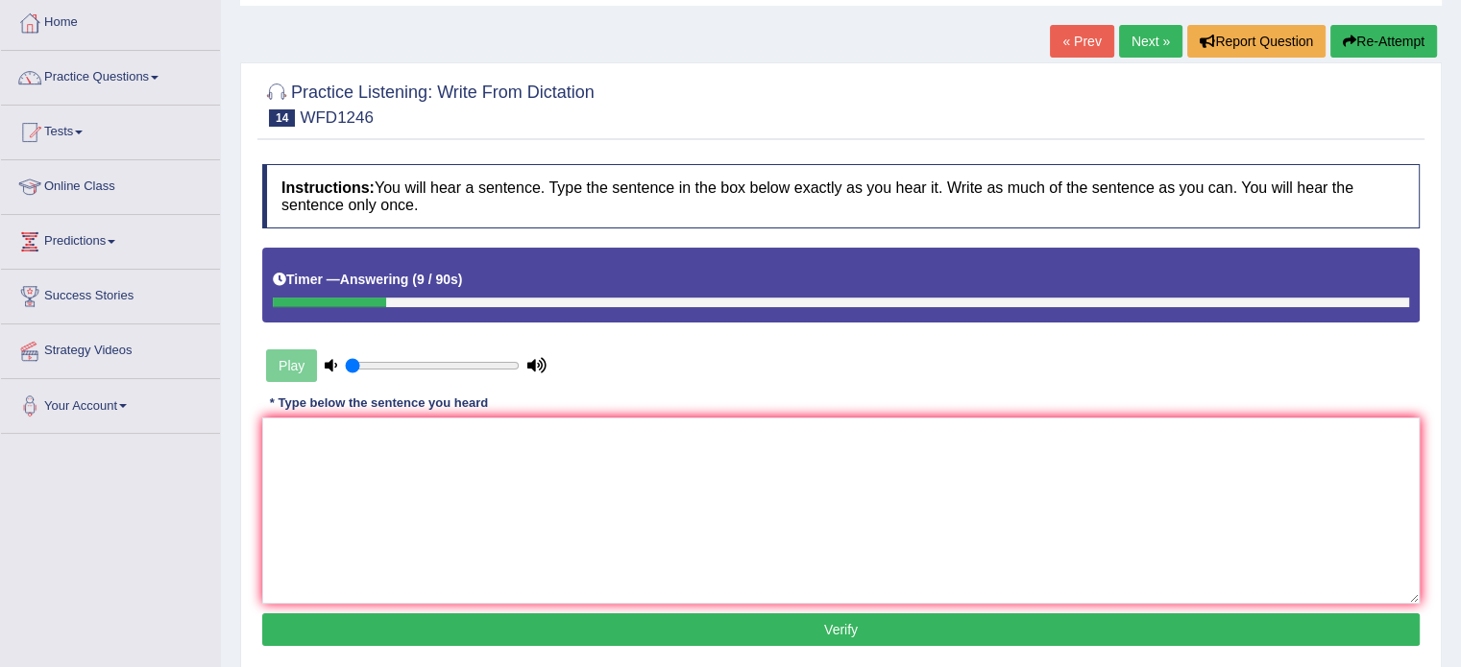
scroll to position [192, 0]
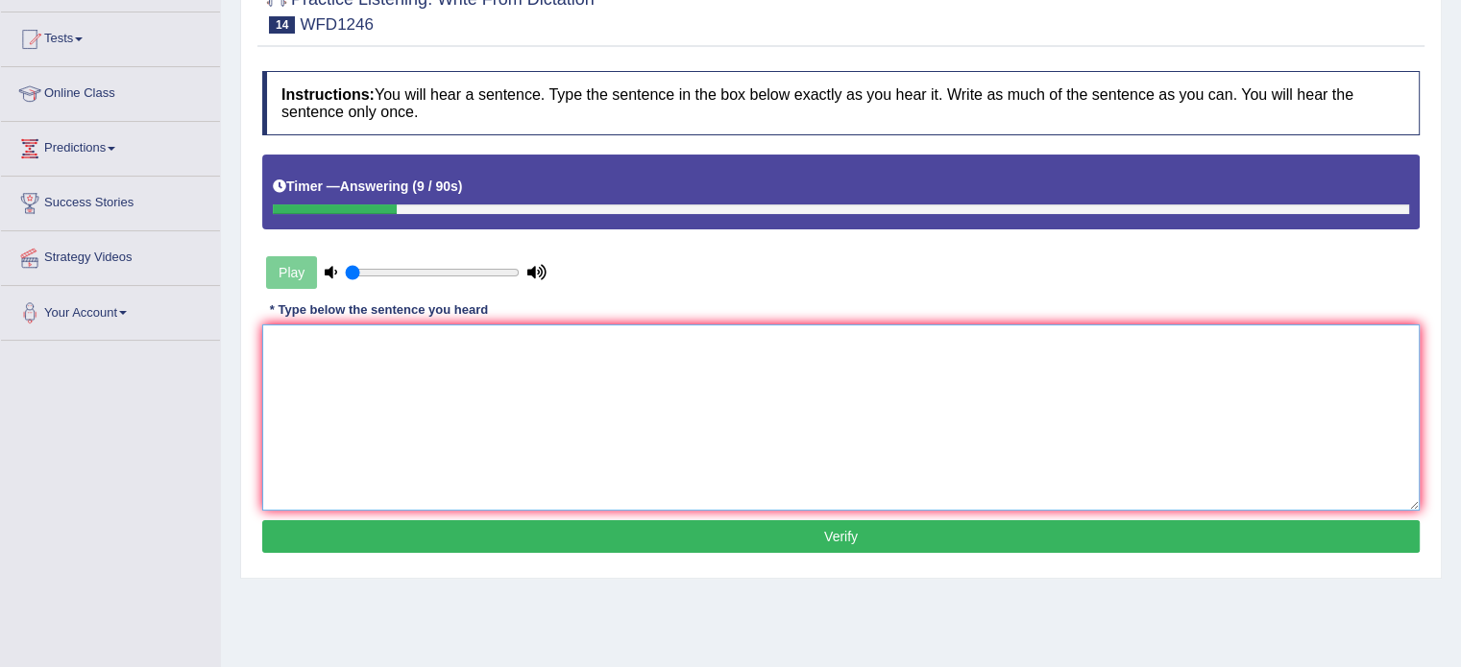
click at [863, 331] on textarea at bounding box center [840, 418] width 1157 height 186
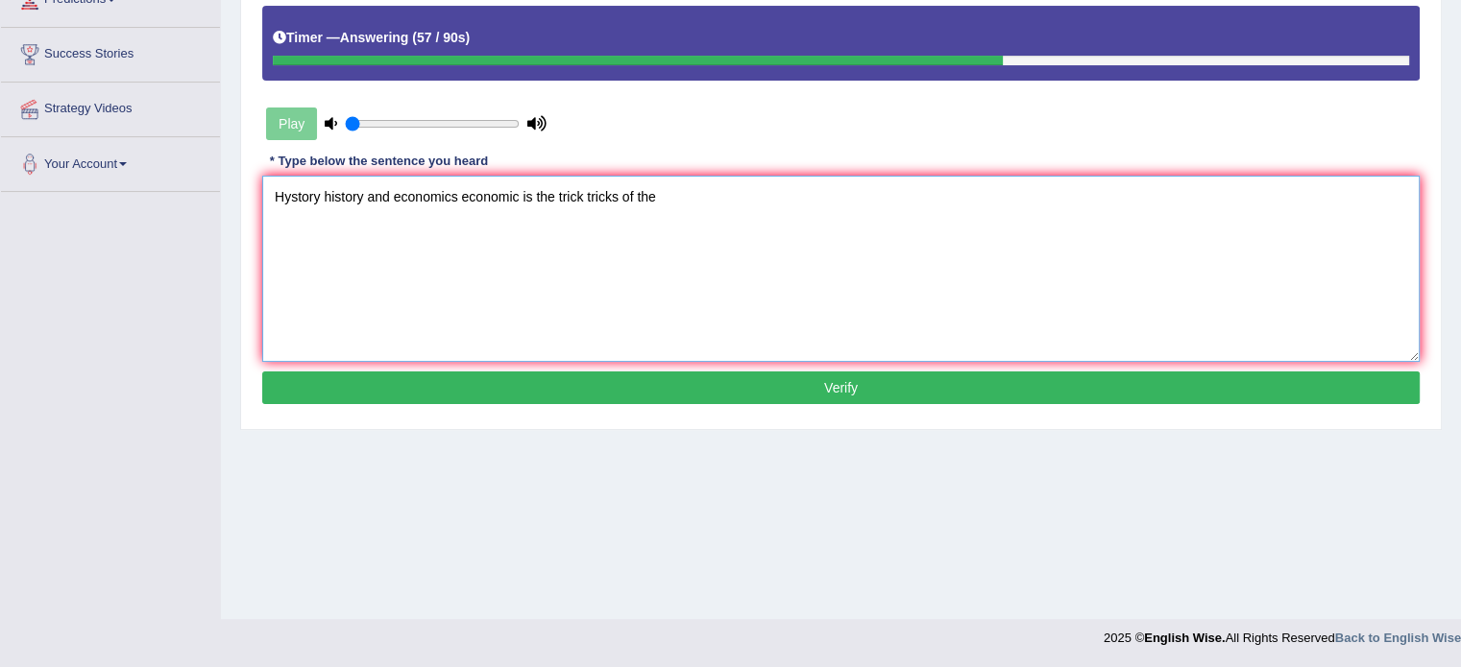
scroll to position [0, 0]
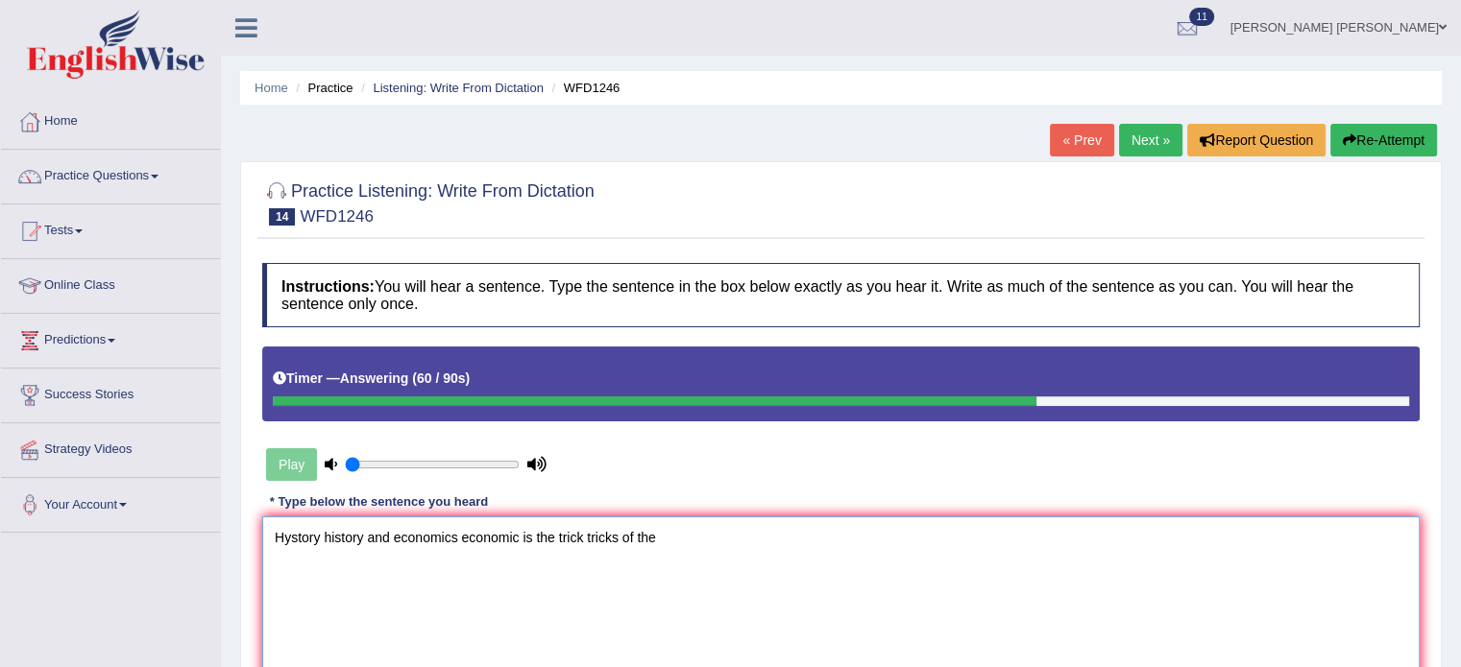
type textarea "Hystory history and economics economic is the trick tricks of the"
click at [1376, 141] on button "Re-Attempt" at bounding box center [1383, 140] width 107 height 33
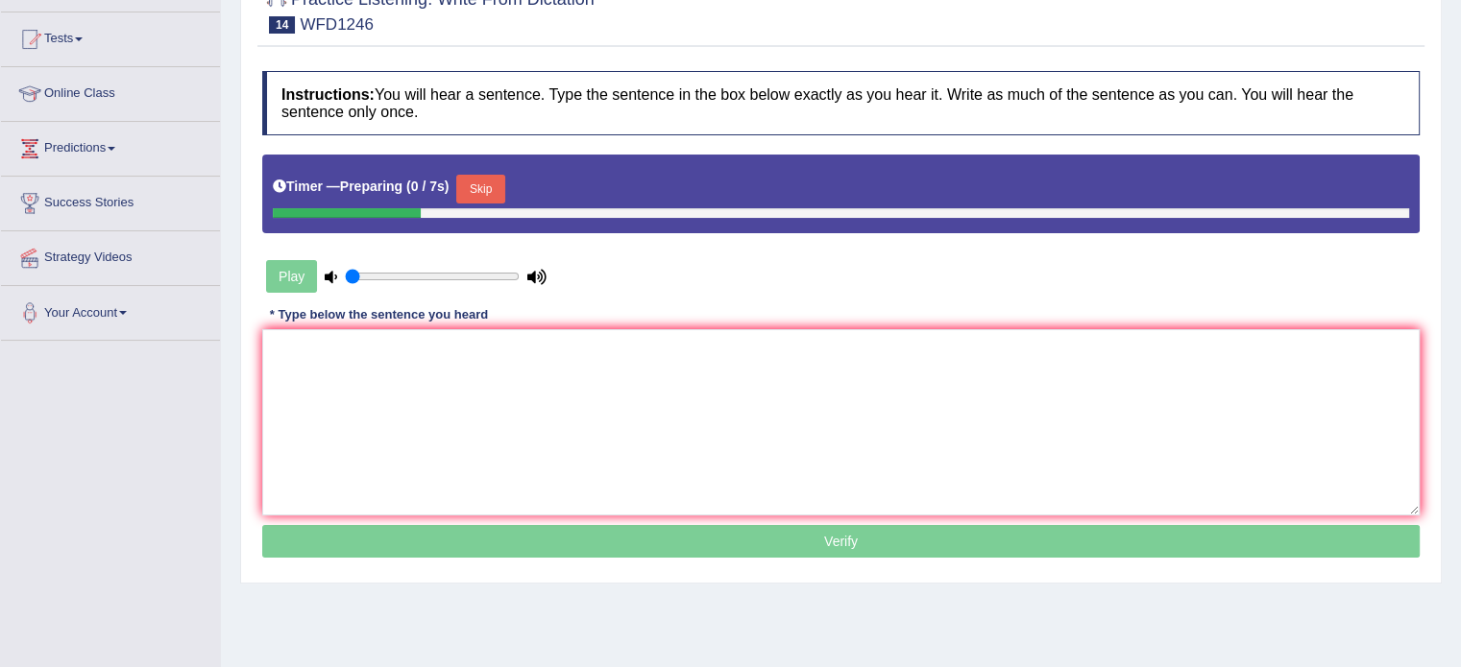
scroll to position [288, 0]
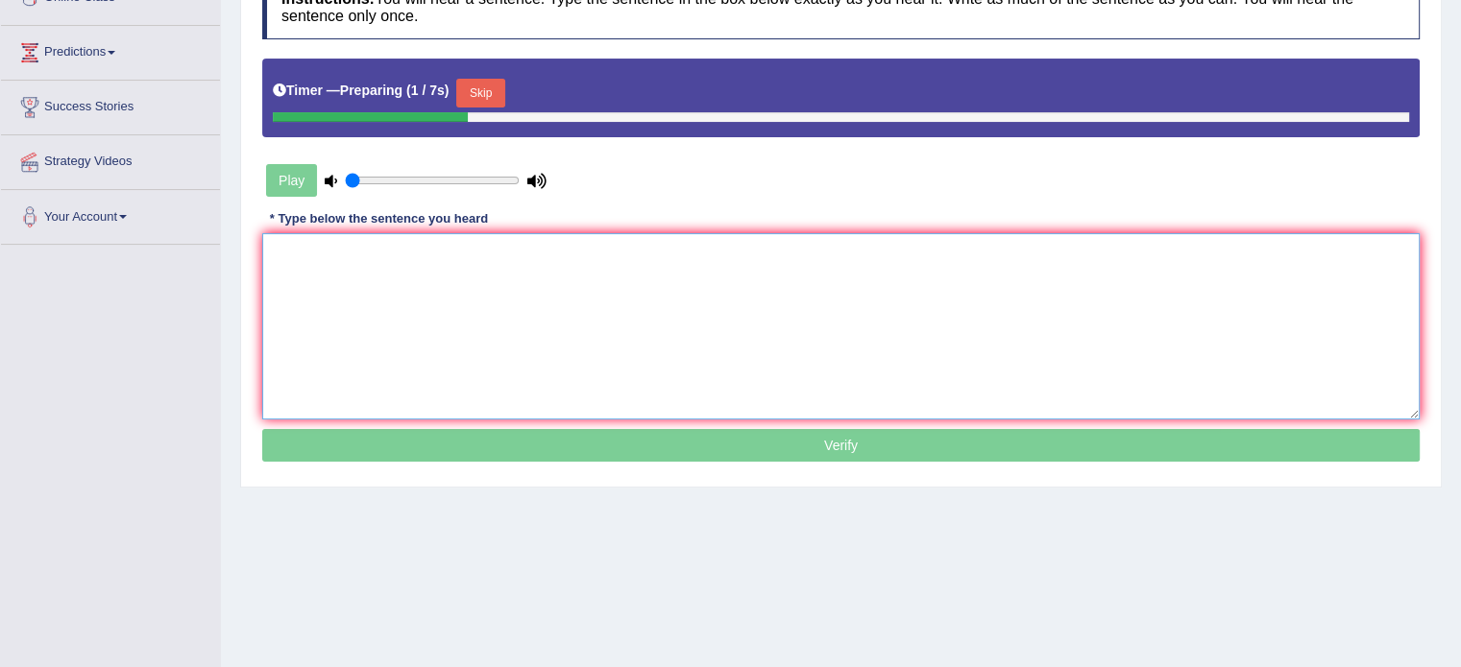
click at [907, 326] on textarea at bounding box center [840, 326] width 1157 height 186
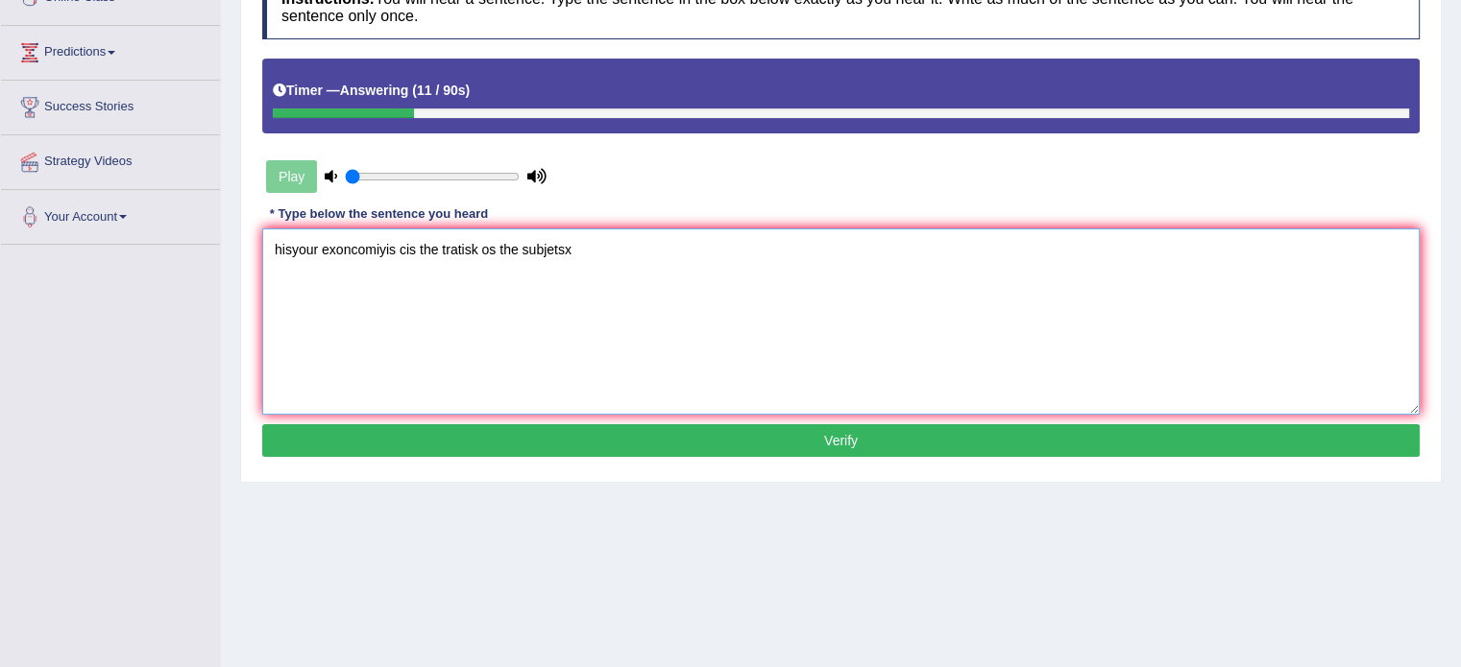
click at [267, 232] on textarea "hisyour exoncomiyis cis the tratisk os the subjetsx" at bounding box center [840, 322] width 1157 height 186
click at [451, 241] on textarea "History of the economics hisyour exoncomiyis cis the tratisk os the subjetsx" at bounding box center [840, 322] width 1157 height 186
click at [445, 246] on textarea "History of the economics hisyour exoncomiyis cis the tratisk os the subjetsx" at bounding box center [840, 322] width 1157 height 186
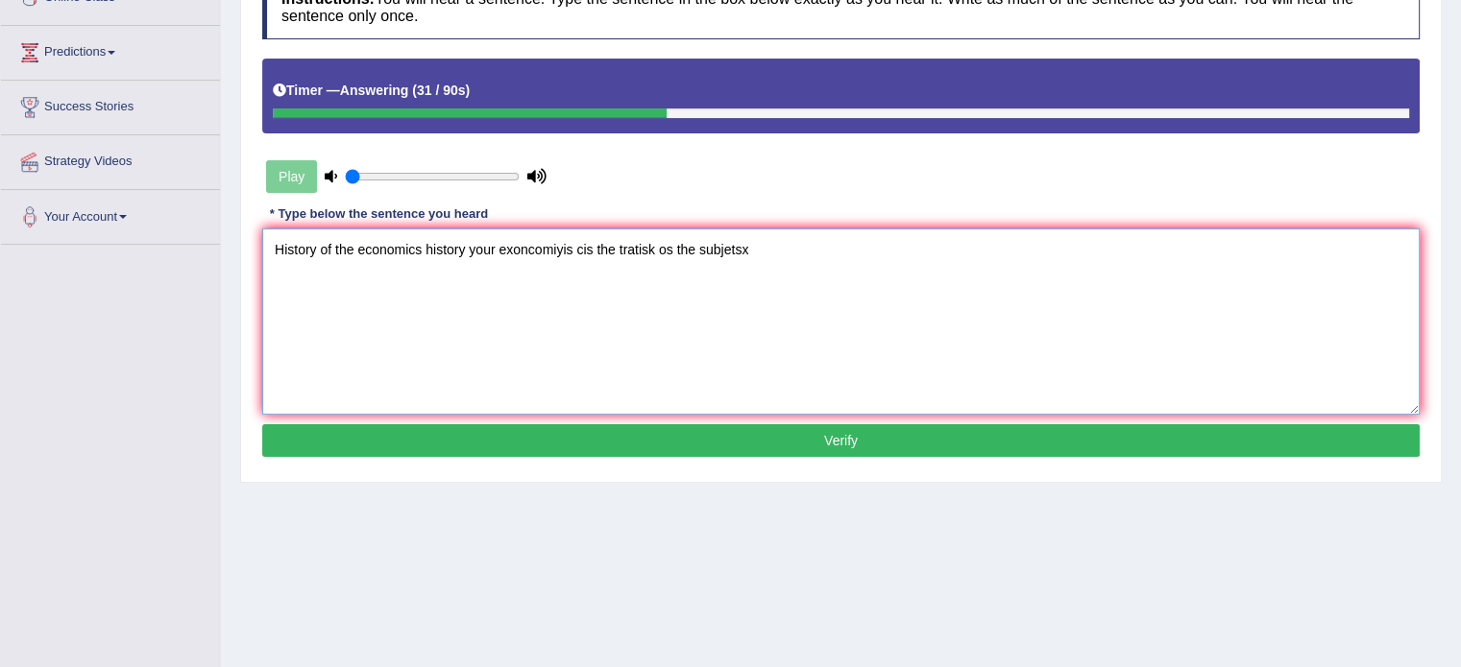
click at [496, 249] on textarea "History of the economics history your exoncomiyis cis the tratisk os the subjet…" at bounding box center [840, 322] width 1157 height 186
click at [515, 245] on textarea "History of the economics history your exoncomiyis cis the tratisk os the subjet…" at bounding box center [840, 322] width 1157 height 186
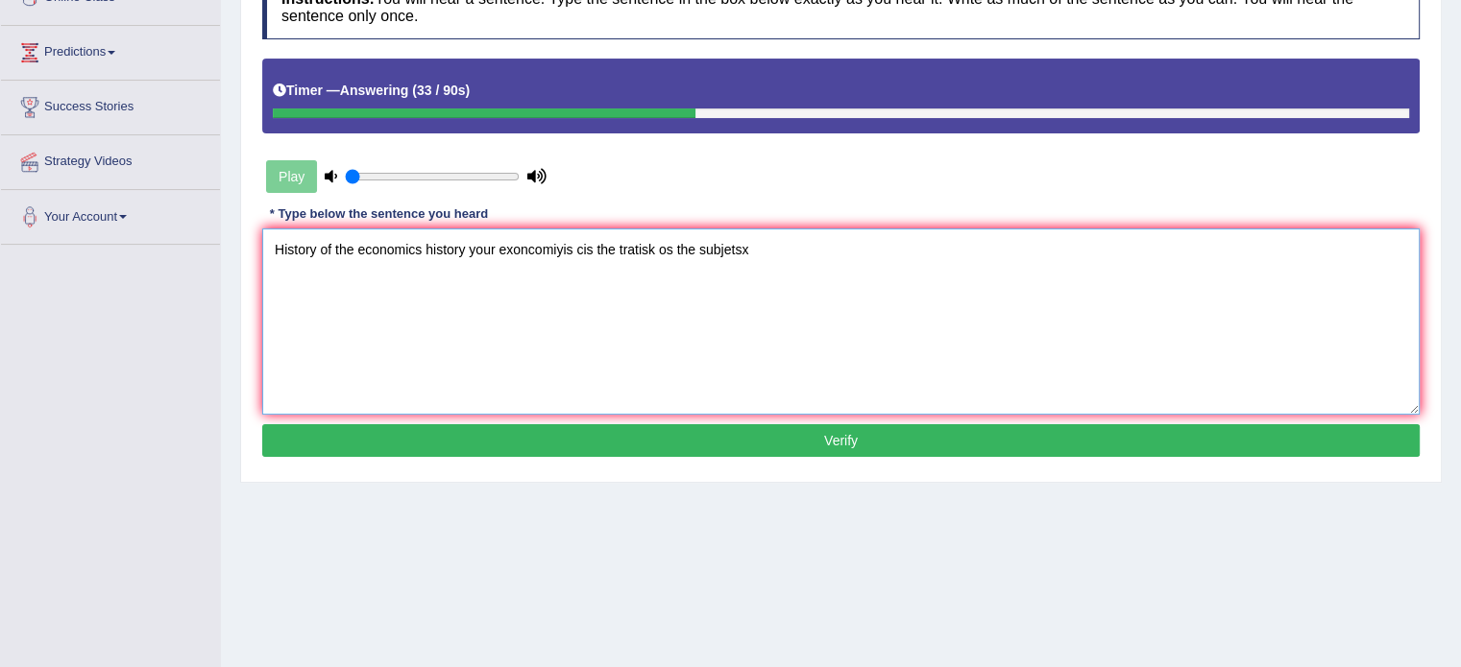
click at [515, 245] on textarea "History of the economics history your exoncomiyis cis the tratisk os the subjet…" at bounding box center [840, 322] width 1157 height 186
click at [595, 247] on textarea "History of the economics history your economy is the tratisk os the subjetsx" at bounding box center [840, 322] width 1157 height 186
click at [668, 249] on textarea "History of the economics history your economy is the trick tricks os the subjet…" at bounding box center [840, 322] width 1157 height 186
click at [732, 250] on textarea "History of the economics history your economy is the trick tricks of the subjet…" at bounding box center [840, 322] width 1157 height 186
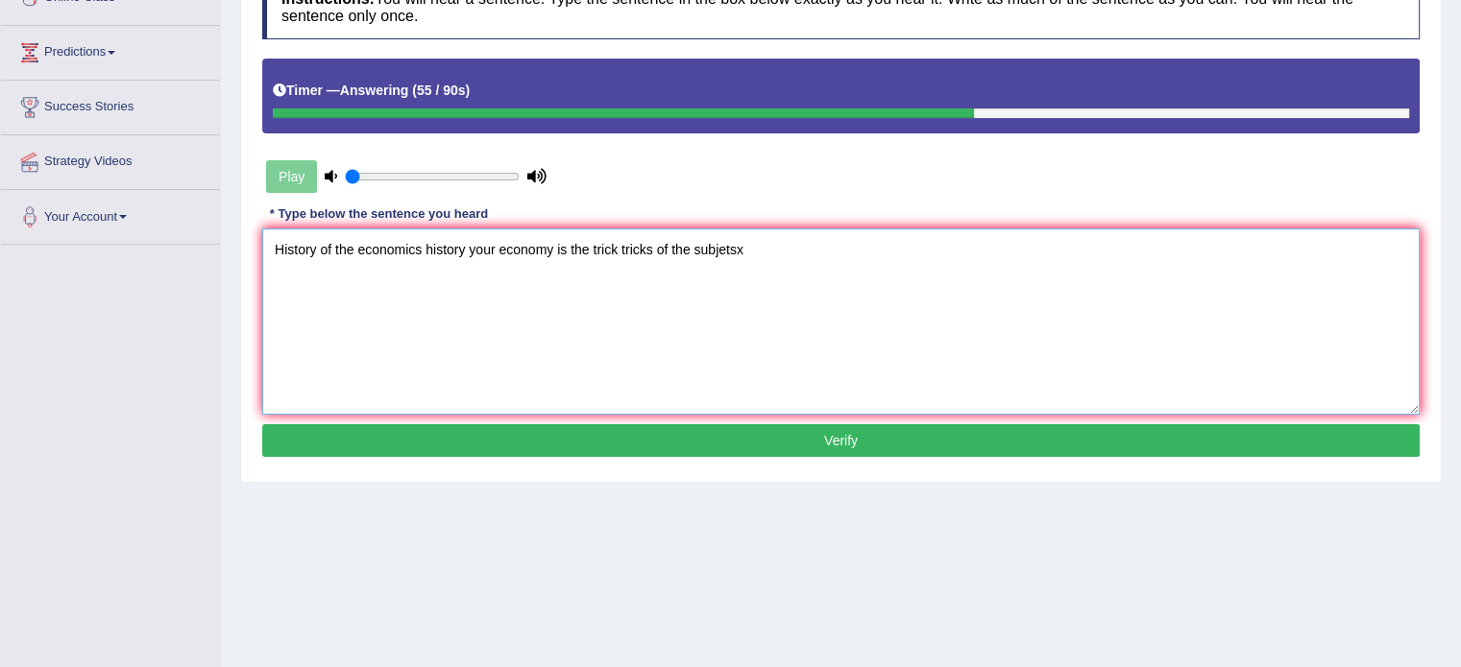
click at [732, 250] on textarea "History of the economics history your economy is the trick tricks of the subjet…" at bounding box center [840, 322] width 1157 height 186
type textarea "History of the economics history your economy is the trick tricks of the subjec…"
click at [846, 431] on button "Verify" at bounding box center [840, 440] width 1157 height 33
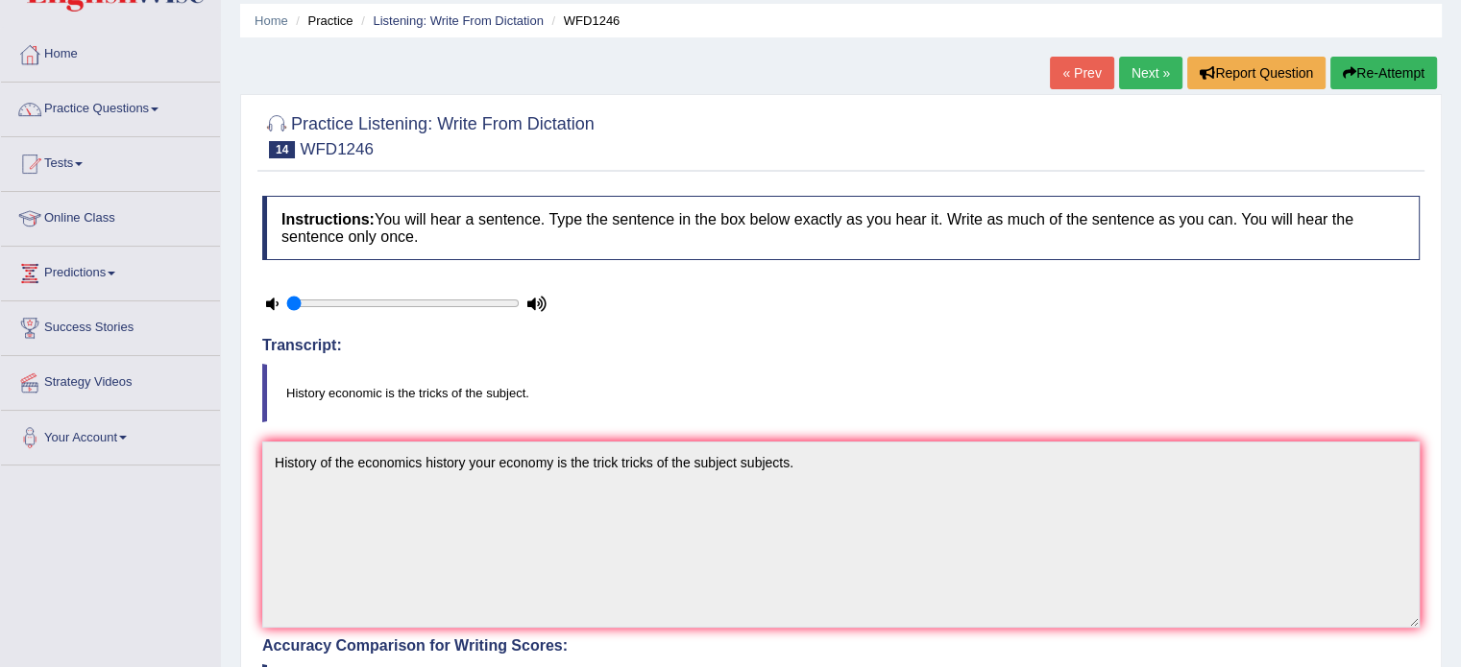
scroll to position [0, 0]
